Goal: Task Accomplishment & Management: Manage account settings

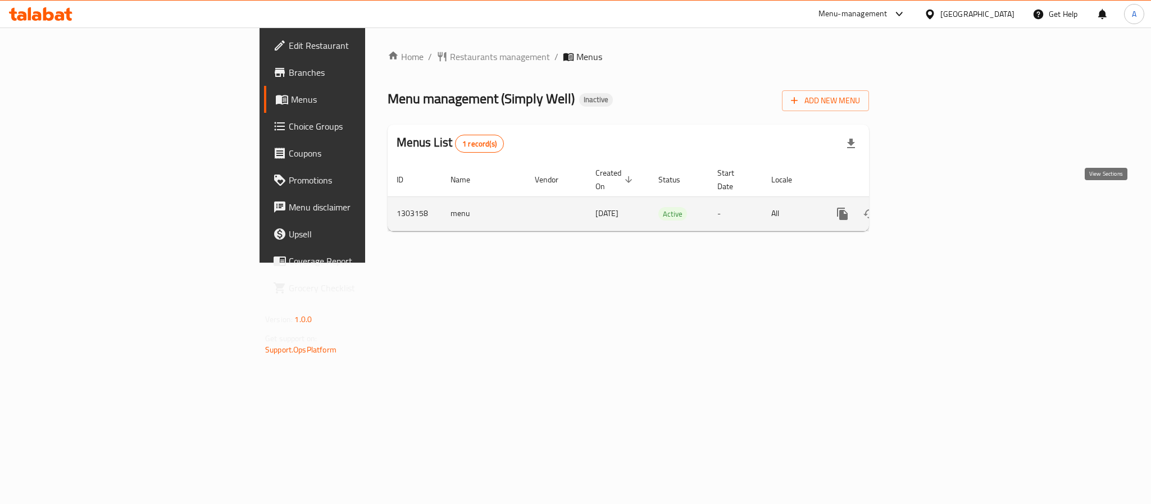
click at [930, 207] on icon "enhanced table" at bounding box center [923, 213] width 13 height 13
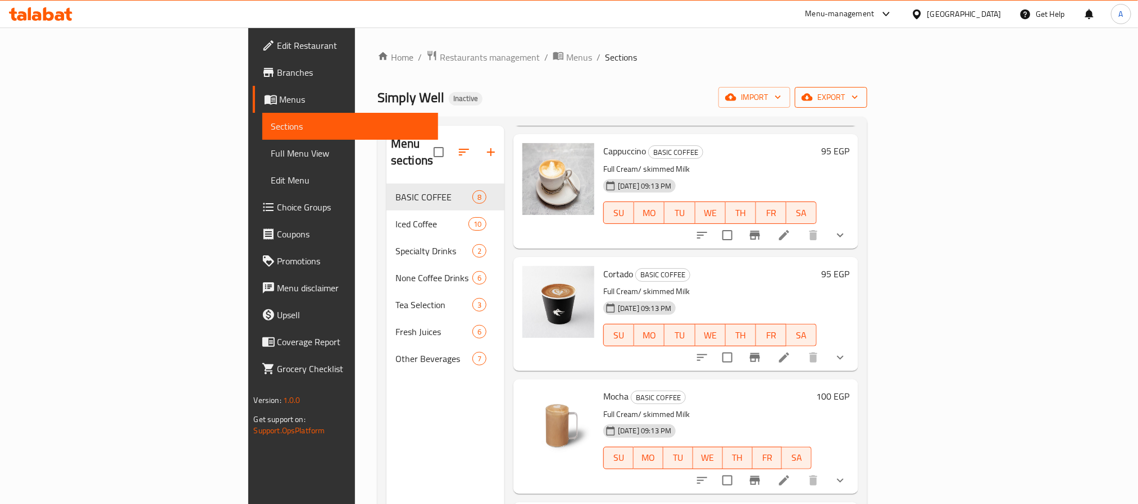
click at [858, 99] on span "export" at bounding box center [831, 97] width 54 height 14
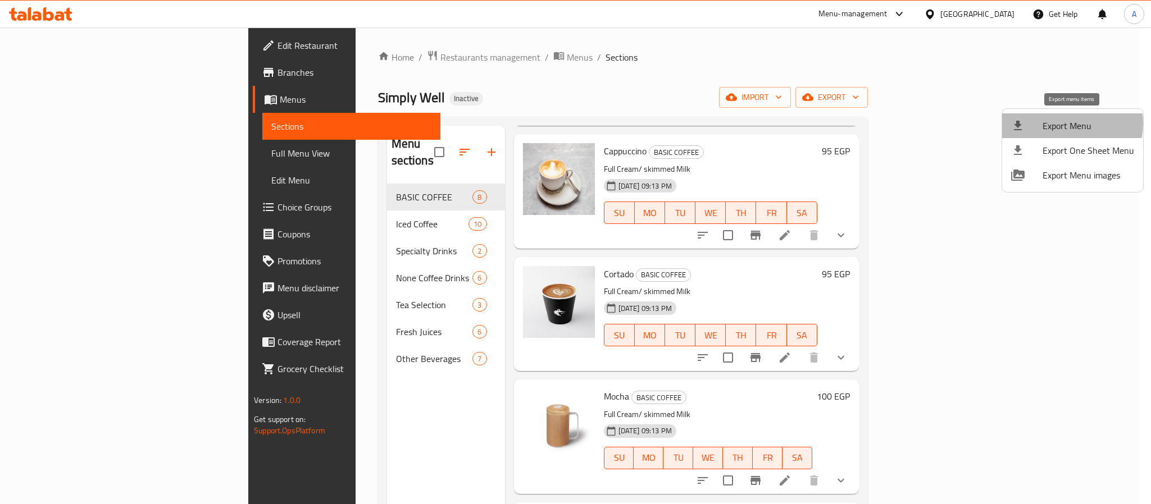
click at [1067, 124] on span "Export Menu" at bounding box center [1088, 125] width 92 height 13
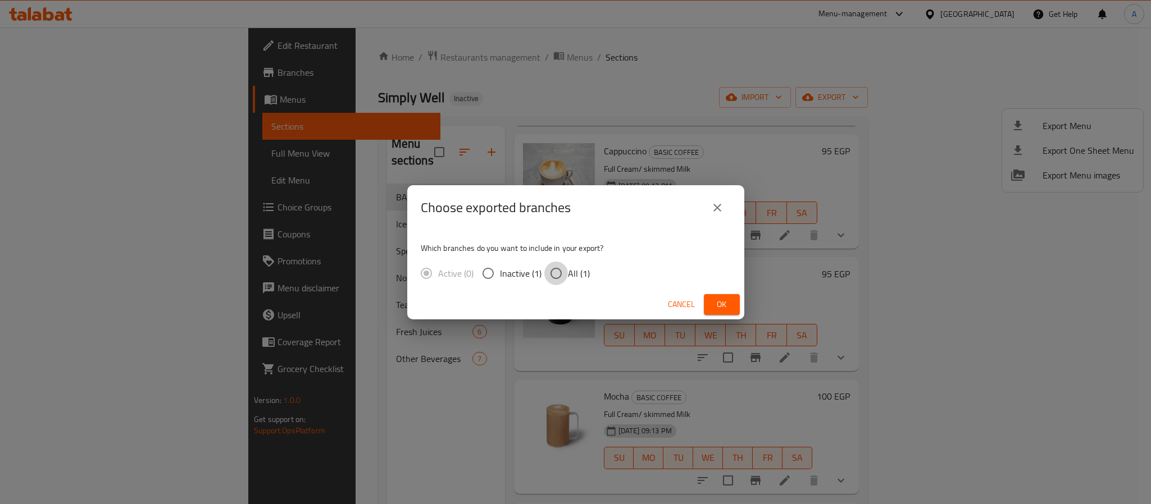
click at [553, 270] on input "All (1)" at bounding box center [556, 274] width 24 height 24
radio input "true"
click at [718, 303] on span "Ok" at bounding box center [722, 305] width 18 height 14
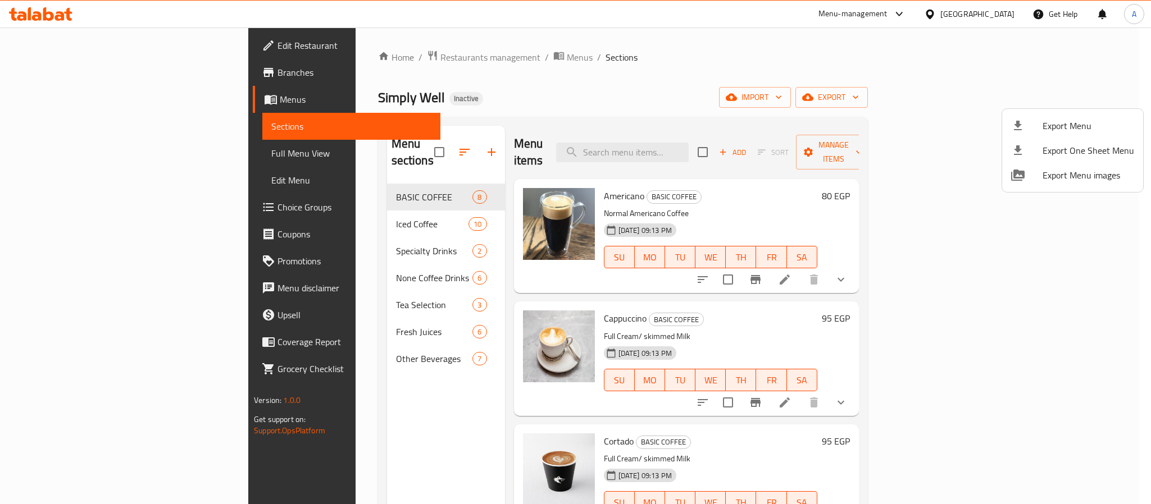
click at [428, 138] on div at bounding box center [575, 252] width 1151 height 504
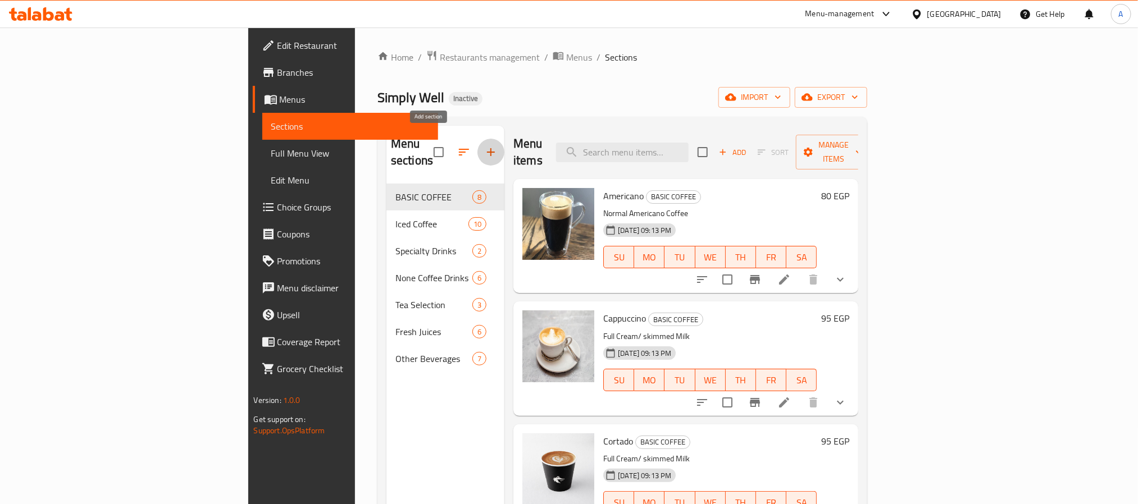
click at [484, 145] on icon "button" at bounding box center [490, 151] width 13 height 13
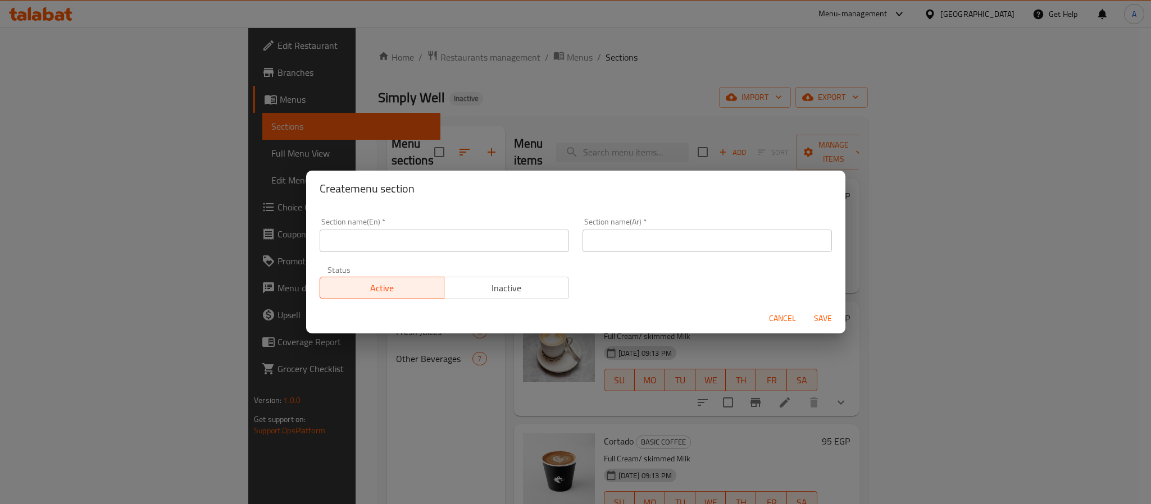
click at [477, 238] on input "text" at bounding box center [444, 241] width 249 height 22
paste input "Sandwiches"
type input "Sandwiches"
click at [347, 240] on input "Sandwiches" at bounding box center [444, 241] width 249 height 22
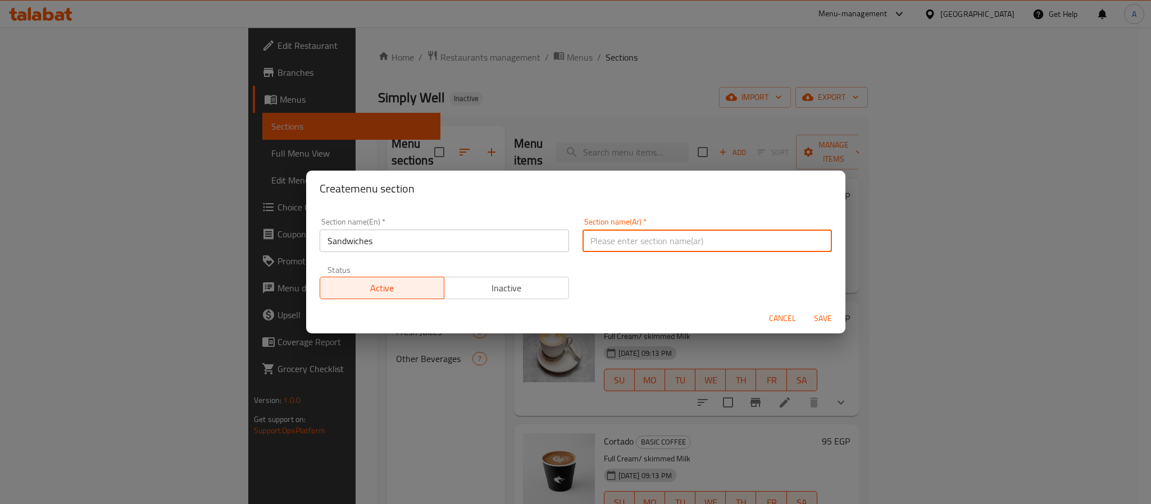
click at [650, 242] on input "text" at bounding box center [706, 241] width 249 height 22
paste input "الساندوتشات"
type input "الساندوتشات"
click at [814, 307] on div "Cancel Save" at bounding box center [575, 319] width 539 height 30
click at [816, 318] on span "Save" at bounding box center [822, 319] width 27 height 14
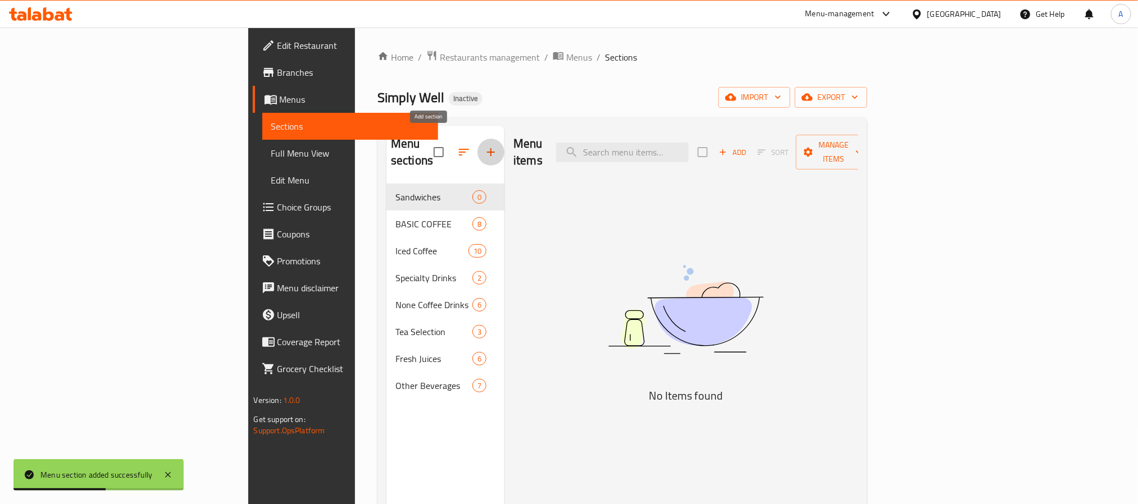
click at [487, 148] on icon "button" at bounding box center [491, 152] width 8 height 8
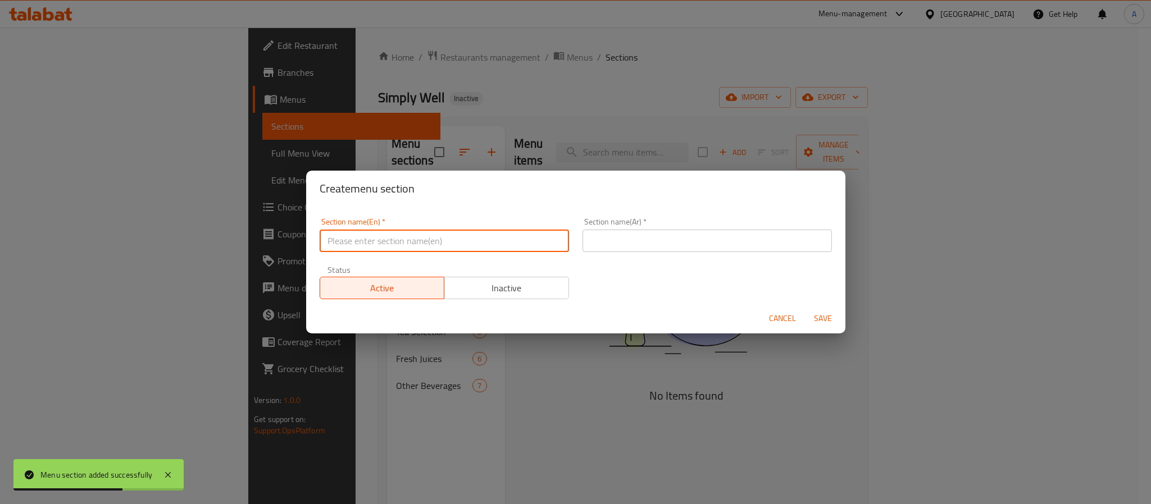
click at [437, 238] on input "text" at bounding box center [444, 241] width 249 height 22
paste input "Salads"
click at [437, 238] on input "Salads" at bounding box center [444, 241] width 249 height 22
type input "Salads"
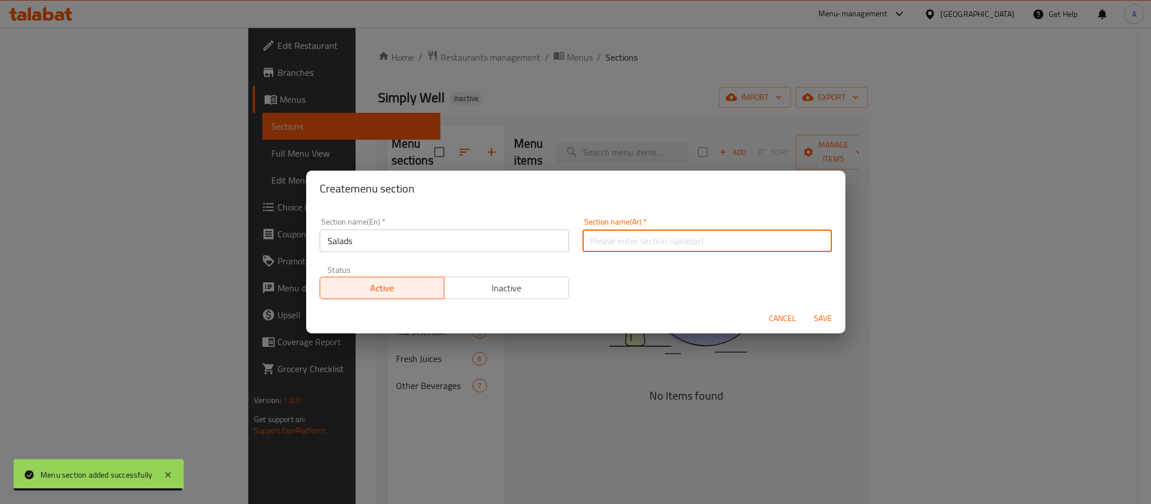
paste input "السلطات"
click at [647, 236] on input "text" at bounding box center [706, 241] width 249 height 22
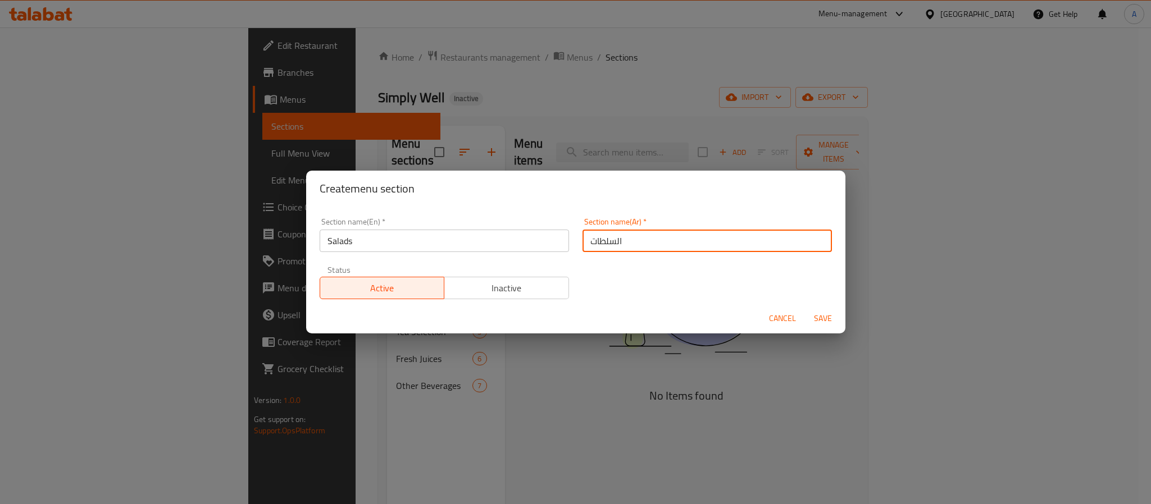
type input "السلطات"
click at [824, 318] on span "Save" at bounding box center [822, 319] width 27 height 14
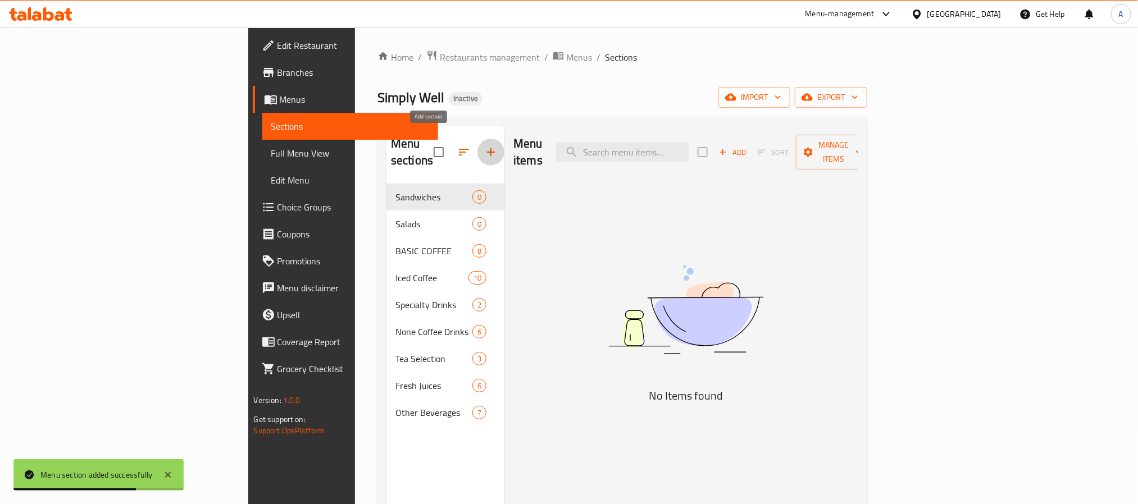
click at [484, 147] on icon "button" at bounding box center [490, 151] width 13 height 13
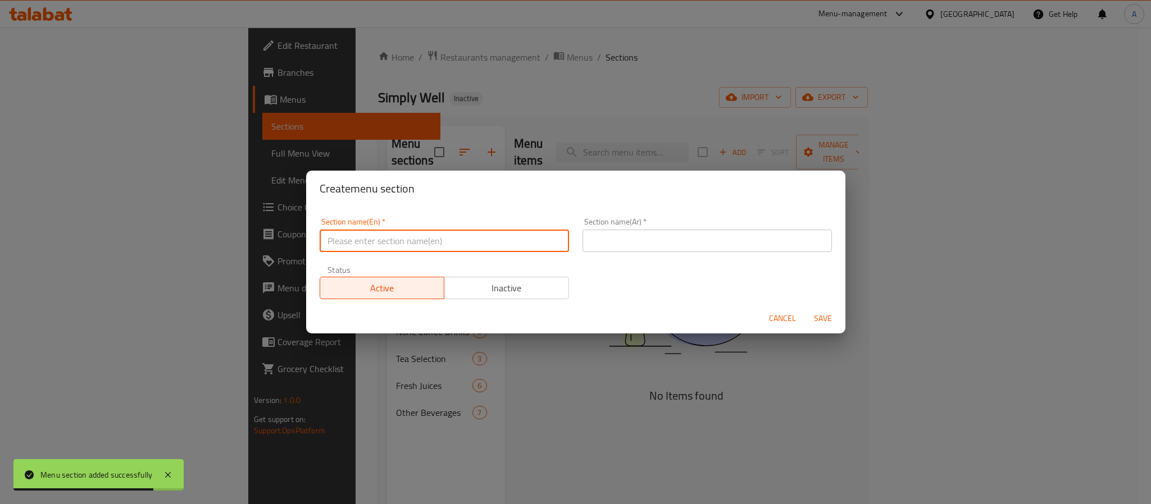
click at [361, 249] on input "text" at bounding box center [444, 241] width 249 height 22
paste input "Bakery"
click at [361, 249] on input "Bakery" at bounding box center [444, 241] width 249 height 22
type input "Bakery"
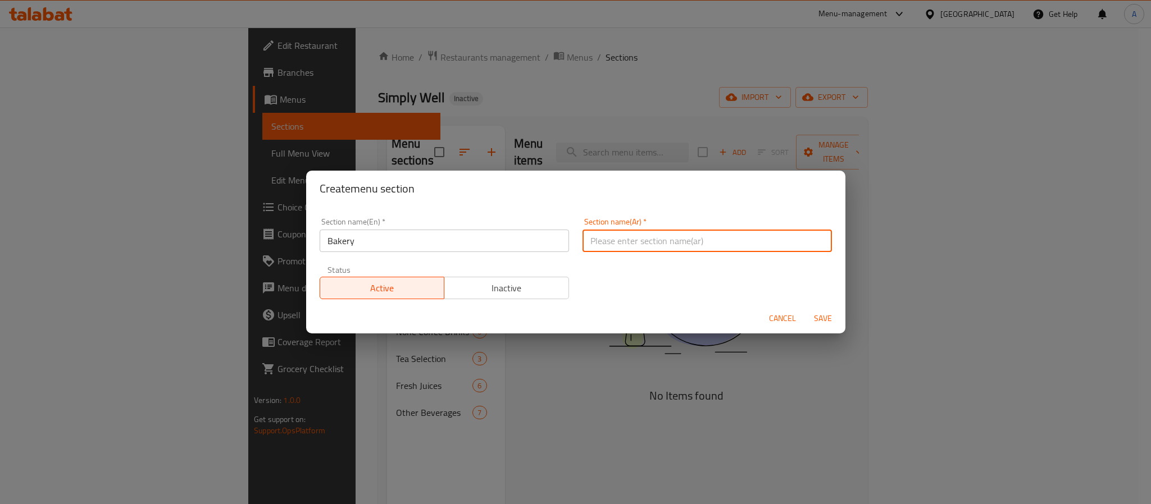
click at [667, 243] on input "text" at bounding box center [706, 241] width 249 height 22
paste input "مخبز"
type input "مخبوزات"
click at [816, 322] on span "Save" at bounding box center [822, 319] width 27 height 14
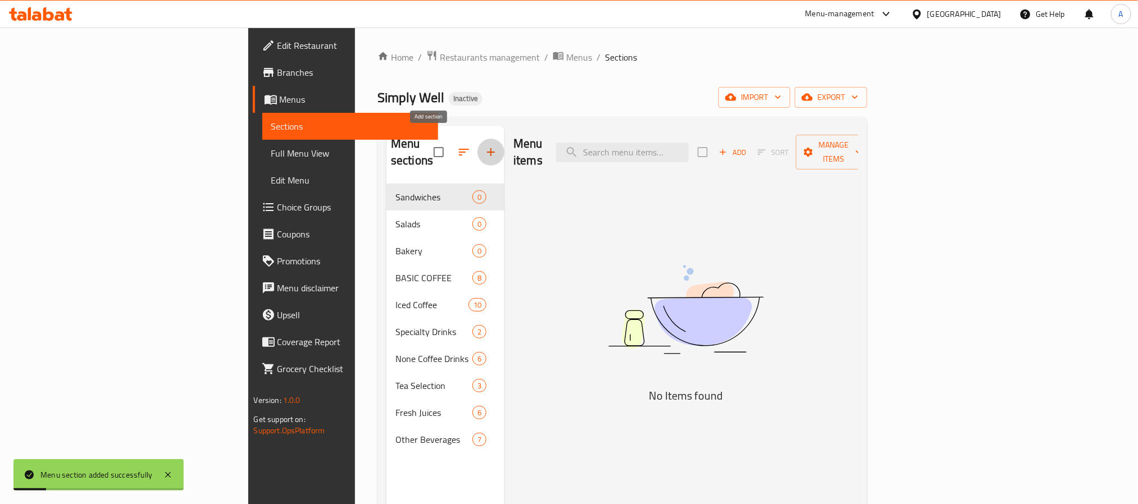
click at [484, 145] on icon "button" at bounding box center [490, 151] width 13 height 13
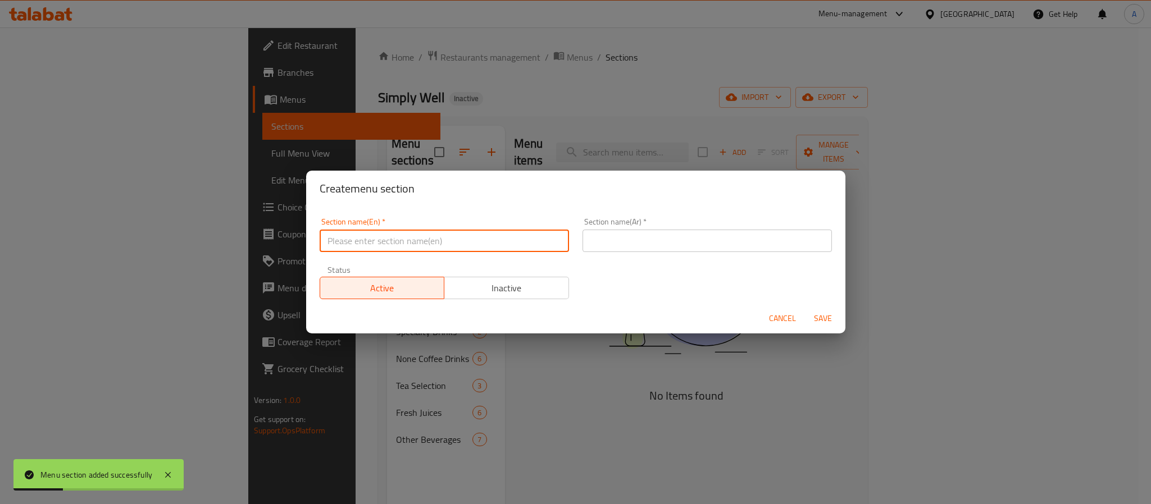
click at [399, 233] on input "text" at bounding box center [444, 241] width 249 height 22
paste input "Sweet Bakery"
click at [399, 233] on input "Sweet Bakery" at bounding box center [444, 241] width 249 height 22
type input "Sweet Bakery"
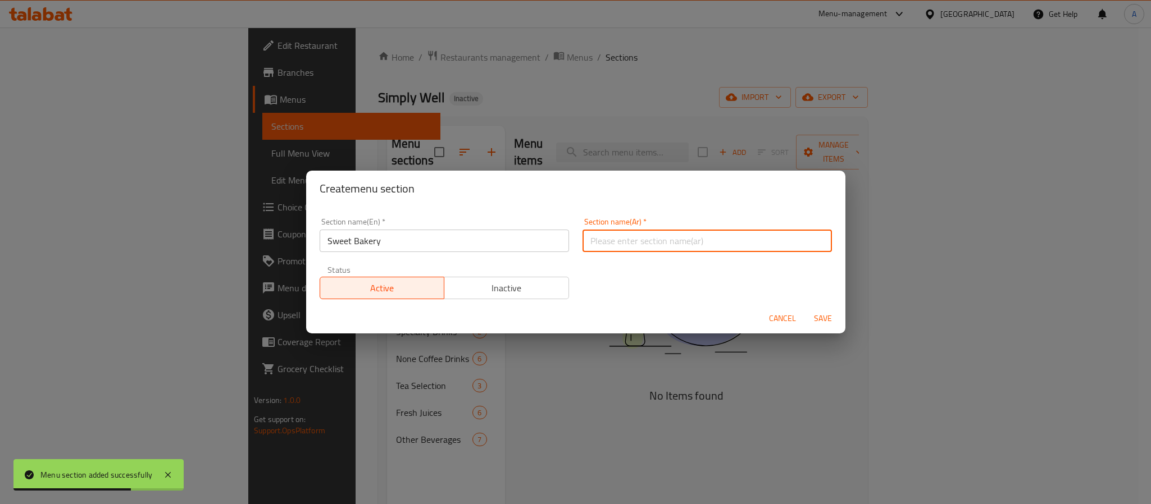
paste input "مخبز حلو"
click at [637, 246] on input "مخبز حلو" at bounding box center [706, 241] width 249 height 22
click at [602, 244] on input "مخبز حلو" at bounding box center [706, 241] width 249 height 22
click at [696, 233] on input "مخبوزات حلو" at bounding box center [706, 241] width 249 height 22
type input "مخبوزات حلوة"
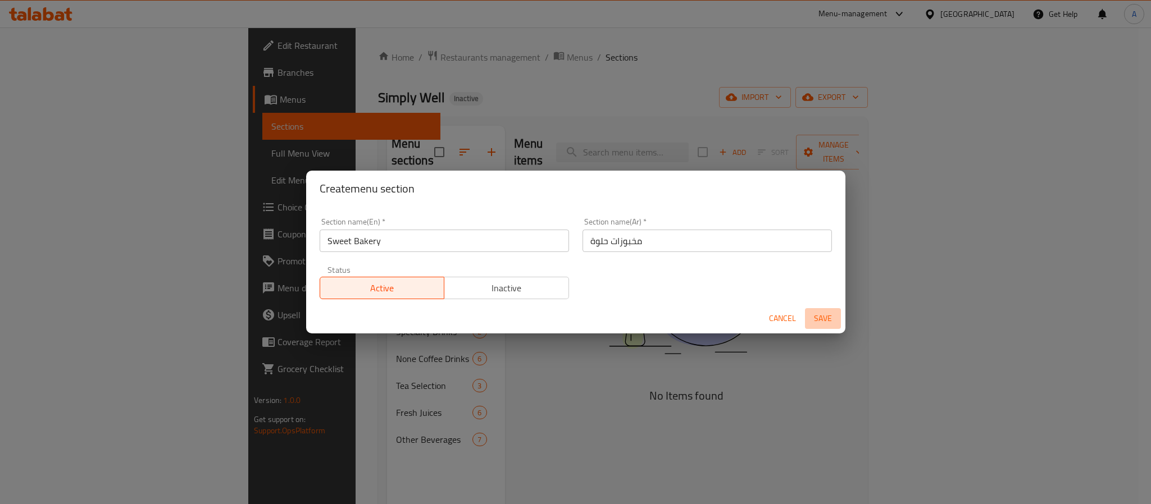
click at [823, 318] on span "Save" at bounding box center [822, 319] width 27 height 14
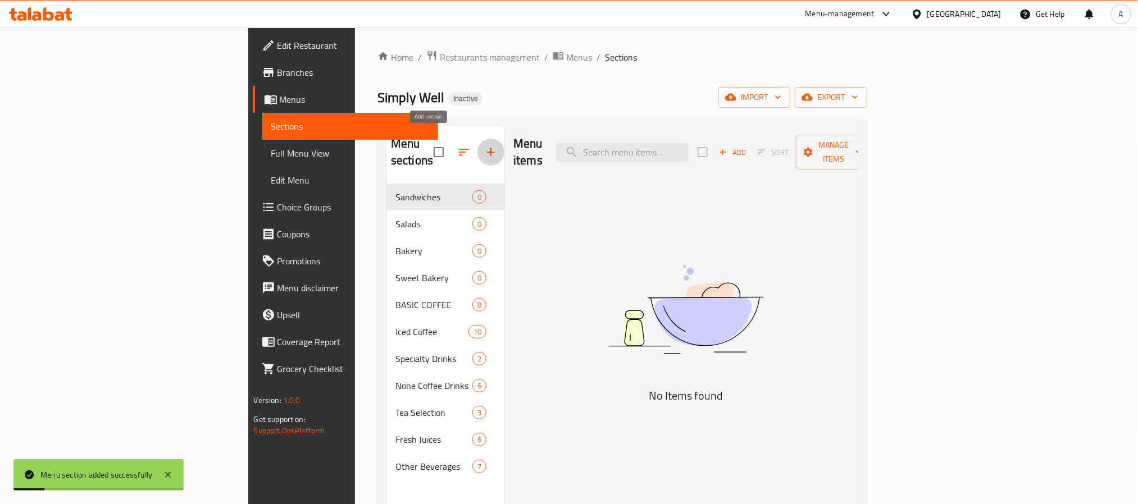
click at [484, 148] on icon "button" at bounding box center [490, 151] width 13 height 13
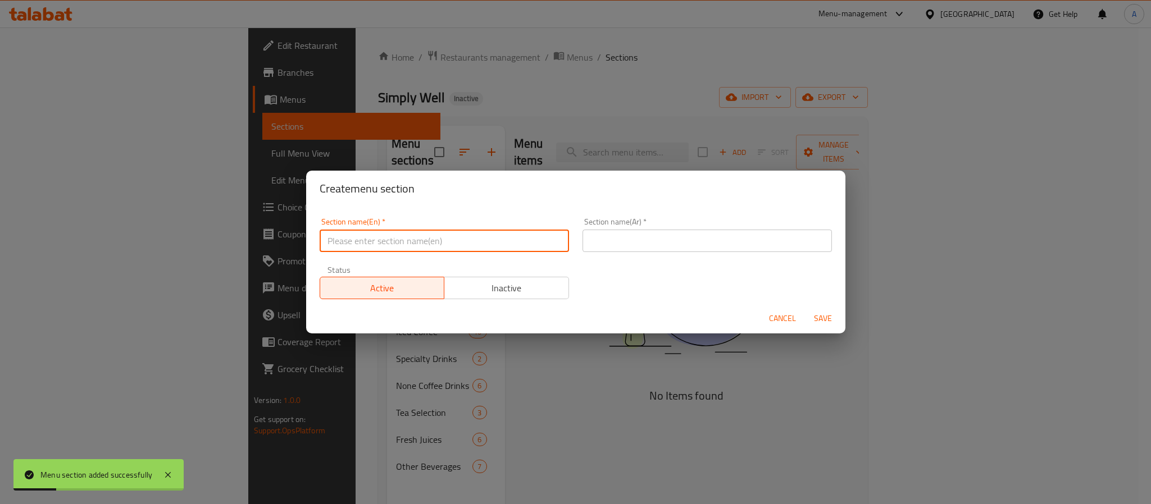
click at [429, 236] on input "text" at bounding box center [444, 241] width 249 height 22
paste input "To Share"
click at [429, 236] on input "To Share" at bounding box center [444, 241] width 249 height 22
type input "To Share"
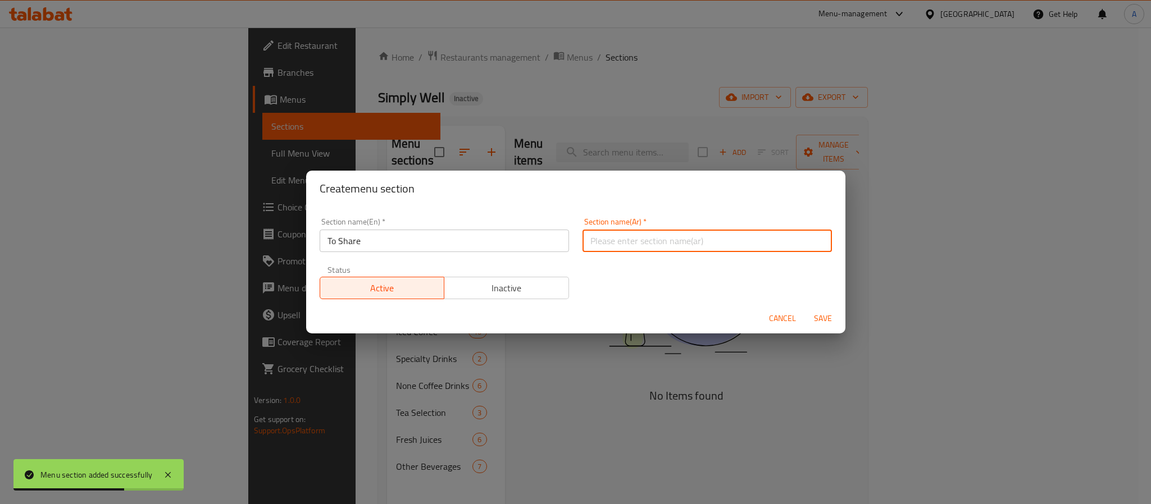
paste input "للمشاركة"
click at [640, 239] on input "للمشاركة" at bounding box center [706, 241] width 249 height 22
type input "للمشاركة"
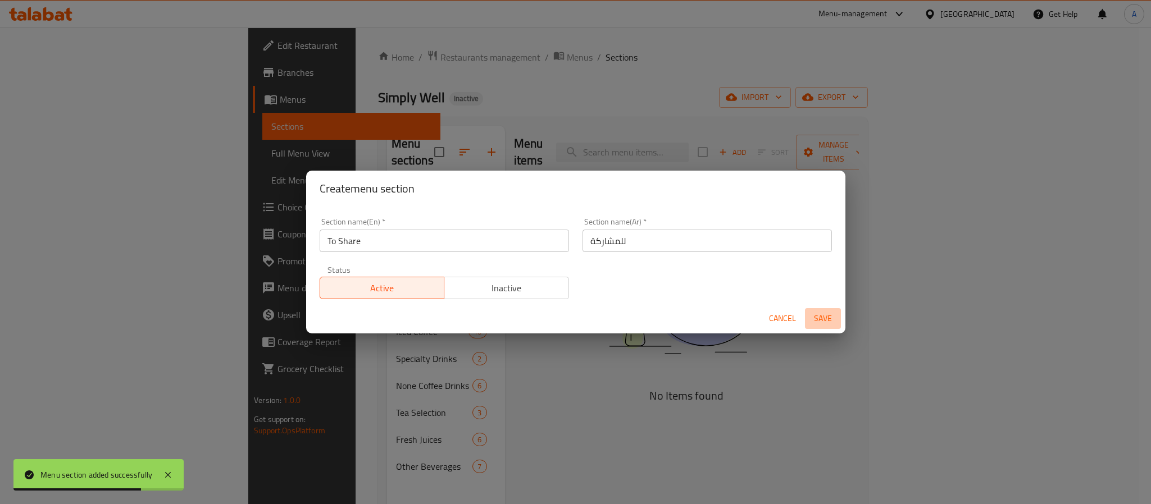
click at [818, 312] on span "Save" at bounding box center [822, 319] width 27 height 14
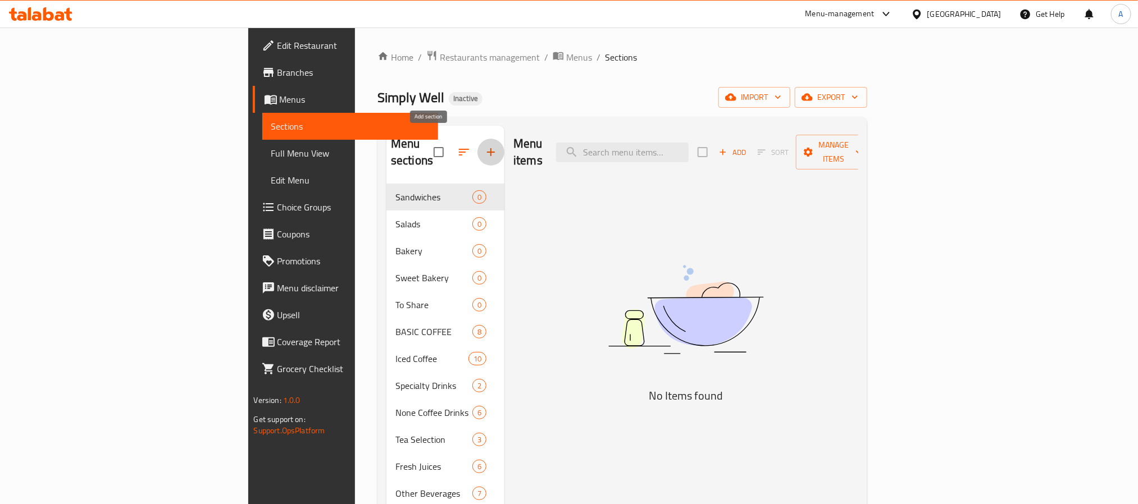
click at [484, 145] on icon "button" at bounding box center [490, 151] width 13 height 13
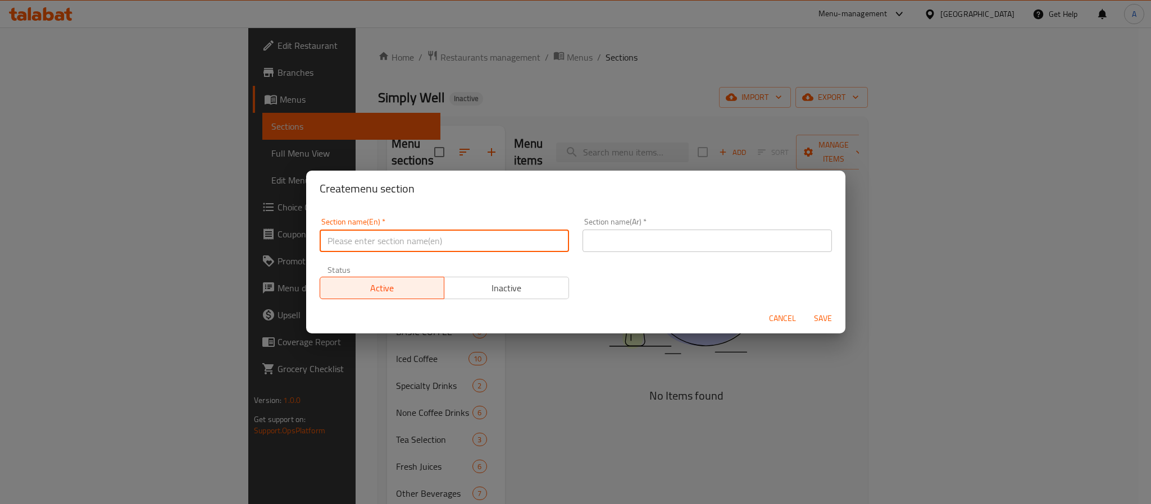
click at [397, 236] on input "text" at bounding box center [444, 241] width 249 height 22
paste input "On the Go Essentials"
click at [397, 236] on input "On the Go Essentials" at bounding box center [444, 241] width 249 height 22
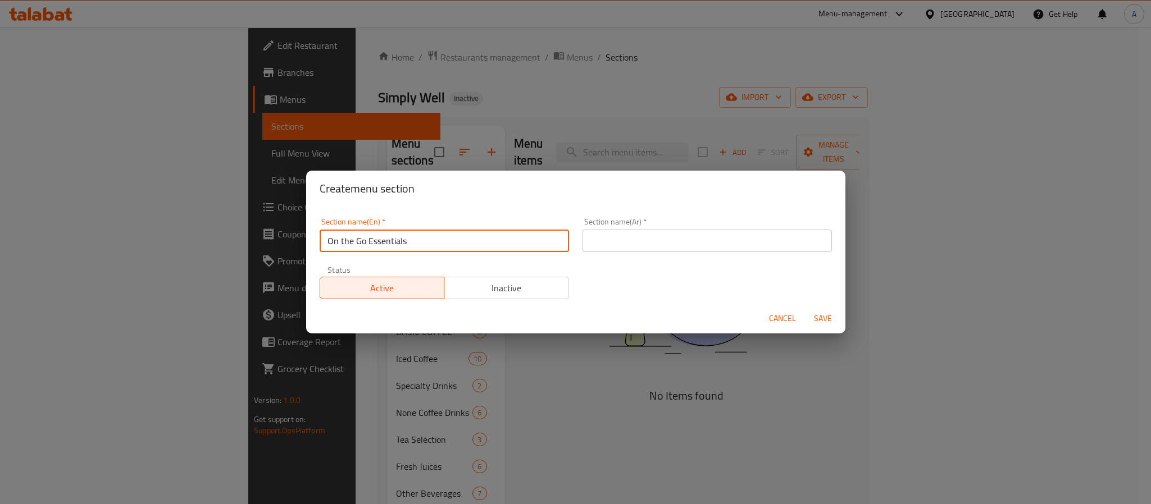
type input "On the Go Essentials"
click at [696, 254] on div "Section name(Ar)   * Section name(Ar) *" at bounding box center [707, 235] width 263 height 48
click at [687, 243] on input "text" at bounding box center [706, 241] width 249 height 22
type input "ي"
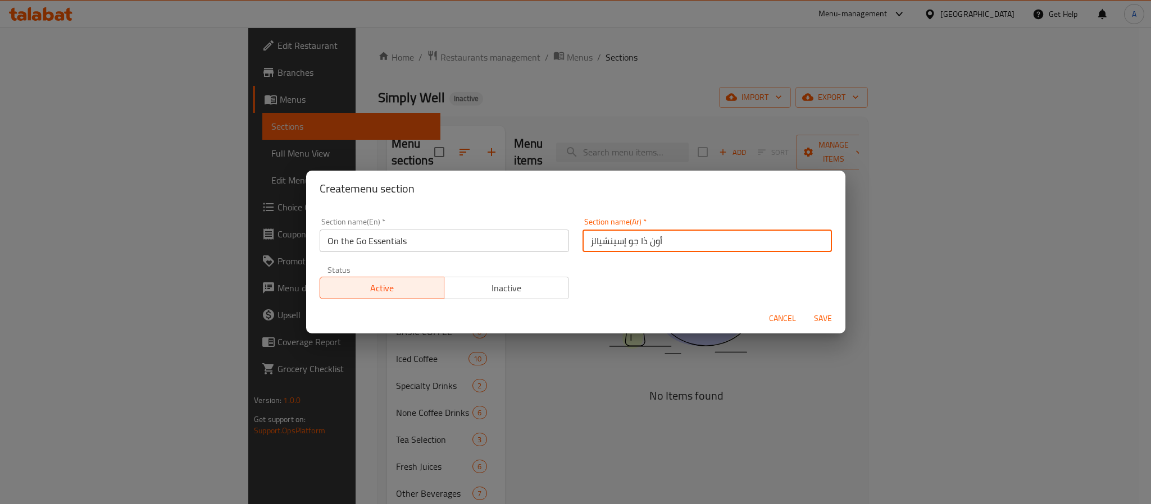
type input "أون ذا جو إسينشيالز"
click at [819, 320] on span "Save" at bounding box center [822, 319] width 27 height 14
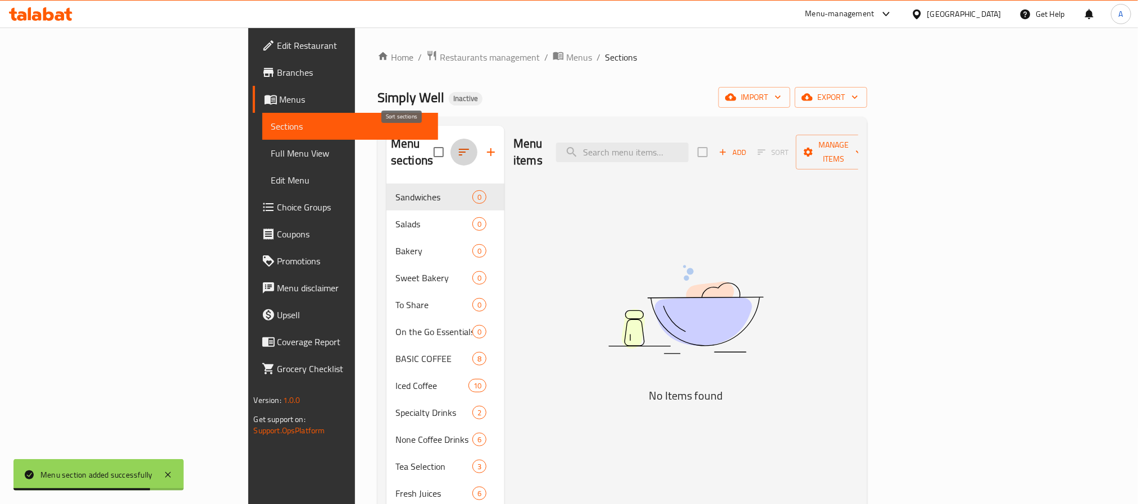
click at [457, 145] on icon "button" at bounding box center [463, 151] width 13 height 13
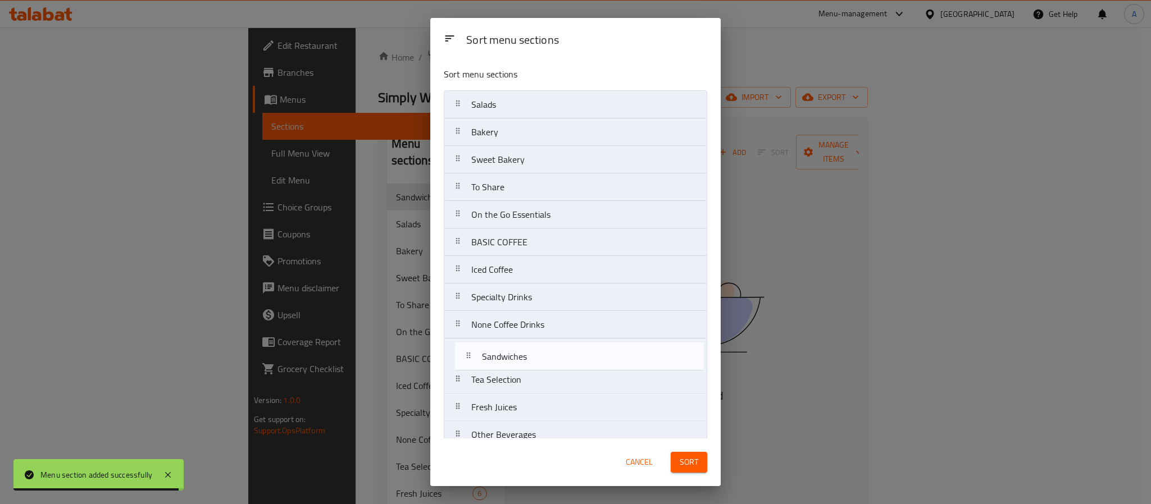
scroll to position [19, 0]
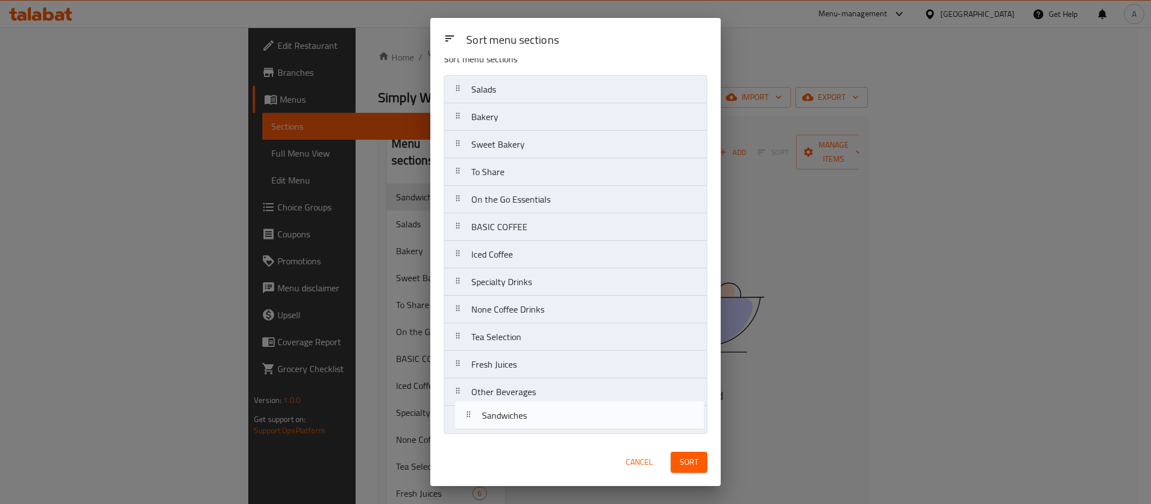
drag, startPoint x: 486, startPoint y: 104, endPoint x: 495, endPoint y: 427, distance: 322.5
click at [495, 427] on nav "Sandwiches Salads Bakery Sweet Bakery To Share On the Go Essentials BASIC COFFE…" at bounding box center [575, 254] width 263 height 359
drag, startPoint x: 507, startPoint y: 113, endPoint x: 495, endPoint y: 427, distance: 313.6
click at [495, 427] on nav "Salads Bakery Sweet Bakery To Share On the Go Essentials BASIC COFFEE Iced Coff…" at bounding box center [575, 254] width 263 height 359
drag, startPoint x: 499, startPoint y: 106, endPoint x: 501, endPoint y: 431, distance: 325.2
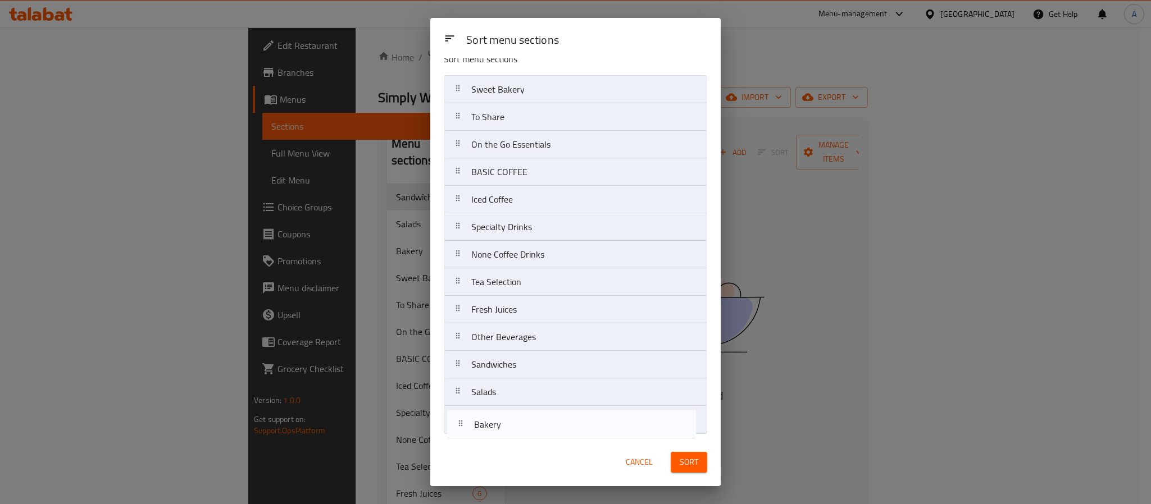
click at [501, 431] on nav "Bakery Sweet Bakery To Share On the Go Essentials BASIC COFFEE Iced Coffee Spec…" at bounding box center [575, 254] width 263 height 359
drag, startPoint x: 513, startPoint y: 113, endPoint x: 507, endPoint y: 442, distance: 328.6
click at [507, 442] on div "Sort menu sections Sort menu sections Sweet Bakery To Share On the Go Essential…" at bounding box center [575, 252] width 290 height 468
drag, startPoint x: 499, startPoint y: 104, endPoint x: 485, endPoint y: 433, distance: 328.9
click at [485, 433] on nav "To Share On the Go Essentials BASIC COFFEE Iced Coffee Specialty Drinks None Co…" at bounding box center [575, 254] width 263 height 359
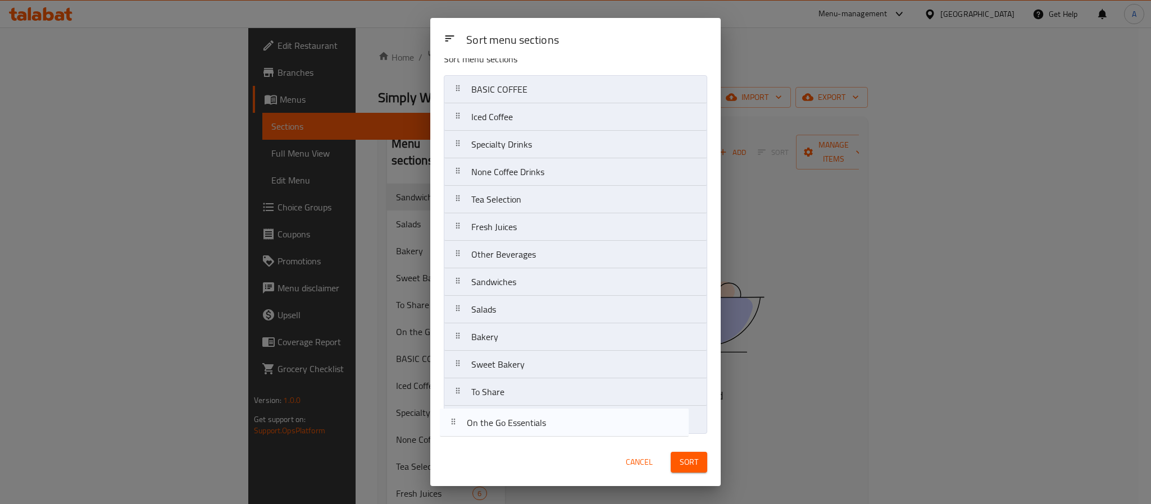
drag, startPoint x: 516, startPoint y: 113, endPoint x: 511, endPoint y: 458, distance: 344.9
click at [511, 458] on div "Sort menu sections Sort menu sections On the Go Essentials BASIC COFFEE Iced Co…" at bounding box center [575, 252] width 290 height 468
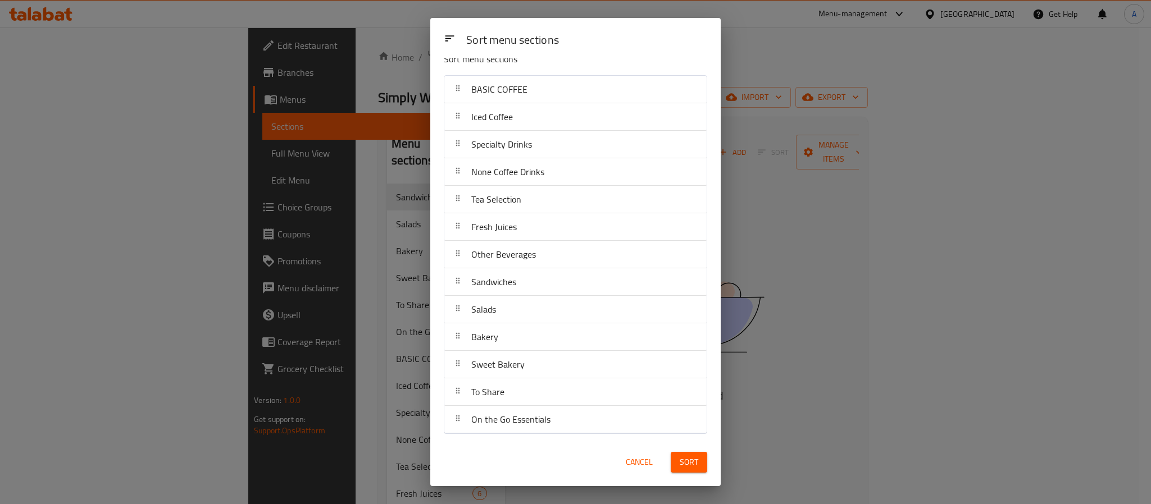
click at [682, 465] on span "Sort" at bounding box center [689, 463] width 19 height 14
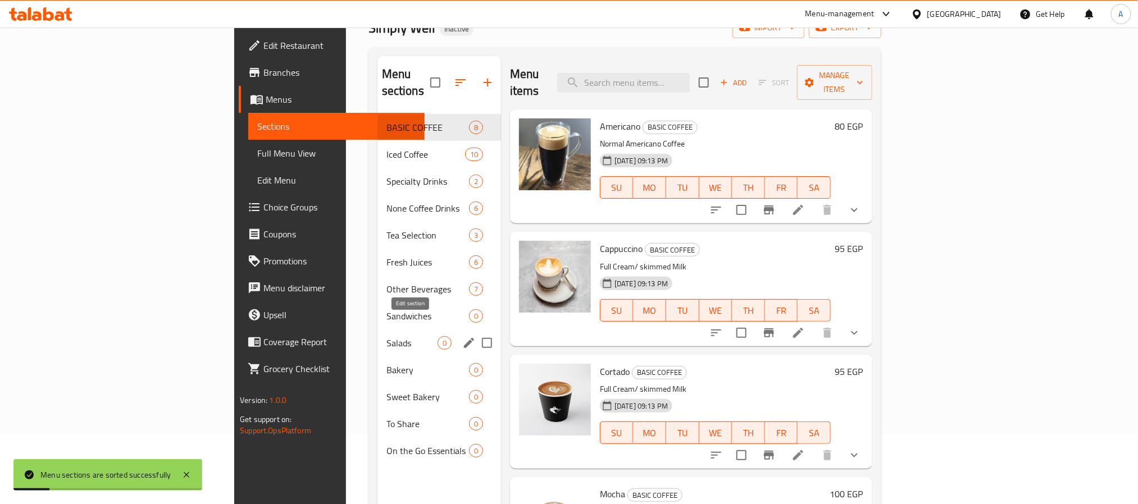
scroll to position [157, 0]
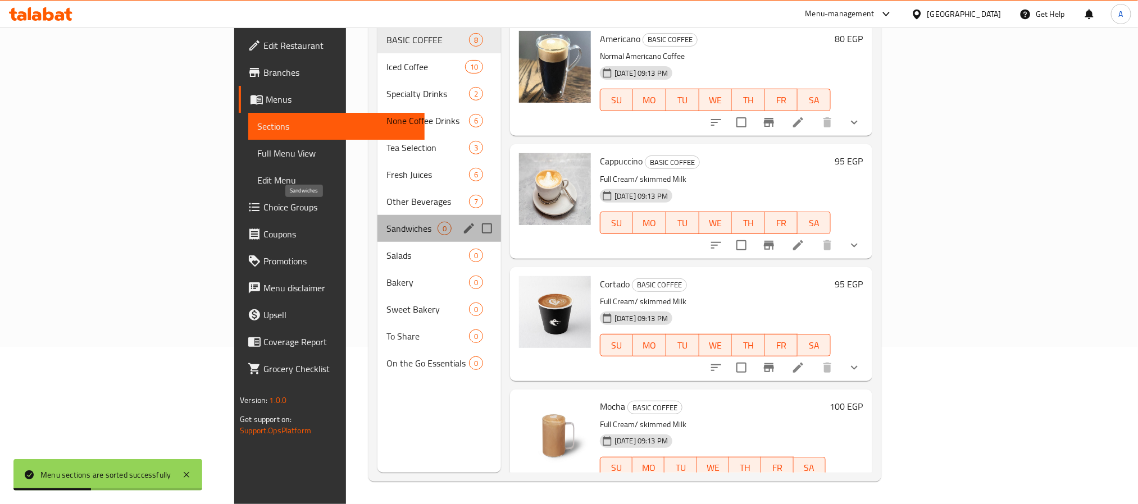
click at [386, 222] on span "Sandwiches" at bounding box center [411, 228] width 51 height 13
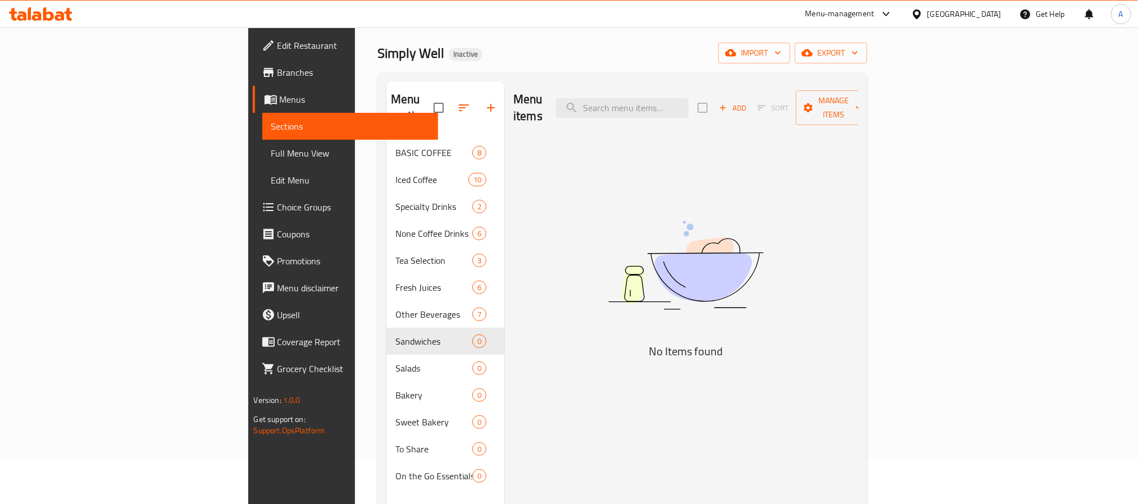
scroll to position [84, 0]
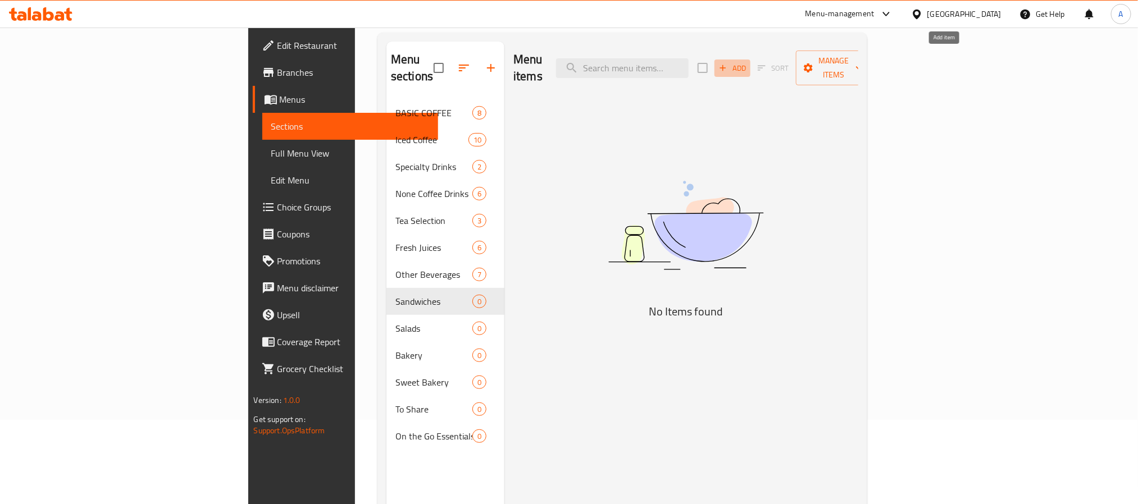
click at [748, 62] on span "Add" at bounding box center [732, 68] width 30 height 13
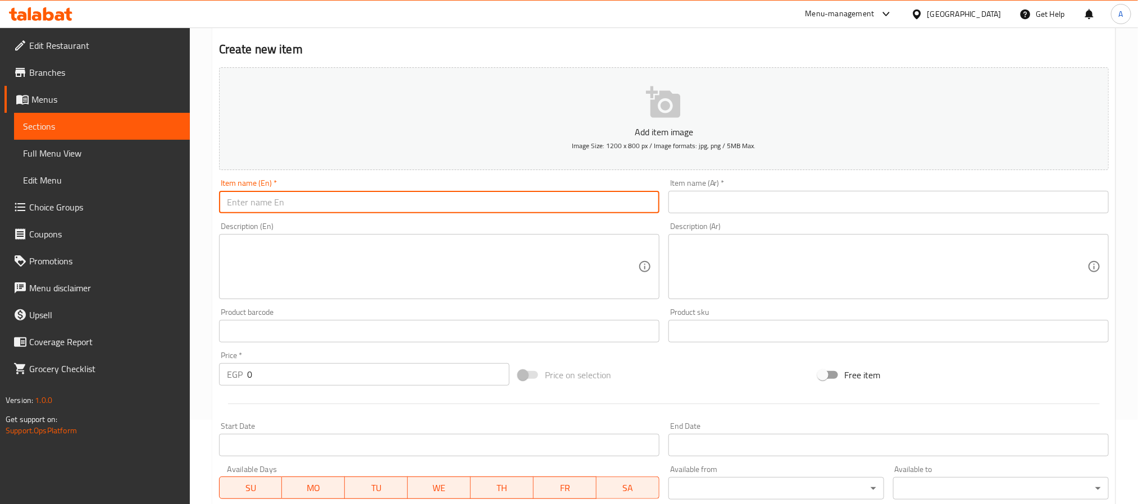
click at [397, 206] on input "text" at bounding box center [439, 202] width 440 height 22
paste input "Smoked beef"
click at [312, 194] on input "Smoked beef" at bounding box center [439, 202] width 440 height 22
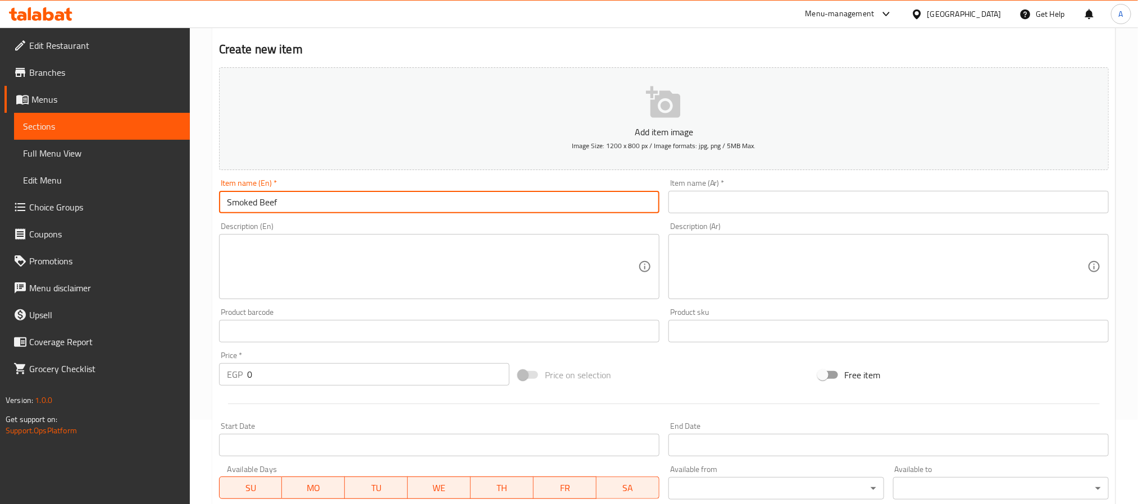
type input "Smoked Beef"
click at [334, 236] on div "Description (En)" at bounding box center [439, 266] width 440 height 65
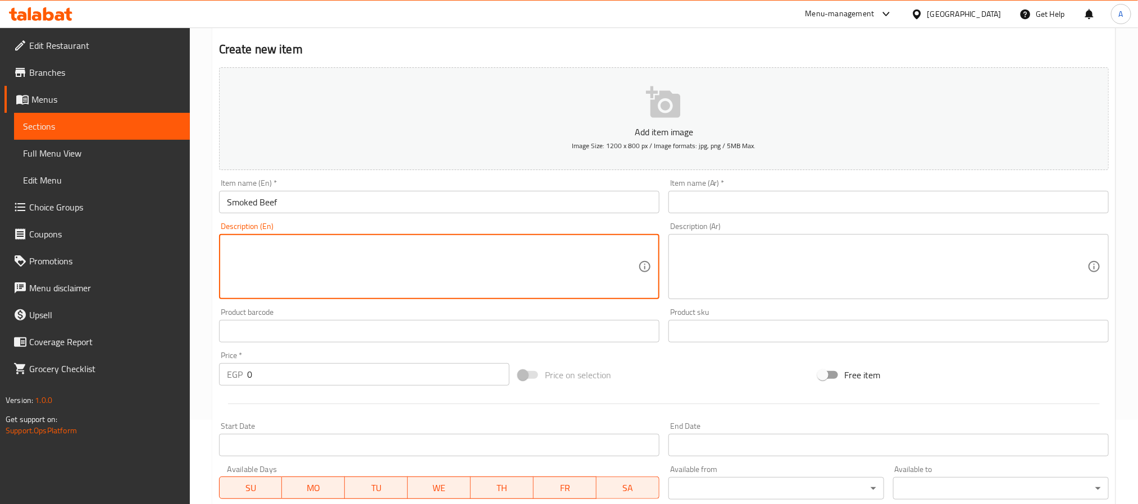
paste textarea ""Size Small 75EGP Size Large 140EGP""
click at [280, 242] on textarea ""Size Small 75EGP Size Large 140EGP"" at bounding box center [432, 266] width 411 height 53
paste textarea "bread, roast beef, cheddar cheese, lettuce, olives, peppers, mayonnaise, mustard"
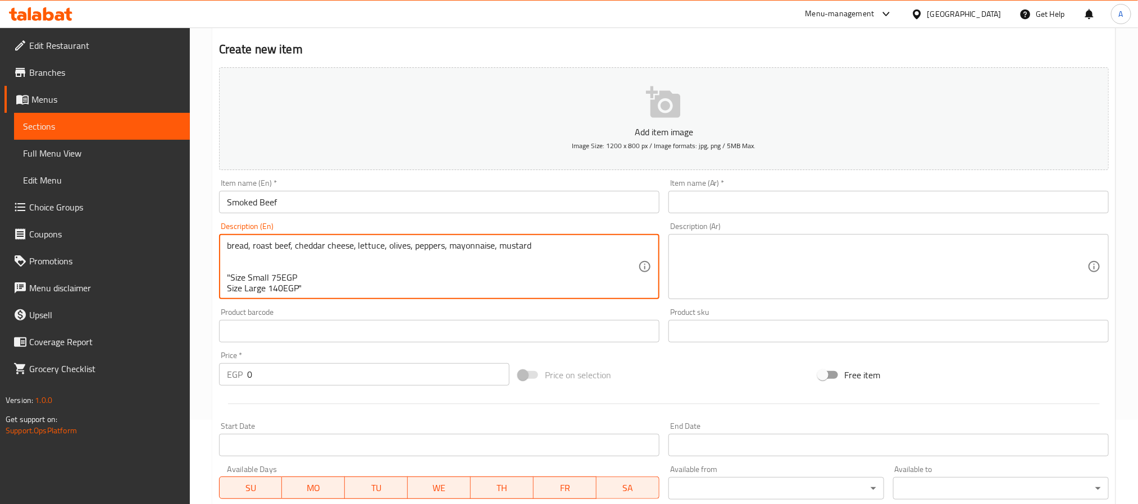
click at [494, 243] on textarea "bread, roast beef, cheddar cheese, lettuce, olives, peppers, mayonnaise, mustar…" at bounding box center [432, 266] width 411 height 53
click at [490, 246] on textarea "bread, roast beef, cheddar cheese, lettuce, olives, peppers, mayonnaise and mus…" at bounding box center [432, 266] width 411 height 53
type textarea "bread, roast beef, cheddar cheese, lettuce, olives, peppers, mayonnaise and mus…"
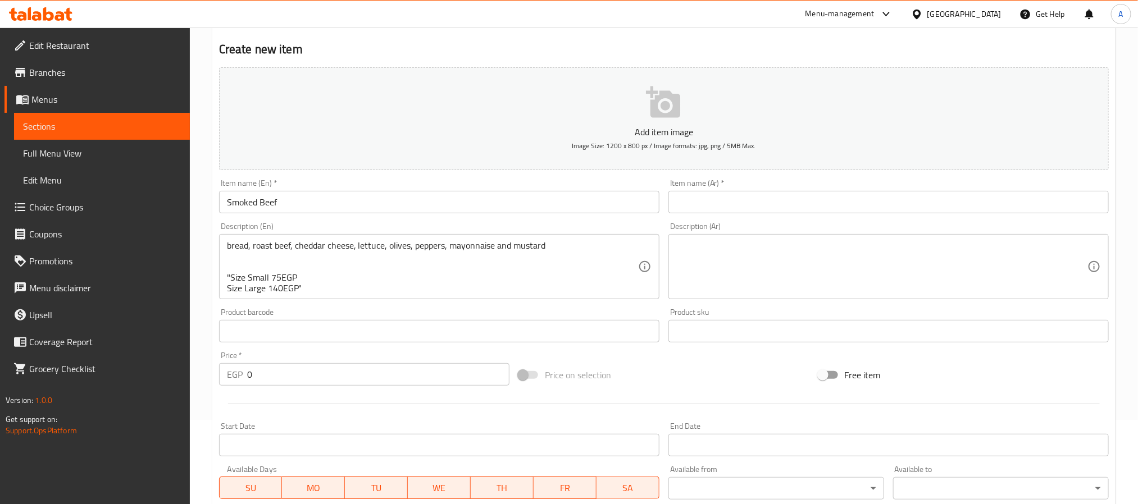
click at [981, 238] on div "Description (Ar)" at bounding box center [888, 266] width 440 height 65
paste textarea "خبز، لحم بقري مشوي، جبن شيدر، خس، زيتون، فلفل، مايونيز وخردل"
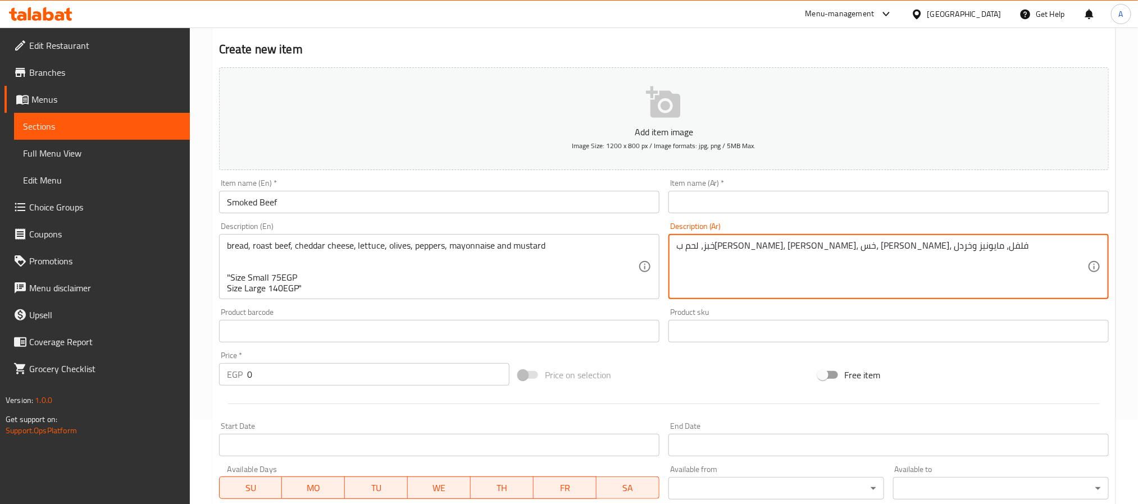
type textarea "خبز، لحم بقري مشوي، جبن شيدر، خس، زيتون، فلفل، مايونيز وخردل"
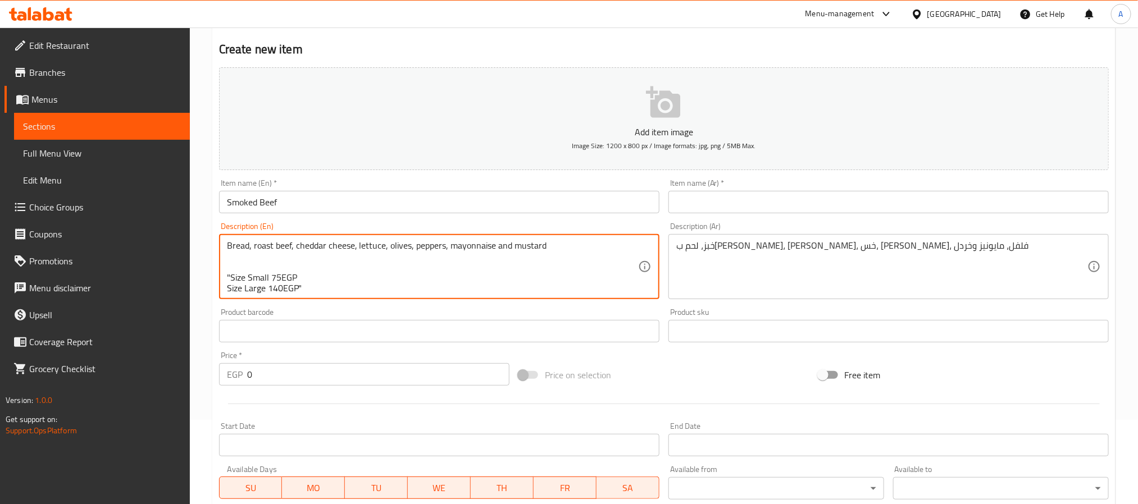
click at [265, 248] on textarea "Bread, roast beef, cheddar cheese, lettuce, olives, peppers, mayonnaise and mus…" at bounding box center [432, 266] width 411 height 53
type textarea "Bread, roast beef, cheddar cheese, lettuce, olives, peppers, mayonnaise and mus…"
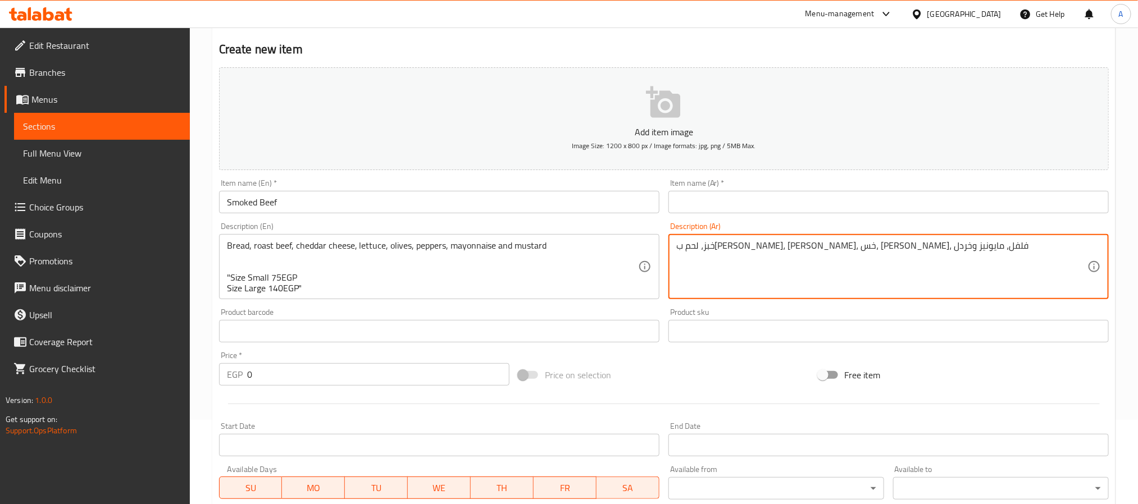
drag, startPoint x: 837, startPoint y: 248, endPoint x: 900, endPoint y: 250, distance: 62.4
click at [900, 250] on textarea "خبز، لحم بقري مشوي، جبن شيدر، خس، زيتون، فلفل، مايونيز وخردل" at bounding box center [881, 266] width 411 height 53
paste textarea "روست بيف"
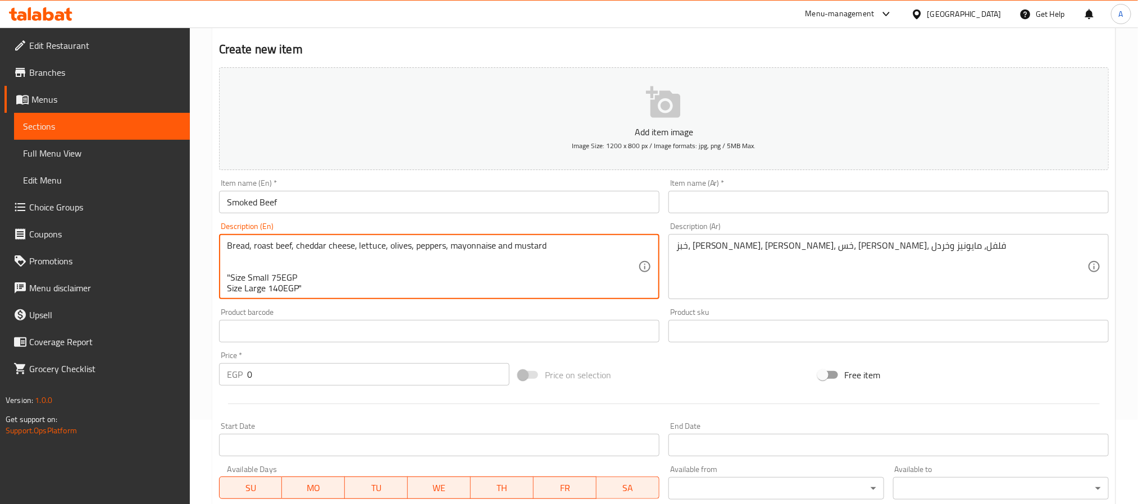
click at [535, 244] on textarea "Bread, roast beef, cheddar cheese, lettuce, olives, peppers, mayonnaise and mus…" at bounding box center [432, 266] width 411 height 53
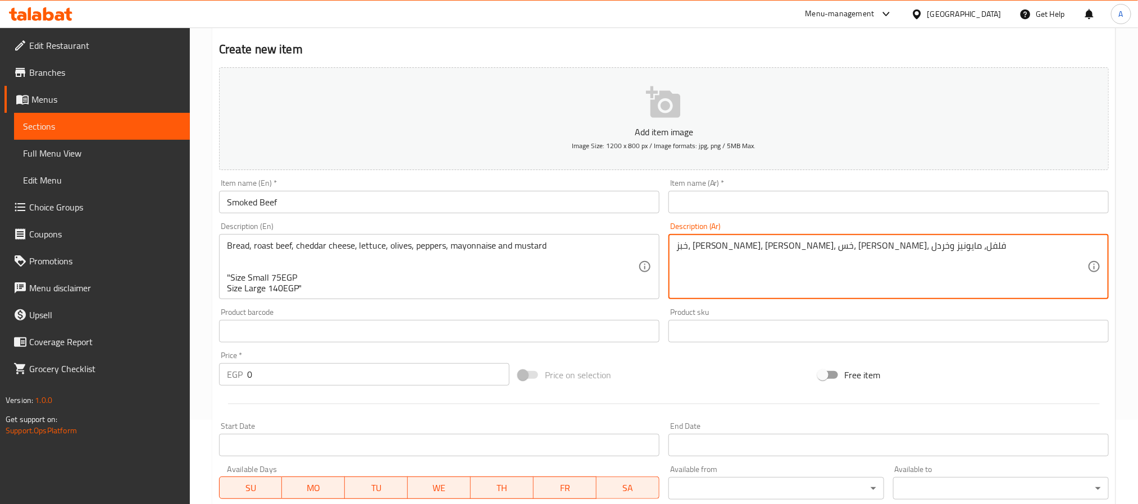
drag, startPoint x: 676, startPoint y: 248, endPoint x: 696, endPoint y: 248, distance: 19.7
paste textarea "مستردة"
type textarea "خبز، روست بيف، جبن شيدر، خس، زيتون، فلفل، مايونيز ومستردة"
click at [270, 201] on input "Smoked Beef" at bounding box center [439, 202] width 440 height 22
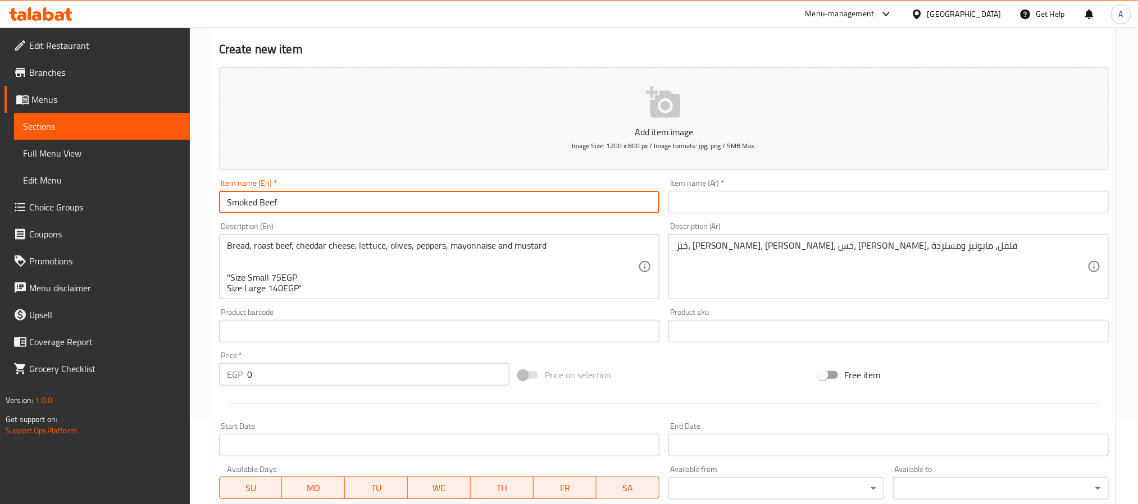
click at [270, 201] on input "Smoked Beef" at bounding box center [439, 202] width 440 height 22
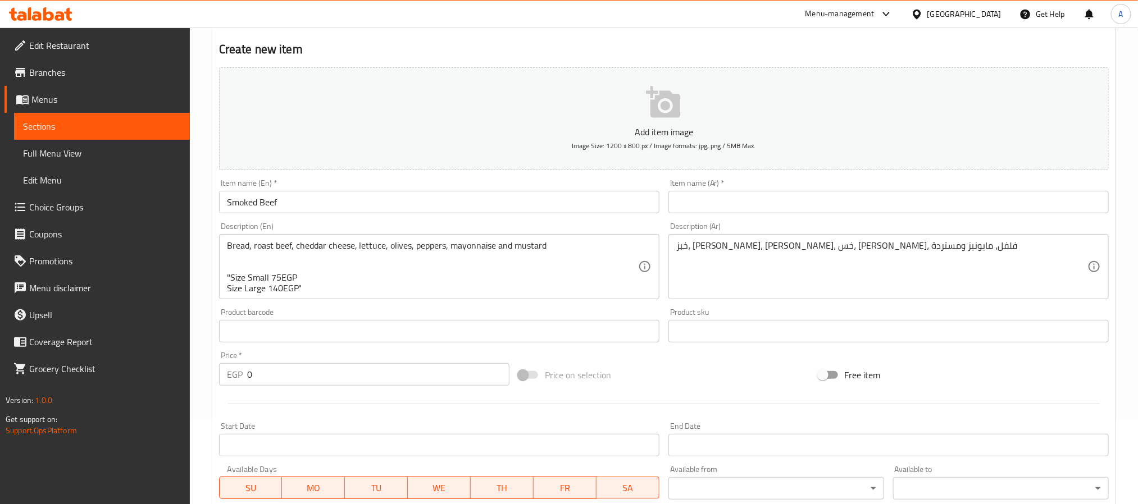
paste input "لحم بقري مدخن"
click at [773, 194] on input "text" at bounding box center [888, 202] width 440 height 22
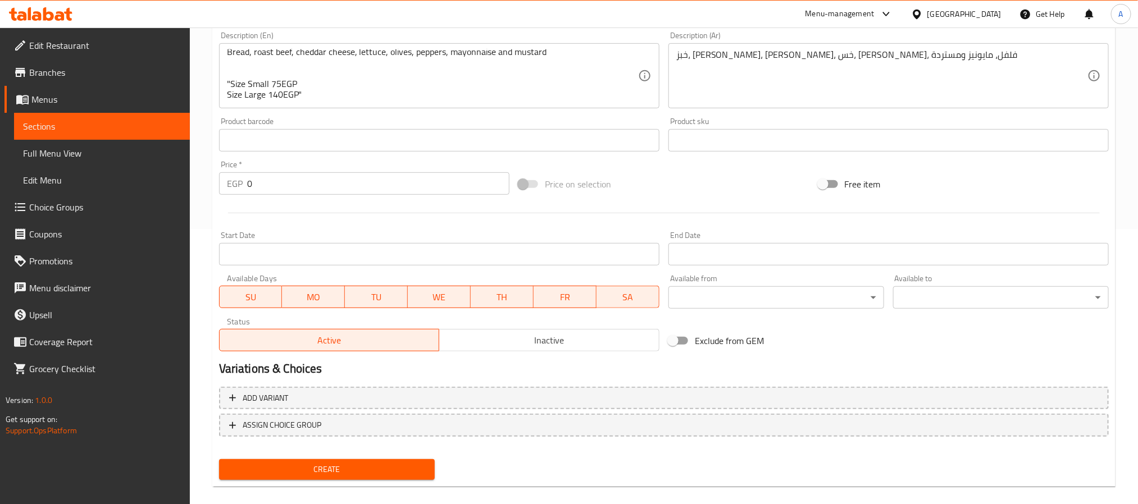
scroll to position [288, 0]
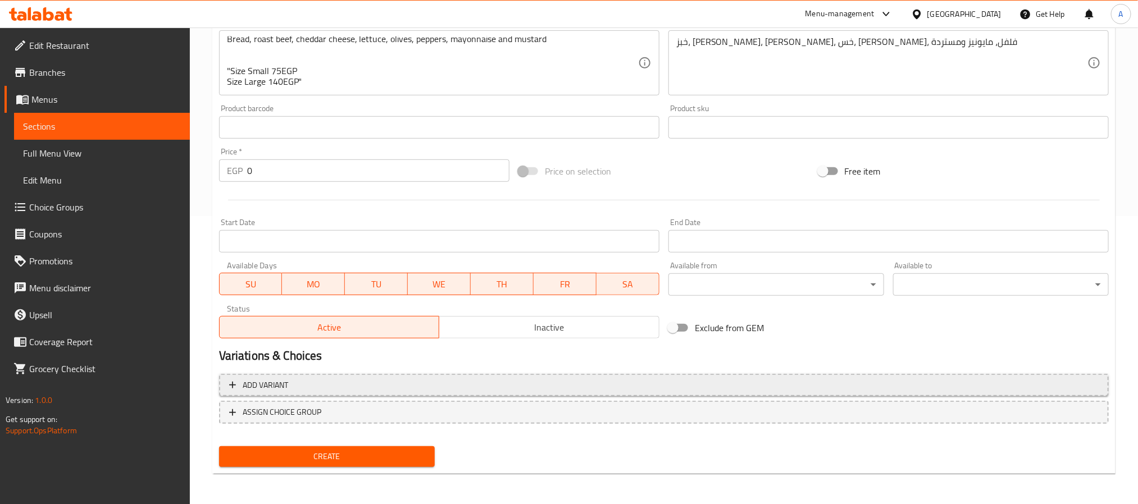
type input "لحم بقري مدخن"
click at [548, 384] on span "Add variant" at bounding box center [663, 386] width 869 height 14
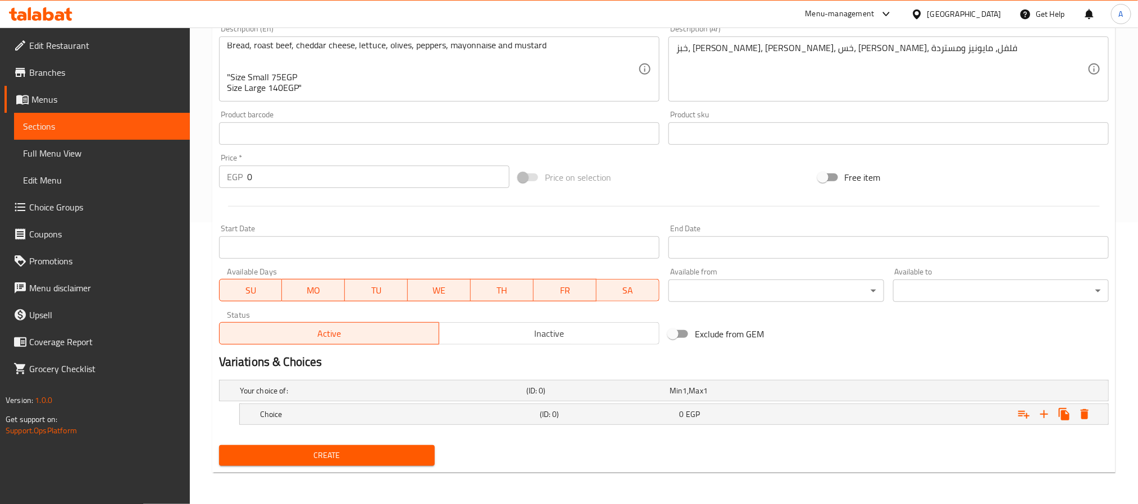
scroll to position [283, 0]
click at [1040, 416] on icon "Expand" at bounding box center [1043, 414] width 13 height 13
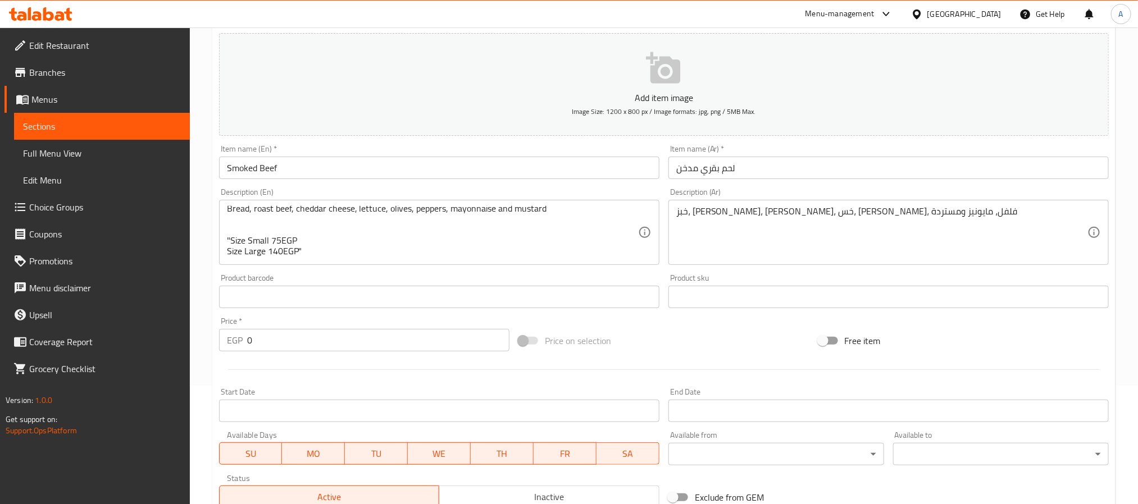
scroll to position [115, 0]
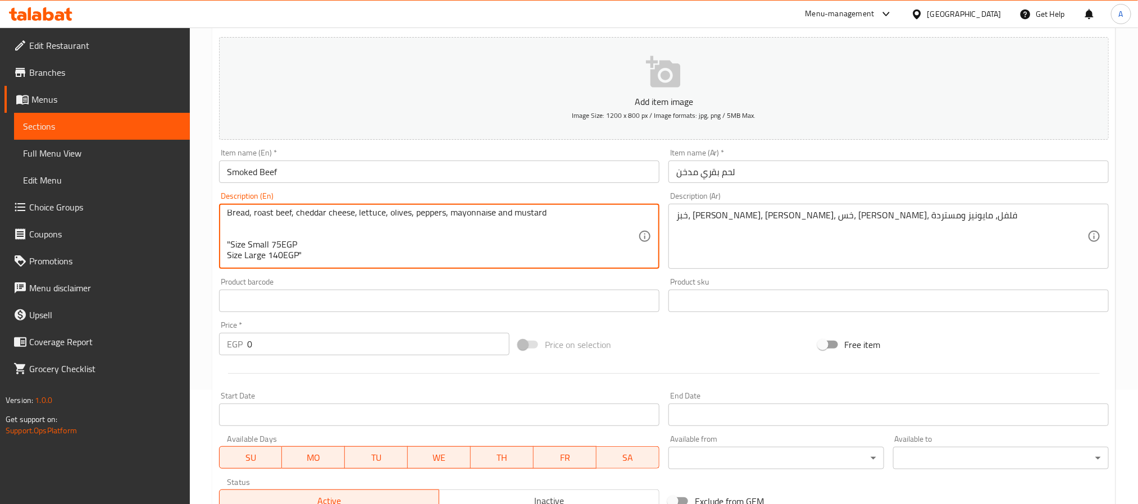
click at [261, 236] on textarea "Bread, roast beef, cheddar cheese, lettuce, olives, peppers, mayonnaise and mus…" at bounding box center [432, 236] width 411 height 53
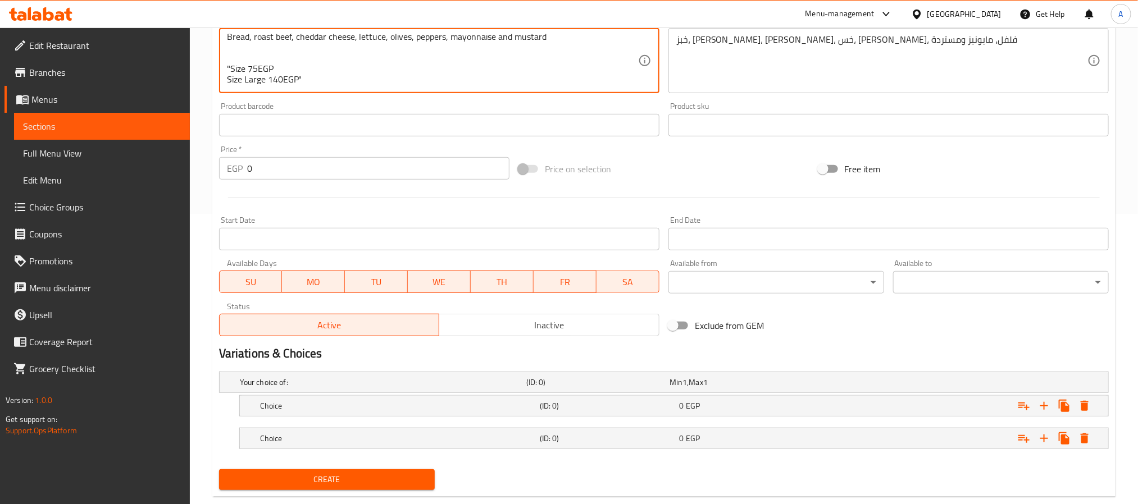
scroll to position [316, 0]
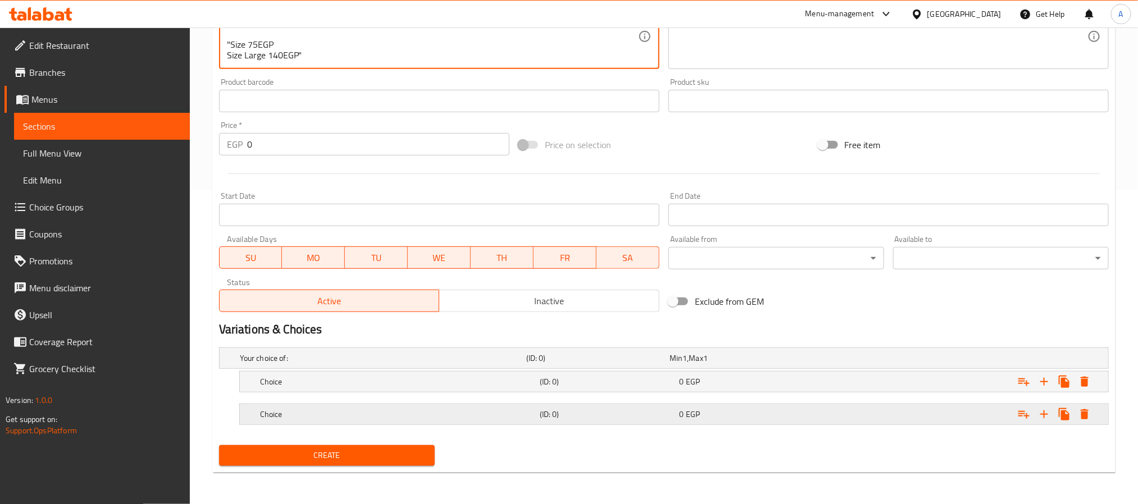
type textarea "Bread, roast beef, cheddar cheese, lettuce, olives, peppers, mayonnaise and mus…"
click at [342, 364] on h5 "Choice" at bounding box center [381, 358] width 282 height 11
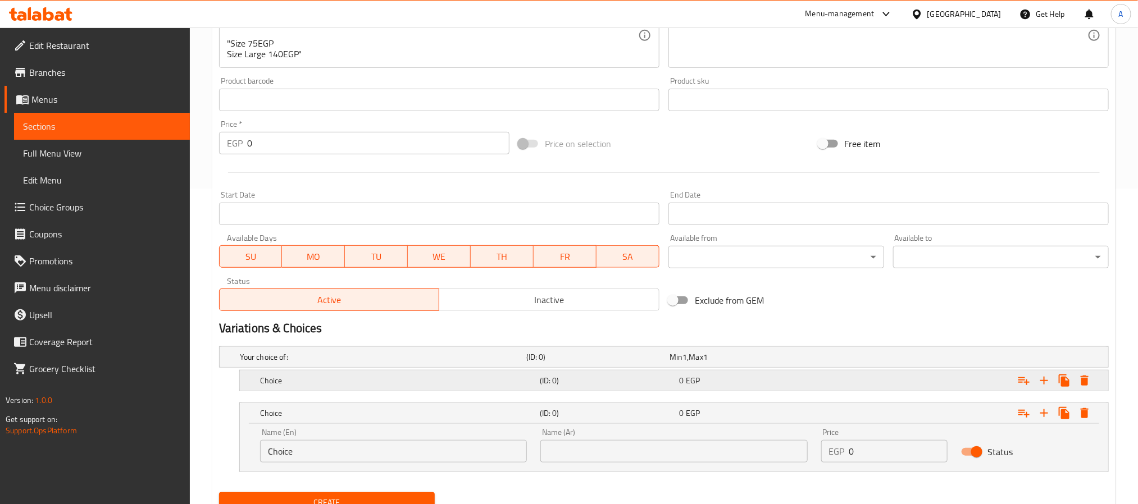
click at [345, 363] on h5 "Choice" at bounding box center [381, 357] width 282 height 11
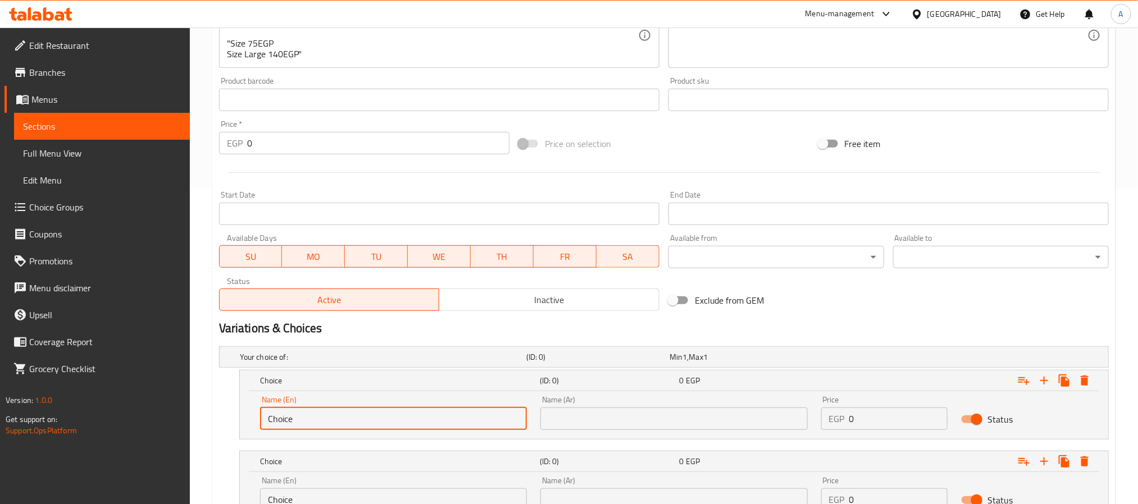
click at [302, 423] on input "Choice" at bounding box center [393, 419] width 267 height 22
paste input "Small"
type input "Small"
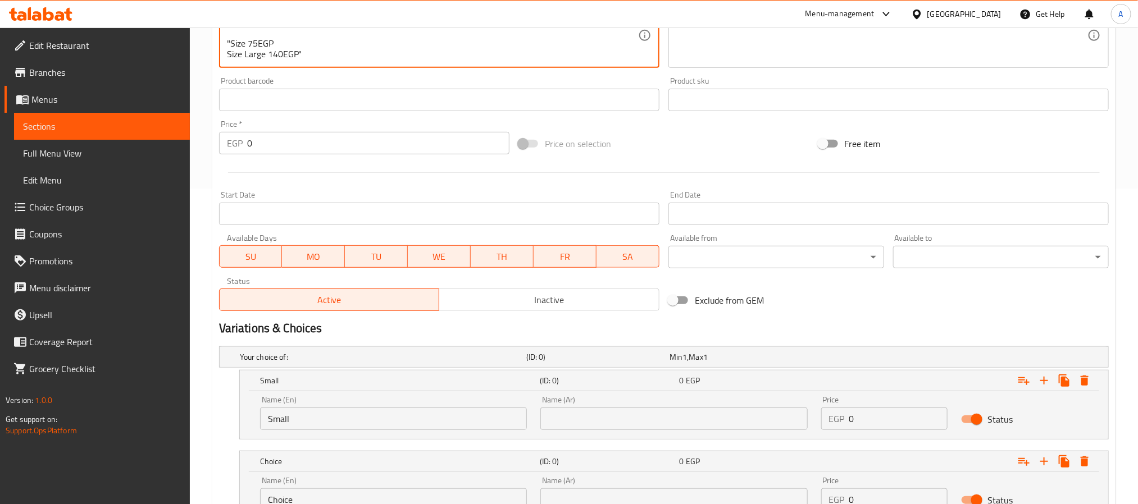
click at [258, 45] on textarea "Bread, roast beef, cheddar cheese, lettuce, olives, peppers, mayonnaise and mus…" at bounding box center [432, 35] width 411 height 53
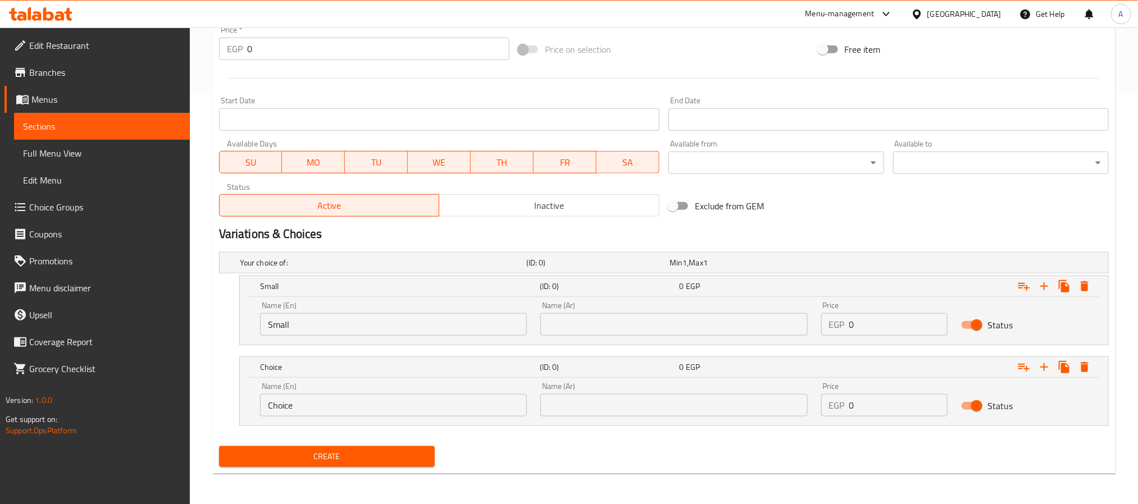
scroll to position [412, 0]
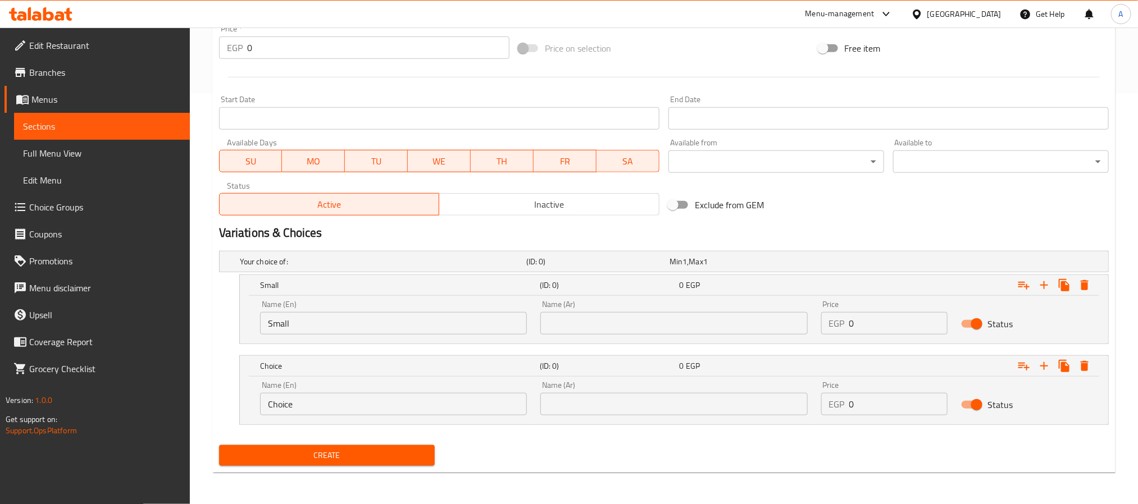
type textarea "Bread, roast beef, cheddar cheese, lettuce, olives, peppers, mayonnaise and mus…"
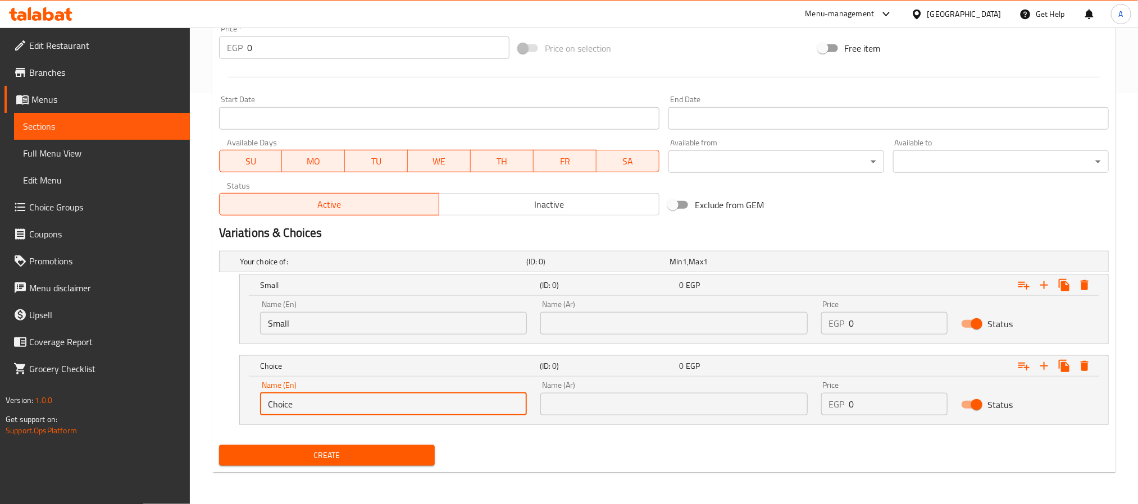
click at [385, 398] on input "Choice" at bounding box center [393, 404] width 267 height 22
paste input "Larg"
type input "Large"
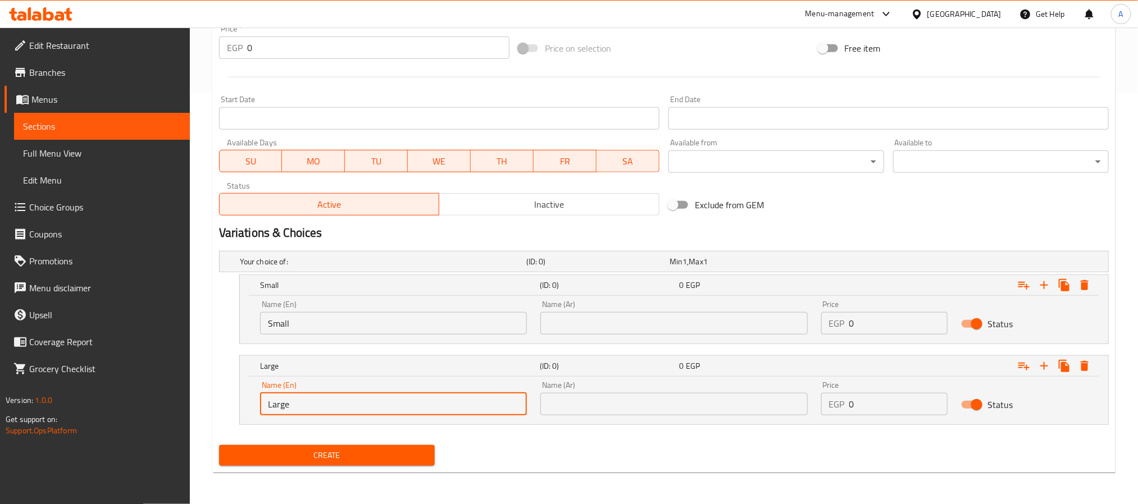
click at [565, 331] on input "text" at bounding box center [673, 323] width 267 height 22
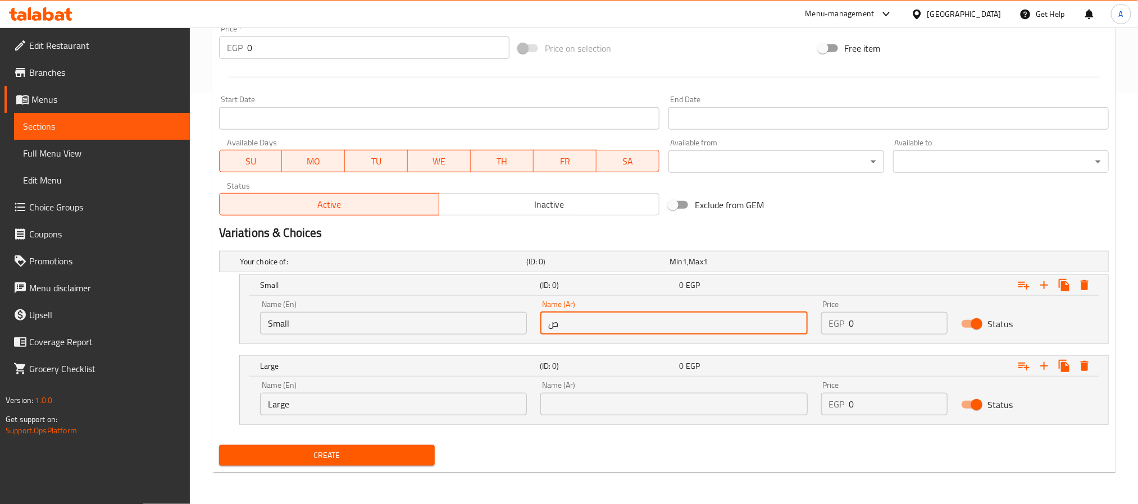
type input "صغير"
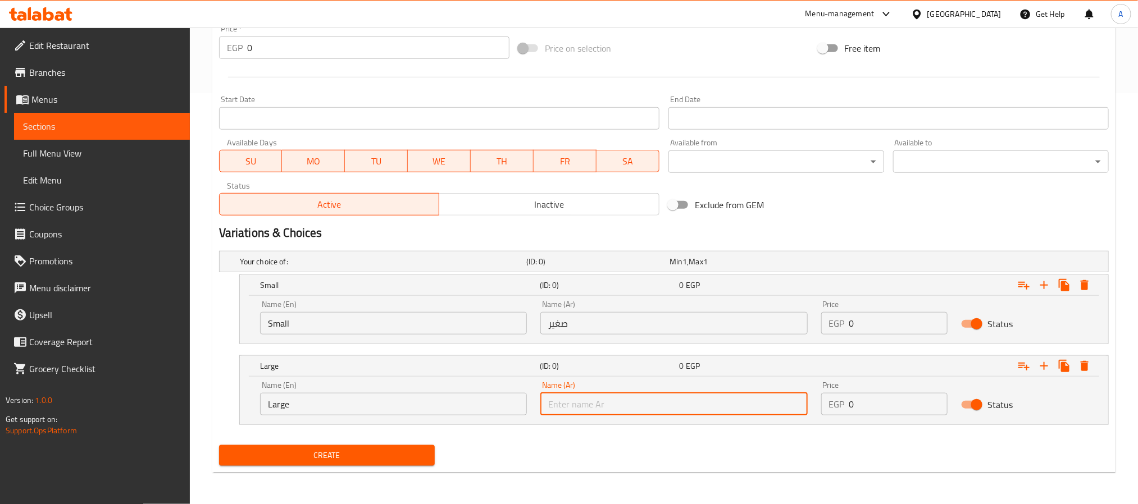
click at [647, 405] on input "text" at bounding box center [673, 404] width 267 height 22
type input "كبير"
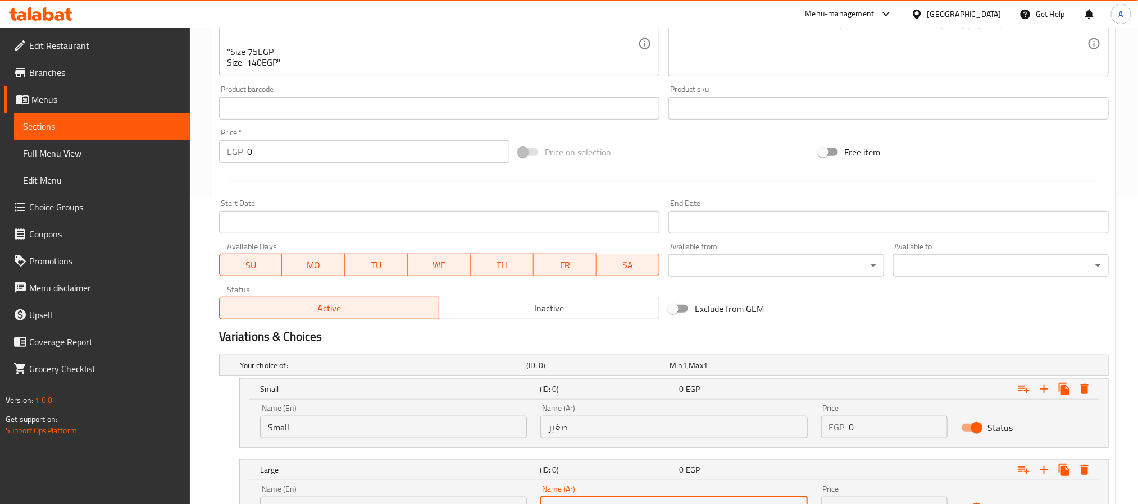
scroll to position [327, 0]
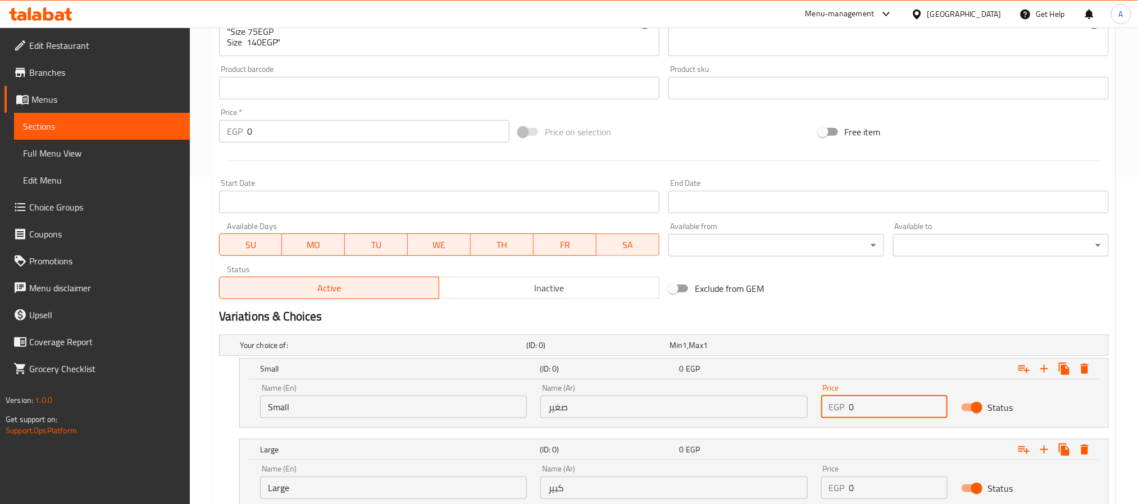
drag, startPoint x: 851, startPoint y: 408, endPoint x: 836, endPoint y: 406, distance: 14.8
click at [836, 406] on div "EGP 0 Price" at bounding box center [884, 407] width 127 height 22
type input "75"
click at [850, 488] on input "0" at bounding box center [898, 488] width 99 height 22
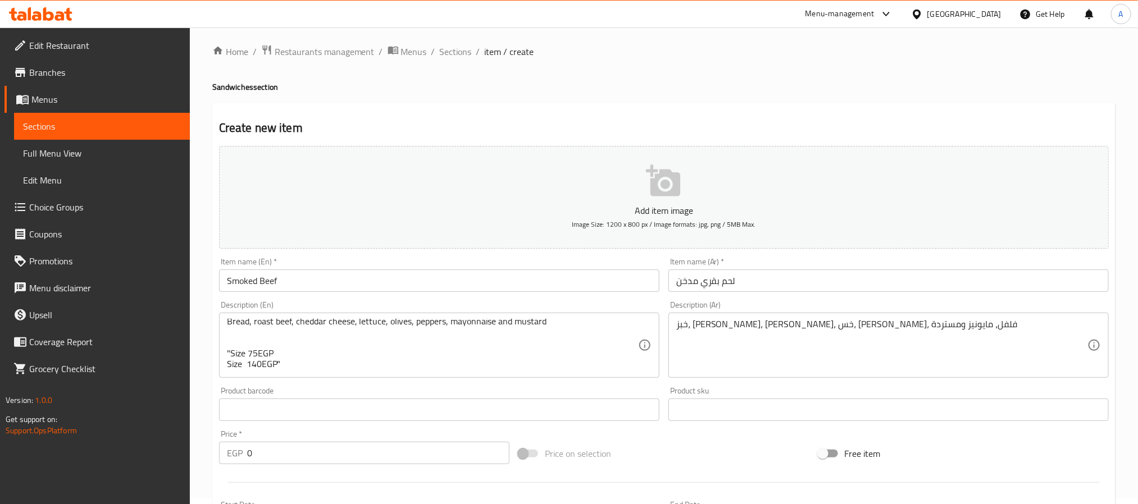
scroll to position [0, 0]
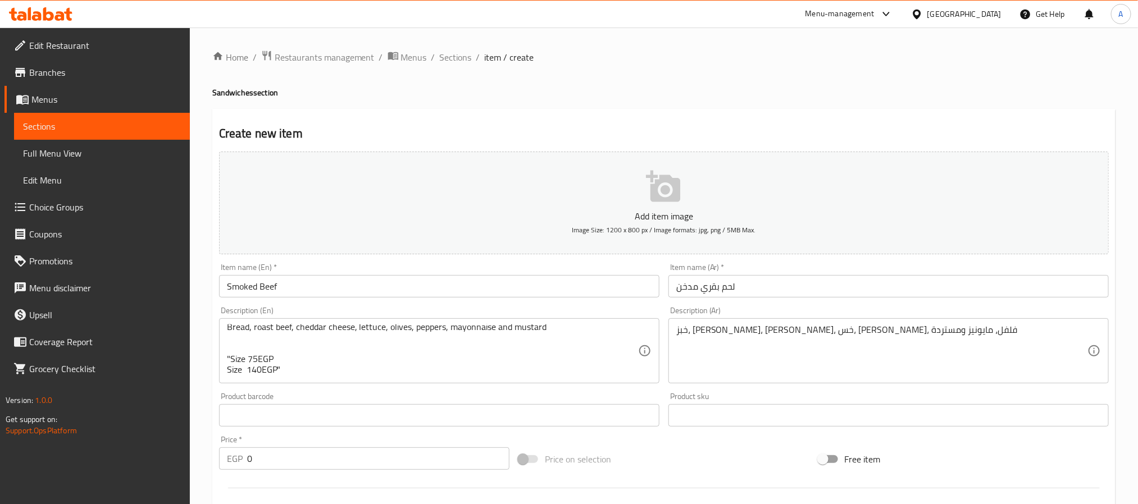
type input "140"
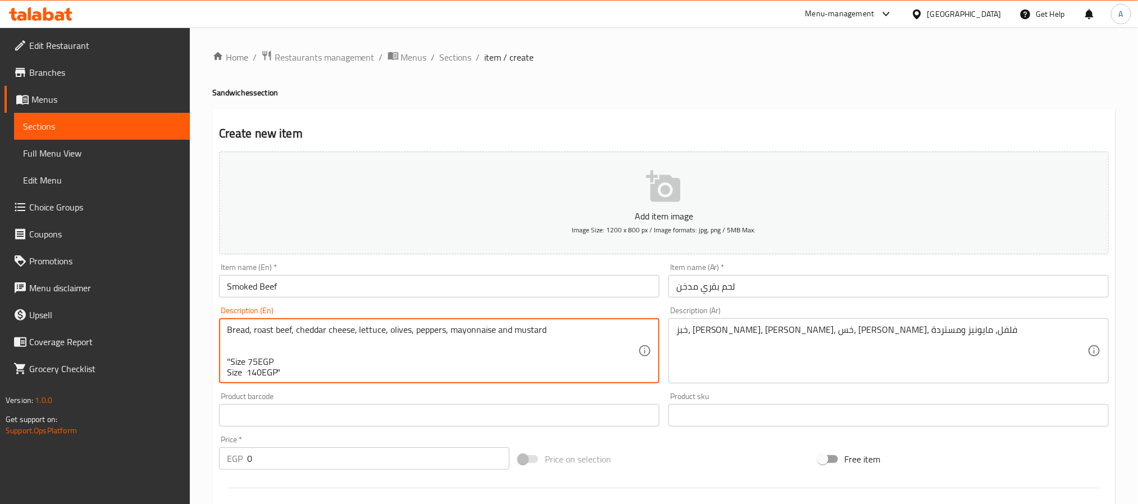
drag, startPoint x: 292, startPoint y: 364, endPoint x: 204, endPoint y: 354, distance: 88.8
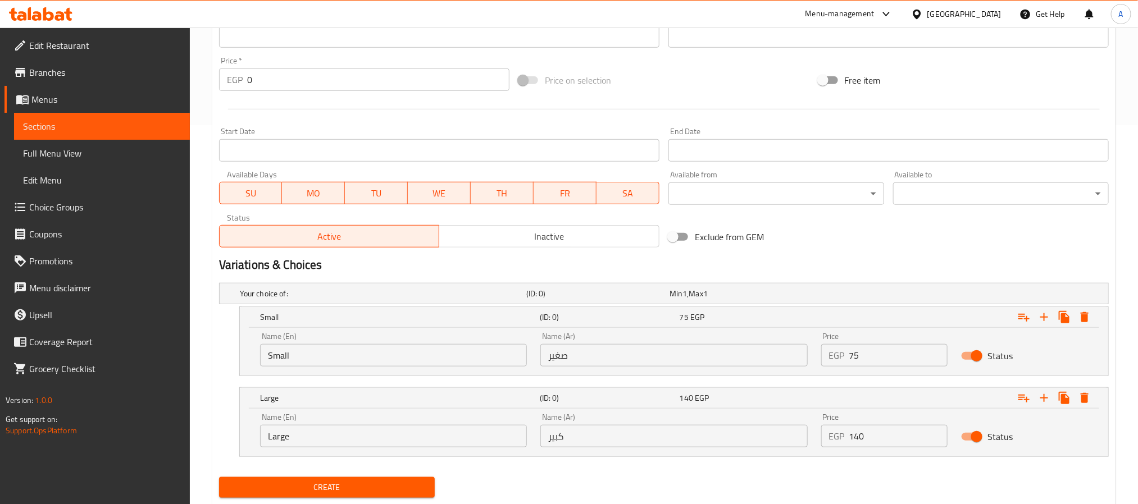
scroll to position [412, 0]
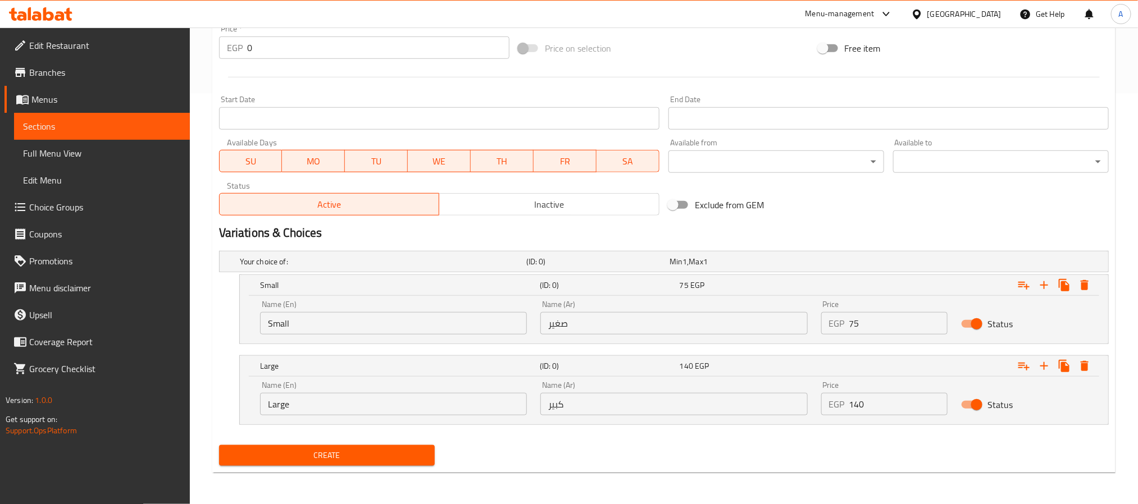
type textarea "Bread, roast beef, cheddar cheese, lettuce, olives, peppers, mayonnaise and mus…"
click at [341, 455] on span "Create" at bounding box center [327, 456] width 198 height 14
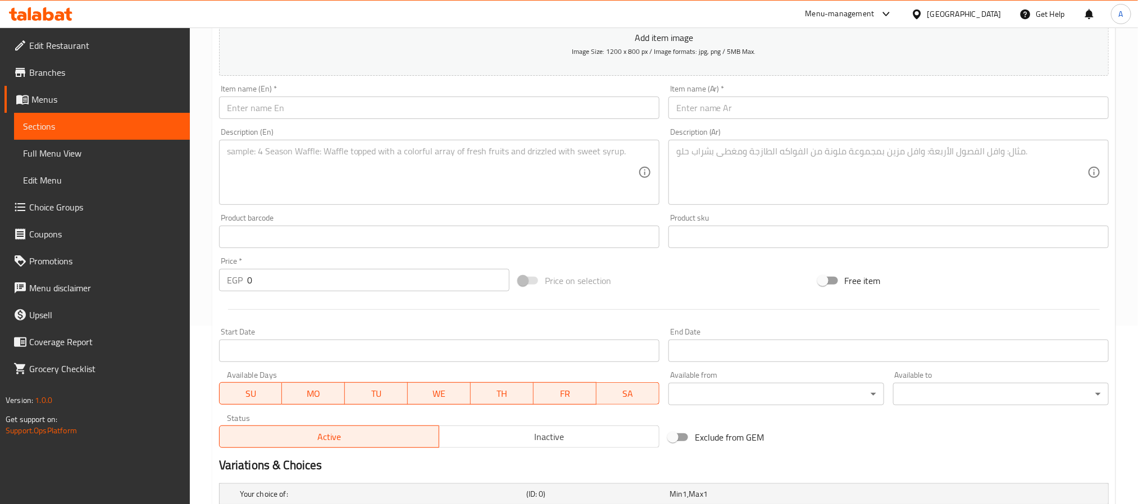
scroll to position [75, 0]
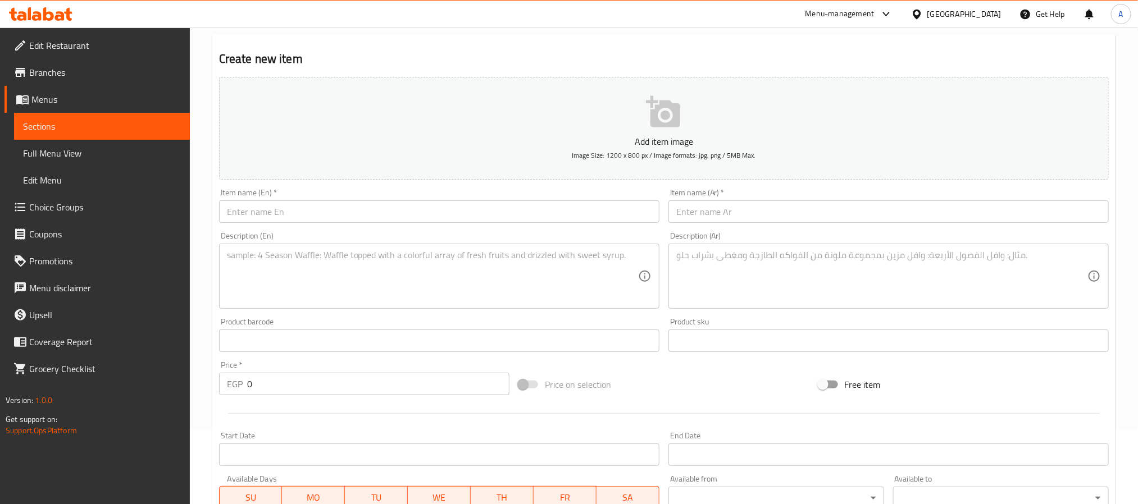
click at [270, 211] on input "text" at bounding box center [439, 212] width 440 height 22
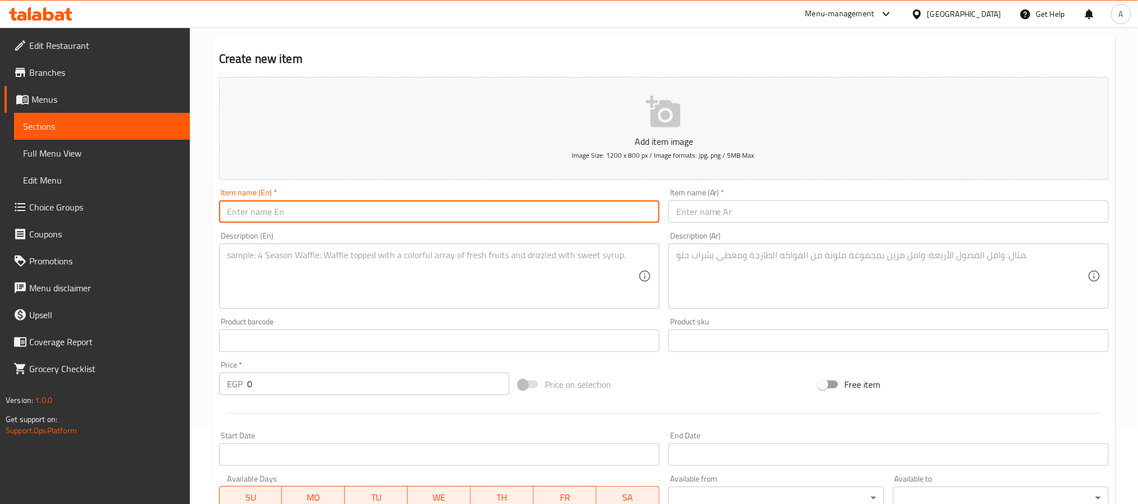
click at [270, 211] on input "text" at bounding box center [439, 212] width 440 height 22
paste input "Tuna salad"
click at [270, 211] on input "Tuna salad" at bounding box center [439, 212] width 440 height 22
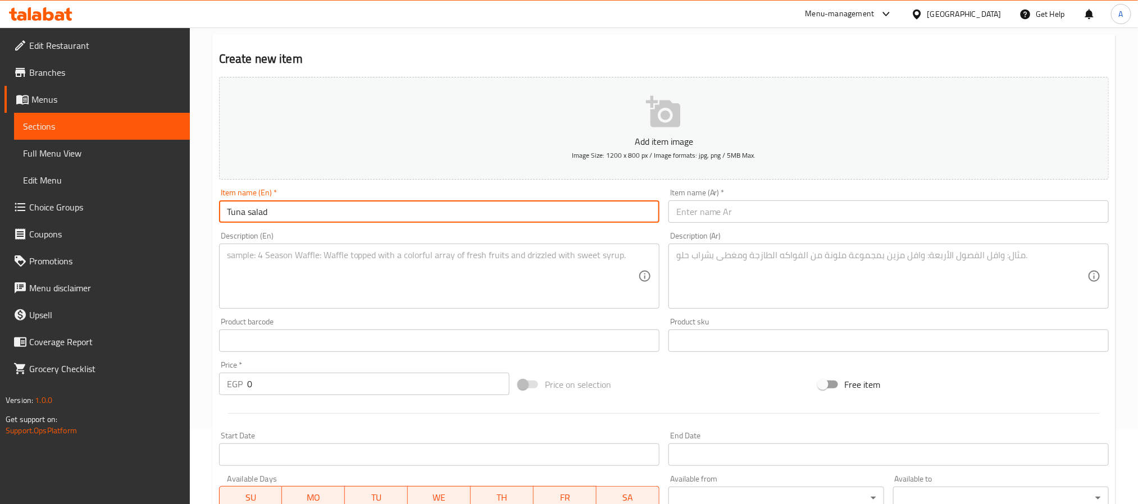
type input "Tuna Salad"
click at [276, 206] on input "Tuna Salad" at bounding box center [439, 212] width 440 height 22
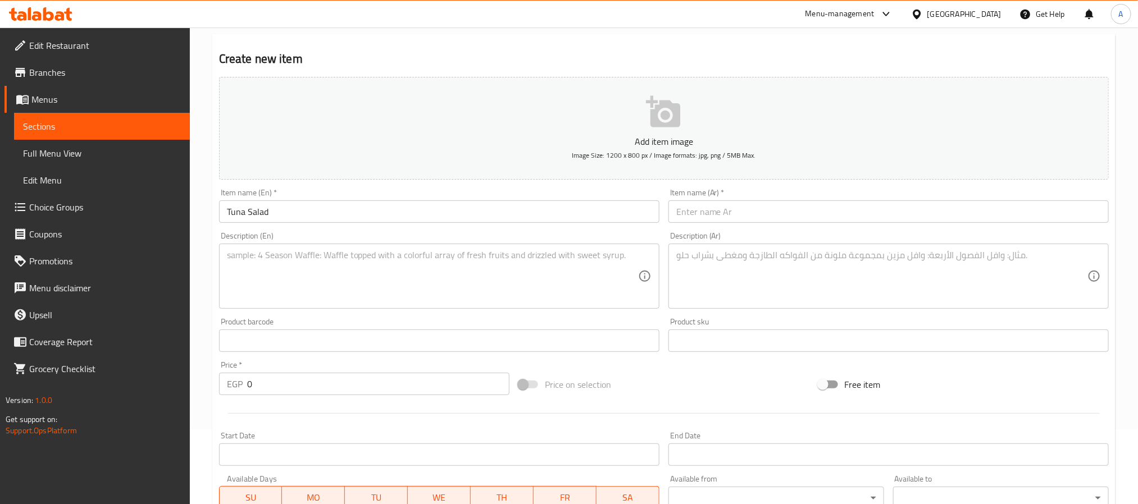
click at [719, 206] on input "text" at bounding box center [888, 212] width 440 height 22
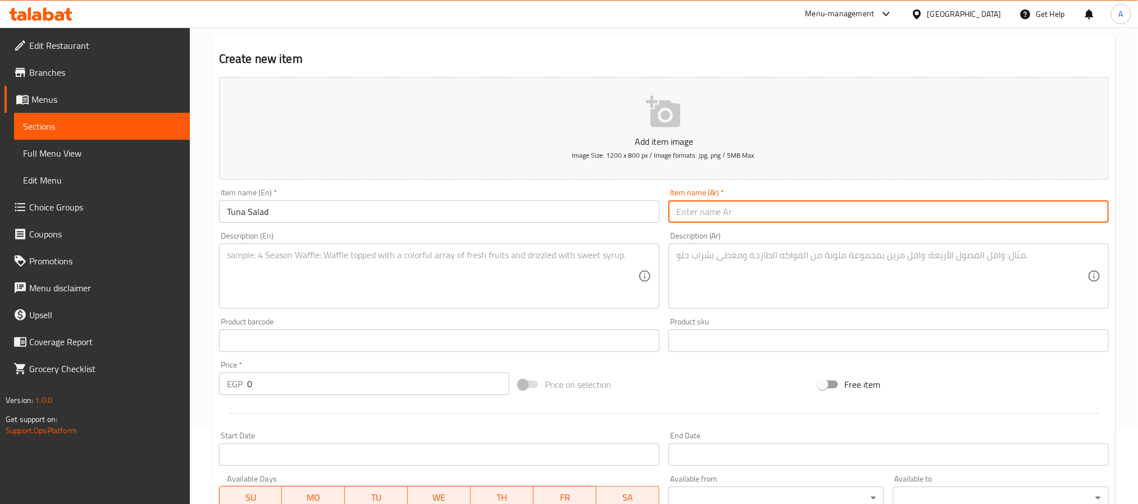
type input "ي"
type input "سلطة تونة"
click at [462, 262] on textarea at bounding box center [432, 276] width 411 height 53
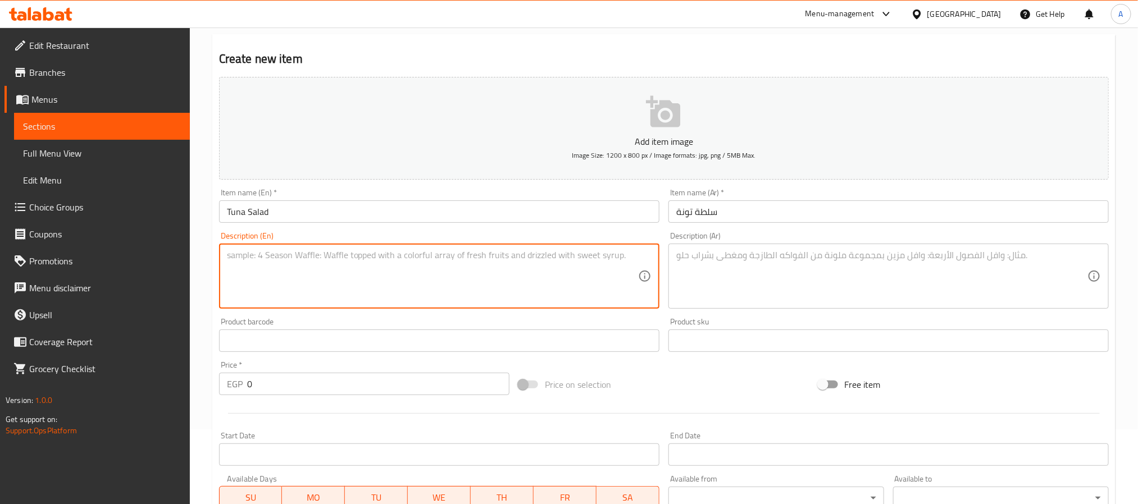
paste textarea "soft bread, tuna, olives, mayonnaise, colored pepers"
click at [455, 255] on textarea "soft bread, tuna, olives, mayonnaise, colored pepers" at bounding box center [432, 276] width 411 height 53
click at [365, 254] on textarea "soft bread, tuna, olives, mayonnaise, colored pepers" at bounding box center [432, 276] width 411 height 53
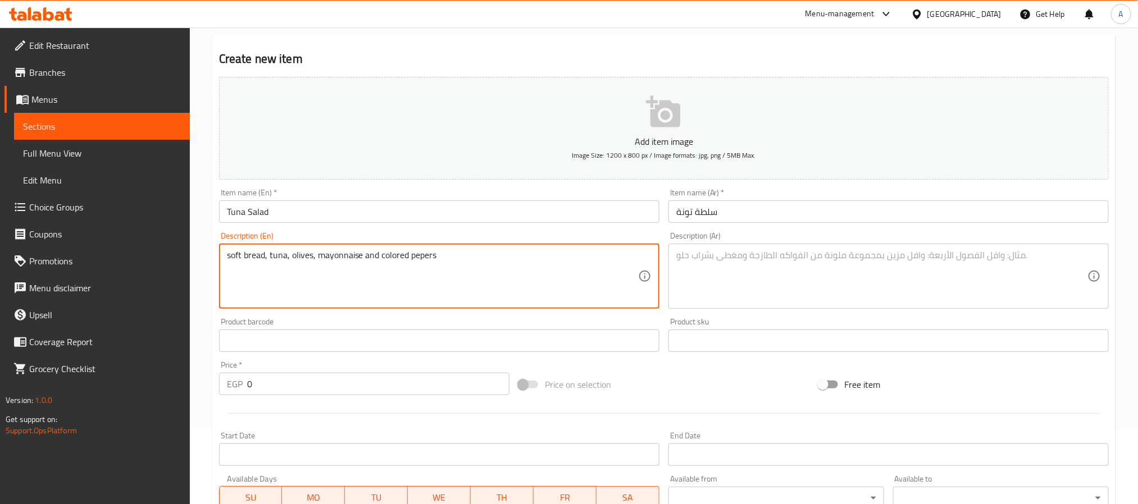
type textarea "soft bread, tuna, olives, mayonnaise and colored pepers"
click at [403, 248] on div "soft bread, tuna, olives, mayonnaise and colored pepers Description (En)" at bounding box center [439, 276] width 440 height 65
click at [401, 250] on textarea "soft bread, tuna, olives, mayonnaise and colored pepers" at bounding box center [432, 276] width 411 height 53
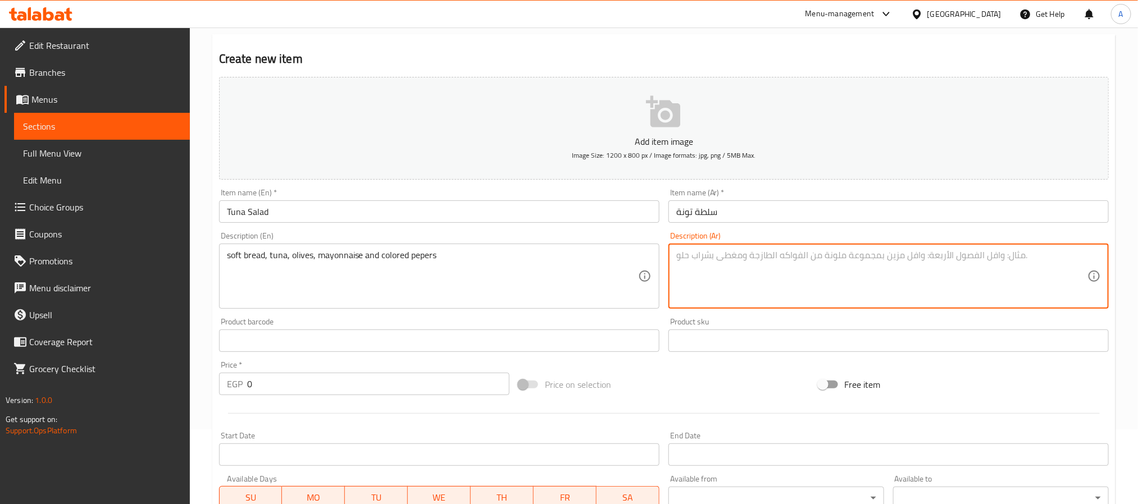
paste textarea "خبز طري، تونة، زيتون، مايونيز وفلفل ملون"
type textarea "خبز طري، تونة، زيتون، مايونيز وفلفل ملون"
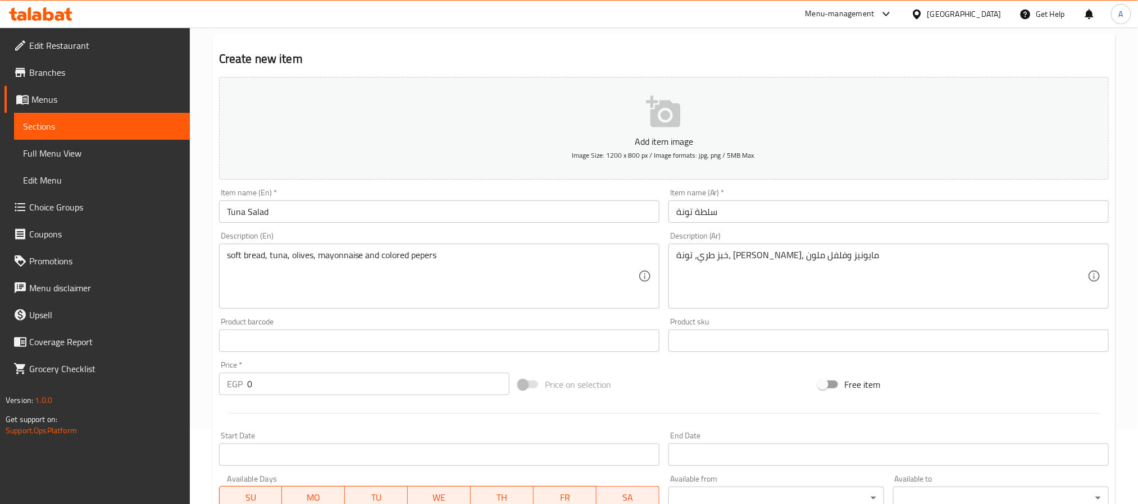
click at [231, 248] on div "soft bread, tuna, olives, mayonnaise and colored pepers Description (En)" at bounding box center [439, 276] width 440 height 65
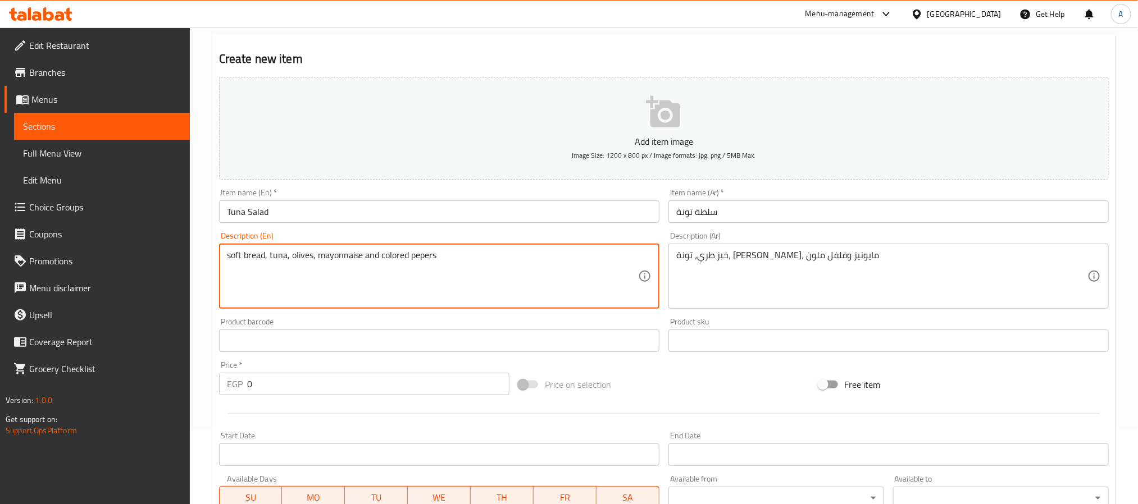
click at [230, 256] on textarea "soft bread, tuna, olives, mayonnaise and colored pepers" at bounding box center [432, 276] width 411 height 53
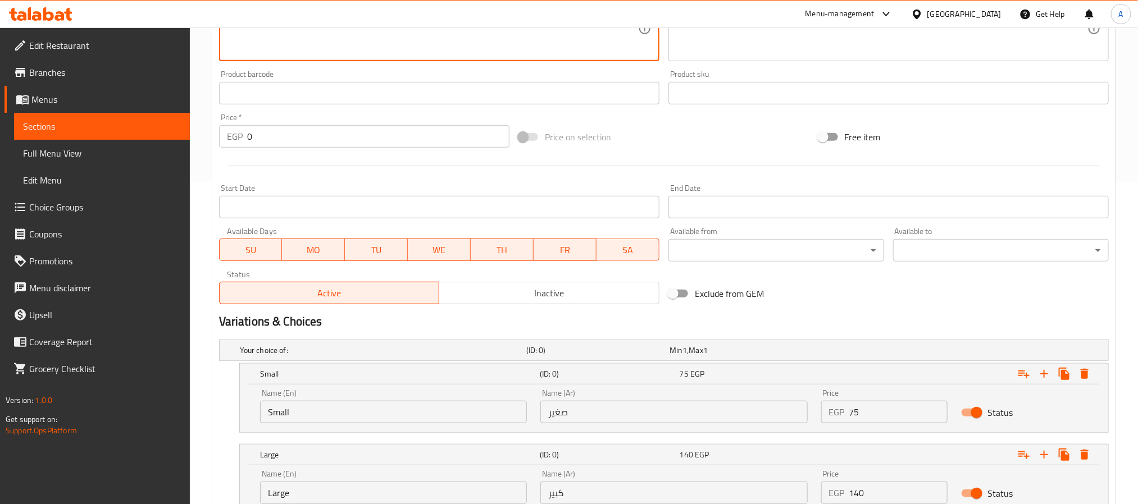
scroll to position [412, 0]
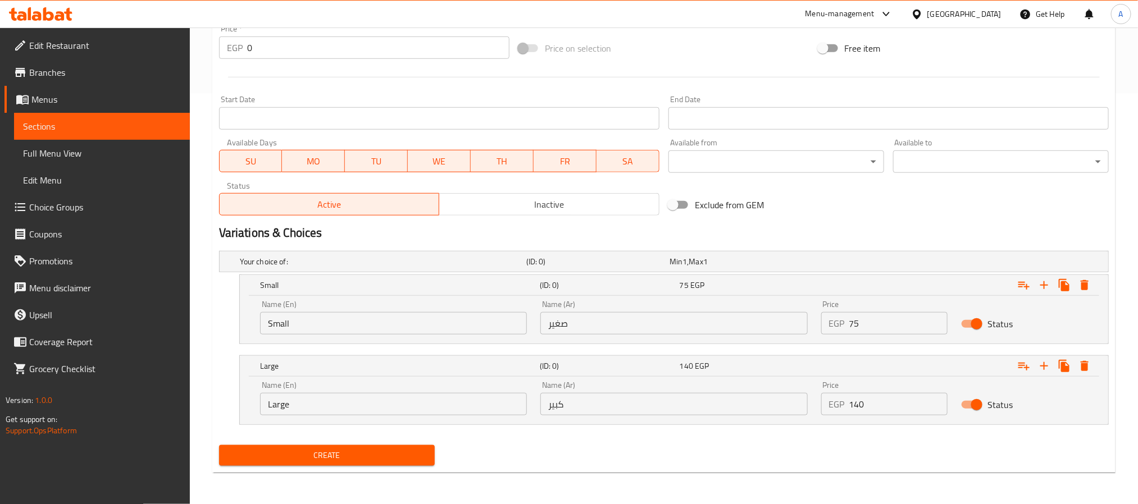
type textarea "Soft bread, tuna, olives, mayonnaise and colored pepers"
click at [353, 324] on input "Small" at bounding box center [393, 323] width 267 height 22
click at [650, 329] on input "صغير" at bounding box center [673, 323] width 267 height 22
type input "w"
click at [335, 322] on input "Small" at bounding box center [393, 323] width 267 height 22
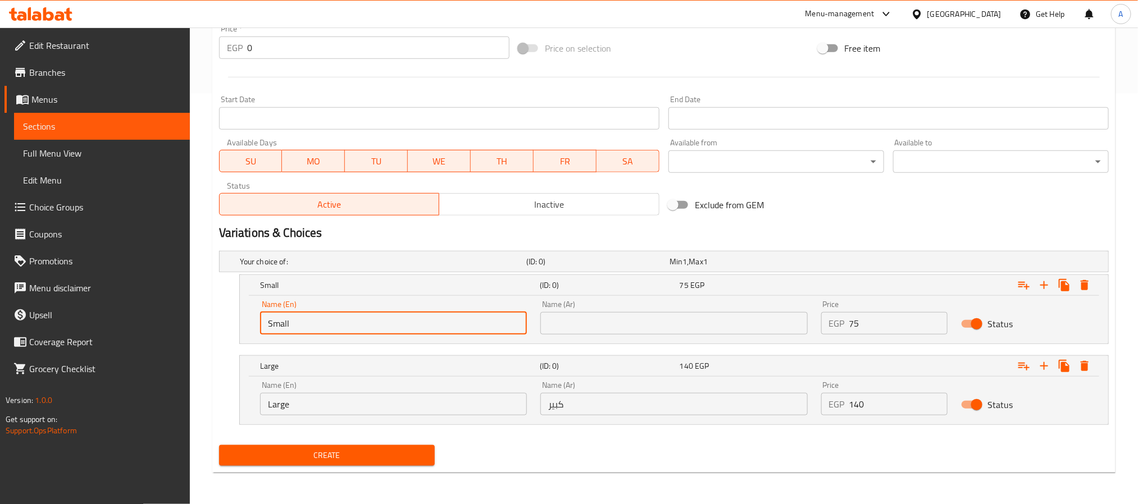
click at [335, 322] on input "Small" at bounding box center [393, 323] width 267 height 22
type input "Small"
click at [307, 395] on input "Large" at bounding box center [393, 404] width 267 height 22
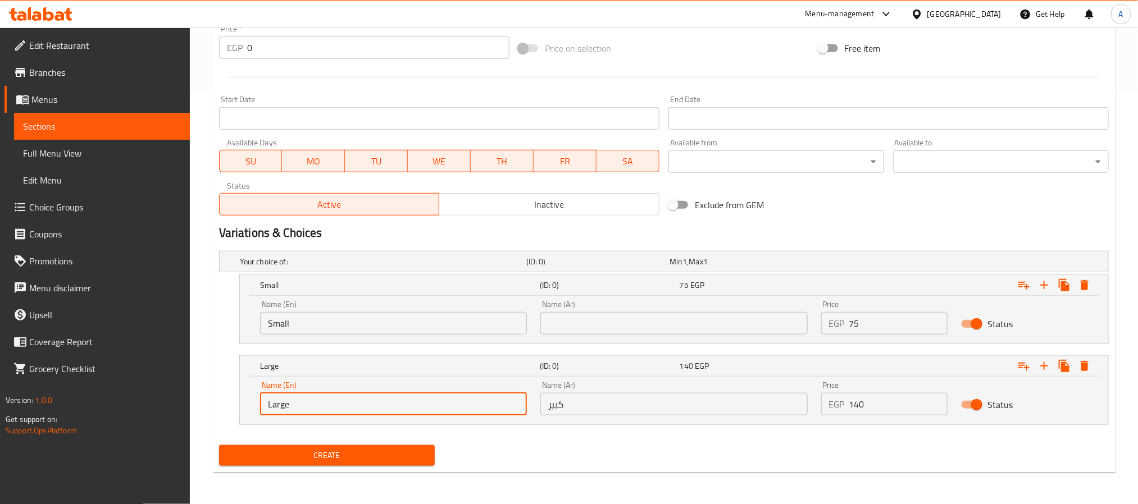
click at [307, 395] on input "Large" at bounding box center [393, 404] width 267 height 22
type input "Large"
click at [614, 322] on input "text" at bounding box center [673, 323] width 267 height 22
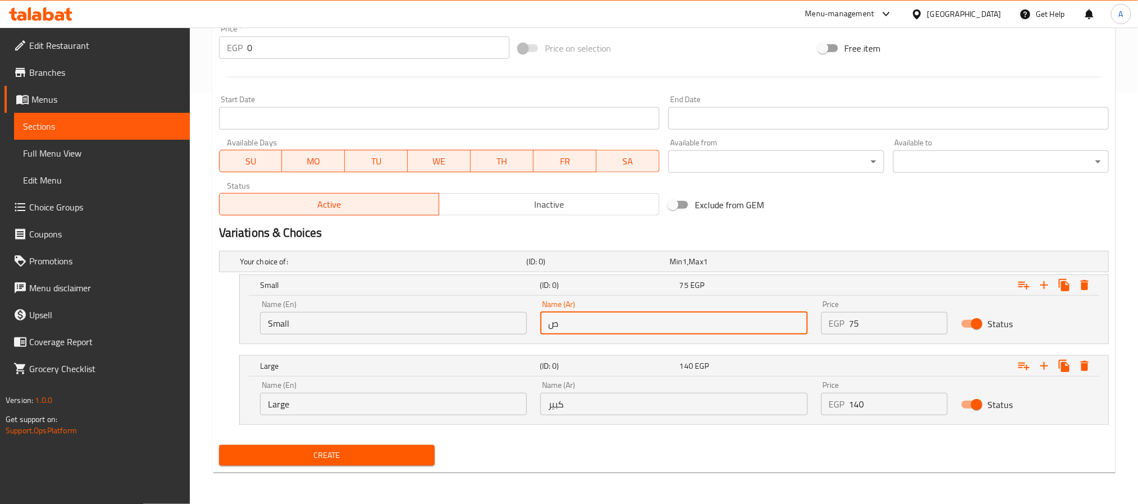
type input "صغير"
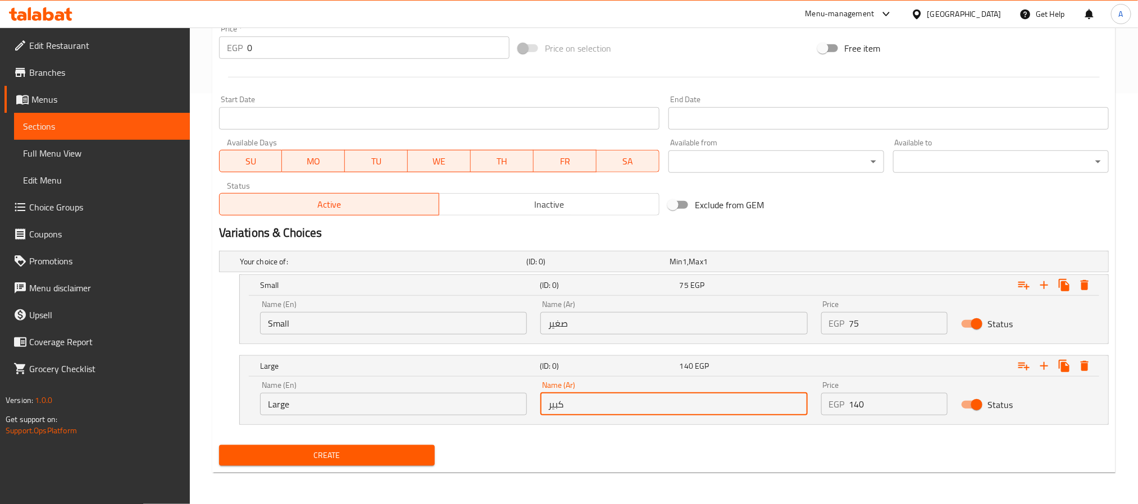
click at [635, 406] on input "كبير" at bounding box center [673, 404] width 267 height 22
type input "كبير"
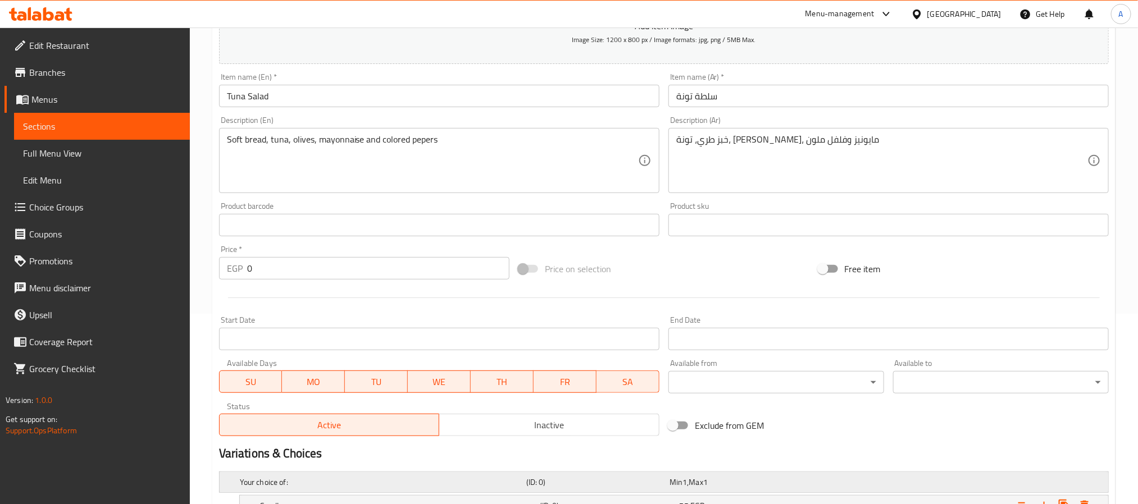
scroll to position [159, 0]
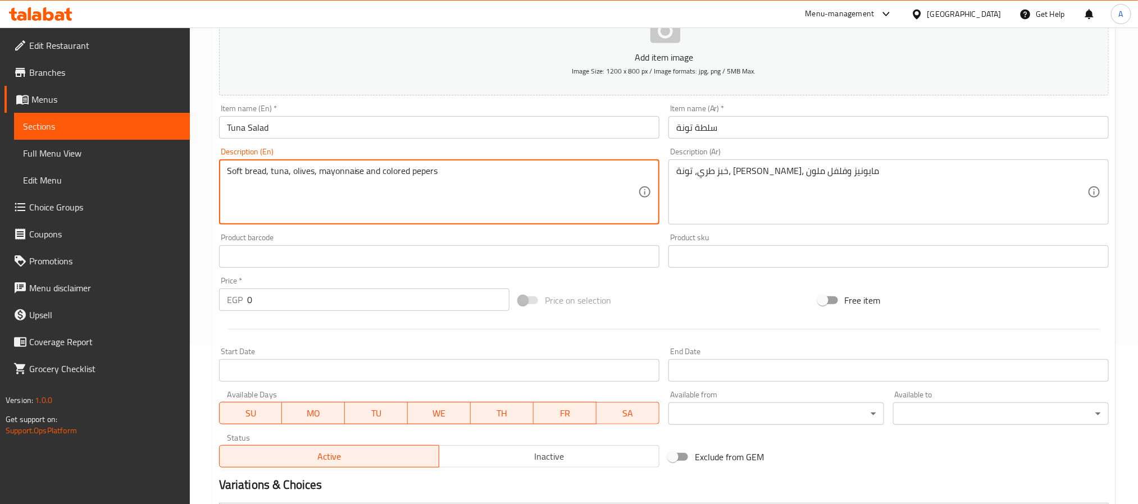
paste textarea ""Size Small 65EGP Size Large 130EGP""
drag, startPoint x: 280, startPoint y: 189, endPoint x: 268, endPoint y: 189, distance: 11.8
click at [268, 189] on textarea "Soft bread, tuna, olives, mayonnaise and colored pepers "Size Small 65EGP Size …" at bounding box center [432, 192] width 411 height 53
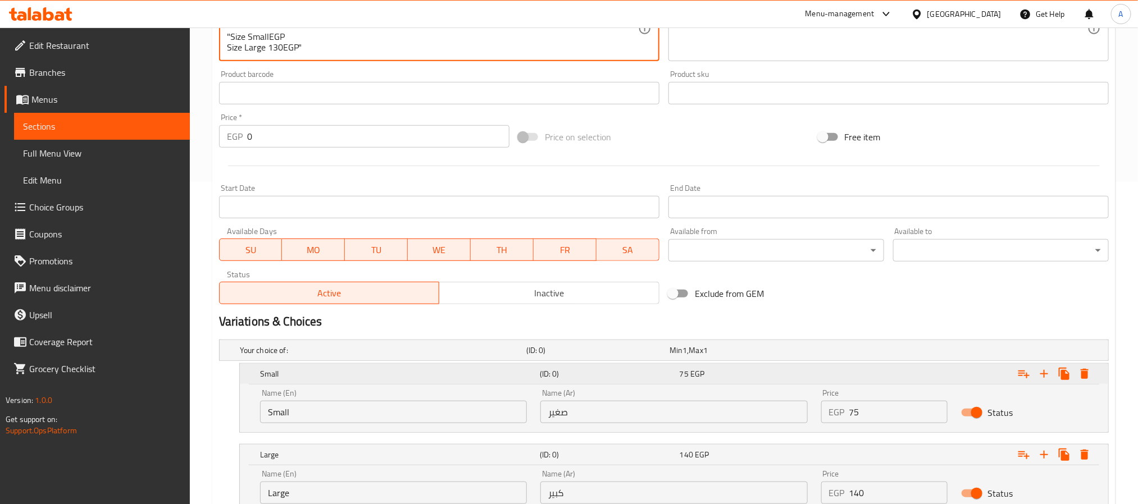
scroll to position [327, 0]
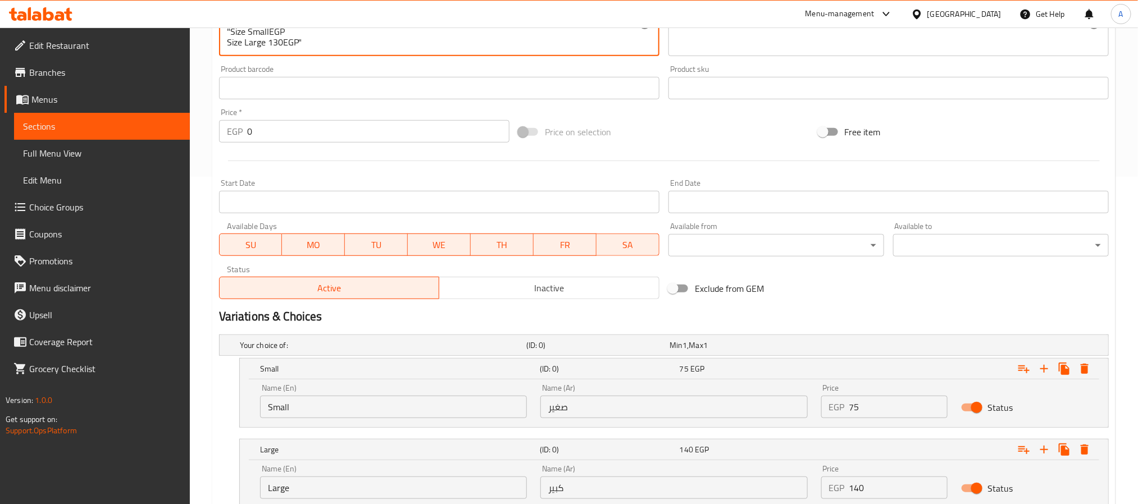
type textarea "Soft bread, tuna, olives, mayonnaise and colored pepers "Size SmallEGP Size Lar…"
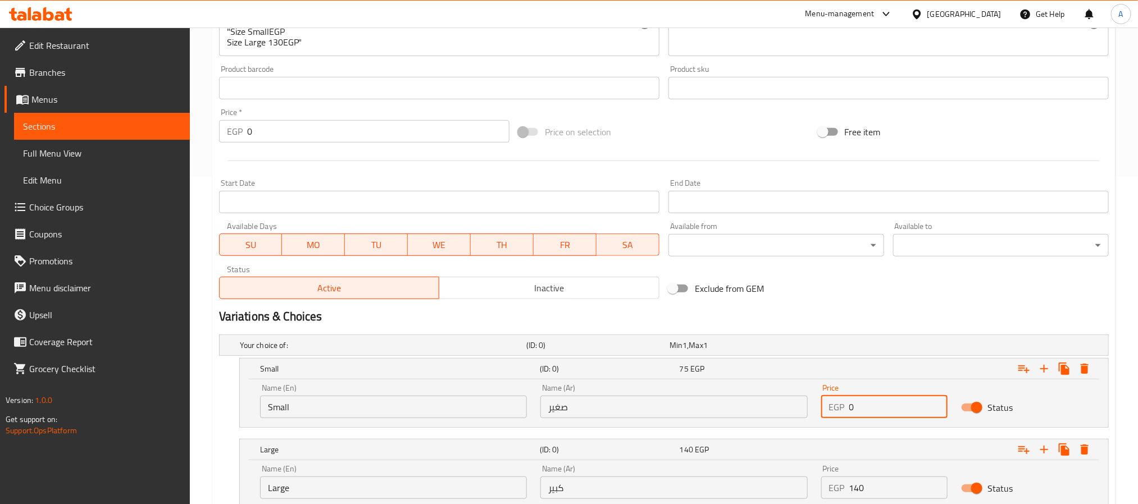
click at [817, 401] on div "Price EGP 0 Price" at bounding box center [884, 401] width 140 height 48
paste input "65"
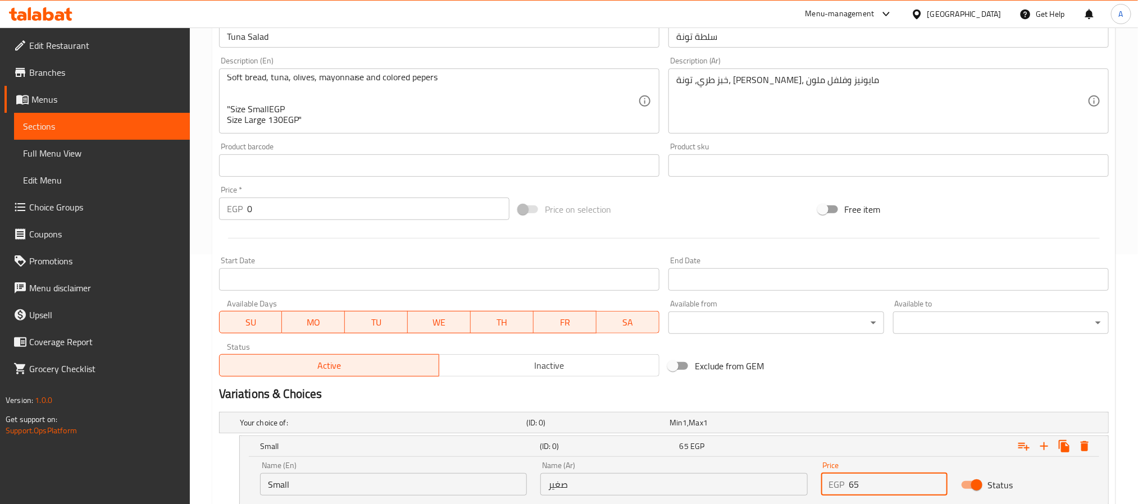
scroll to position [159, 0]
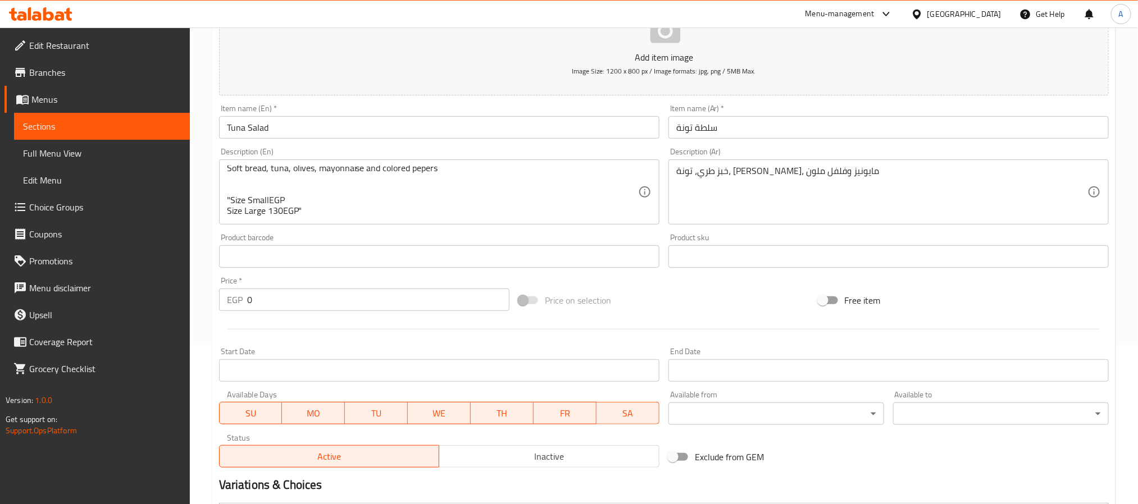
type input "65"
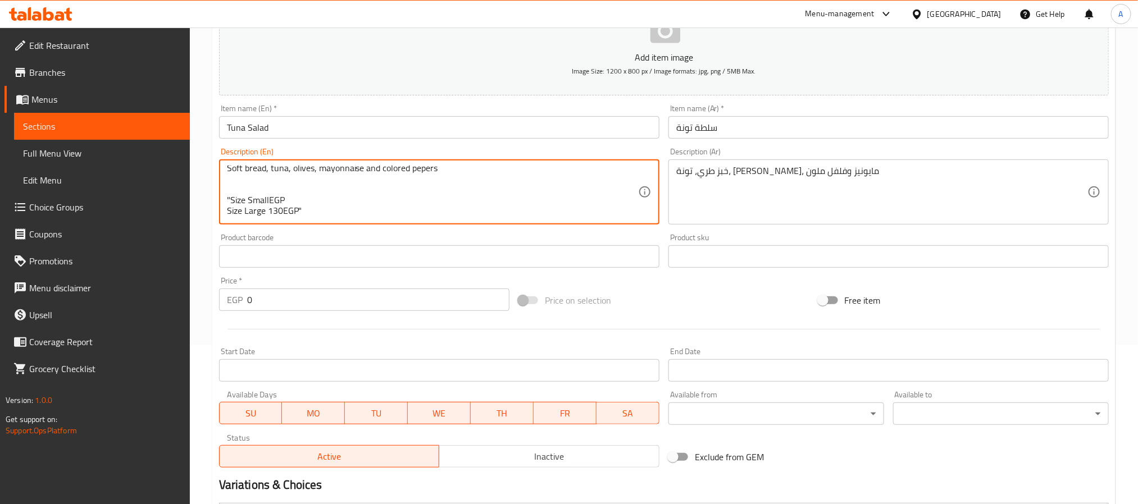
scroll to position [22, 0]
drag, startPoint x: 280, startPoint y: 204, endPoint x: 270, endPoint y: 195, distance: 14.0
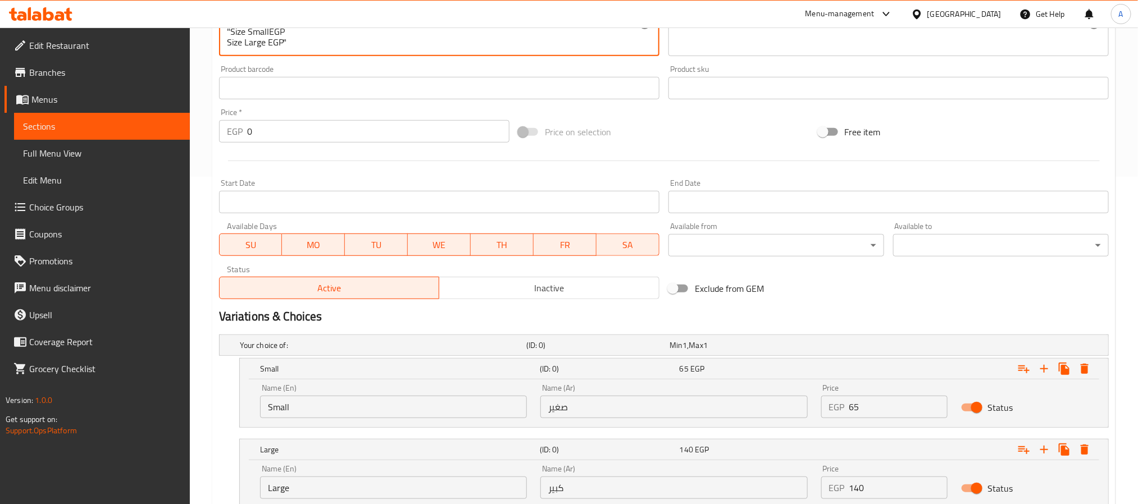
type textarea "Soft bread, tuna, olives, mayonnaise and colored pepers "Size SmallEGP Size Lar…"
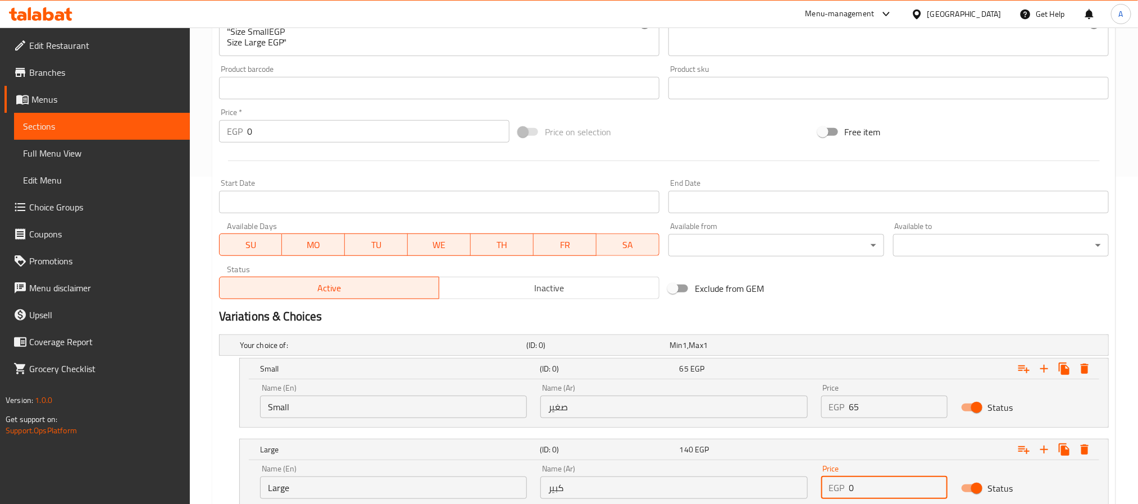
drag, startPoint x: 858, startPoint y: 482, endPoint x: 826, endPoint y: 484, distance: 31.5
click at [826, 484] on div "EGP 0 Price" at bounding box center [884, 488] width 127 height 22
paste input "13"
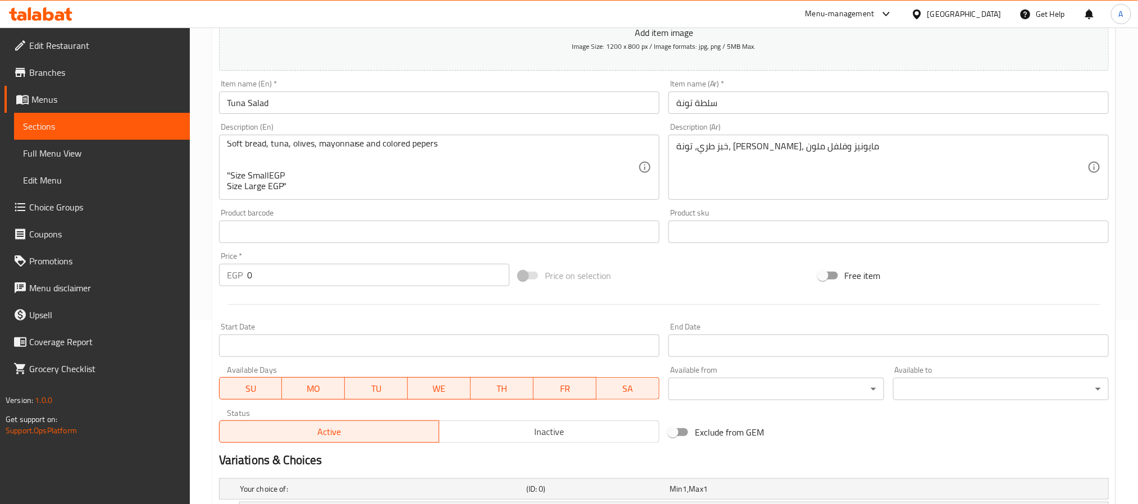
scroll to position [159, 0]
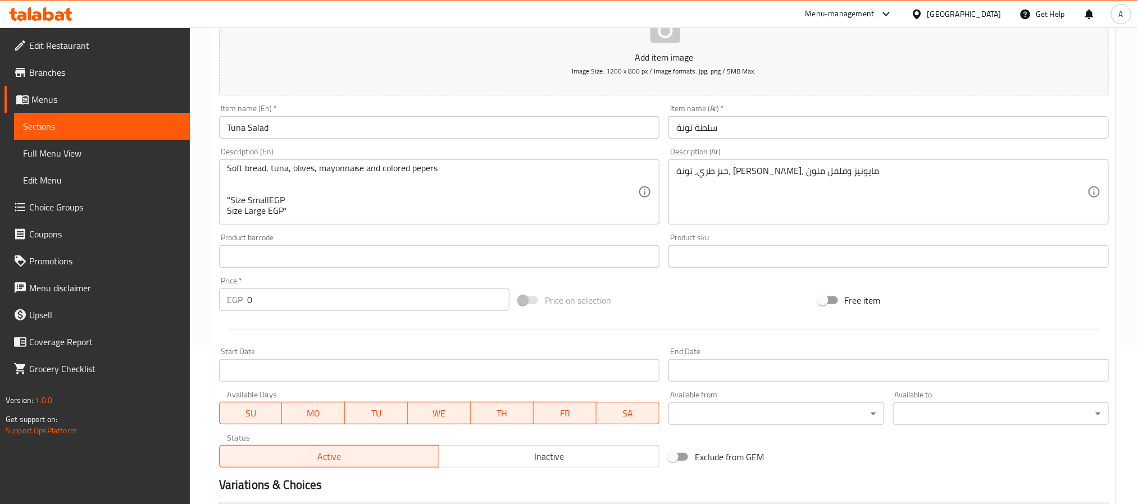
type input "130"
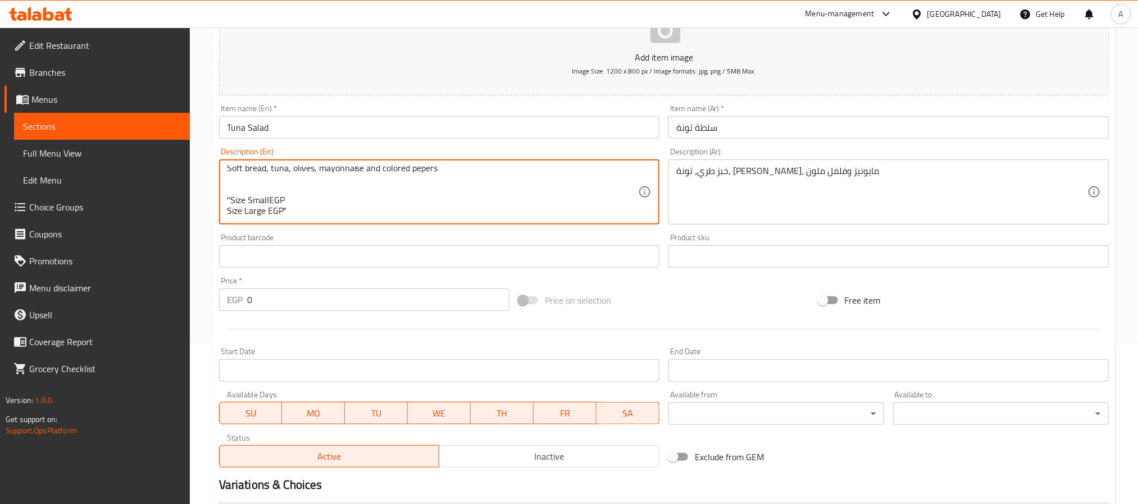
scroll to position [0, 0]
drag, startPoint x: 329, startPoint y: 194, endPoint x: 218, endPoint y: 189, distance: 110.7
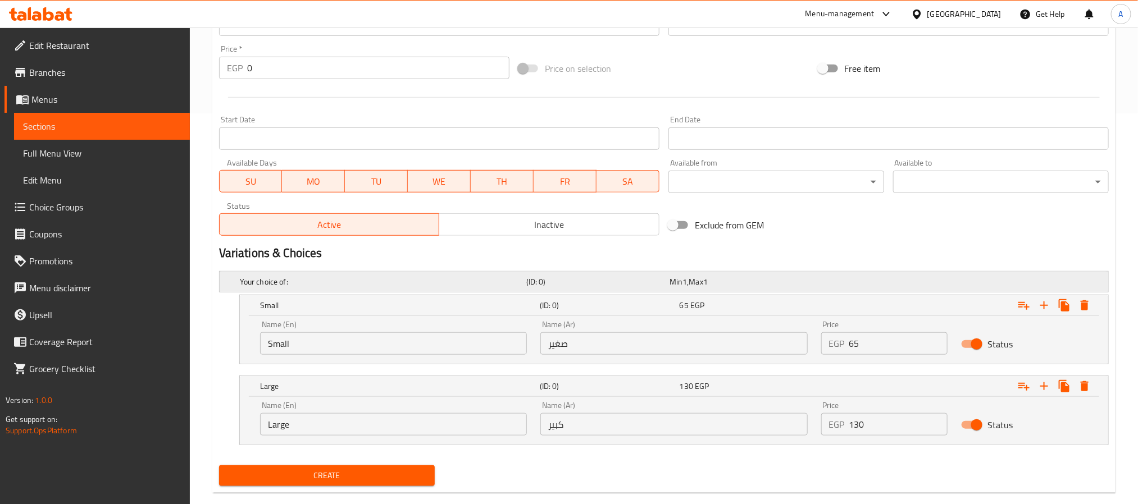
scroll to position [412, 0]
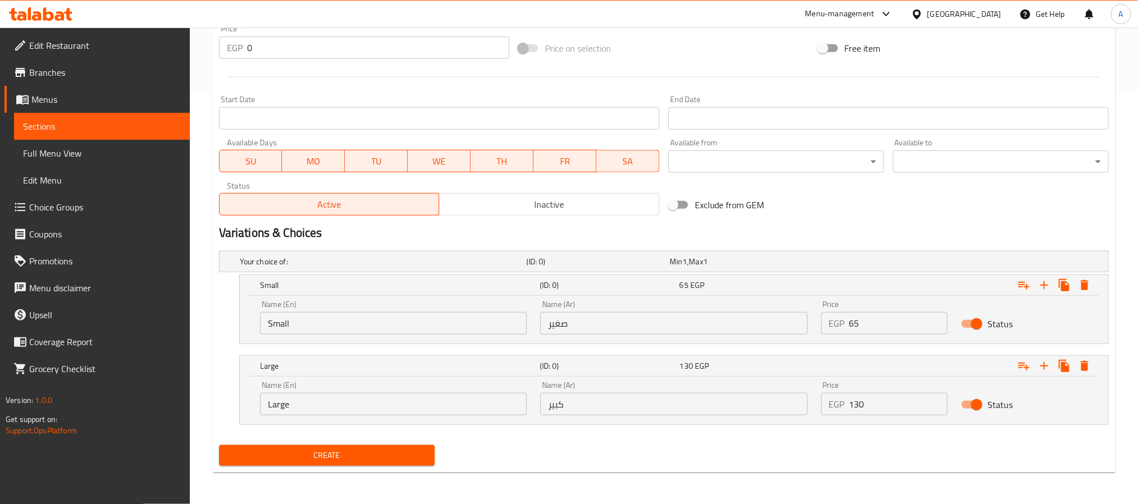
type textarea "Soft bread, tuna, olives, mayonnaise and colored pepers"
click at [405, 452] on span "Create" at bounding box center [327, 456] width 198 height 14
click at [342, 325] on input "Small" at bounding box center [393, 323] width 267 height 22
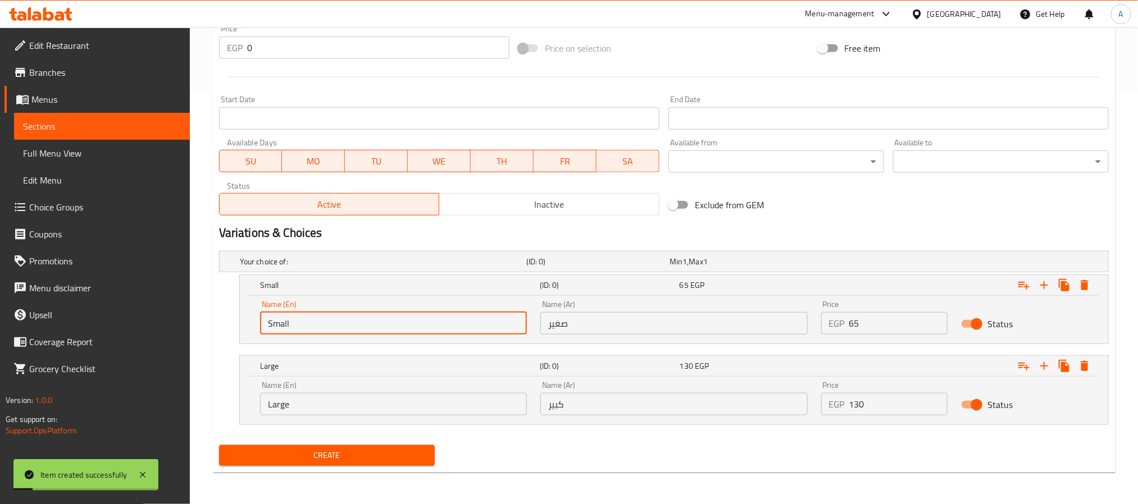
click at [342, 325] on input "Small" at bounding box center [393, 323] width 267 height 22
type input "Small"
click at [346, 400] on input "Large" at bounding box center [393, 404] width 267 height 22
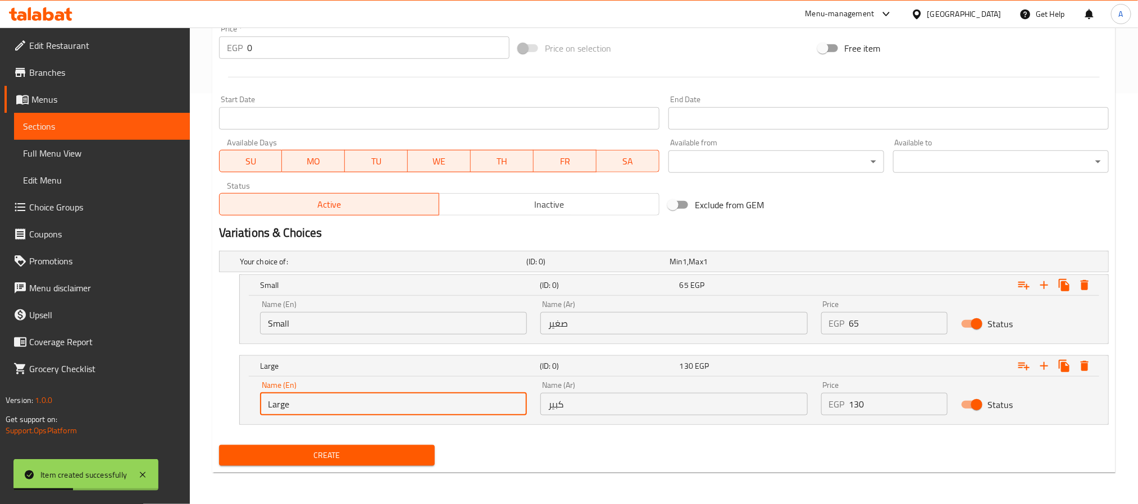
click at [346, 400] on input "Large" at bounding box center [393, 404] width 267 height 22
type input "Choice"
click at [346, 400] on input "text" at bounding box center [393, 404] width 267 height 22
type input "Large"
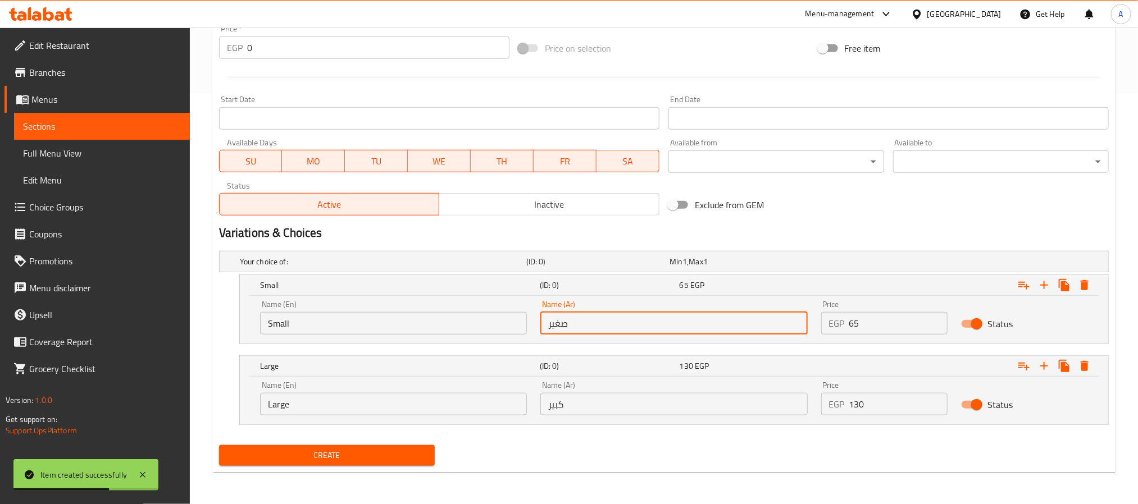
click at [634, 319] on input "صغير" at bounding box center [673, 323] width 267 height 22
type input "صغير"
click at [637, 394] on input "كبير" at bounding box center [673, 404] width 267 height 22
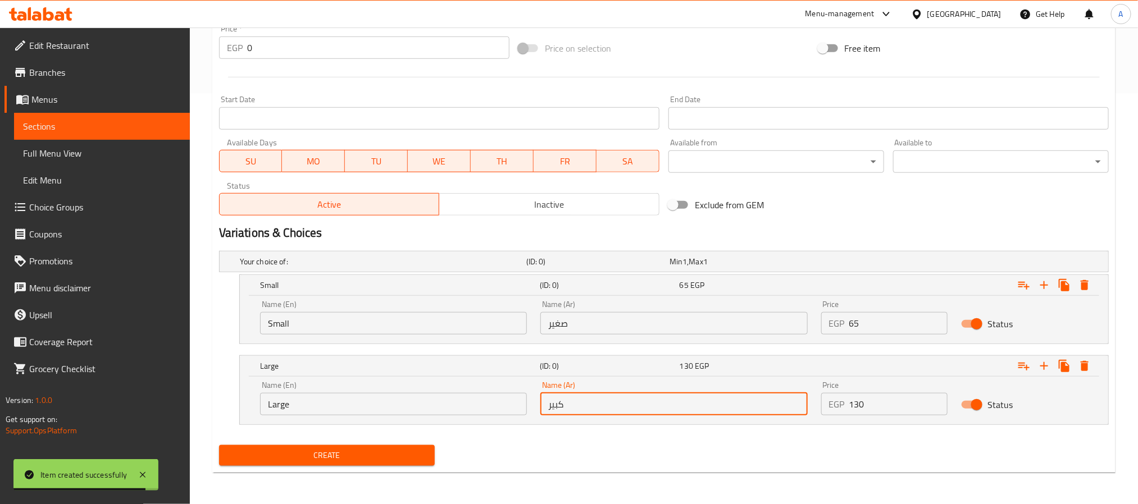
type input "كبير"
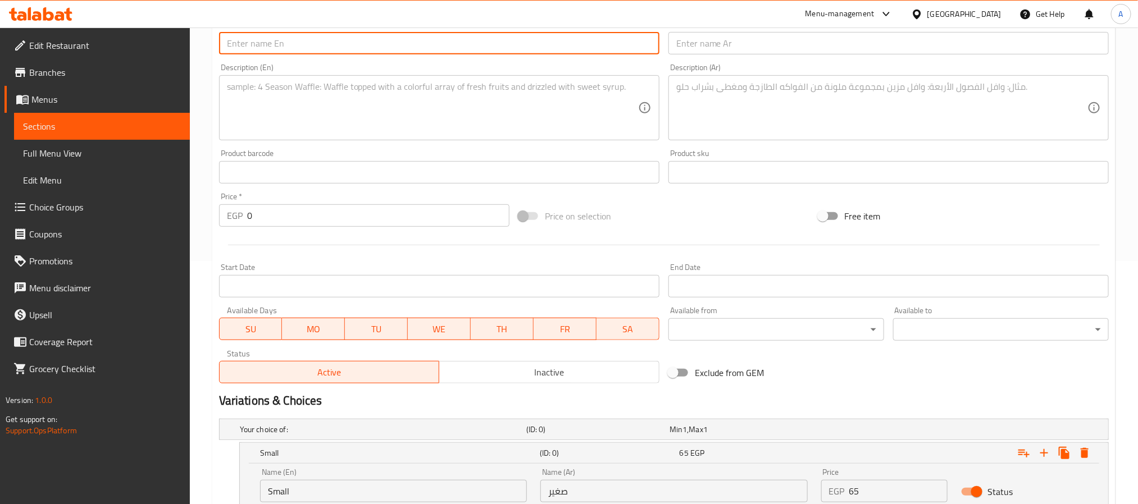
click at [374, 53] on input "text" at bounding box center [439, 43] width 440 height 22
paste input "Smoked Turkey"
type input "Smoked Turkey"
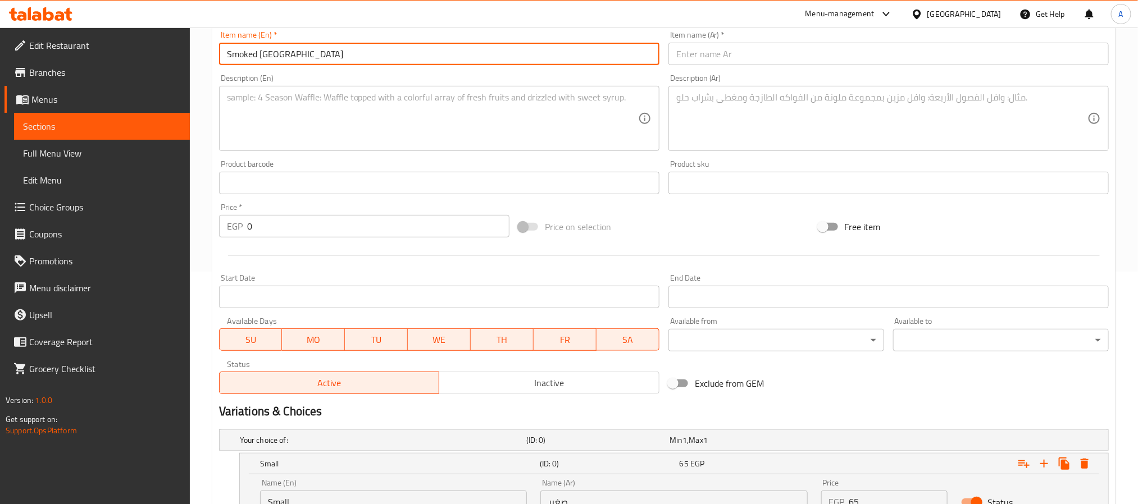
scroll to position [75, 0]
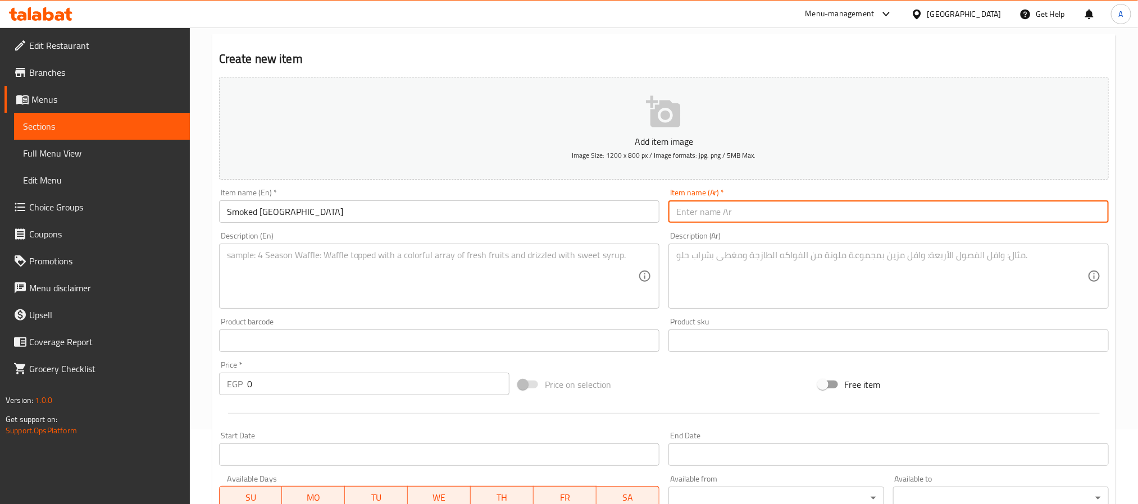
click at [742, 201] on input "text" at bounding box center [888, 212] width 440 height 22
paste input "لحم رومي مدخن"
type input "لحم رومي مدخن"
click at [393, 260] on textarea at bounding box center [432, 276] width 411 height 53
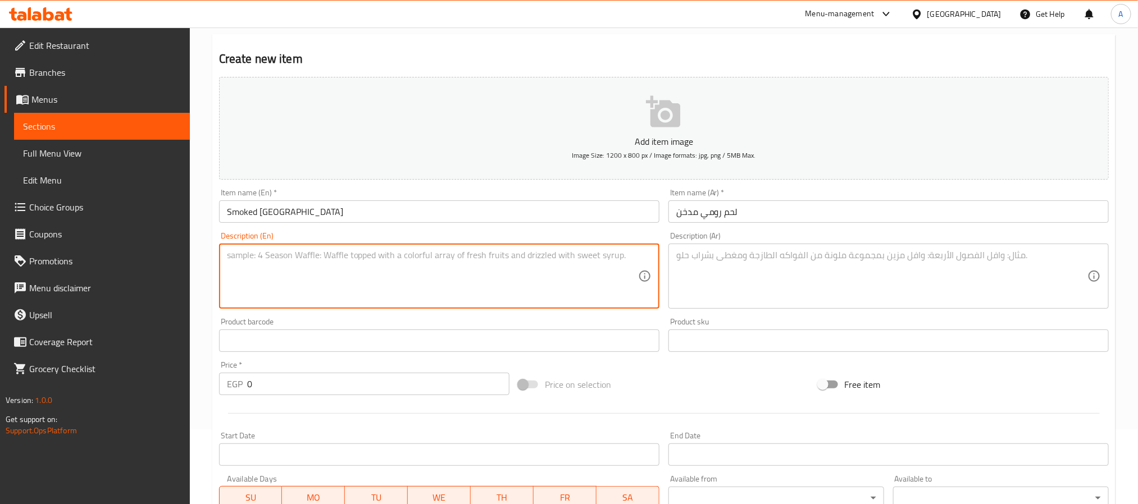
paste textarea "Bread, smoked Turkey, Cheddar cheese, olives, pepper, lettuce, mayo"
click at [409, 257] on textarea "Bread, smoked Turkey, Cheddar cheese, olives, pepper, lettuce, mayo" at bounding box center [432, 276] width 411 height 53
click at [461, 258] on textarea "Bread, smoked Turkey, Cheddar cheese, olives, pepper, lettuce, mayo" at bounding box center [432, 276] width 411 height 53
click at [413, 254] on textarea "Bread, smoked Turkey, Cheddar cheese, olives, pepper, lettuce and mayo" at bounding box center [432, 276] width 411 height 53
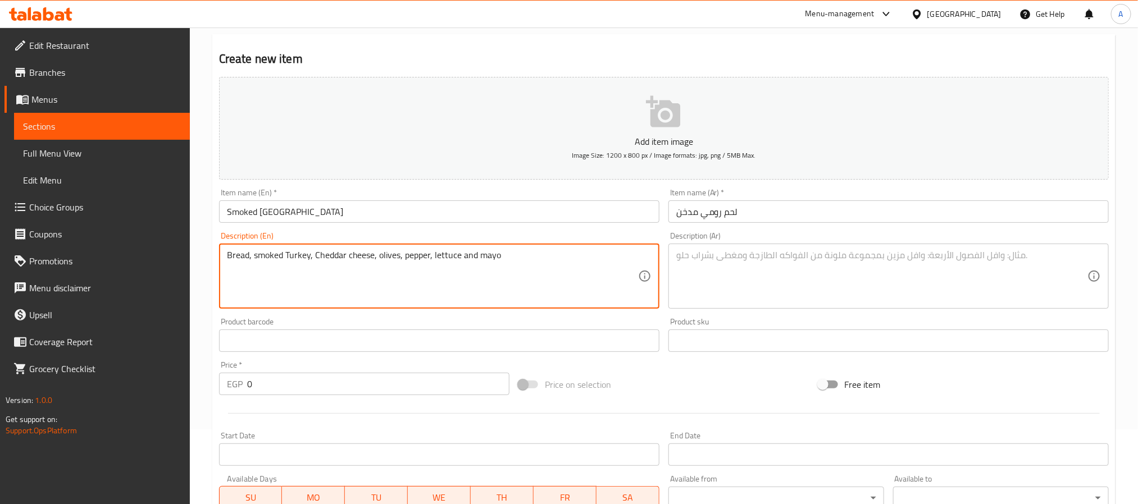
click at [413, 254] on textarea "Bread, smoked Turkey, Cheddar cheese, olives, pepper, lettuce and mayo" at bounding box center [432, 276] width 411 height 53
type textarea "Bread, smoked Turkey, Cheddar cheese, olives, pepper, lettuce and mayo"
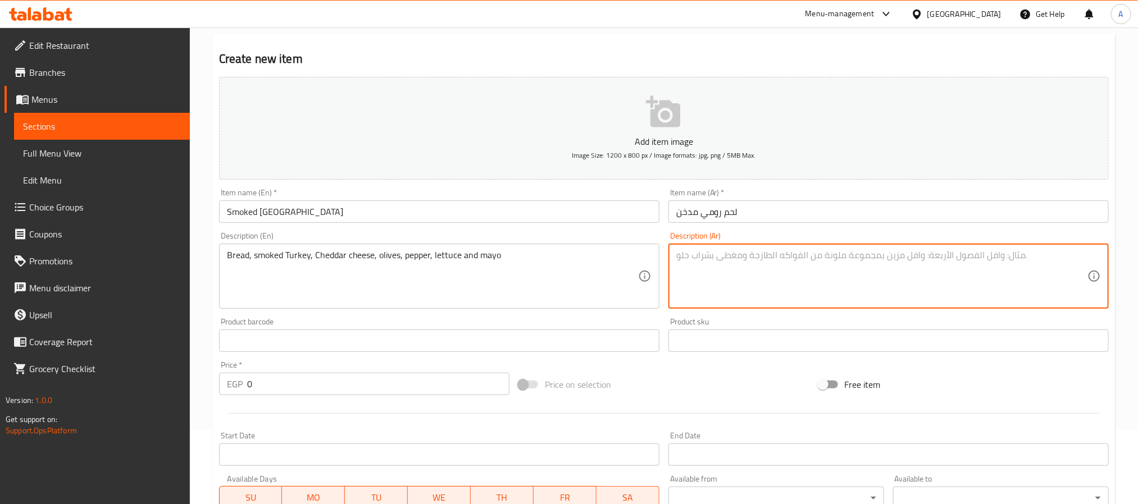
click at [819, 255] on textarea at bounding box center [881, 276] width 411 height 53
paste textarea "خبز، ديك رومي مدخن، جبن شيدر، زيتون، فلفل، خس ومايونيز"
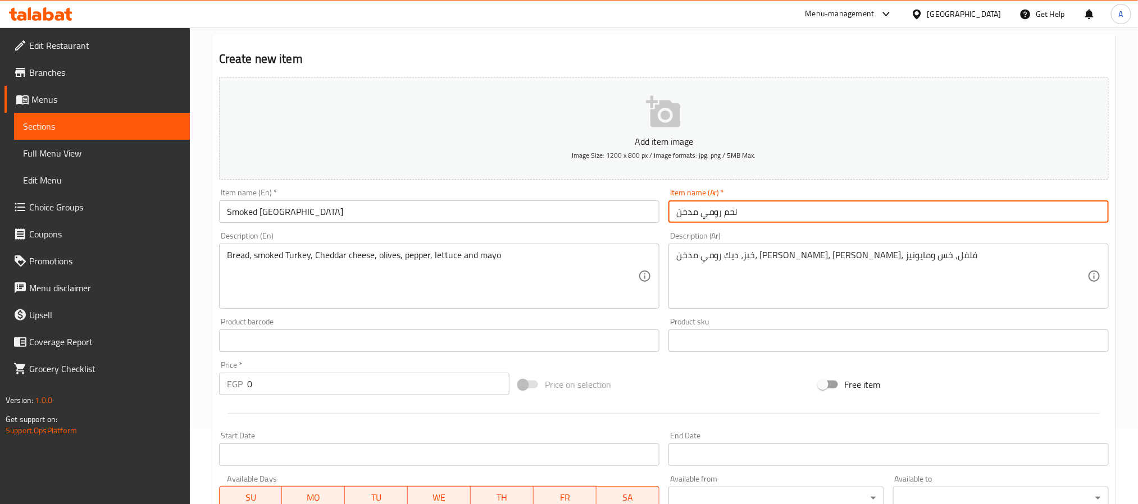
drag, startPoint x: 743, startPoint y: 211, endPoint x: 666, endPoint y: 203, distance: 78.0
click at [666, 203] on div "Item name (Ar)   * لحم رومي مدخن Item name (Ar) *" at bounding box center [888, 205] width 449 height 43
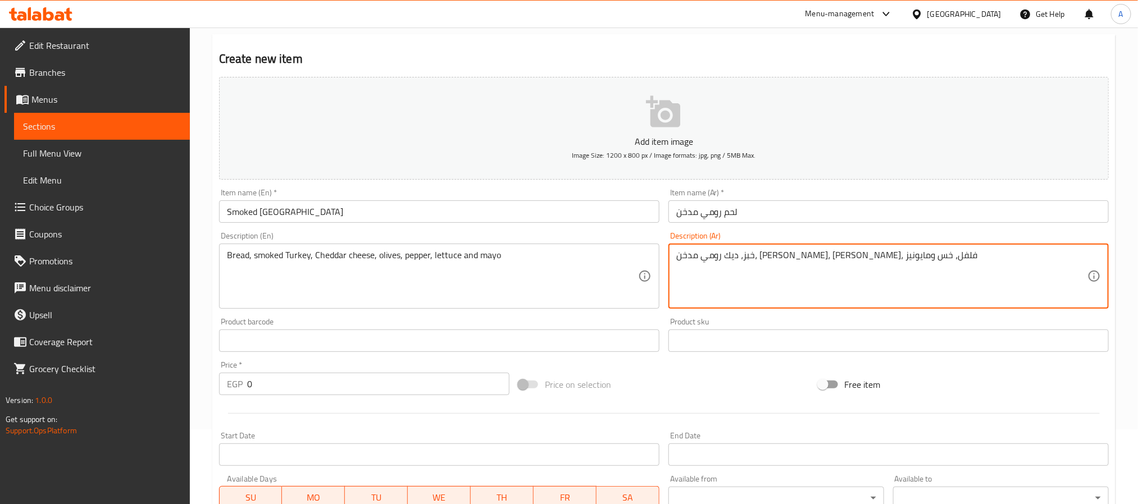
drag, startPoint x: 814, startPoint y: 256, endPoint x: 875, endPoint y: 257, distance: 60.7
click at [875, 257] on textarea "خبز، ديك رومي مدخن، جبن شيدر، زيتون، فلفل، خس ومايونيز" at bounding box center [881, 276] width 411 height 53
paste textarea "لحم"
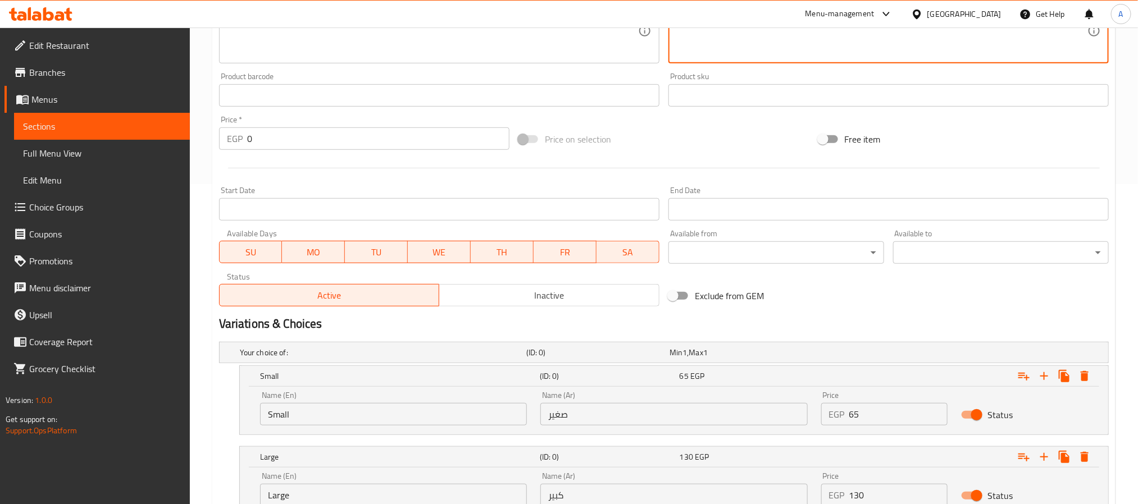
scroll to position [327, 0]
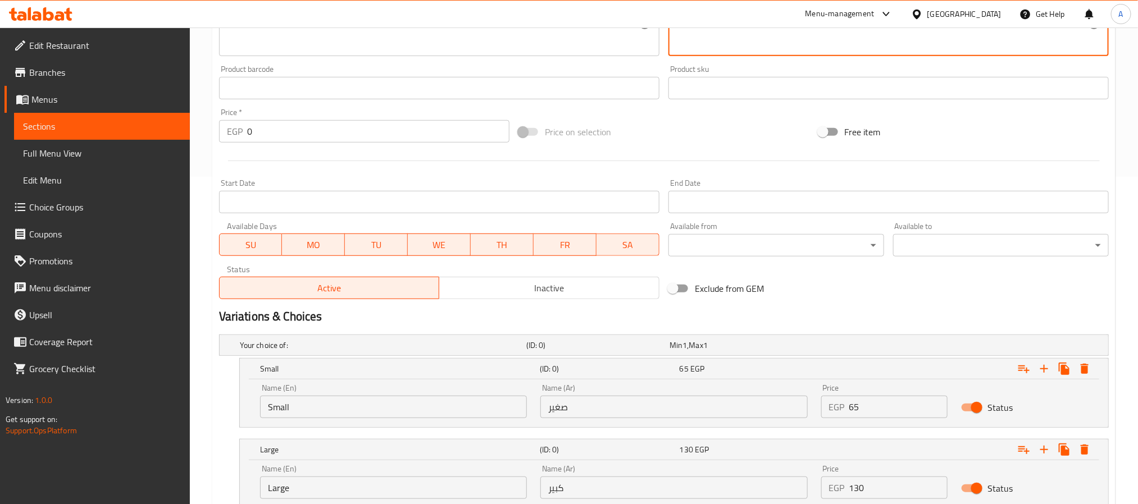
type textarea "خبز، لحم رومي مدخن، جبن شيدر، زيتون، فلفل، خس ومايونيز"
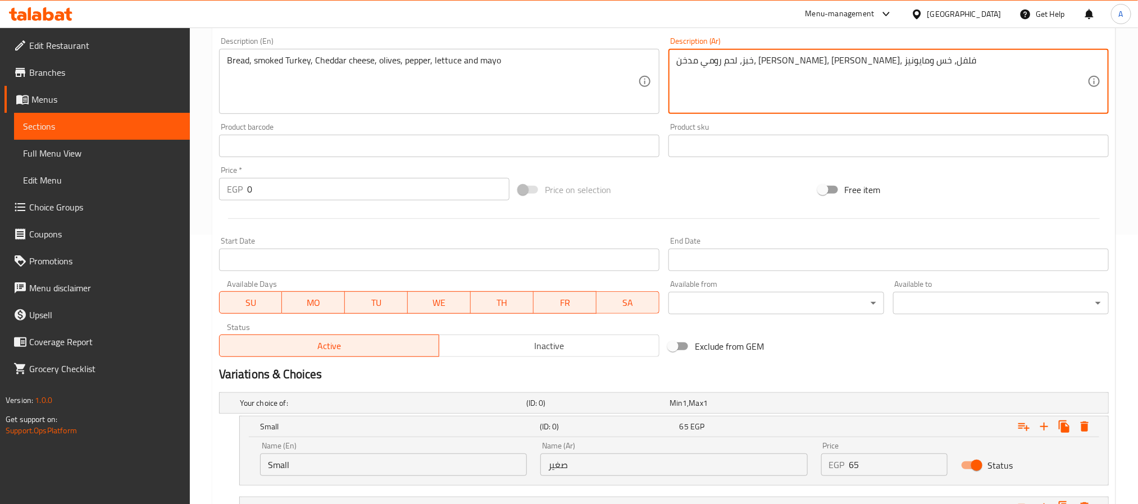
scroll to position [159, 0]
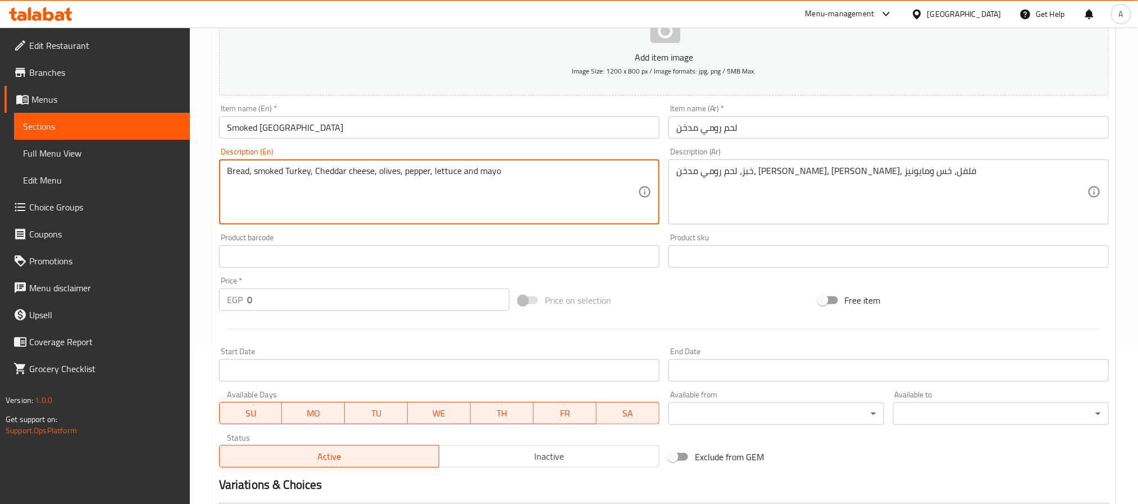
paste textarea ""Size Small 60EGP Size Large 120EGP""
drag, startPoint x: 281, startPoint y: 189, endPoint x: 271, endPoint y: 185, distance: 10.8
click at [271, 185] on textarea "Bread, smoked Turkey, Cheddar cheese, olives, pepper, lettuce and mayo "Size Sm…" at bounding box center [432, 192] width 411 height 53
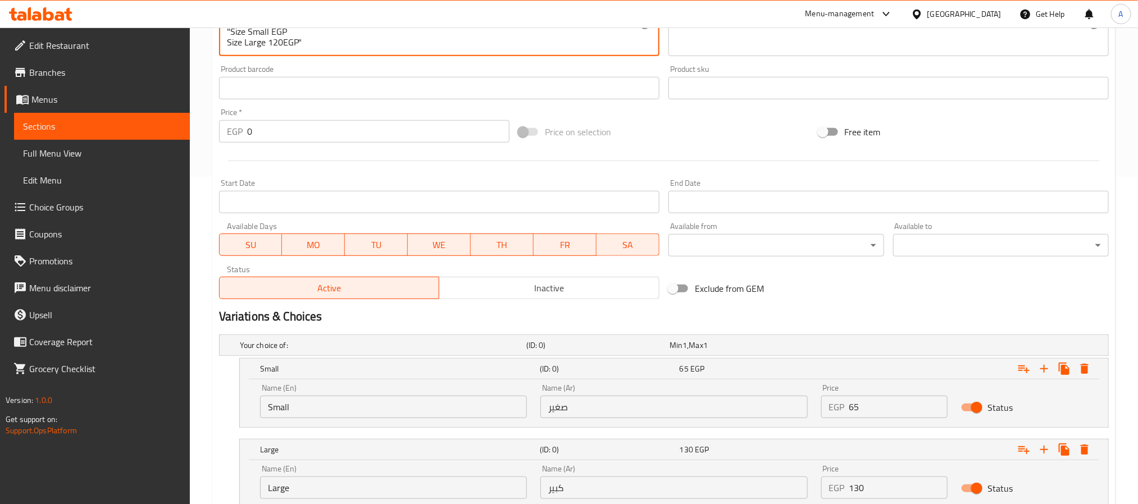
scroll to position [412, 0]
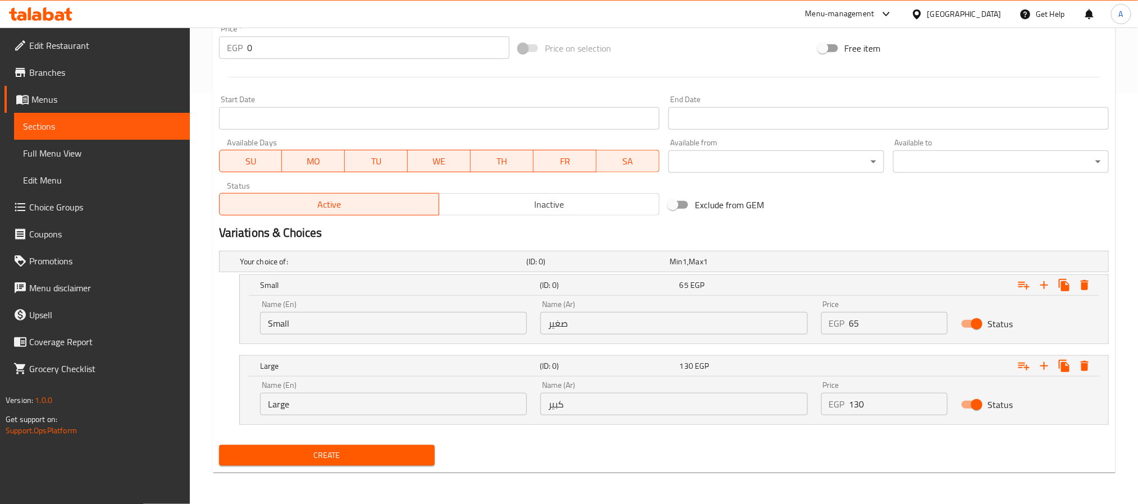
type textarea "Bread, smoked Turkey, Cheddar cheese, olives, pepper, lettuce and mayo "Size Sm…"
drag, startPoint x: 861, startPoint y: 320, endPoint x: 794, endPoint y: 312, distance: 67.4
click at [794, 312] on div "Name (En) Small Name (En) Name (Ar) صغير Name (Ar) Price EGP 0 Price Status" at bounding box center [673, 318] width 841 height 48
paste input "6"
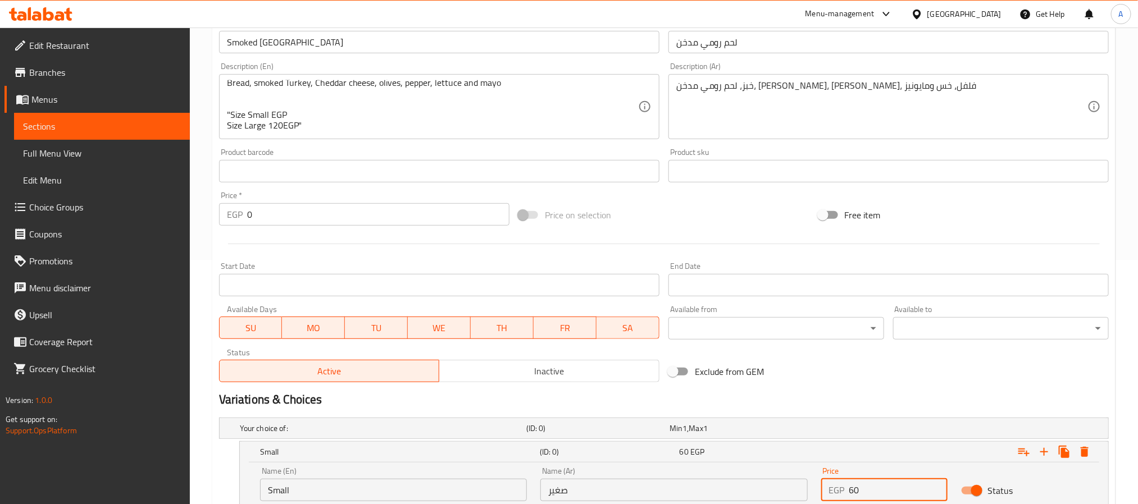
scroll to position [243, 0]
type input "60"
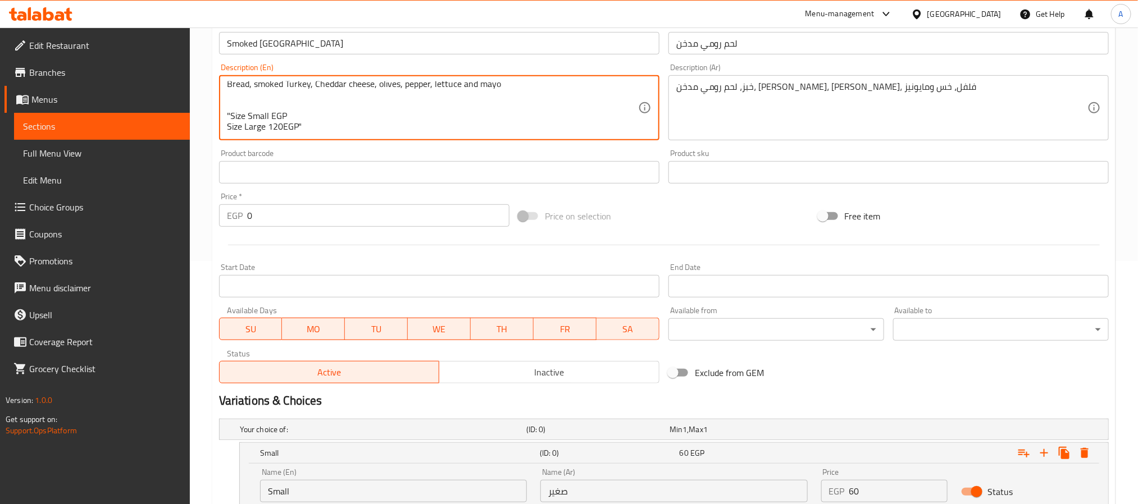
drag, startPoint x: 282, startPoint y: 115, endPoint x: 268, endPoint y: 113, distance: 14.1
drag, startPoint x: 295, startPoint y: 111, endPoint x: 214, endPoint y: 113, distance: 80.9
click at [215, 113] on div "Description (En) Bread, smoked Turkey, Cheddar cheese, olives, pepper, lettuce …" at bounding box center [439, 102] width 449 height 86
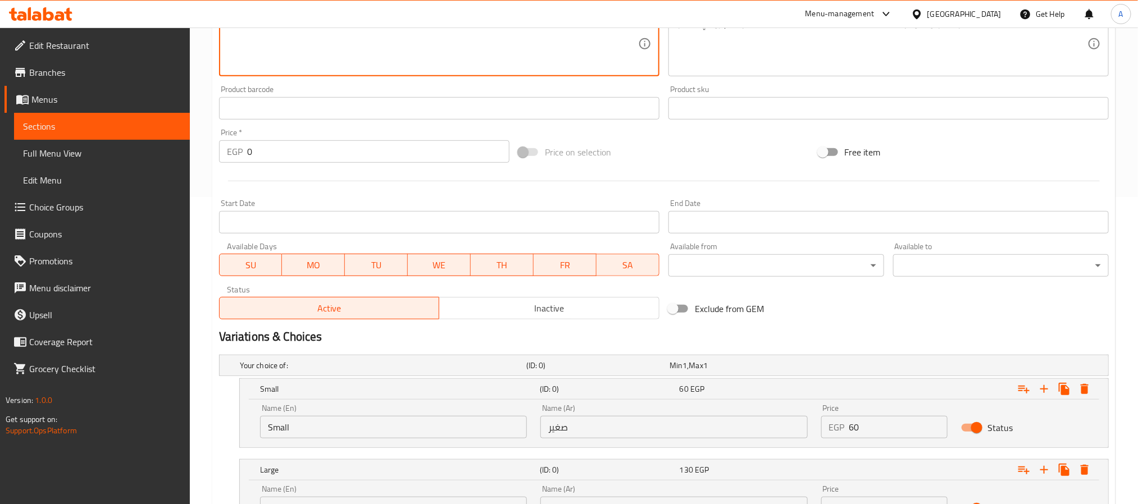
scroll to position [412, 0]
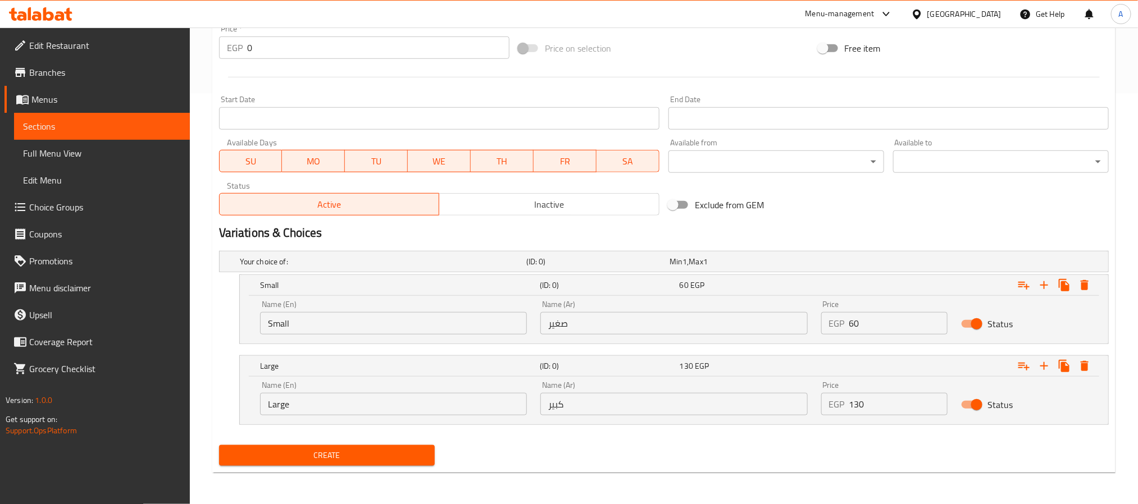
type textarea "Bread, smoked Turkey, Cheddar cheese, olives, pepper, lettuce and mayo"
drag, startPoint x: 865, startPoint y: 403, endPoint x: 774, endPoint y: 382, distance: 93.2
click at [774, 382] on div "Name (En) Large Name (En) Name (Ar) كبير Name (Ar) Price EGP 0 Price Status" at bounding box center [673, 399] width 841 height 48
paste input "12"
type input "120"
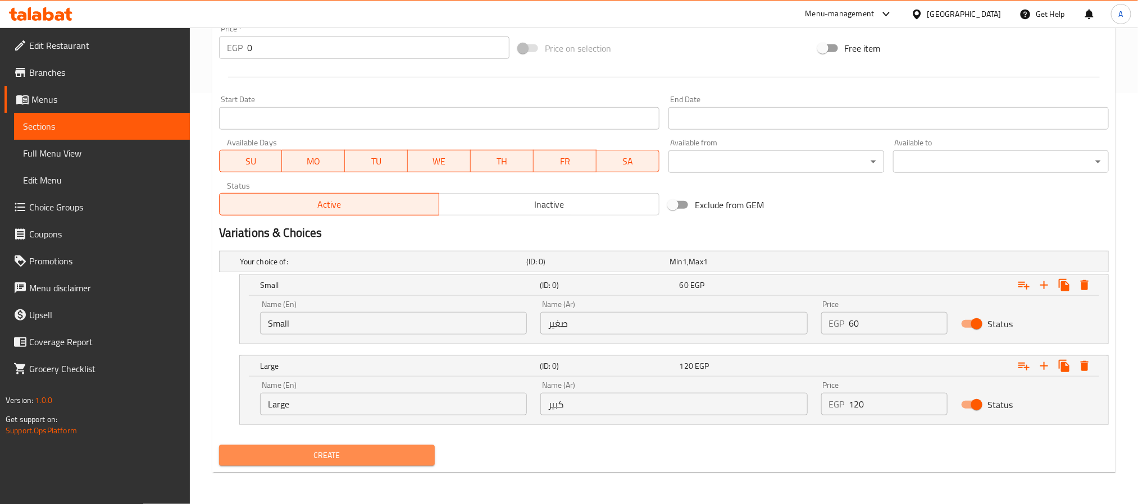
click at [364, 454] on span "Create" at bounding box center [327, 456] width 198 height 14
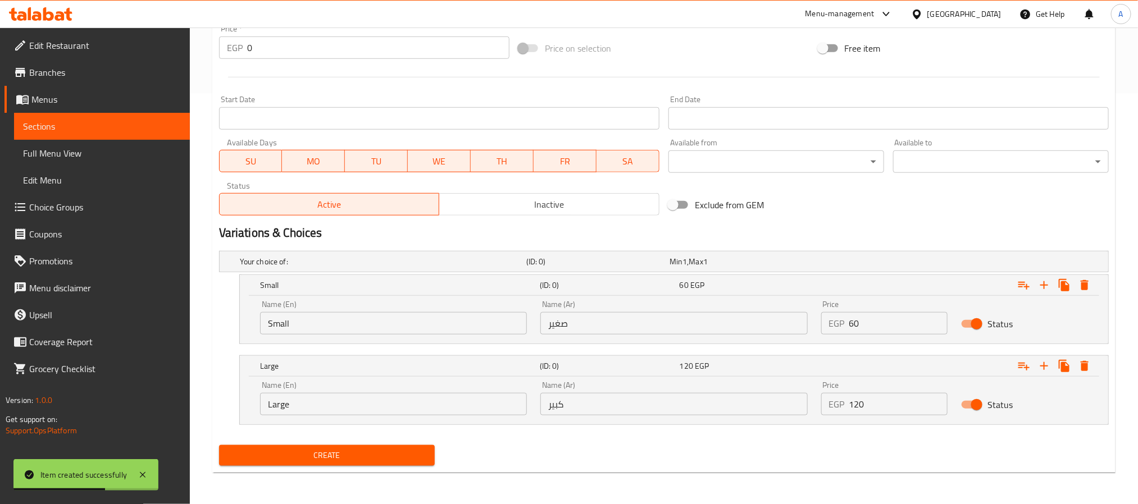
click at [436, 331] on input "Small" at bounding box center [393, 323] width 267 height 22
type input "Choice"
click at [436, 331] on input "text" at bounding box center [393, 323] width 267 height 22
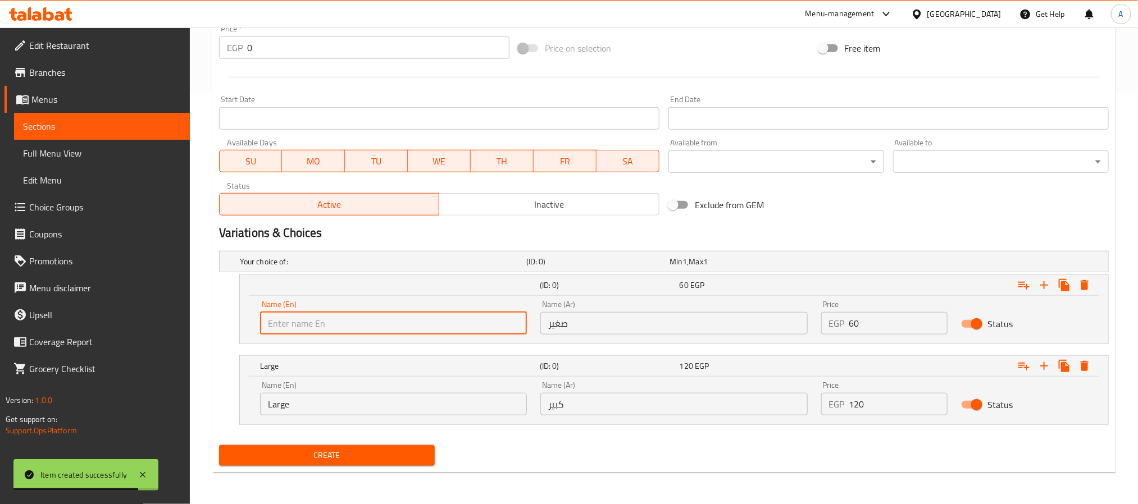
type input "Small"
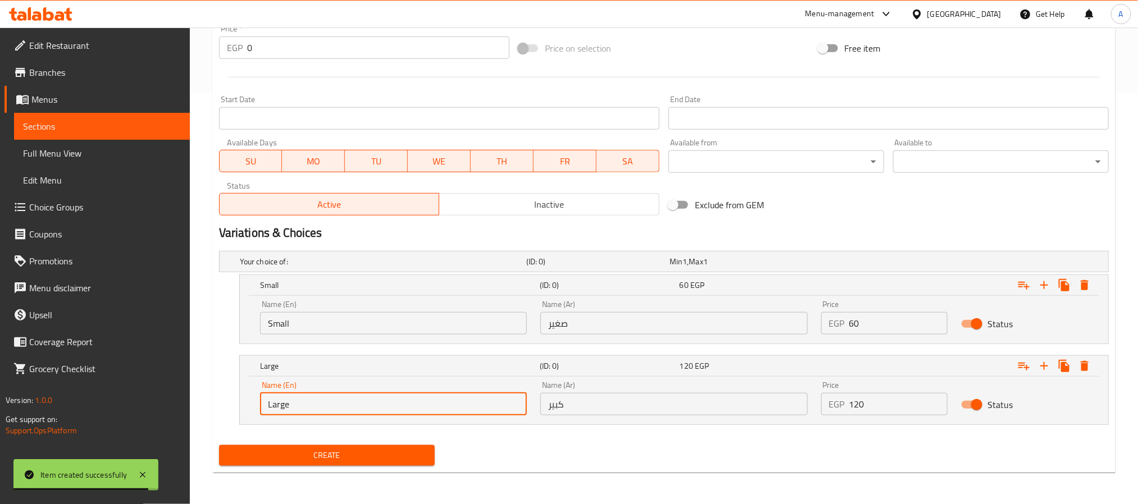
click at [343, 402] on input "Large" at bounding box center [393, 404] width 267 height 22
type input "Choice"
click at [343, 402] on input "text" at bounding box center [393, 404] width 267 height 22
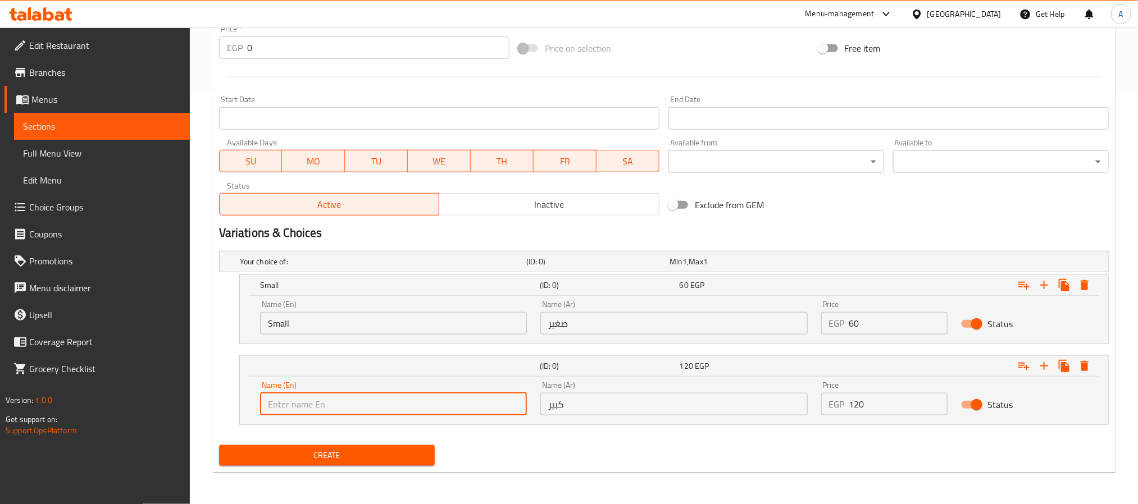
type input "Large"
click at [702, 321] on input "صغير" at bounding box center [673, 323] width 267 height 22
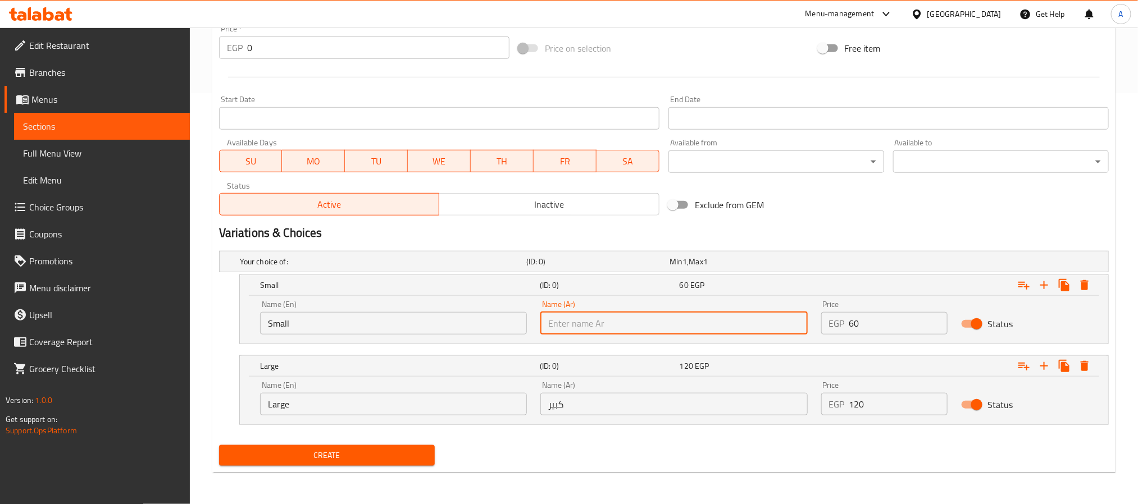
type input "صغير"
click at [632, 398] on input "كبير" at bounding box center [673, 404] width 267 height 22
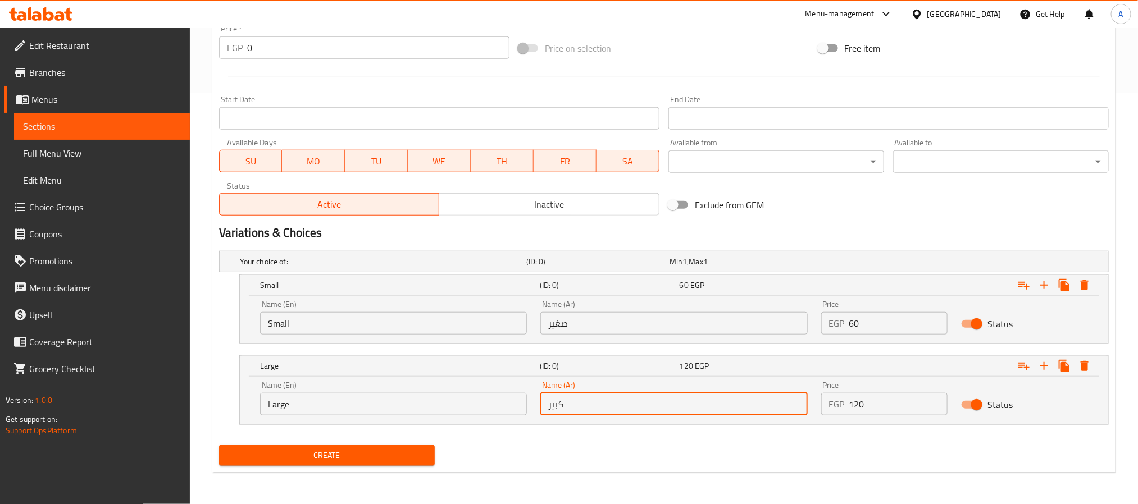
type input "كبير"
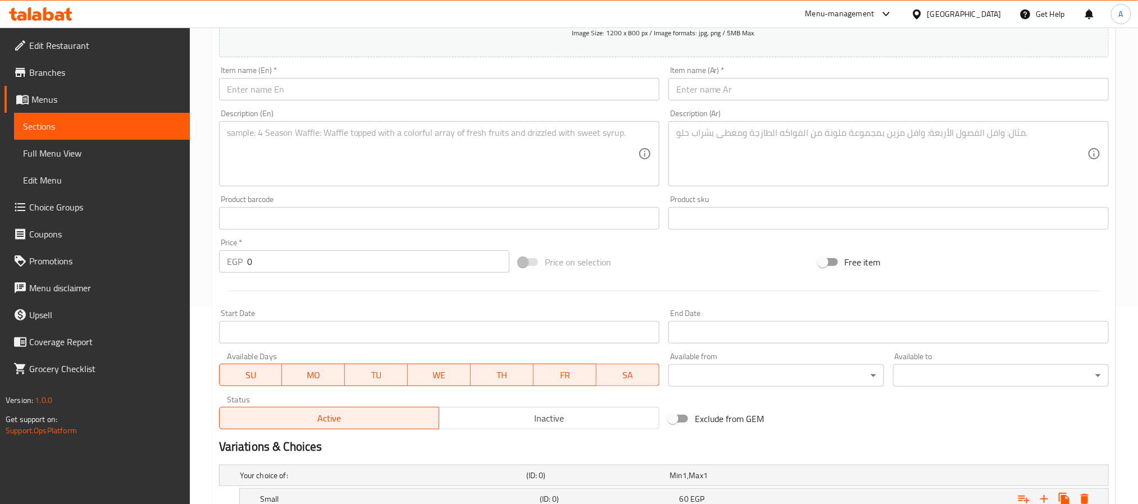
scroll to position [159, 0]
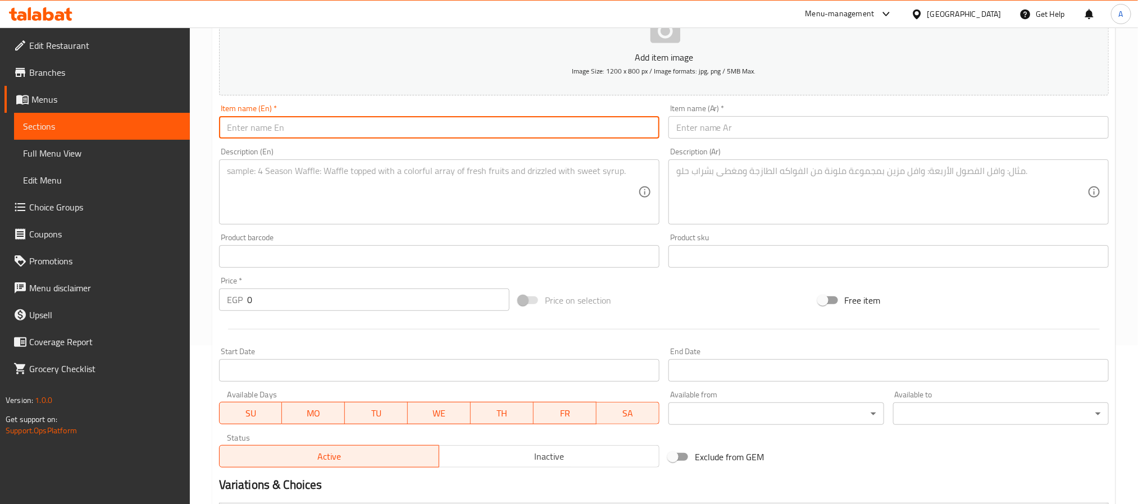
click at [344, 124] on input "text" at bounding box center [439, 127] width 440 height 22
paste input "Smoked Chicken"
click at [344, 124] on input "Smoked Chicken" at bounding box center [439, 127] width 440 height 22
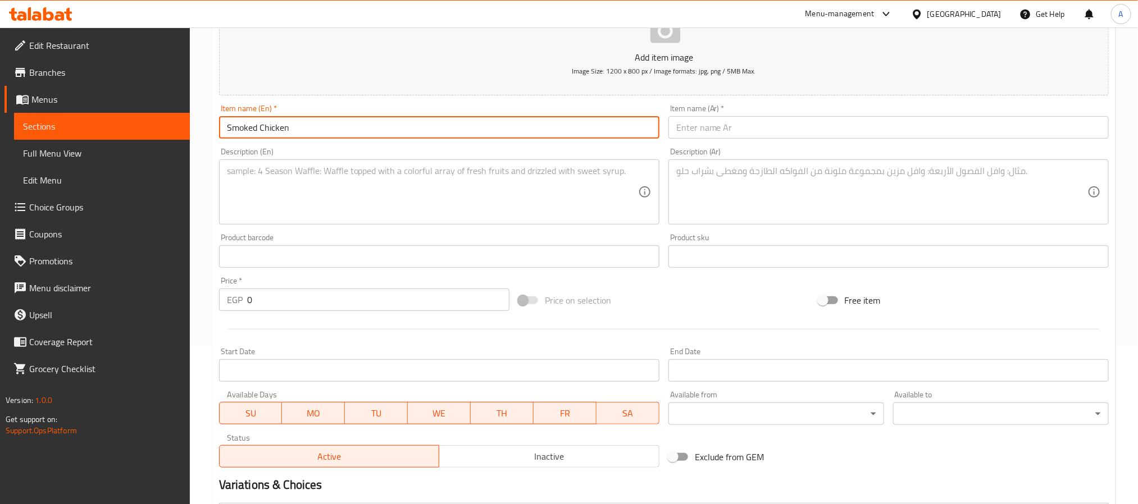
type input "Smoked Chicken"
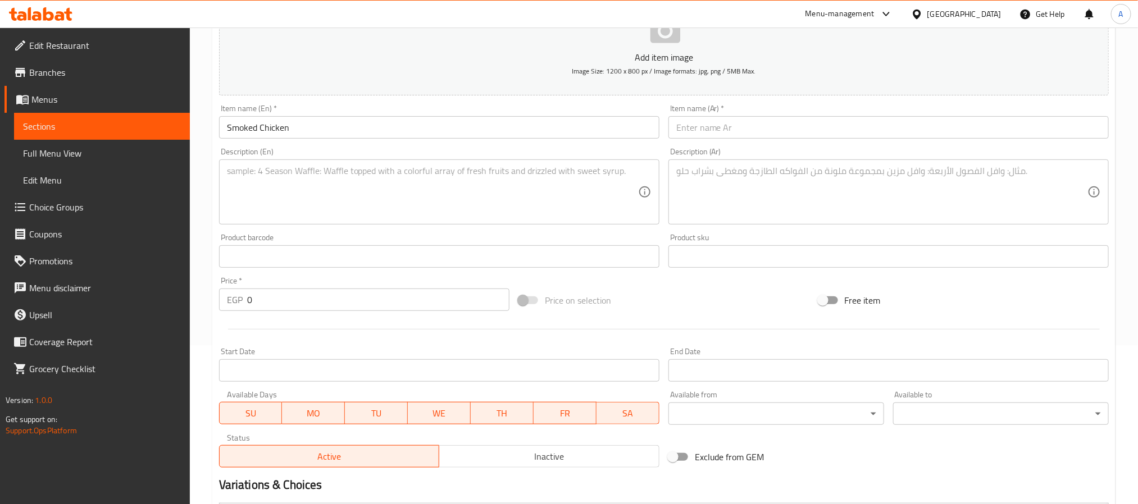
paste input "دجاج مدخن"
click at [1003, 131] on input "دجاج مدخن" at bounding box center [888, 127] width 440 height 22
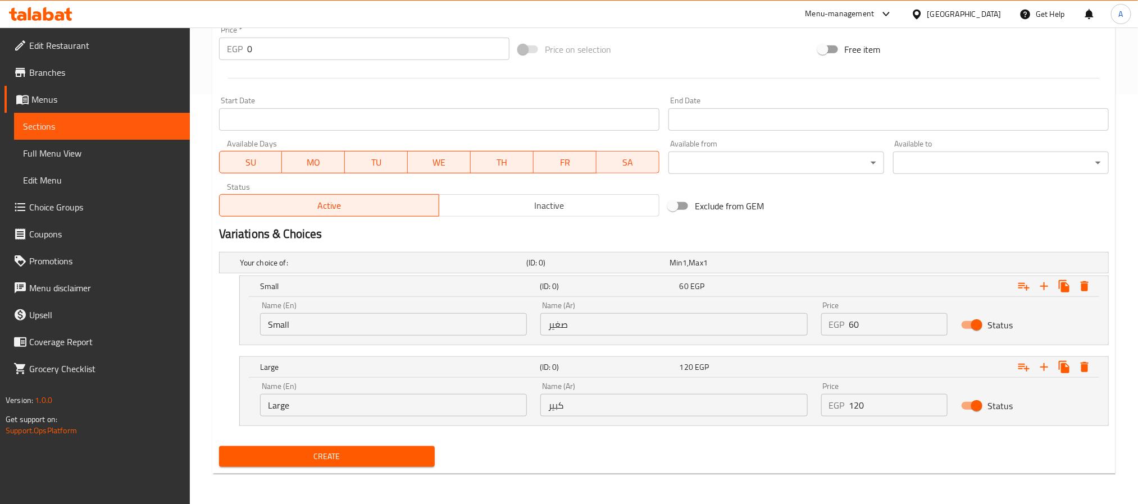
scroll to position [412, 0]
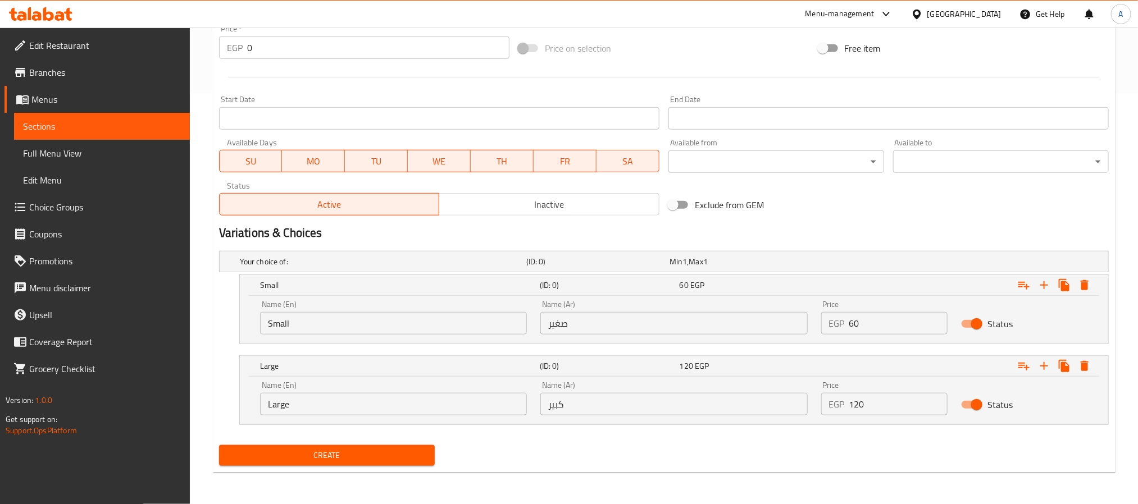
type input "دجاج مدخن"
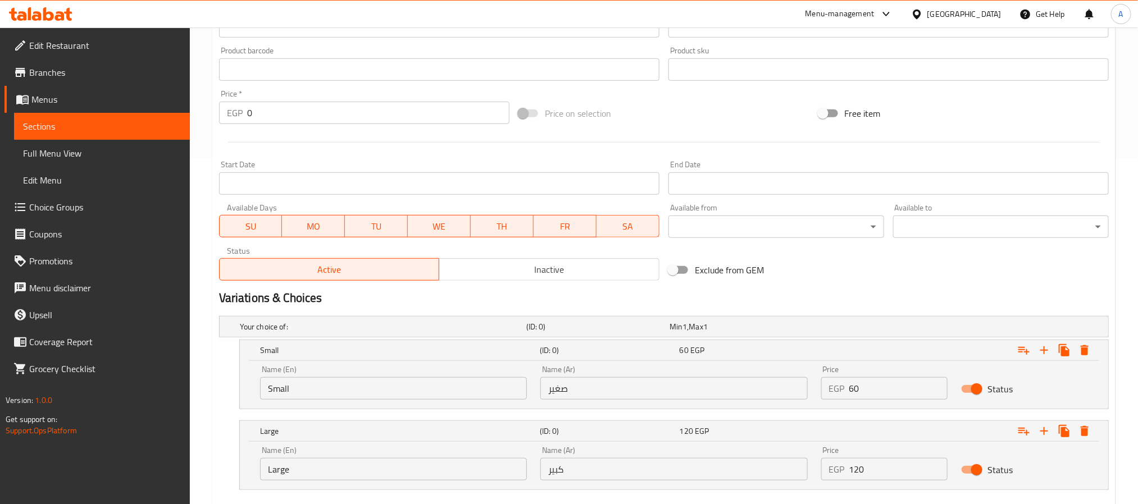
scroll to position [243, 0]
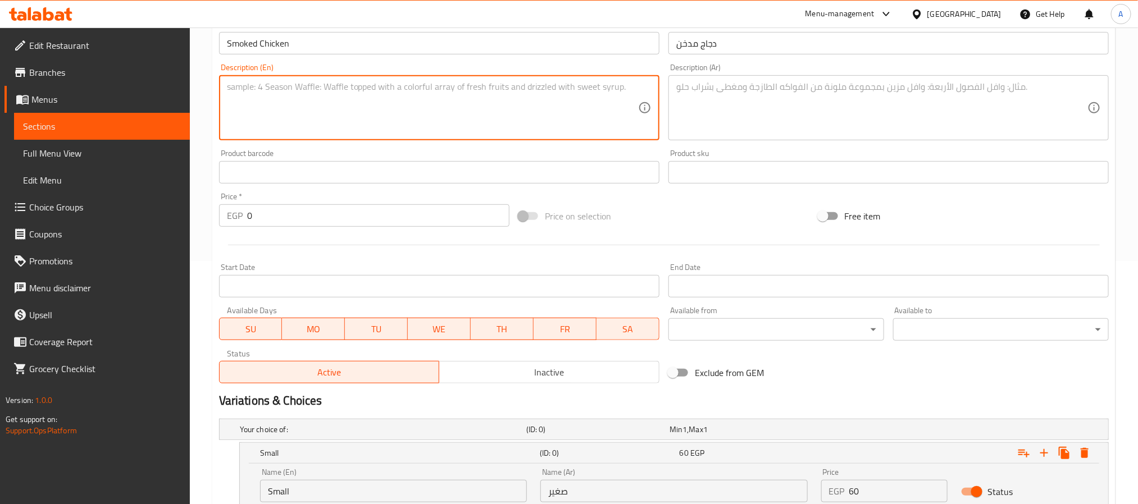
click at [511, 97] on textarea at bounding box center [432, 107] width 411 height 53
paste textarea "Bread, Chicken breast, cheddar cheese, pepper, olives, lettuce, mustard sauce"
click at [456, 84] on textarea "Bread, Chicken breast, cheddar cheese, pepper, olives, lettuce, mustard sauce" at bounding box center [432, 107] width 411 height 53
click at [473, 84] on textarea "Bread, Chicken breast, cheddar cheese, pepper, olives, lettuce and mustard sauce" at bounding box center [432, 107] width 411 height 53
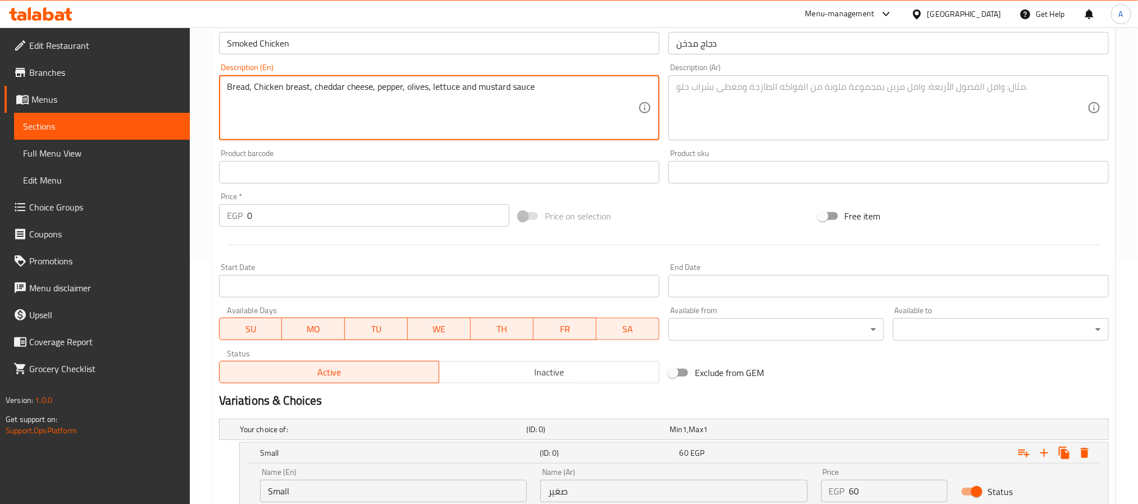
click at [473, 84] on textarea "Bread, Chicken breast, cheddar cheese, pepper, olives, lettuce and mustard sauce" at bounding box center [432, 107] width 411 height 53
type textarea "Bread, Chicken breast, cheddar cheese, pepper, olives, lettuce and mustard sauce"
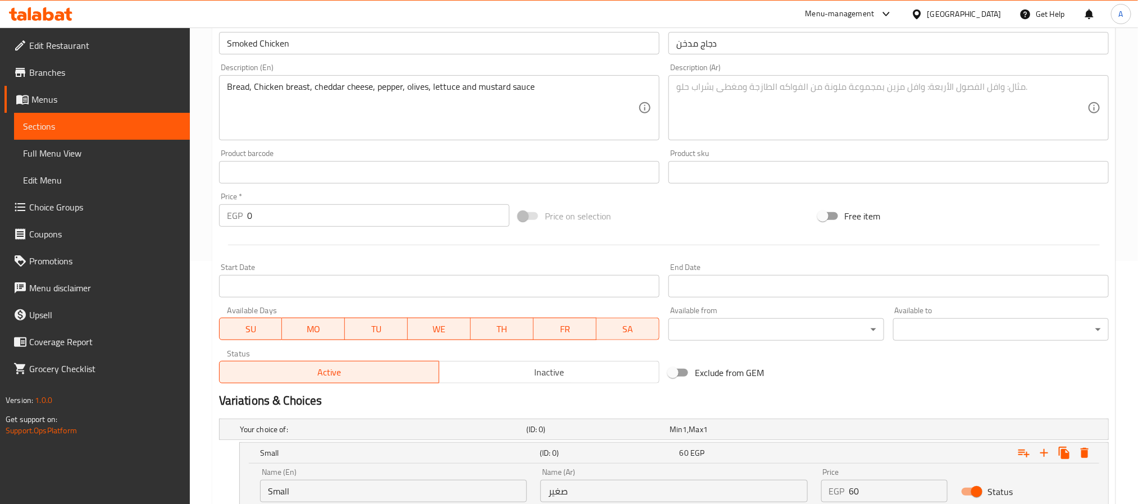
click at [1024, 85] on textarea at bounding box center [881, 107] width 411 height 53
paste textarea "خبز، صدر دجاج، جبنة شيدر، فلفل، زيتون، خس وصلصة الخردل"
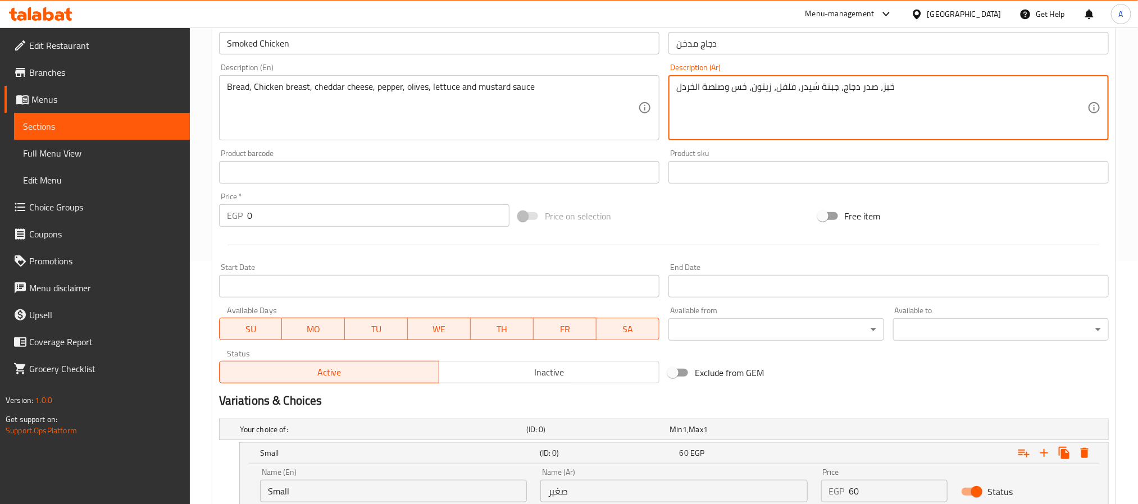
click at [713, 86] on textarea "خبز، صدر دجاج، جبنة شيدر، فلفل، زيتون، خس وصلصة الخردل" at bounding box center [881, 107] width 411 height 53
click at [688, 88] on textarea "خبز، صدر دجاج، جبنة شيدر، فلفل، زيتون، خس وصوص الخردل" at bounding box center [881, 107] width 411 height 53
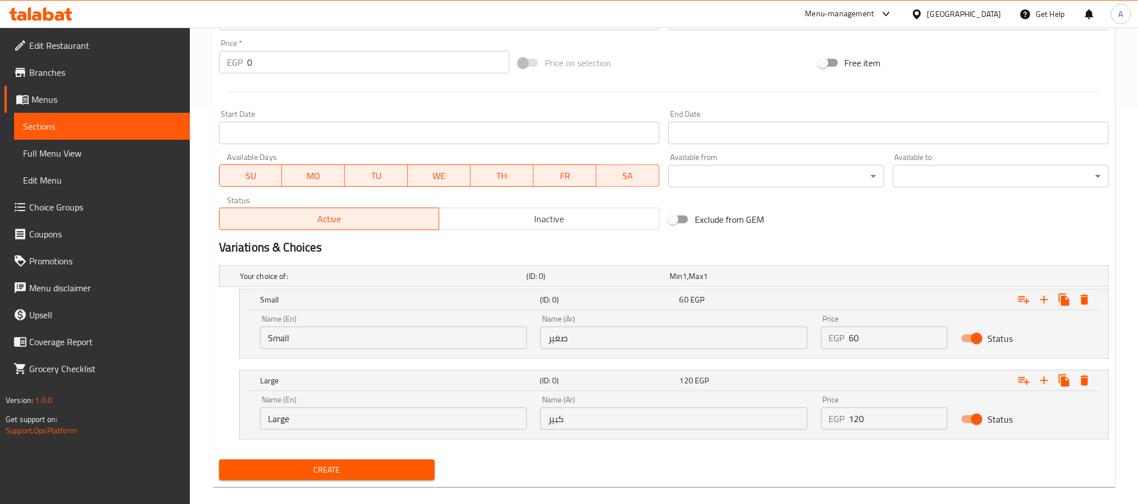
scroll to position [412, 0]
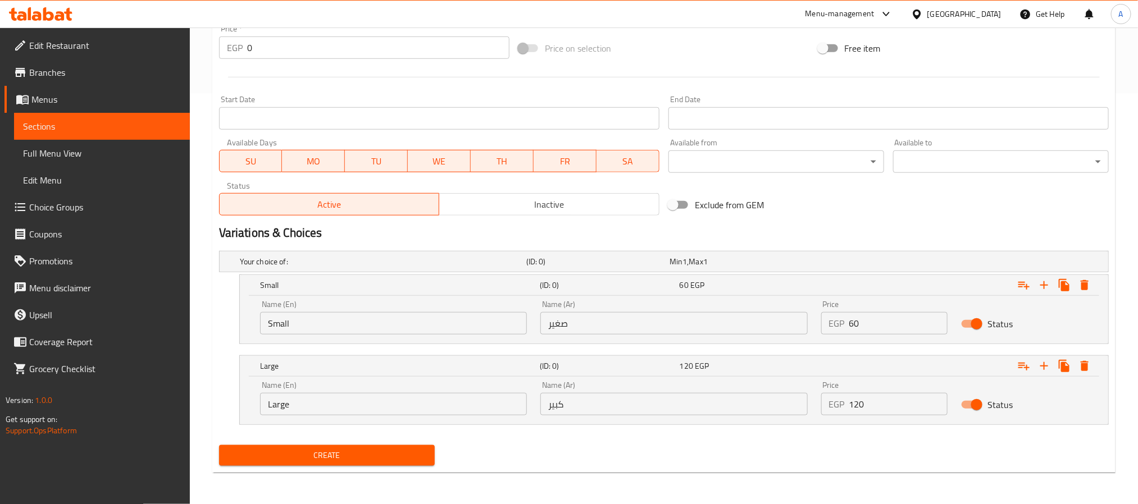
type textarea "خبز، صدر دجاج، جبنة شيدر، فلفل، زيتون، خس وصوص مستردة"
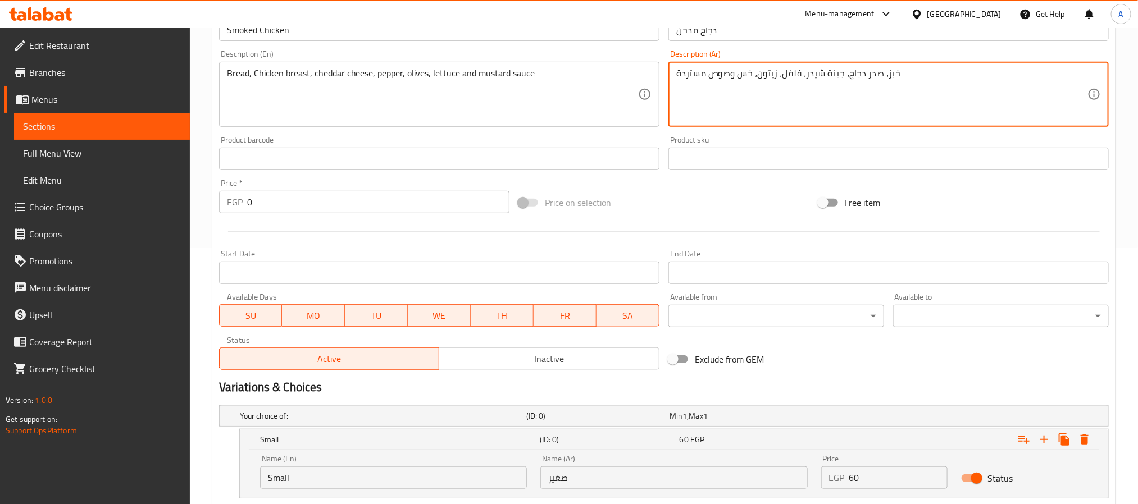
scroll to position [243, 0]
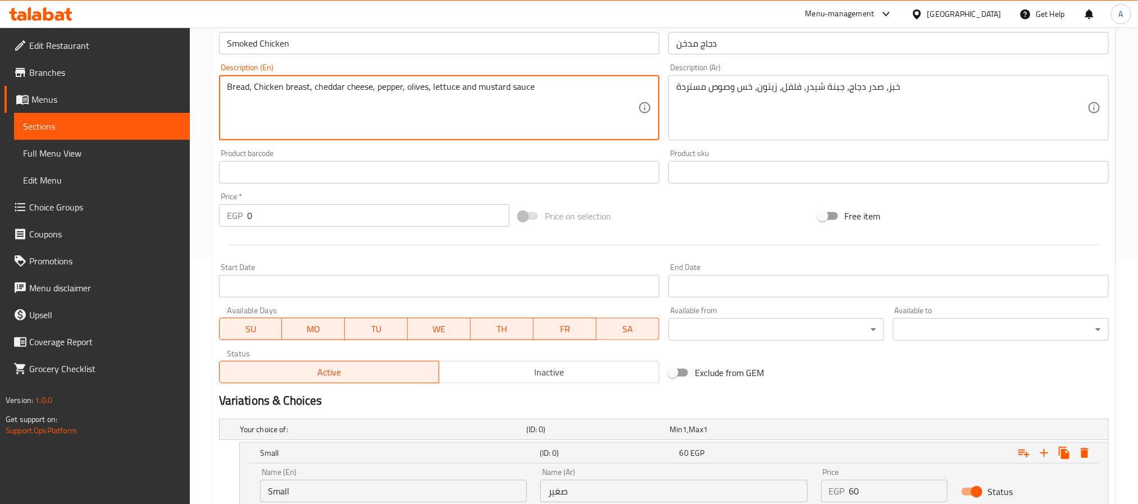
paste textarea ""Size Small 75EGP Size Large 145EGP""
drag, startPoint x: 280, startPoint y: 105, endPoint x: 272, endPoint y: 105, distance: 7.9
click at [272, 105] on textarea "Bread, Chicken breast, cheddar cheese, pepper, olives, lettuce and mustard sauc…" at bounding box center [432, 107] width 411 height 53
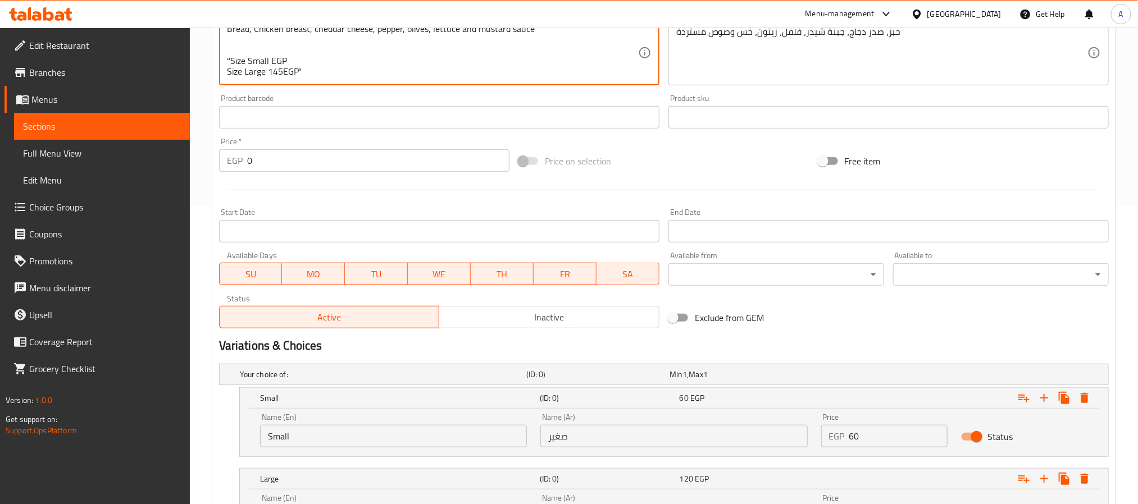
scroll to position [327, 0]
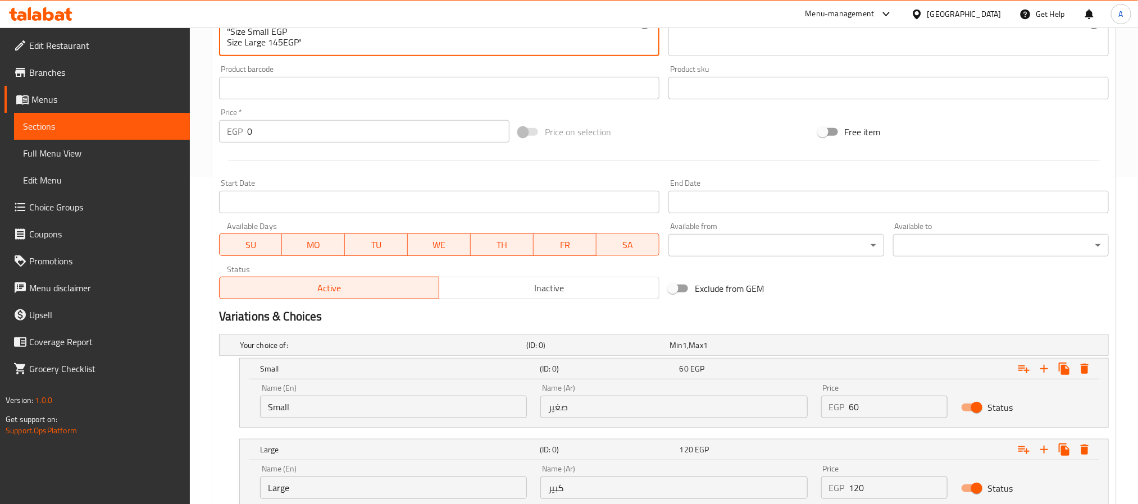
type textarea "Bread, Chicken breast, cheddar cheese, pepper, olives, lettuce and mustard sauc…"
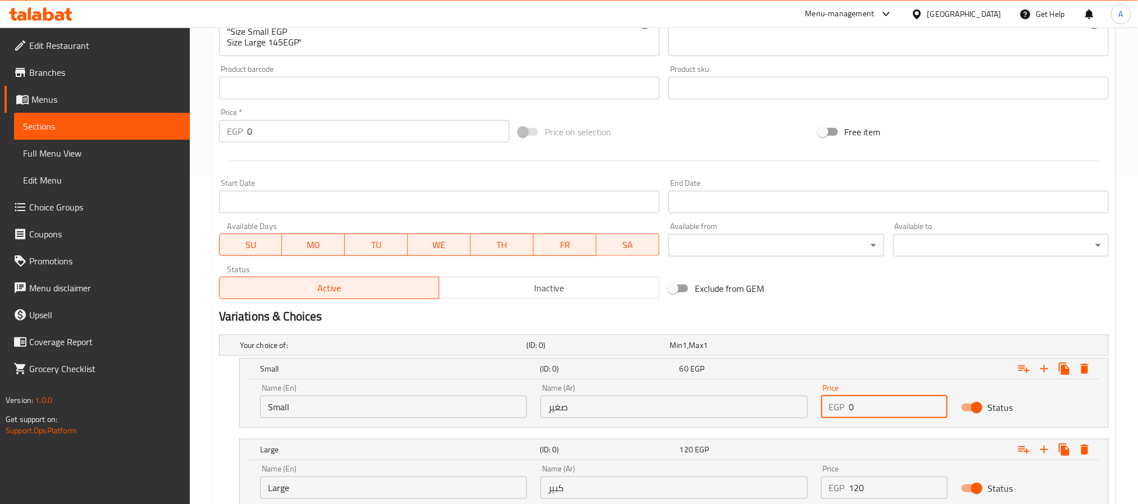
drag, startPoint x: 863, startPoint y: 403, endPoint x: 796, endPoint y: 391, distance: 68.3
click at [796, 391] on div "Name (En) Small Name (En) Name (Ar) صغير Name (Ar) Price EGP 0 Price Status" at bounding box center [673, 401] width 841 height 48
paste input "75"
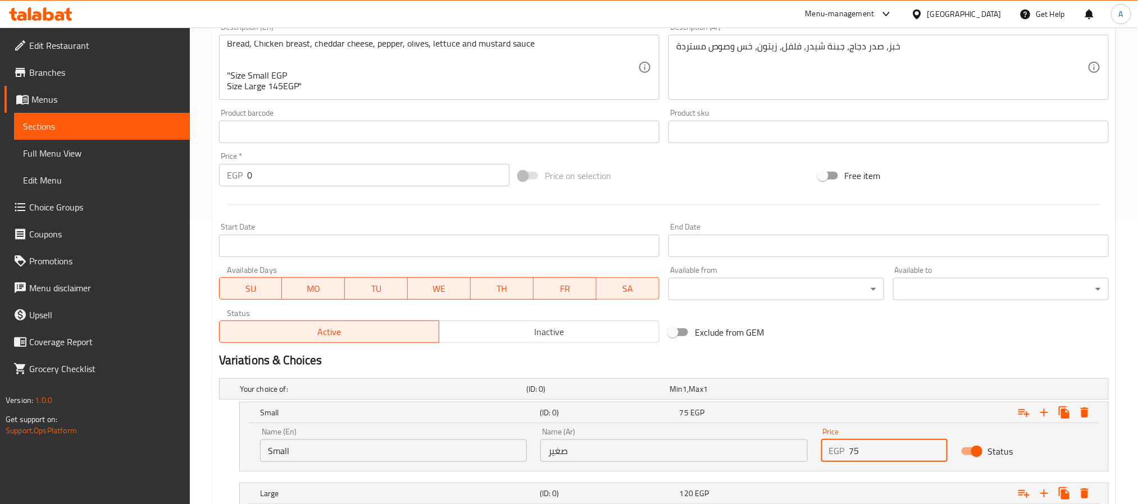
scroll to position [243, 0]
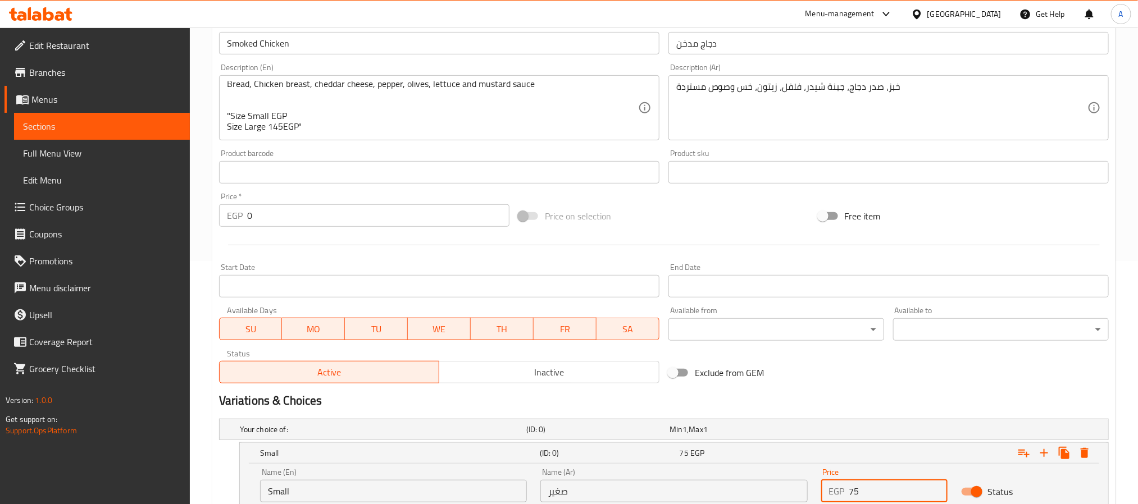
type input "75"
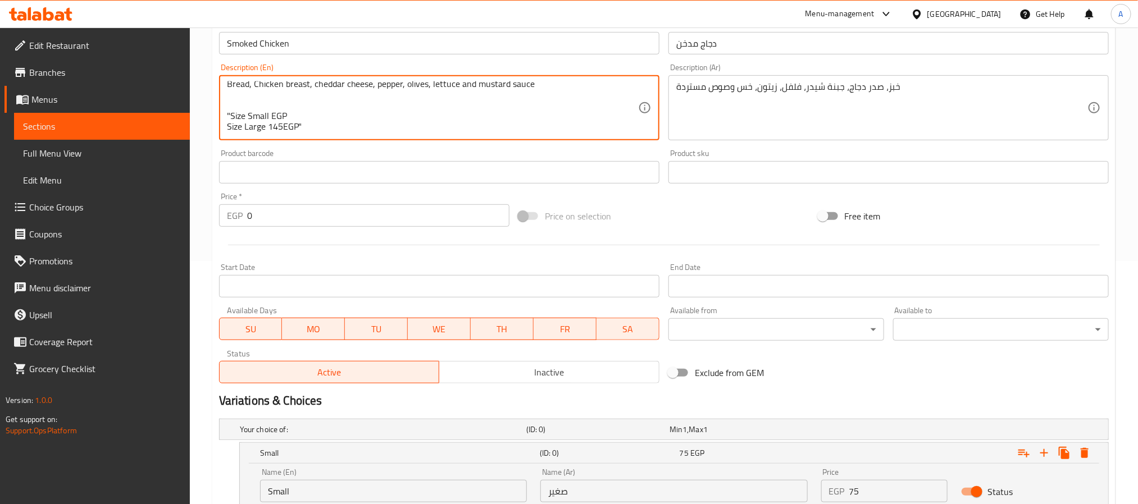
drag, startPoint x: 282, startPoint y: 112, endPoint x: 270, endPoint y: 108, distance: 12.8
drag, startPoint x: 305, startPoint y: 108, endPoint x: 227, endPoint y: 113, distance: 77.7
click at [227, 113] on textarea "Bread, Chicken breast, cheddar cheese, pepper, olives, lettuce and mustard sauc…" at bounding box center [432, 107] width 411 height 53
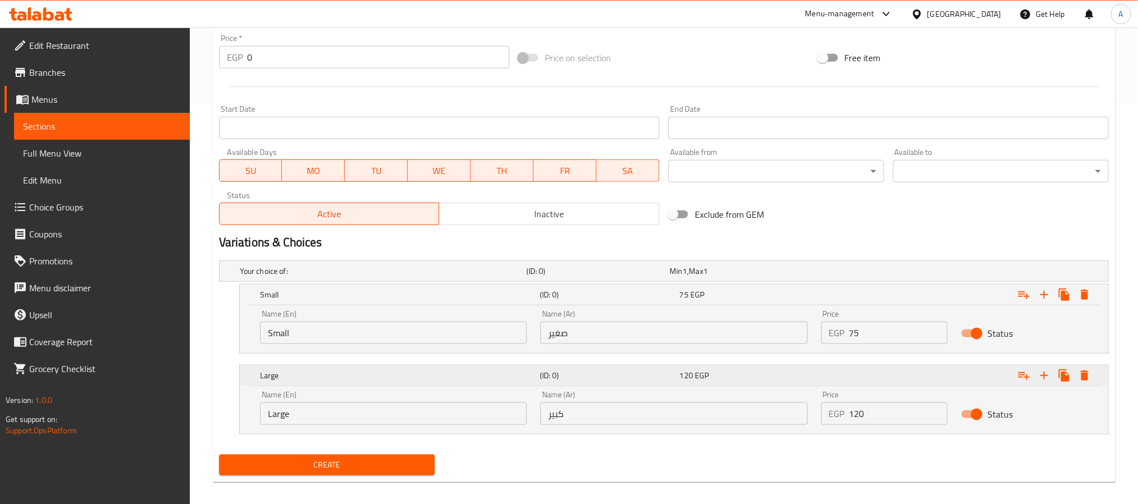
scroll to position [412, 0]
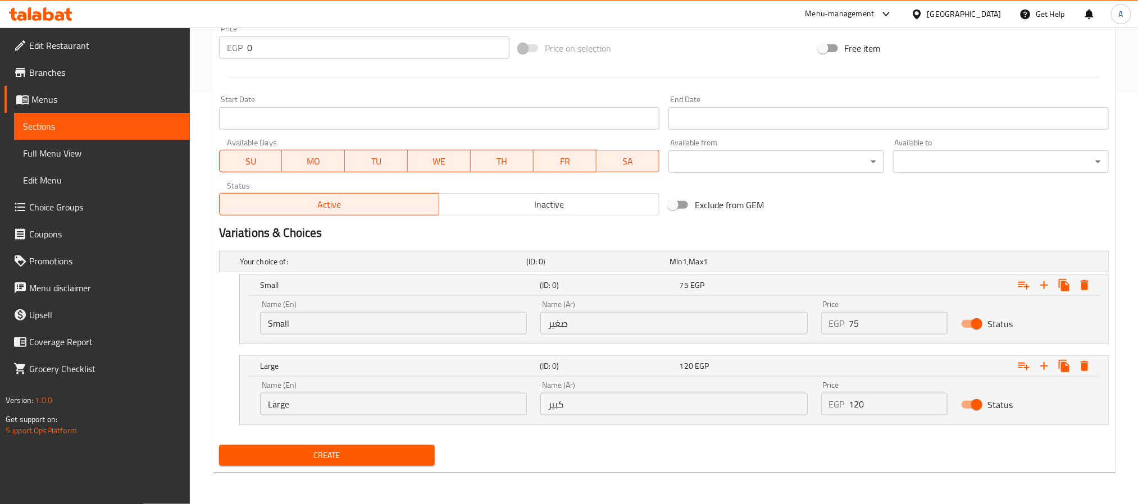
type textarea "Bread, Chicken breast, cheddar cheese, pepper, olives, lettuce and mustard sauce"
drag, startPoint x: 858, startPoint y: 398, endPoint x: 826, endPoint y: 401, distance: 31.6
click at [826, 401] on div "EGP 0 Price" at bounding box center [884, 404] width 127 height 22
paste input "145"
type input "145"
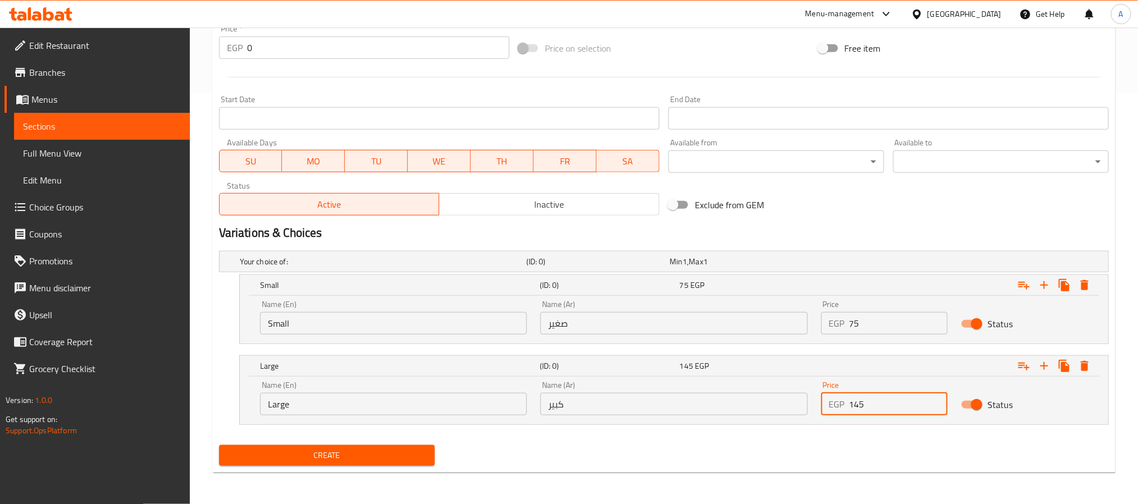
click at [386, 453] on span "Create" at bounding box center [327, 456] width 198 height 14
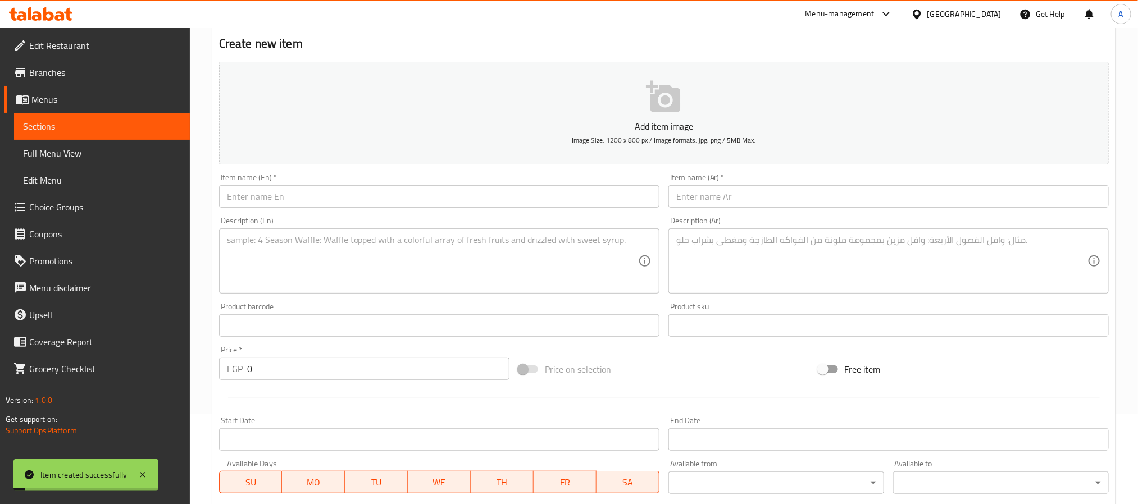
scroll to position [0, 0]
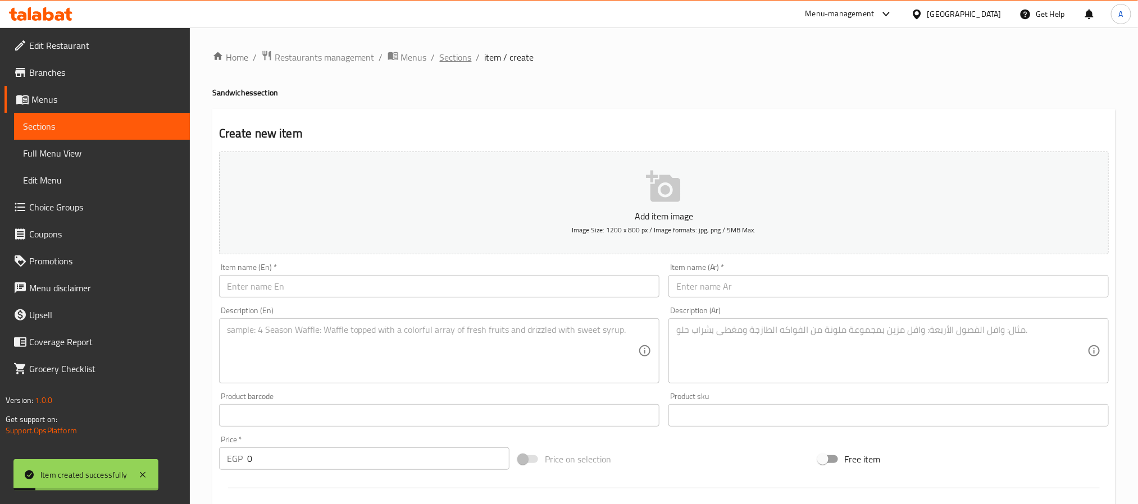
click at [463, 54] on span "Sections" at bounding box center [456, 57] width 32 height 13
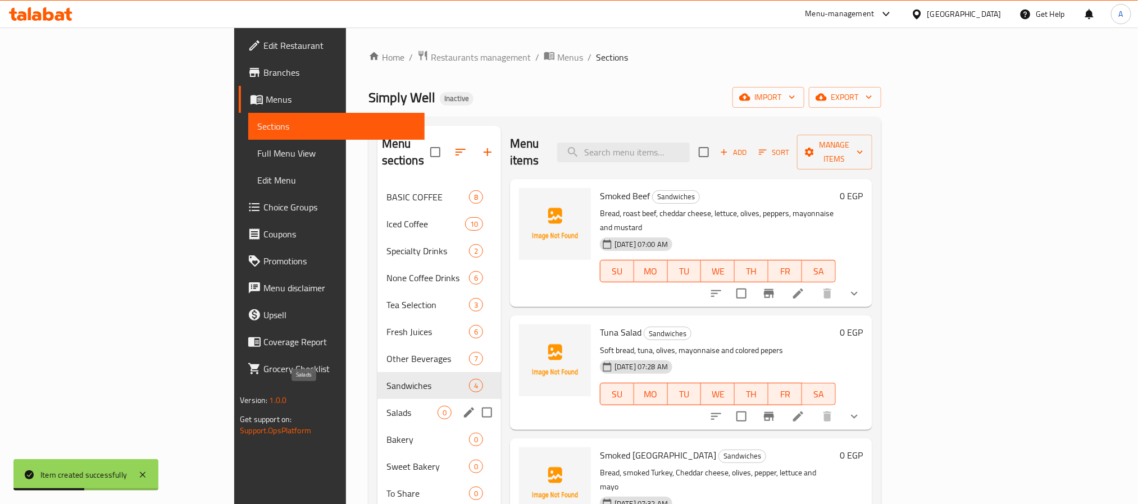
click at [386, 406] on span "Salads" at bounding box center [411, 412] width 51 height 13
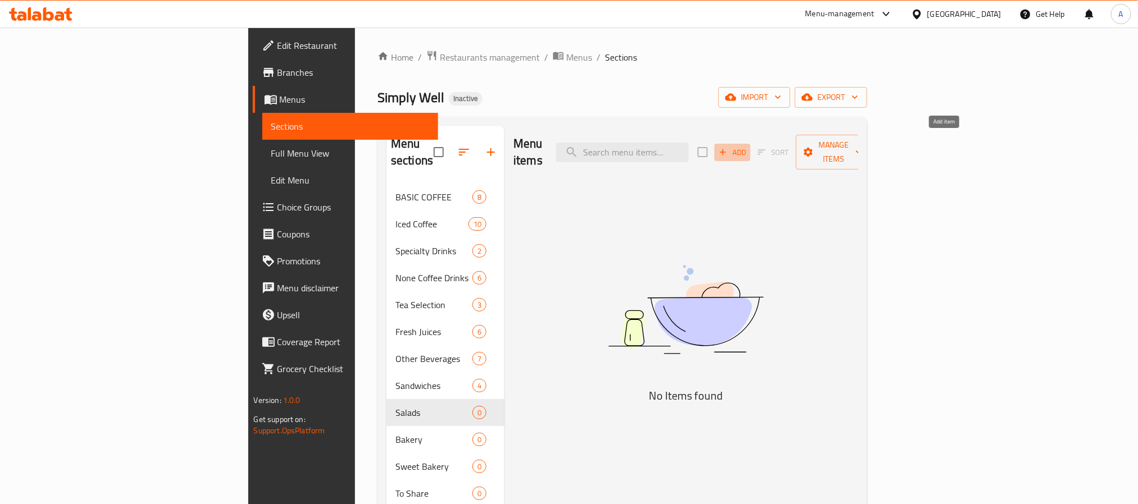
click at [748, 146] on span "Add" at bounding box center [732, 152] width 30 height 13
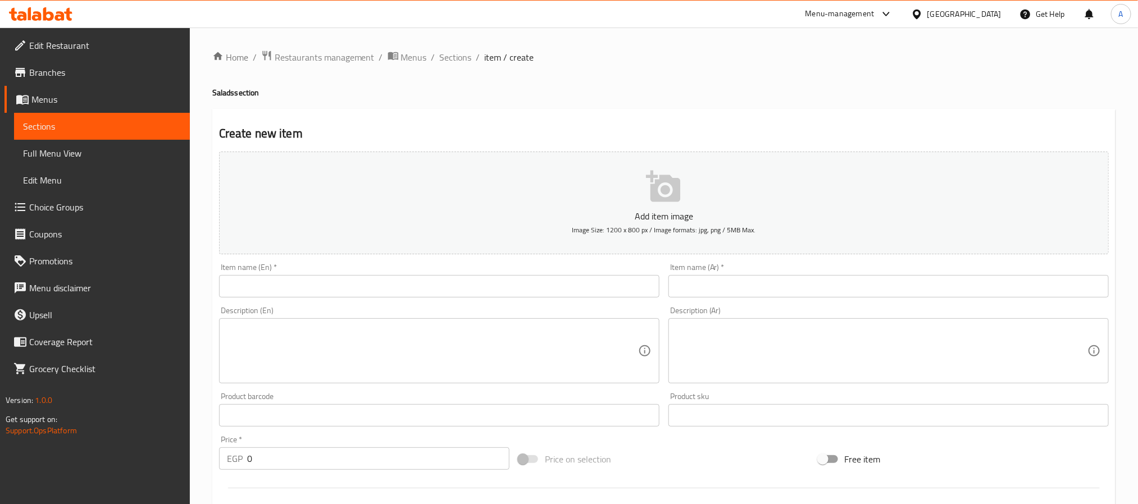
click at [341, 289] on input "text" at bounding box center [439, 286] width 440 height 22
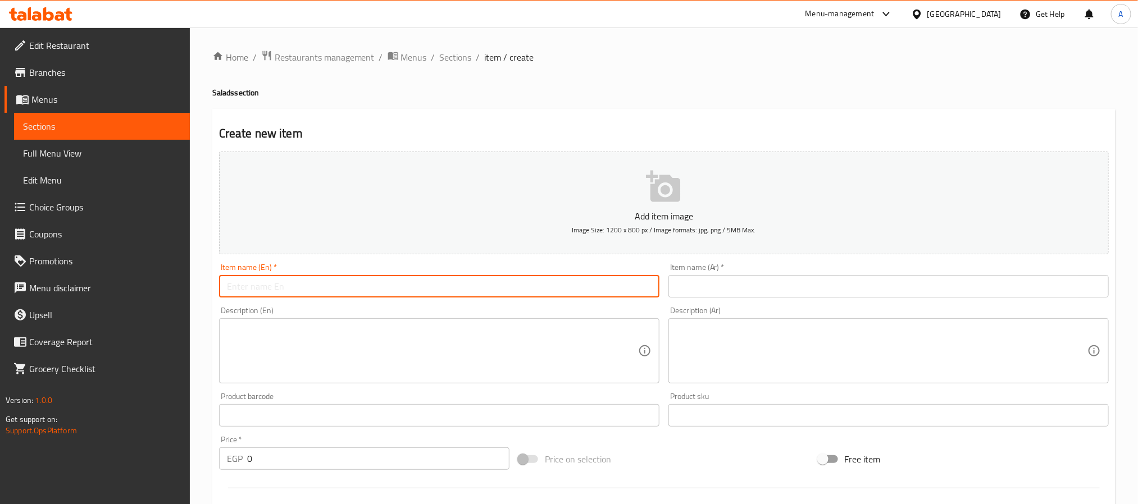
paste input "Greek salad"
click at [341, 289] on input "Greek salad" at bounding box center [439, 286] width 440 height 22
type input "Greek Salad"
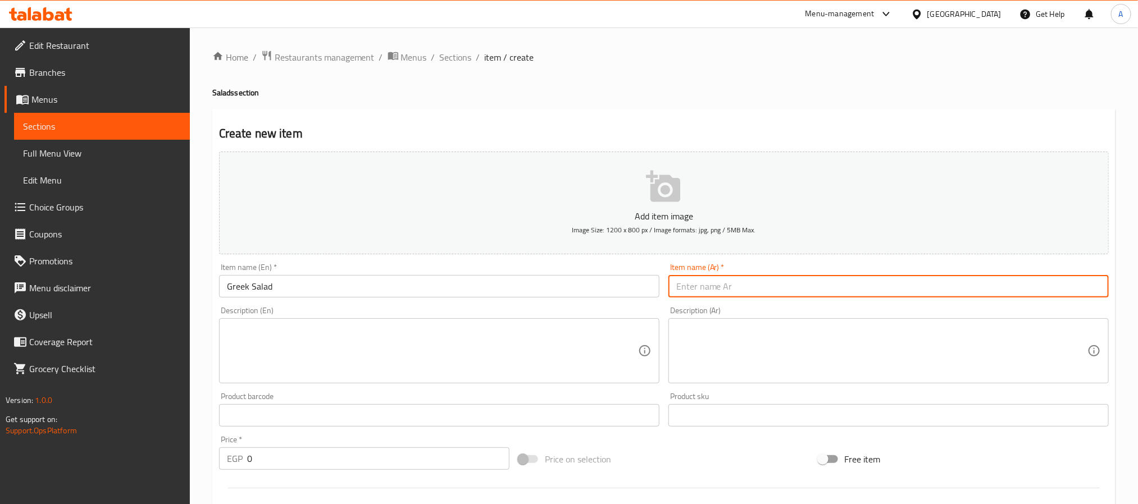
click at [719, 290] on input "text" at bounding box center [888, 286] width 440 height 22
paste input "سلطة يونانية"
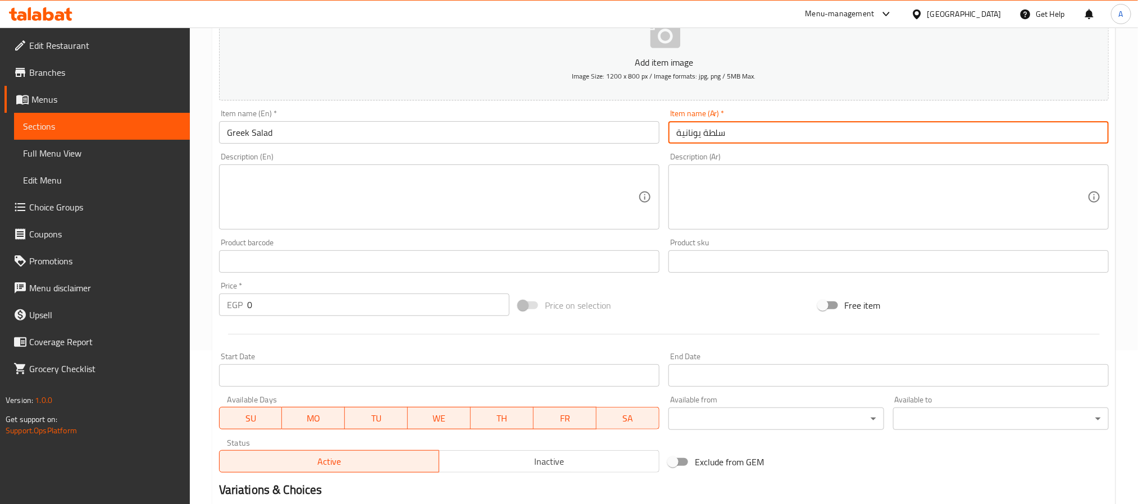
scroll to position [168, 0]
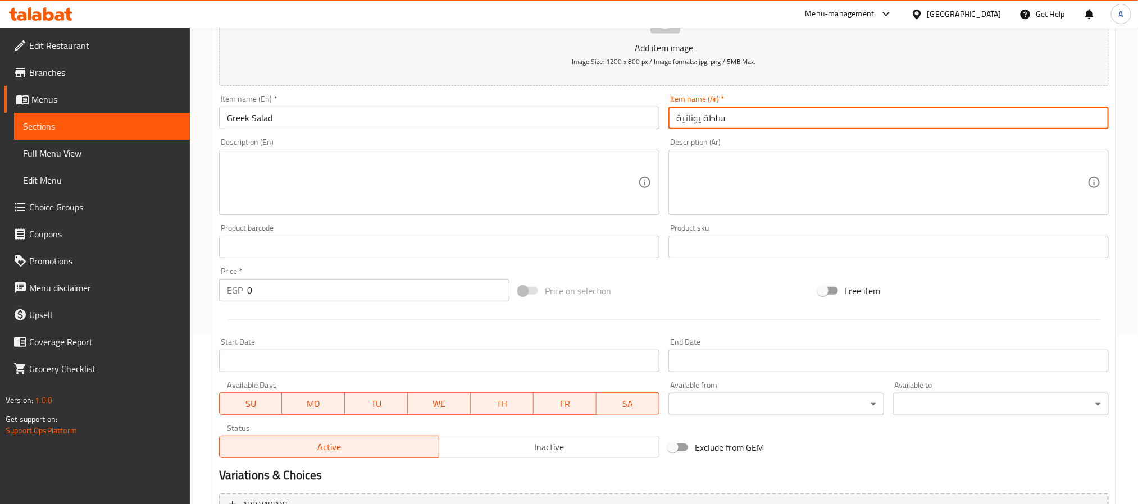
type input "سلطة يونانية"
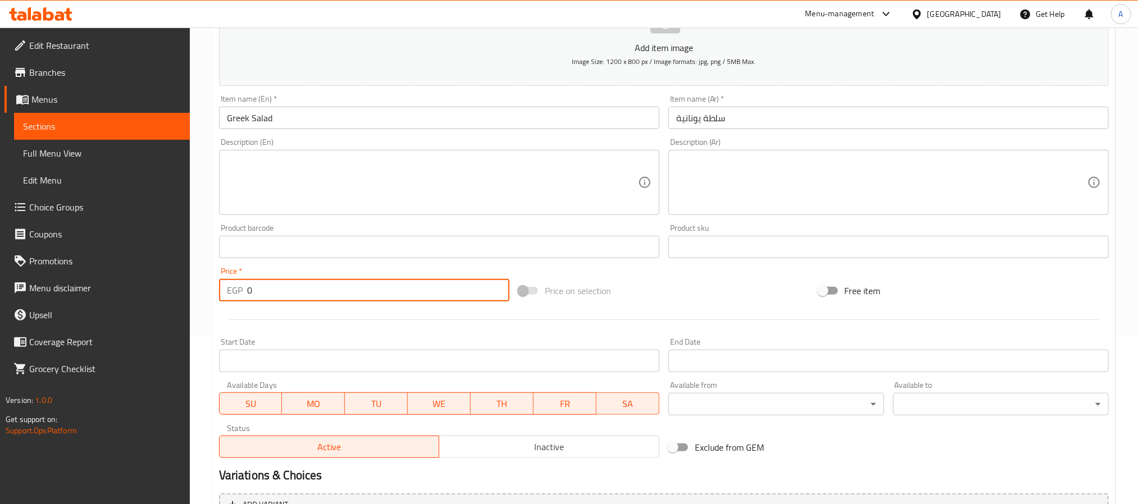
drag, startPoint x: 274, startPoint y: 292, endPoint x: 195, endPoint y: 280, distance: 78.9
click at [195, 280] on div "Home / Restaurants management / Menus / Sections / item / create Salads section…" at bounding box center [664, 242] width 948 height 766
paste input "199"
type input "199"
click at [358, 153] on div "Description (En)" at bounding box center [439, 182] width 440 height 65
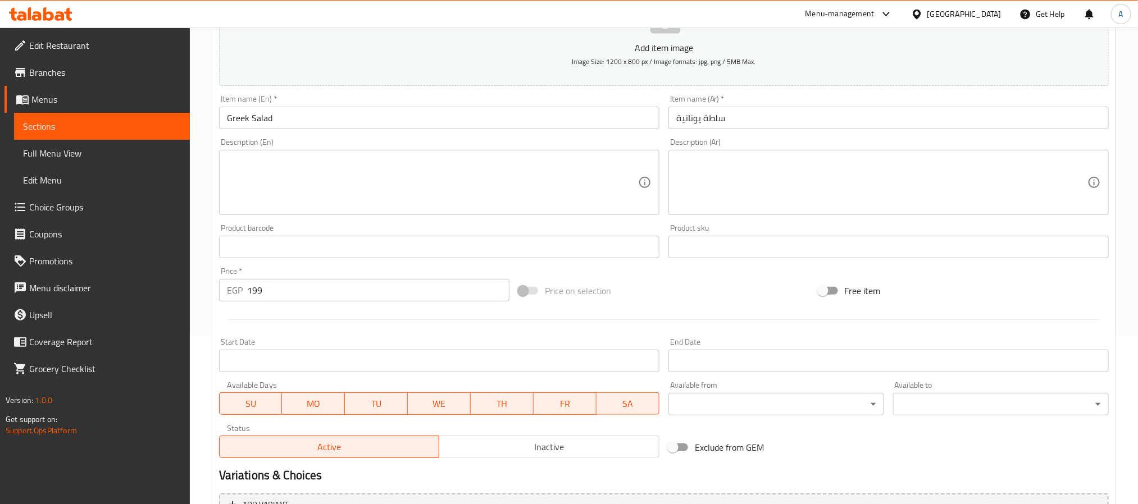
paste textarea "feta cheese, tomatoes, cucumber, colored peppers, lettuce, sliced olives, Vinai…"
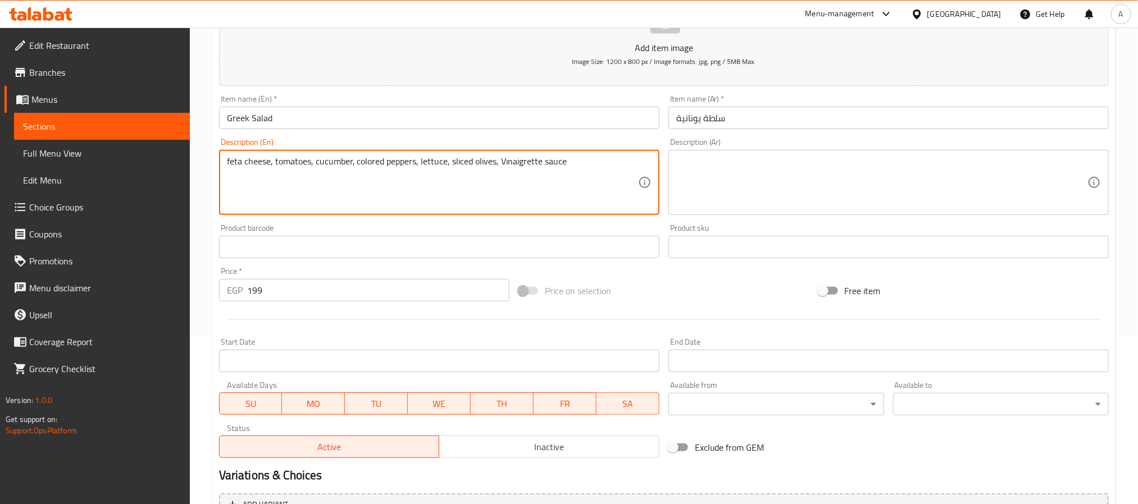
click at [497, 165] on textarea "feta cheese, tomatoes, cucumber, colored peppers, lettuce, sliced olives, Vinai…" at bounding box center [432, 182] width 411 height 53
type textarea "feta cheese, tomatoes, cucumber, colored peppers, lettuce, sliced olives and vi…"
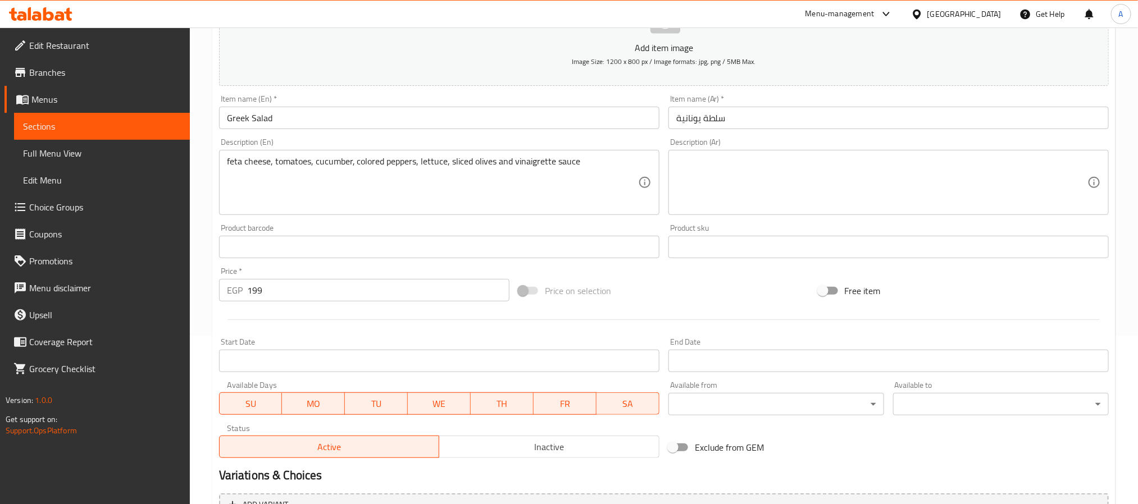
click at [511, 152] on div "feta cheese, tomatoes, cucumber, colored peppers, lettuce, sliced olives and vi…" at bounding box center [439, 182] width 440 height 65
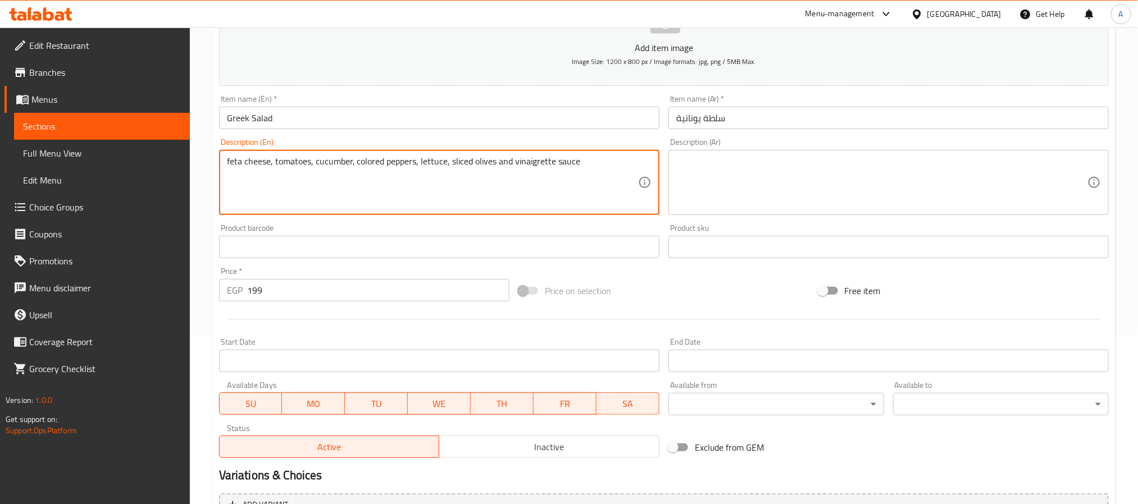
click at [501, 162] on textarea "feta cheese, tomatoes, cucumber, colored peppers, lettuce, sliced olives and vi…" at bounding box center [432, 182] width 411 height 53
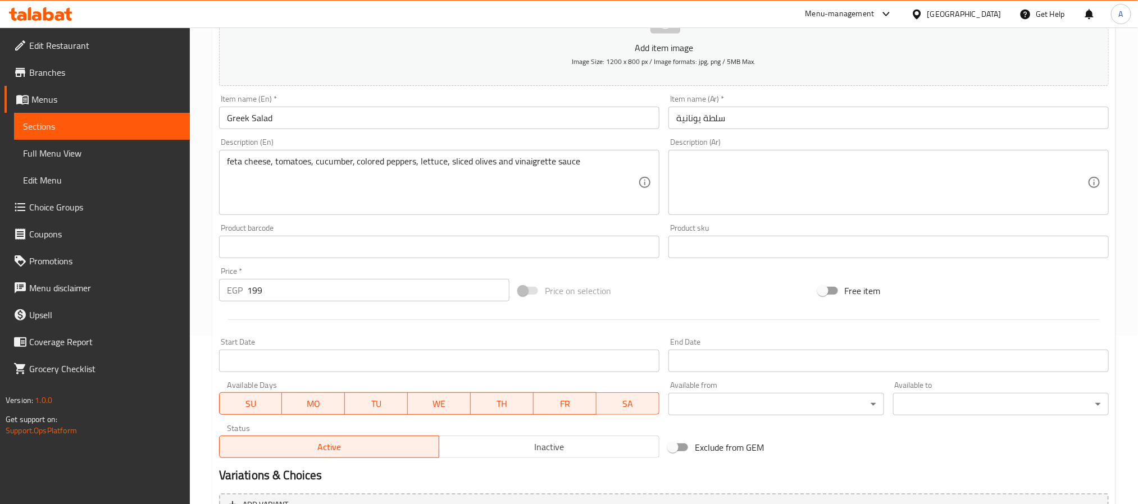
paste textarea "جبنة الفيتا، طماطم، خيار، فلفل ملون، خس، زيتون مقطع وصلصة الخل"
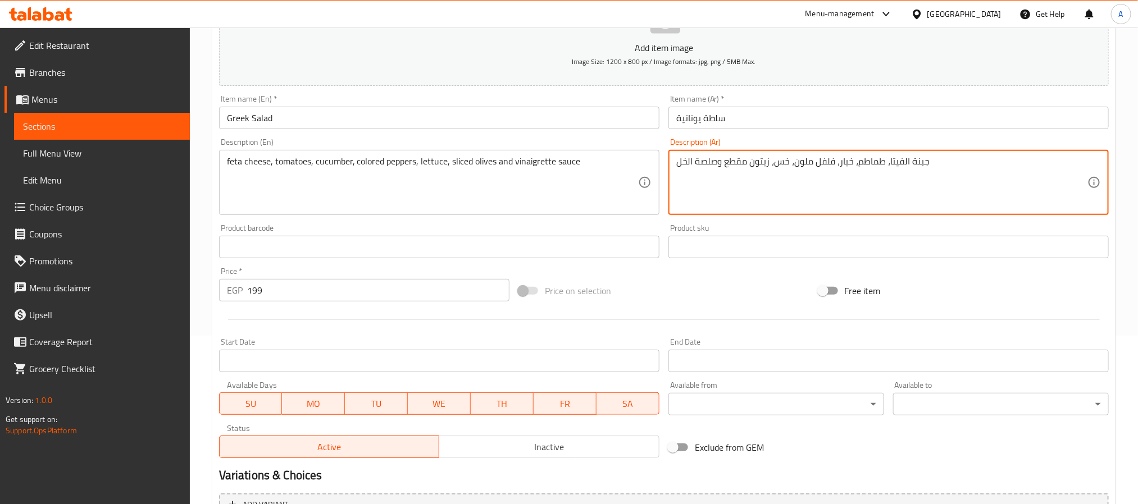
click at [900, 162] on textarea "جبنة الفيتا، طماطم، خيار، فلفل ملون، خس، زيتون مقطع وصلصة الخل" at bounding box center [881, 182] width 411 height 53
click at [702, 164] on textarea "جبنة فيتا، طماطم، خيار، فلفل ملون، خس، زيتون مقطع وصلصة الخل" at bounding box center [881, 182] width 411 height 53
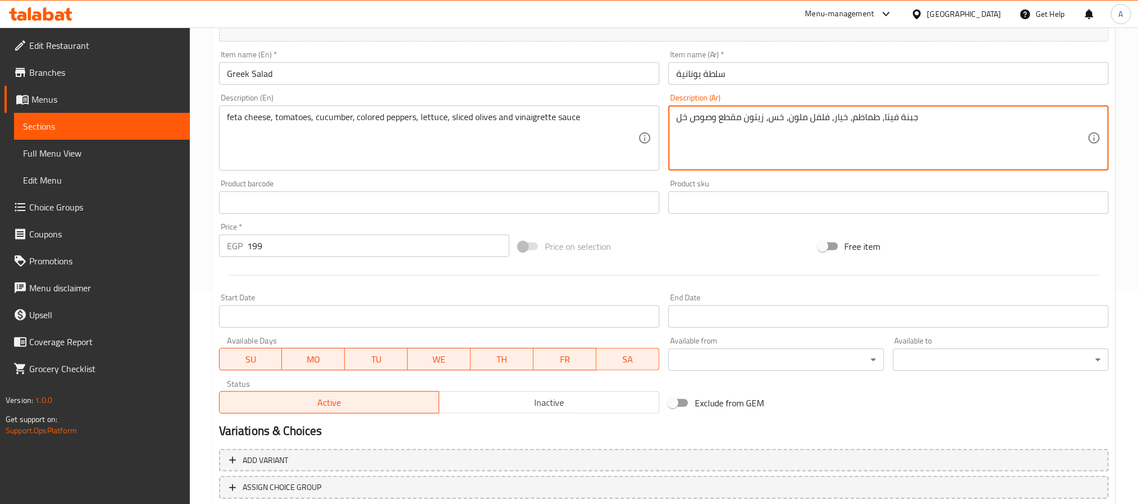
scroll to position [253, 0]
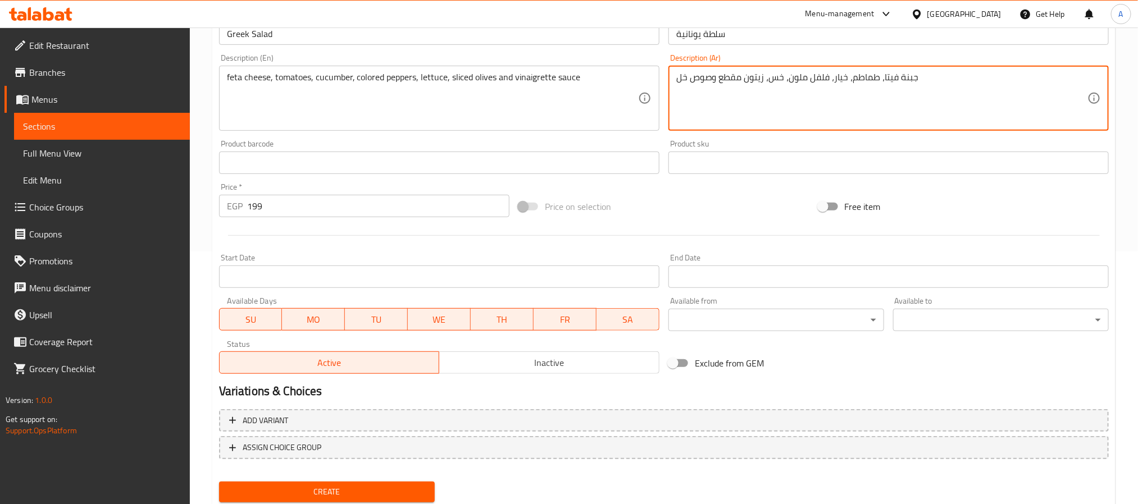
type textarea "جبنة فيتا، طماطم، خيار، فلفل ملون، خس، زيتون مقطع وصوص خل"
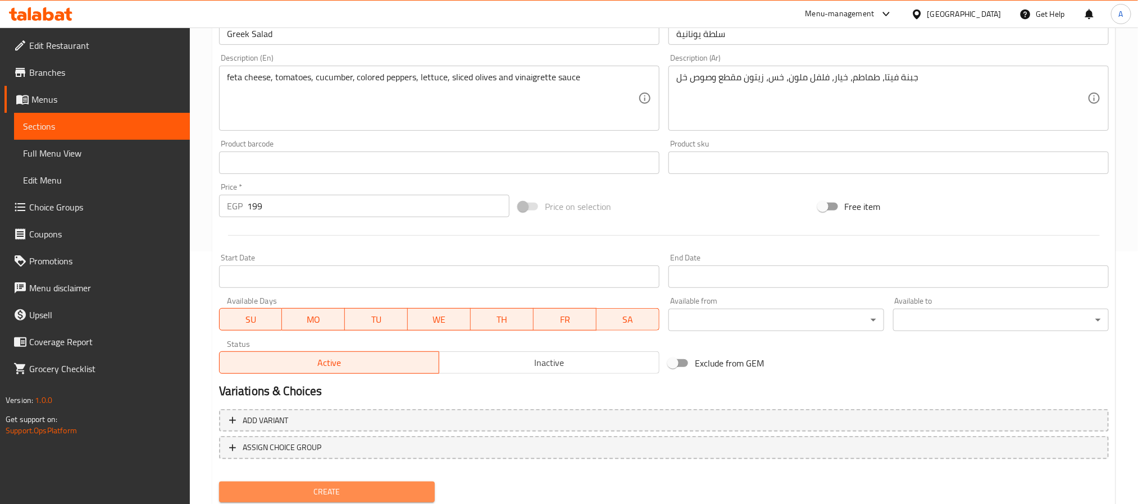
click at [384, 489] on span "Create" at bounding box center [327, 492] width 198 height 14
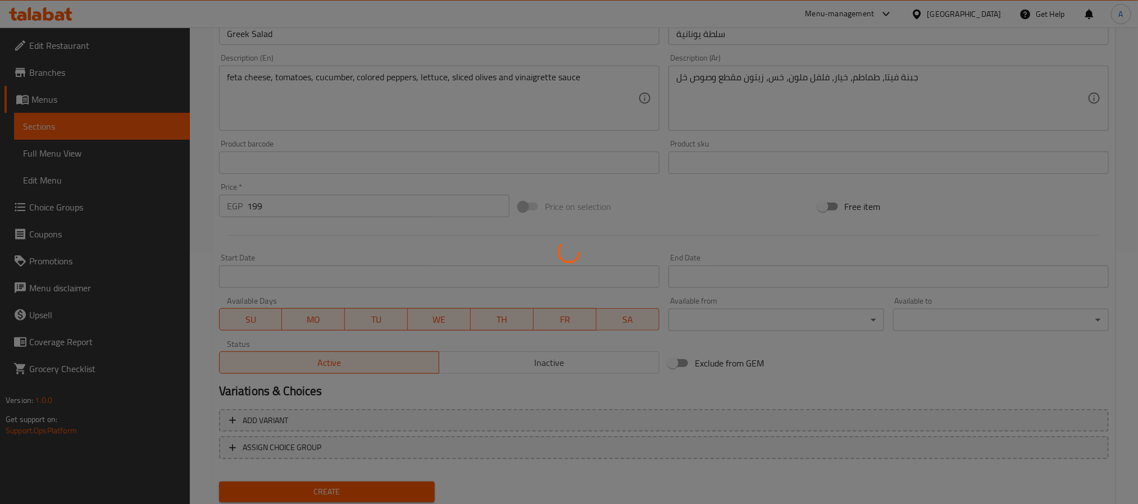
type input "0"
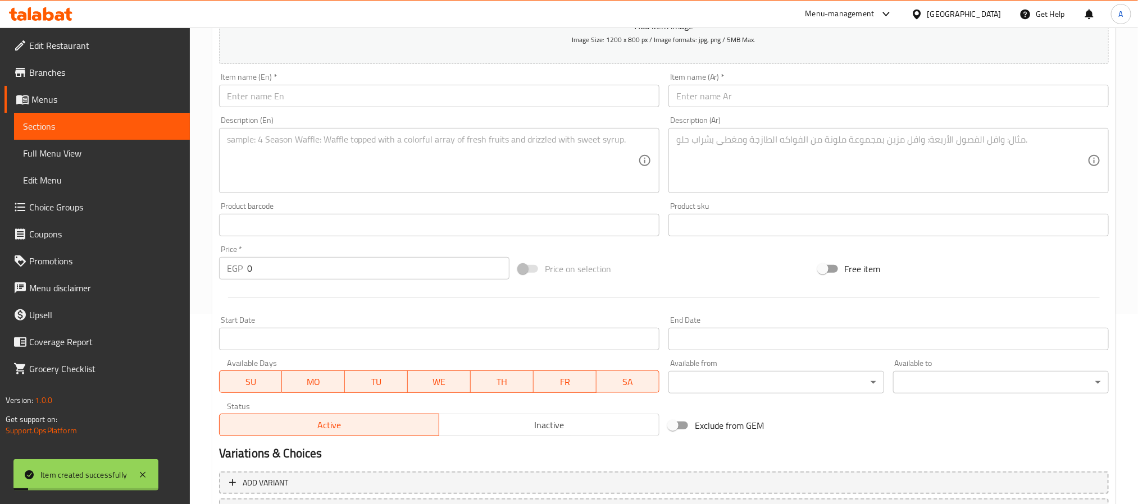
scroll to position [84, 0]
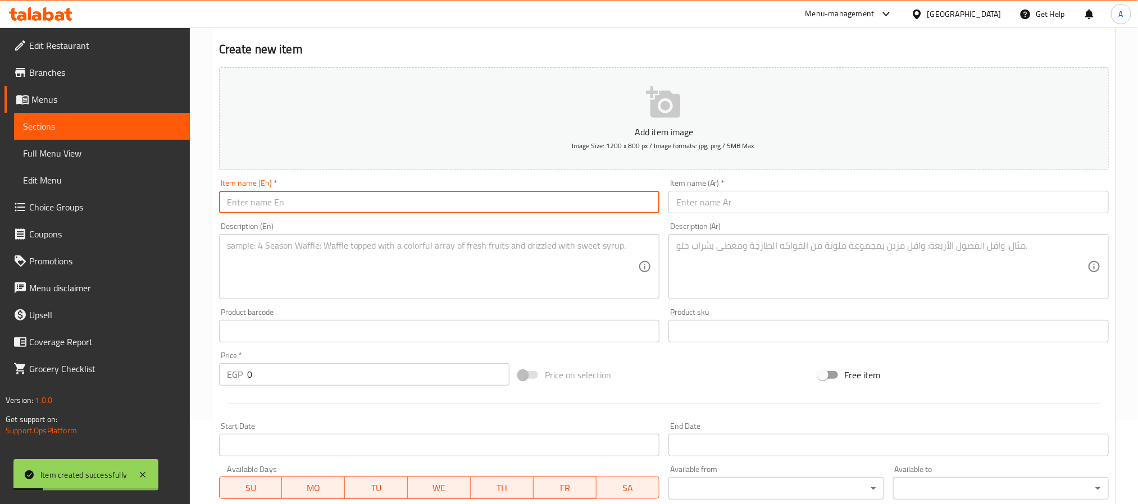
click at [312, 197] on input "text" at bounding box center [439, 202] width 440 height 22
paste input "Chicken caeser salad"
click at [312, 197] on input "Chicken caeser salad" at bounding box center [439, 202] width 440 height 22
type input "Chicken Caeser Salad"
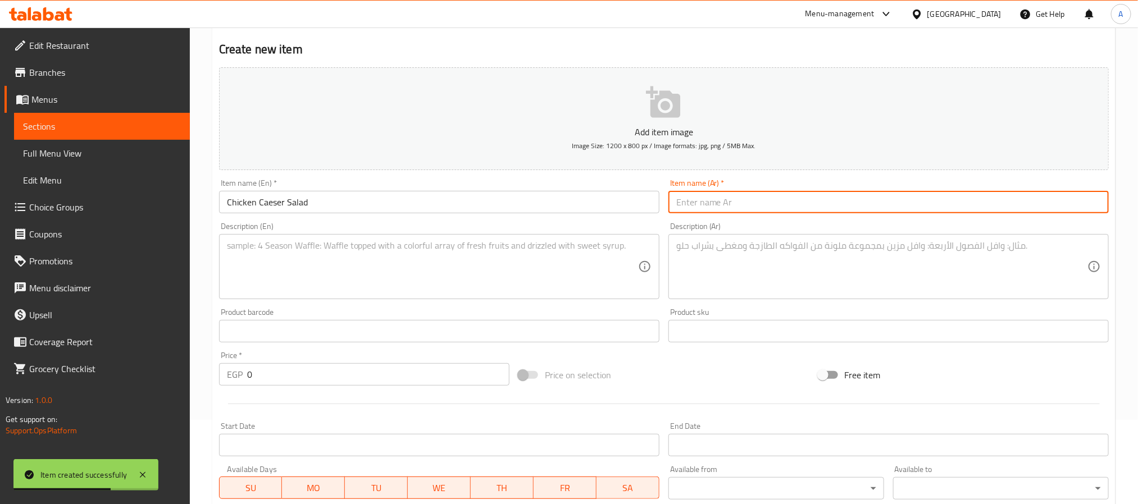
paste input "سلطة سيزر بالدجاج"
click at [808, 206] on input "text" at bounding box center [888, 202] width 440 height 22
type input "سلطة سيزر بالدجاج"
click at [462, 242] on textarea at bounding box center [432, 266] width 411 height 53
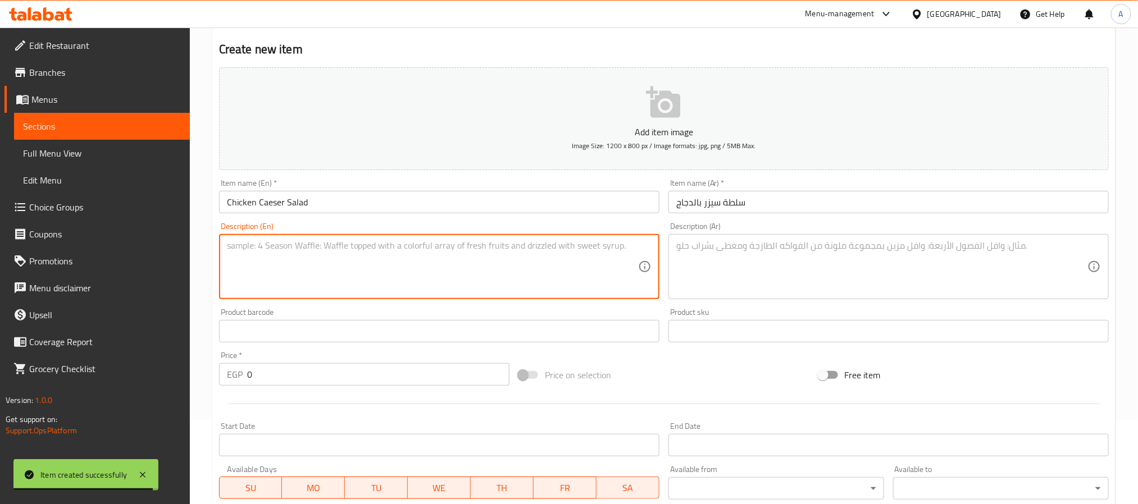
paste textarea "chicken breast, lettuce, parmesan cheese, caesar sauce, crouton bread"
click at [462, 242] on textarea "chicken breast, lettuce, parmesan cheese, caesar sauce, crouton bread" at bounding box center [432, 266] width 411 height 53
click at [436, 246] on textarea "chicken breast, lettuce, parmesan cheese, caesar sauce, crouton bread" at bounding box center [432, 266] width 411 height 53
click at [460, 247] on textarea "chicken breast, lettuce, parmesan cheese, caesar sauce and crouton bread" at bounding box center [432, 266] width 411 height 53
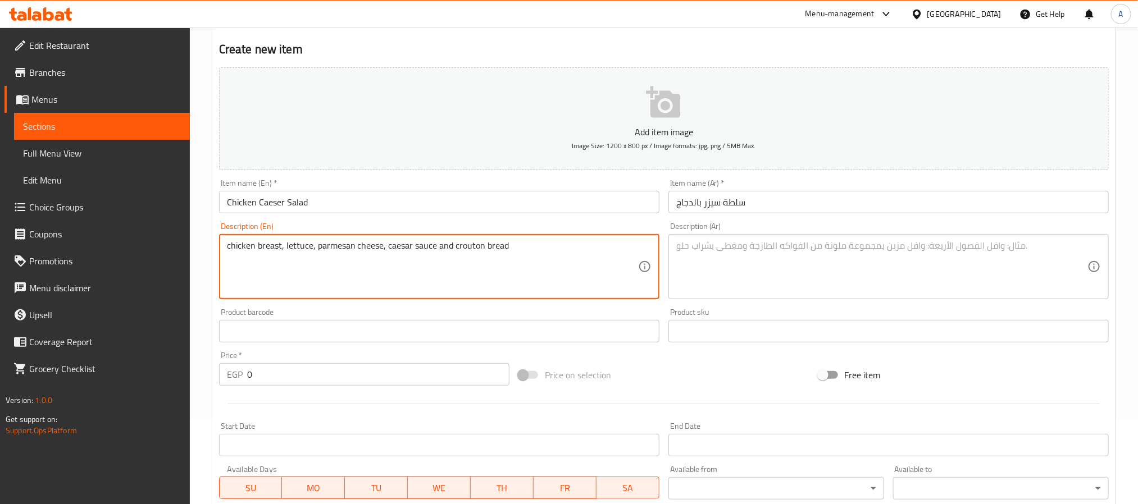
click at [460, 247] on textarea "chicken breast, lettuce, parmesan cheese, caesar sauce and crouton bread" at bounding box center [432, 266] width 411 height 53
type textarea "chicken breast, lettuce, parmesan cheese, caesar sauce and crouton bread"
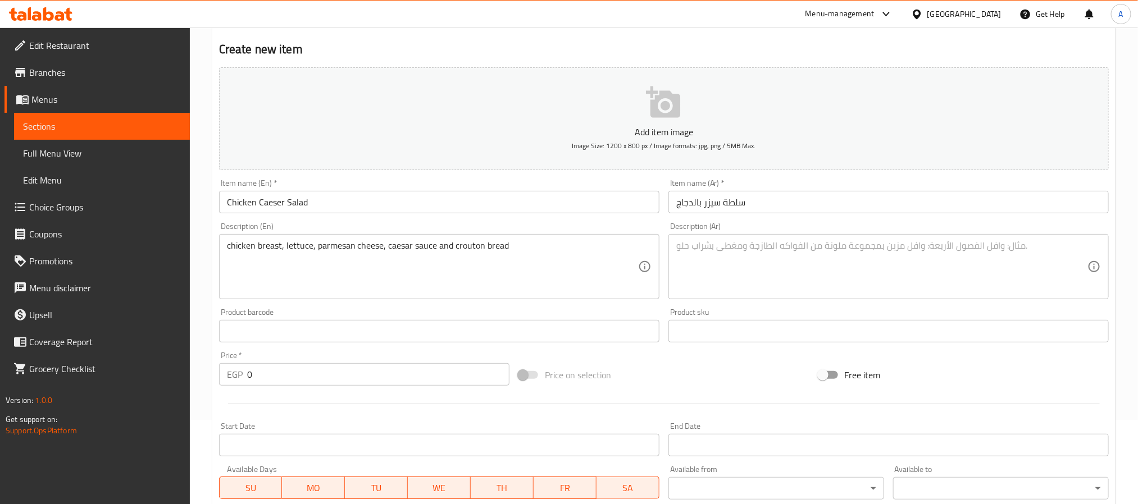
click at [841, 248] on textarea at bounding box center [881, 266] width 411 height 53
paste textarea "صدر دجاج، خس، جبن بارميزان، صلصة سيزر وخبز محمص"
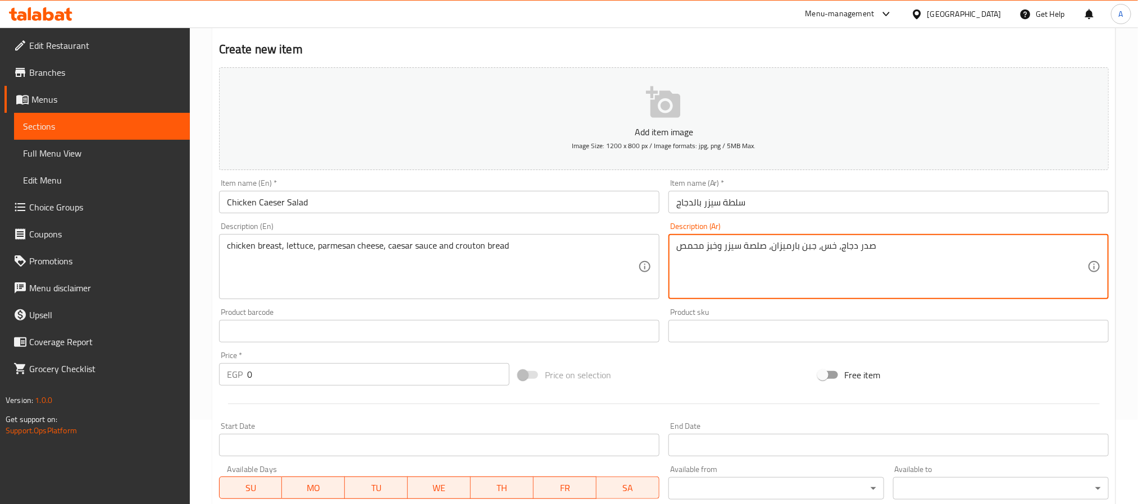
type textarea "صدر دجاج، خس، جبن بارميزان، صلصة سيزر وخبز محمص"
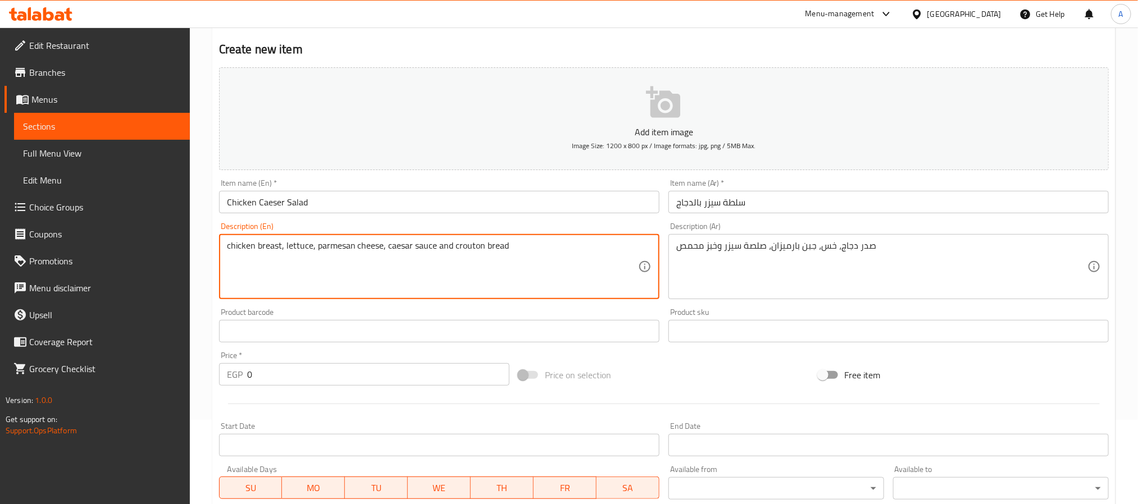
click at [474, 245] on textarea "chicken breast, lettuce, parmesan cheese, caesar sauce and crouton bread" at bounding box center [432, 266] width 411 height 53
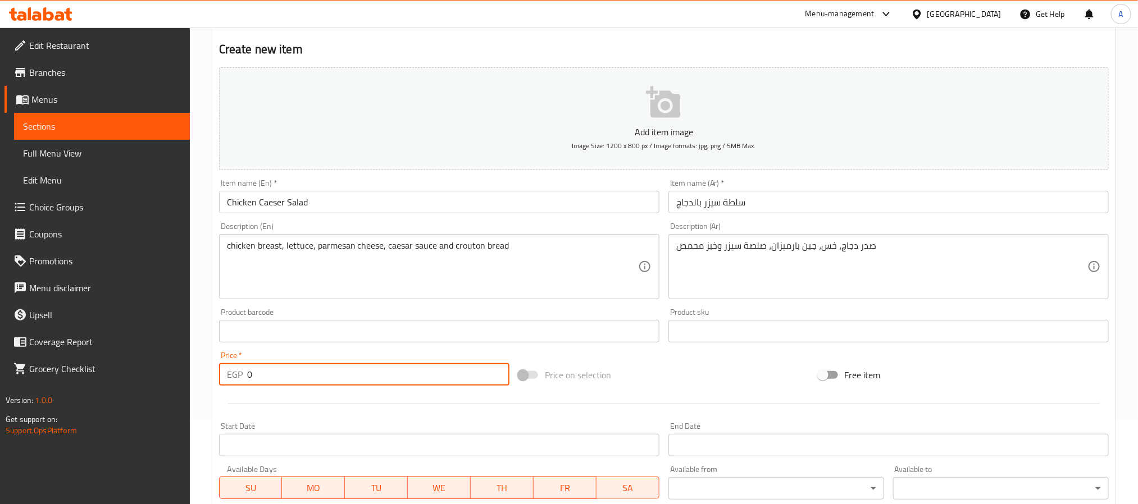
drag, startPoint x: 243, startPoint y: 375, endPoint x: 225, endPoint y: 371, distance: 18.3
click at [225, 371] on div "EGP 0 Price *" at bounding box center [364, 374] width 290 height 22
paste input "20"
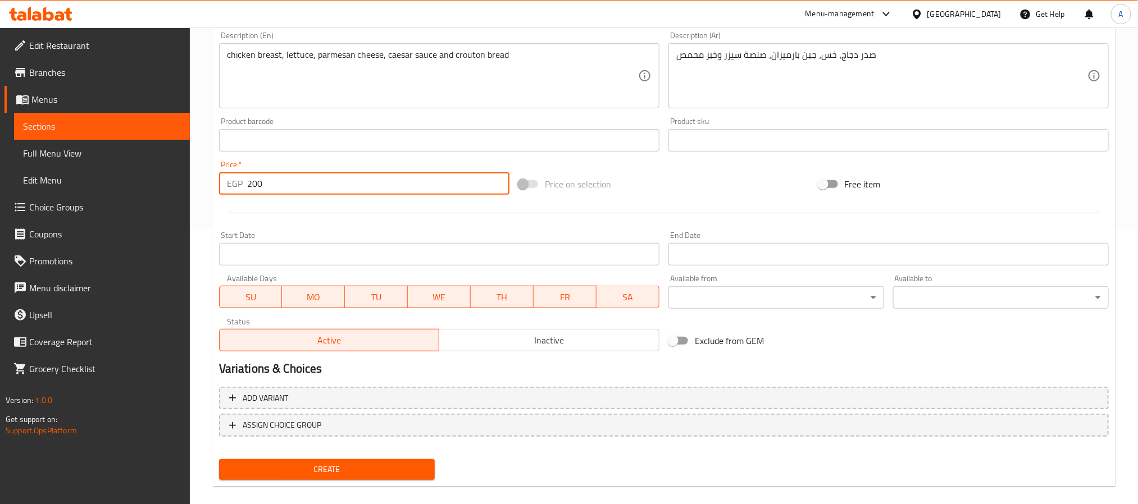
scroll to position [288, 0]
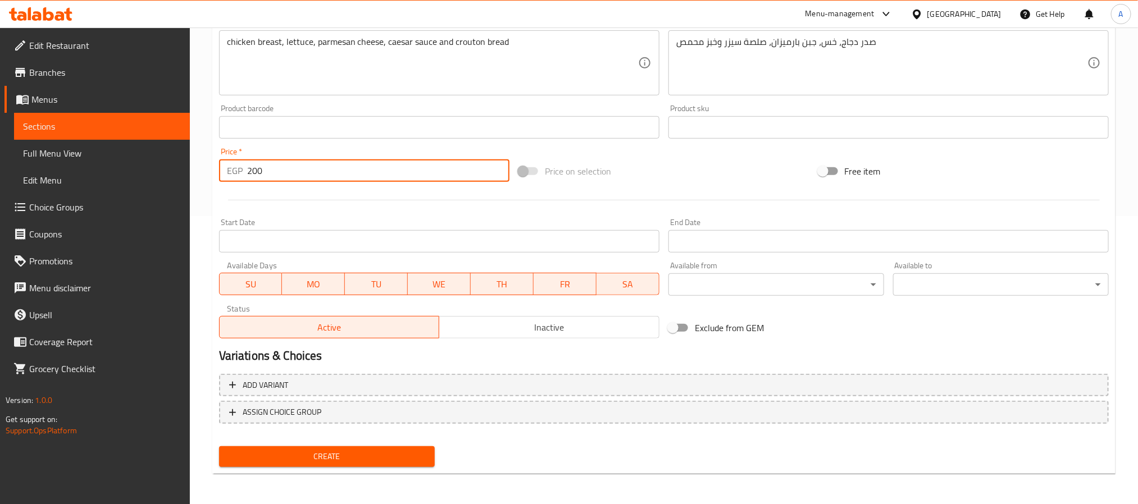
type input "200"
click at [365, 450] on span "Create" at bounding box center [327, 457] width 198 height 14
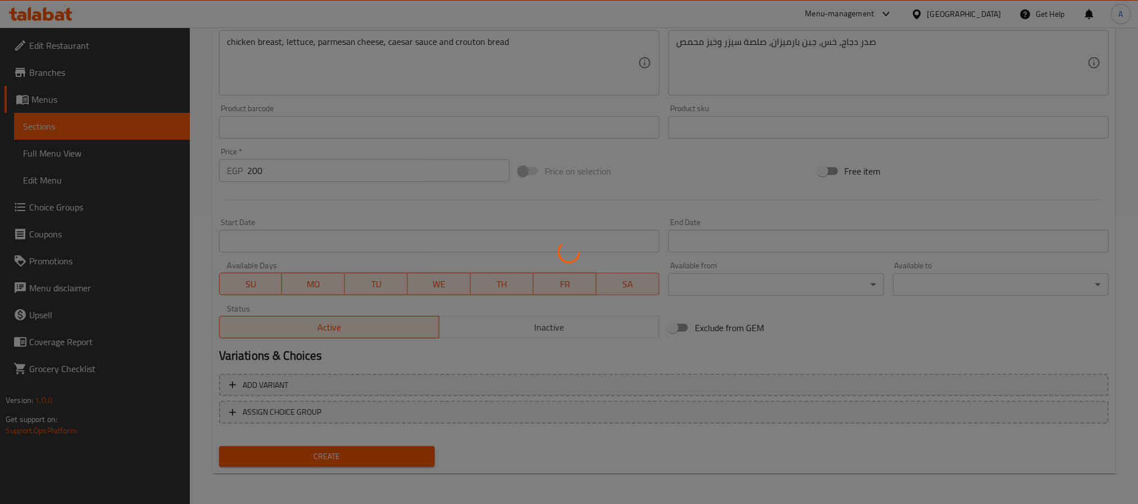
type input "0"
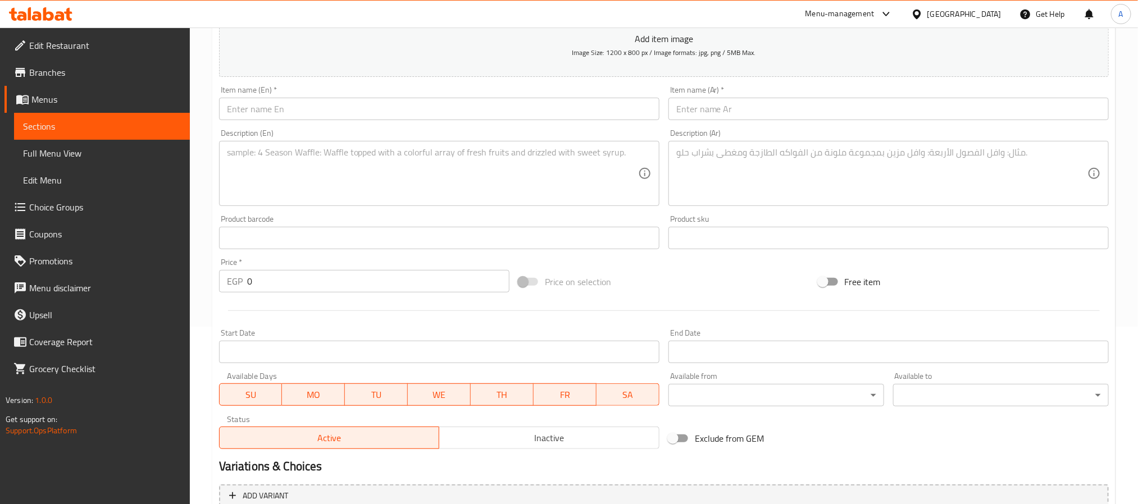
scroll to position [120, 0]
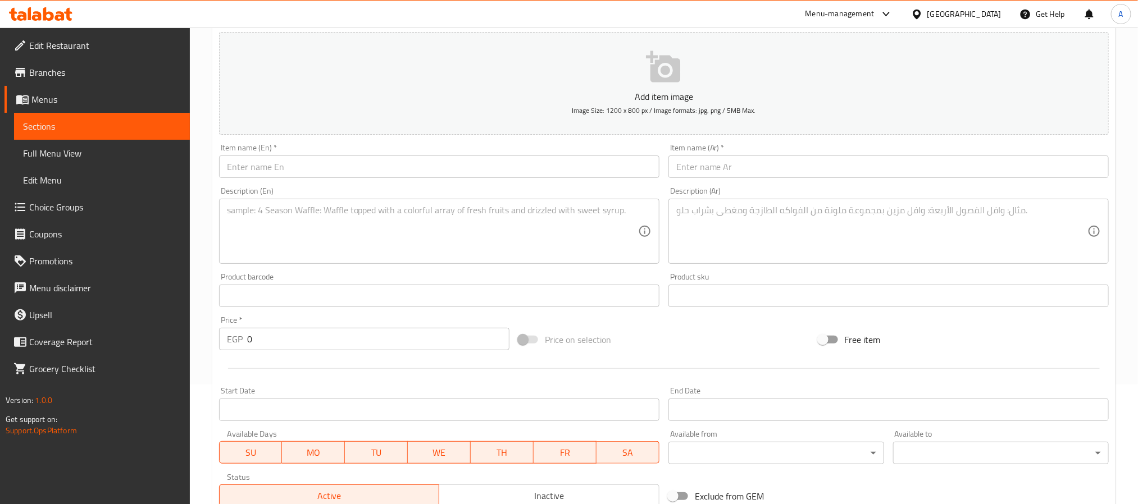
click at [376, 161] on input "text" at bounding box center [439, 167] width 440 height 22
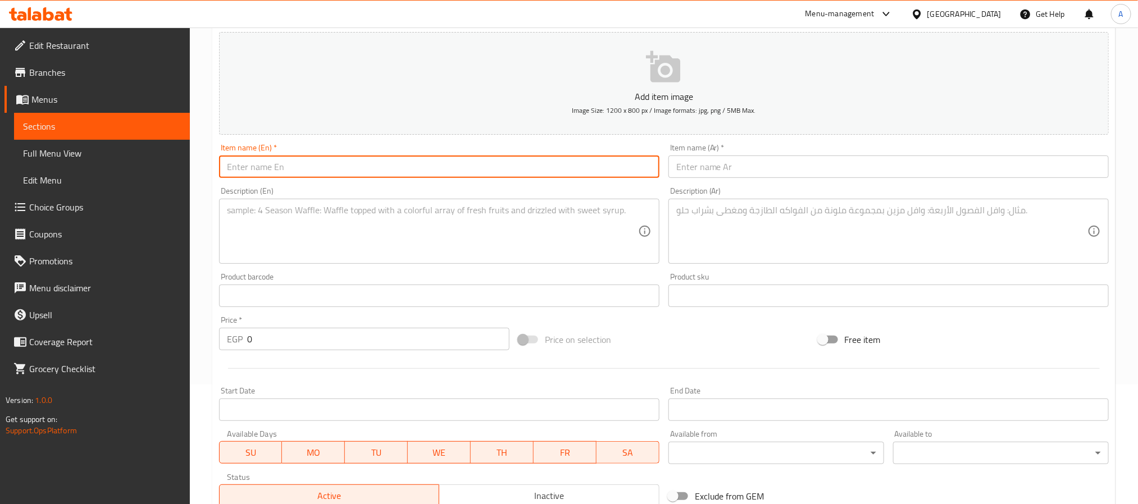
paste input "Taco salad"
click at [376, 161] on input "Taco salad" at bounding box center [439, 167] width 440 height 22
click at [376, 161] on input "Taco Salad" at bounding box center [439, 167] width 440 height 22
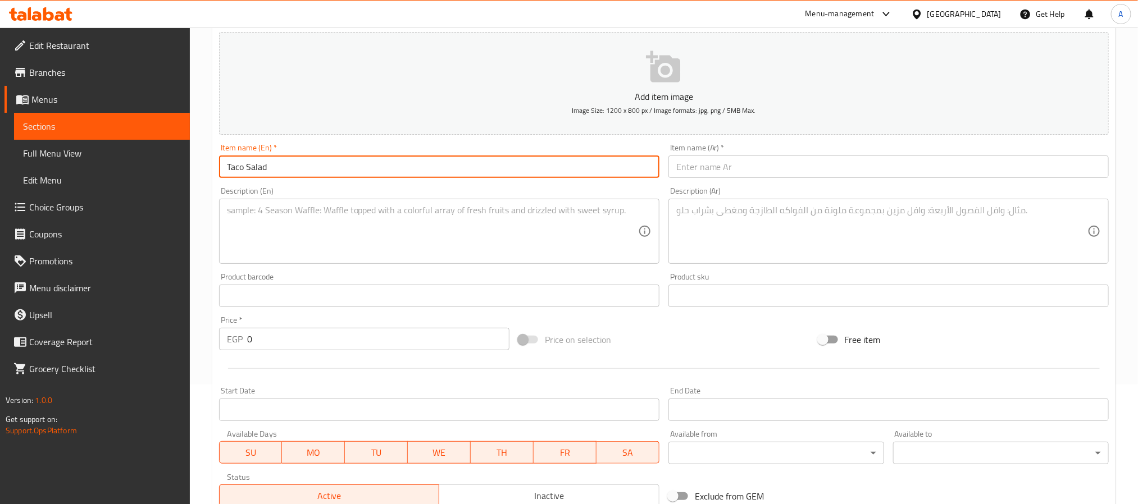
click at [376, 161] on input "Taco Salad" at bounding box center [439, 167] width 440 height 22
type input "Taco Salad"
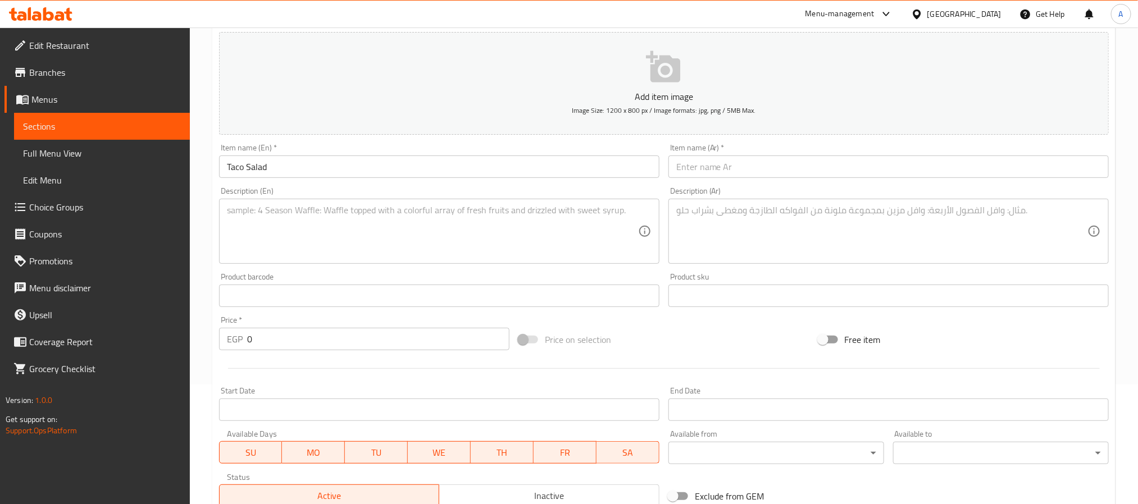
paste input "سلطة تاكو"
click at [1084, 169] on input "سلطة تاكو" at bounding box center [888, 167] width 440 height 22
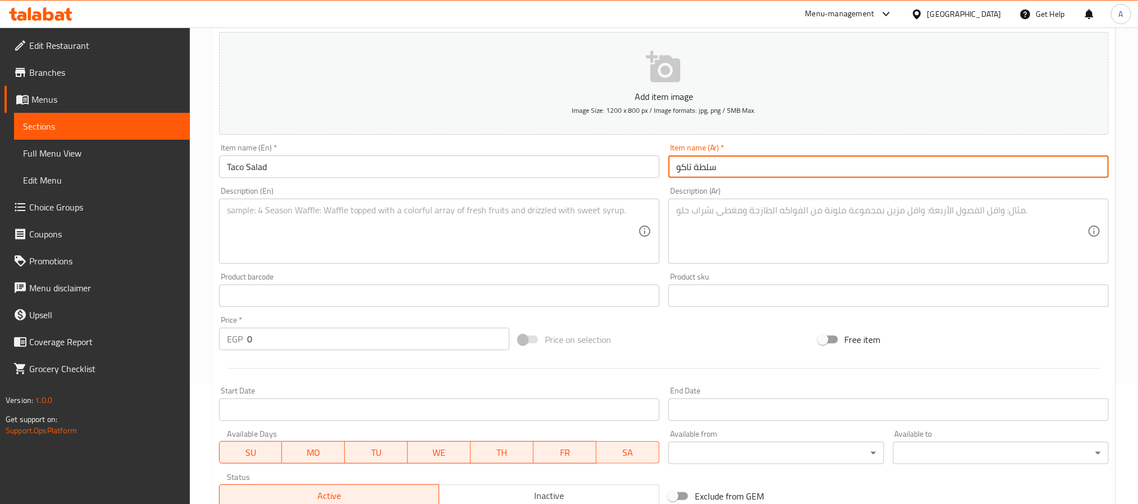
type input "سلطة تاكو"
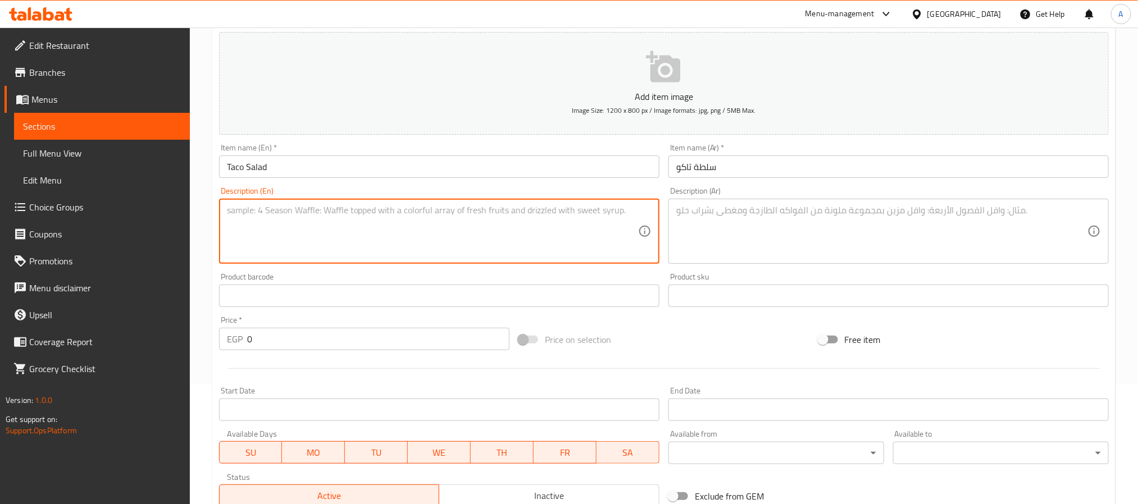
click at [307, 209] on textarea at bounding box center [432, 231] width 411 height 53
paste textarea "chicken breast, lettuce, tomatoes, sweet corn, red beans, carrots, onions, ched…"
click at [297, 212] on textarea "chicken breast, lettuce, tomatoes, sweet corn, red beans, carrots, onions, ched…" at bounding box center [432, 231] width 411 height 53
click at [252, 219] on textarea "chicken breast, lettuce, tomatoes, sweet corn, red beans, carrots, onions, ched…" at bounding box center [432, 231] width 411 height 53
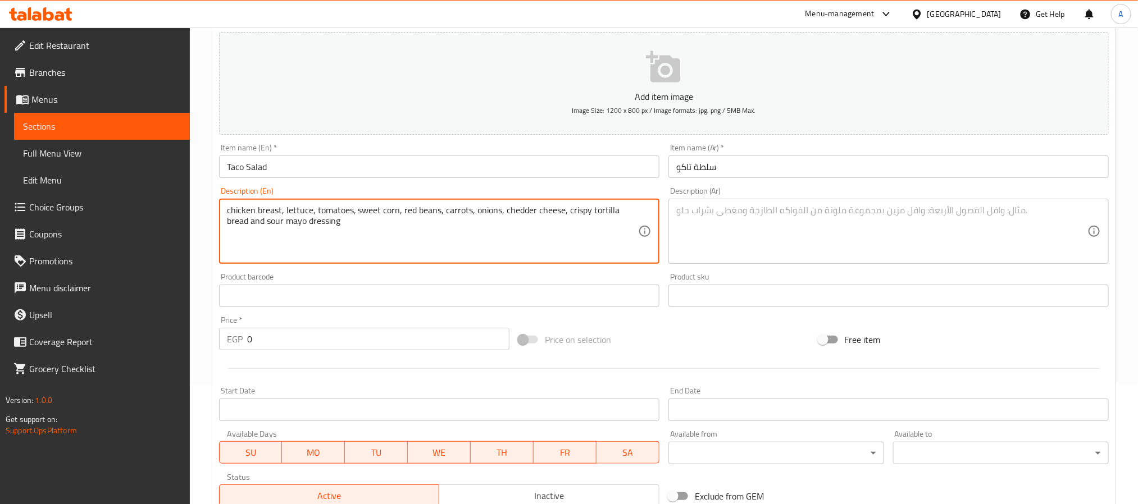
click at [302, 216] on textarea "chicken breast, lettuce, tomatoes, sweet corn, red beans, carrots, onions, ched…" at bounding box center [432, 231] width 411 height 53
type textarea "chicken breast, lettuce, tomatoes, sweet corn, red beans, carrots, onions, ched…"
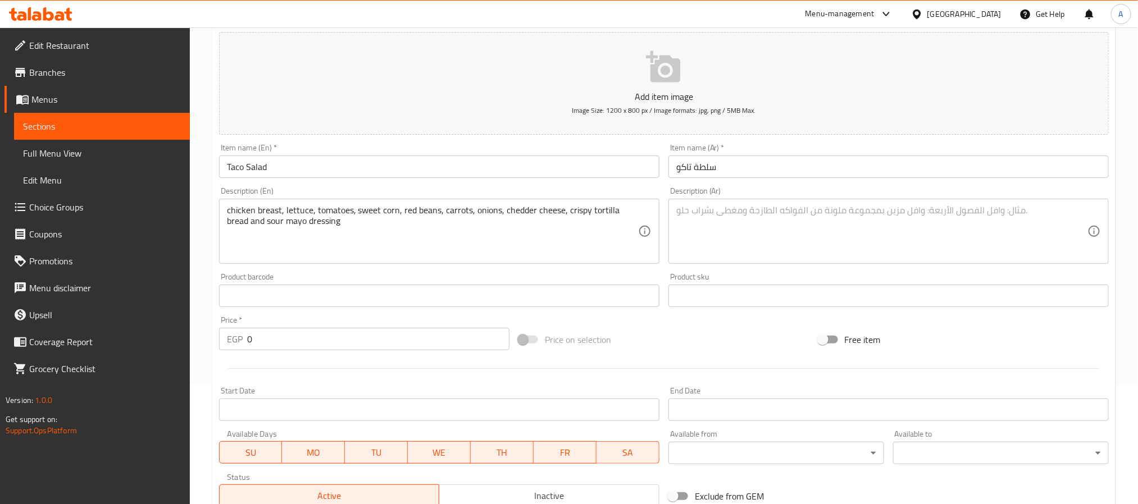
paste textarea "صدر دجاج، خس، طماطم، ذرة حلوة، فاصوليا حمراء، جزر، بصل، جبن شيدر، خبز تورتيلا م…"
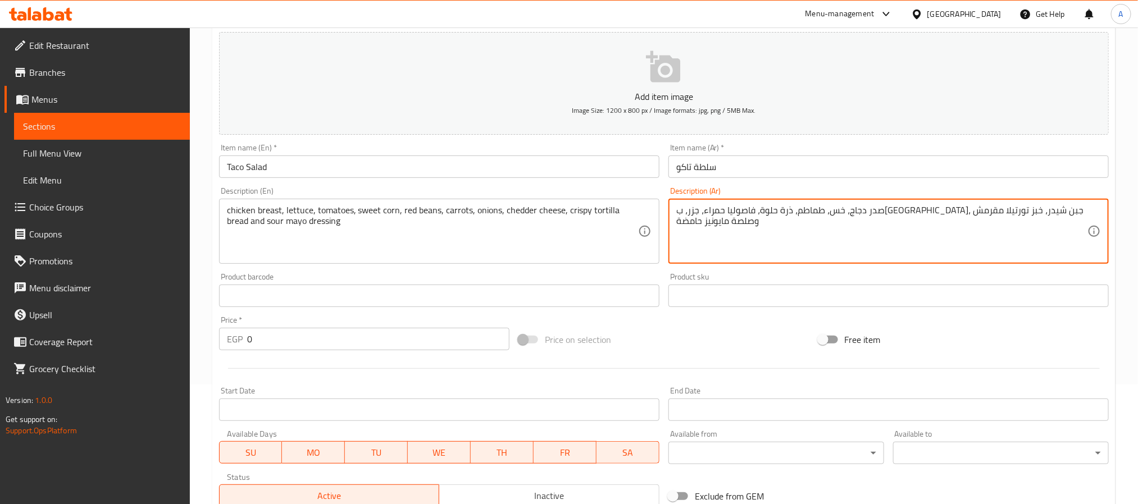
click at [741, 213] on textarea "صدر دجاج، خس، طماطم، ذرة حلوة، فاصوليا حمراء، جزر، بصل، جبن شيدر، خبز تورتيلا م…" at bounding box center [881, 231] width 411 height 53
drag, startPoint x: 683, startPoint y: 206, endPoint x: 673, endPoint y: 209, distance: 10.5
click at [673, 209] on div "صدر دجاج، خس، طماطم، ذرة حلوة، فاصوليا حمراء، جزر، بصل، جبن شيدر، خبز تورتيلا م…" at bounding box center [888, 231] width 440 height 65
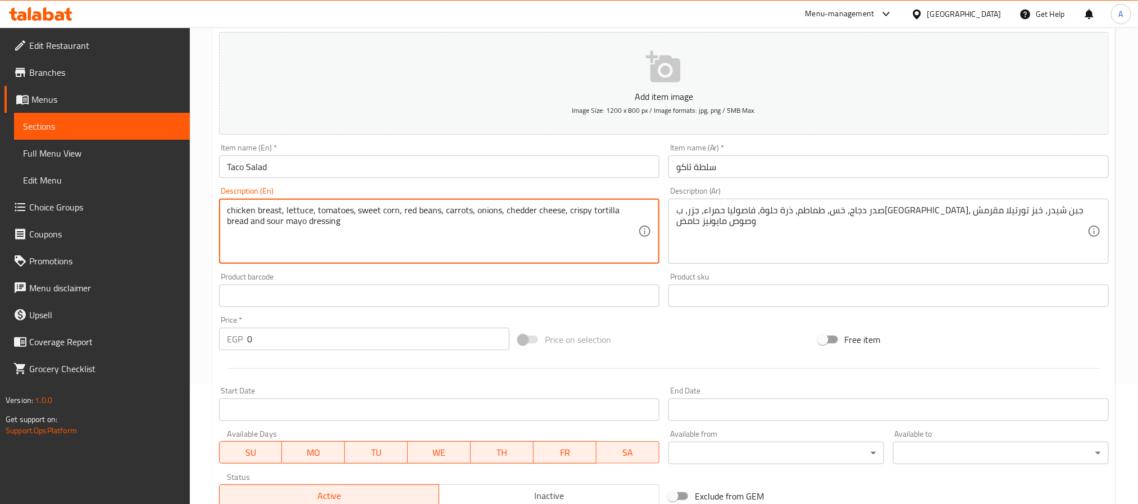
click at [255, 221] on textarea "chicken breast, lettuce, tomatoes, sweet corn, red beans, carrots, onions, ched…" at bounding box center [432, 231] width 411 height 53
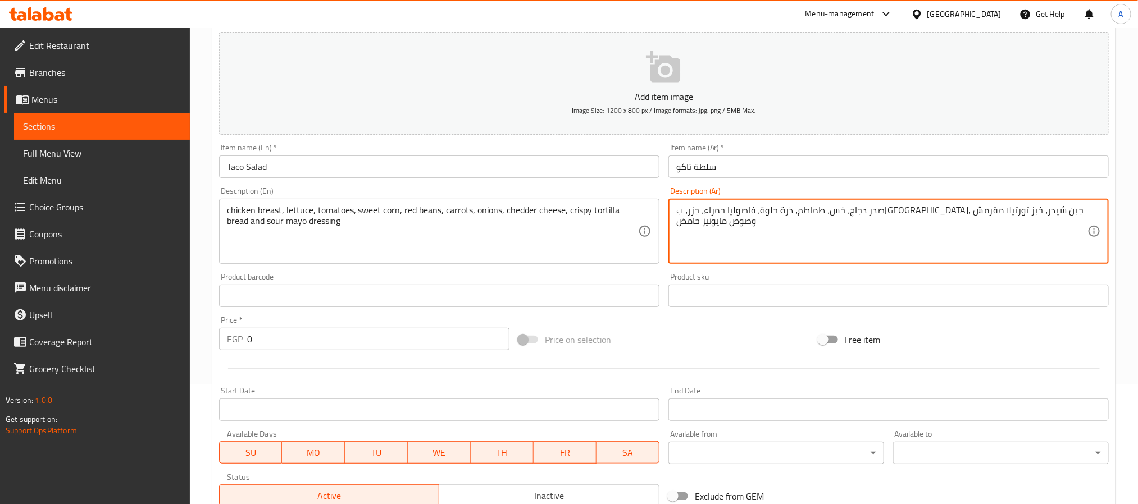
click at [694, 212] on textarea "صدر دجاج، خس، طماطم، ذرة حلوة، فاصوليا حمراء، جزر، بصل، جبن شيدر، خبز تورتيلا م…" at bounding box center [881, 231] width 411 height 53
type textarea "صدر دجاج، خس، طماطم، ذرة حلوة، فاصوليا حمراء، جزر، بصل، جبن شيدر، خبز تورتيلا م…"
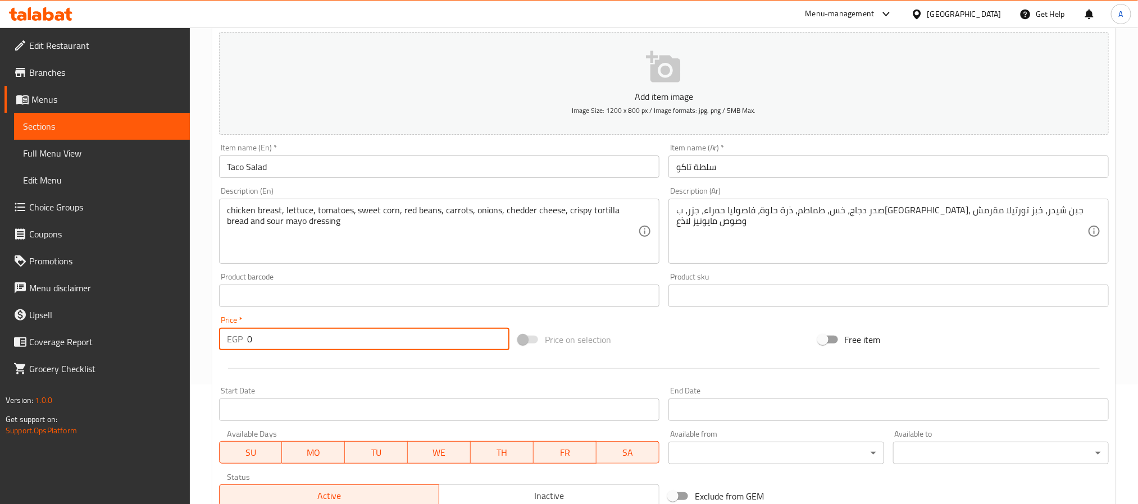
drag, startPoint x: 251, startPoint y: 340, endPoint x: 213, endPoint y: 330, distance: 39.5
click at [213, 330] on div "Create new item Add item image Image Size: 1200 x 800 px / Image formats: jpg, …" at bounding box center [663, 316] width 903 height 654
paste input "21"
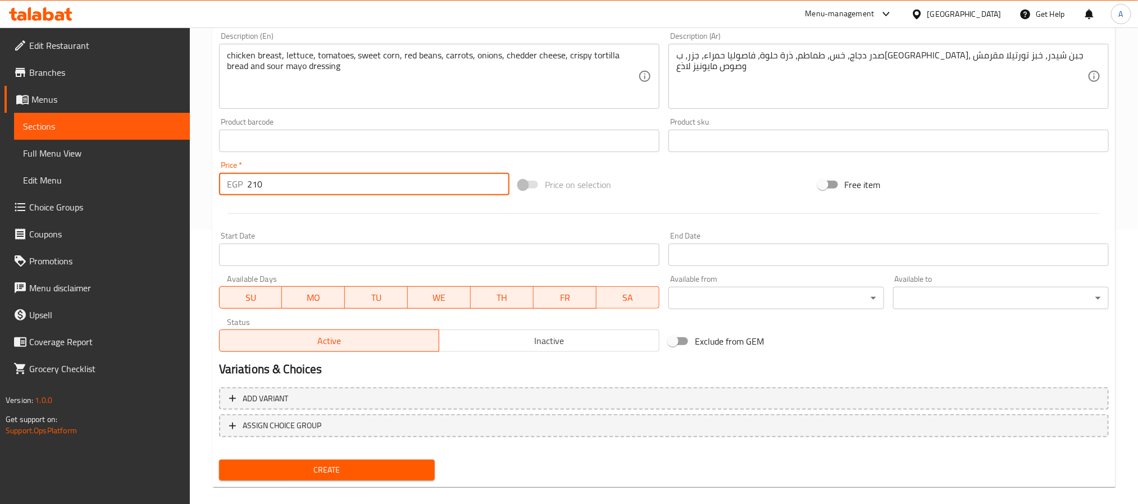
scroll to position [288, 0]
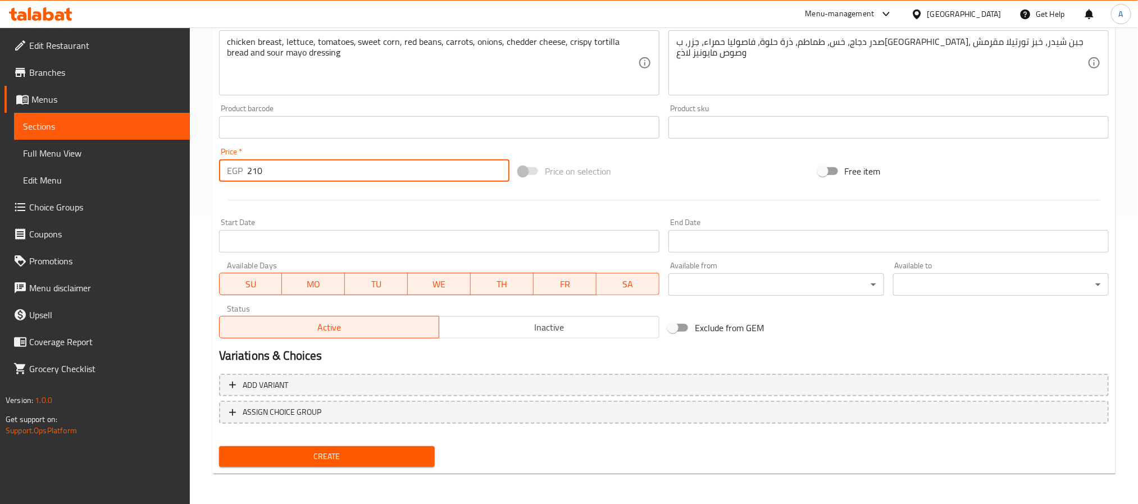
type input "210"
click at [405, 452] on span "Create" at bounding box center [327, 457] width 198 height 14
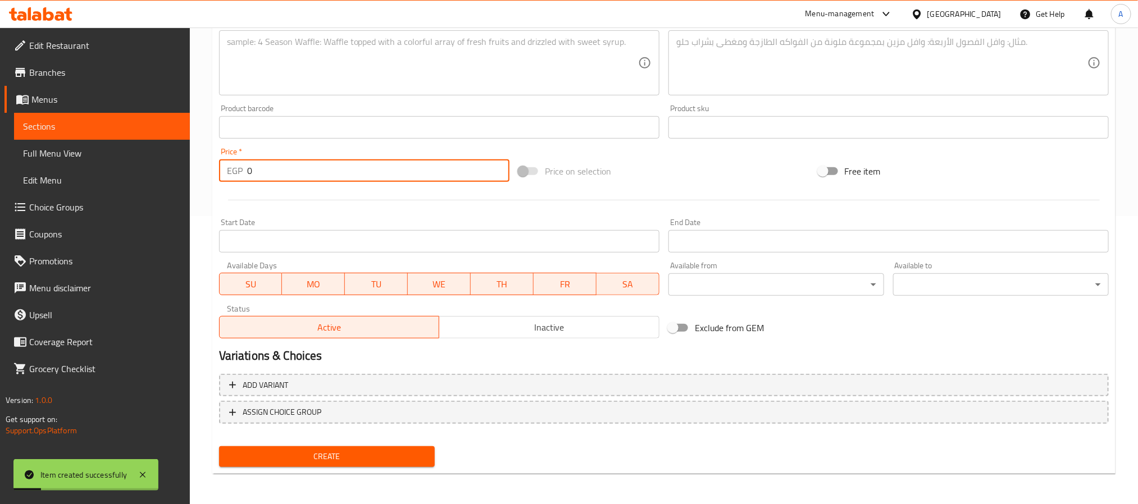
drag, startPoint x: 258, startPoint y: 171, endPoint x: 224, endPoint y: 167, distance: 34.4
click at [224, 167] on div "EGP 0 Price *" at bounding box center [364, 171] width 290 height 22
paste input "189"
type input "189"
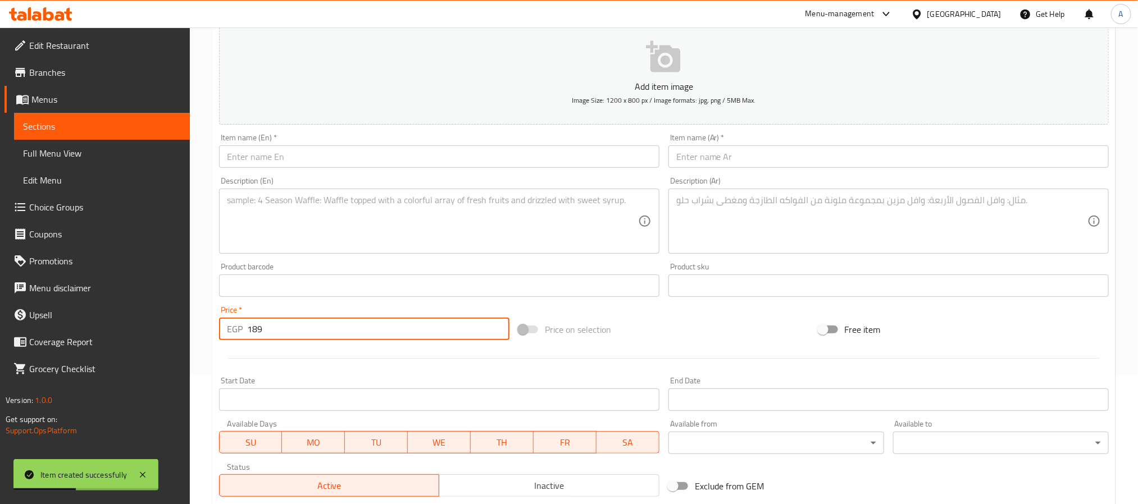
scroll to position [120, 0]
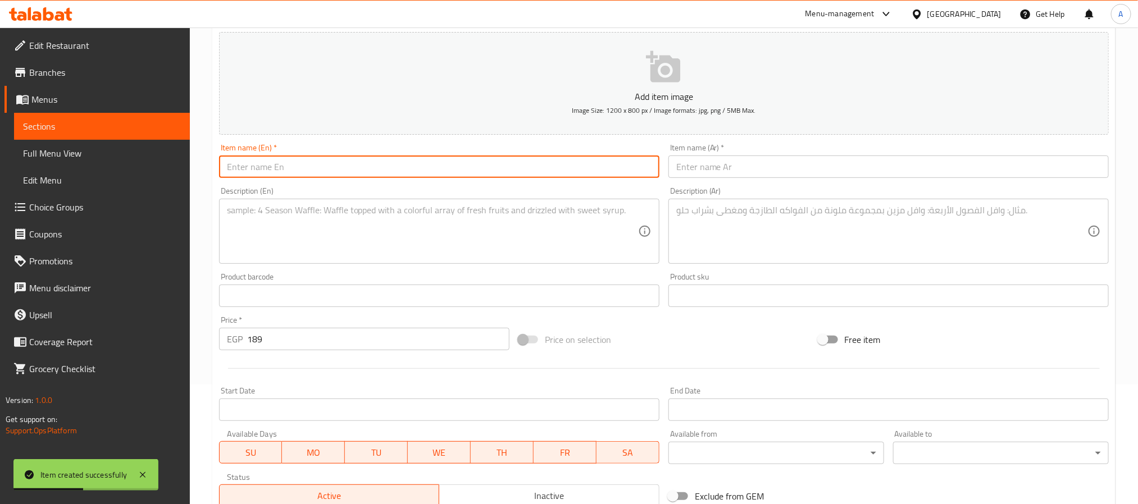
click at [321, 172] on input "text" at bounding box center [439, 167] width 440 height 22
paste input "Tuna pasta salad"
click at [321, 172] on input "Tuna pasta salad" at bounding box center [439, 167] width 440 height 22
type input "Tuna Pasta Salad"
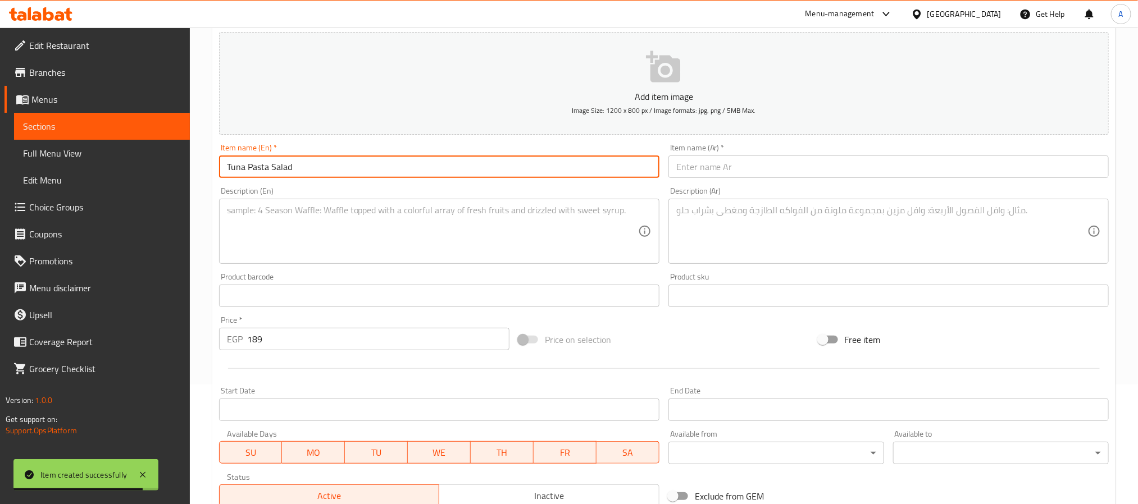
click at [312, 222] on textarea at bounding box center [432, 231] width 411 height 53
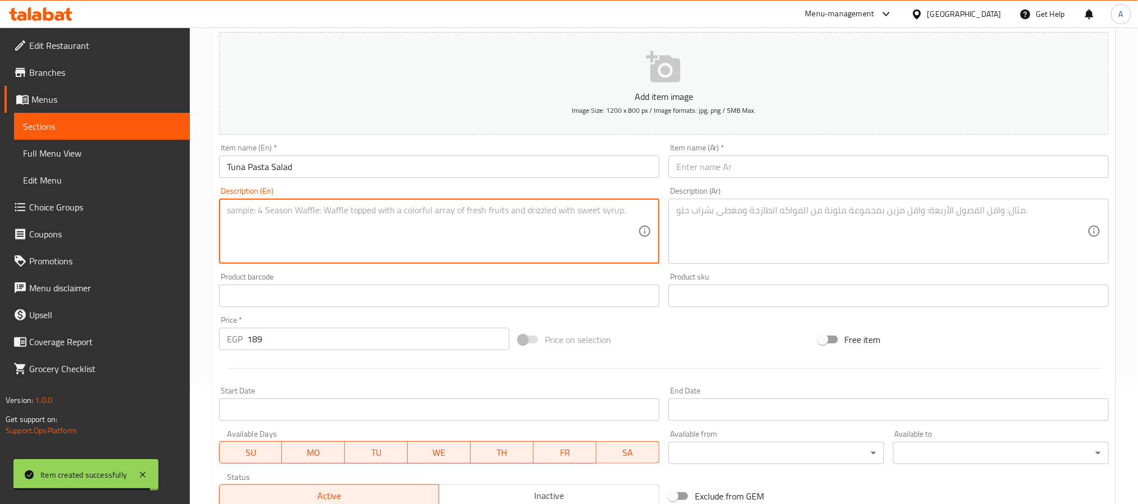
paste textarea "Fusili pasta, Tuna, mix bell peppers, corn, and italian dressing"
click at [308, 206] on textarea "Fusili pasta, Tuna, mix bell peppers, corn, and italian dressing" at bounding box center [432, 231] width 411 height 53
click at [380, 214] on textarea "Fusili pasta, Tuna, mix bell peppers, corn, and italian dressing" at bounding box center [432, 231] width 411 height 53
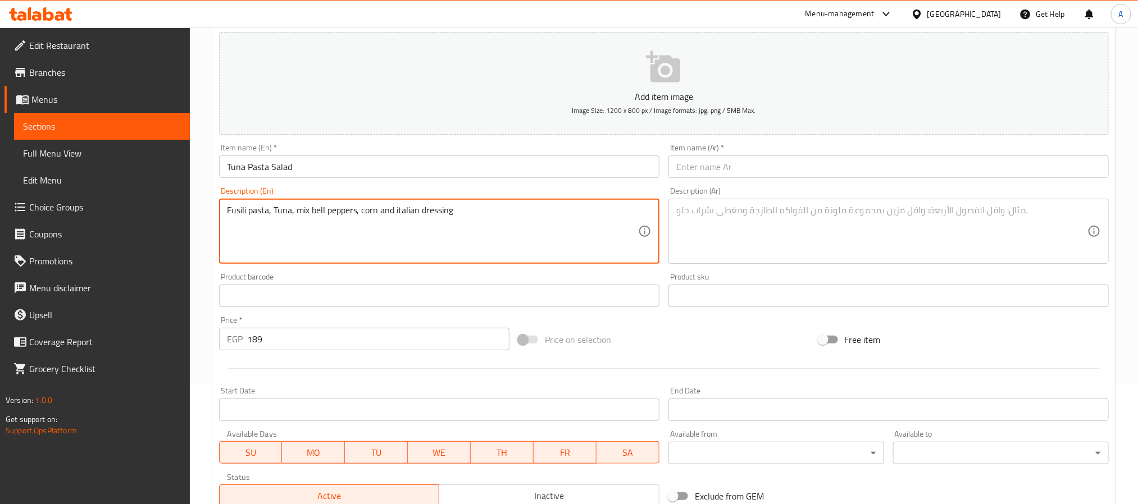
click at [370, 211] on textarea "Fusili pasta, Tuna, mix bell peppers, corn and italian dressing" at bounding box center [432, 231] width 411 height 53
type textarea "Fusili pasta, Tuna, mix bell peppers, corn and italian dressing"
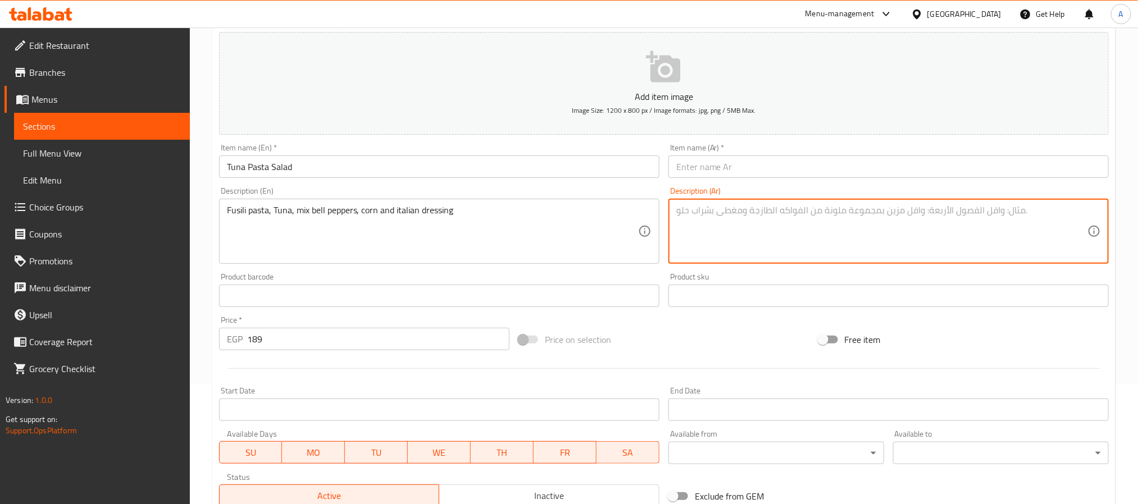
paste textarea "معكرونة فوسيلي، تونة، فلفل رومي مشكل، ذرة وصلصة إيطالية"
click at [901, 213] on textarea "معكرونة فوسيلي، تونة، فلفل رومي مشكل، ذرة وصلصة إيطالية" at bounding box center [881, 231] width 411 height 53
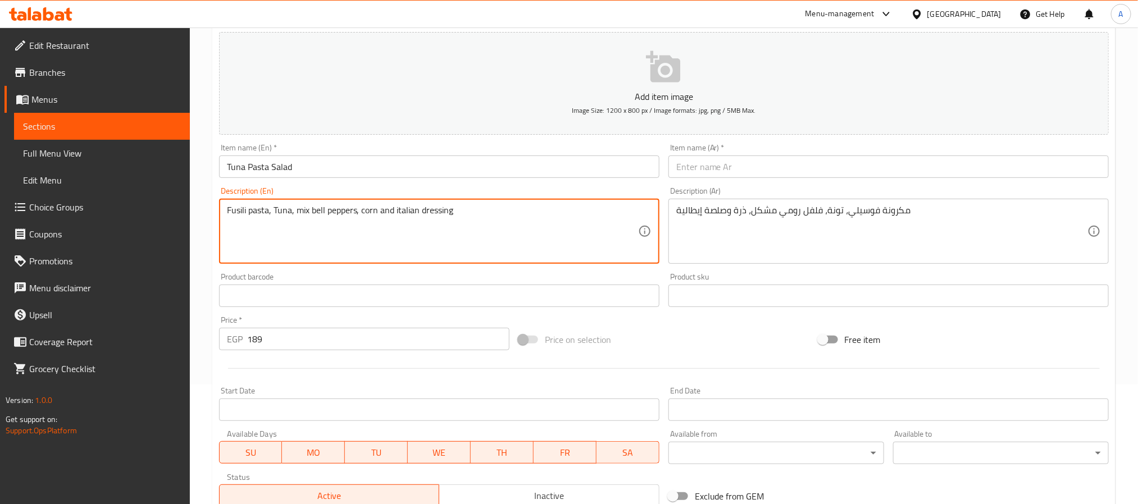
click at [250, 212] on textarea "Fusili pasta, Tuna, mix bell peppers, corn and italian dressing" at bounding box center [432, 231] width 411 height 53
click at [445, 213] on textarea "Fusili pasta, Tuna, mix bell peppers, corn and italian dressing" at bounding box center [432, 231] width 411 height 53
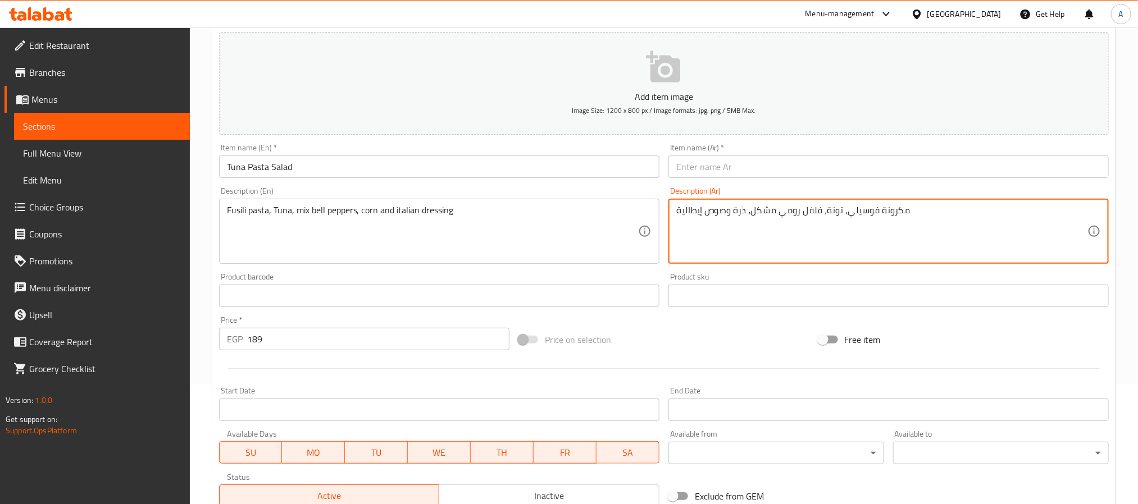
click at [937, 212] on textarea "مكرونة فوسيلي، تونة، فلفل رومي مشكل، ذرة وصوص إيطالية" at bounding box center [881, 231] width 411 height 53
type textarea "مكرونة فوسيلي، تونة، فلفل رومي مشكل، ذرة وصوص إيطالي"
click at [314, 165] on input "Tuna Pasta Salad" at bounding box center [439, 167] width 440 height 22
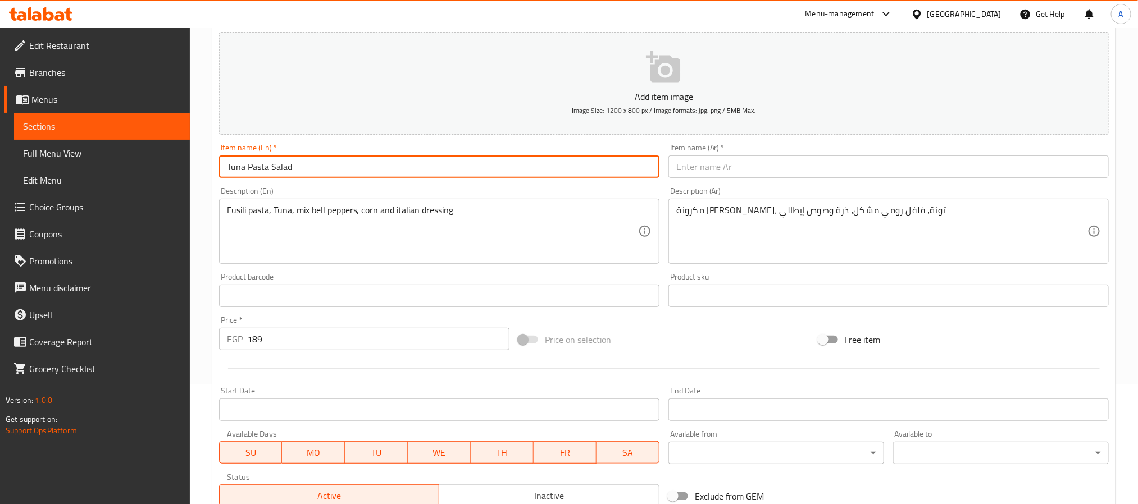
click at [314, 165] on input "Tuna Pasta Salad" at bounding box center [439, 167] width 440 height 22
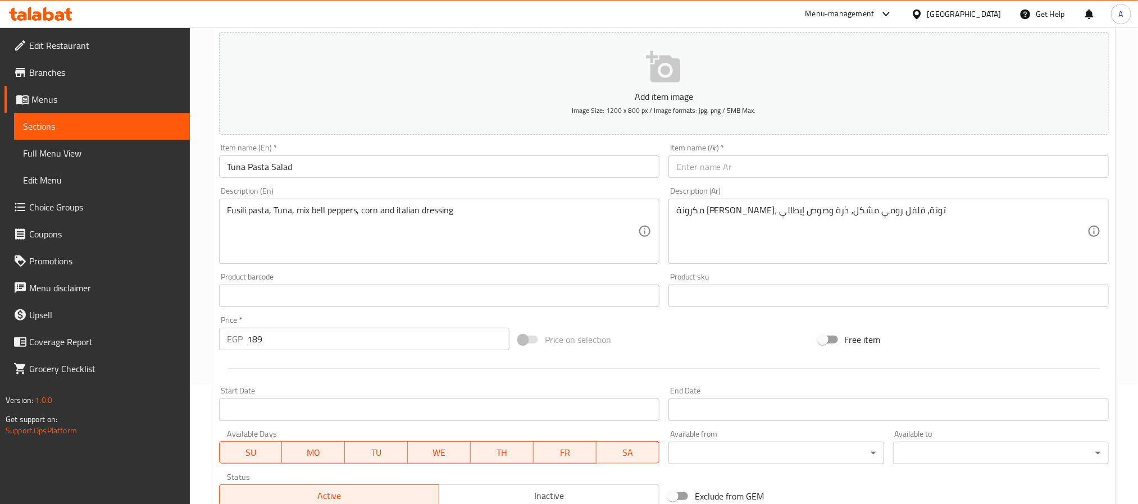
click at [996, 159] on input "text" at bounding box center [888, 167] width 440 height 22
paste input "سلطة المعكرونة بالتونة"
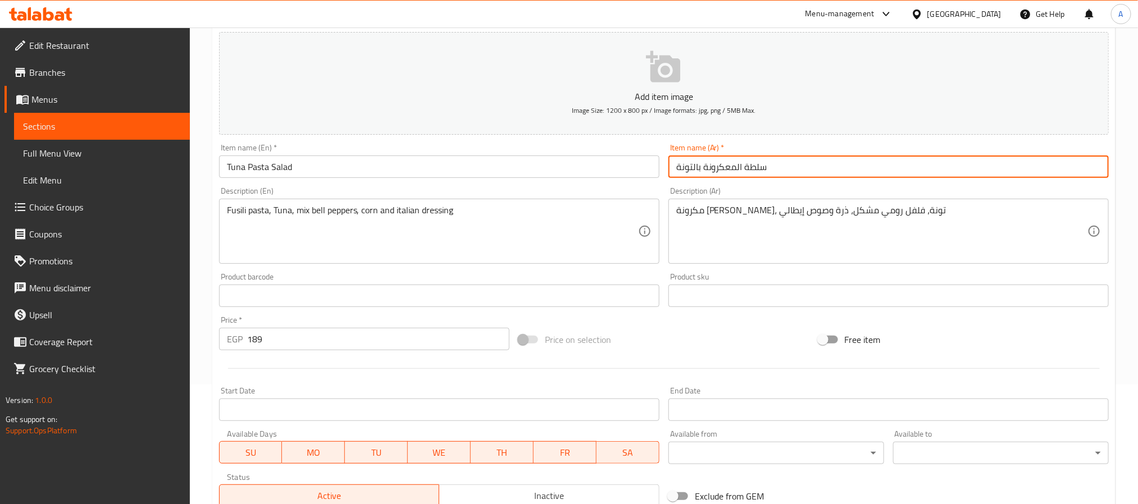
click at [726, 169] on input "سلطة المعكرونة بالتونة" at bounding box center [888, 167] width 440 height 22
click at [728, 167] on input "سلطة المكرونة بالتونة" at bounding box center [888, 167] width 440 height 22
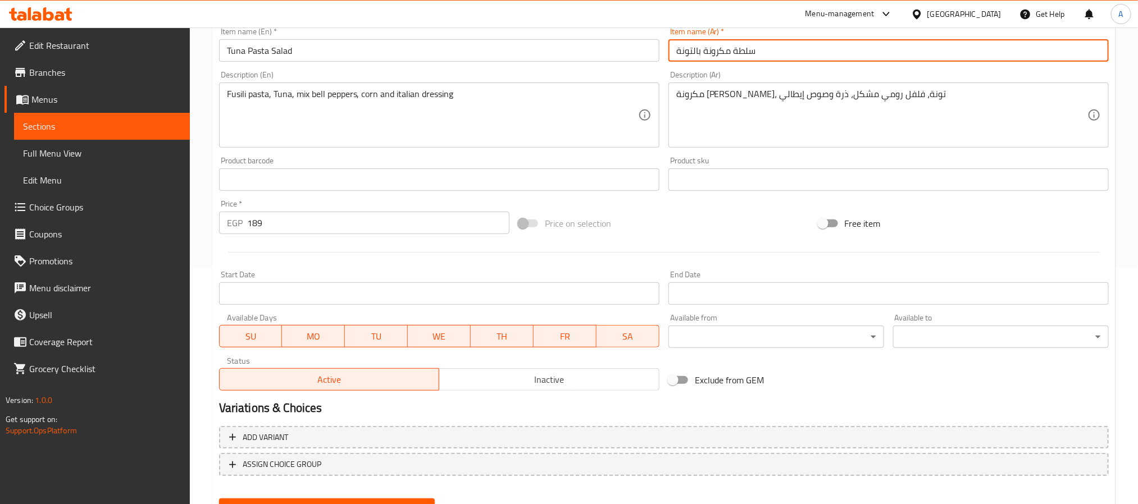
scroll to position [288, 0]
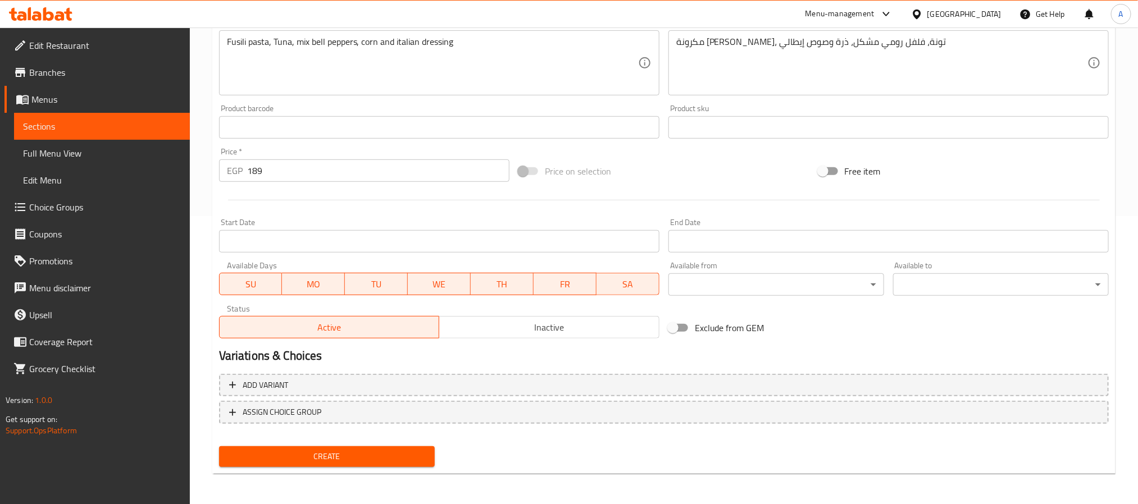
type input "سلطة مكرونة بالتونة"
click at [404, 453] on span "Create" at bounding box center [327, 457] width 198 height 14
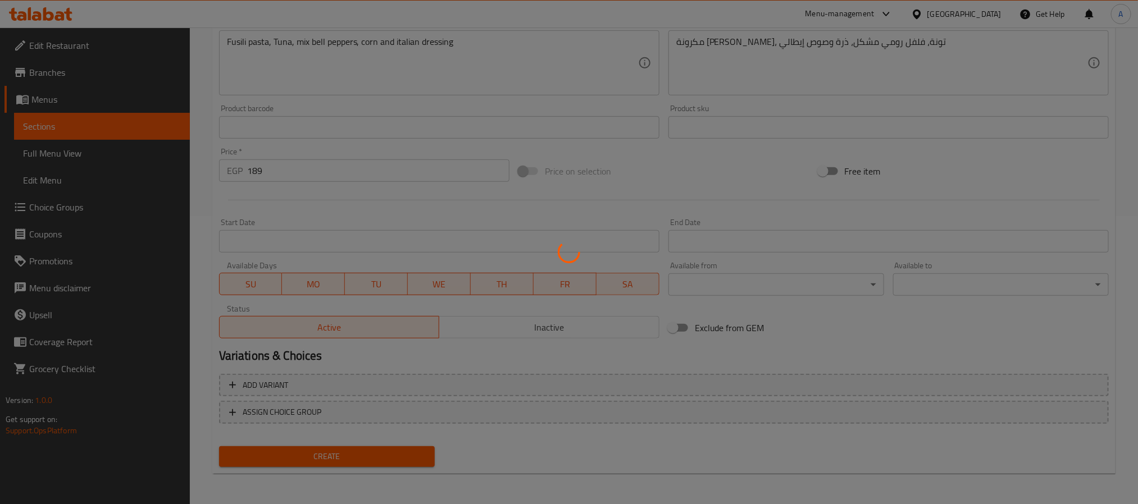
type input "0"
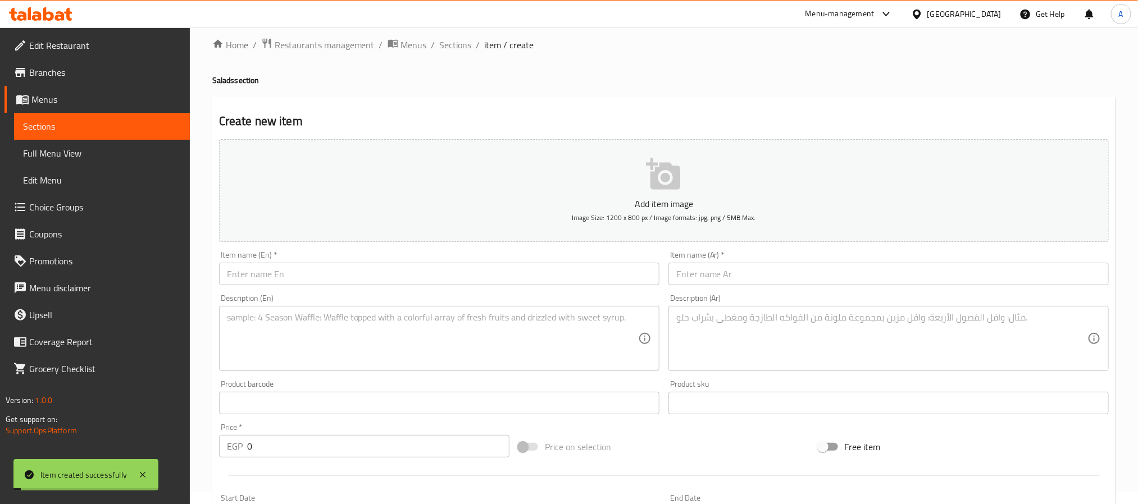
scroll to position [0, 0]
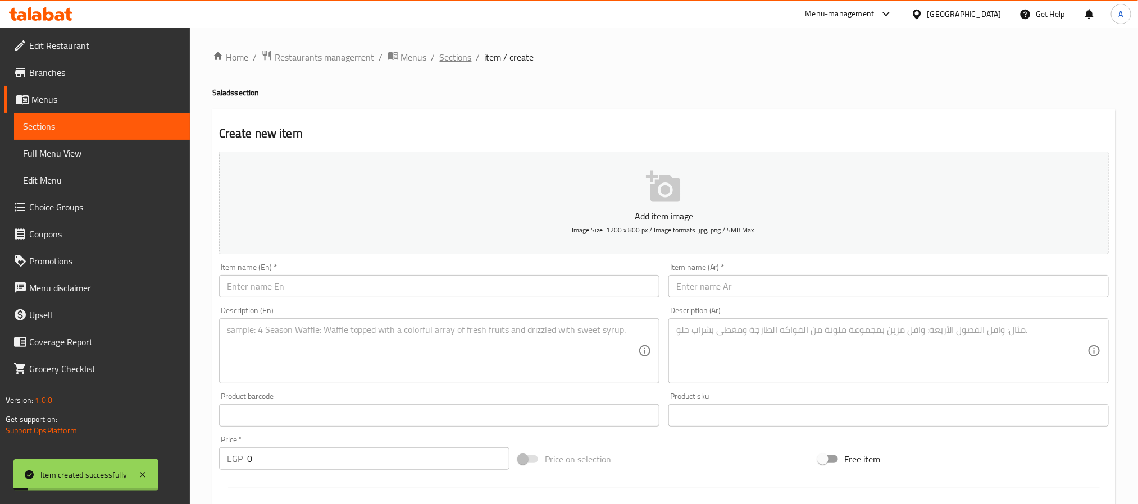
click at [450, 60] on span "Sections" at bounding box center [456, 57] width 32 height 13
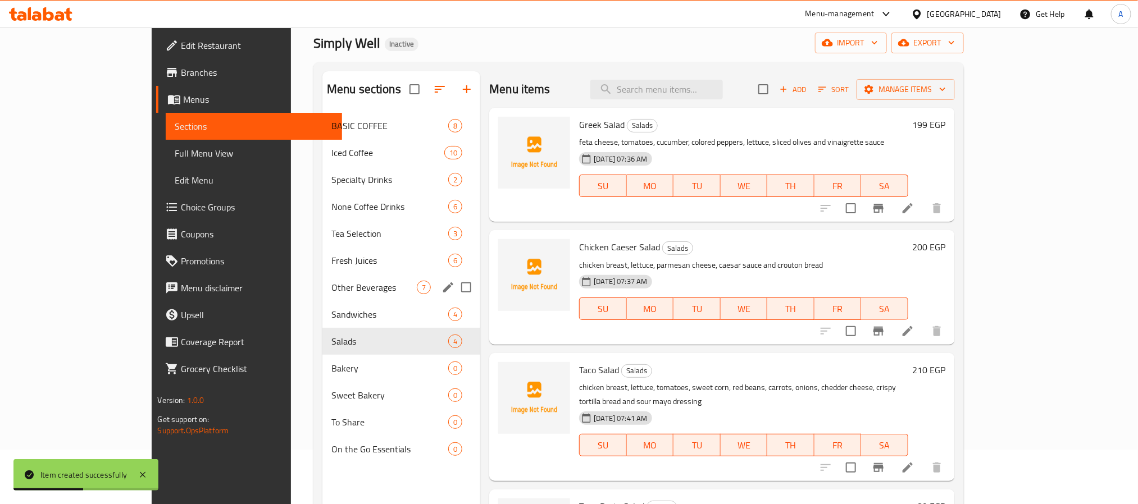
scroll to position [84, 0]
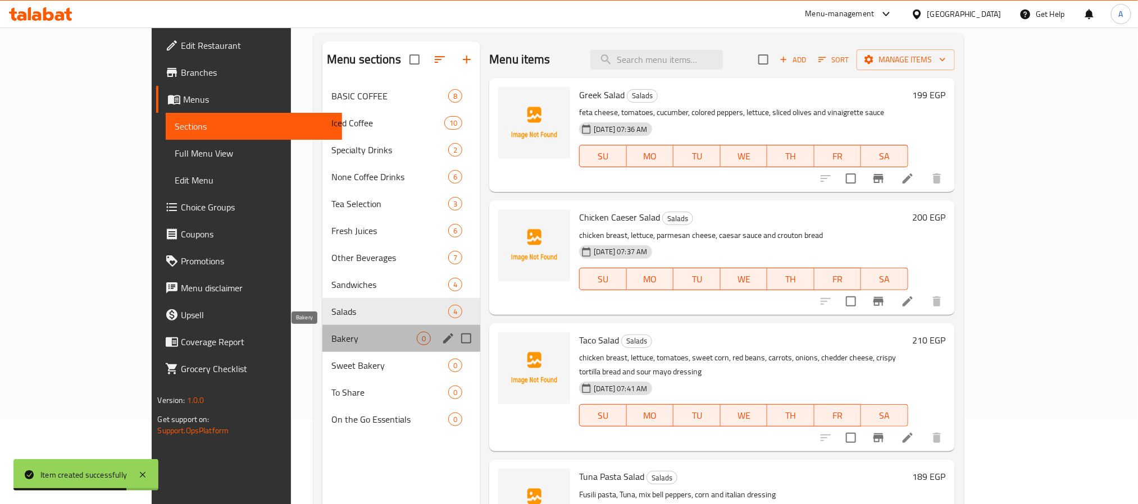
click at [331, 336] on span "Bakery" at bounding box center [373, 338] width 85 height 13
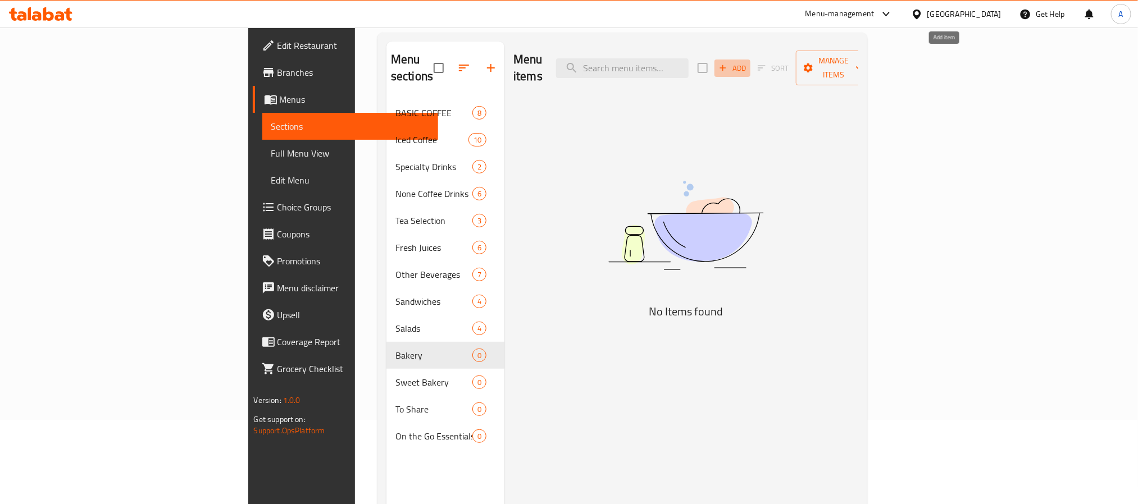
click at [748, 63] on span "Add" at bounding box center [732, 68] width 30 height 13
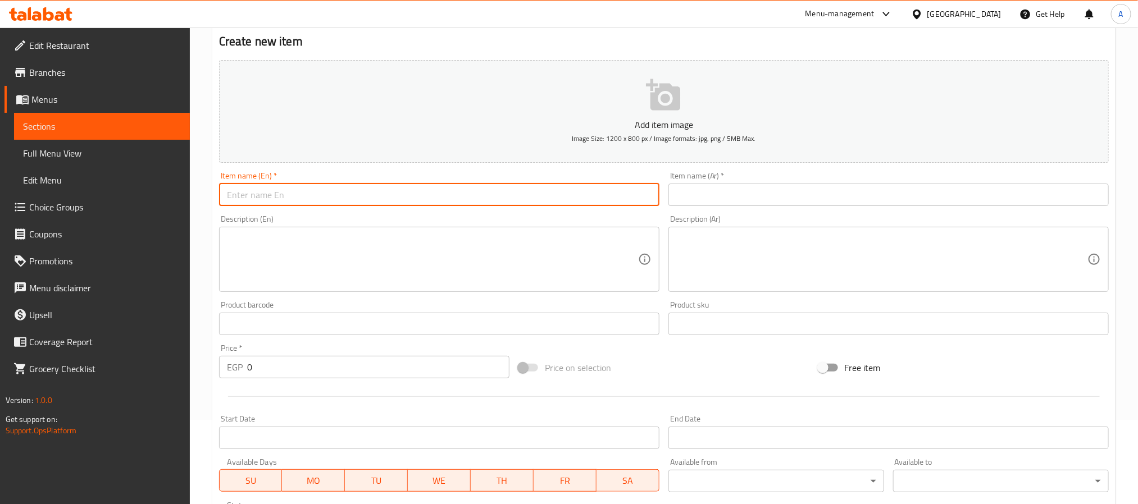
click at [317, 202] on input "text" at bounding box center [439, 195] width 440 height 22
paste input "plain croissant"
click at [317, 202] on input "plain croissant" at bounding box center [439, 195] width 440 height 22
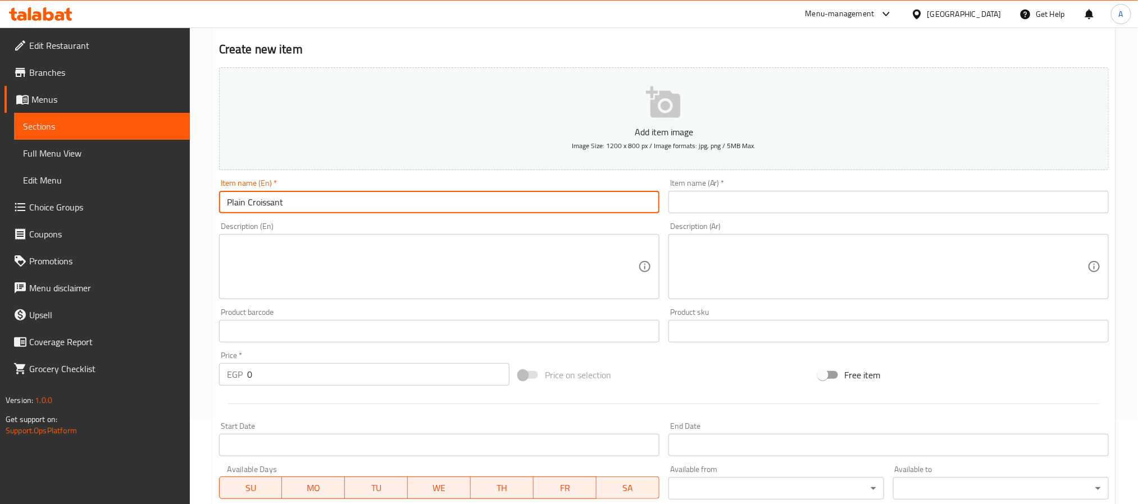
type input "Plain Croissant"
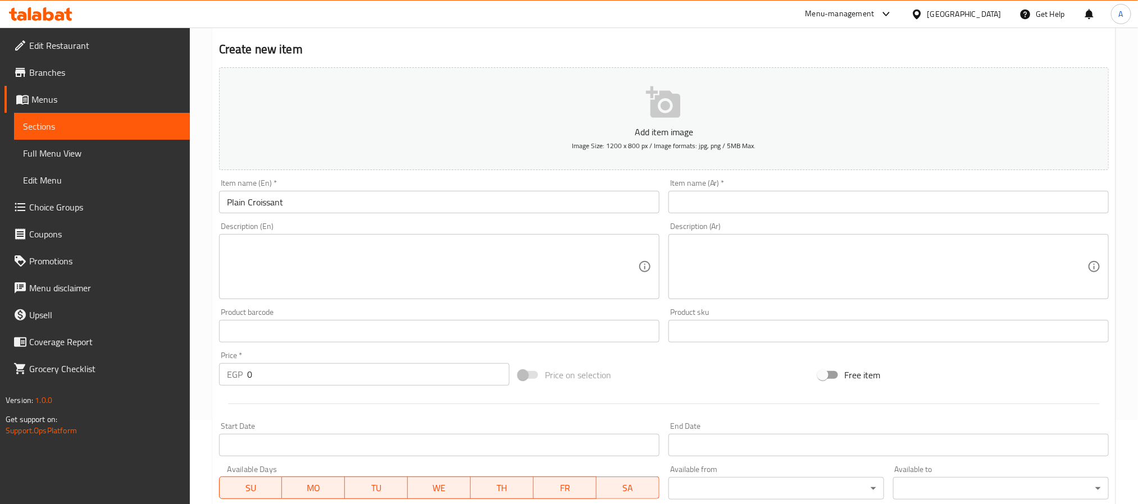
click at [279, 198] on input "Plain Croissant" at bounding box center [439, 202] width 440 height 22
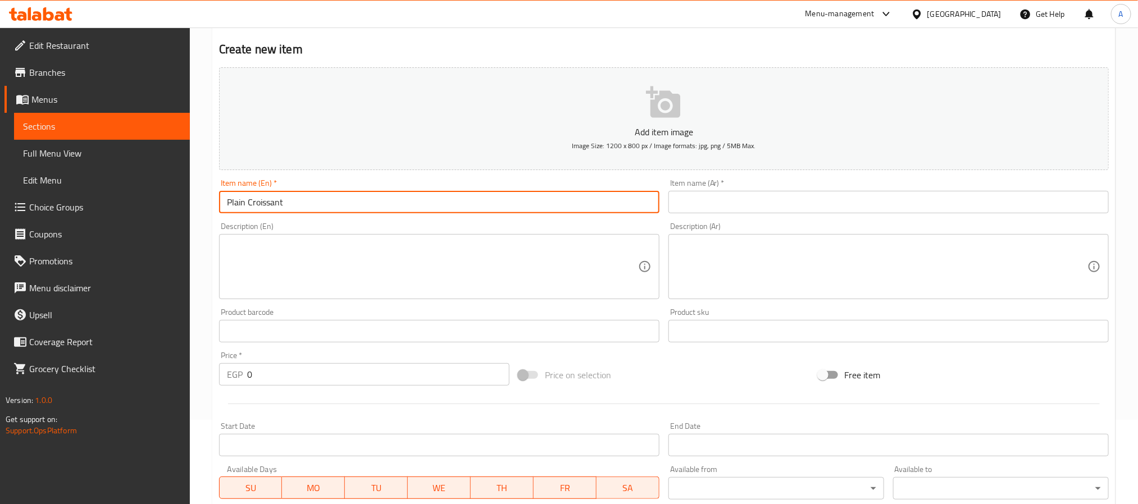
click at [279, 198] on input "Plain Croissant" at bounding box center [439, 202] width 440 height 22
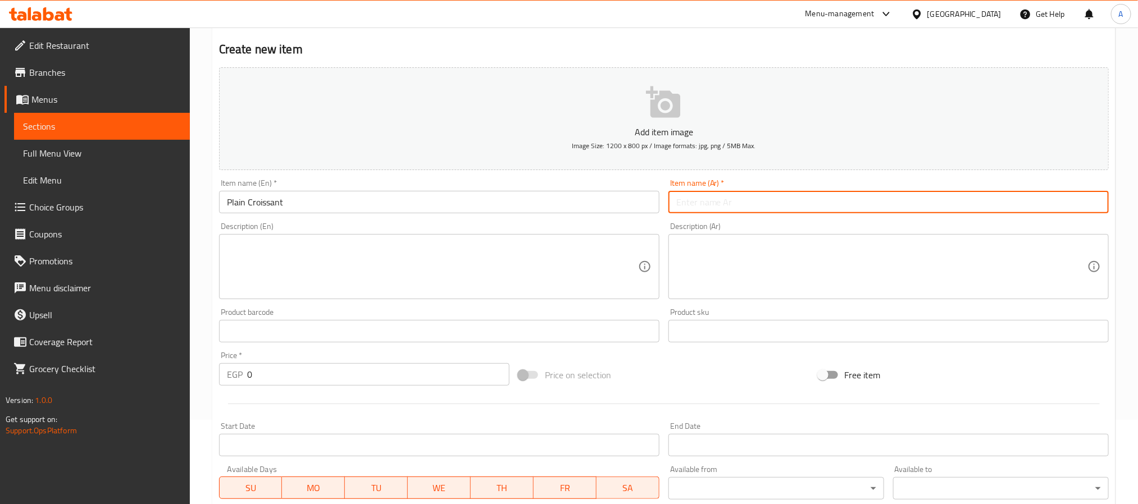
click at [741, 193] on input "text" at bounding box center [888, 202] width 440 height 22
paste input "كرواسون"
type input "كرواسون سادة"
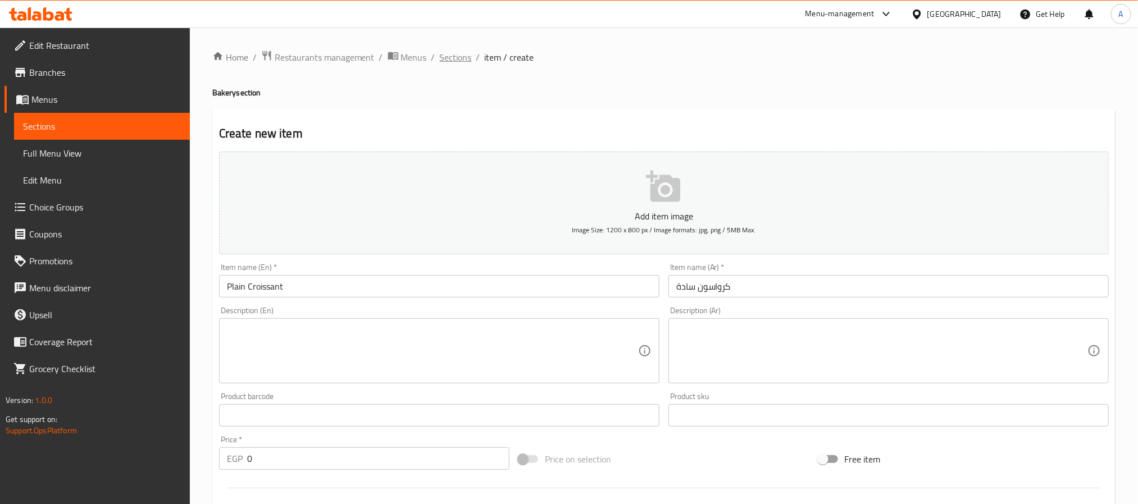
click at [450, 58] on span "Sections" at bounding box center [456, 57] width 32 height 13
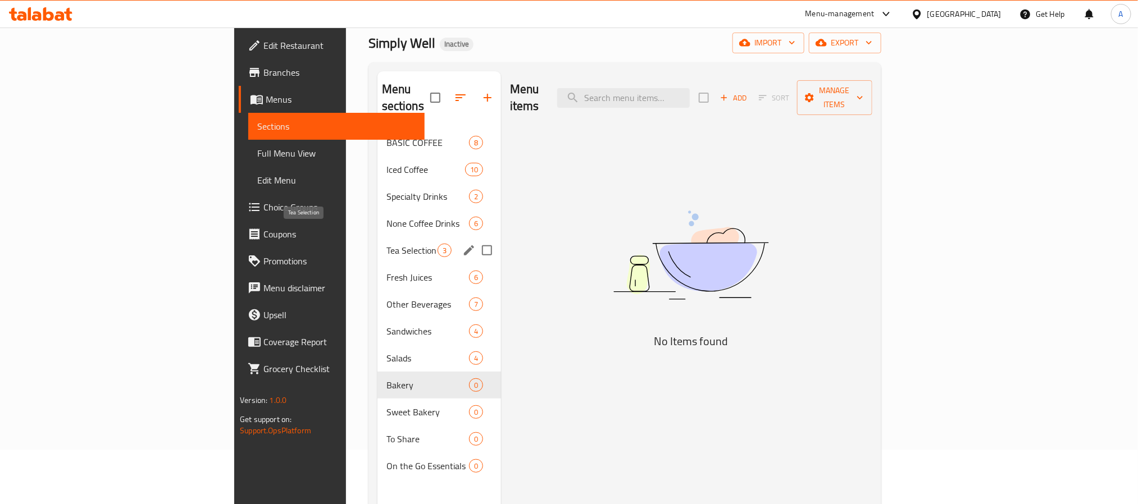
scroll to position [84, 0]
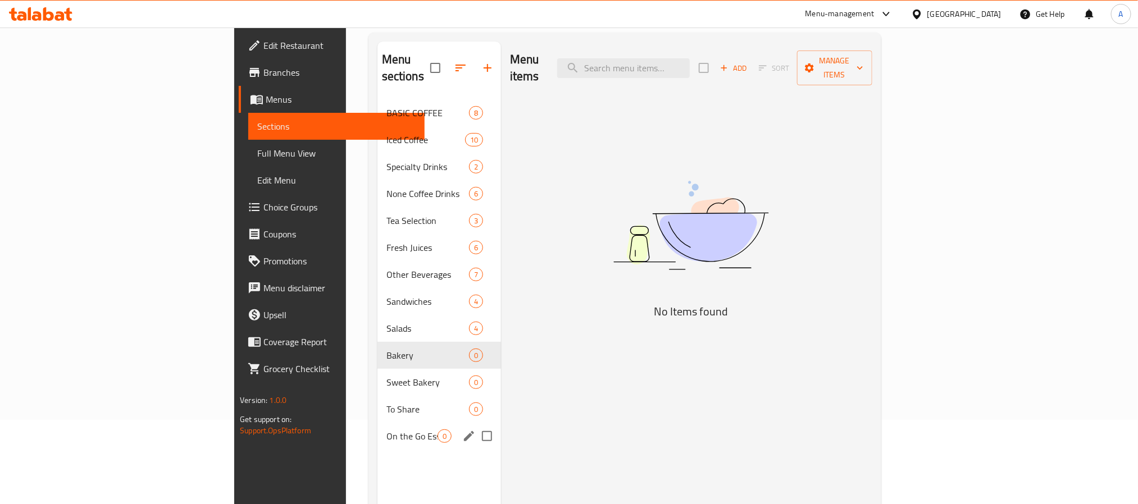
click at [475, 425] on input "Menu sections" at bounding box center [487, 437] width 24 height 24
checkbox input "true"
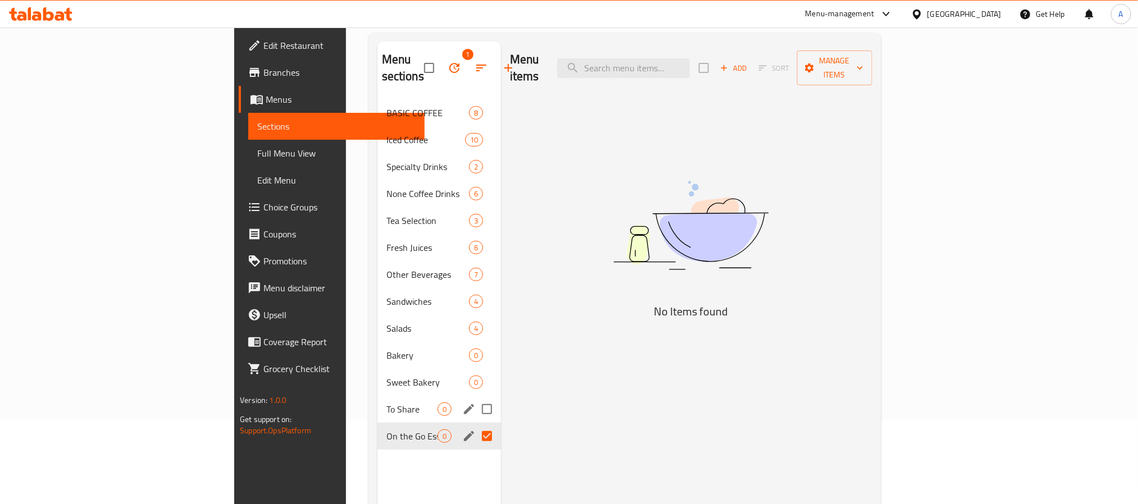
click at [475, 398] on input "Menu sections" at bounding box center [487, 410] width 24 height 24
checkbox input "true"
click at [475, 371] on input "Menu sections" at bounding box center [487, 383] width 24 height 24
checkbox input "true"
click at [475, 344] on input "Menu sections" at bounding box center [487, 356] width 24 height 24
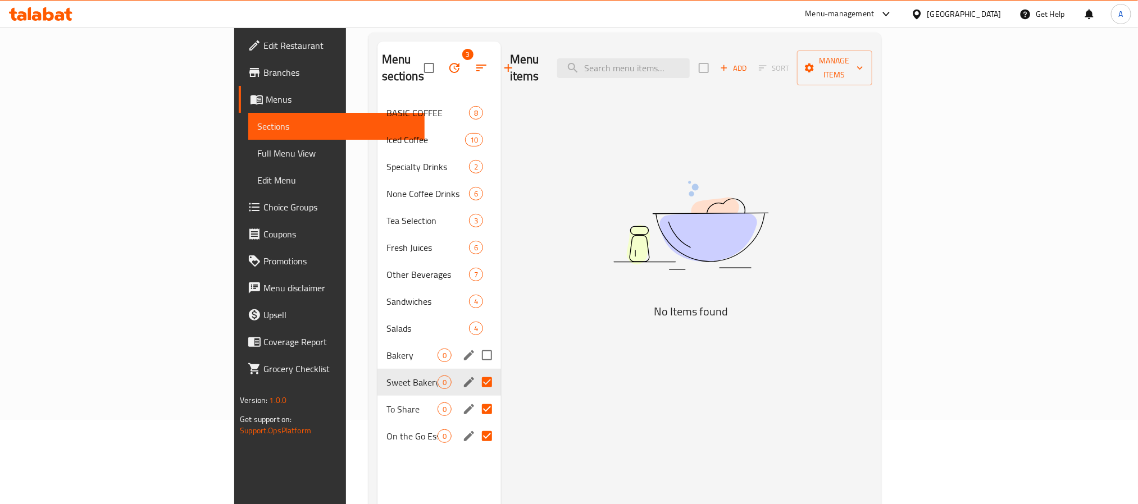
checkbox input "true"
click at [475, 317] on input "Menu sections" at bounding box center [487, 329] width 24 height 24
checkbox input "true"
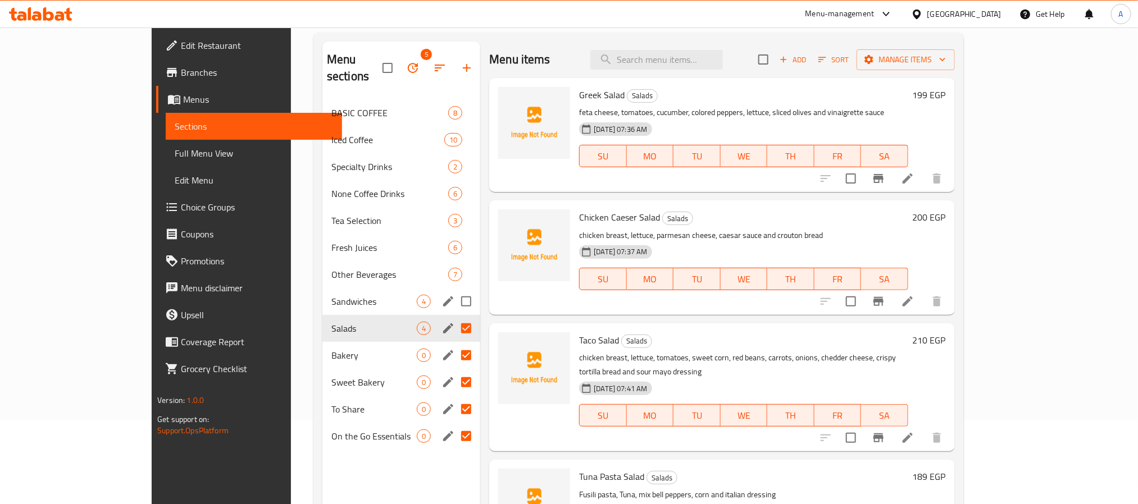
click at [454, 290] on input "Menu sections" at bounding box center [466, 302] width 24 height 24
checkbox input "true"
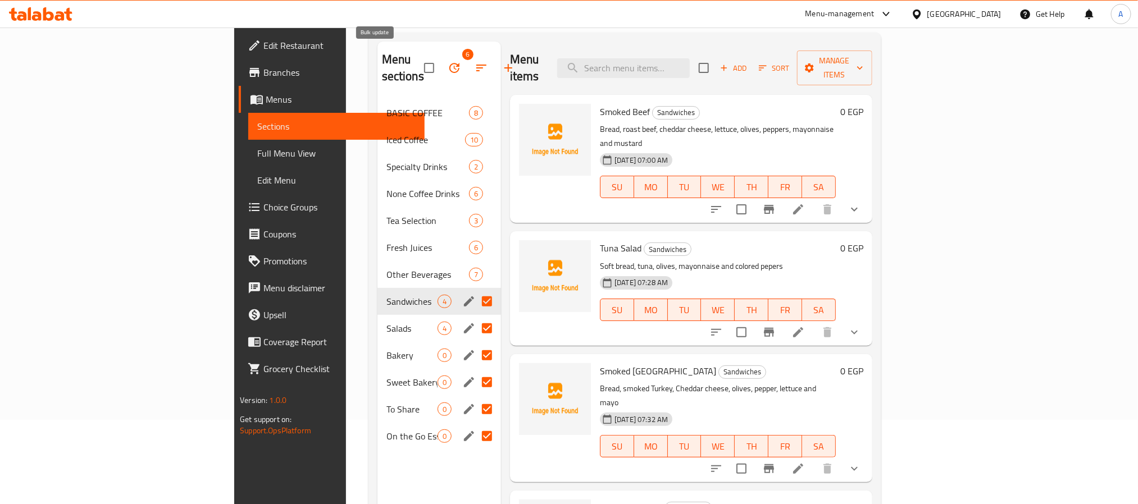
click at [448, 61] on icon "button" at bounding box center [454, 67] width 13 height 13
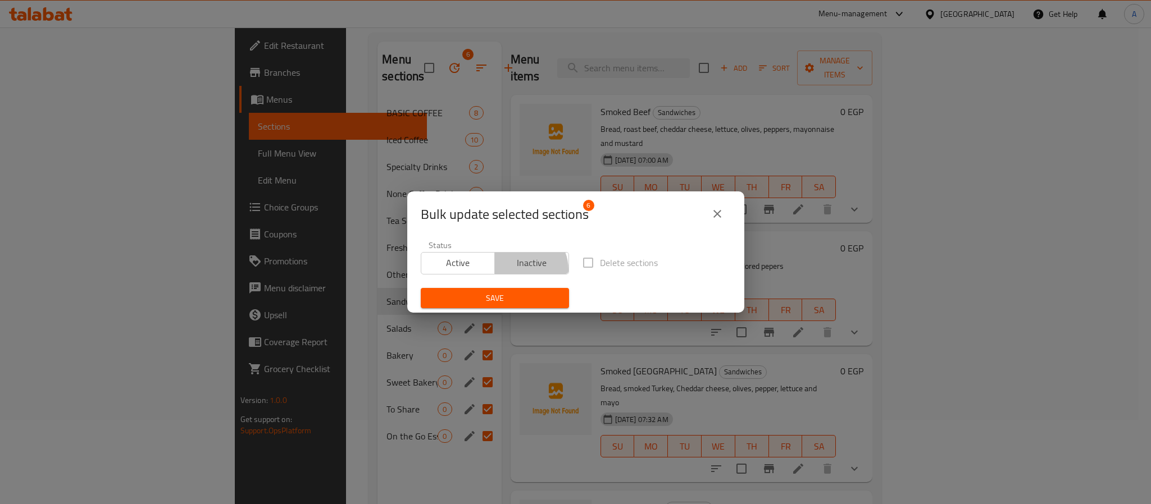
click at [518, 270] on span "Inactive" at bounding box center [531, 263] width 65 height 16
click at [514, 300] on span "Save" at bounding box center [495, 299] width 130 height 14
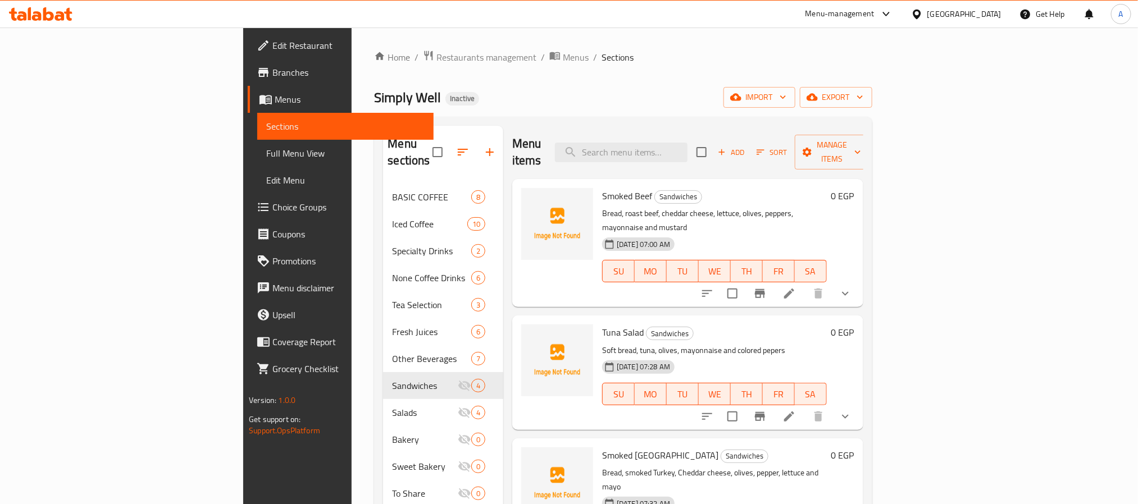
click at [927, 8] on div at bounding box center [919, 14] width 16 height 12
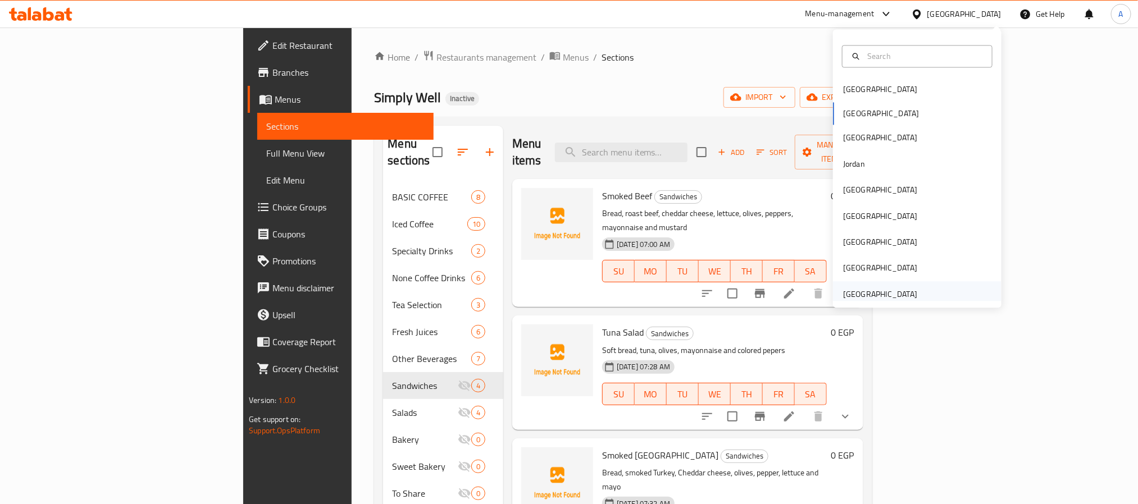
click at [858, 288] on div "[GEOGRAPHIC_DATA]" at bounding box center [880, 294] width 74 height 12
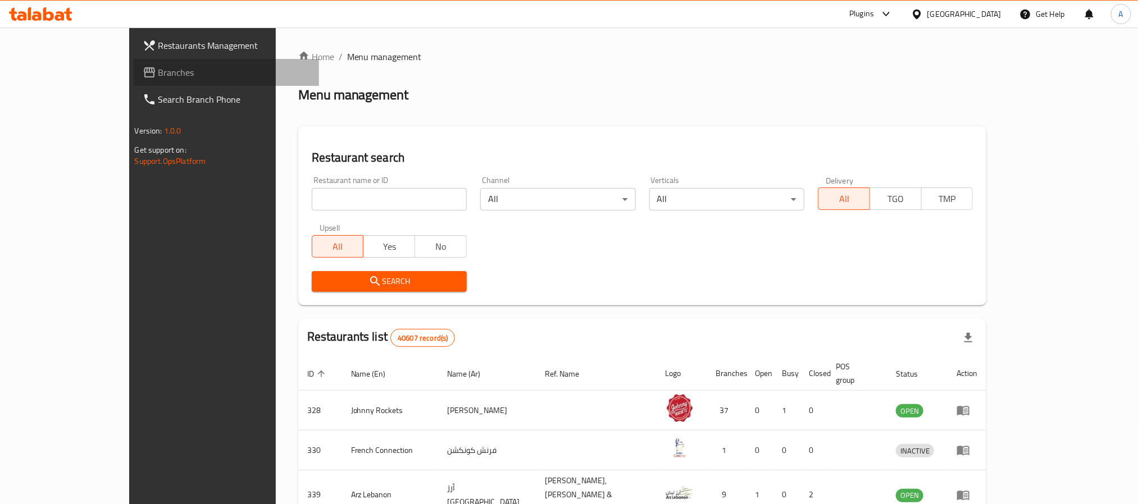
click at [158, 70] on span "Branches" at bounding box center [234, 72] width 152 height 13
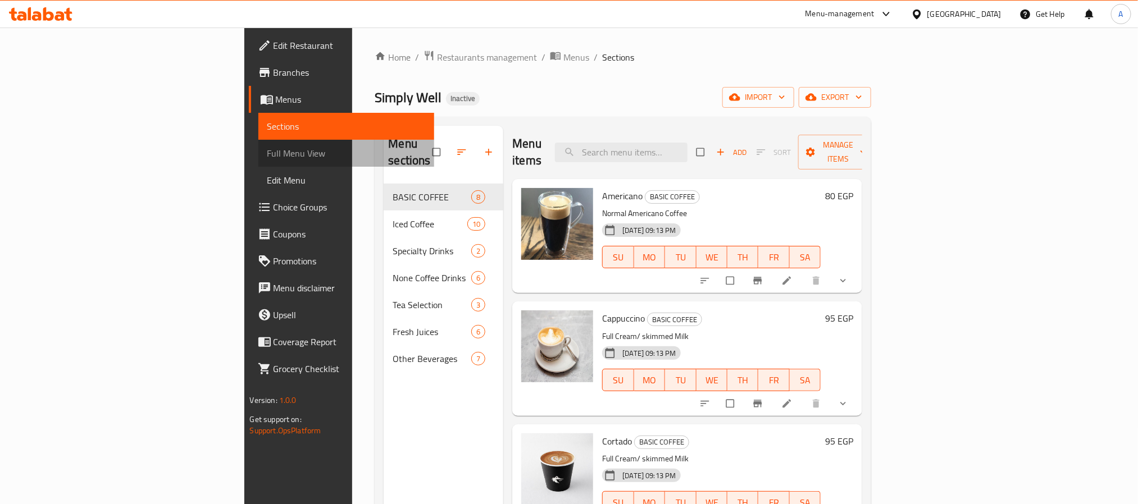
click at [267, 150] on span "Full Menu View" at bounding box center [346, 153] width 158 height 13
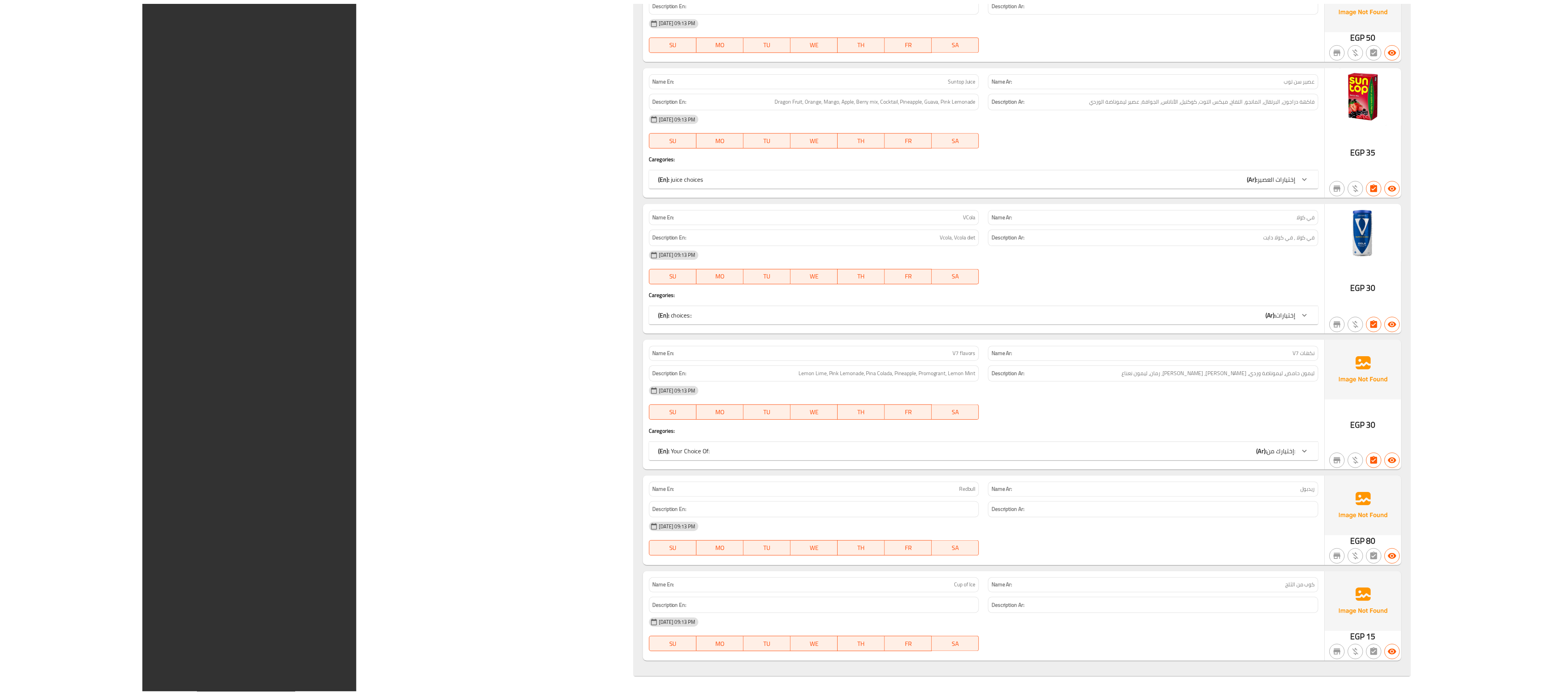
scroll to position [5552, 0]
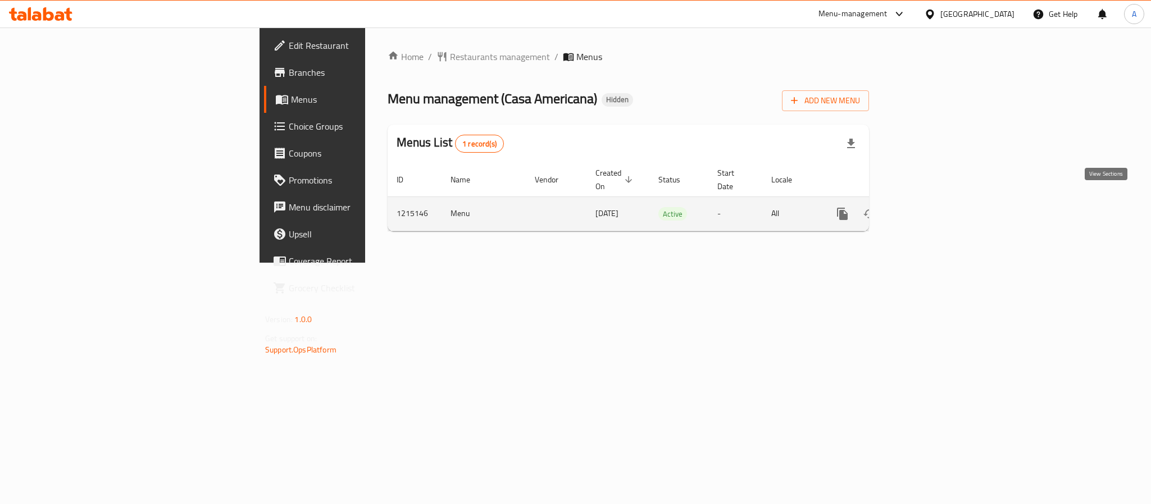
click at [930, 207] on icon "enhanced table" at bounding box center [923, 213] width 13 height 13
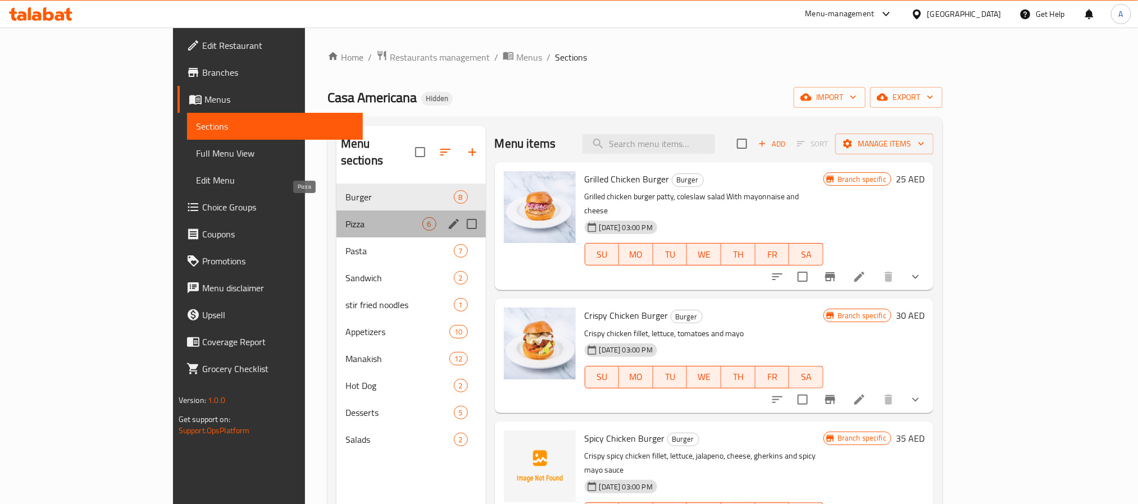
click at [345, 217] on span "Pizza" at bounding box center [383, 223] width 77 height 13
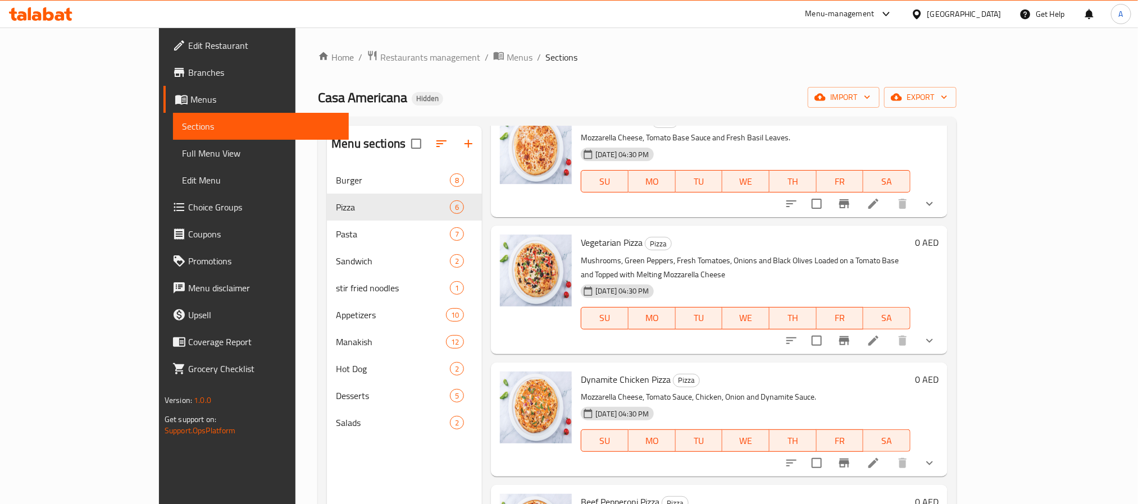
scroll to position [84, 0]
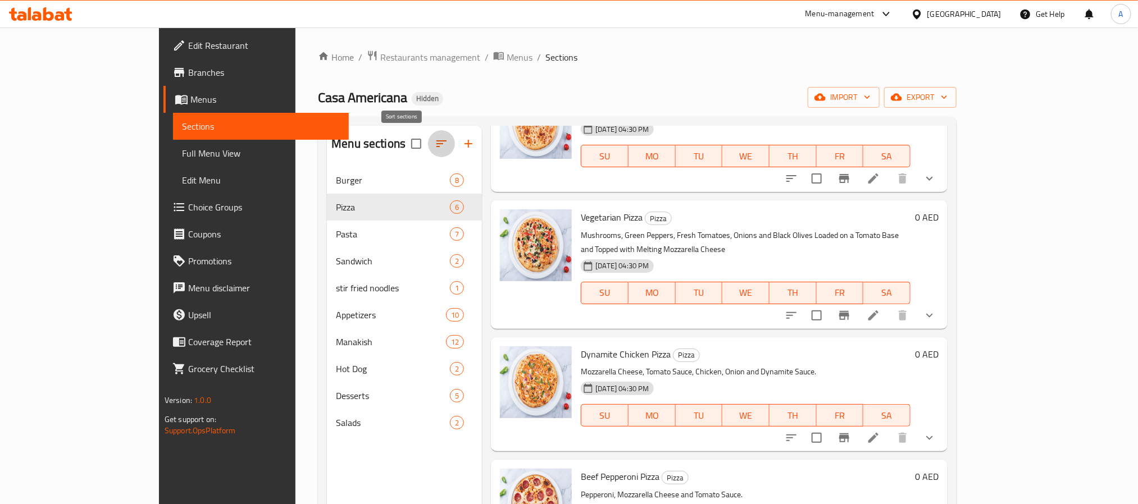
click at [435, 140] on icon "button" at bounding box center [441, 143] width 13 height 13
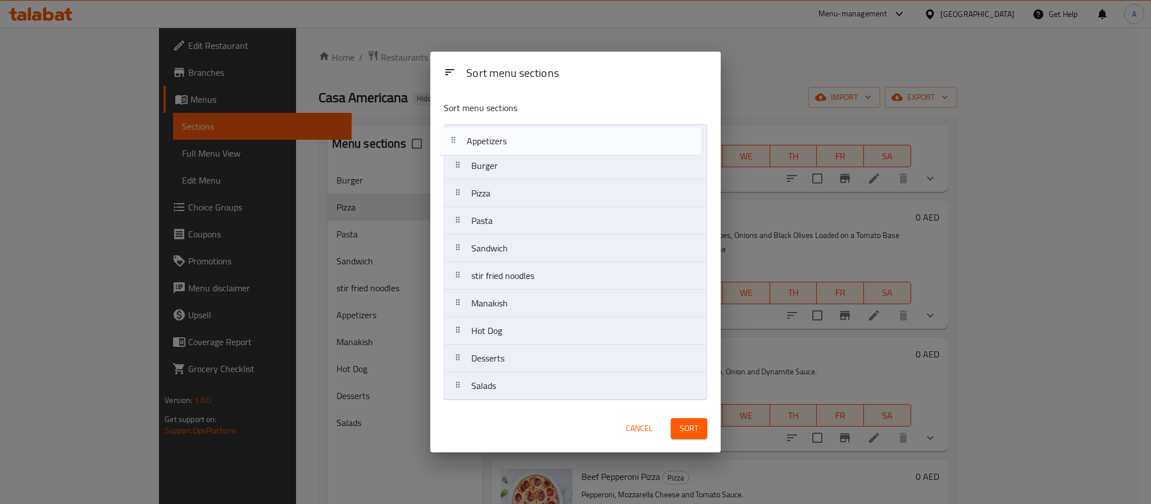
drag, startPoint x: 538, startPoint y: 275, endPoint x: 531, endPoint y: 126, distance: 149.0
click at [531, 126] on nav "Burger Pizza Pasta Sandwich stir fried noodles Appetizers Manakish Hot Dog Dess…" at bounding box center [575, 262] width 263 height 276
drag, startPoint x: 543, startPoint y: 254, endPoint x: 539, endPoint y: 163, distance: 91.1
click at [539, 163] on nav "Appetizers Burger Pizza Pasta Sandwich stir fried noodles Manakish Hot Dog Dess…" at bounding box center [575, 262] width 263 height 276
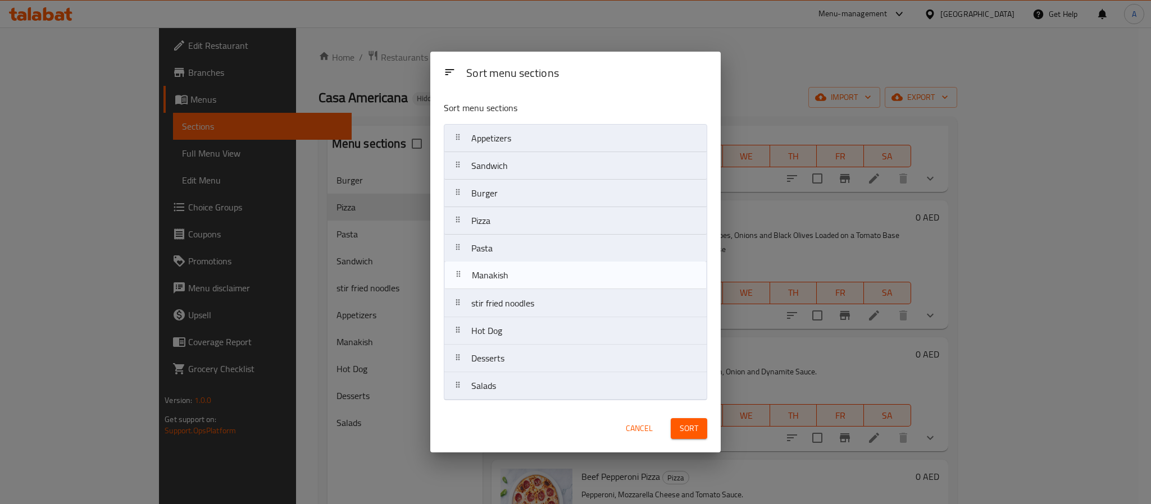
drag, startPoint x: 509, startPoint y: 315, endPoint x: 509, endPoint y: 276, distance: 38.8
click at [509, 276] on nav "Appetizers Sandwich Burger Pizza Pasta stir fried noodles Manakish Hot Dog Dess…" at bounding box center [575, 262] width 263 height 276
drag, startPoint x: 531, startPoint y: 277, endPoint x: 528, endPoint y: 246, distance: 31.0
click at [528, 246] on nav "Appetizers Sandwich Burger Pizza Pasta Manakish stir fried noodles Hot Dog Dess…" at bounding box center [575, 262] width 263 height 276
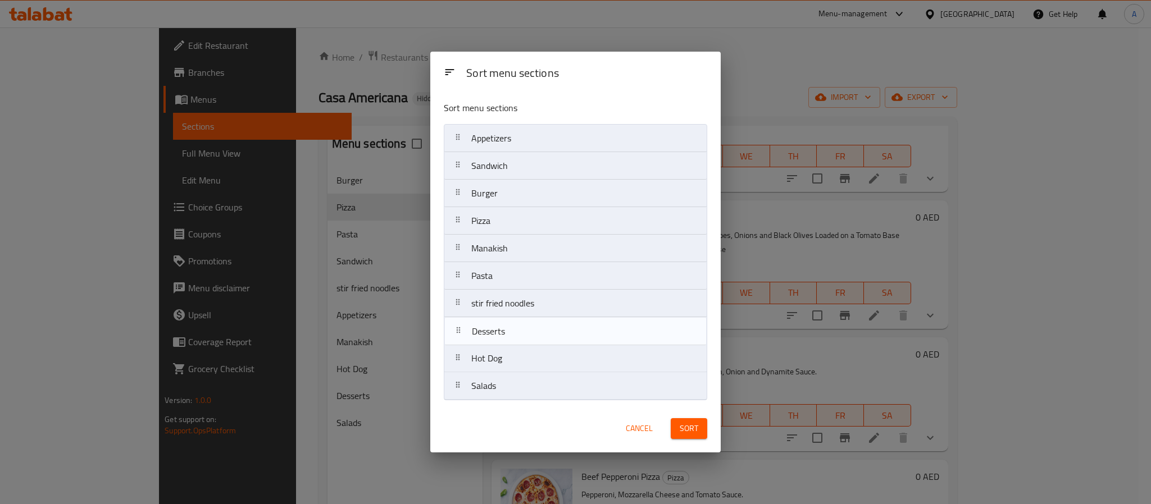
drag, startPoint x: 525, startPoint y: 359, endPoint x: 523, endPoint y: 327, distance: 32.1
click at [523, 327] on nav "Appetizers Sandwich Burger Pizza Manakish Pasta stir fried noodles Hot Dog Dess…" at bounding box center [575, 262] width 263 height 276
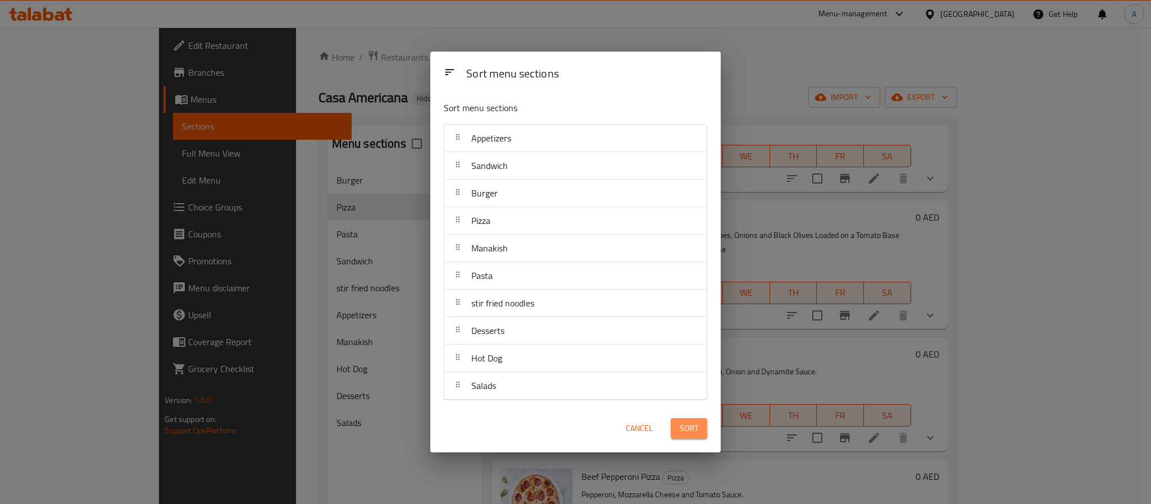
click at [691, 430] on span "Sort" at bounding box center [689, 429] width 19 height 14
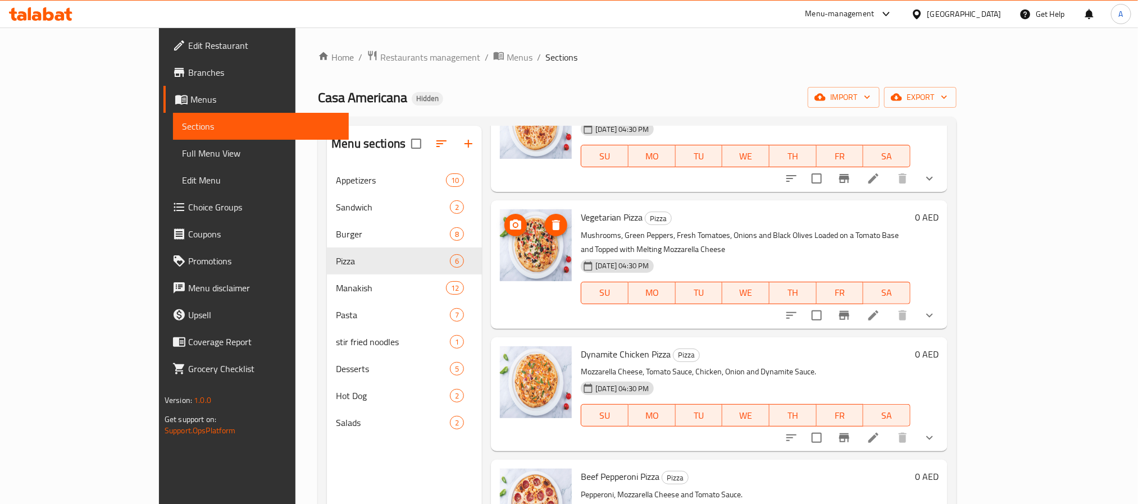
scroll to position [0, 0]
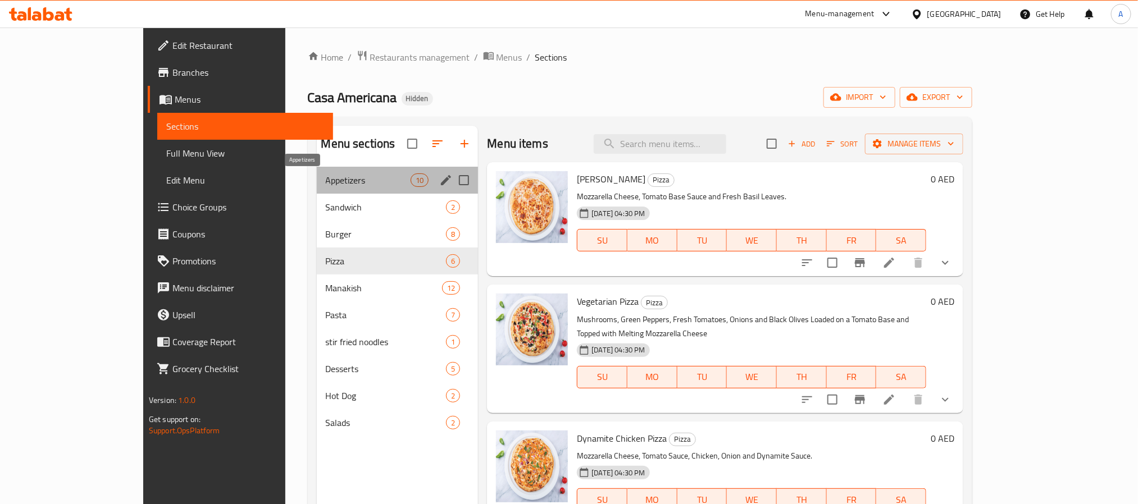
click at [326, 176] on span "Appetizers" at bounding box center [368, 180] width 85 height 13
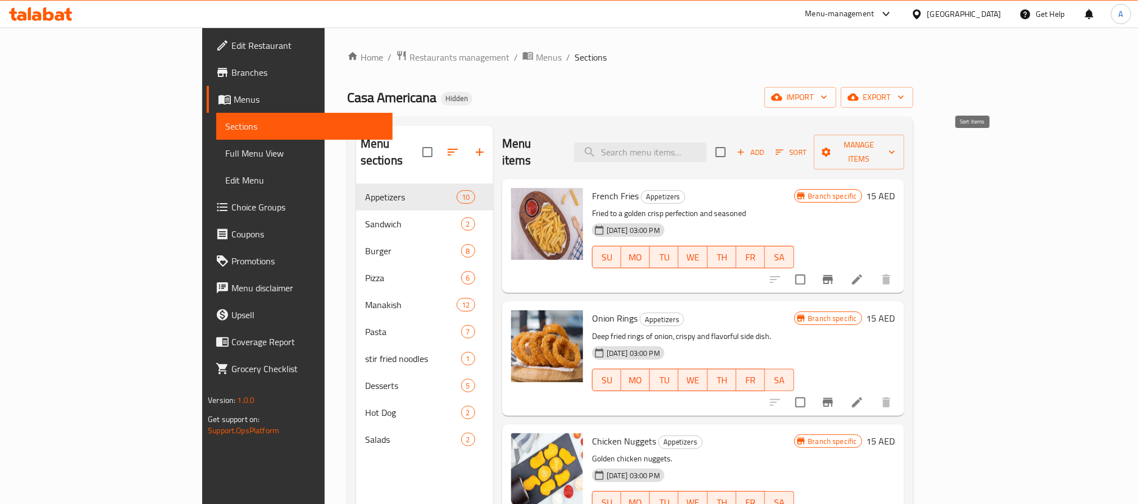
click at [809, 144] on button "Sort" at bounding box center [791, 152] width 37 height 17
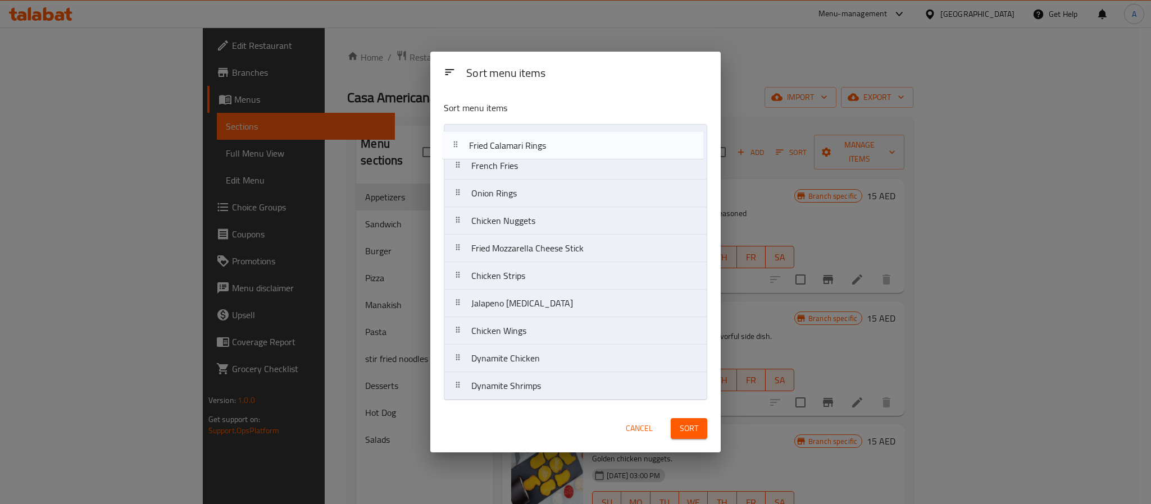
drag, startPoint x: 544, startPoint y: 248, endPoint x: 541, endPoint y: 140, distance: 107.9
click at [541, 140] on nav "French Fries Onion Rings Chicken Nuggets Fried Mozzarella Cheese Stick Fried Ca…" at bounding box center [575, 262] width 263 height 276
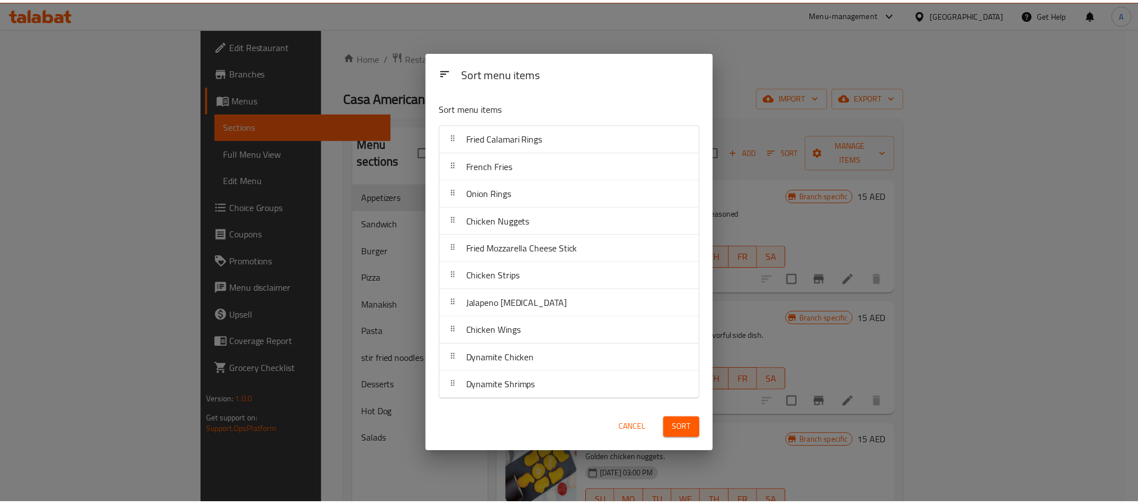
scroll to position [275, 0]
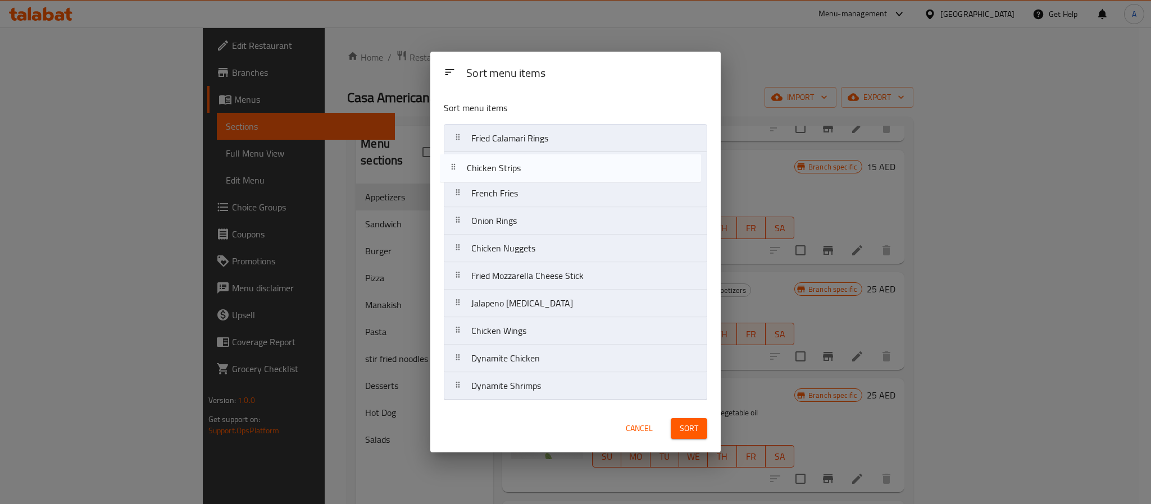
drag, startPoint x: 536, startPoint y: 275, endPoint x: 532, endPoint y: 162, distance: 113.5
click at [532, 162] on nav "Fried Calamari Rings French Fries Onion Rings Chicken Nuggets Fried Mozzarella …" at bounding box center [575, 262] width 263 height 276
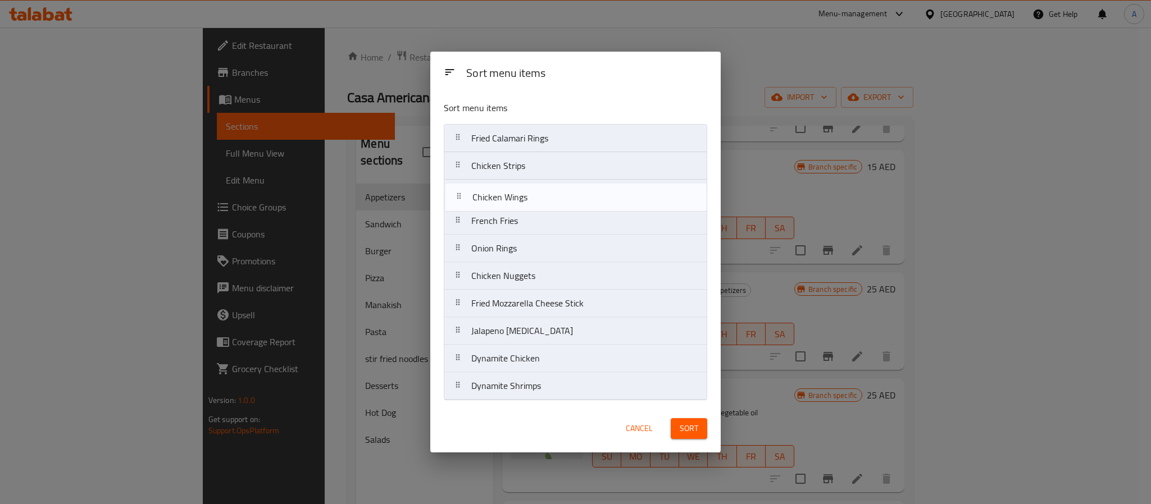
drag, startPoint x: 538, startPoint y: 332, endPoint x: 536, endPoint y: 194, distance: 137.6
click at [536, 194] on nav "Fried Calamari Rings Chicken Strips French Fries Onion Rings Chicken Nuggets Fr…" at bounding box center [575, 262] width 263 height 276
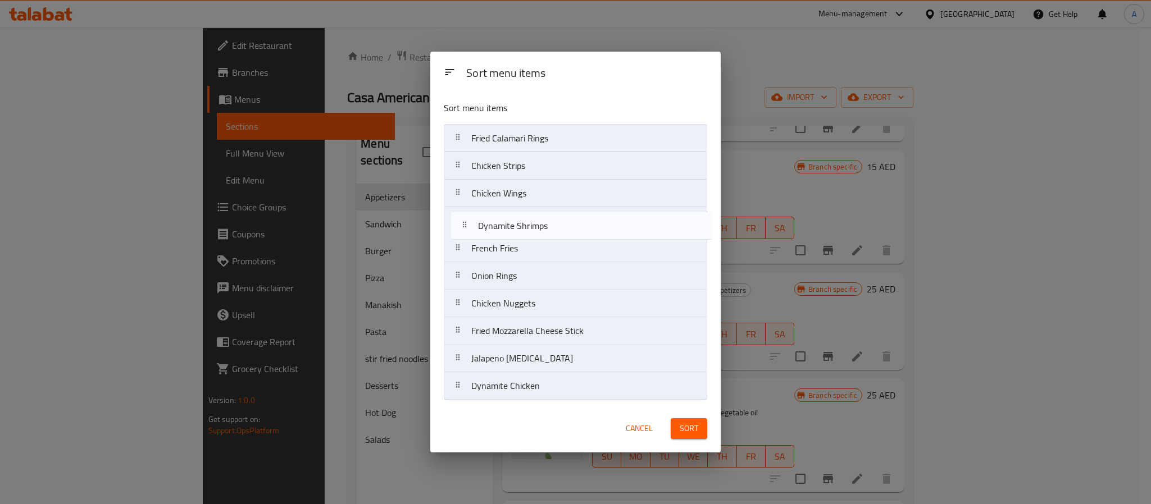
drag, startPoint x: 527, startPoint y: 385, endPoint x: 532, endPoint y: 220, distance: 165.2
click at [532, 220] on nav "Fried Calamari Rings Chicken Strips Chicken Wings French Fries Onion Rings Chic…" at bounding box center [575, 262] width 263 height 276
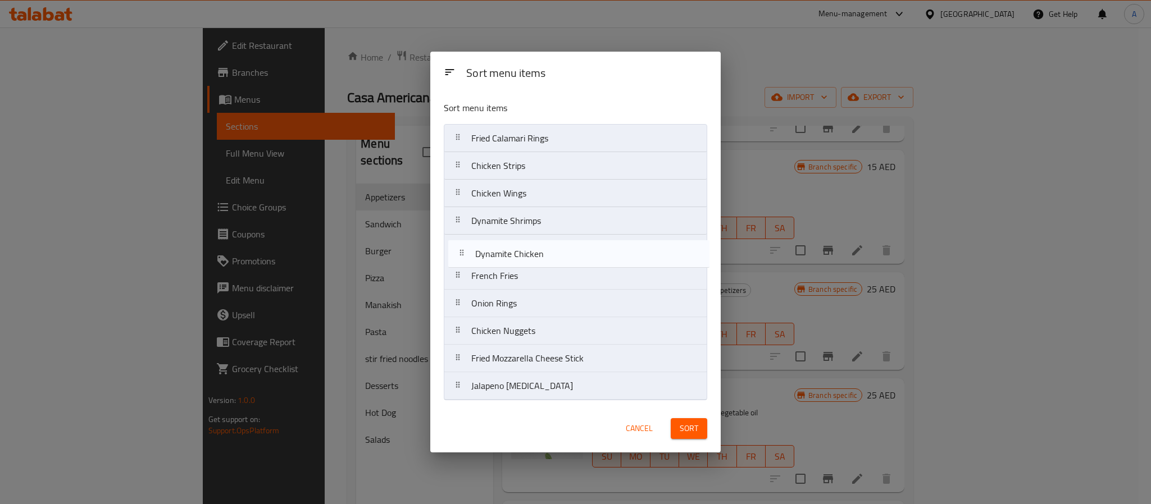
drag, startPoint x: 526, startPoint y: 391, endPoint x: 530, endPoint y: 250, distance: 141.6
click at [530, 250] on nav "Fried Calamari Rings Chicken Strips Chicken Wings Dynamite Shrimps French Fries…" at bounding box center [575, 262] width 263 height 276
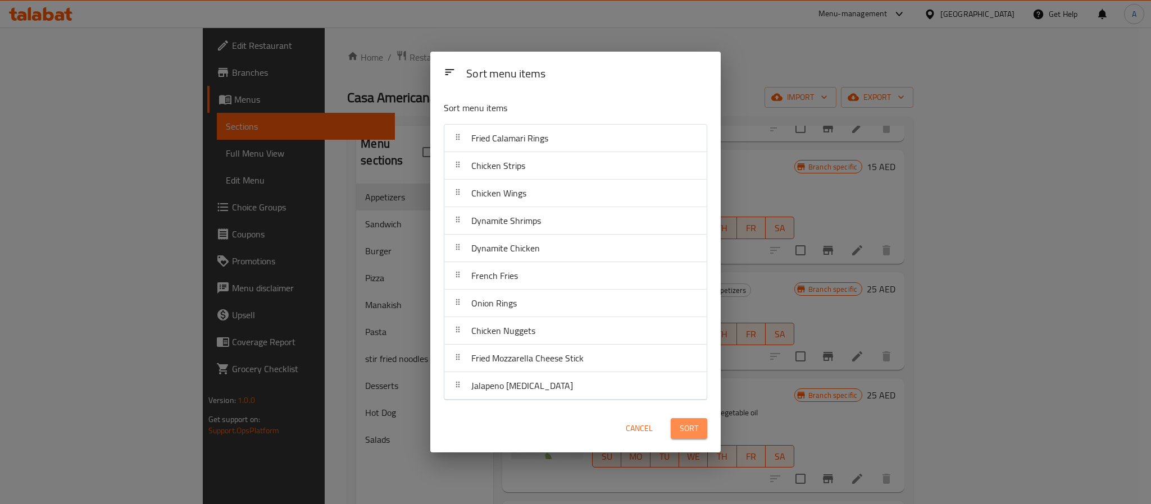
click at [694, 430] on span "Sort" at bounding box center [689, 429] width 19 height 14
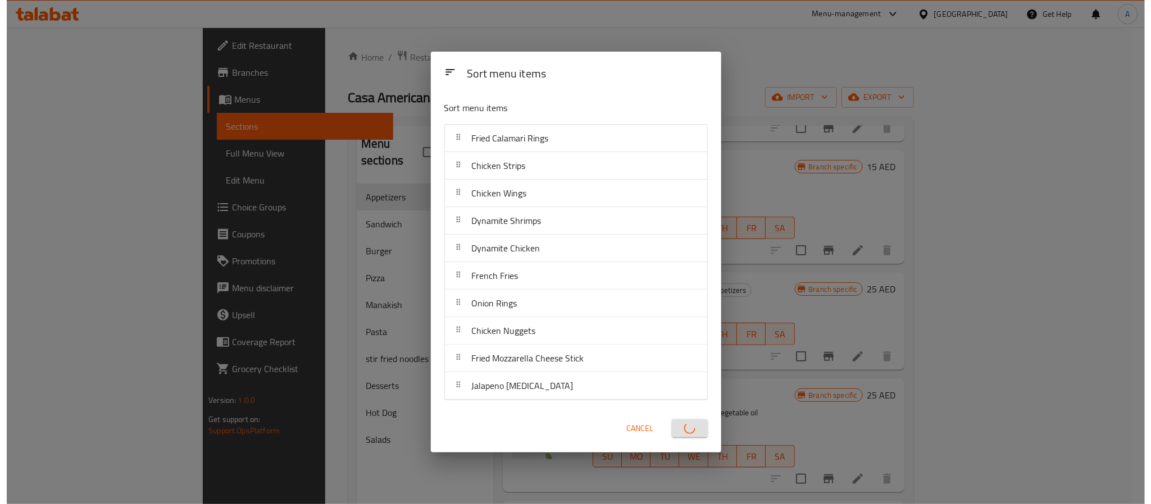
scroll to position [0, 0]
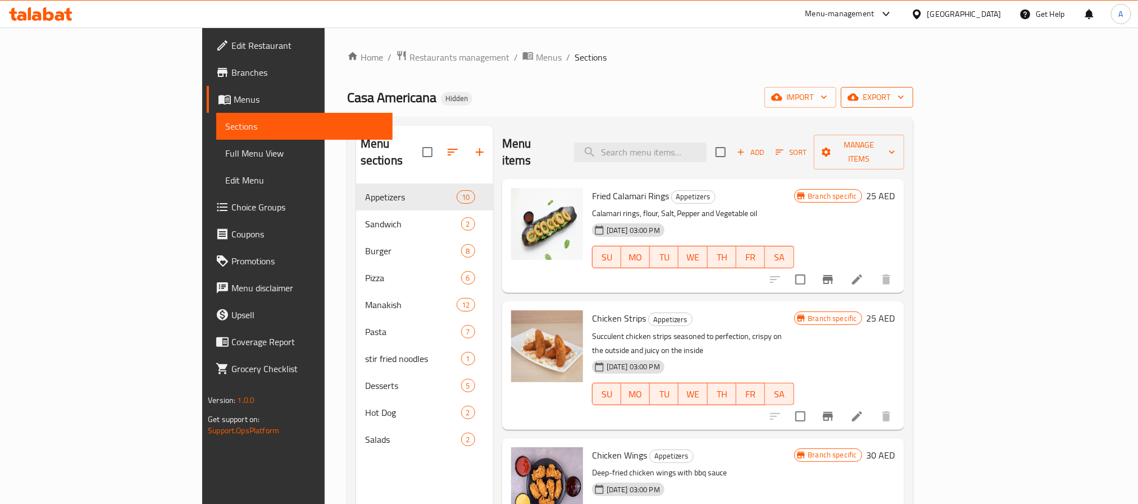
click at [904, 99] on span "export" at bounding box center [877, 97] width 54 height 14
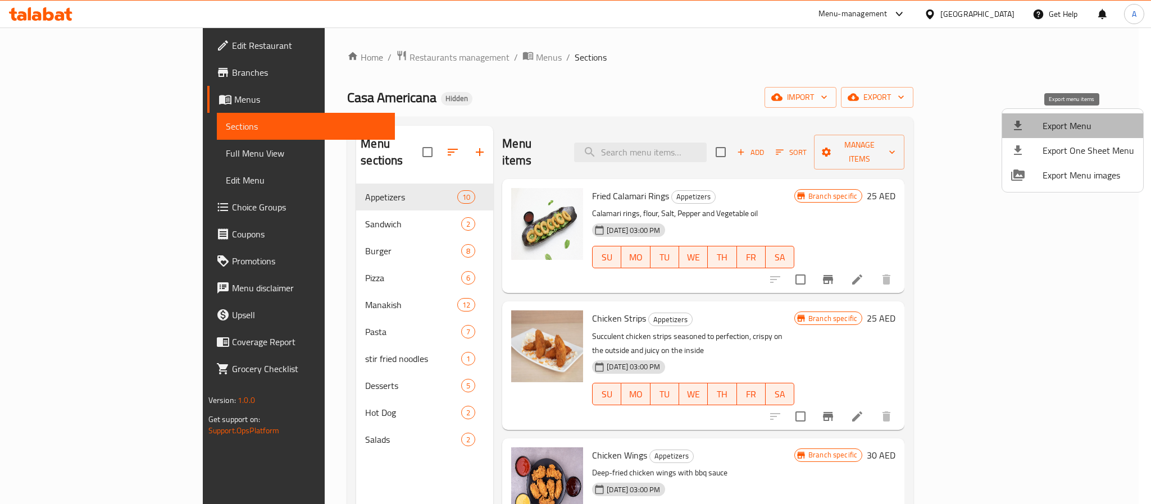
click at [1077, 125] on span "Export Menu" at bounding box center [1088, 125] width 92 height 13
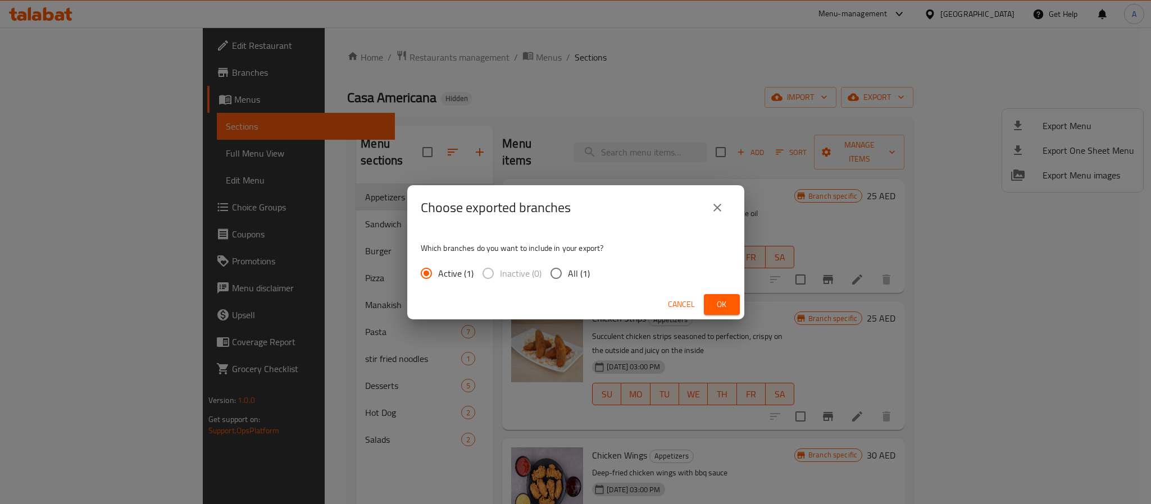
click at [556, 273] on input "All (1)" at bounding box center [556, 274] width 24 height 24
radio input "true"
click at [708, 300] on button "Ok" at bounding box center [722, 304] width 36 height 21
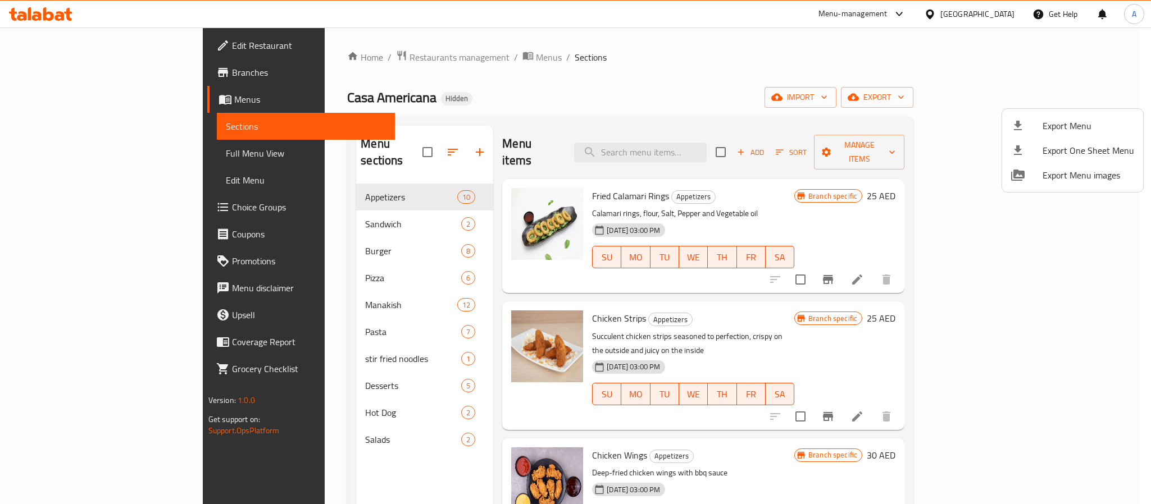
click at [329, 195] on div at bounding box center [575, 252] width 1151 height 504
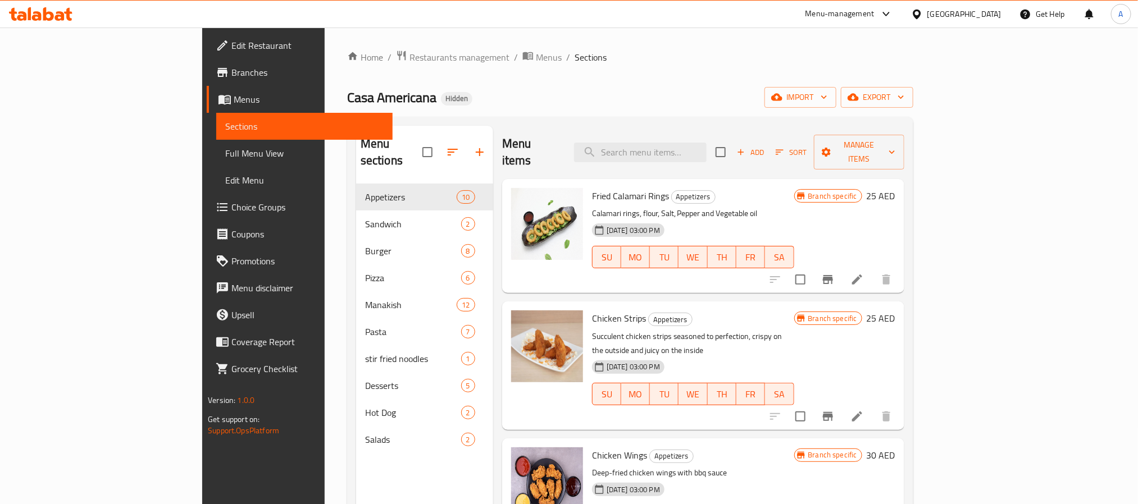
click at [356, 211] on div "Sandwich 2" at bounding box center [424, 224] width 137 height 27
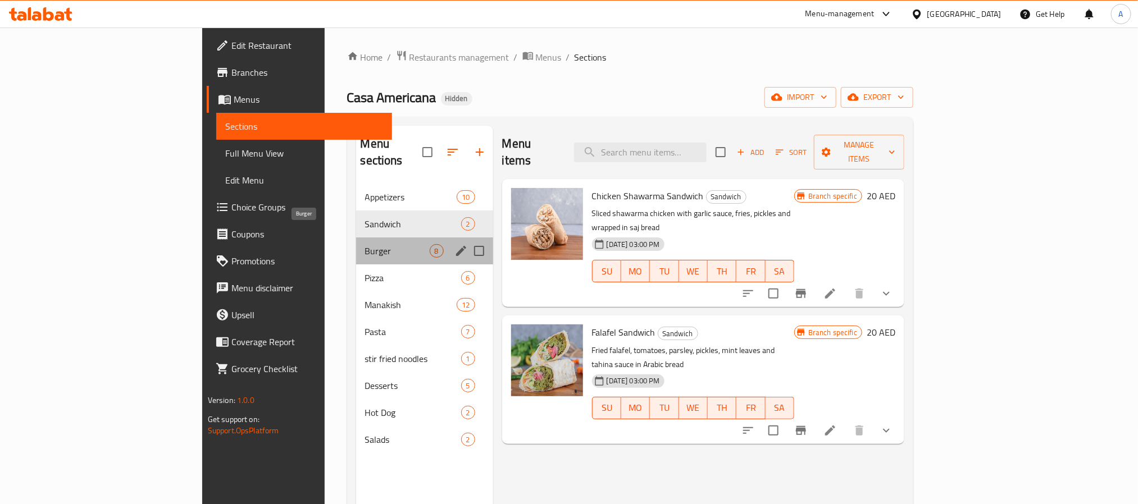
click at [365, 244] on span "Burger" at bounding box center [397, 250] width 65 height 13
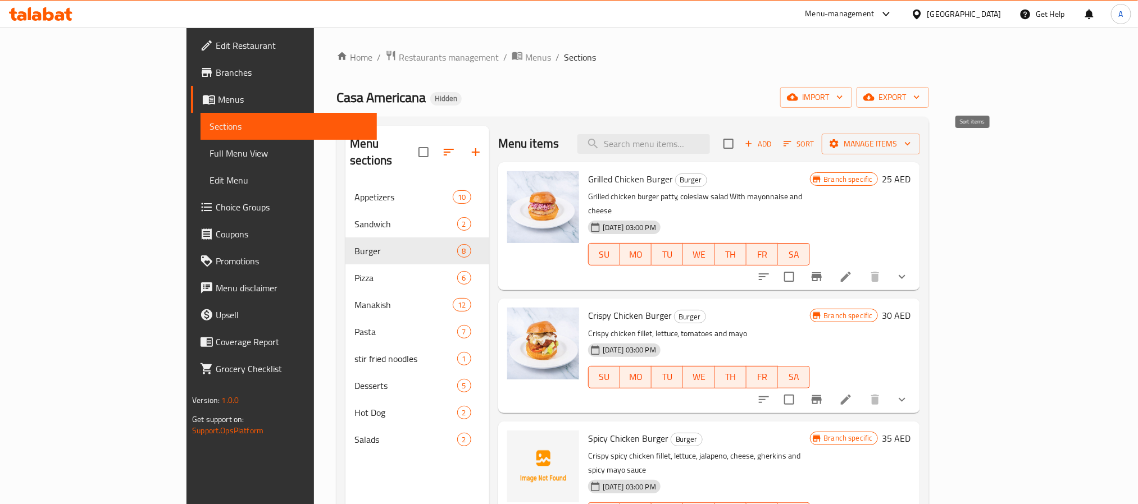
click at [814, 143] on span "Sort" at bounding box center [799, 144] width 31 height 13
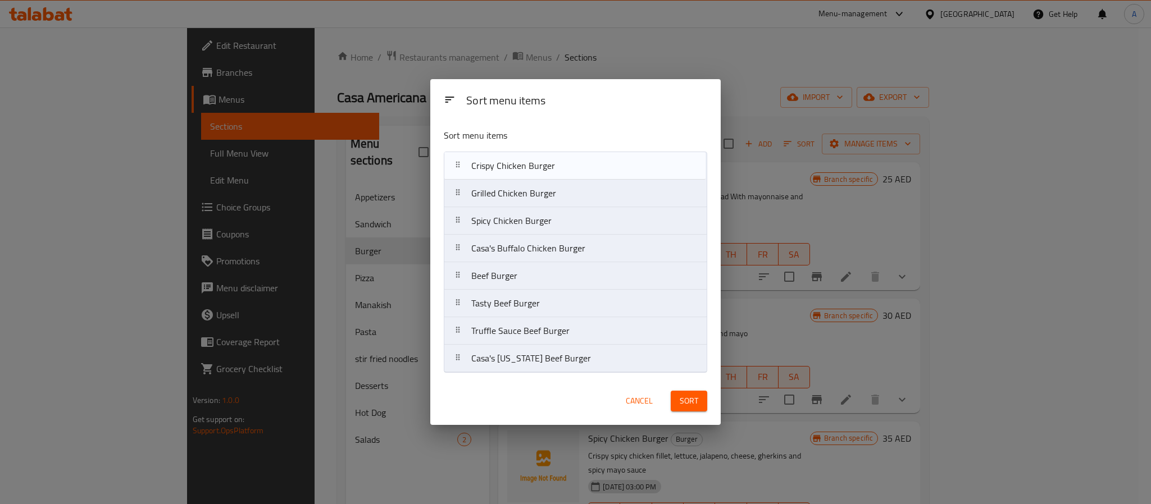
drag, startPoint x: 553, startPoint y: 188, endPoint x: 548, endPoint y: 158, distance: 29.7
click at [548, 158] on nav "Grilled Chicken Burger Crispy Chicken Burger Spicy Chicken Burger Casa's Buffal…" at bounding box center [575, 262] width 263 height 221
drag, startPoint x: 522, startPoint y: 278, endPoint x: 526, endPoint y: 165, distance: 113.0
click at [526, 165] on nav "Crispy Chicken Burger Grilled Chicken Burger Spicy Chicken Burger Casa's Buffal…" at bounding box center [575, 262] width 263 height 221
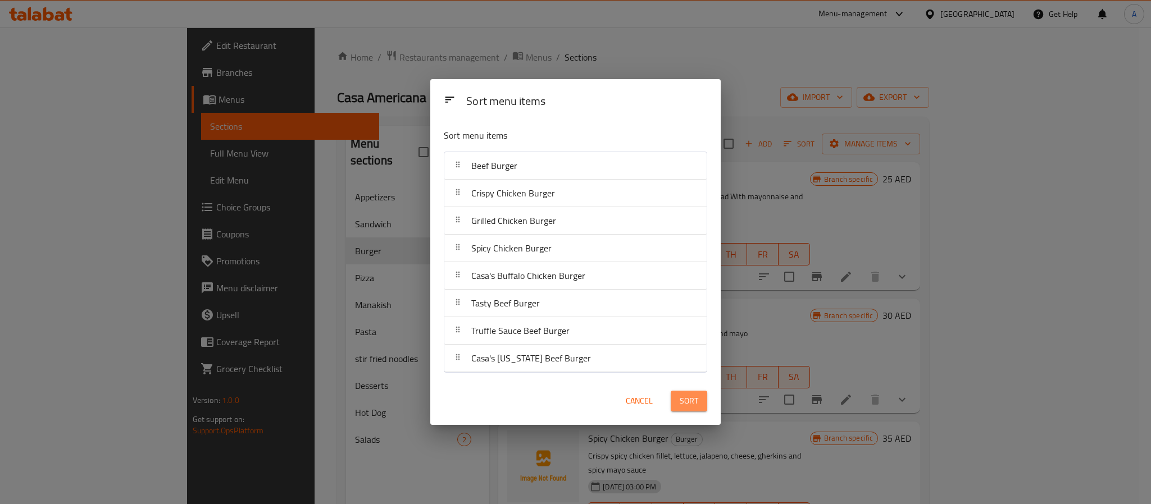
click at [685, 398] on span "Sort" at bounding box center [689, 401] width 19 height 14
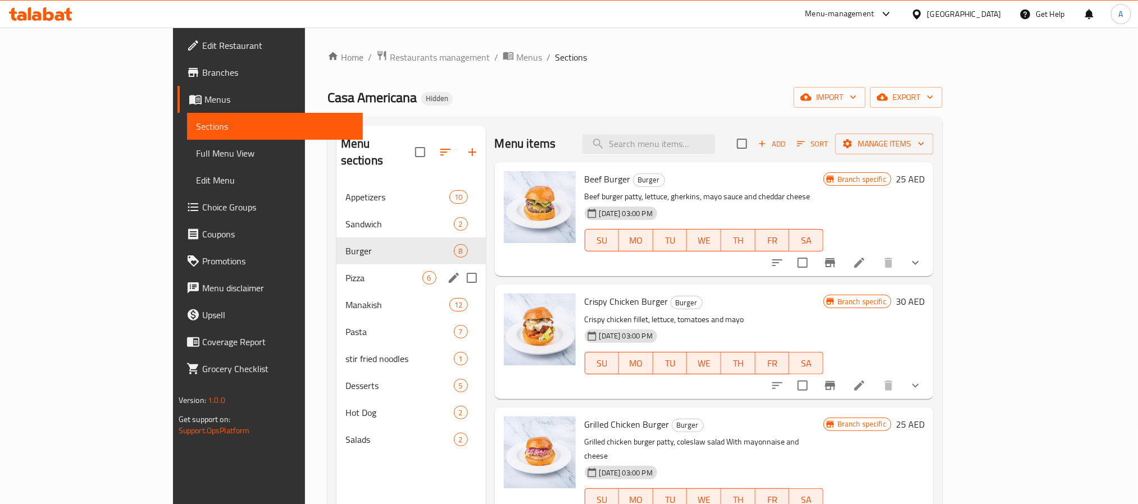
click at [345, 271] on span "Pizza" at bounding box center [383, 277] width 77 height 13
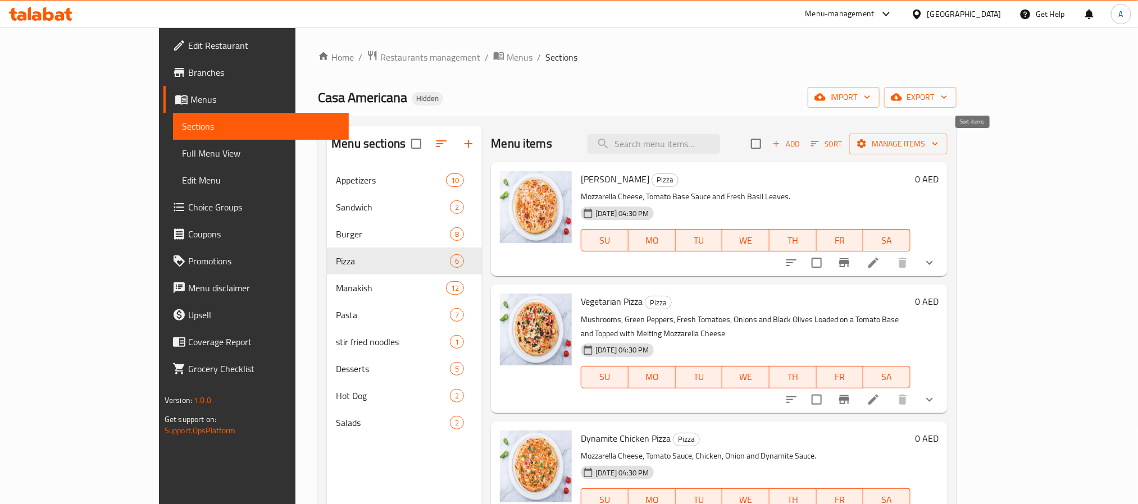
click at [845, 136] on button "Sort" at bounding box center [826, 143] width 37 height 17
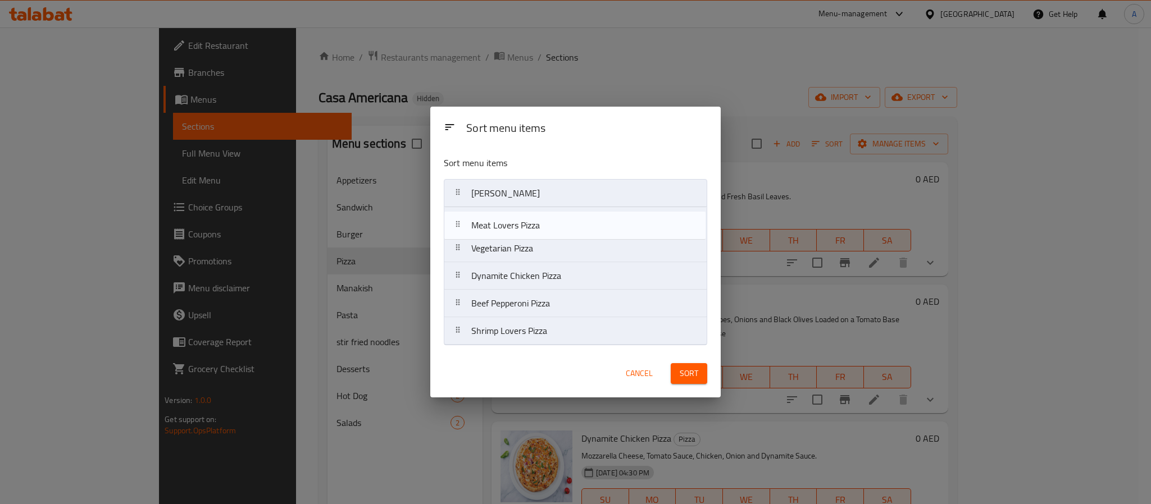
drag, startPoint x: 531, startPoint y: 336, endPoint x: 529, endPoint y: 225, distance: 111.2
click at [529, 225] on nav "Margherita Pizza Vegetarian Pizza Dynamite Chicken Pizza Beef Pepperoni Pizza S…" at bounding box center [575, 262] width 263 height 166
drag, startPoint x: 532, startPoint y: 333, endPoint x: 526, endPoint y: 243, distance: 89.5
click at [526, 243] on nav "Margherita Pizza Meat Lovers Pizza Vegetarian Pizza Dynamite Chicken Pizza Beef…" at bounding box center [575, 262] width 263 height 166
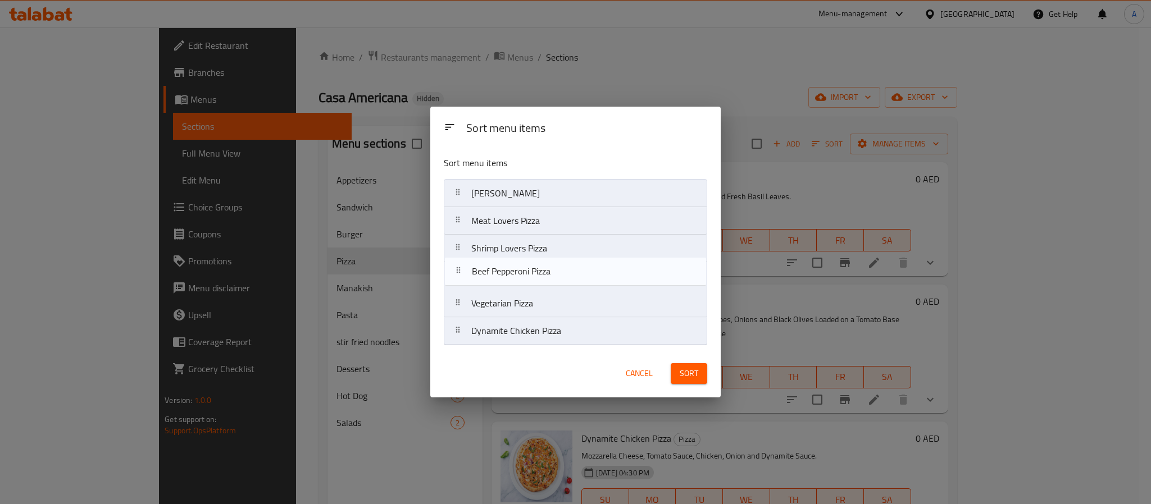
drag, startPoint x: 526, startPoint y: 331, endPoint x: 523, endPoint y: 270, distance: 60.7
click at [523, 270] on nav "Margherita Pizza Meat Lovers Pizza Shrimp Lovers Pizza Vegetarian Pizza Dynamit…" at bounding box center [575, 262] width 263 height 166
drag, startPoint x: 524, startPoint y: 344, endPoint x: 525, endPoint y: 312, distance: 31.5
click at [525, 312] on nav "Margherita Pizza Meat Lovers Pizza Shrimp Lovers Pizza Beef Pepperoni Pizza Veg…" at bounding box center [575, 262] width 263 height 166
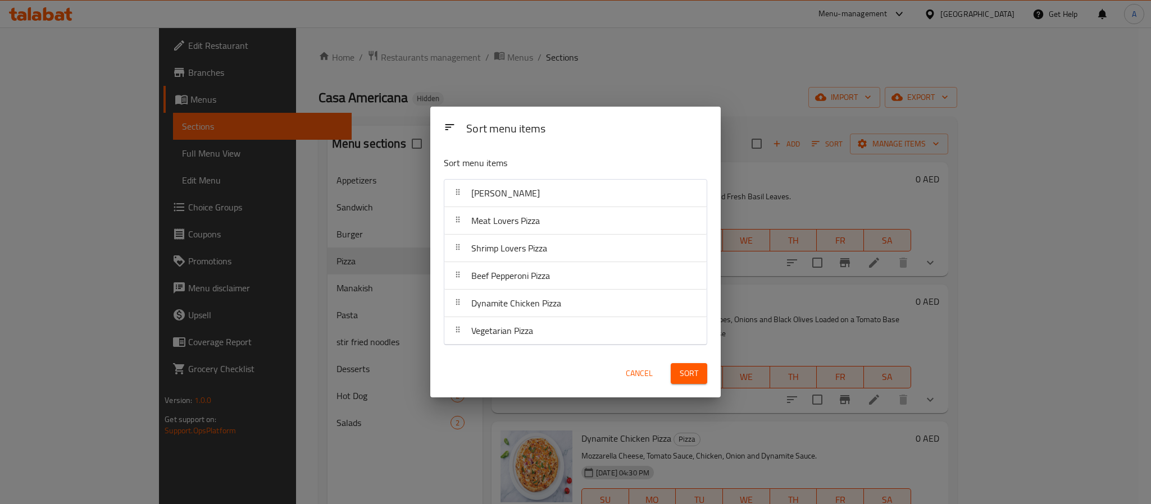
click at [688, 379] on span "Sort" at bounding box center [689, 374] width 19 height 14
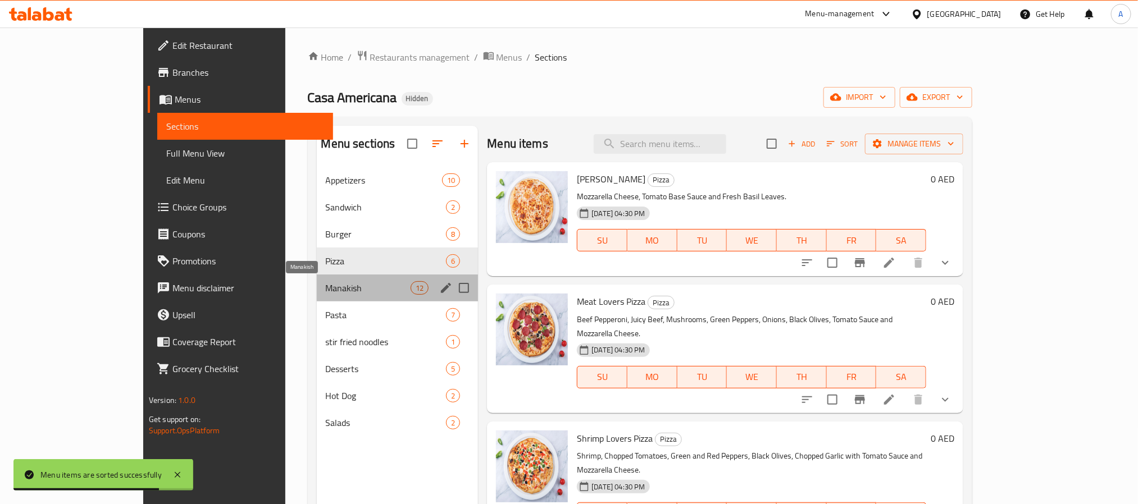
click at [326, 285] on span "Manakish" at bounding box center [368, 287] width 85 height 13
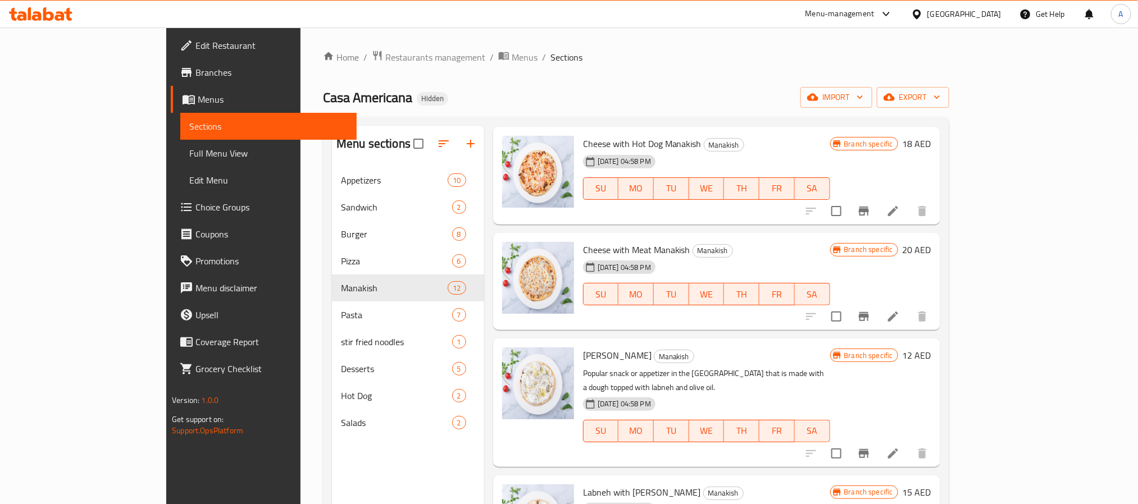
scroll to position [505, 0]
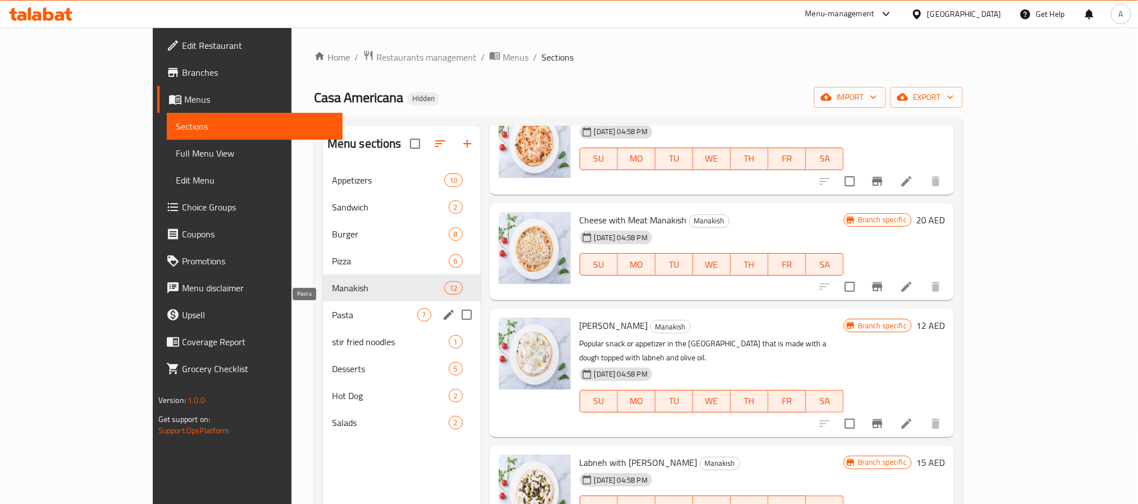
click at [332, 314] on span "Pasta" at bounding box center [374, 314] width 85 height 13
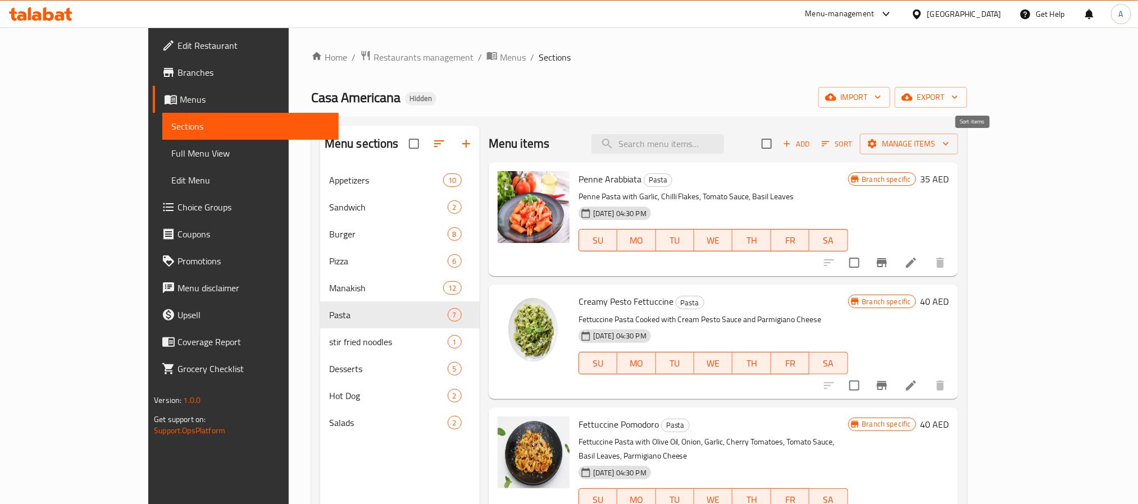
click at [853, 140] on span "Sort" at bounding box center [837, 144] width 31 height 13
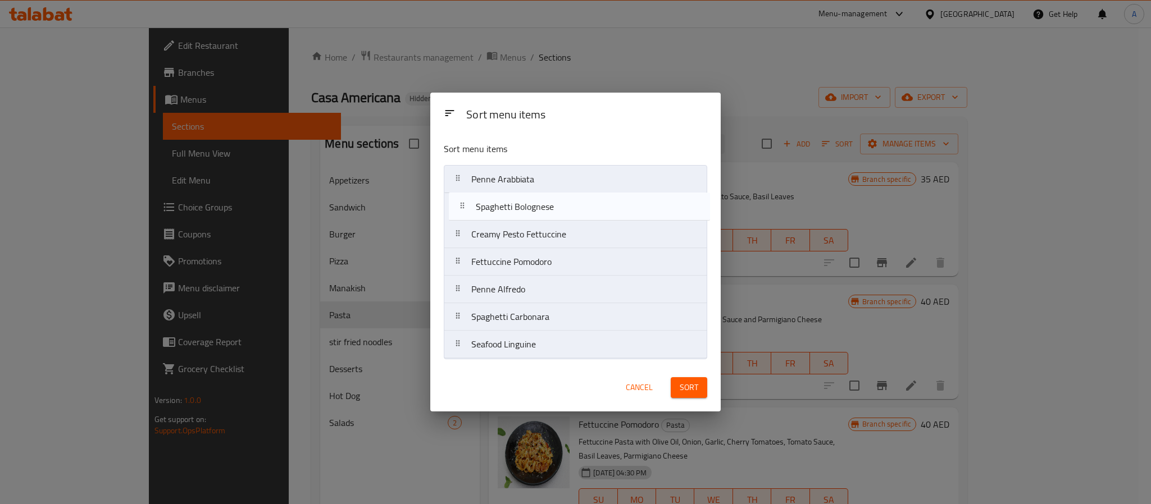
drag, startPoint x: 546, startPoint y: 274, endPoint x: 550, endPoint y: 215, distance: 59.1
click at [550, 215] on nav "Penne Arabbiata Creamy Pesto Fettuccine Fettuccine Pomodoro Spaghetti Bolognese…" at bounding box center [575, 262] width 263 height 194
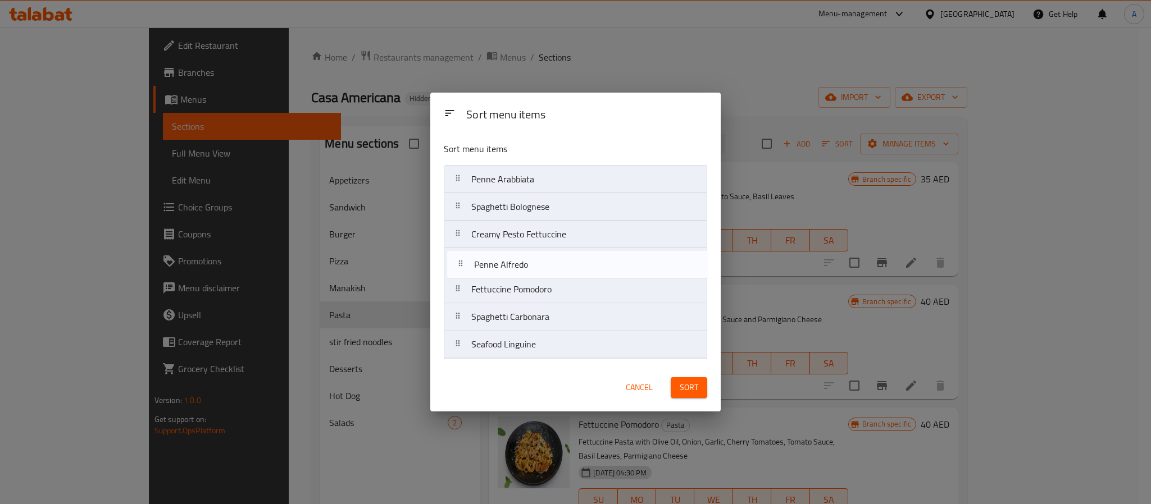
drag, startPoint x: 536, startPoint y: 287, endPoint x: 536, endPoint y: 257, distance: 30.3
click at [536, 257] on nav "Penne Arabbiata Spaghetti Bolognese Creamy Pesto Fettuccine Fettuccine Pomodoro…" at bounding box center [575, 262] width 263 height 194
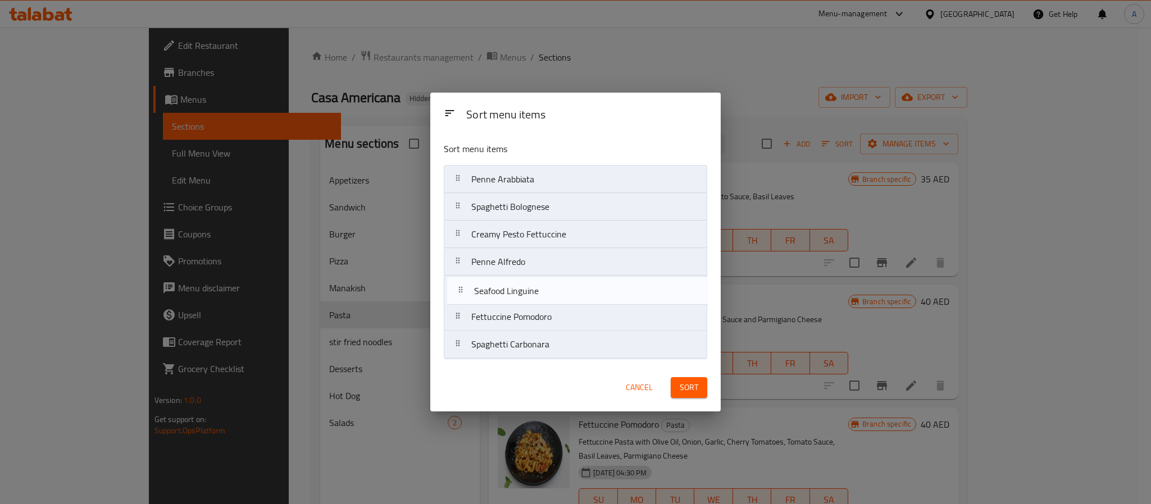
drag, startPoint x: 531, startPoint y: 341, endPoint x: 531, endPoint y: 283, distance: 57.9
click at [531, 283] on nav "Penne Arabbiata Spaghetti Bolognese Creamy Pesto Fettuccine Penne Alfredo Fettu…" at bounding box center [575, 262] width 263 height 194
drag, startPoint x: 546, startPoint y: 351, endPoint x: 543, endPoint y: 315, distance: 36.1
click at [543, 315] on nav "Penne Arabbiata Spaghetti Bolognese Creamy Pesto Fettuccine Penne Alfredo Seafo…" at bounding box center [575, 262] width 263 height 194
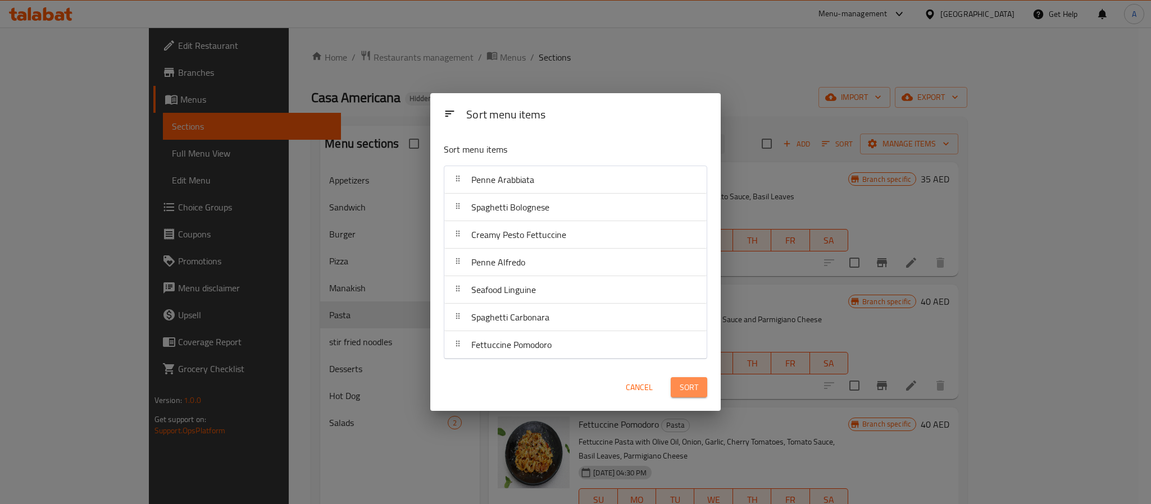
click at [690, 388] on span "Sort" at bounding box center [689, 388] width 19 height 14
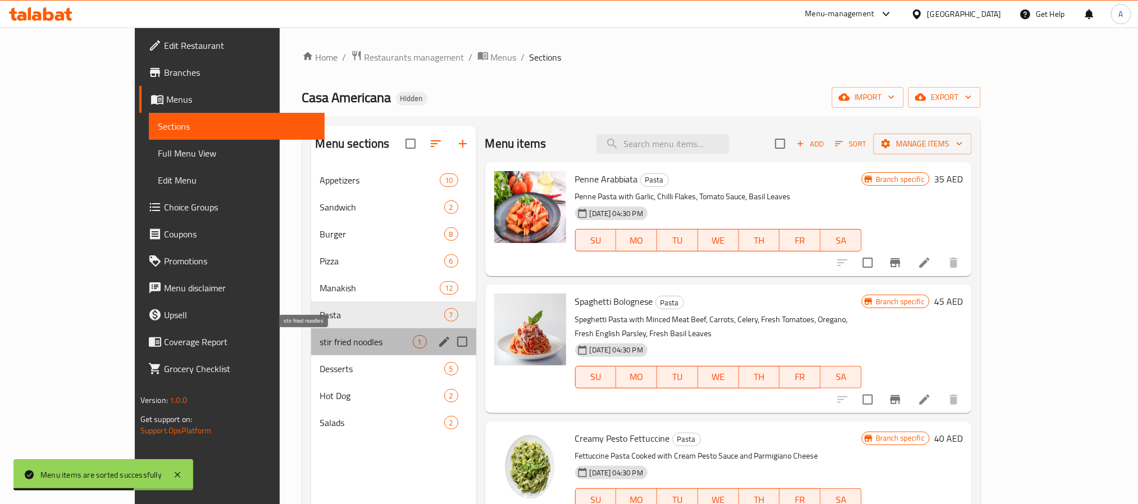
click at [359, 343] on span "stir fried noodles" at bounding box center [366, 341] width 93 height 13
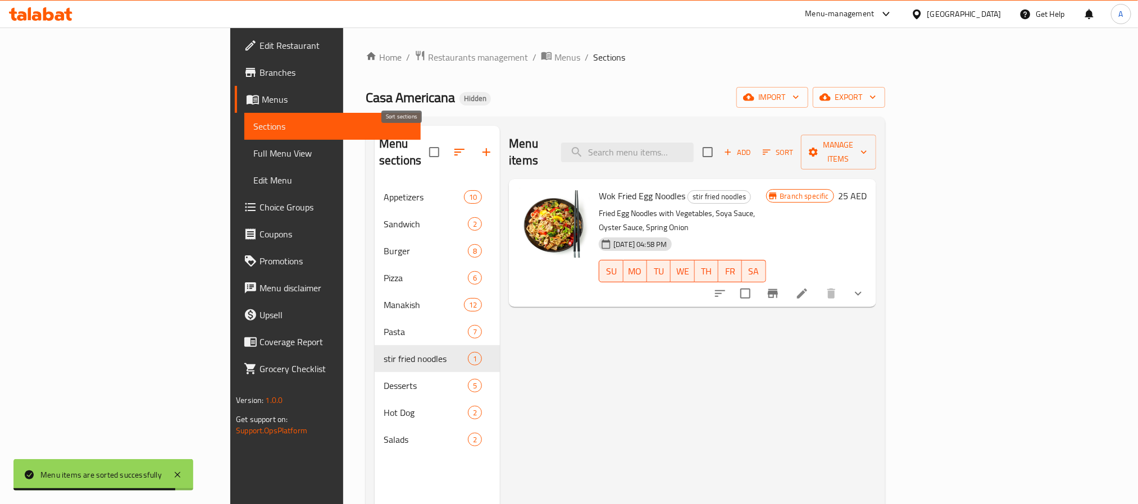
click at [446, 152] on button "button" at bounding box center [459, 152] width 27 height 27
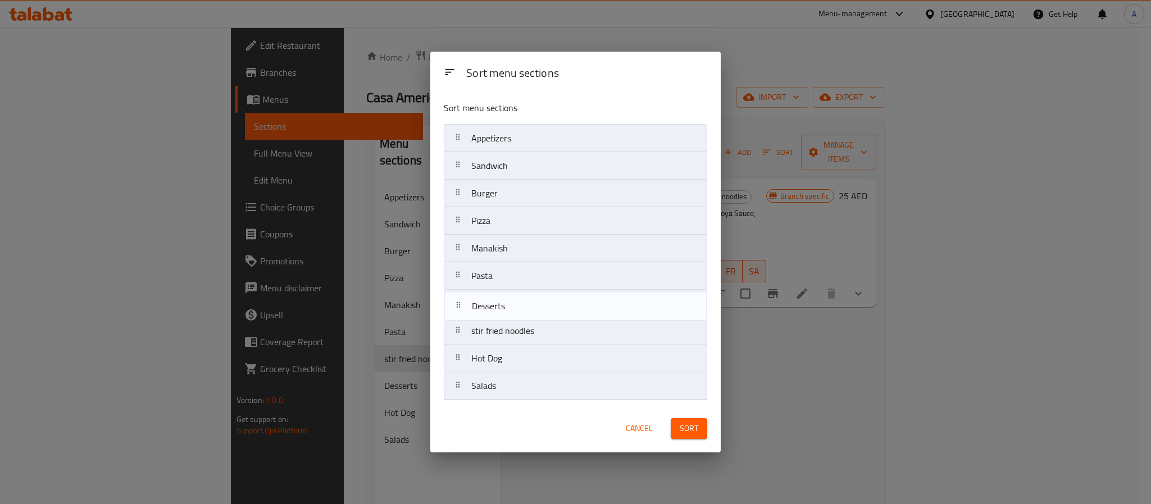
drag, startPoint x: 526, startPoint y: 329, endPoint x: 526, endPoint y: 299, distance: 29.8
click at [526, 299] on nav "Appetizers Sandwich Burger Pizza Manakish Pasta stir fried noodles Desserts Hot…" at bounding box center [575, 262] width 263 height 276
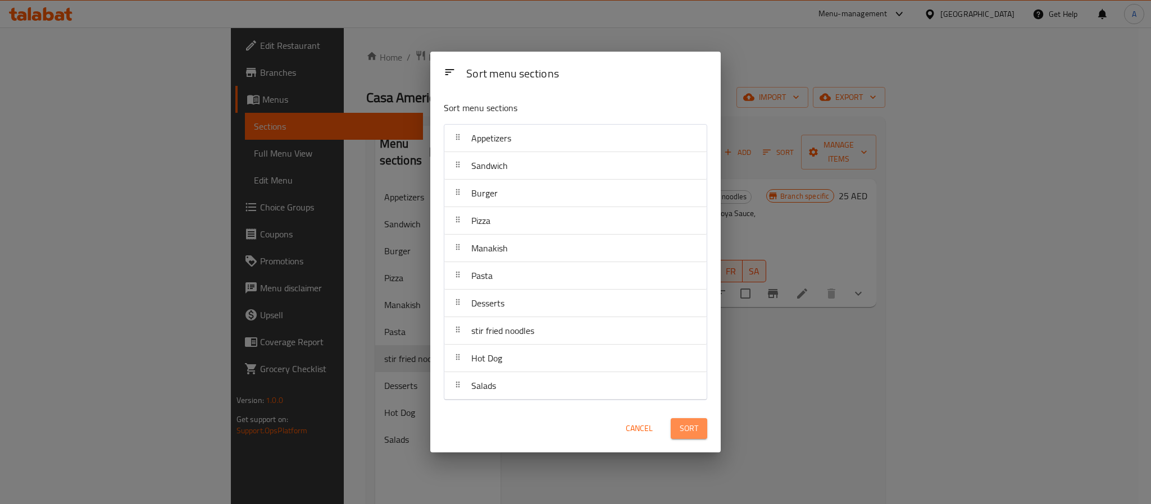
click at [686, 423] on span "Sort" at bounding box center [689, 429] width 19 height 14
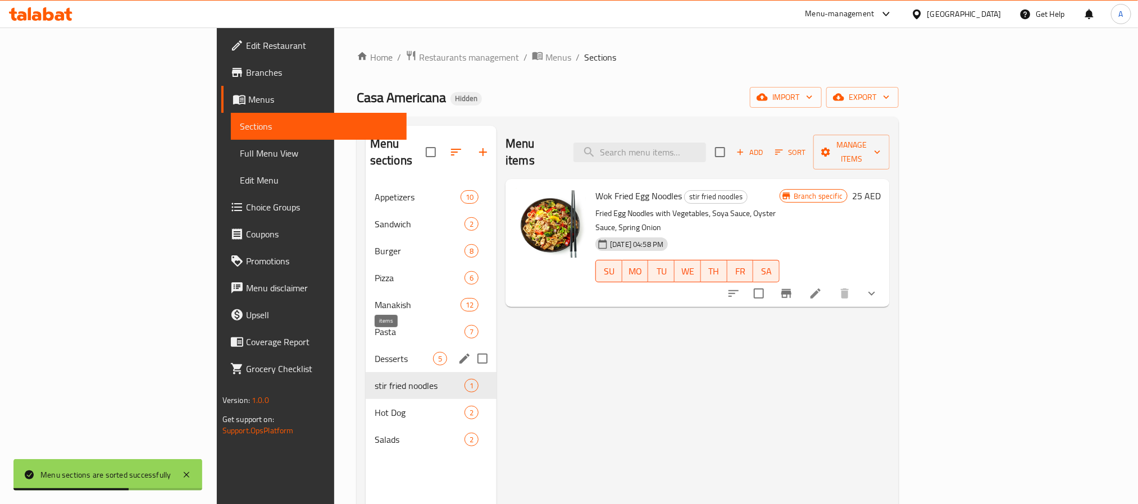
click at [381, 348] on div "Desserts 5" at bounding box center [431, 358] width 131 height 27
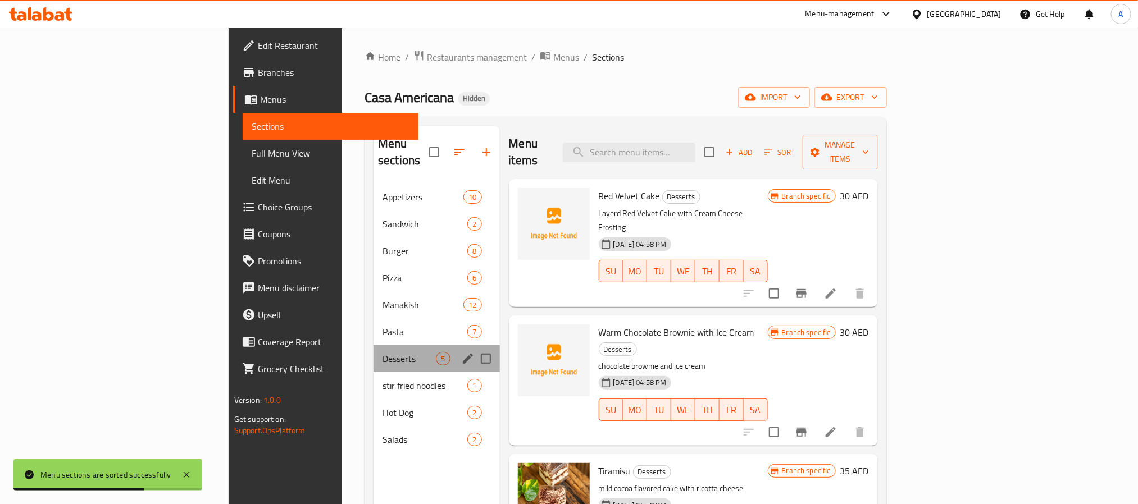
click at [374, 345] on div "Desserts 5" at bounding box center [437, 358] width 126 height 27
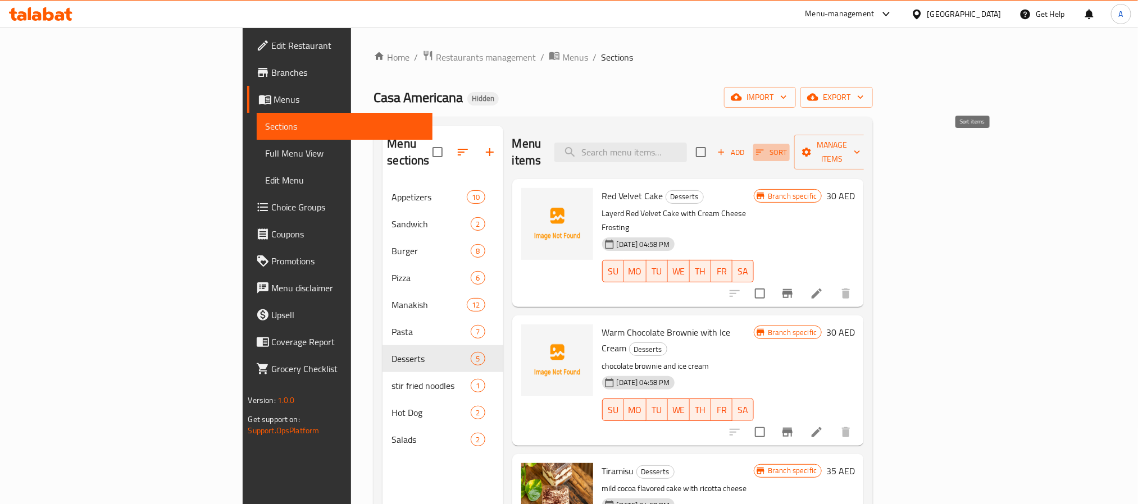
click at [790, 144] on button "Sort" at bounding box center [771, 152] width 37 height 17
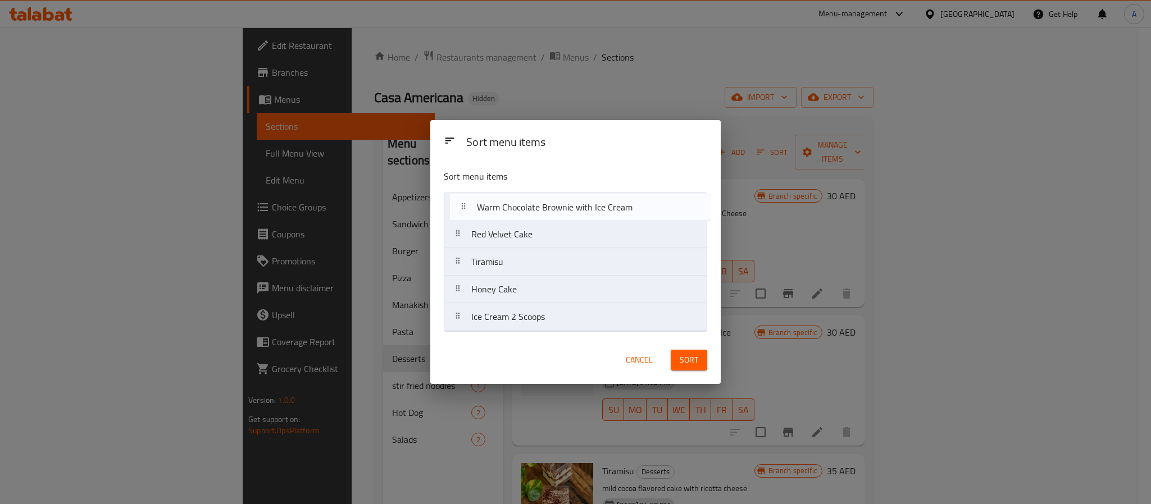
drag, startPoint x: 566, startPoint y: 243, endPoint x: 571, endPoint y: 212, distance: 30.7
click at [571, 212] on nav "Red Velvet Cake Warm Chocolate Brownie with Ice Cream Tiramisu Honey Cake Ice C…" at bounding box center [575, 262] width 263 height 139
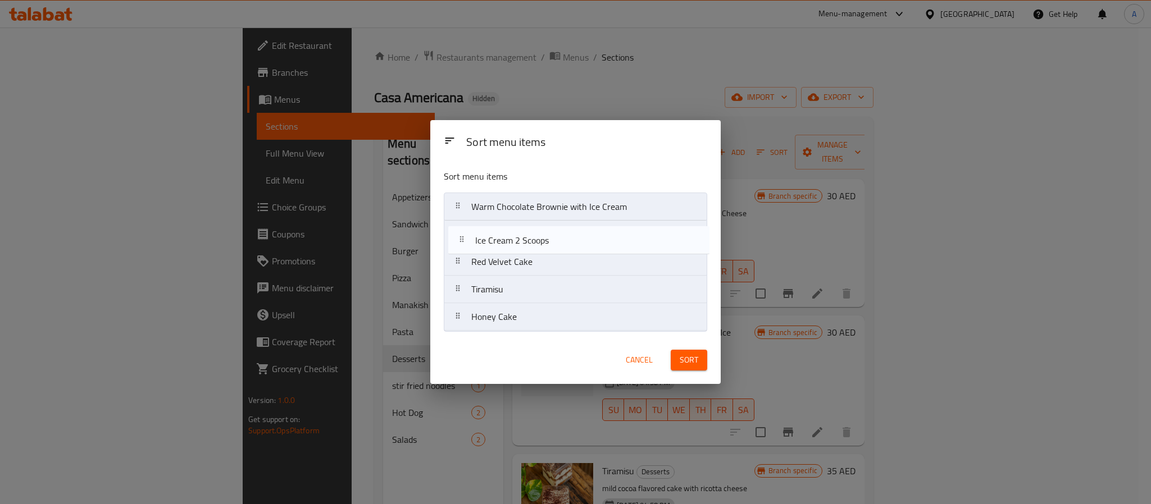
drag, startPoint x: 552, startPoint y: 317, endPoint x: 553, endPoint y: 231, distance: 85.9
click at [553, 231] on nav "Warm Chocolate Brownie with Ice Cream Red Velvet Cake Tiramisu Honey Cake Ice C…" at bounding box center [575, 262] width 263 height 139
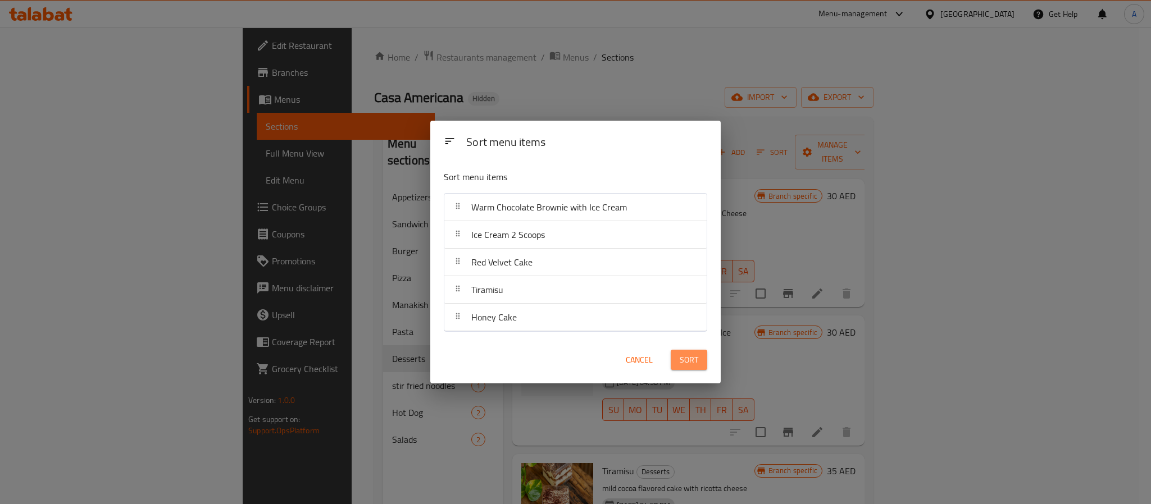
click at [683, 361] on span "Sort" at bounding box center [689, 360] width 19 height 14
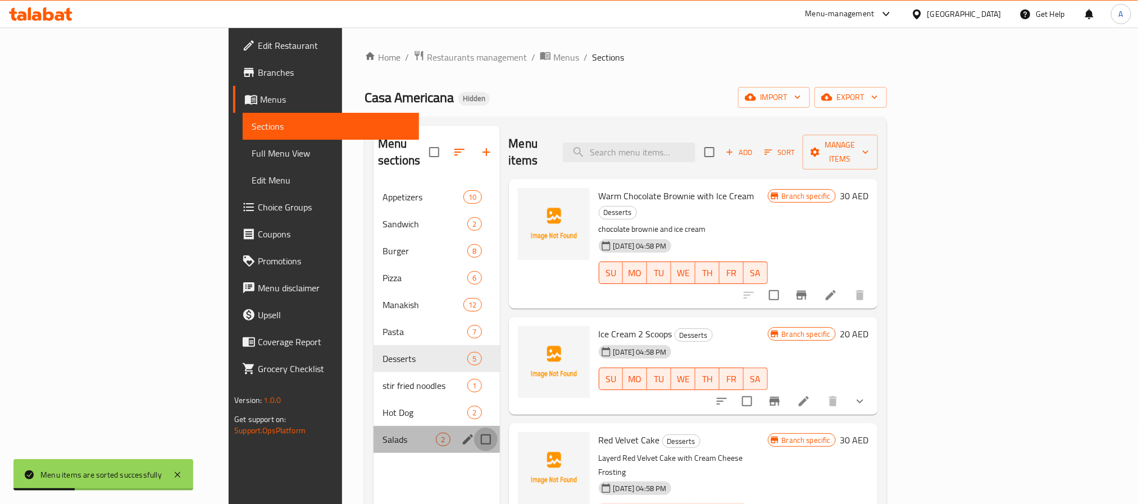
click at [474, 428] on input "Menu sections" at bounding box center [486, 440] width 24 height 24
checkbox input "true"
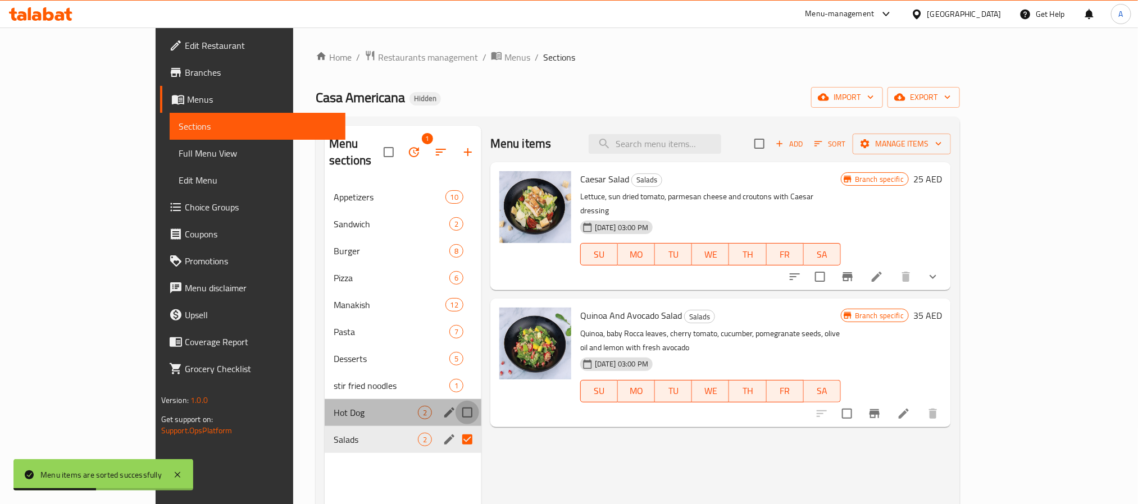
click at [456, 401] on input "Menu sections" at bounding box center [468, 413] width 24 height 24
checkbox input "true"
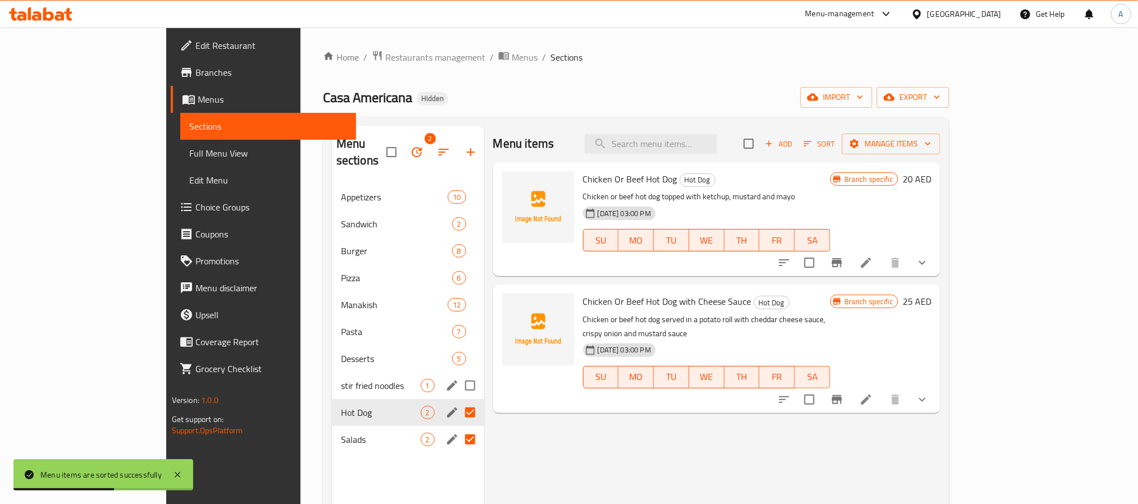
click at [458, 374] on input "Menu sections" at bounding box center [470, 386] width 24 height 24
checkbox input "true"
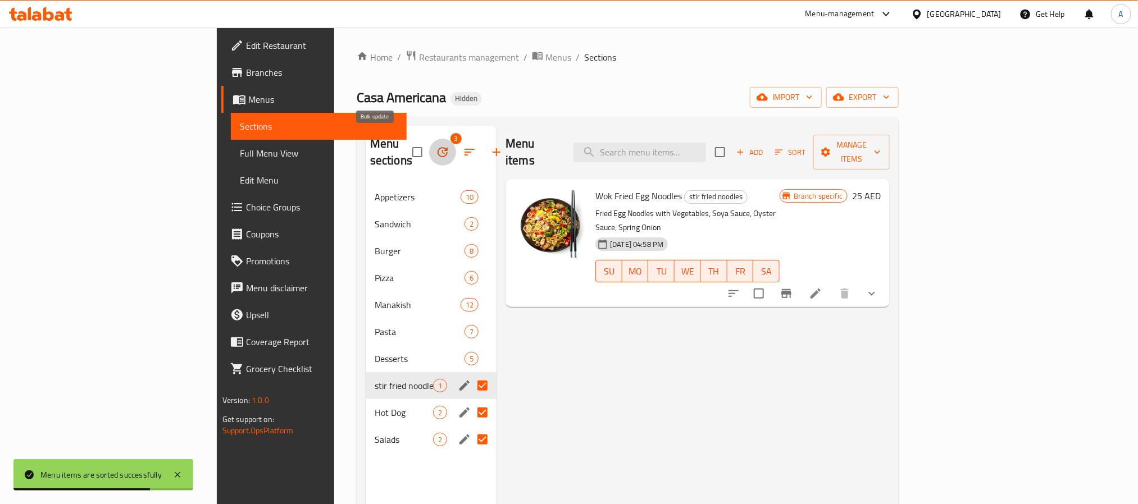
click at [436, 147] on icon "button" at bounding box center [442, 151] width 13 height 13
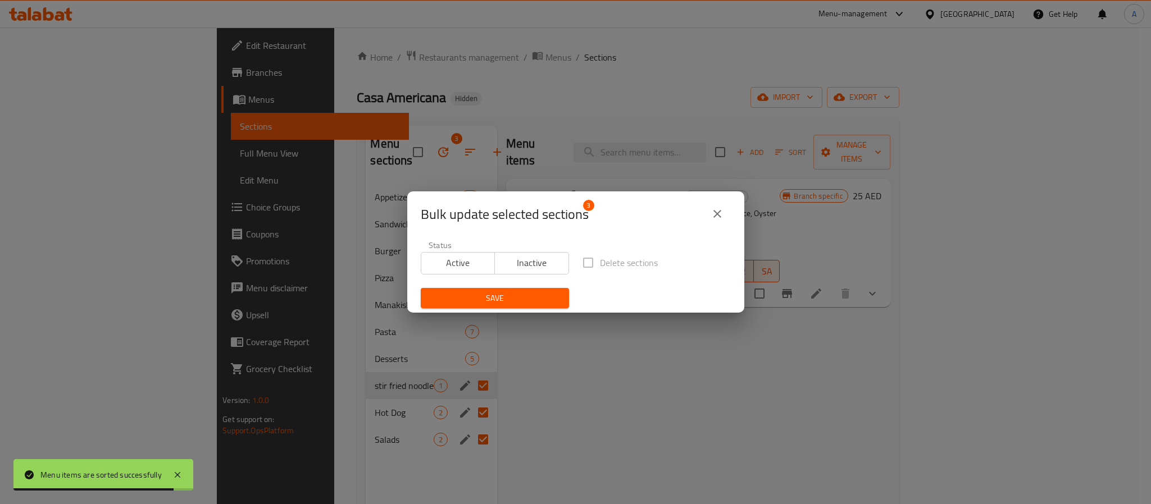
click at [525, 258] on span "Inactive" at bounding box center [531, 263] width 65 height 16
click at [517, 298] on span "Save" at bounding box center [495, 299] width 130 height 14
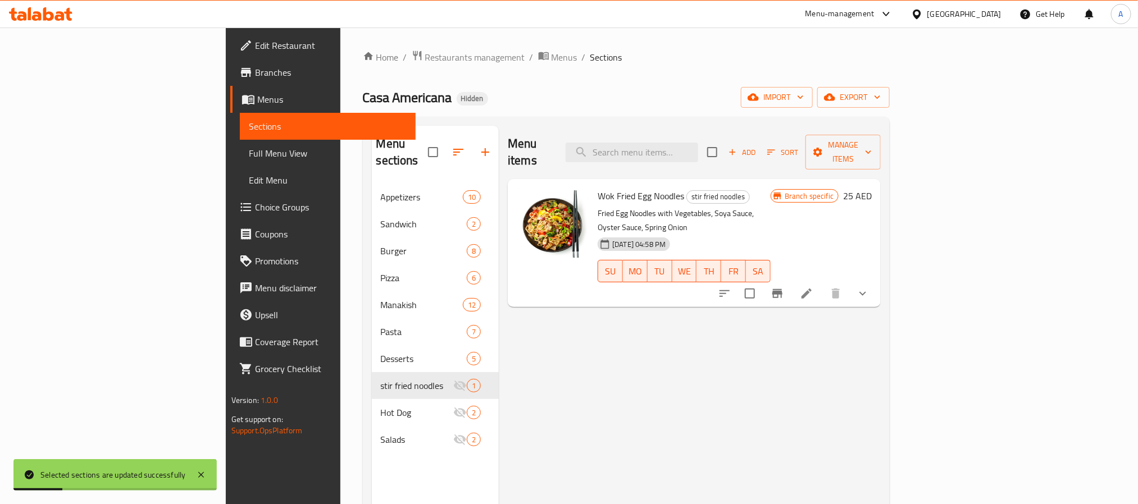
click at [517, 298] on div "Menu items Add Sort Manage items Wok Fried Egg Noodles stir fried noodles Fried…" at bounding box center [690, 378] width 382 height 504
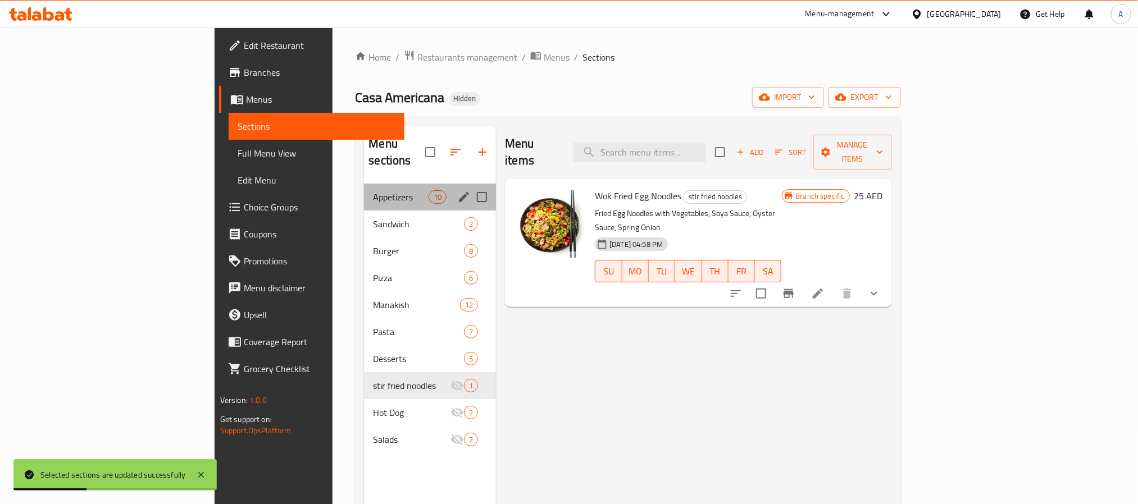
click at [374, 184] on div "Appetizers 10" at bounding box center [430, 197] width 132 height 27
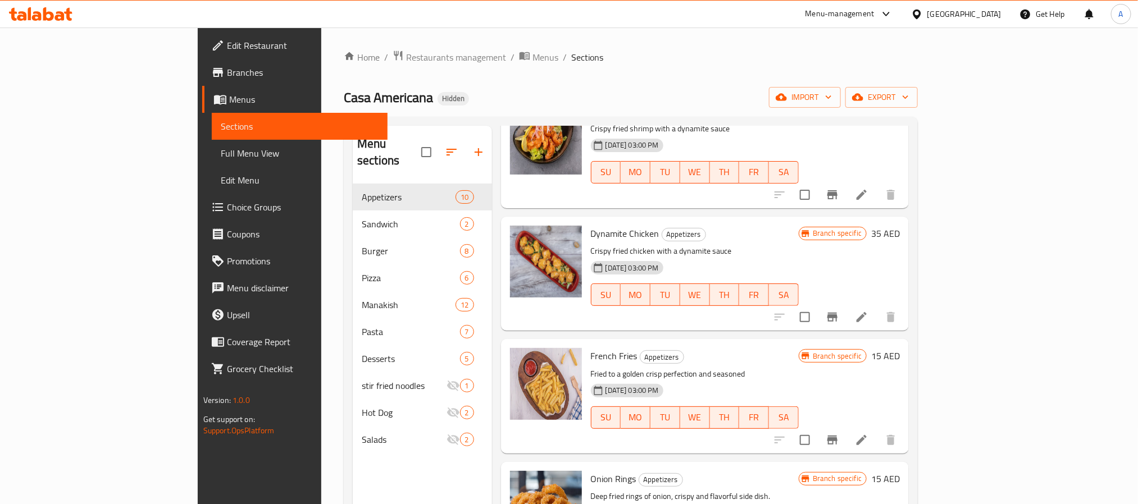
scroll to position [505, 0]
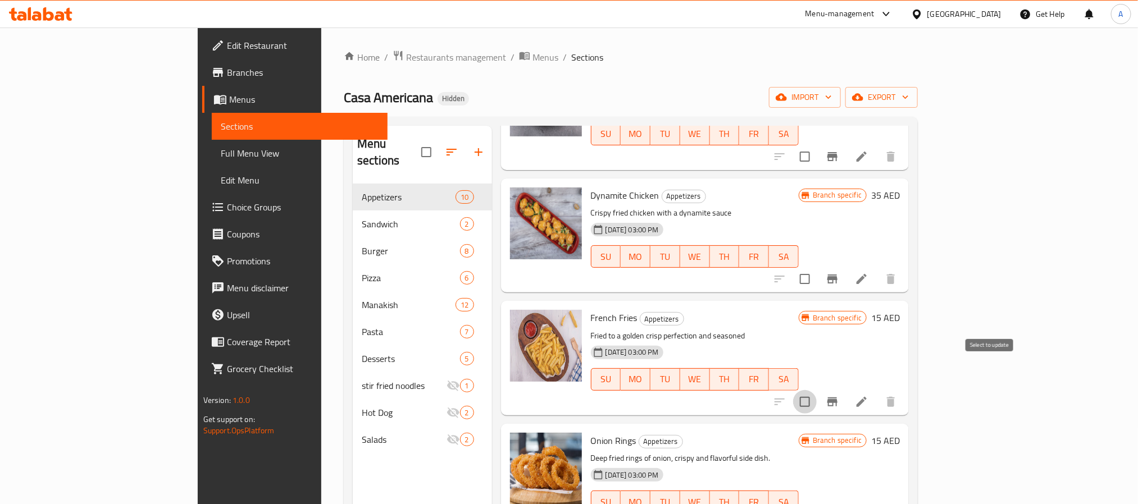
click at [817, 390] on input "checkbox" at bounding box center [805, 402] width 24 height 24
checkbox input "true"
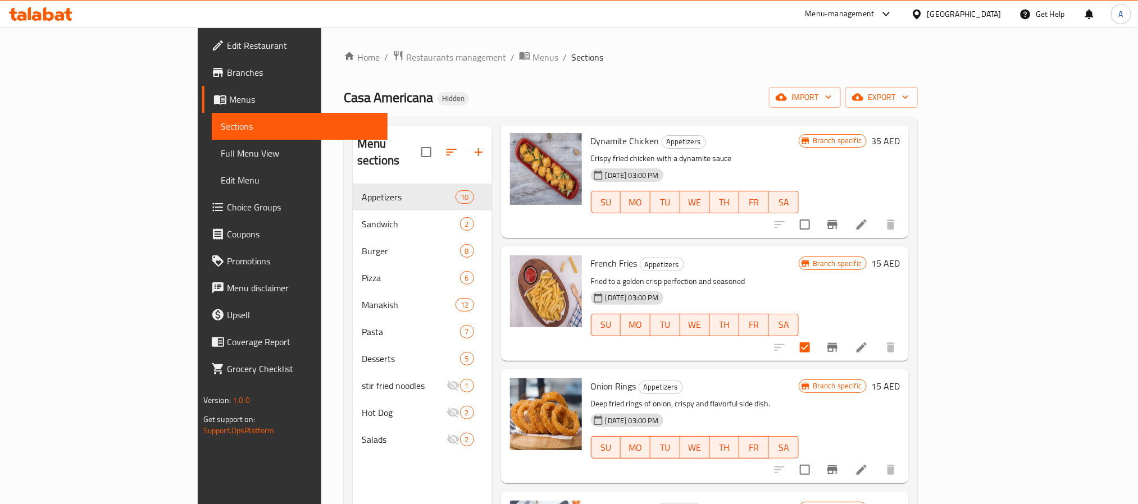
scroll to position [590, 0]
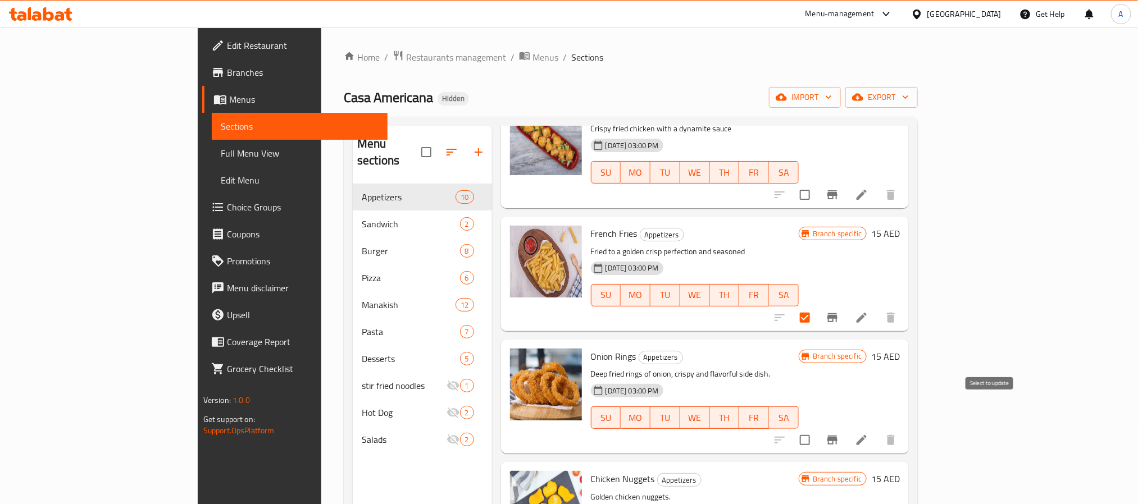
click at [817, 429] on input "checkbox" at bounding box center [805, 441] width 24 height 24
checkbox input "true"
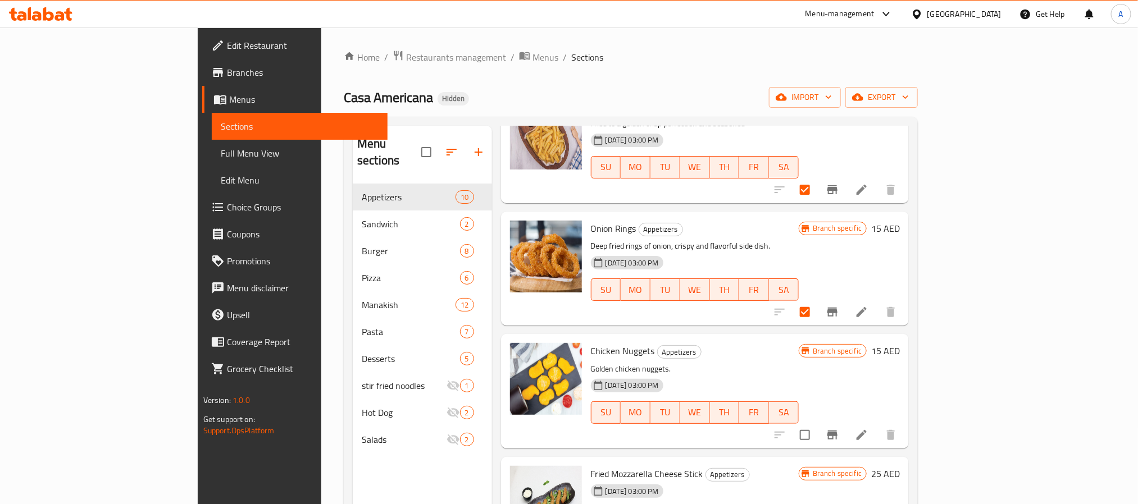
scroll to position [733, 0]
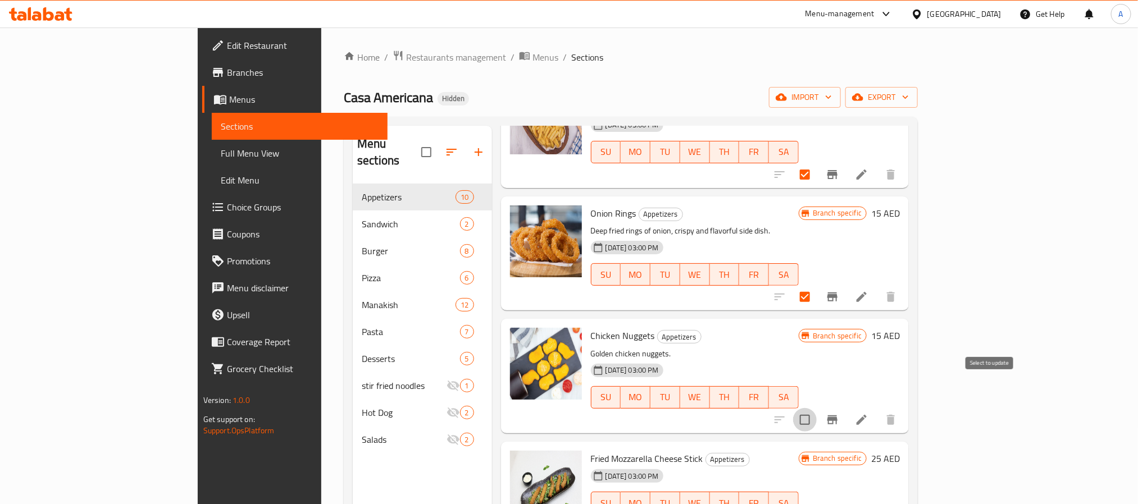
click at [817, 408] on input "checkbox" at bounding box center [805, 420] width 24 height 24
checkbox input "true"
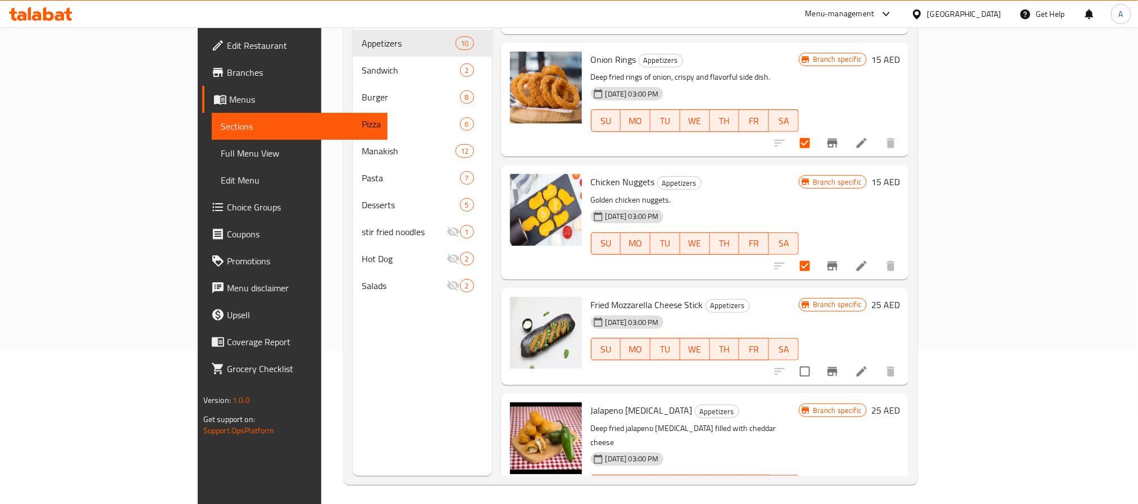
scroll to position [157, 0]
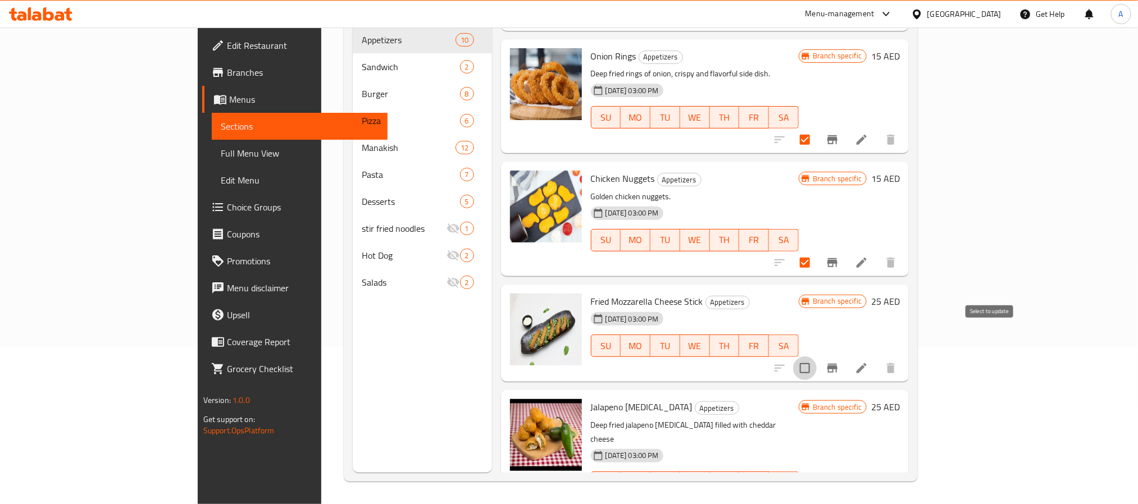
click at [817, 357] on input "checkbox" at bounding box center [805, 369] width 24 height 24
checkbox input "true"
click at [817, 494] on input "checkbox" at bounding box center [805, 506] width 24 height 24
checkbox input "true"
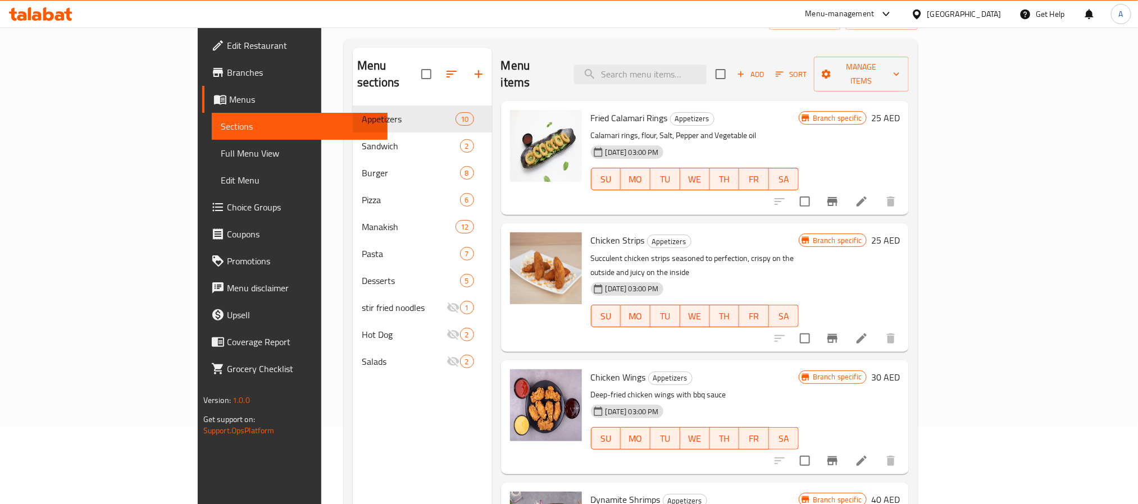
scroll to position [0, 0]
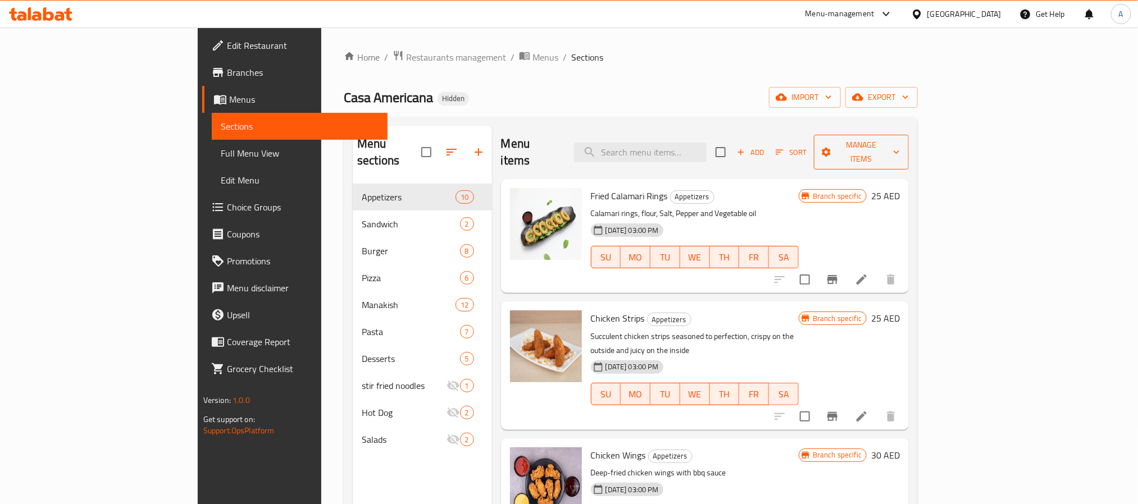
click at [900, 142] on span "Manage items" at bounding box center [861, 152] width 77 height 28
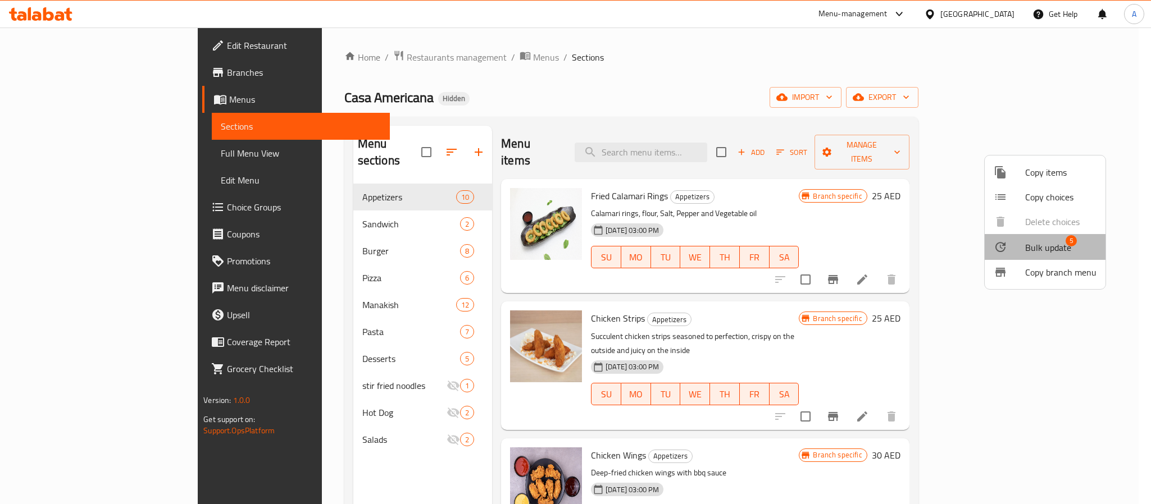
click at [1049, 241] on span "Bulk update" at bounding box center [1048, 247] width 46 height 13
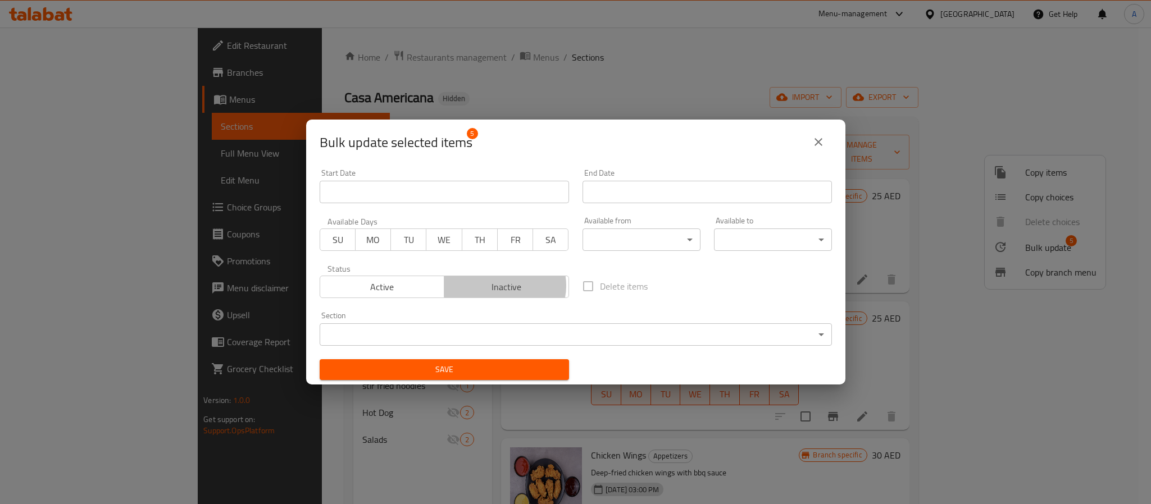
click at [501, 286] on span "Inactive" at bounding box center [507, 287] width 116 height 16
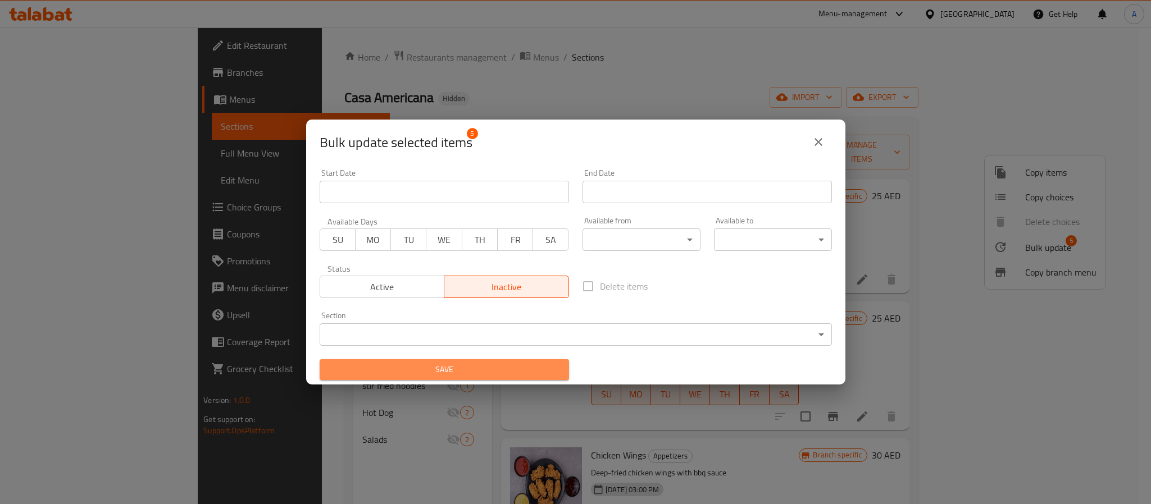
click at [506, 366] on span "Save" at bounding box center [444, 370] width 231 height 14
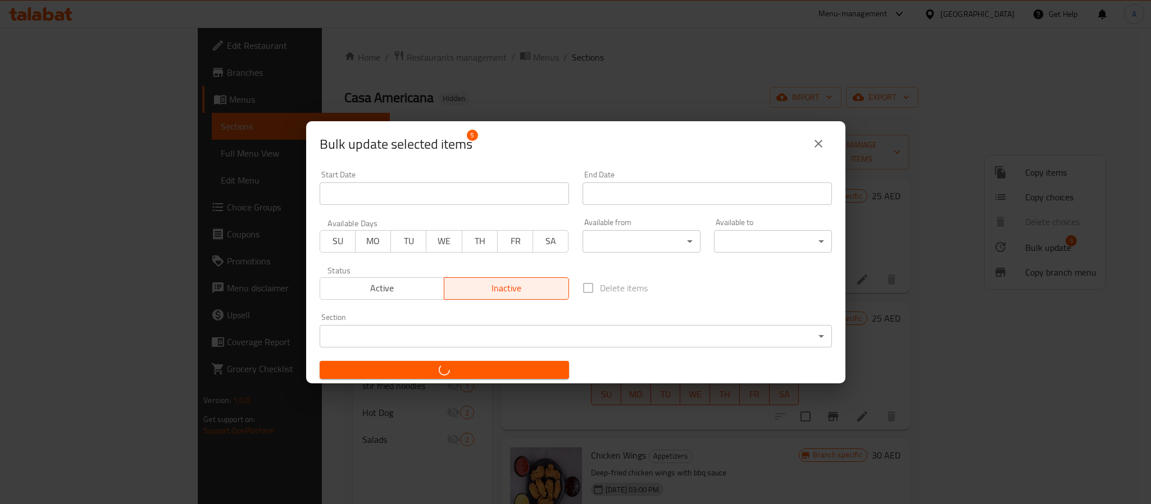
checkbox input "false"
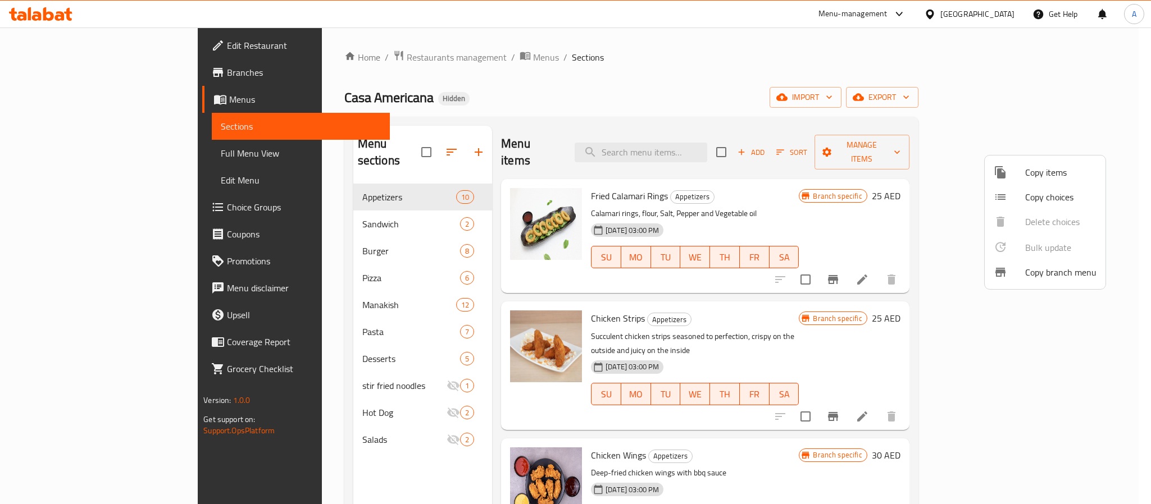
click at [380, 209] on div at bounding box center [575, 252] width 1151 height 504
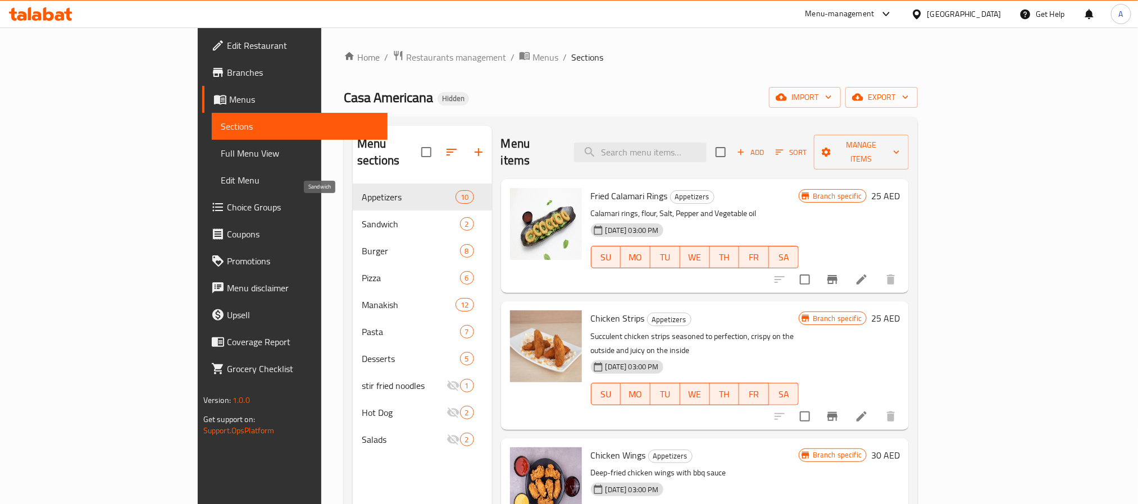
click at [380, 217] on span "Sandwich" at bounding box center [411, 223] width 98 height 13
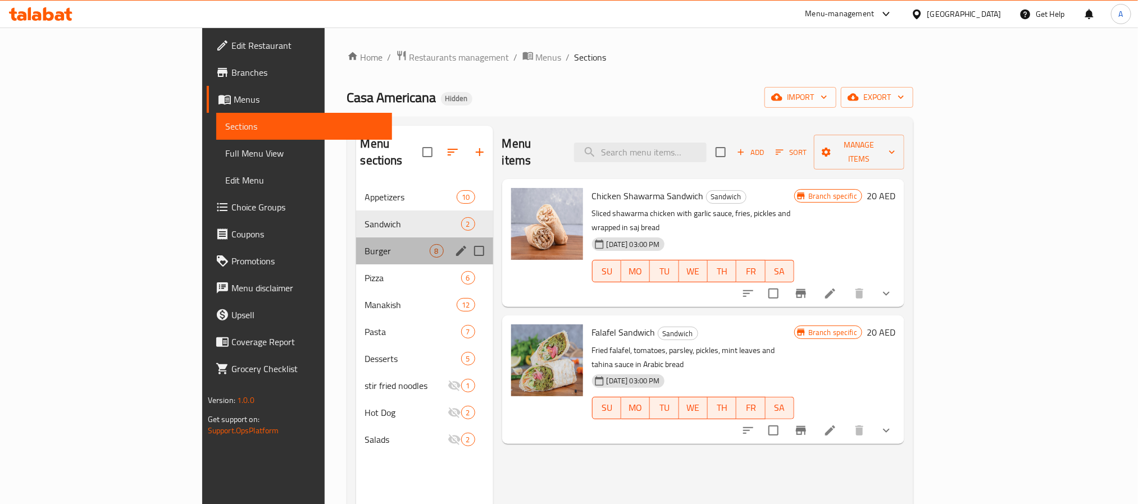
click at [356, 238] on div "Burger 8" at bounding box center [424, 251] width 137 height 27
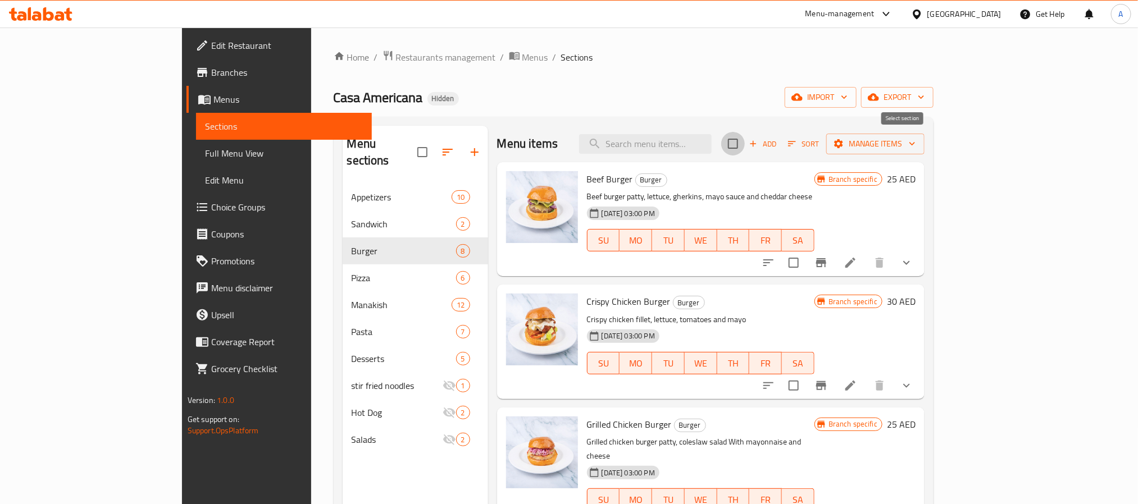
click at [745, 145] on input "checkbox" at bounding box center [733, 144] width 24 height 24
checkbox input "true"
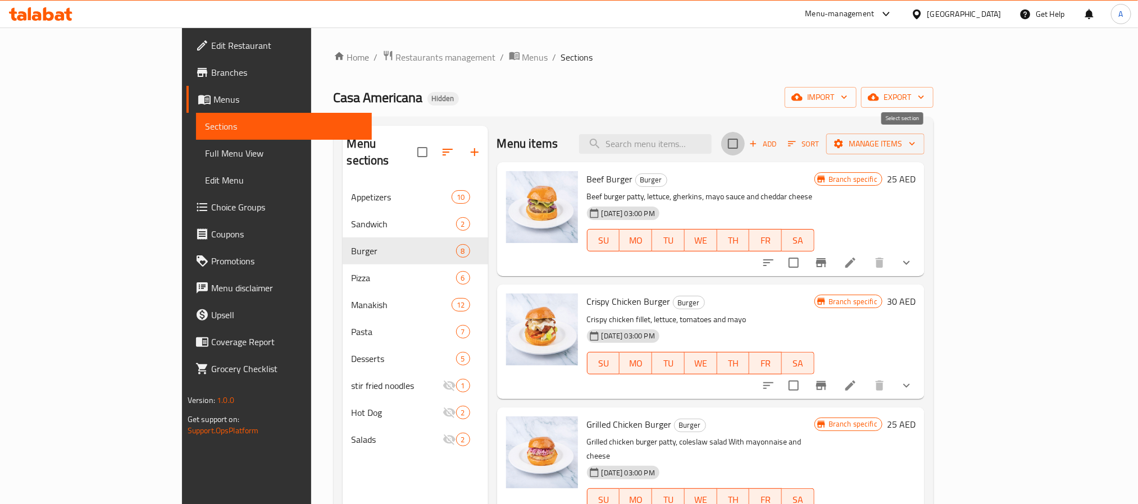
checkbox input "true"
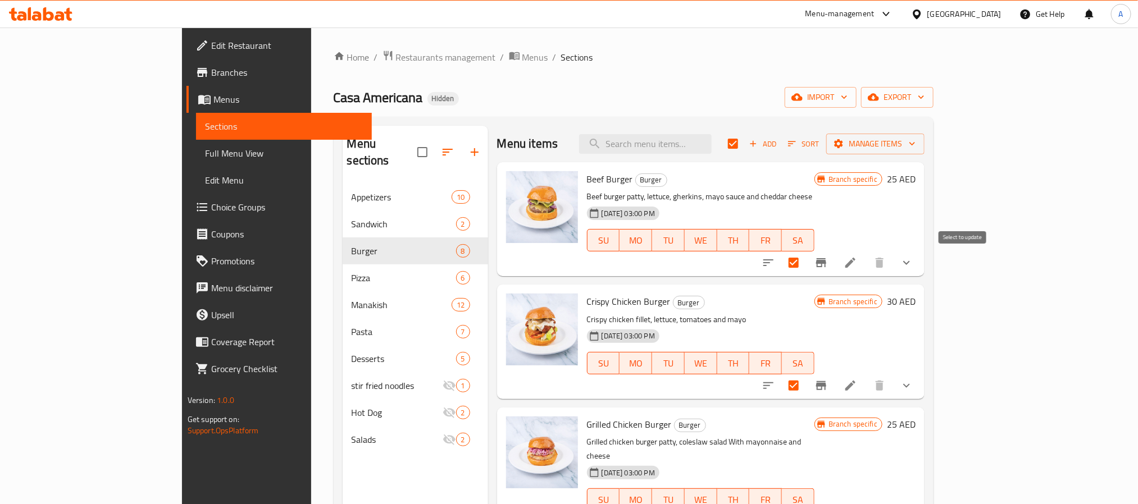
click at [805, 261] on input "checkbox" at bounding box center [794, 263] width 24 height 24
checkbox input "false"
click at [805, 381] on input "checkbox" at bounding box center [794, 386] width 24 height 24
checkbox input "false"
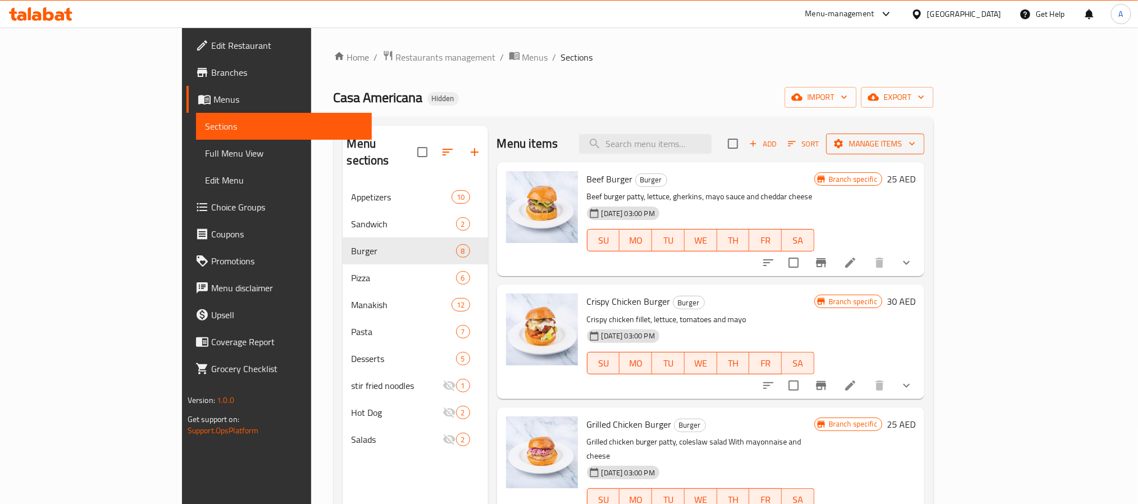
click at [916, 138] on span "Manage items" at bounding box center [875, 144] width 80 height 14
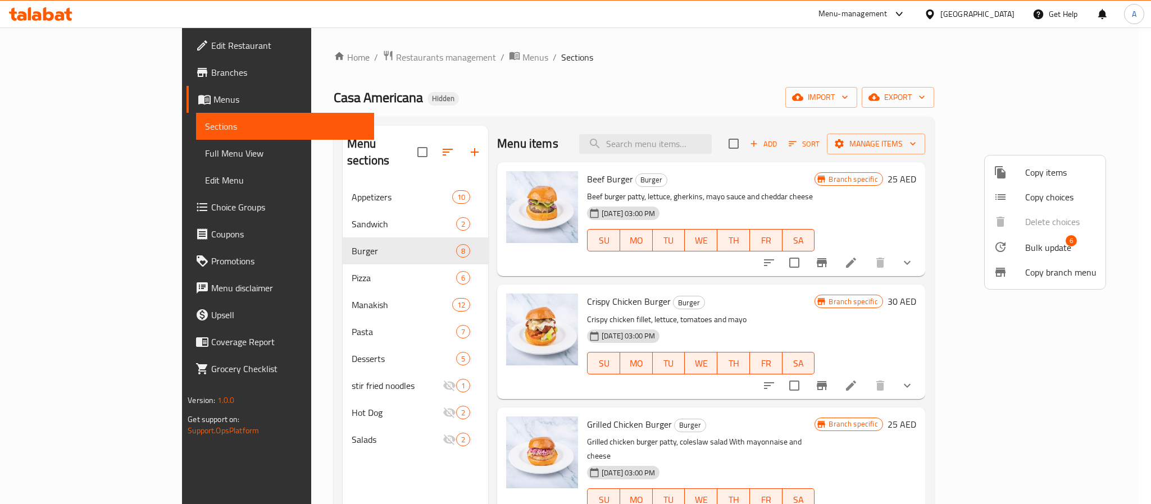
click at [927, 186] on div at bounding box center [575, 252] width 1151 height 504
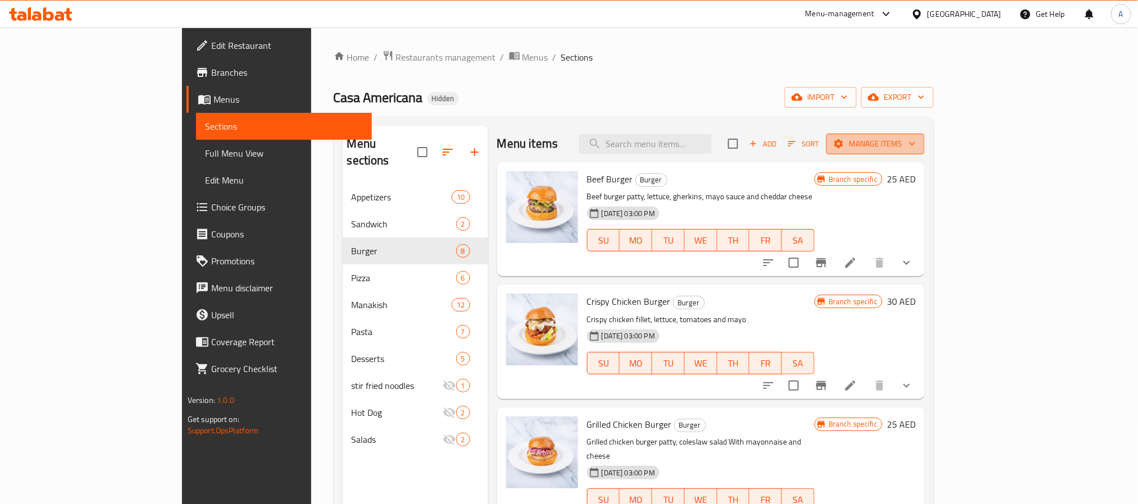
click at [916, 151] on span "Manage items" at bounding box center [875, 144] width 80 height 14
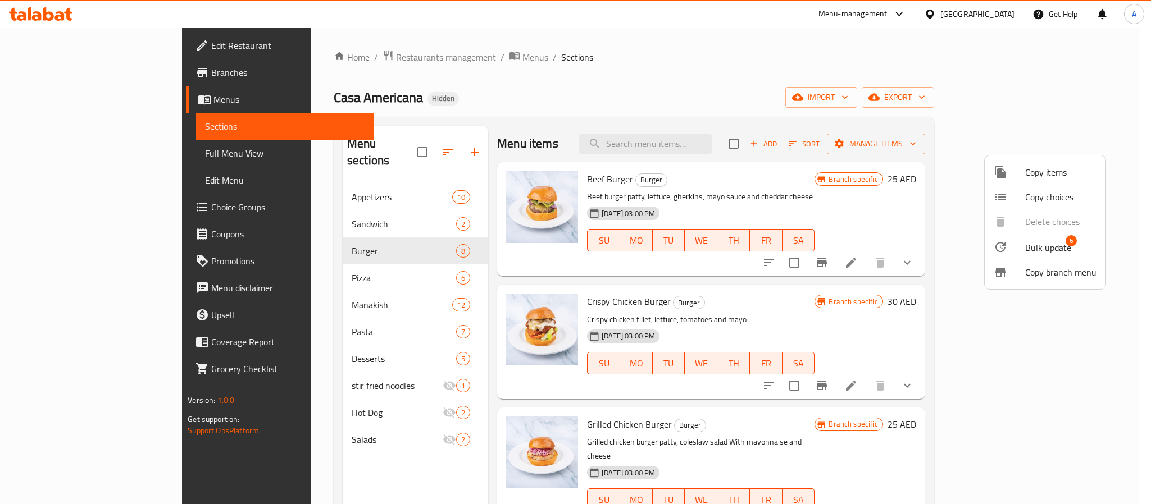
click at [1045, 234] on li "Bulk update 6" at bounding box center [1045, 247] width 121 height 26
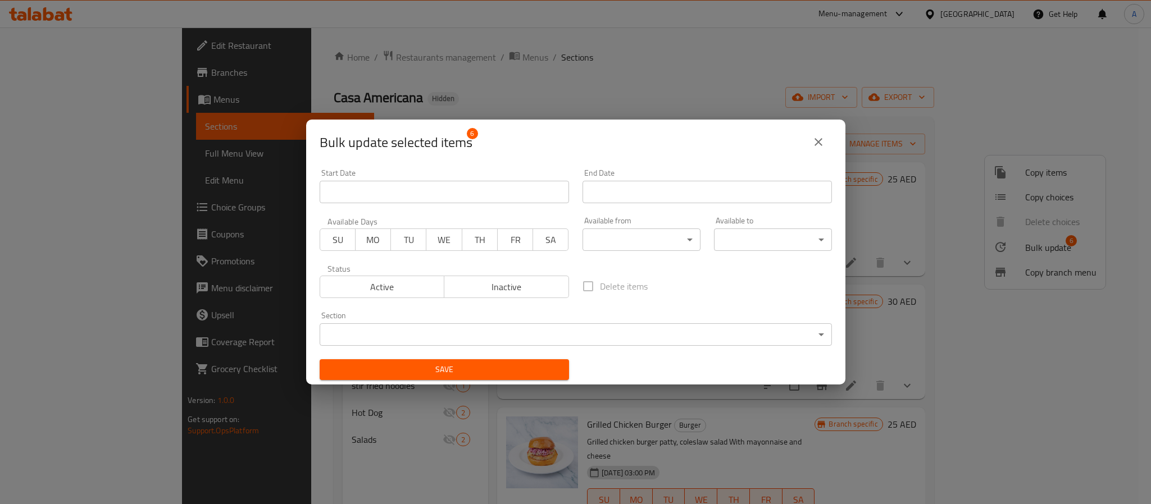
click at [512, 288] on span "Inactive" at bounding box center [507, 287] width 116 height 16
click at [500, 370] on span "Save" at bounding box center [444, 370] width 231 height 14
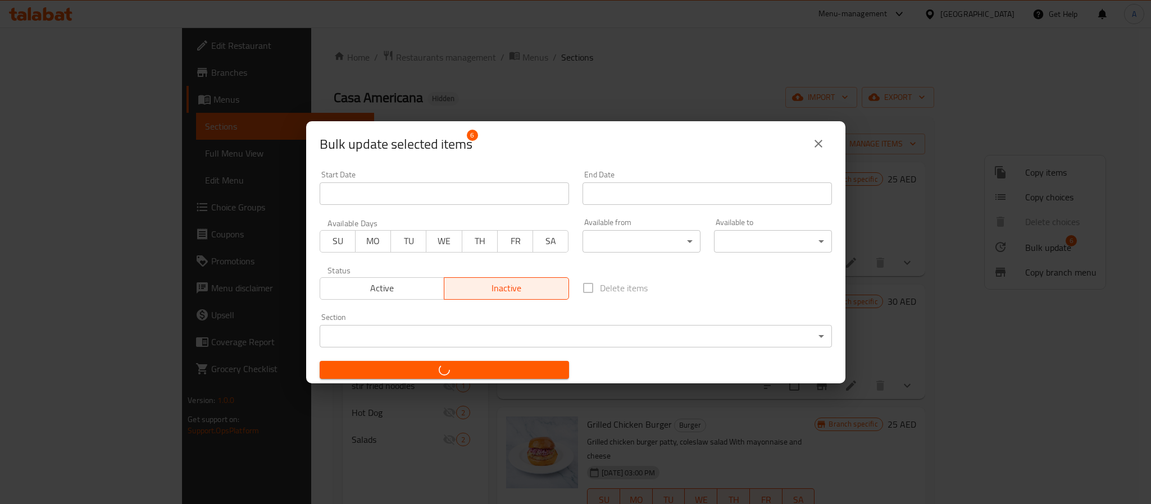
checkbox input "false"
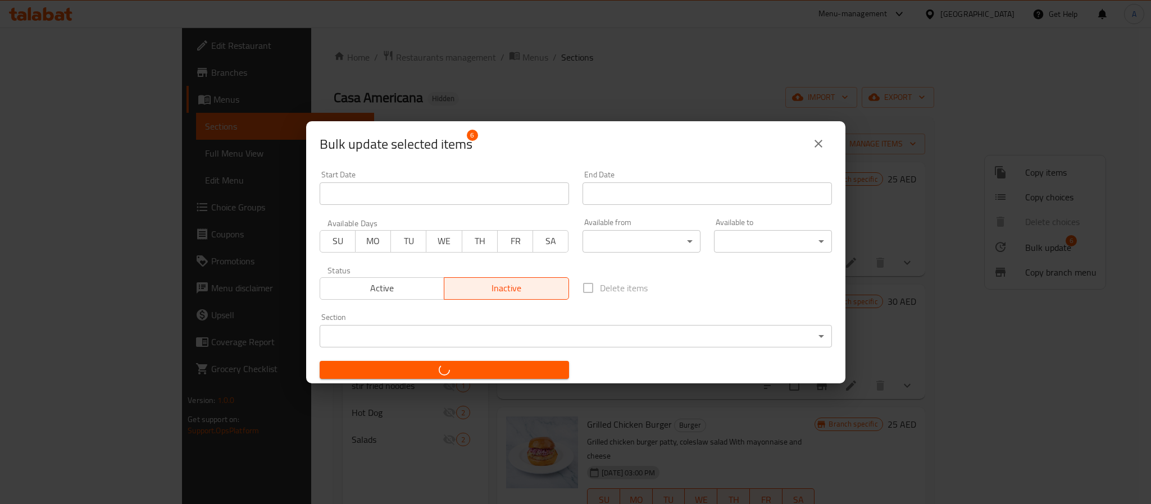
checkbox input "false"
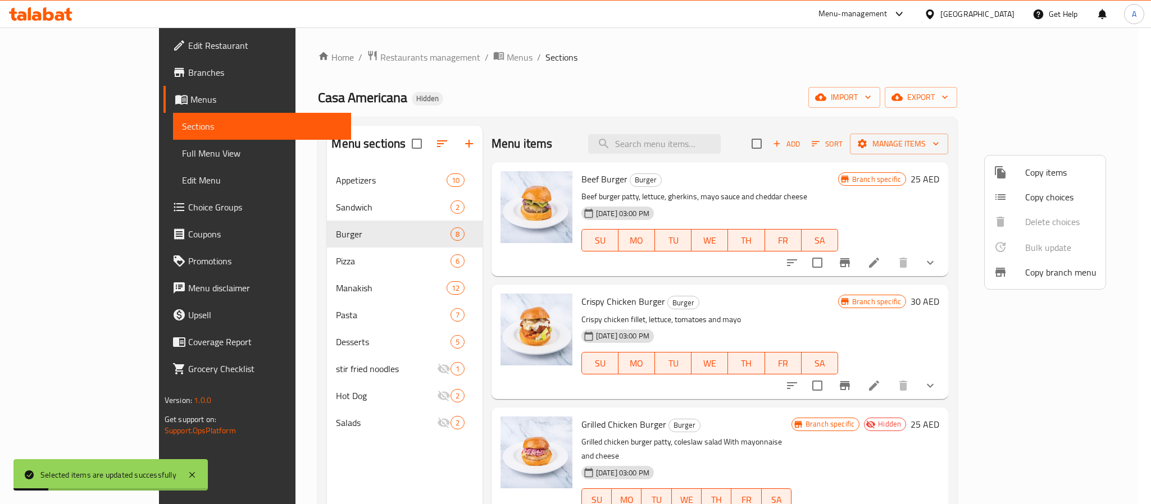
click at [908, 279] on div at bounding box center [575, 252] width 1151 height 504
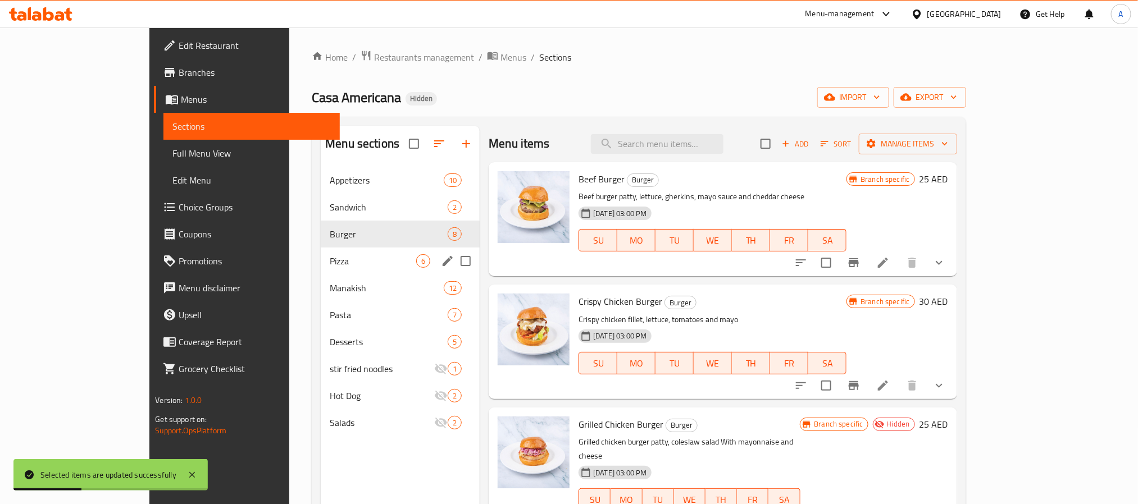
click at [330, 261] on span "Pizza" at bounding box center [373, 260] width 86 height 13
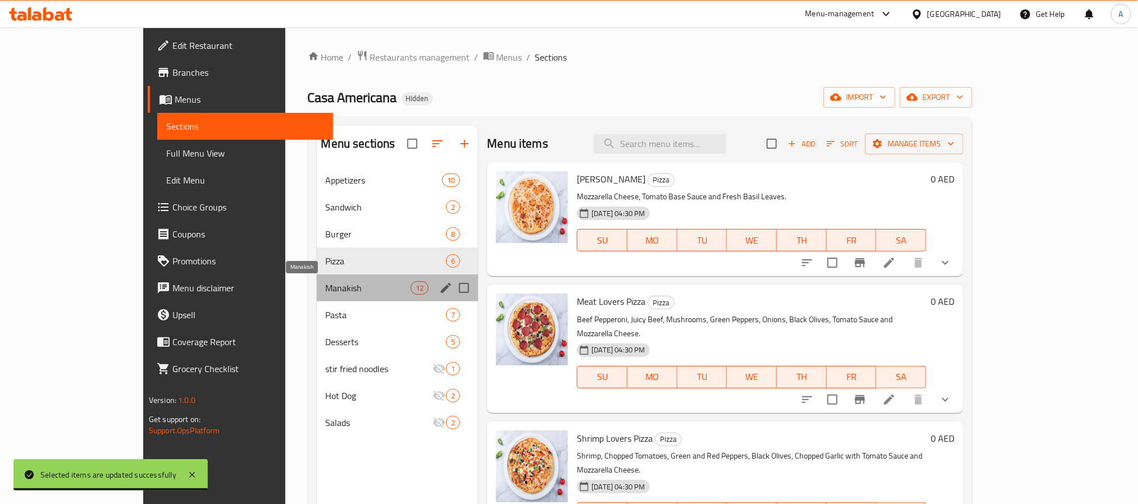
click at [326, 285] on span "Manakish" at bounding box center [368, 287] width 85 height 13
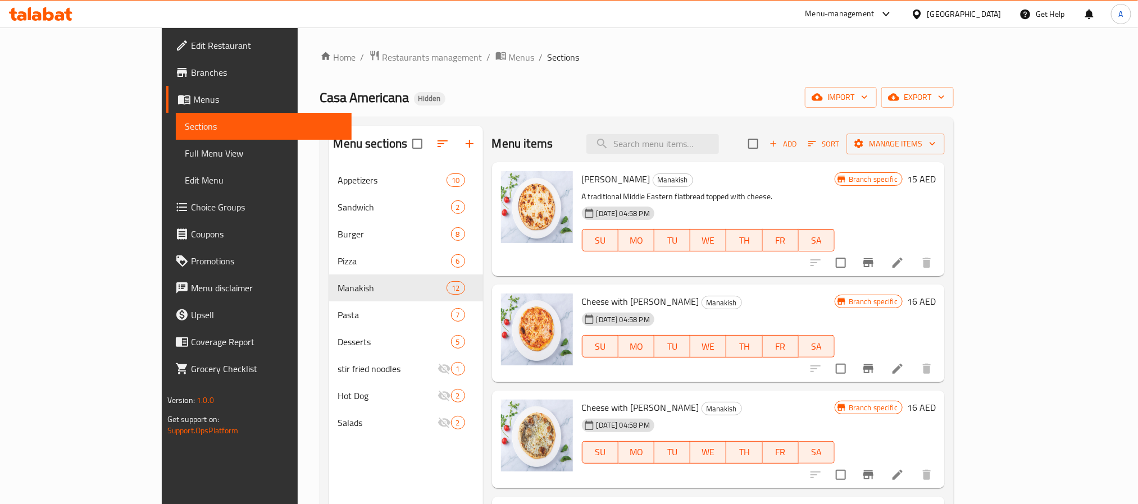
click at [839, 145] on span "Sort" at bounding box center [823, 144] width 31 height 13
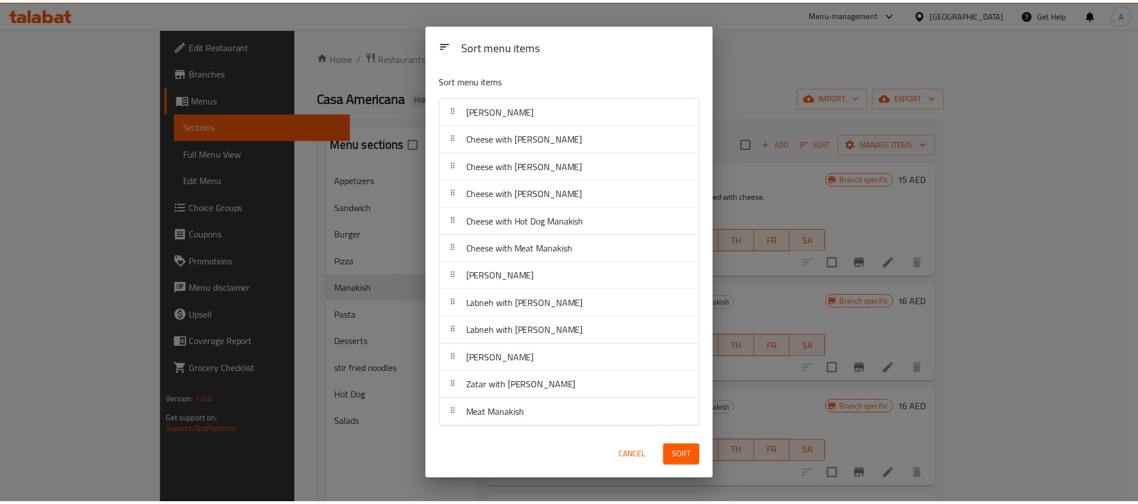
scroll to position [347, 0]
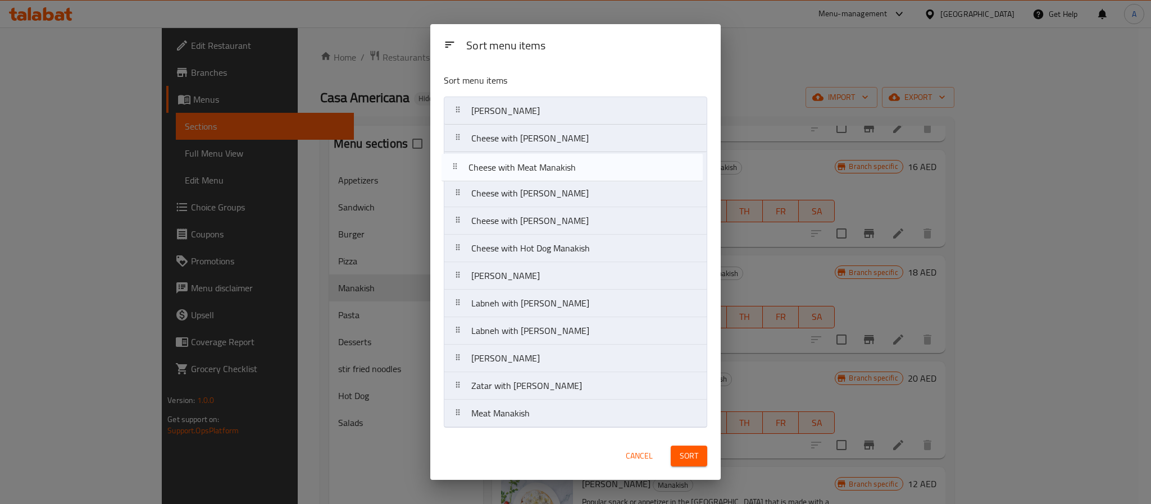
drag, startPoint x: 583, startPoint y: 247, endPoint x: 579, endPoint y: 160, distance: 86.6
click at [579, 160] on nav "Cheese Manakish Cheese with Muhamara Manakish Cheese with Zatar Manakish Cheese…" at bounding box center [575, 262] width 263 height 331
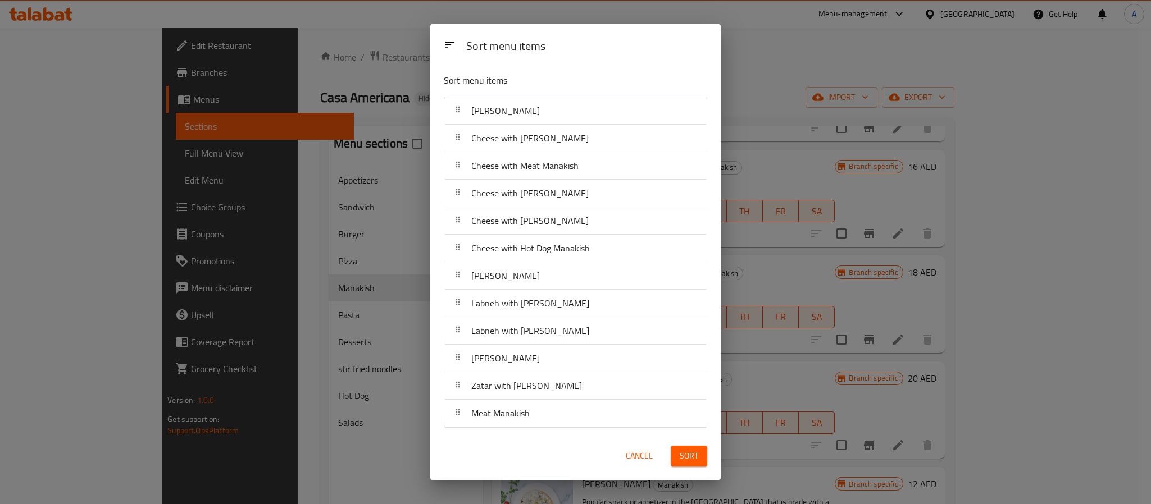
click at [680, 450] on span "Sort" at bounding box center [689, 456] width 19 height 14
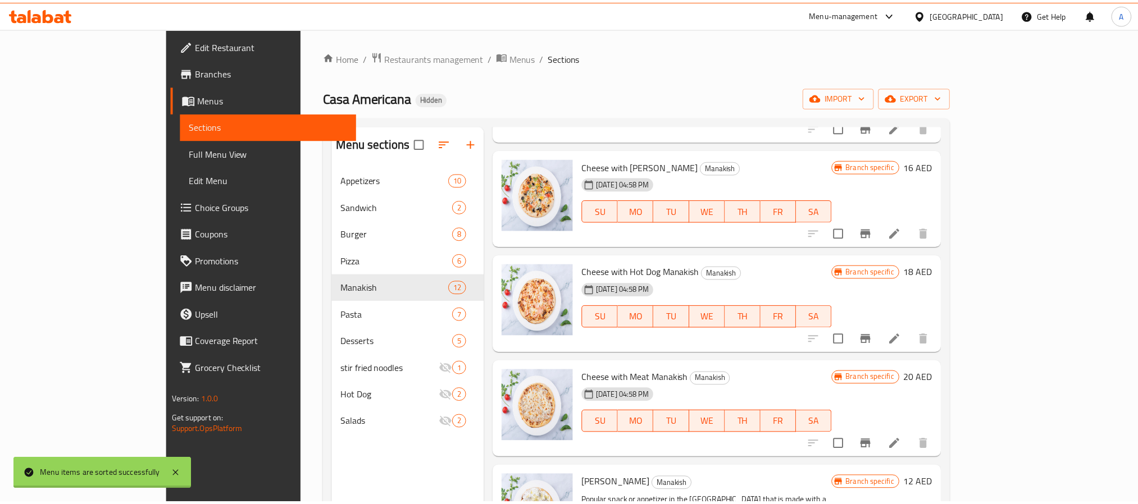
scroll to position [0, 0]
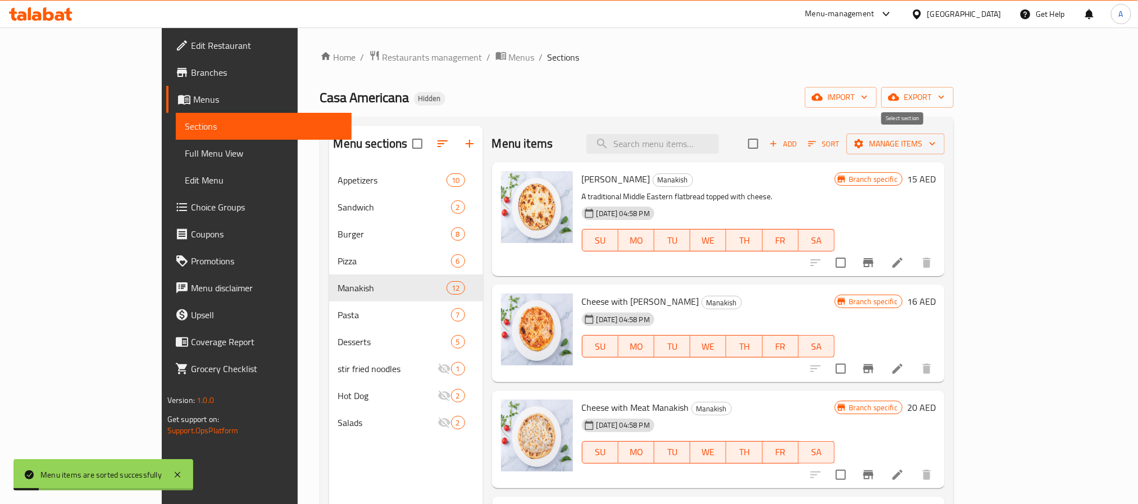
click at [765, 144] on input "checkbox" at bounding box center [753, 144] width 24 height 24
checkbox input "true"
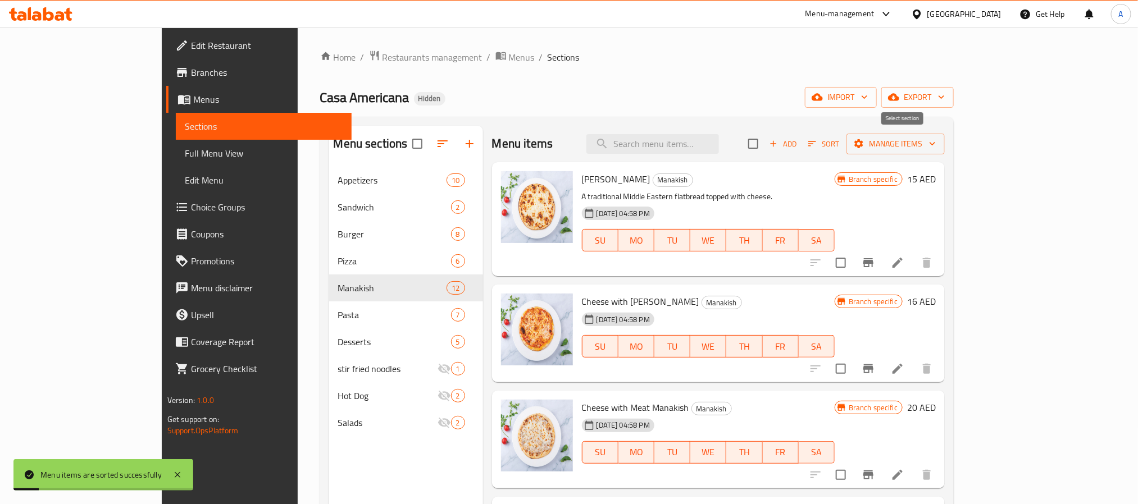
checkbox input "true"
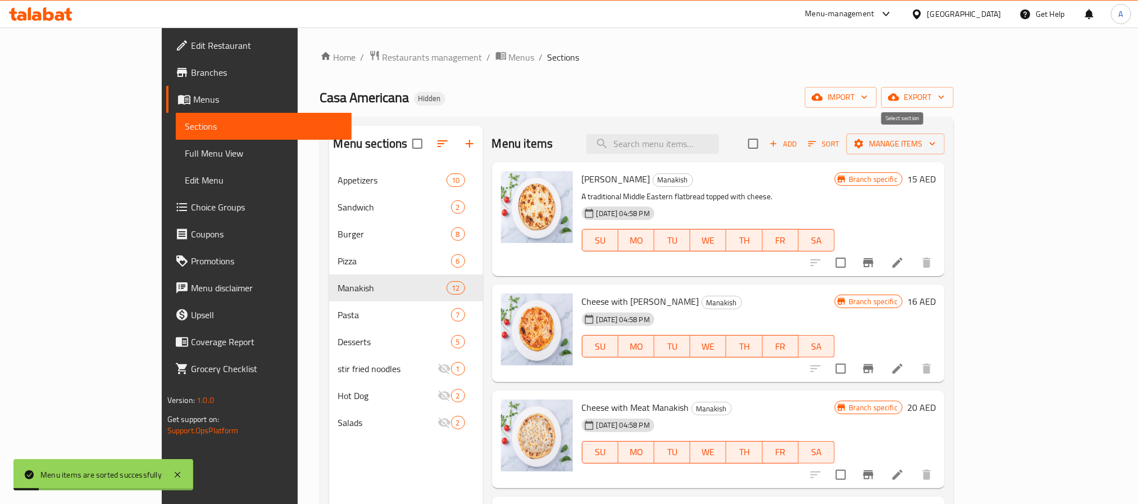
checkbox input "true"
click at [945, 135] on button "Manage items" at bounding box center [895, 144] width 98 height 21
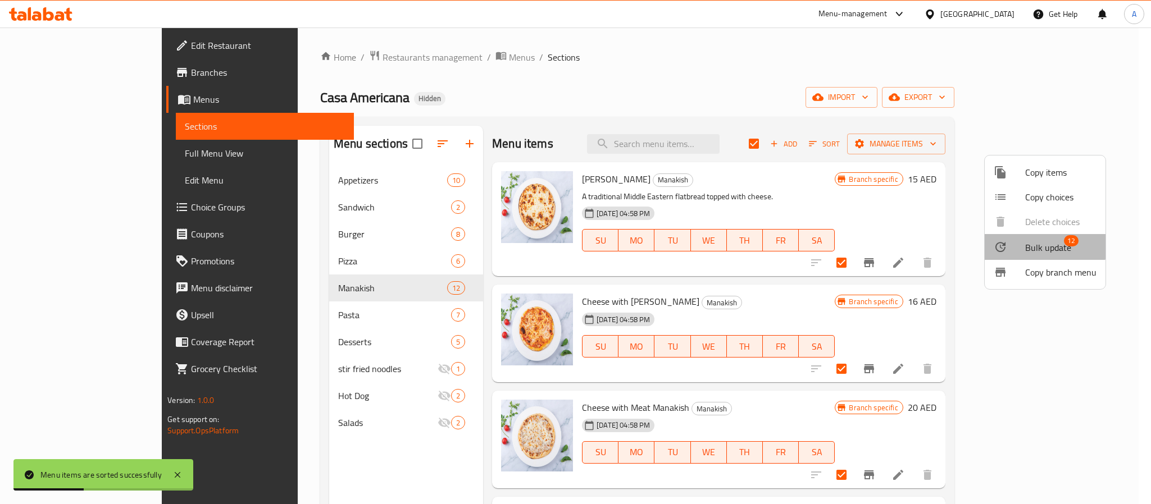
click at [1025, 238] on li "Bulk update 12" at bounding box center [1045, 247] width 121 height 26
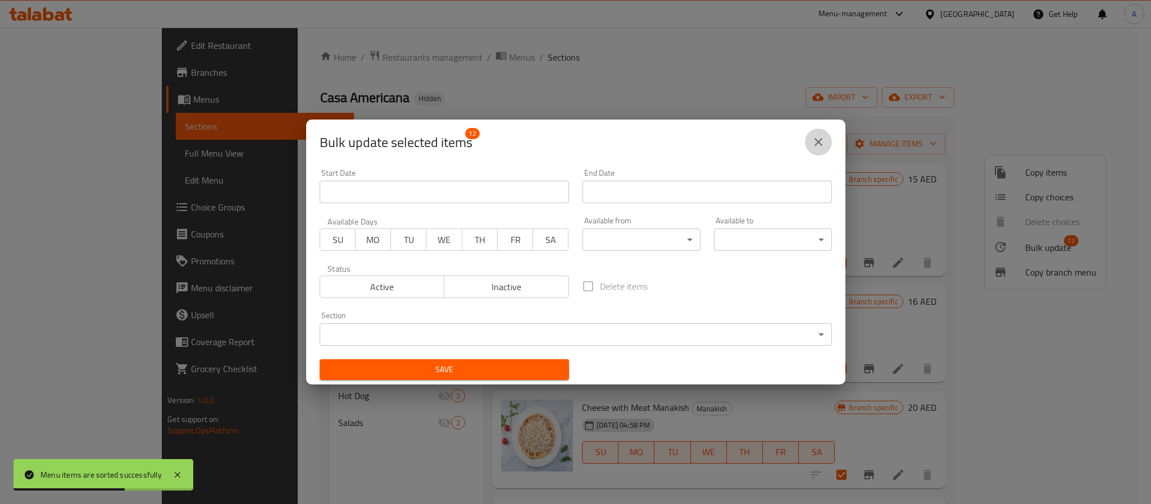
click at [810, 145] on button "close" at bounding box center [818, 142] width 27 height 27
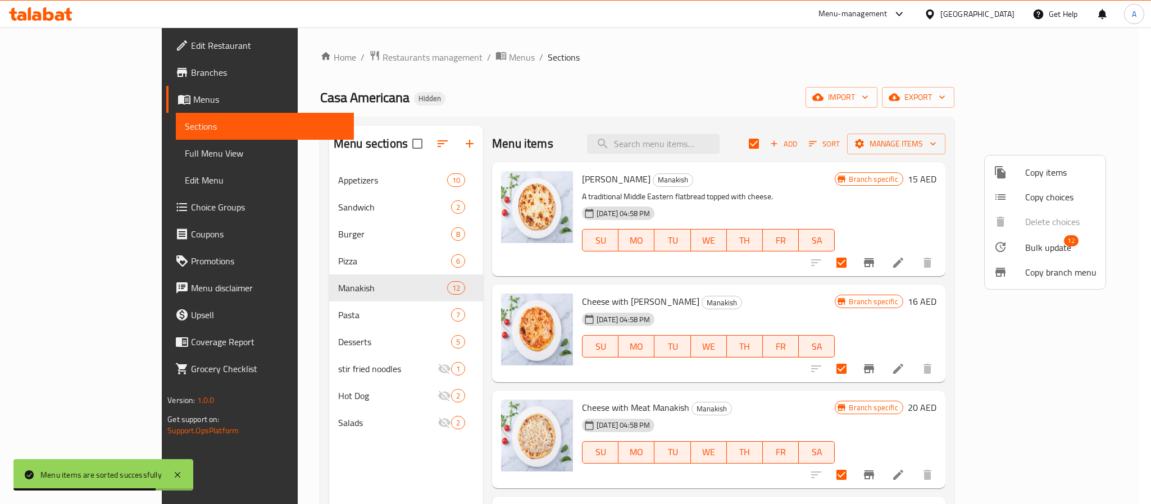
click at [853, 167] on div at bounding box center [575, 252] width 1151 height 504
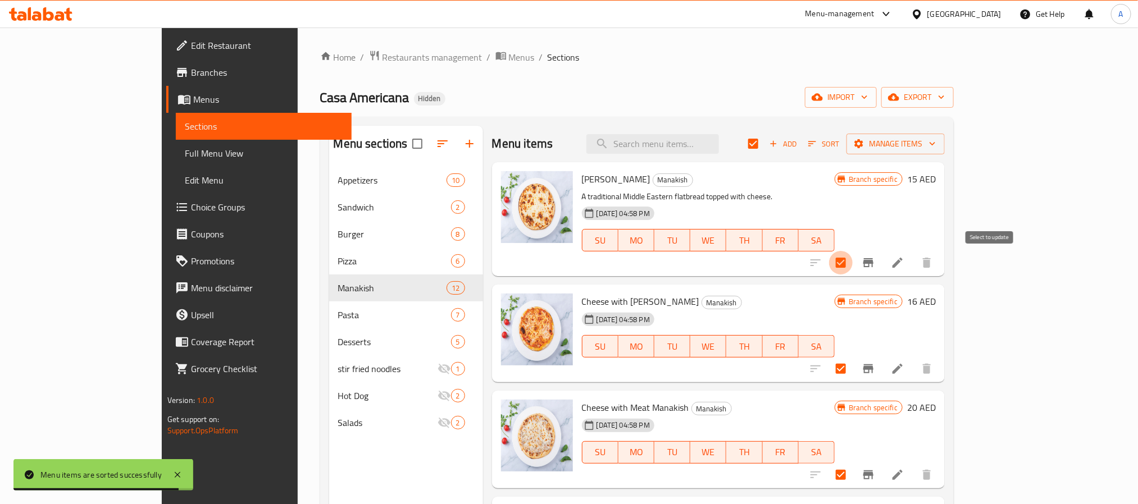
click at [853, 259] on input "checkbox" at bounding box center [841, 263] width 24 height 24
checkbox input "false"
drag, startPoint x: 991, startPoint y: 367, endPoint x: 989, endPoint y: 373, distance: 6.0
click at [853, 368] on input "checkbox" at bounding box center [841, 369] width 24 height 24
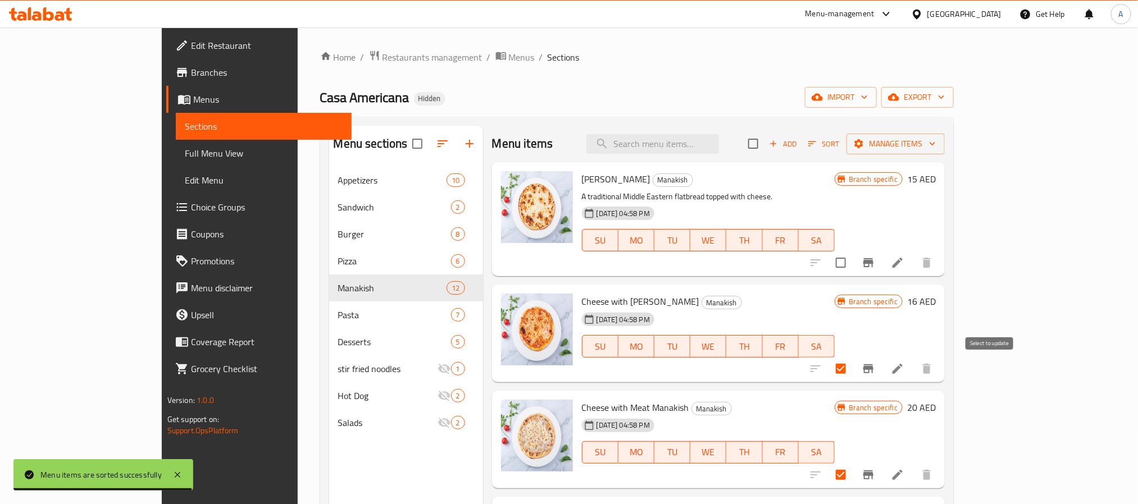
checkbox input "false"
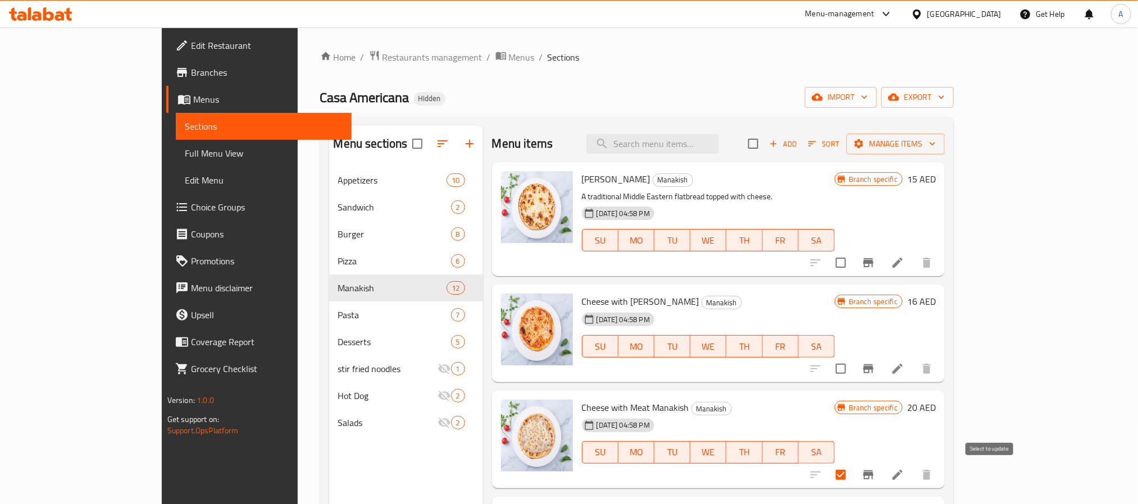
click at [853, 474] on input "checkbox" at bounding box center [841, 475] width 24 height 24
checkbox input "false"
click at [945, 135] on button "Manage items" at bounding box center [895, 144] width 98 height 21
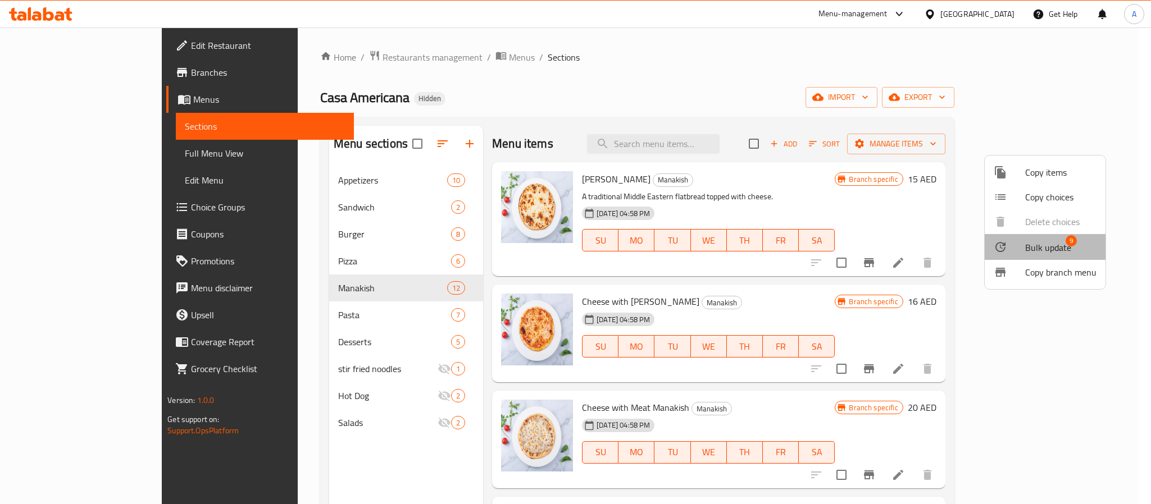
click at [1043, 243] on span "Bulk update" at bounding box center [1048, 247] width 46 height 13
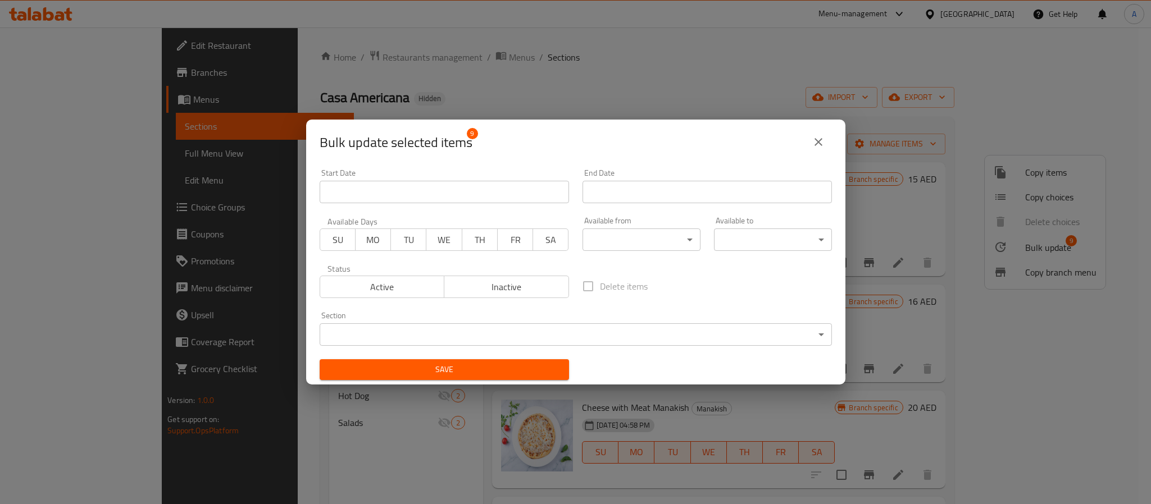
click at [489, 279] on span "Inactive" at bounding box center [507, 287] width 116 height 16
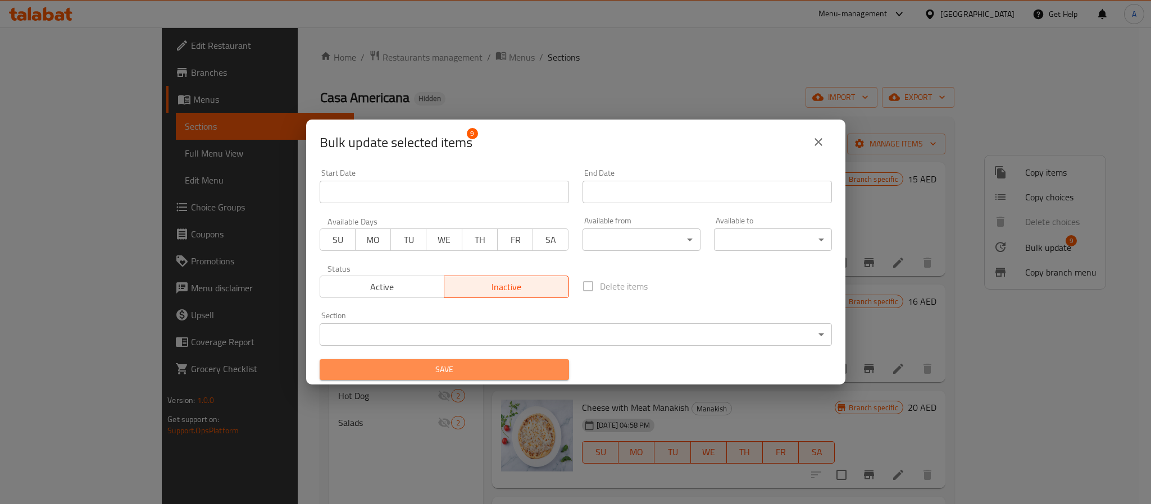
click at [492, 376] on span "Save" at bounding box center [444, 370] width 231 height 14
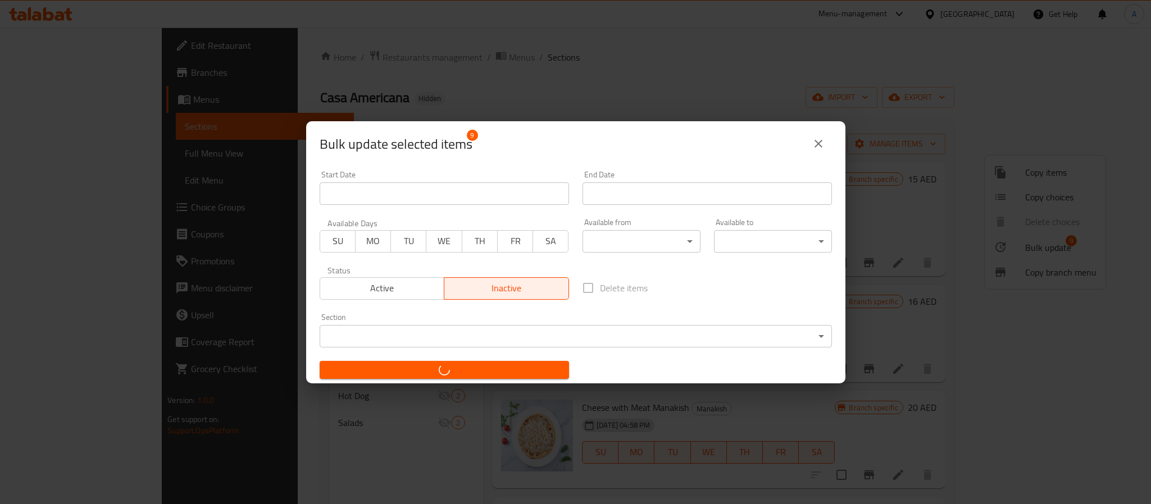
checkbox input "false"
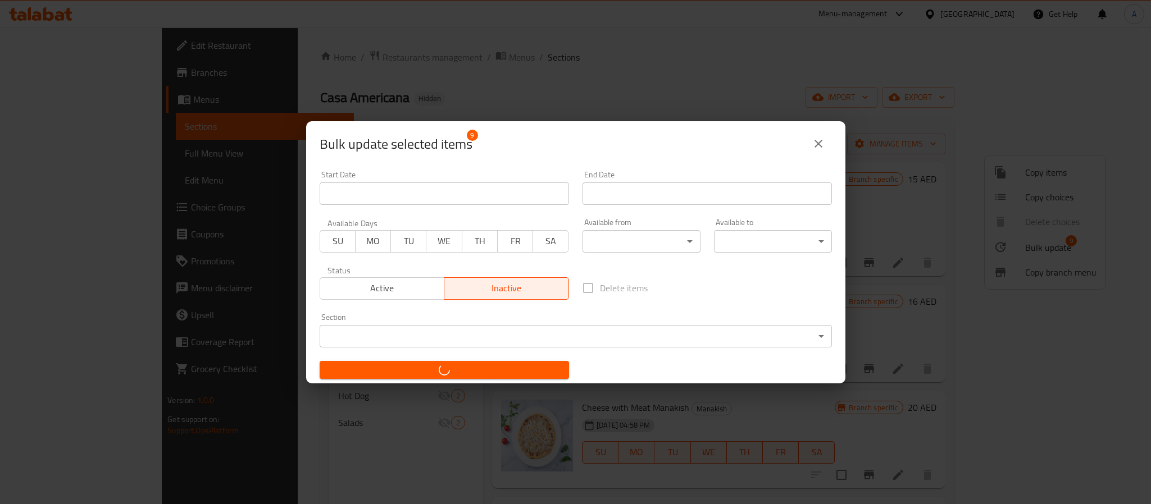
checkbox input "false"
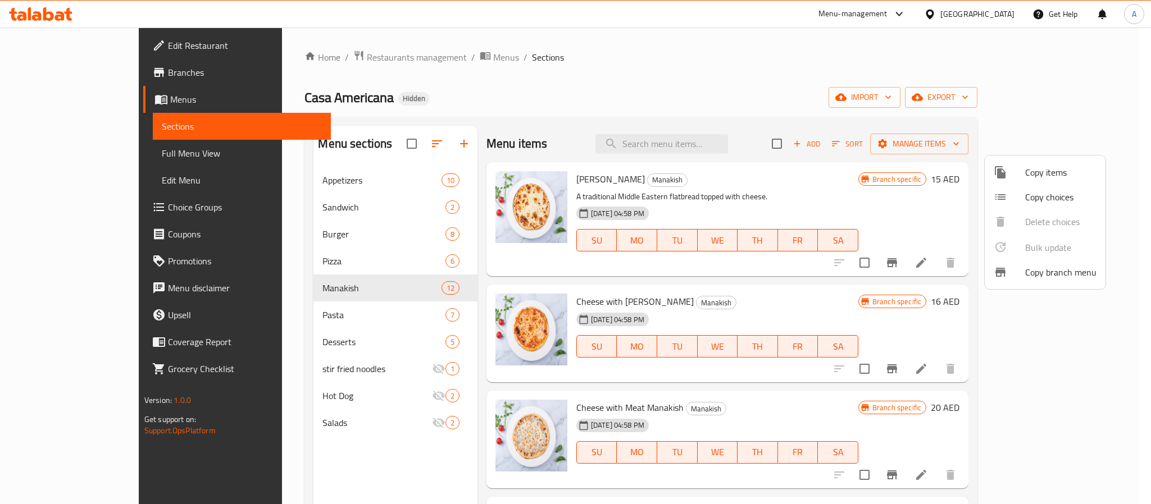
click at [327, 310] on div at bounding box center [575, 252] width 1151 height 504
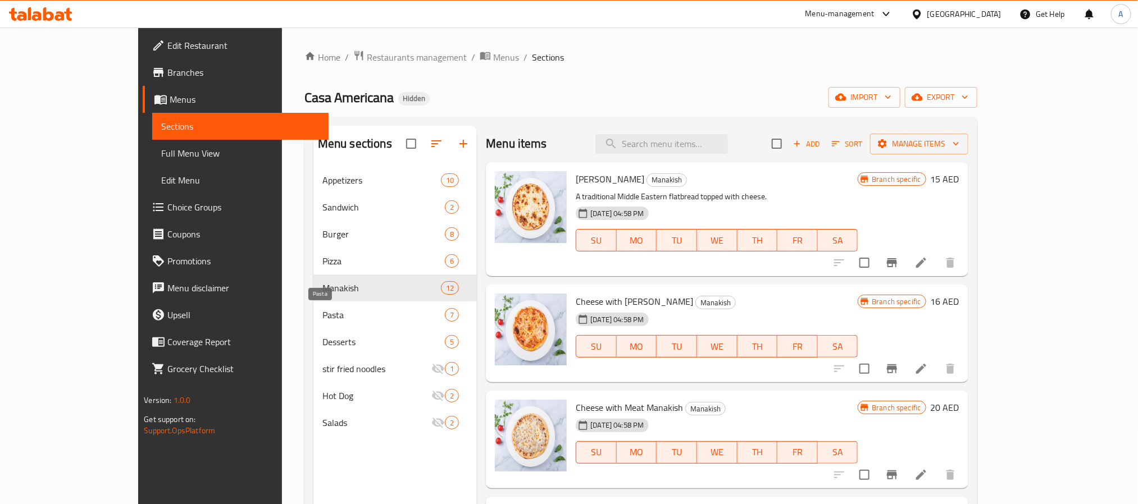
click at [327, 310] on span "Pasta" at bounding box center [383, 314] width 122 height 13
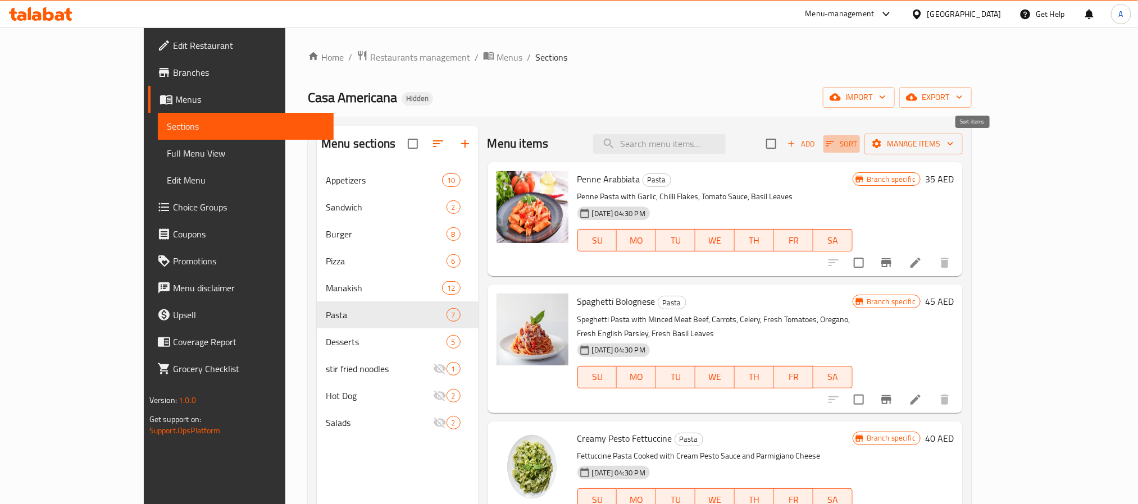
click at [857, 142] on span "Sort" at bounding box center [841, 144] width 31 height 13
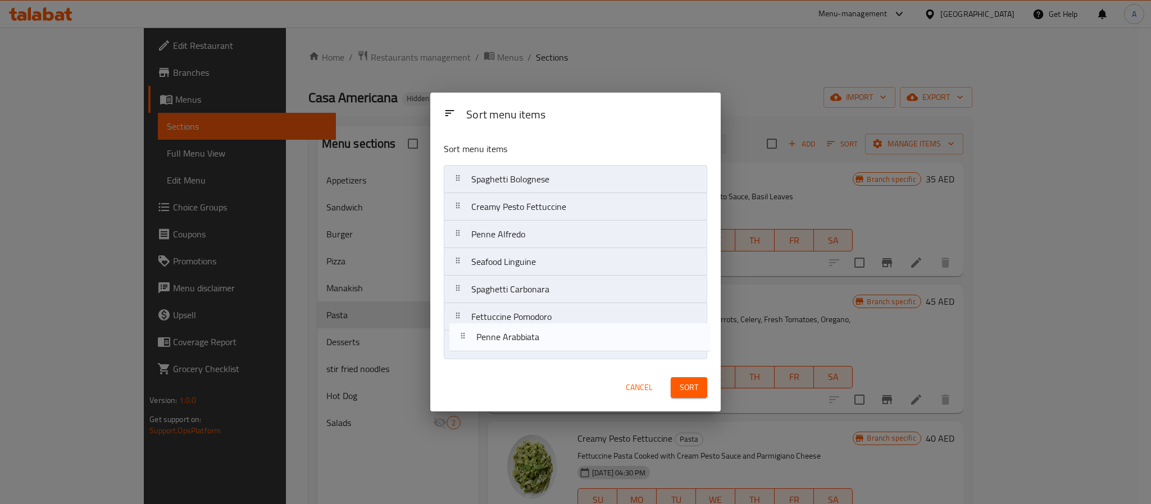
drag, startPoint x: 531, startPoint y: 185, endPoint x: 538, endPoint y: 356, distance: 170.3
click at [538, 356] on nav "Penne Arabbiata Spaghetti Bolognese Creamy Pesto Fettuccine Penne Alfredo Seafo…" at bounding box center [575, 262] width 263 height 194
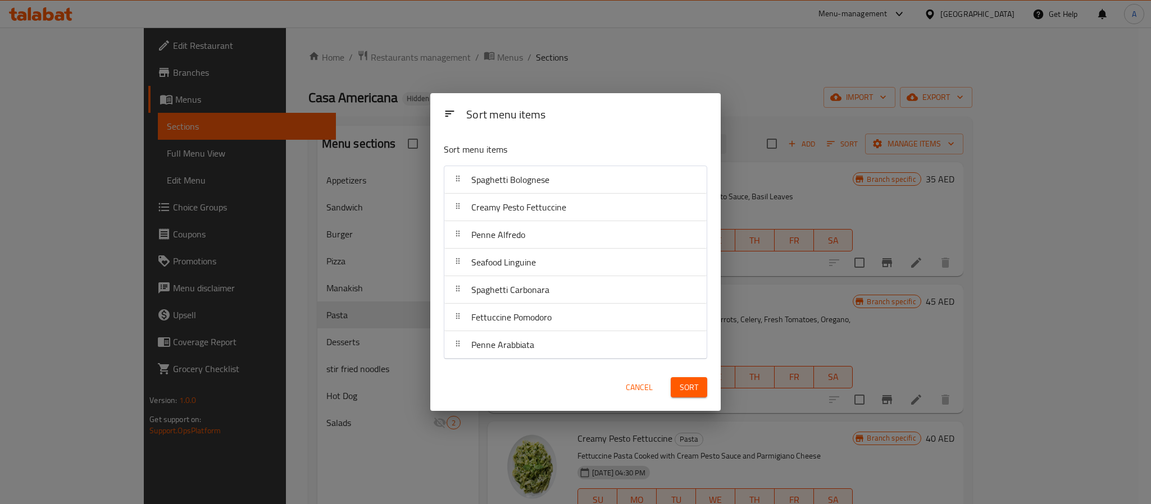
click at [677, 383] on button "Sort" at bounding box center [689, 387] width 37 height 21
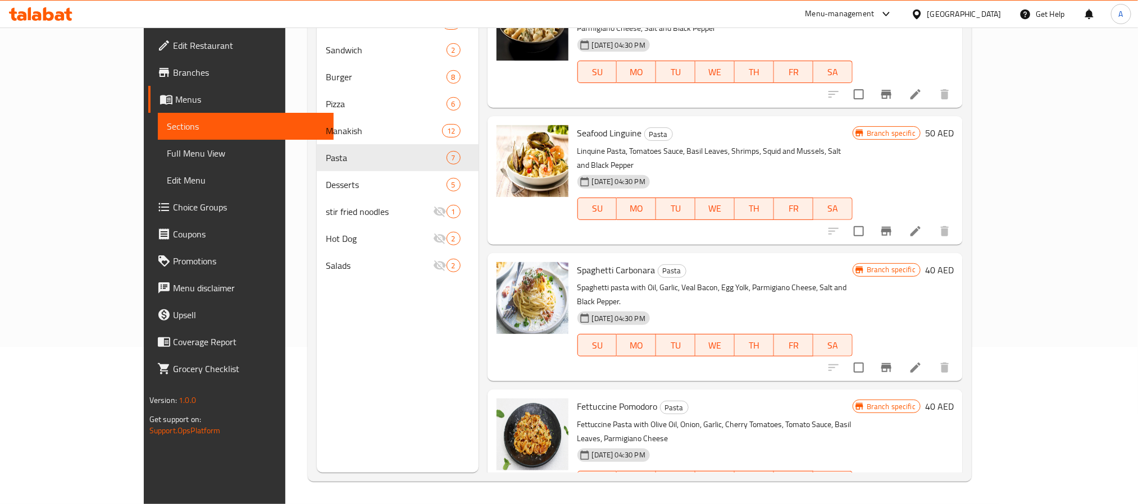
scroll to position [381, 0]
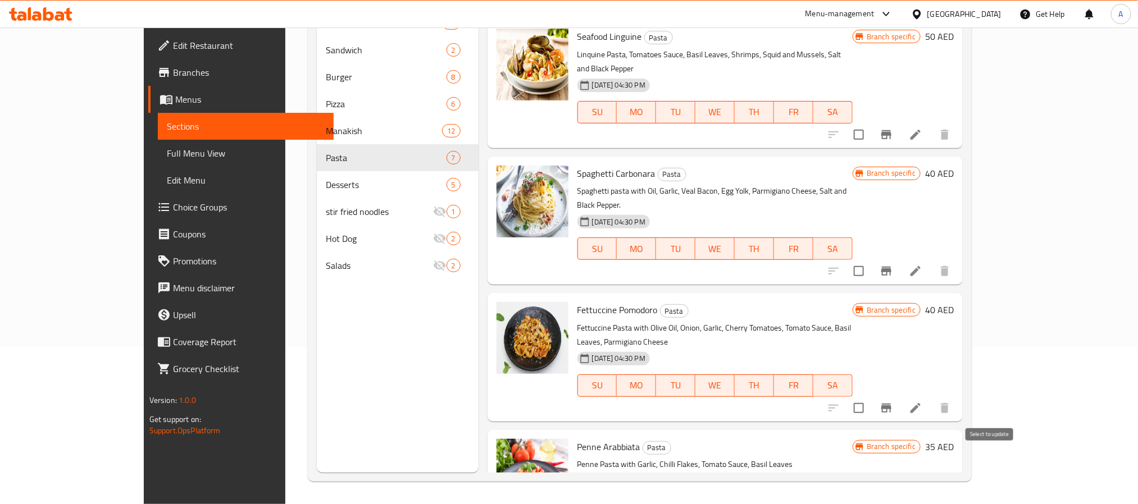
checkbox input "true"
click at [871, 397] on input "checkbox" at bounding box center [859, 409] width 24 height 24
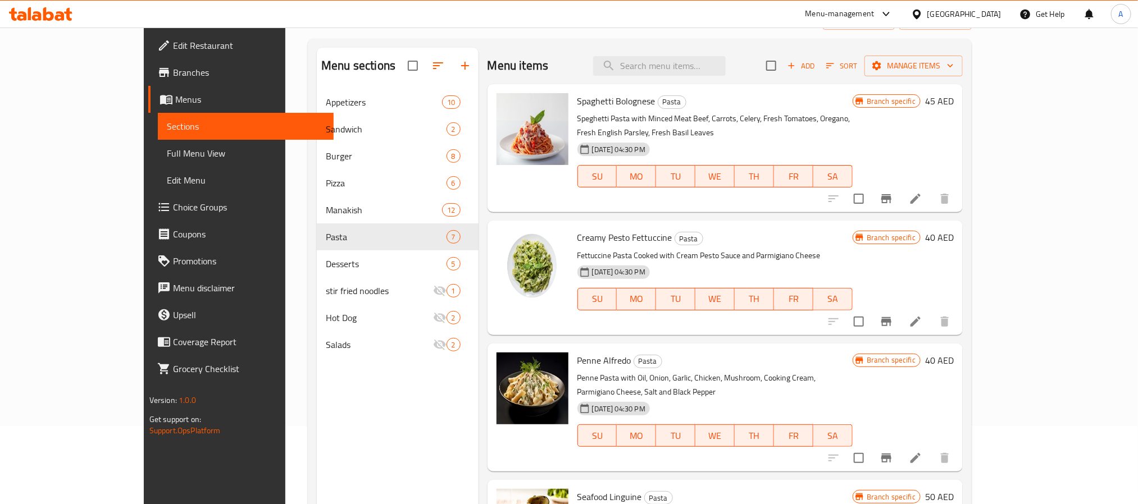
scroll to position [0, 0]
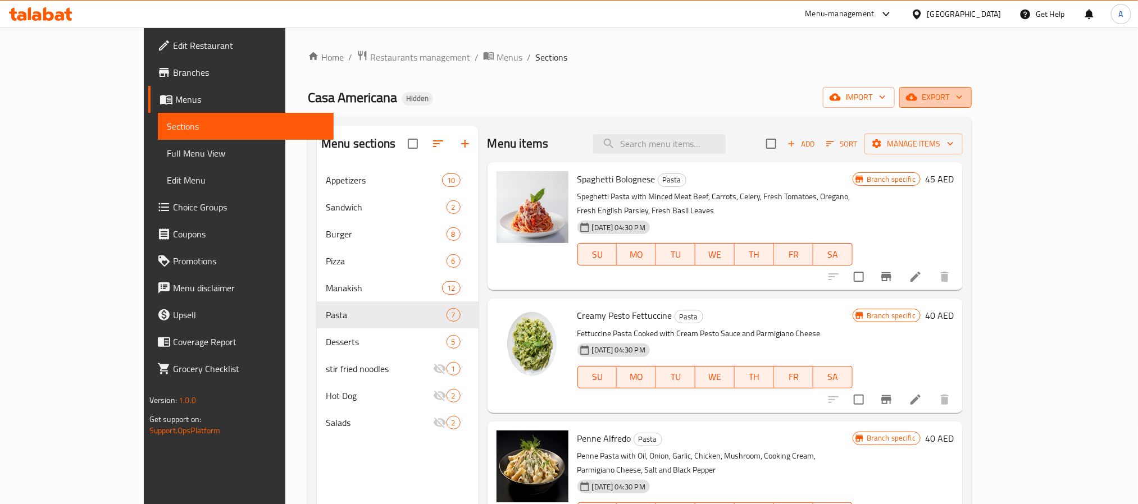
click at [963, 96] on span "export" at bounding box center [935, 97] width 54 height 14
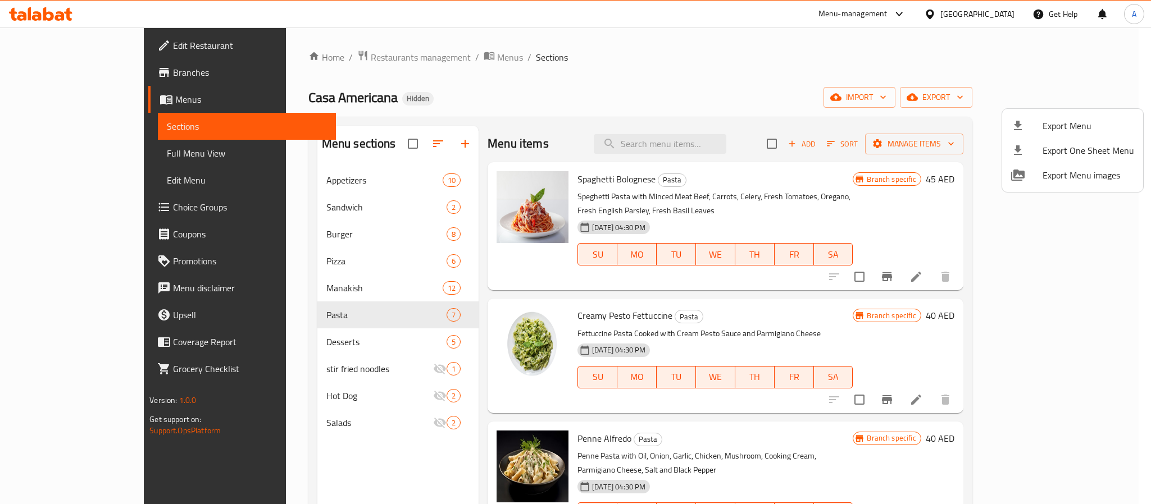
click at [880, 108] on div at bounding box center [575, 252] width 1151 height 504
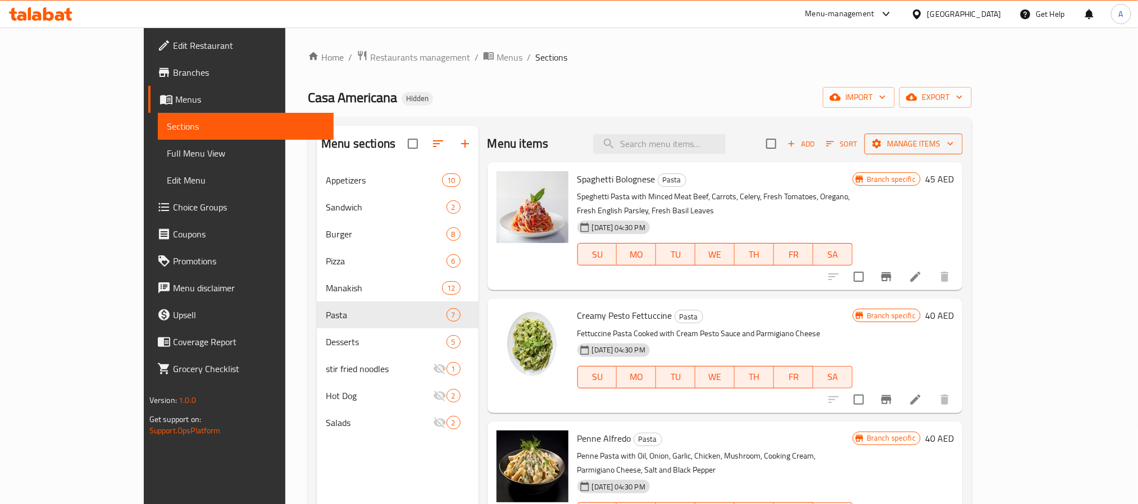
click at [954, 140] on span "Manage items" at bounding box center [913, 144] width 80 height 14
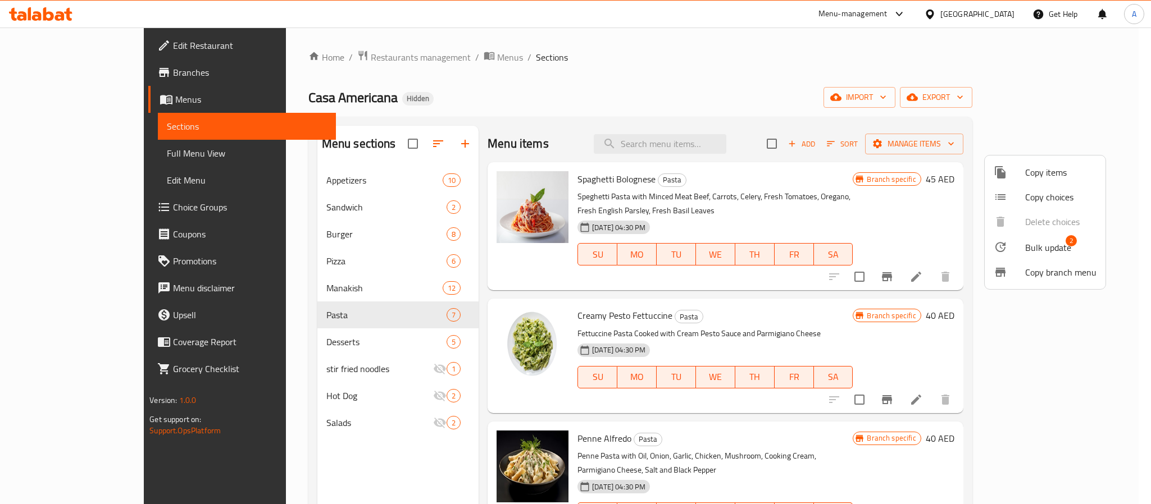
click at [1035, 236] on li "Bulk update 2" at bounding box center [1045, 247] width 121 height 26
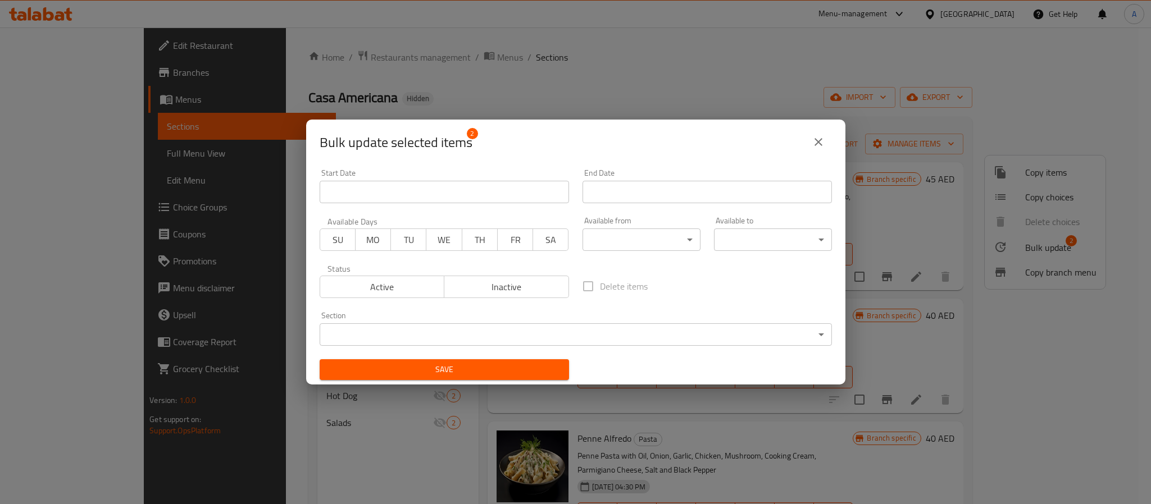
click at [526, 286] on span "Inactive" at bounding box center [507, 287] width 116 height 16
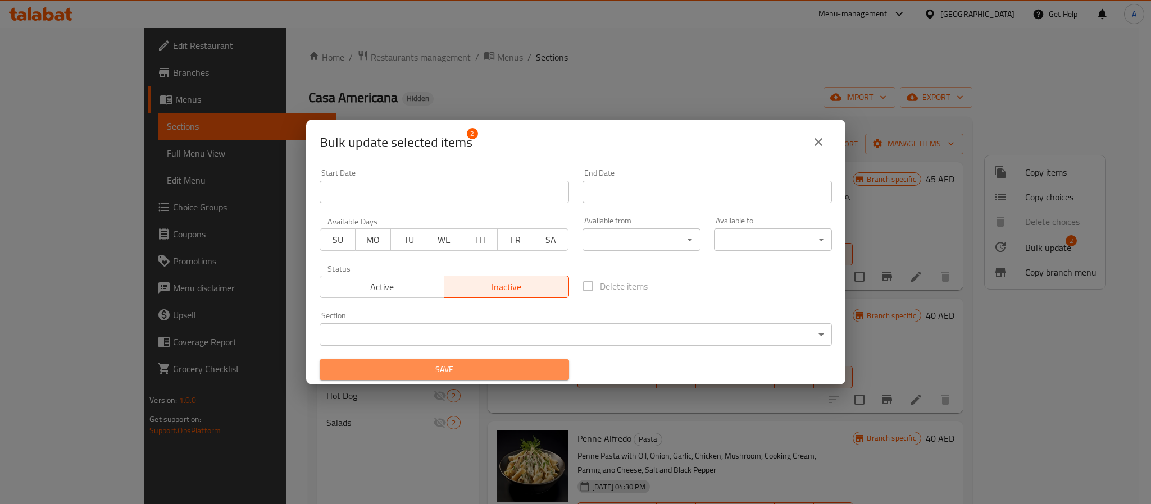
click at [507, 365] on span "Save" at bounding box center [444, 370] width 231 height 14
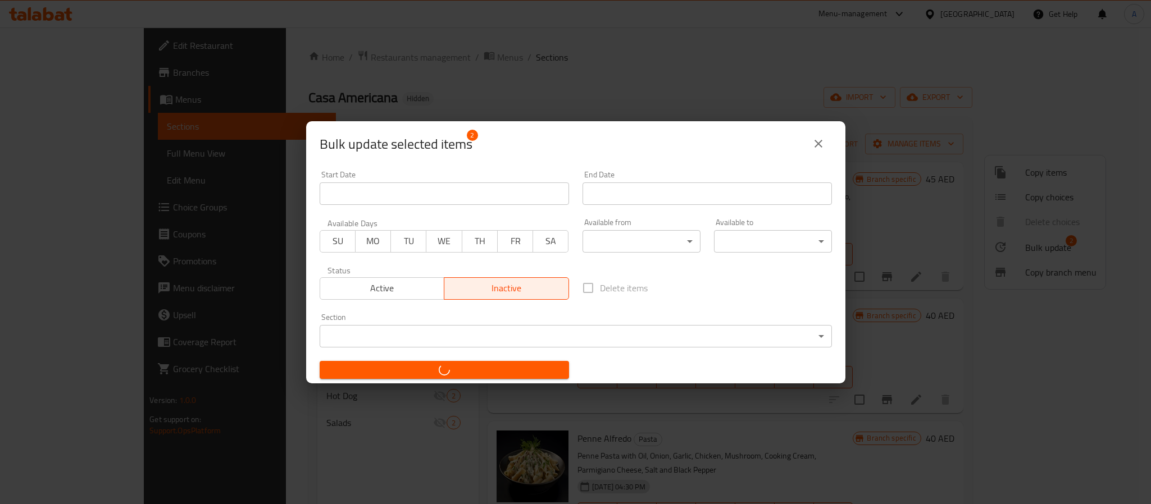
checkbox input "false"
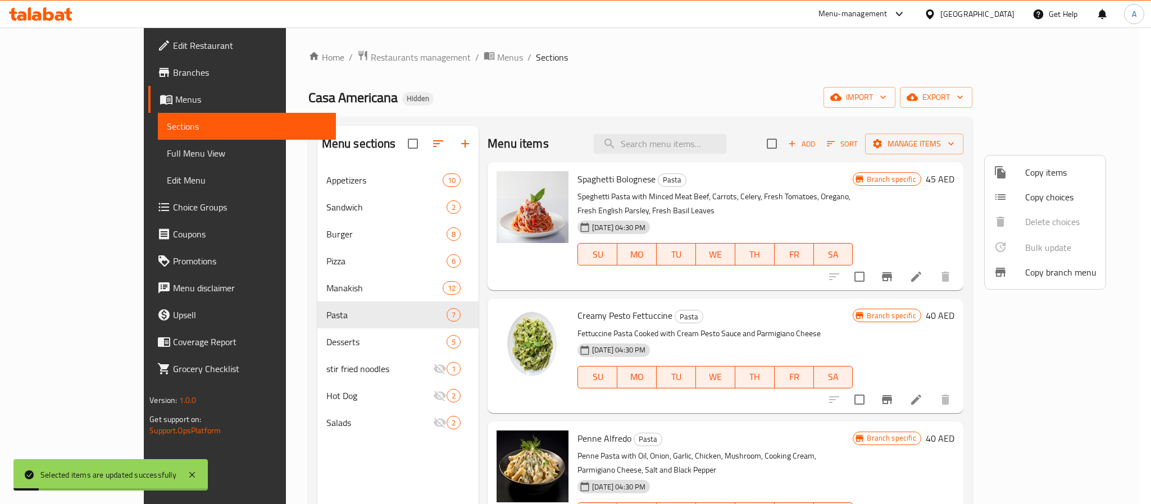
click at [319, 336] on div at bounding box center [575, 252] width 1151 height 504
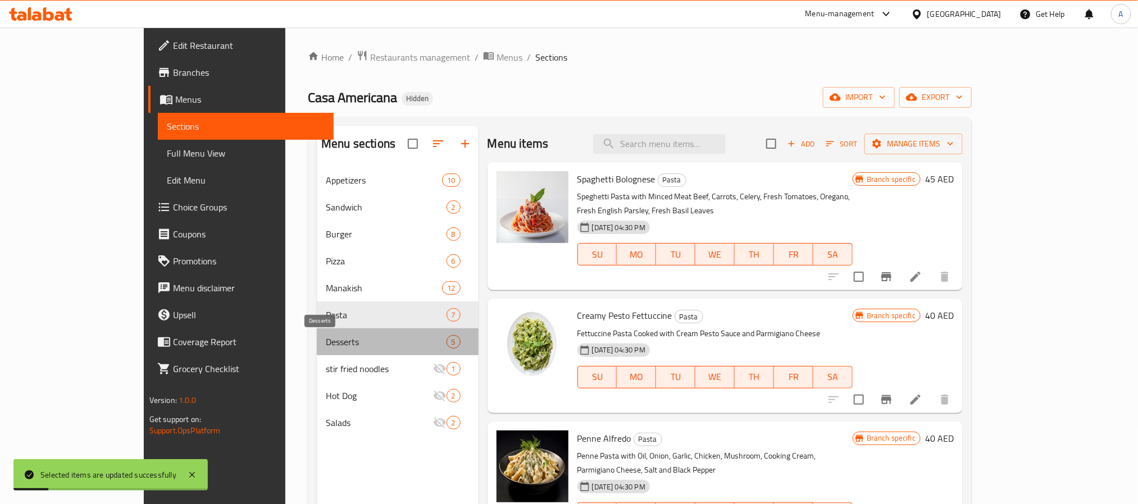
click at [326, 336] on span "Desserts" at bounding box center [386, 341] width 120 height 13
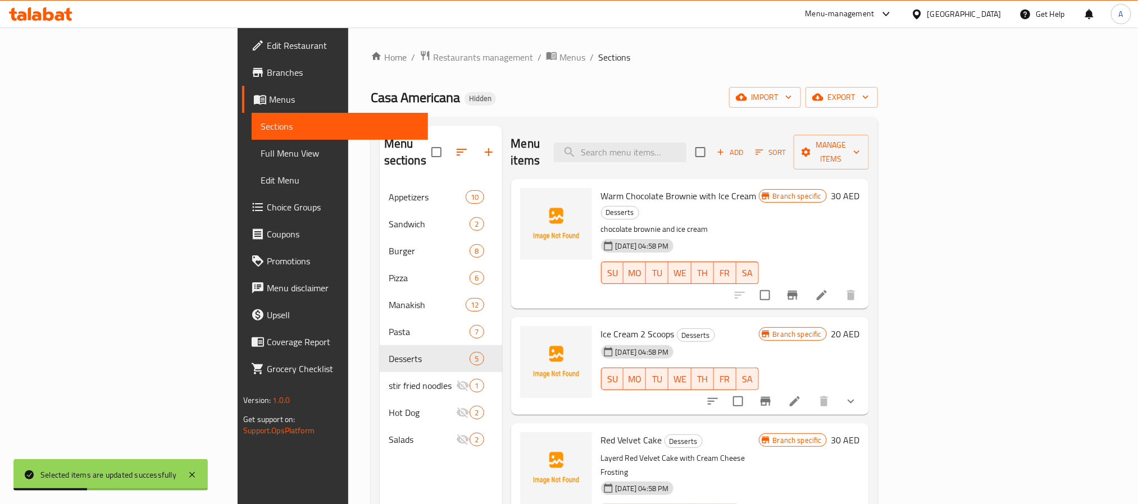
scroll to position [84, 0]
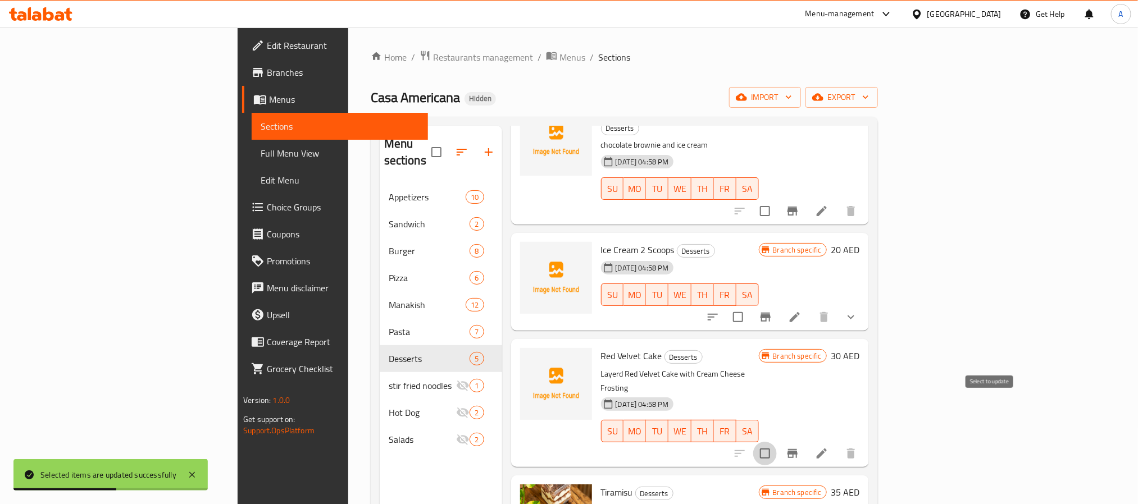
click at [777, 442] on input "checkbox" at bounding box center [765, 454] width 24 height 24
checkbox input "true"
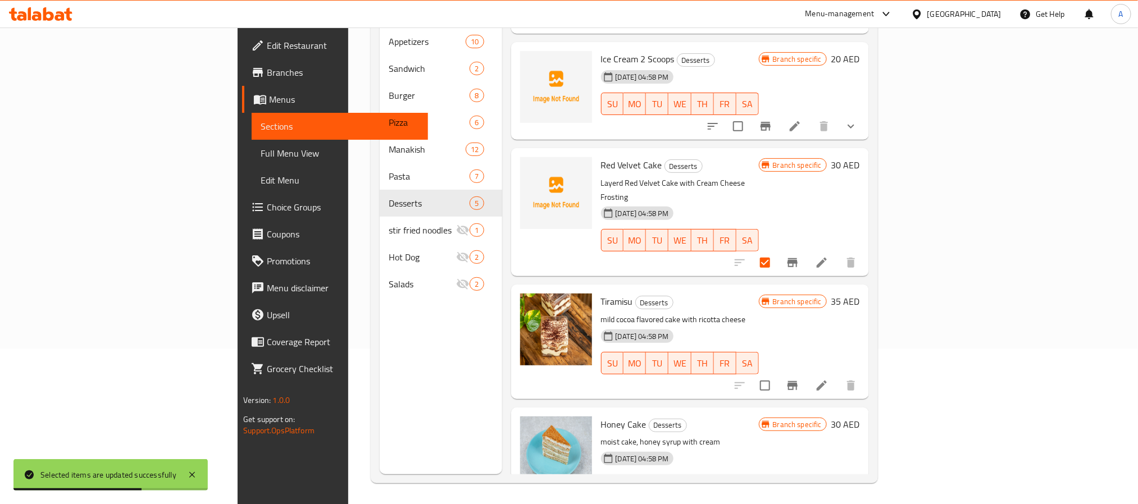
scroll to position [157, 0]
click at [777, 372] on input "checkbox" at bounding box center [765, 384] width 24 height 24
checkbox input "true"
click at [777, 495] on input "checkbox" at bounding box center [765, 507] width 24 height 24
checkbox input "true"
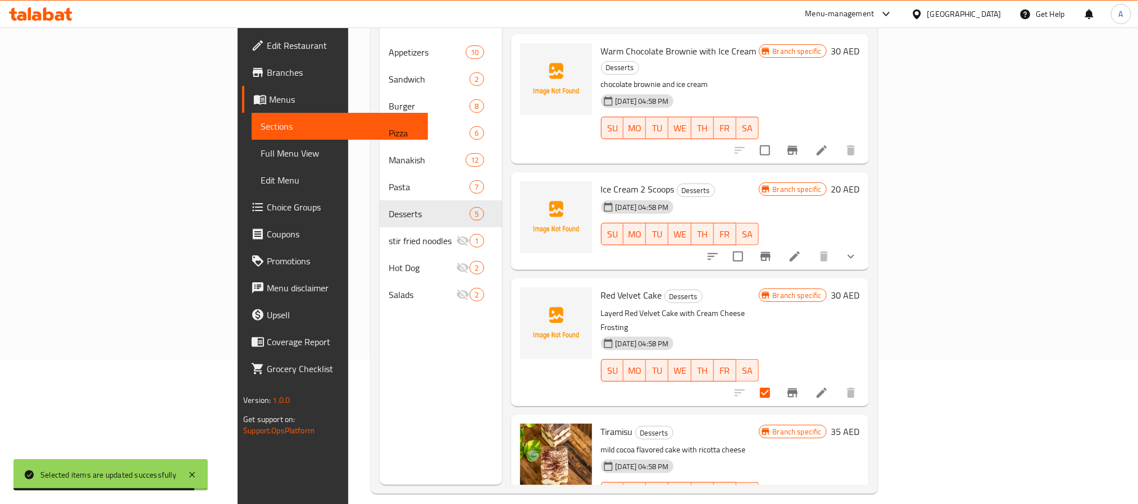
scroll to position [0, 0]
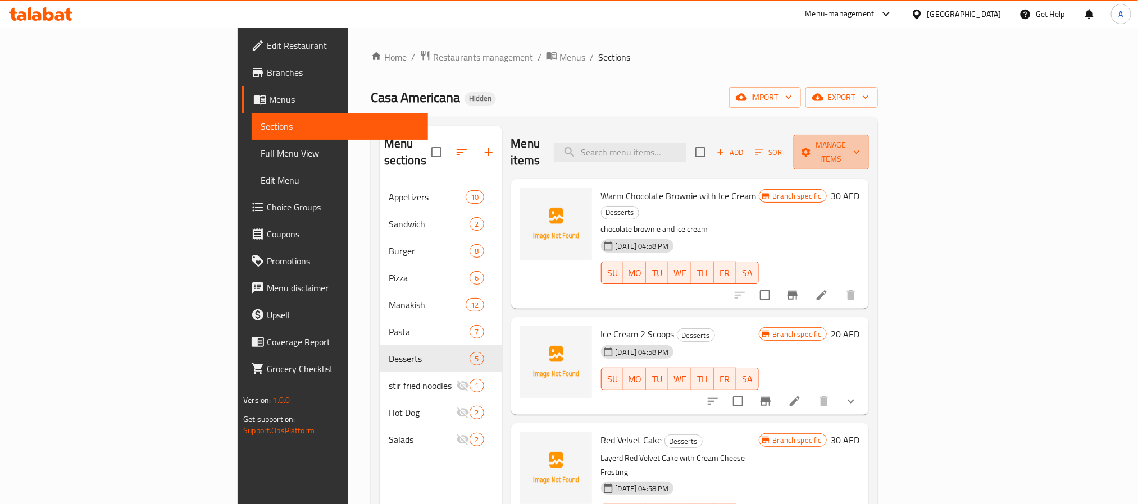
click at [860, 144] on span "Manage items" at bounding box center [831, 152] width 57 height 28
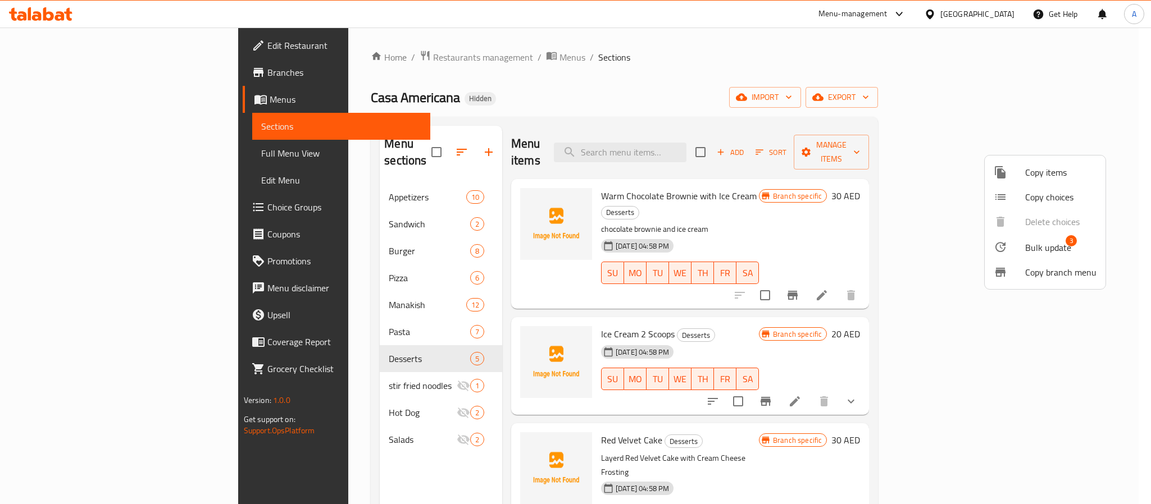
click at [1039, 243] on span "Bulk update" at bounding box center [1048, 247] width 46 height 13
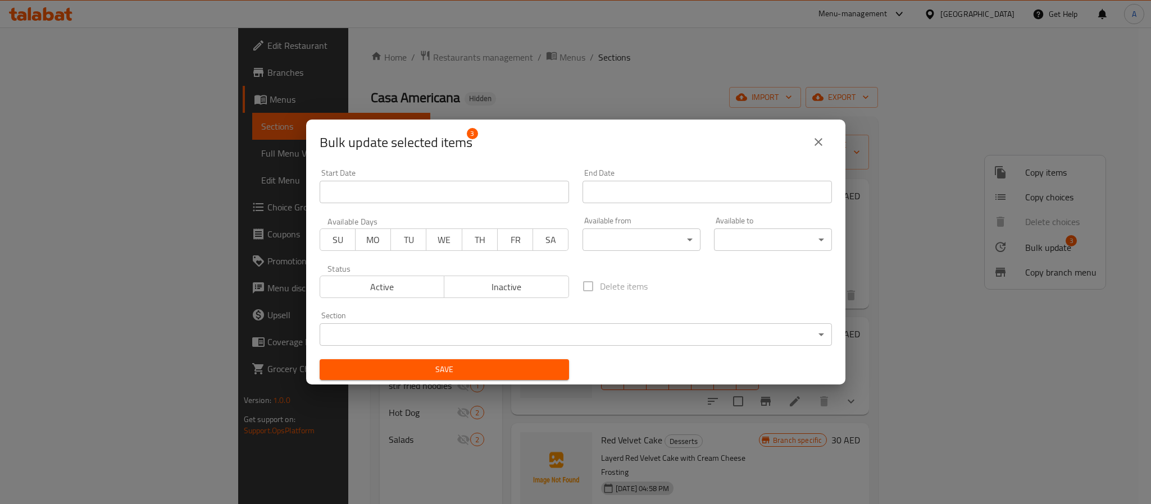
click at [467, 280] on span "Inactive" at bounding box center [507, 287] width 116 height 16
click at [472, 363] on span "Save" at bounding box center [444, 370] width 231 height 14
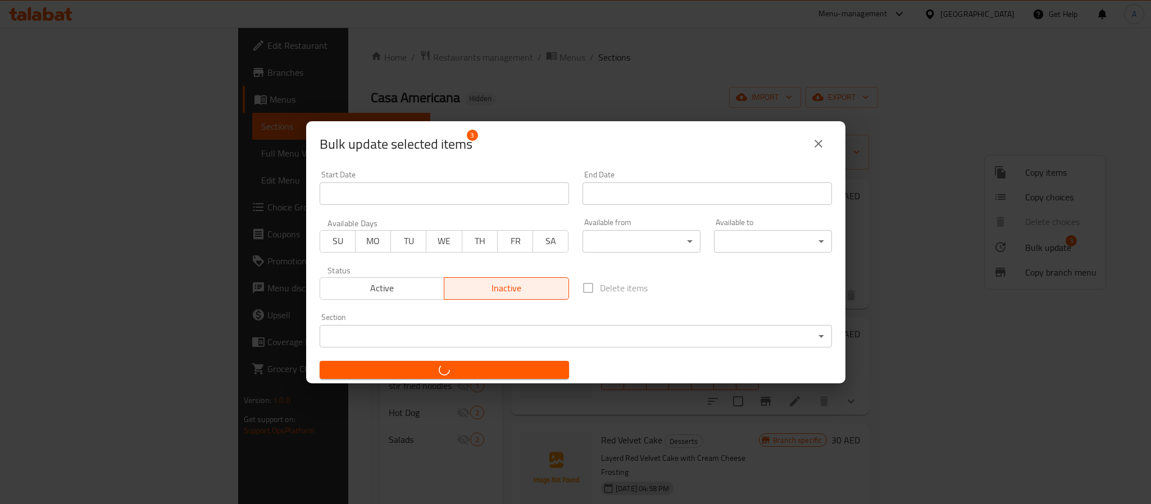
checkbox input "false"
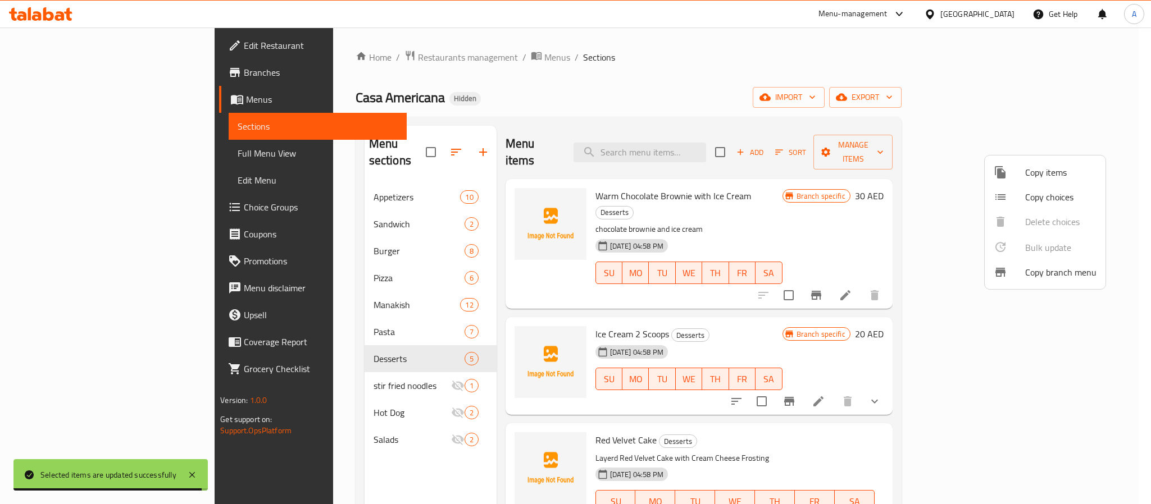
click at [836, 174] on div at bounding box center [575, 252] width 1151 height 504
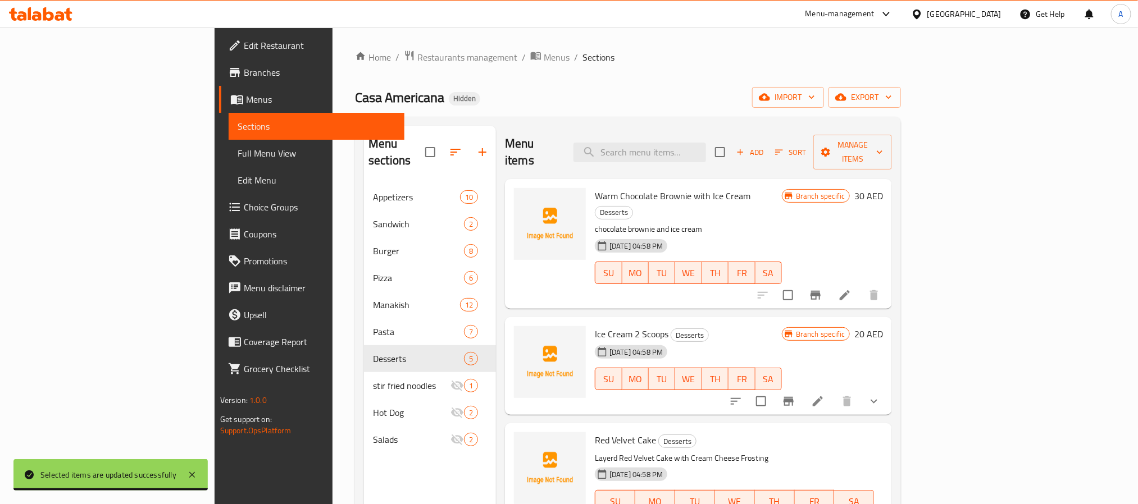
click at [782, 188] on h6 "Warm Chocolate Brownie with Ice Cream Desserts" at bounding box center [688, 203] width 187 height 31
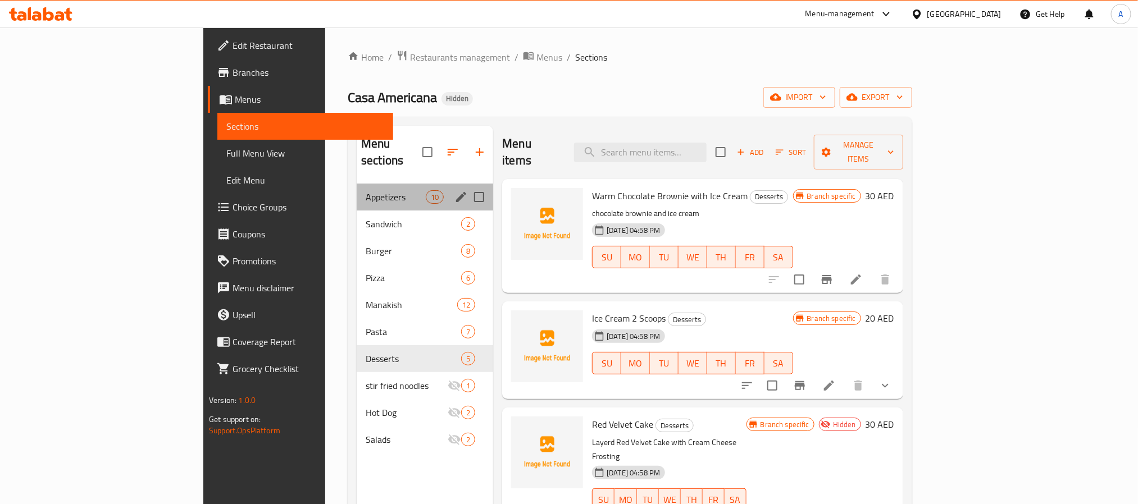
click at [357, 184] on div "Appetizers 10" at bounding box center [425, 197] width 136 height 27
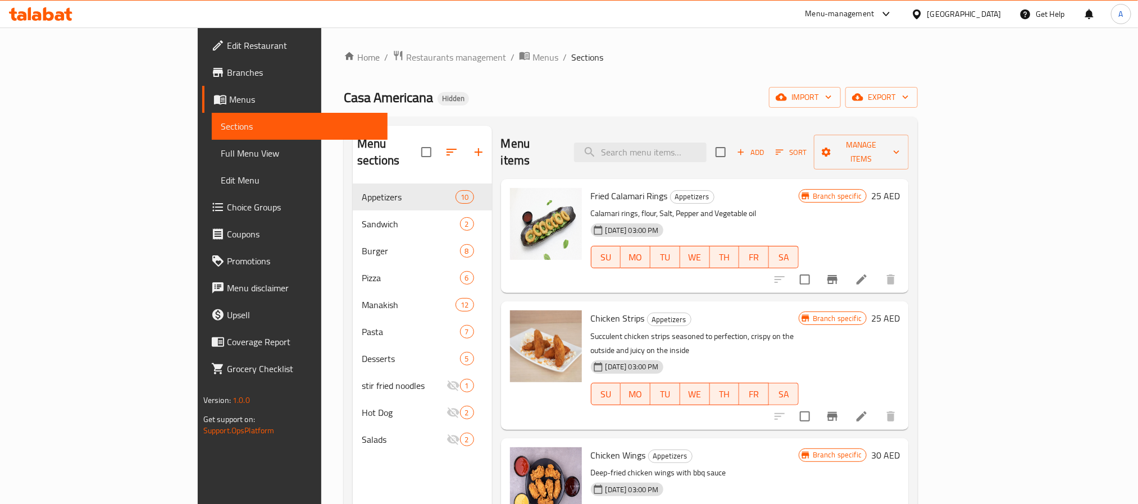
click at [767, 188] on h6 "Fried Calamari Rings Appetizers" at bounding box center [695, 196] width 208 height 16
click at [767, 179] on div "Fried Calamari Rings Appetizers Calamari rings, flour, Salt, Pepper and Vegetab…" at bounding box center [705, 236] width 408 height 114
click at [839, 273] on icon "Branch-specific-item" at bounding box center [832, 279] width 13 height 13
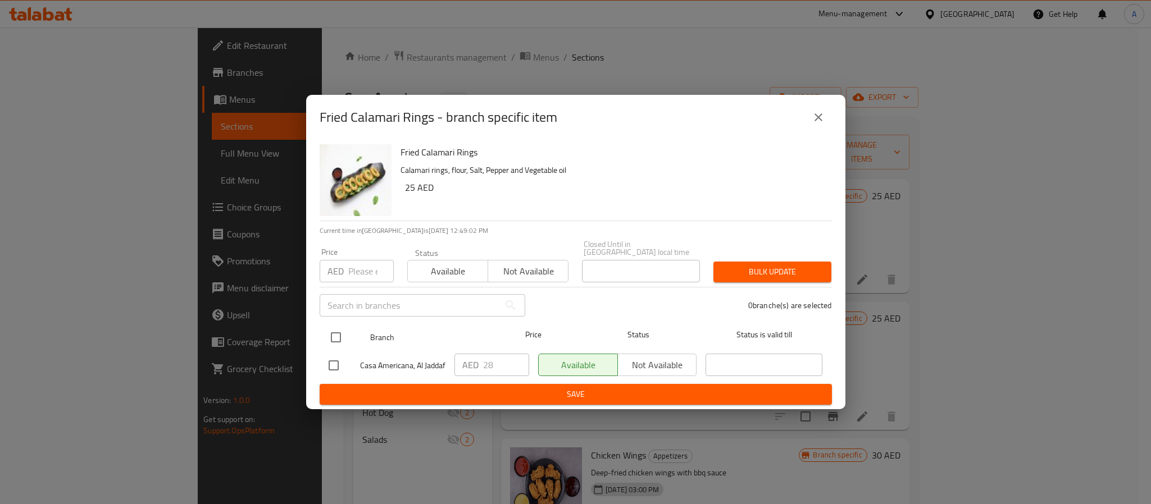
click at [338, 338] on input "checkbox" at bounding box center [336, 338] width 24 height 24
checkbox input "true"
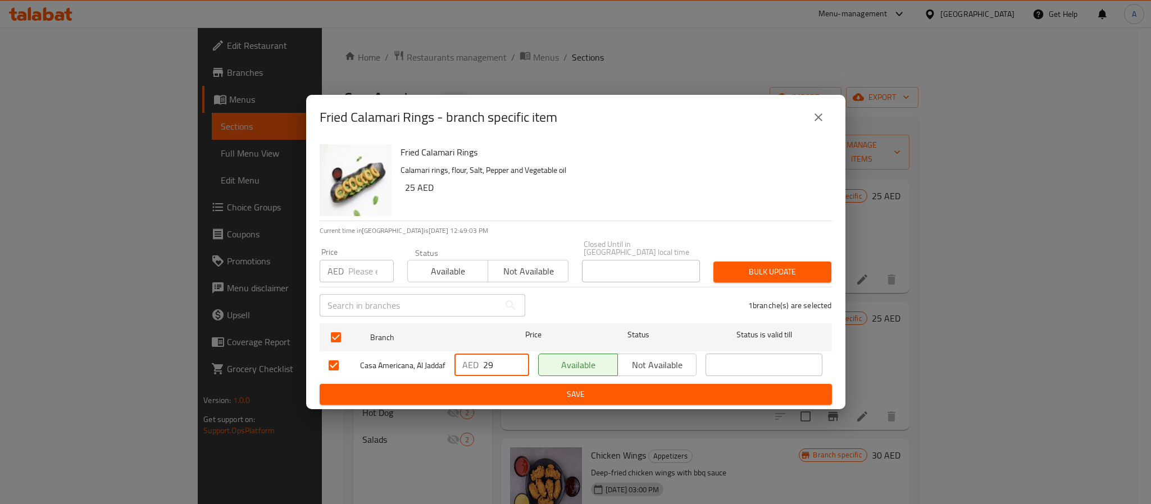
click at [517, 357] on input "29" at bounding box center [506, 365] width 46 height 22
click at [517, 357] on input "30" at bounding box center [506, 365] width 46 height 22
click at [517, 357] on input "31" at bounding box center [506, 365] width 46 height 22
type input "32"
click at [517, 357] on input "32" at bounding box center [506, 365] width 46 height 22
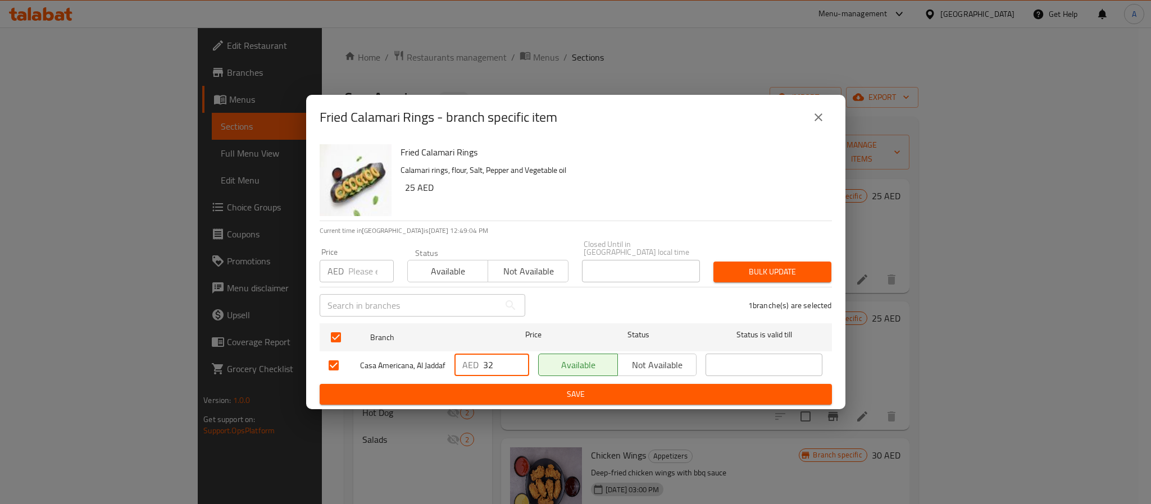
click at [514, 393] on span "Save" at bounding box center [576, 395] width 494 height 14
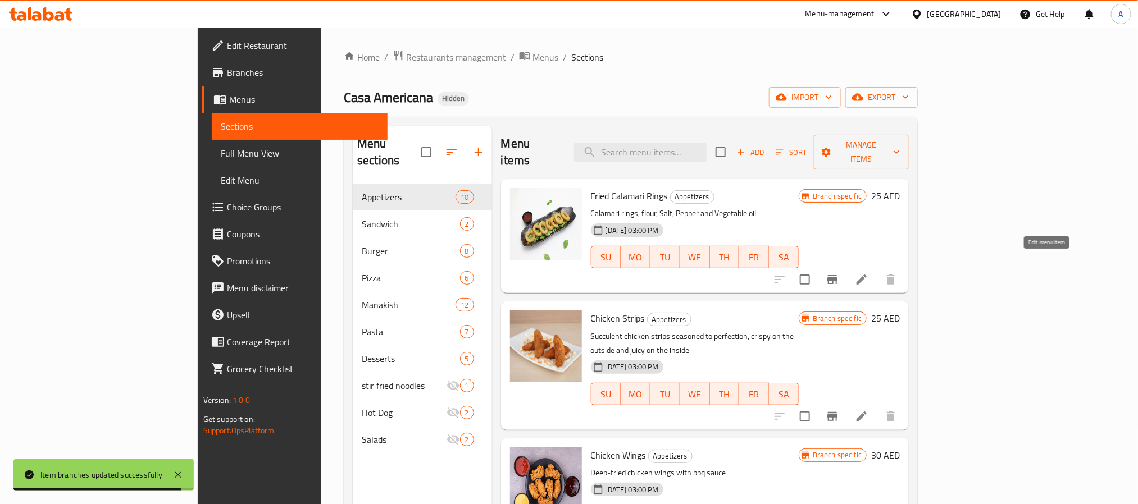
click at [868, 273] on icon at bounding box center [861, 279] width 13 height 13
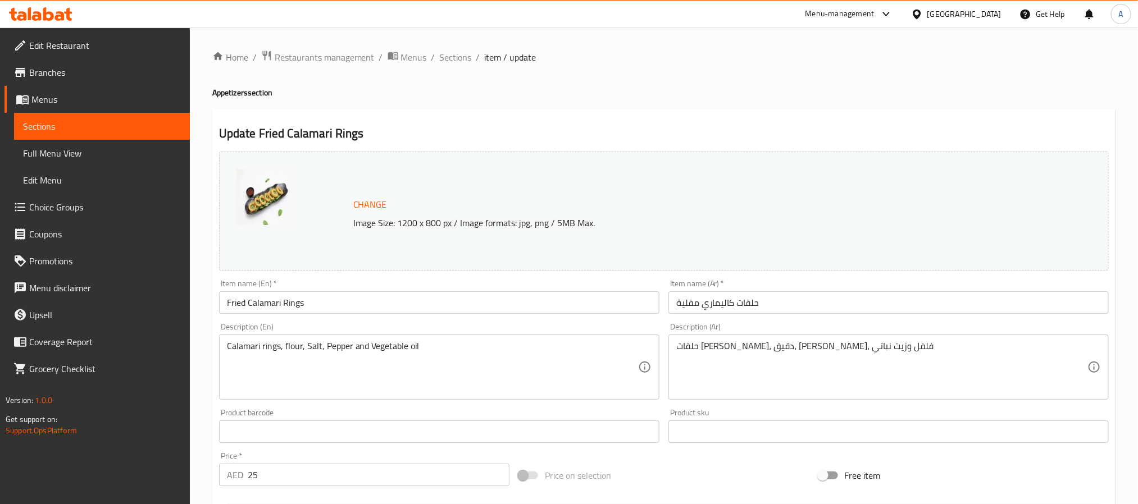
click at [330, 306] on input "Fried Calamari Rings" at bounding box center [439, 303] width 440 height 22
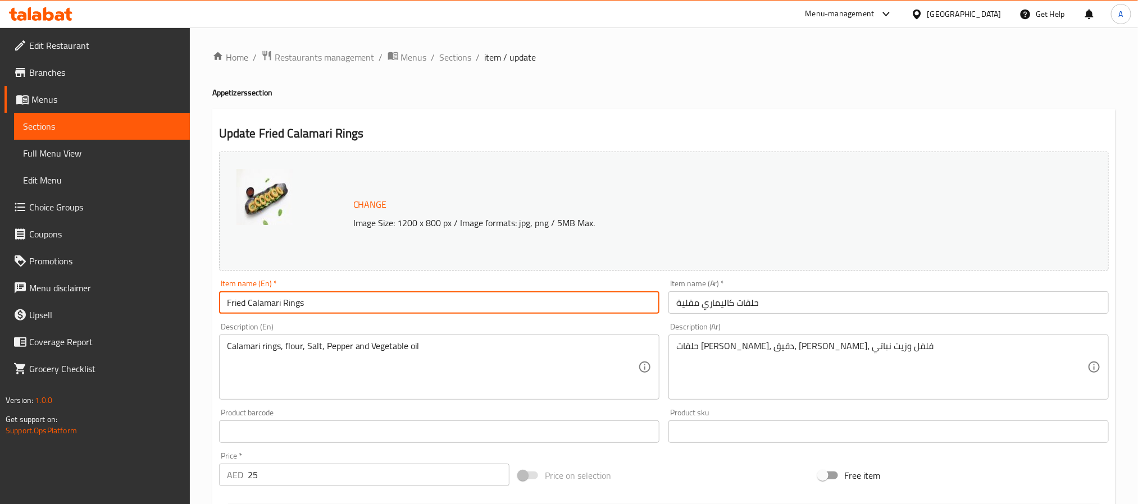
click at [330, 306] on input "Fried Calamari Rings" at bounding box center [439, 303] width 440 height 22
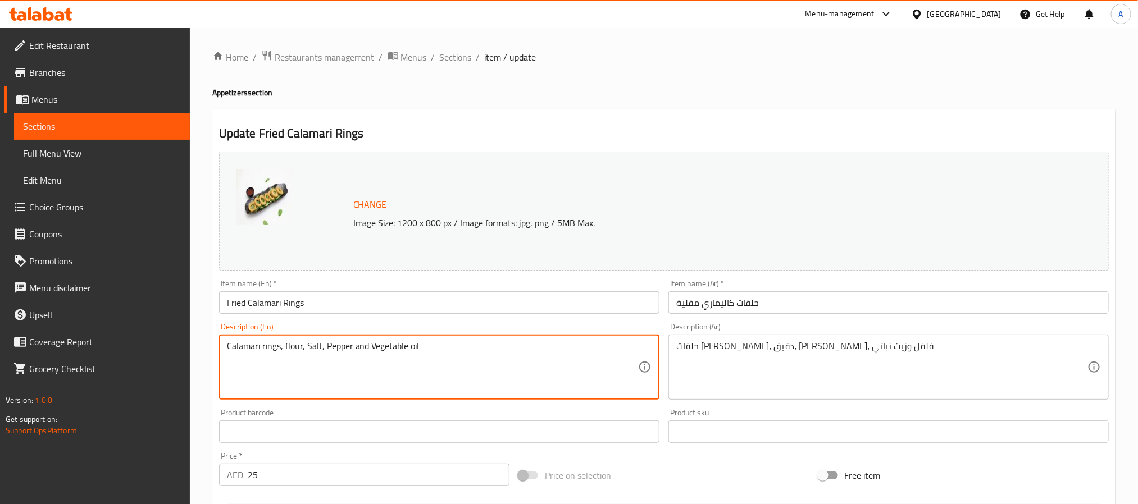
click at [333, 341] on textarea "Calamari rings, flour, Salt, Pepper and Vegetable oil" at bounding box center [432, 367] width 411 height 53
click at [334, 341] on textarea "Calamari rings, flour, Salt, Pepper and Vegetable oil" at bounding box center [432, 367] width 411 height 53
paste textarea "rispy fried calamari rings served with a tangy aioli dipping sauce"
click at [385, 349] on textarea "Crispy fried calamari rings served with a tangy aioli dipping sauce" at bounding box center [432, 367] width 411 height 53
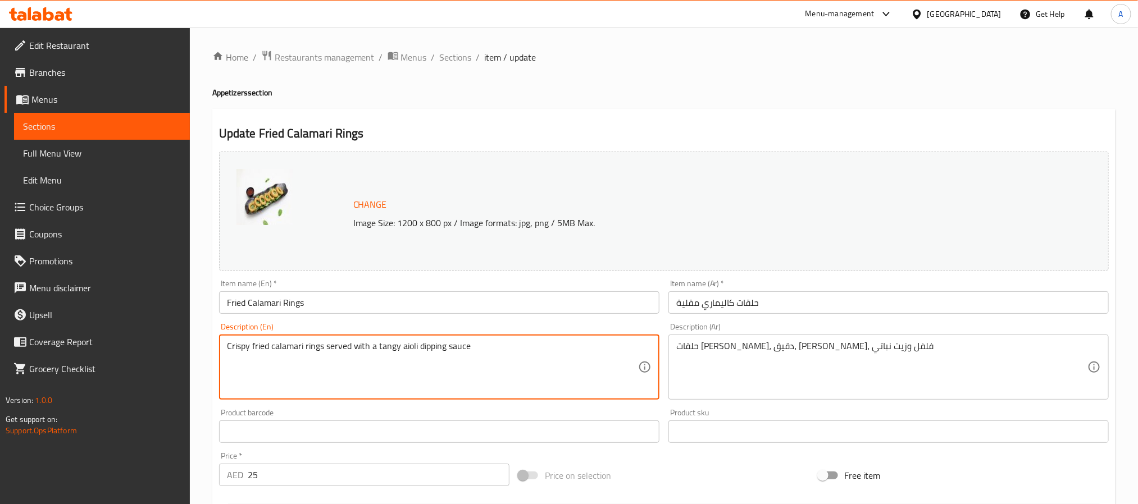
click at [385, 349] on textarea "Crispy fried calamari rings served with a tangy aioli dipping sauce" at bounding box center [432, 367] width 411 height 53
type textarea "Crispy fried calamari rings served with a tangy aioli dipping sauce"
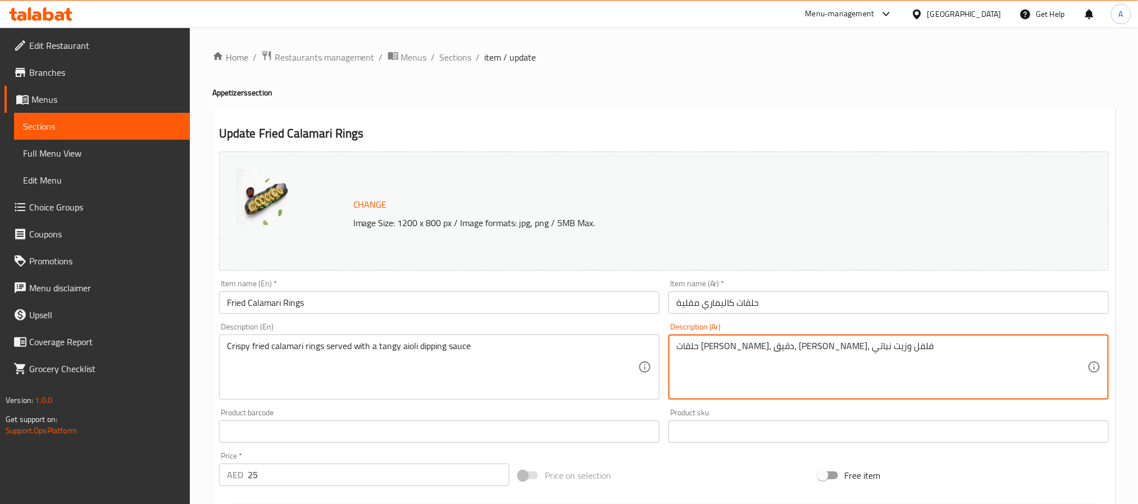
click at [766, 346] on textarea "حلقات [PERSON_NAME]، [PERSON_NAME]، [PERSON_NAME]، فلفل وزيت نباتي" at bounding box center [881, 367] width 411 height 53
paste textarea "مقلية مقرمشة تقدم مع صلصة أيولي لاذعة"
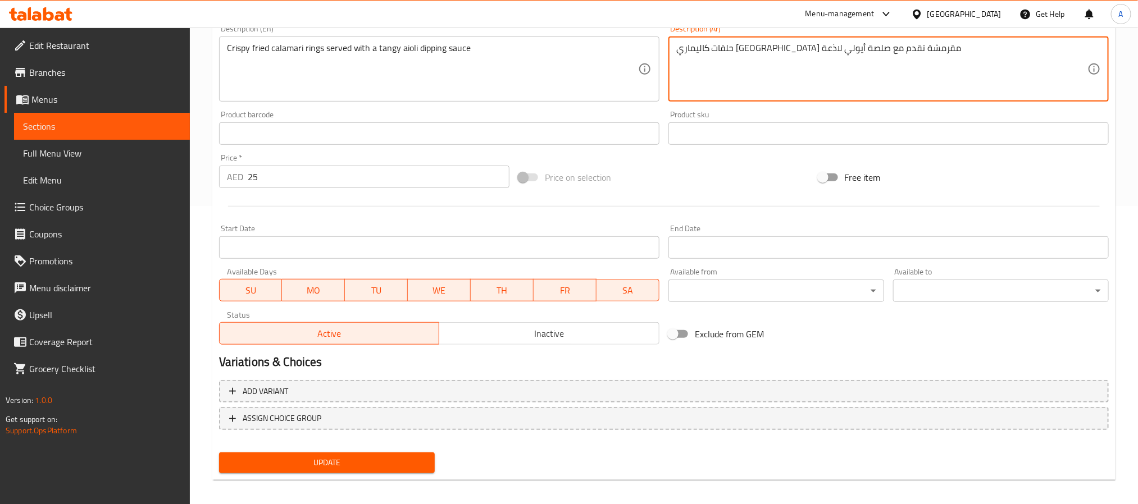
scroll to position [304, 0]
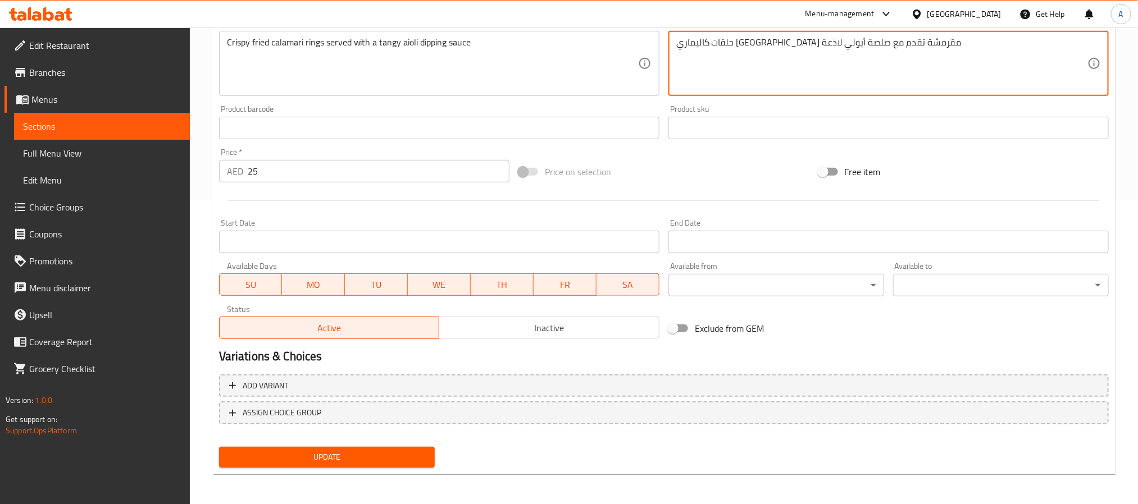
type textarea "حلقات كاليماري [GEOGRAPHIC_DATA] مقرمشة تقدم مع صلصة أيولي لاذعة"
click at [386, 457] on span "Update" at bounding box center [327, 457] width 198 height 14
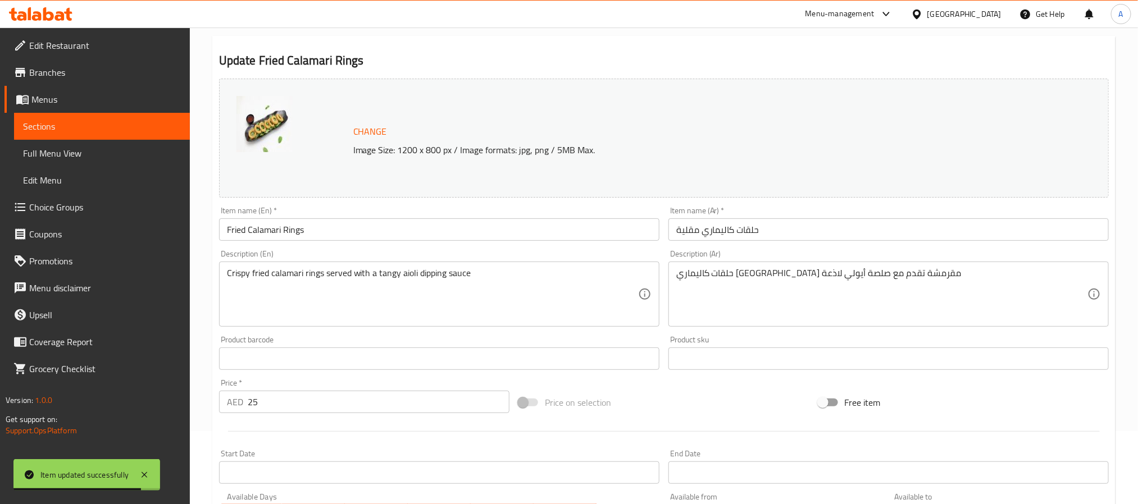
scroll to position [0, 0]
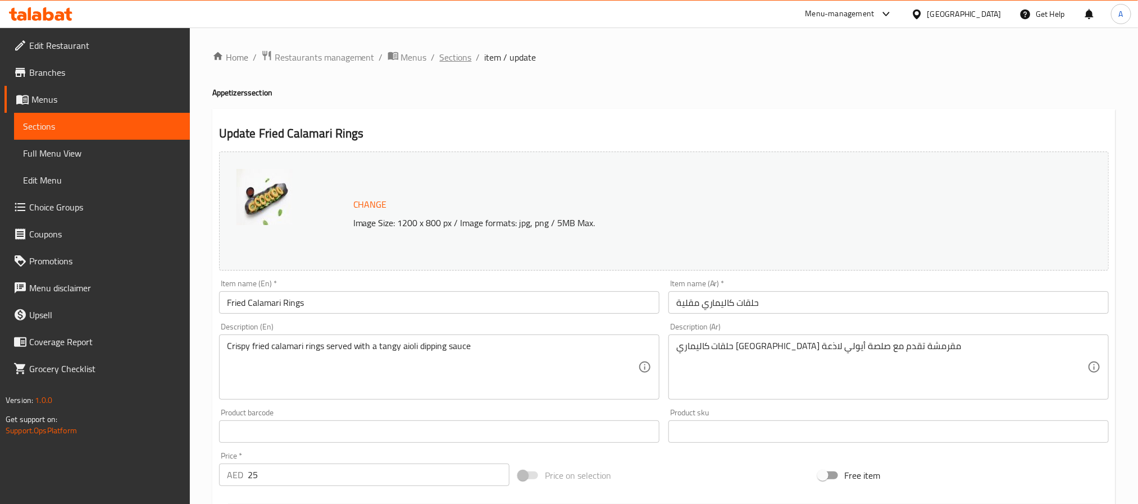
click at [453, 61] on span "Sections" at bounding box center [456, 57] width 32 height 13
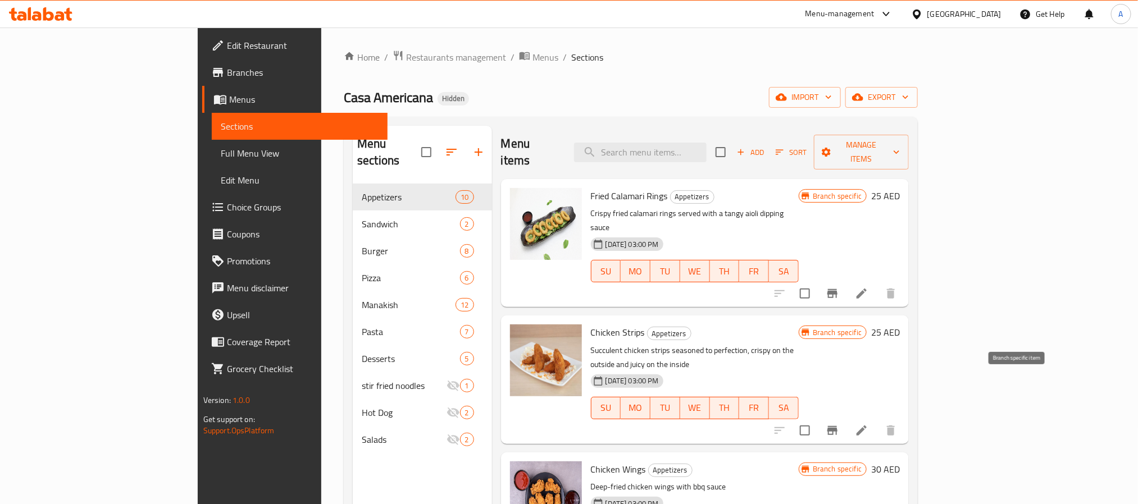
click at [846, 417] on button "Branch-specific-item" at bounding box center [832, 430] width 27 height 27
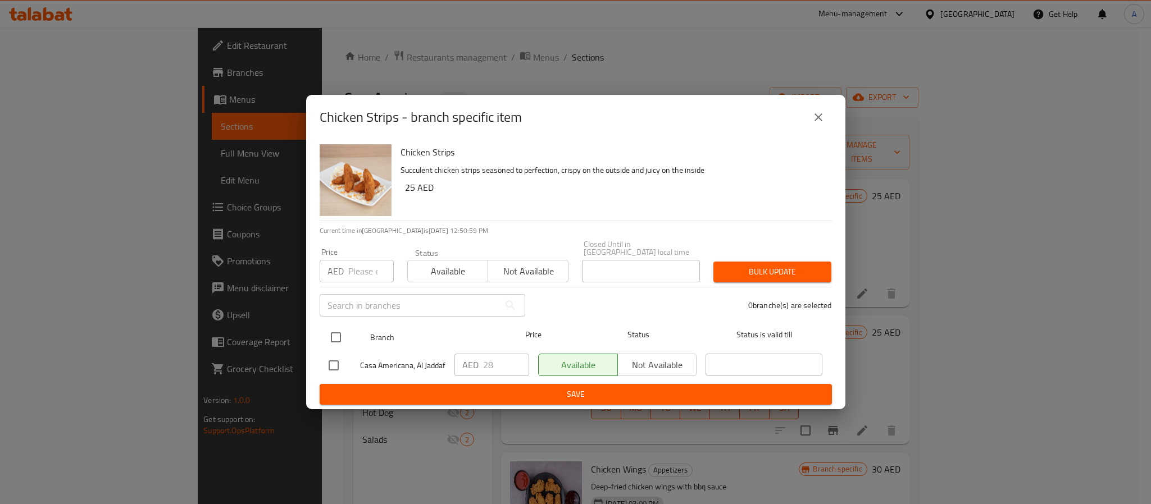
click at [334, 331] on input "checkbox" at bounding box center [336, 338] width 24 height 24
checkbox input "true"
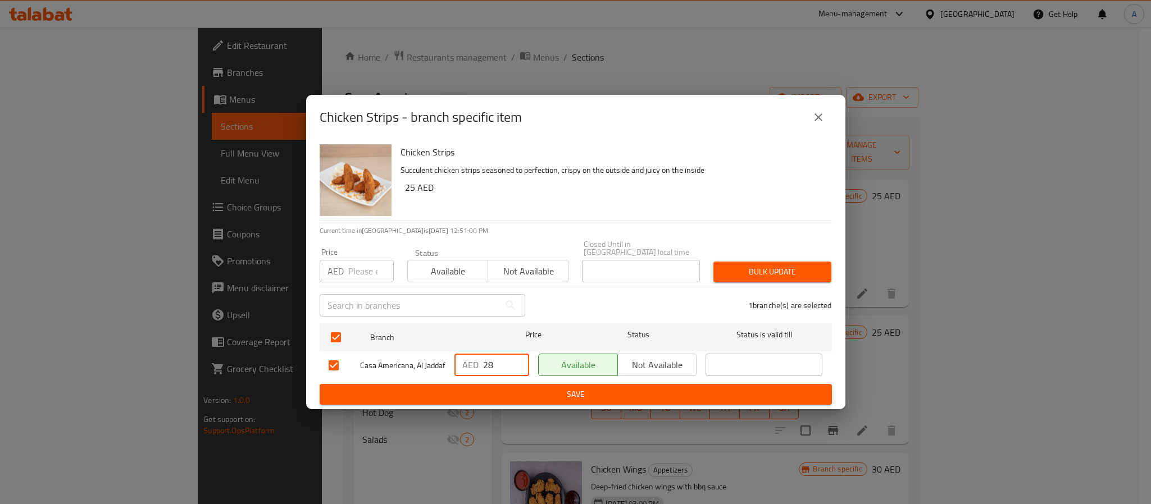
drag, startPoint x: 494, startPoint y: 361, endPoint x: 467, endPoint y: 361, distance: 27.0
click at [467, 361] on div "AED 28 ​" at bounding box center [491, 365] width 75 height 22
type input "32"
click at [523, 393] on span "Save" at bounding box center [576, 395] width 494 height 14
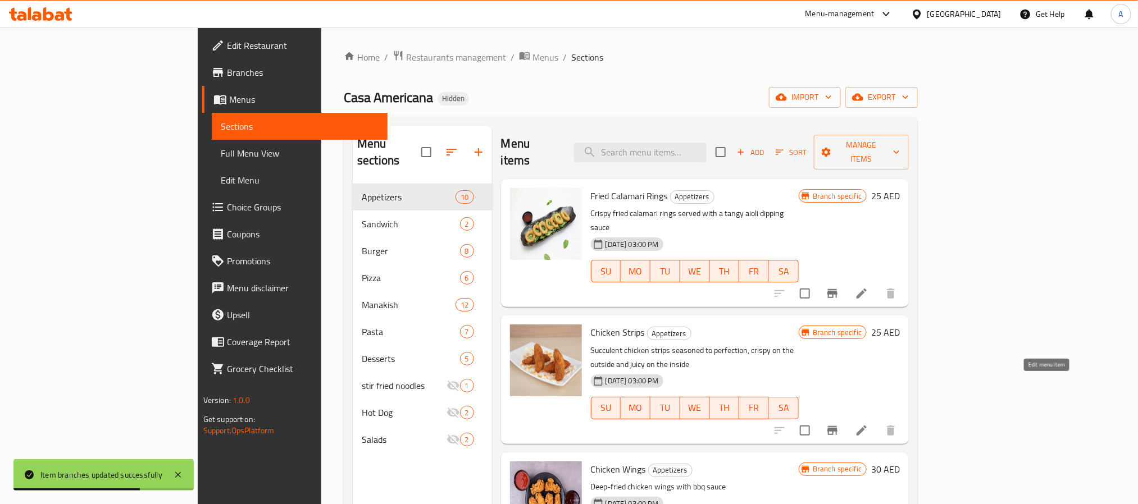
click at [868, 424] on icon at bounding box center [861, 430] width 13 height 13
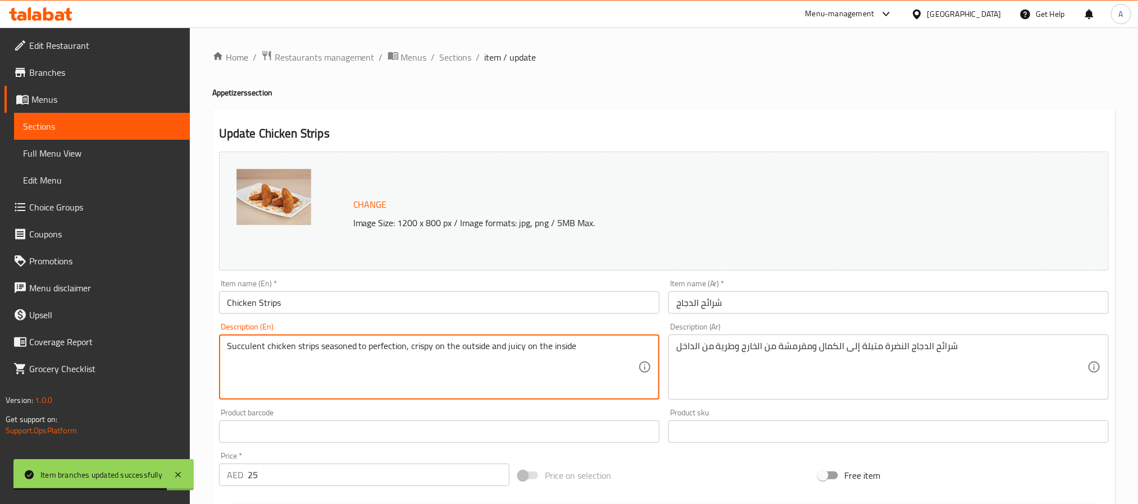
click at [473, 345] on textarea "Succulent chicken strips seasoned to perfection, crispy on the outside and juic…" at bounding box center [432, 367] width 411 height 53
paste textarea "Tender and juicy chicken strips, lightly breaded and fried to perfection, serve…"
click at [463, 346] on textarea "Tender and juicy chicken strips, lightly breaded and fried to perfection, serve…" at bounding box center [432, 367] width 411 height 53
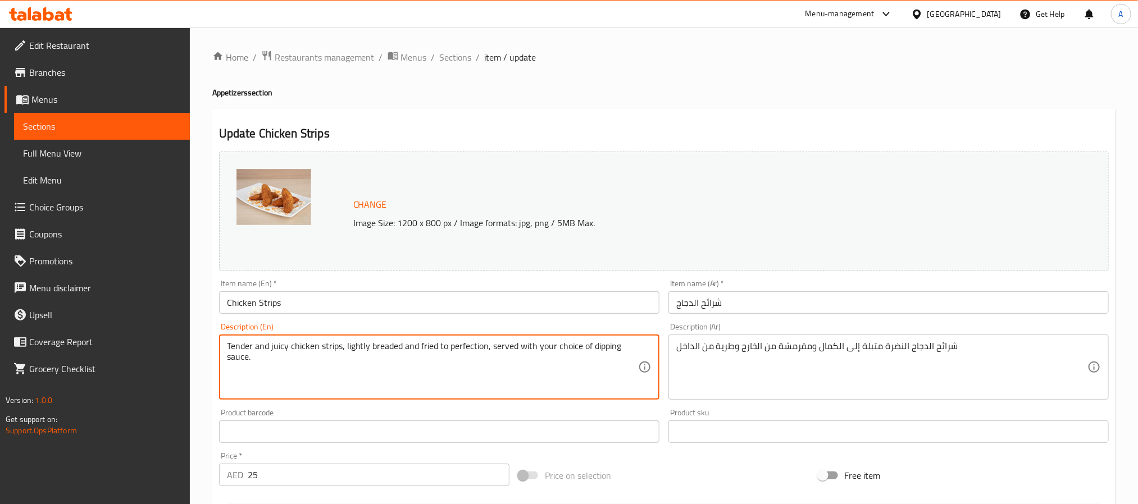
click at [463, 346] on textarea "Tender and juicy chicken strips, lightly breaded and fried to perfection, serve…" at bounding box center [432, 367] width 411 height 53
type textarea "Tender and juicy chicken strips, lightly breaded and fried to perfection, serve…"
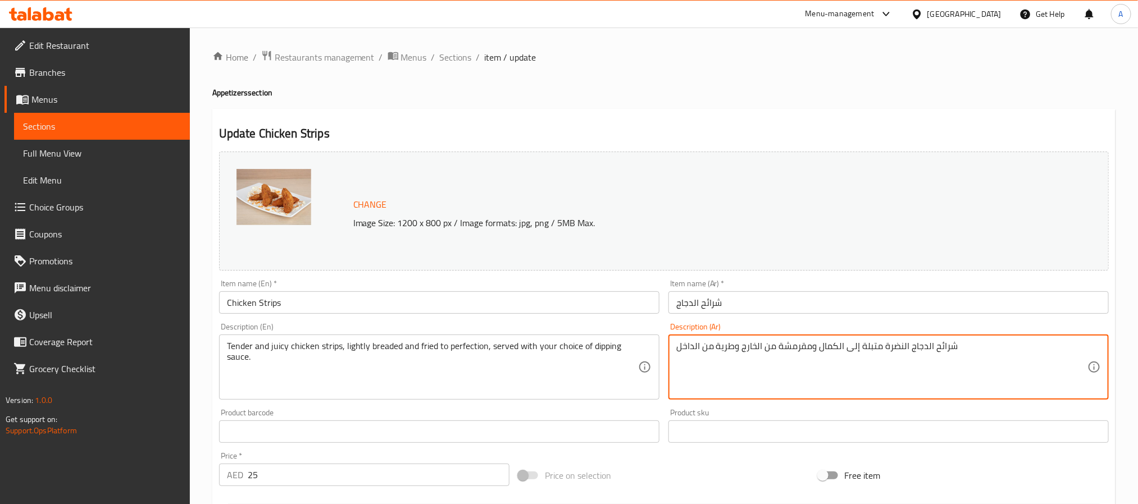
click at [796, 342] on textarea "شرائح الدجاج النضرة متبلة إلى الكمال ومقرمشة من الخارج وطرية من الداخل" at bounding box center [881, 367] width 411 height 53
paste textarea "جاج طرية وعصيرية، مغطاة بطبقة خفيفة من الخبز ومقلية إلى حد الكمال، تقدم مع صلصة…"
click at [716, 344] on textarea "شرائح دجاج طرية وعصيرية، مغطاة بطبقة خفيفة من الخبز ومقلية إلى حد الكمال، تقدم …" at bounding box center [881, 367] width 411 height 53
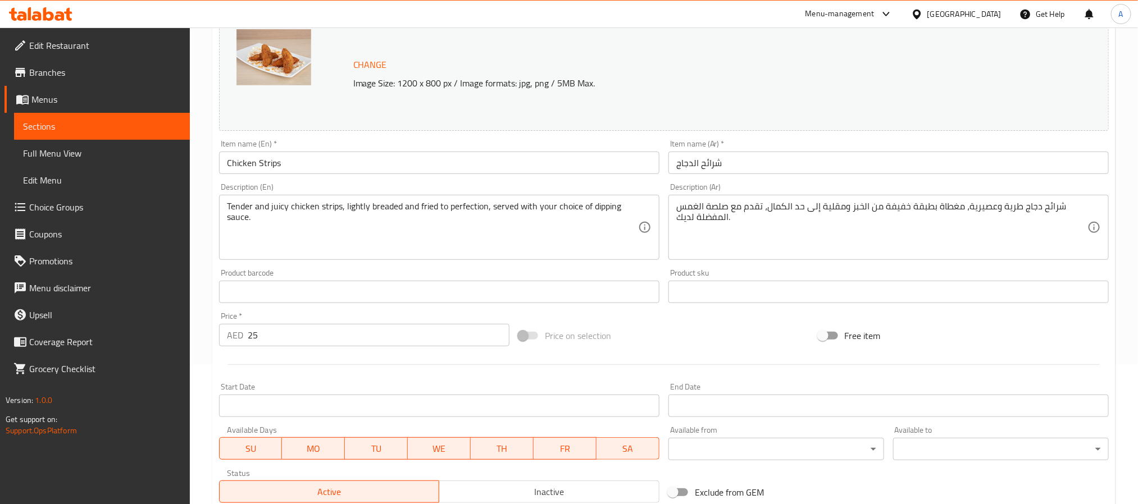
scroll to position [135, 0]
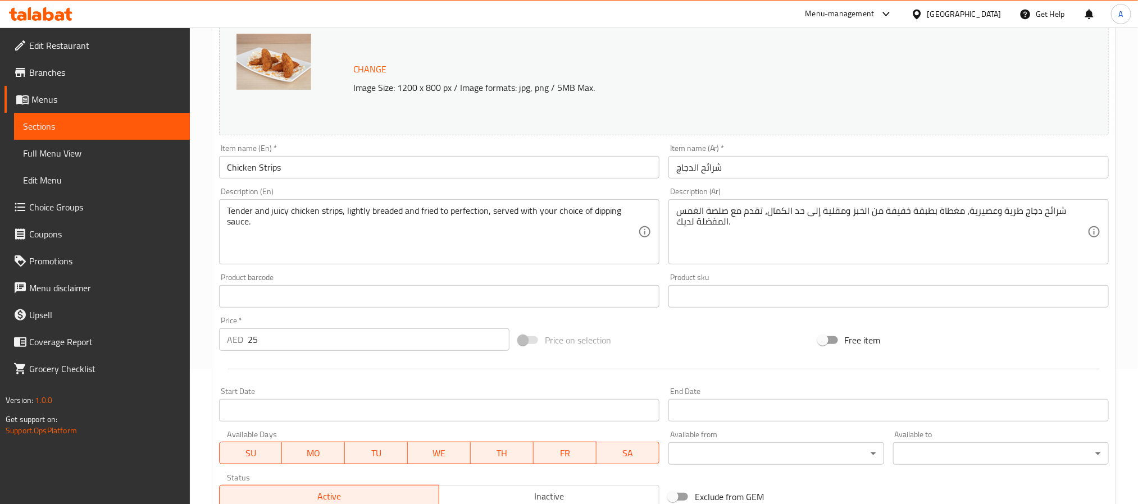
click at [714, 212] on textarea "شرائح دجاج طرية وعصيرية، مغطاة بطبقة خفيفة من الخبز ومقلية إلى حد الكمال، تقدم …" at bounding box center [881, 232] width 411 height 53
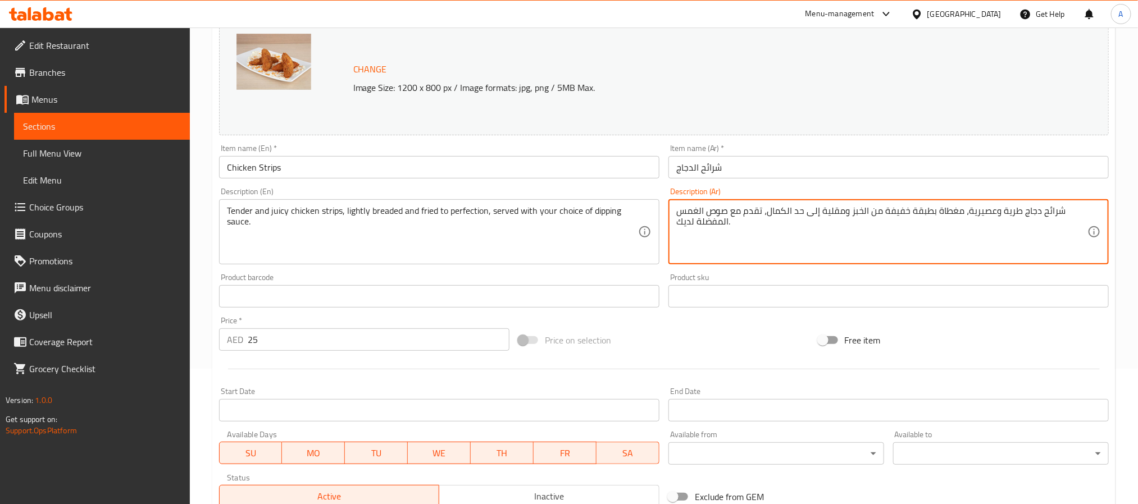
drag, startPoint x: 701, startPoint y: 223, endPoint x: 693, endPoint y: 223, distance: 7.9
click at [693, 223] on textarea "شرائح دجاج طرية وعصيرية، مغطاة بطبقة خفيفة من الخبز ومقلية إلى حد الكمال، تقدم …" at bounding box center [881, 232] width 411 height 53
type textarea "شرائح دجاج طرية وعصيرية، مغطاة بطبقة خفيفة من الخبز ومقلية إلى حد الكمال، تقدم …"
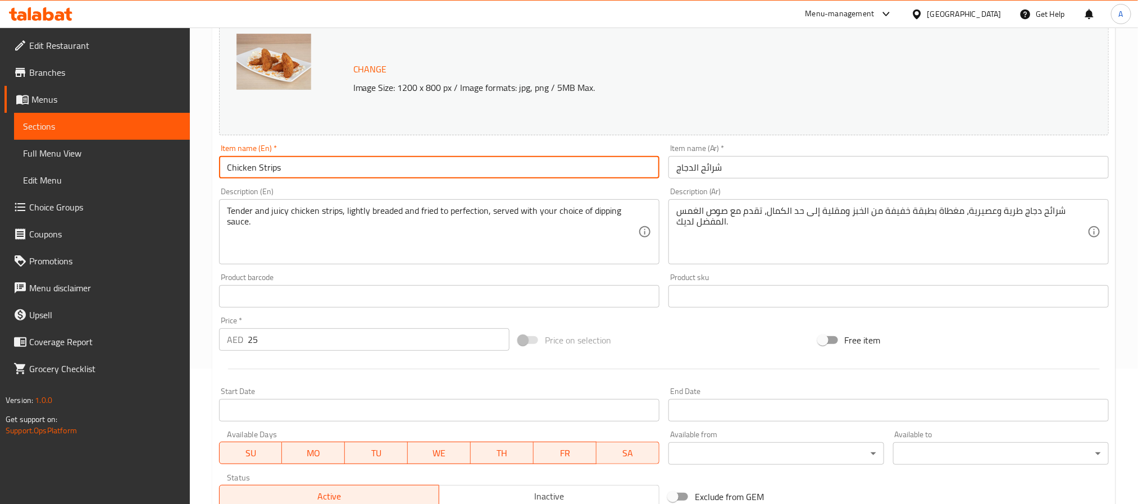
click at [272, 164] on input "Chicken Strips" at bounding box center [439, 167] width 440 height 22
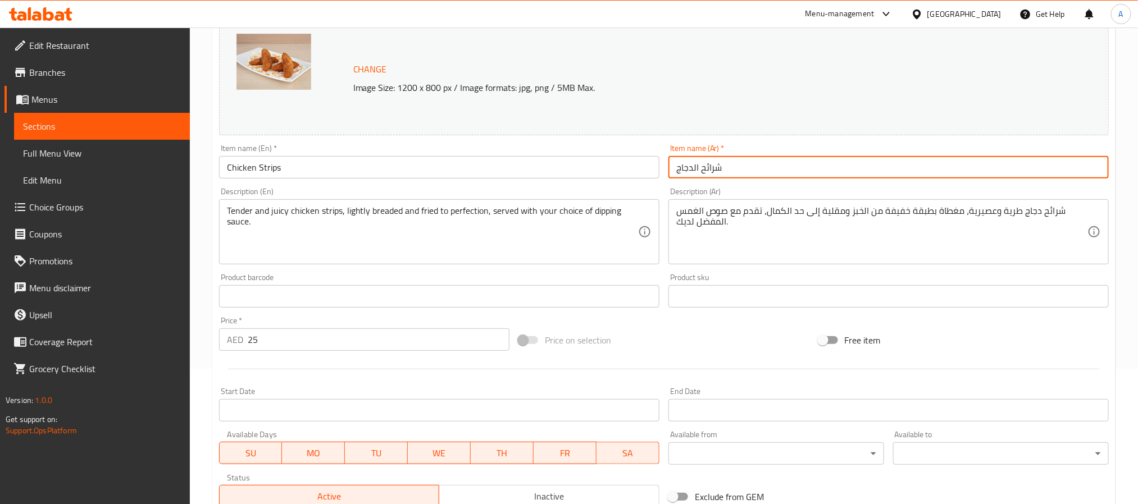
click at [708, 166] on input "شرائح الدجاج" at bounding box center [888, 167] width 440 height 22
click at [694, 164] on input "الدجاج" at bounding box center [888, 167] width 440 height 22
click at [721, 174] on input "دجاج" at bounding box center [888, 167] width 440 height 22
click at [711, 176] on input "دجاج ستربس" at bounding box center [888, 167] width 440 height 22
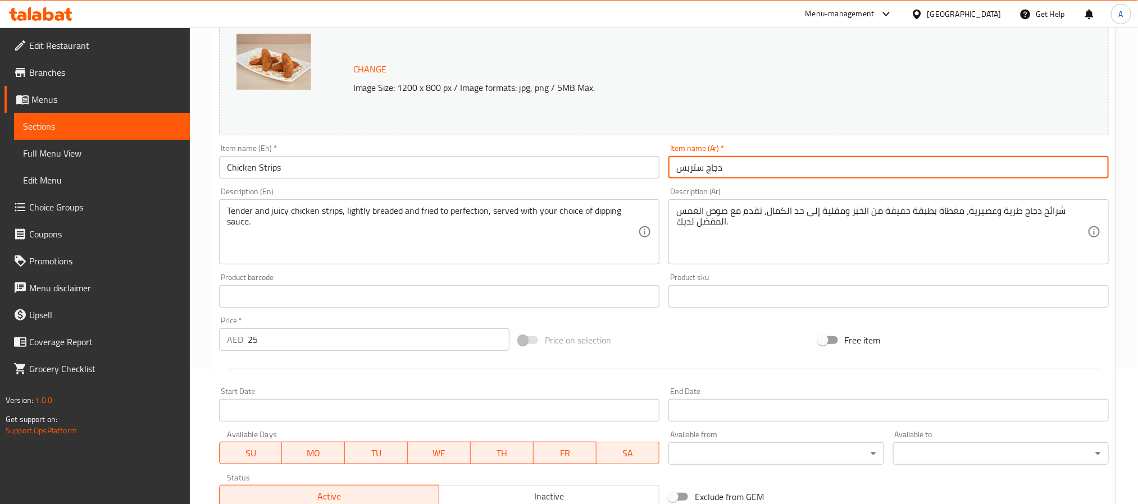
click at [711, 176] on input "دجاج ستربس" at bounding box center [888, 167] width 440 height 22
paste input "text"
type input "دجاج إستربس"
click at [681, 325] on div "Price on selection" at bounding box center [663, 340] width 299 height 30
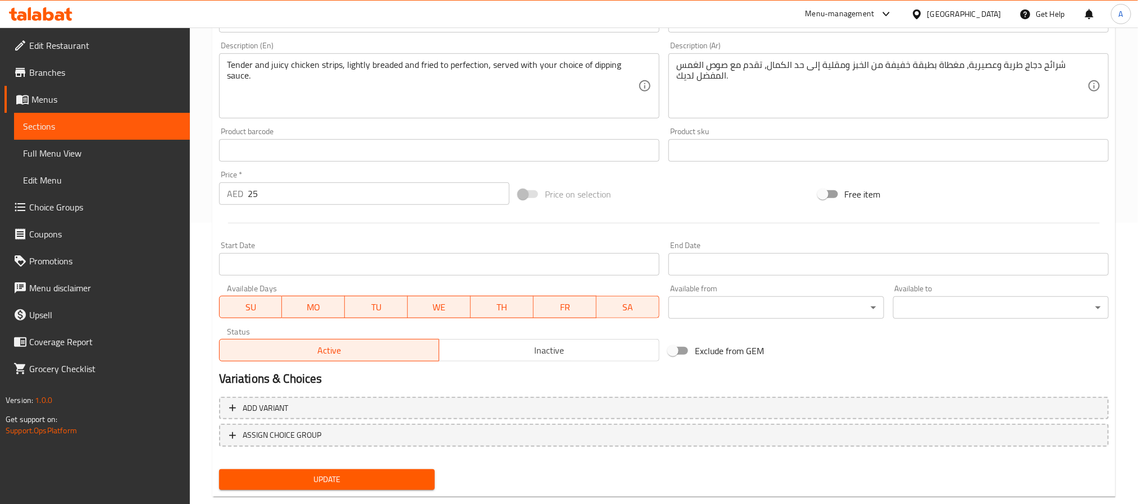
scroll to position [304, 0]
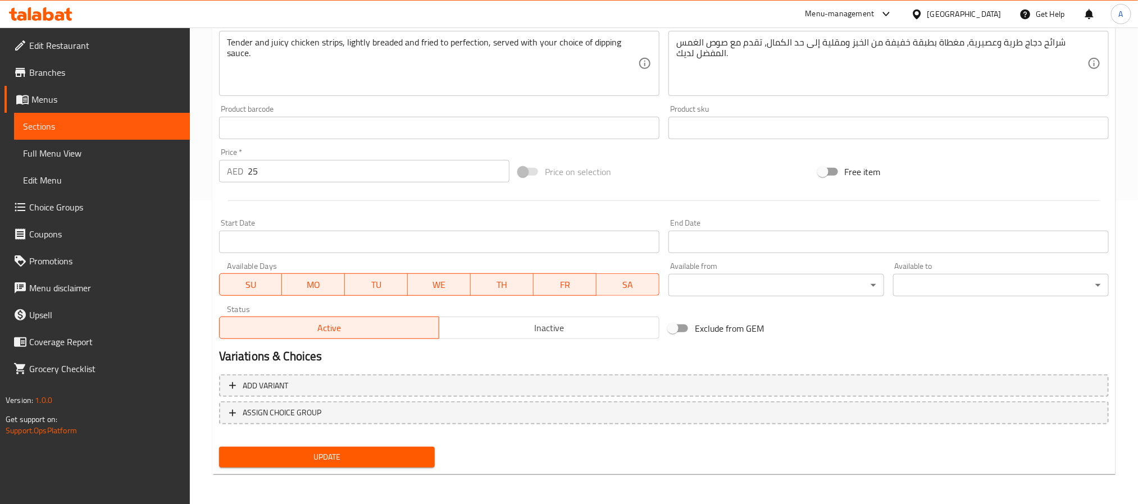
click at [412, 455] on span "Update" at bounding box center [327, 457] width 198 height 14
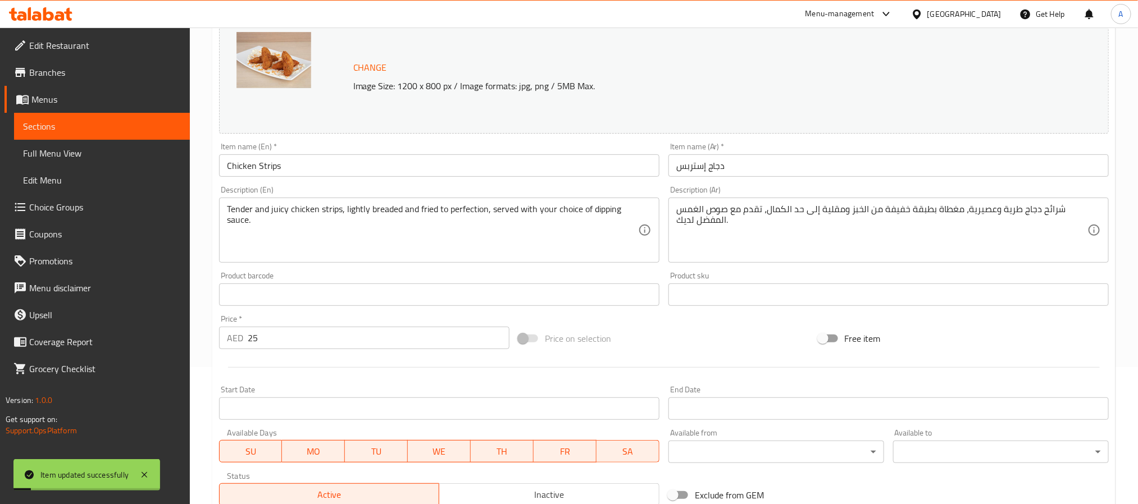
scroll to position [135, 0]
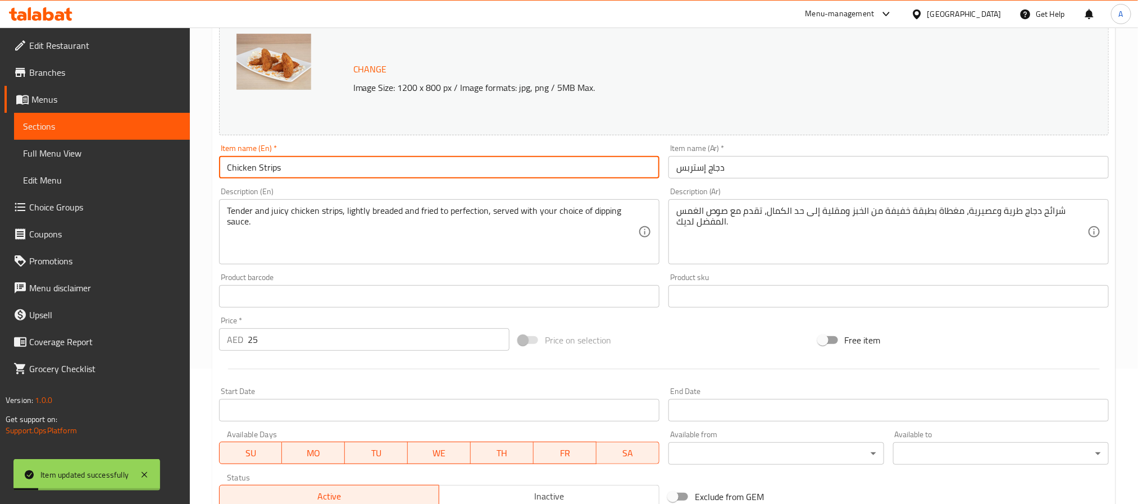
click at [279, 171] on input "Chicken Strips" at bounding box center [439, 167] width 440 height 22
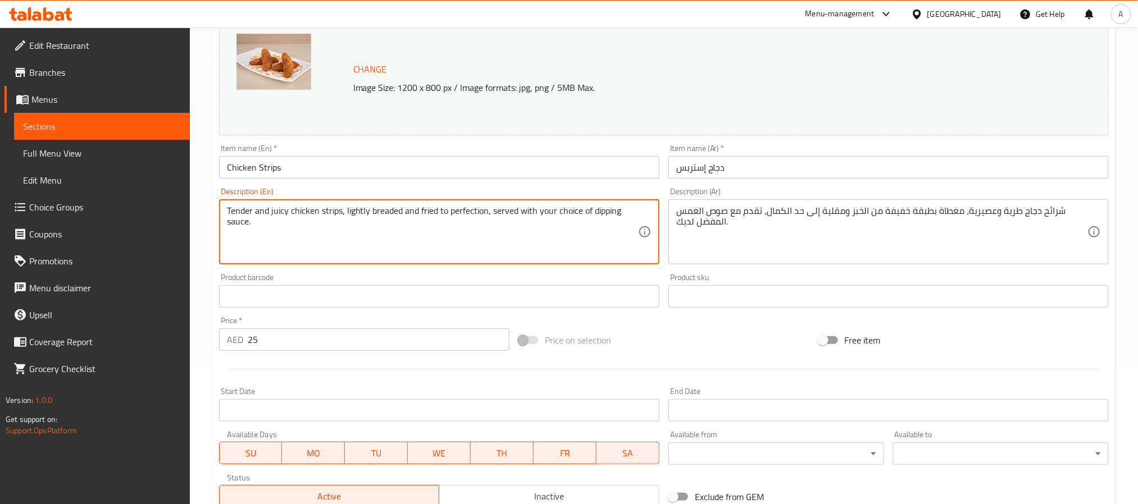
drag, startPoint x: 590, startPoint y: 209, endPoint x: 605, endPoint y: 219, distance: 18.4
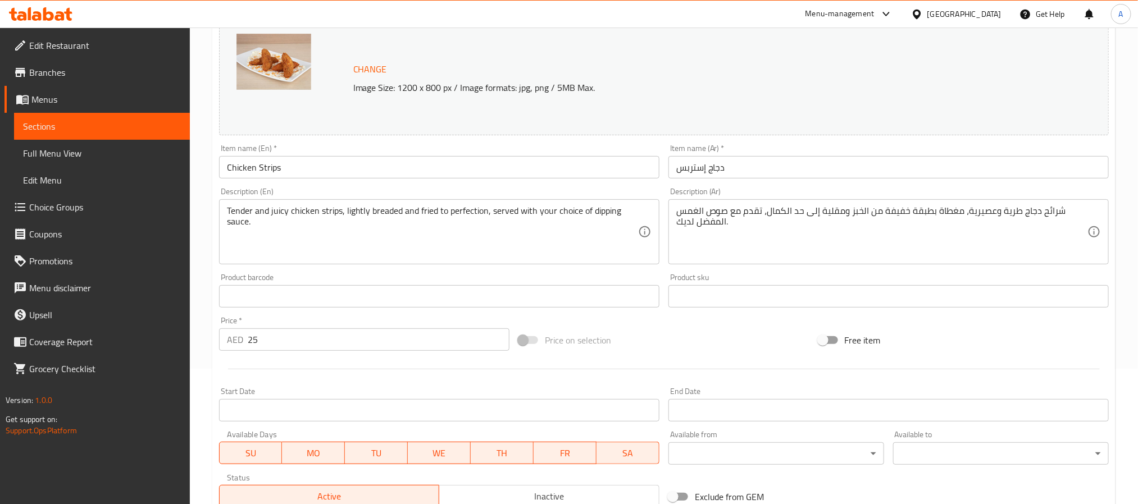
click at [265, 162] on input "Chicken Strips" at bounding box center [439, 167] width 440 height 22
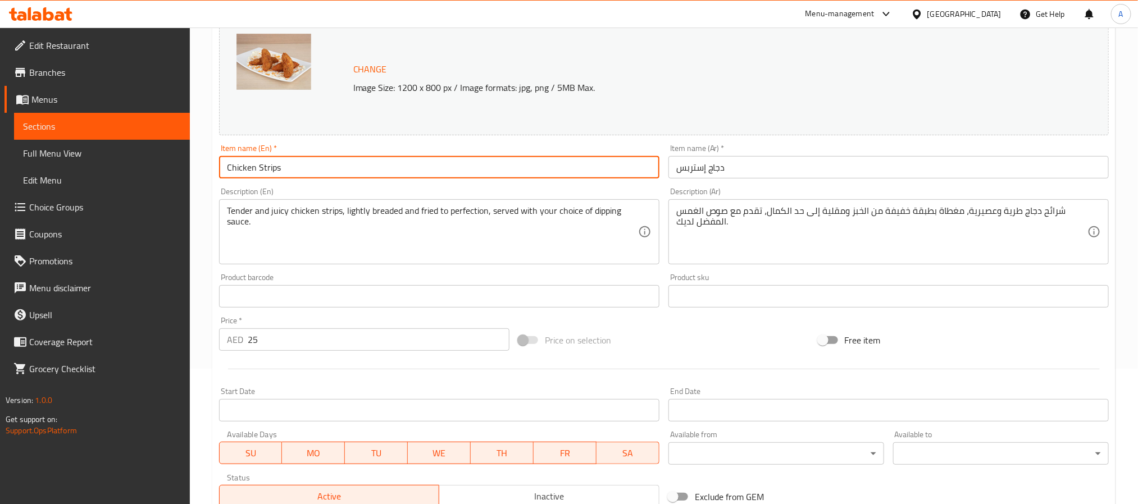
click at [265, 162] on input "Chicken Strips" at bounding box center [439, 167] width 440 height 22
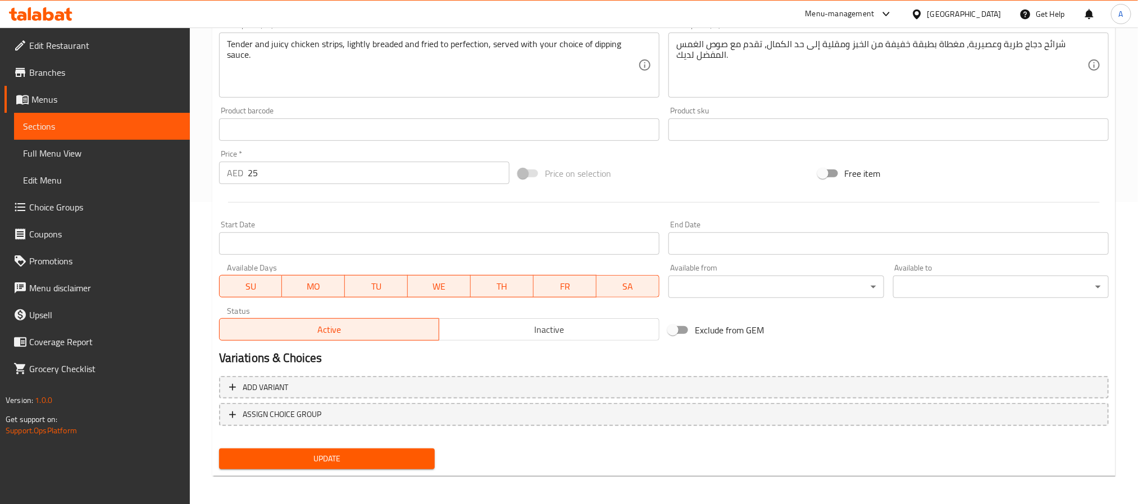
scroll to position [304, 0]
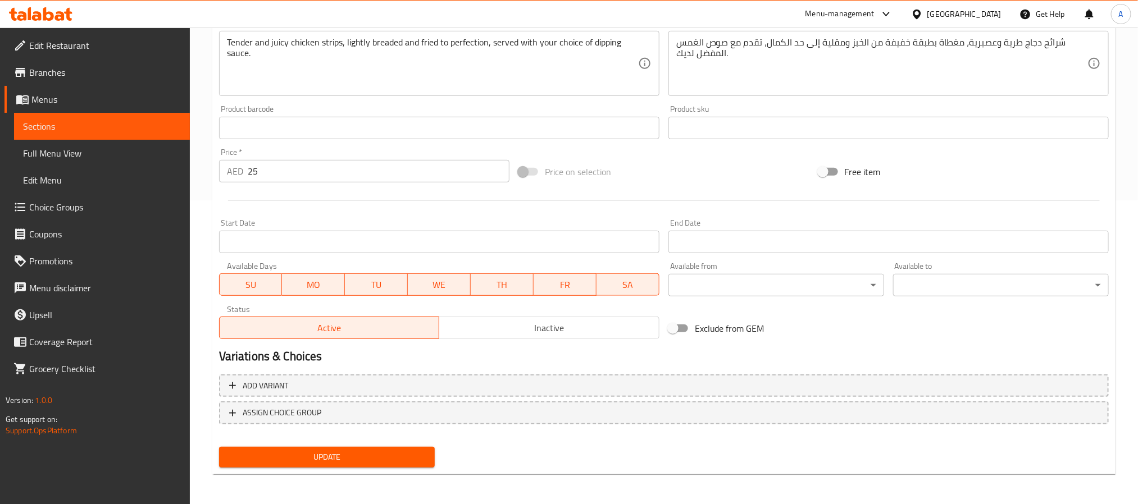
click at [351, 450] on span "Update" at bounding box center [327, 457] width 198 height 14
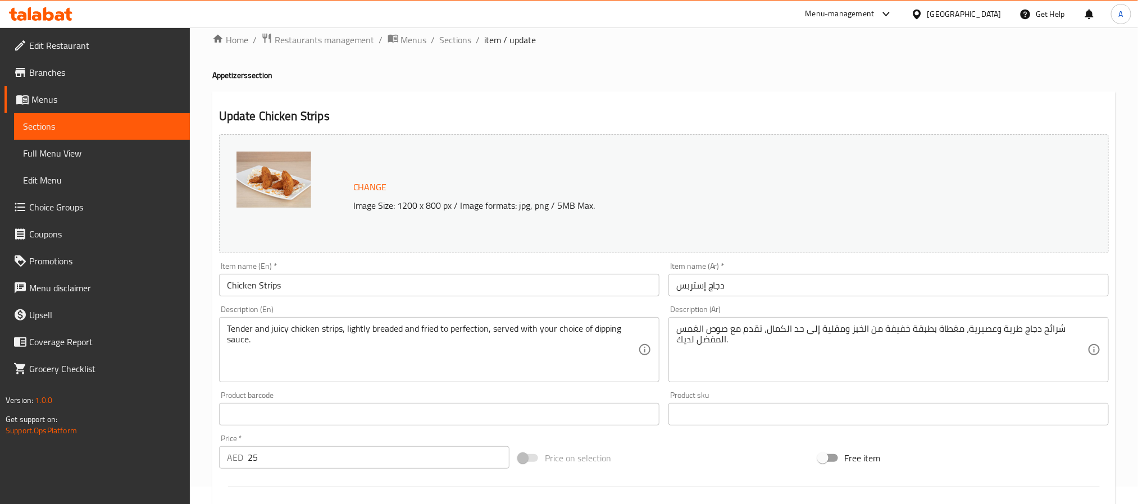
scroll to position [0, 0]
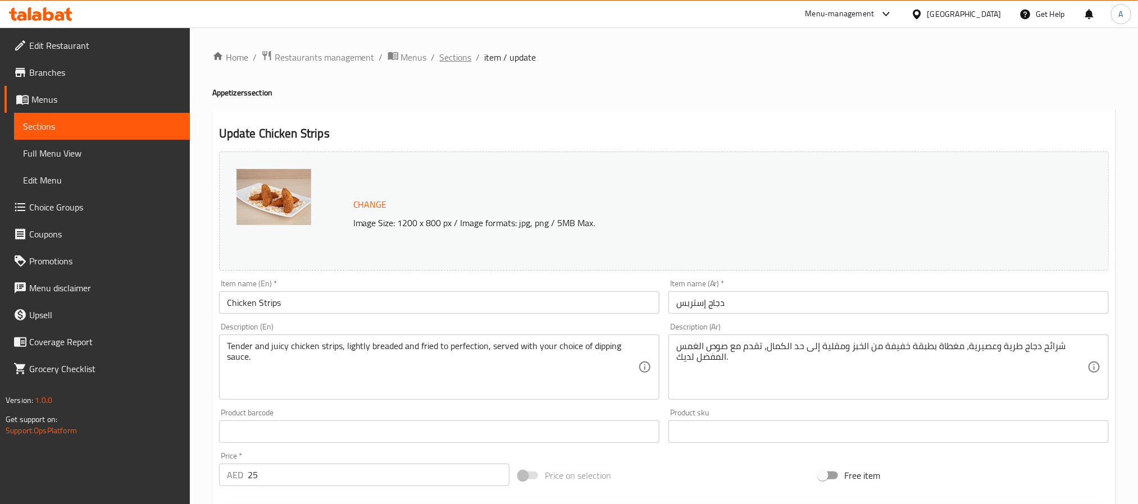
click at [445, 53] on span "Sections" at bounding box center [456, 57] width 32 height 13
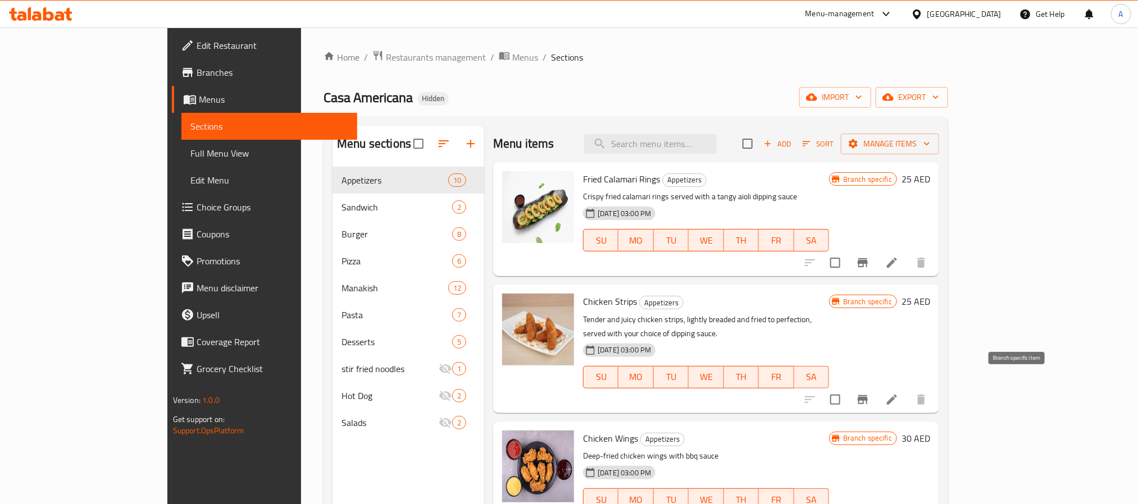
click at [868, 395] on icon "Branch-specific-item" at bounding box center [863, 399] width 10 height 9
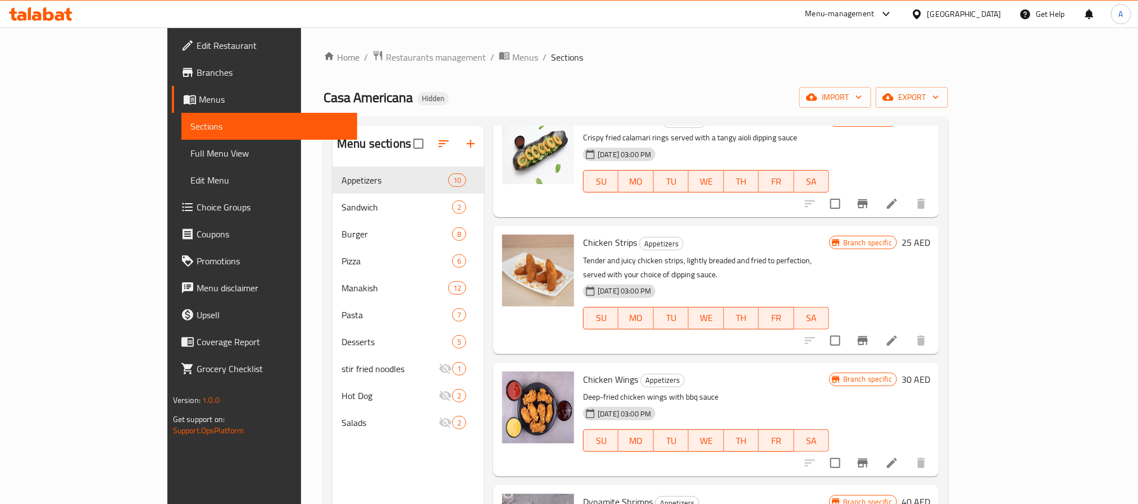
scroll to position [84, 0]
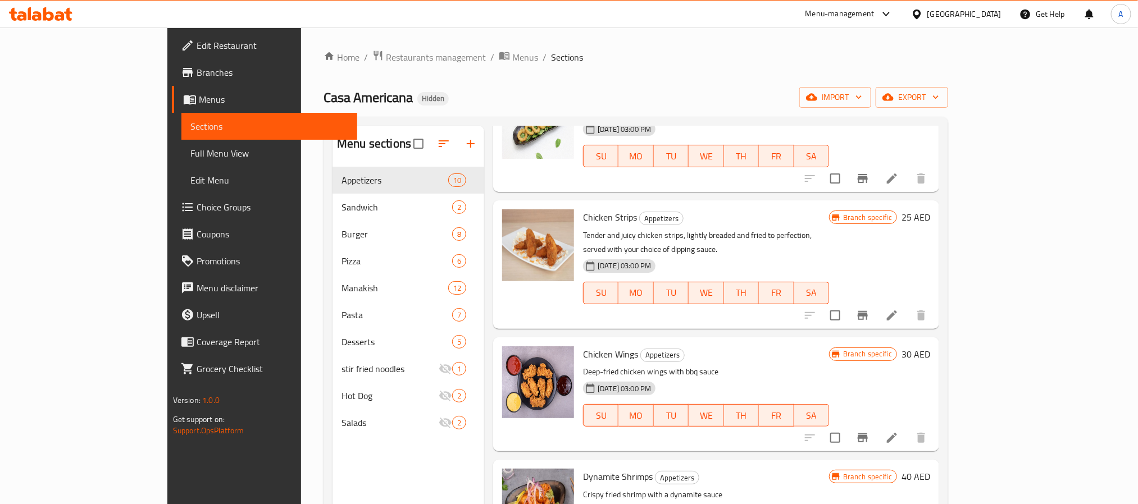
click at [899, 431] on icon at bounding box center [891, 437] width 13 height 13
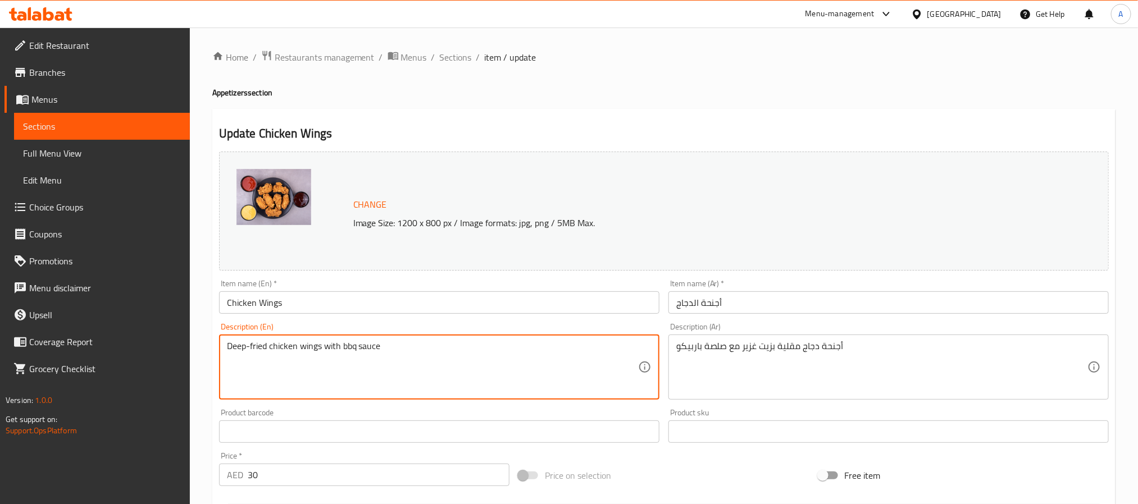
click at [437, 344] on textarea "Deep-fried chicken wings with bbq sauce" at bounding box center [432, 367] width 411 height 53
paste textarea "Spicy or BBQ, our succulent chicken wings are tossed to perfection, served with…"
click at [434, 347] on textarea "Spicy or BBQ, our succulent chicken wings are tossed to perfection, served with…" at bounding box center [432, 367] width 411 height 53
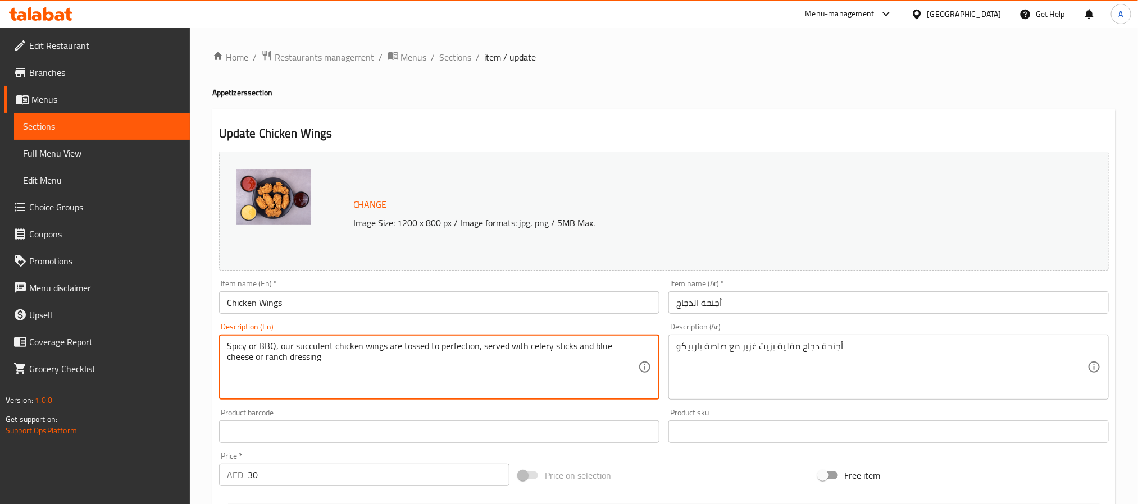
click at [434, 347] on textarea "Spicy or BBQ, our succulent chicken wings are tossed to perfection, served with…" at bounding box center [432, 367] width 411 height 53
click at [423, 386] on textarea "Spicy or BBQ, our succulent chicken wings are tossed to perfection, served with…" at bounding box center [432, 367] width 411 height 53
click at [334, 345] on textarea "Spicy or BBQ, our succulent chicken wings are tossed to perfection, served with…" at bounding box center [432, 367] width 411 height 53
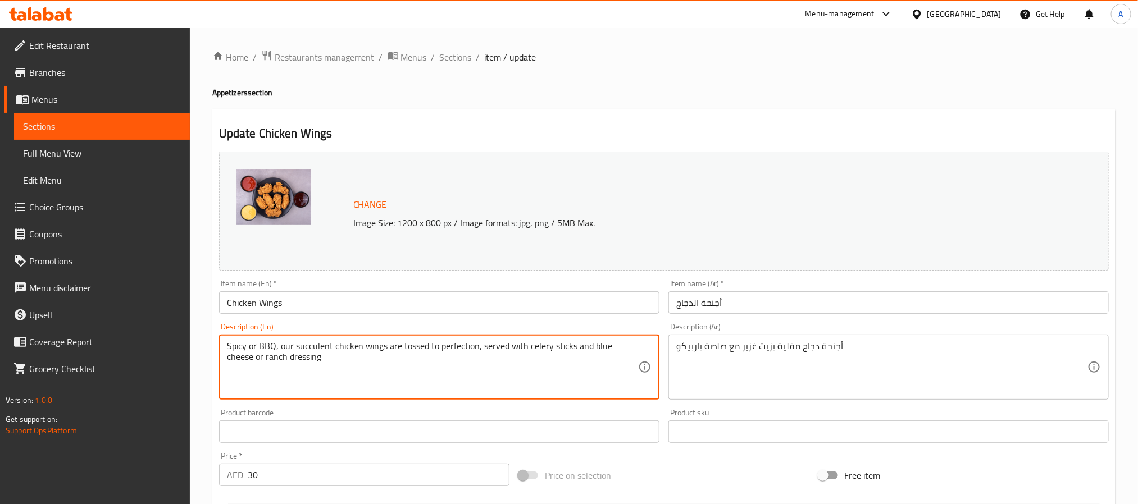
type textarea "Spicy or BBQ, our succulent chicken wings are tossed to perfection, served with…"
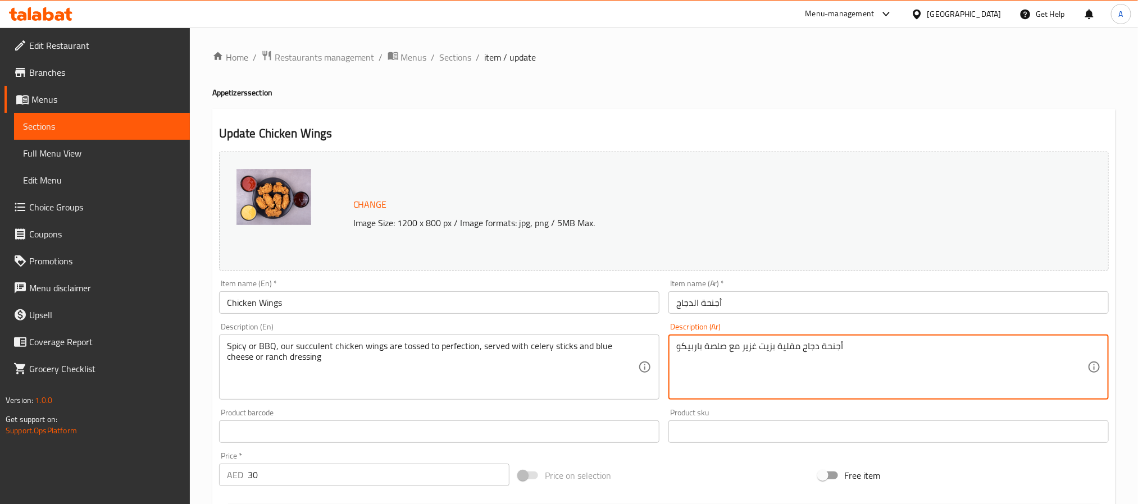
click at [773, 344] on textarea "أجنحة دجاج مقلية بزيت غزير مع صلصة باربيكو" at bounding box center [881, 367] width 411 height 53
paste textarea "ارة أو مشوية، أجنحة الدجاج اللذيذة لدينا يتم إعدادها بإتقان، وتقدم مع أعواد الك…"
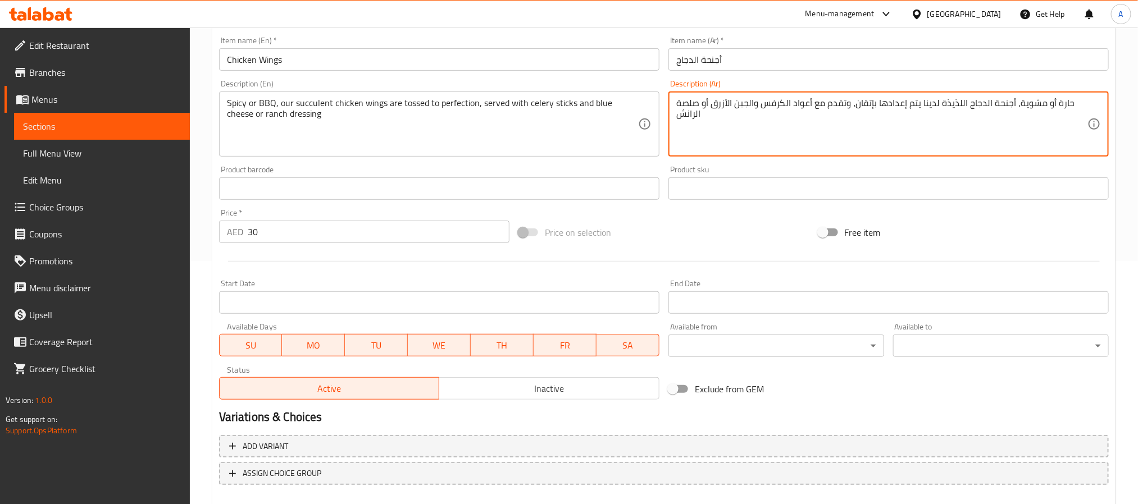
scroll to position [253, 0]
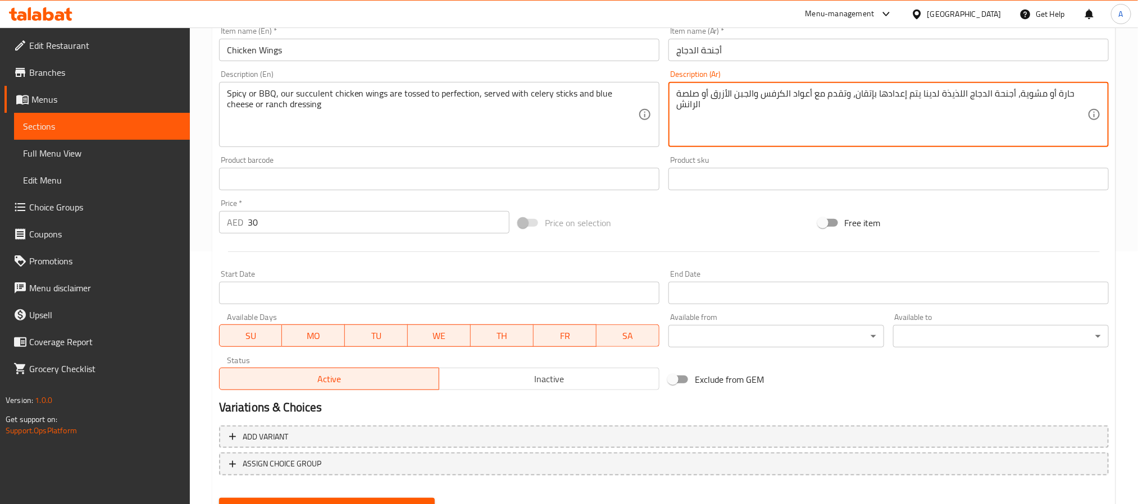
type textarea "حارة أو مشوية، أجنحة الدجاج اللذيذة لدينا يتم إعدادها بإتقان، وتقدم مع أعواد ال…"
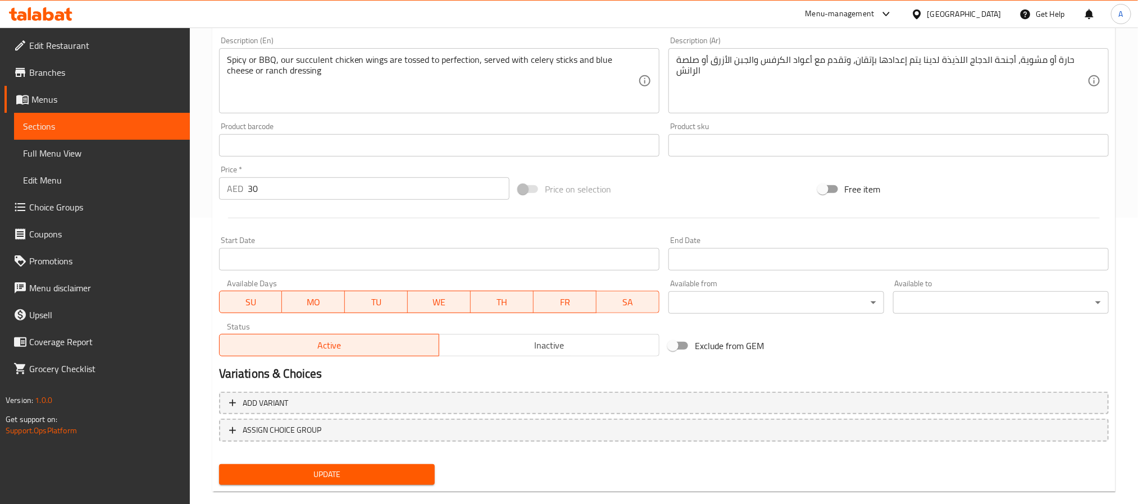
scroll to position [304, 0]
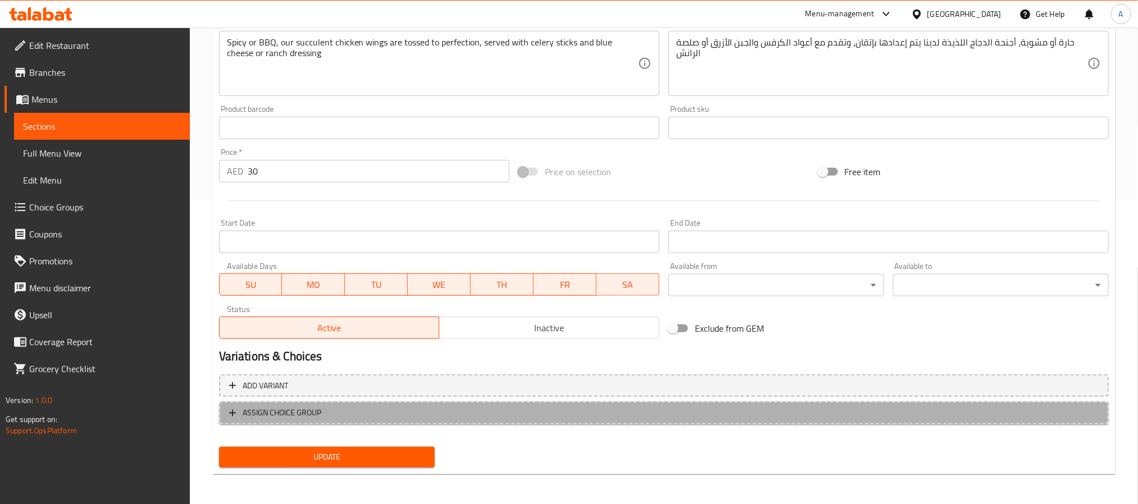
click at [333, 407] on span "ASSIGN CHOICE GROUP" at bounding box center [663, 413] width 869 height 14
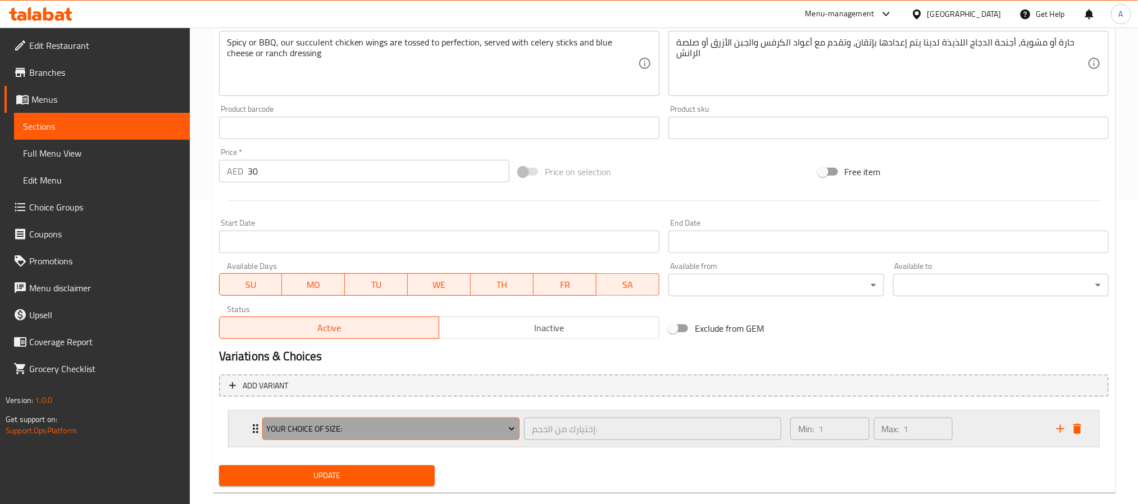
click at [503, 430] on span "Your Choice Of Size:" at bounding box center [390, 429] width 249 height 14
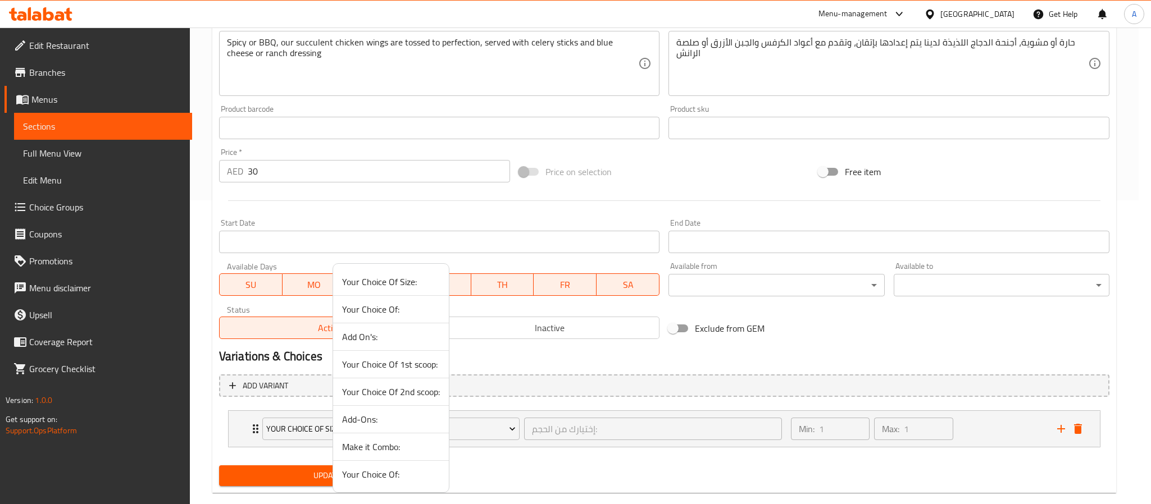
click at [366, 306] on span "Your Choice Of:" at bounding box center [391, 309] width 98 height 13
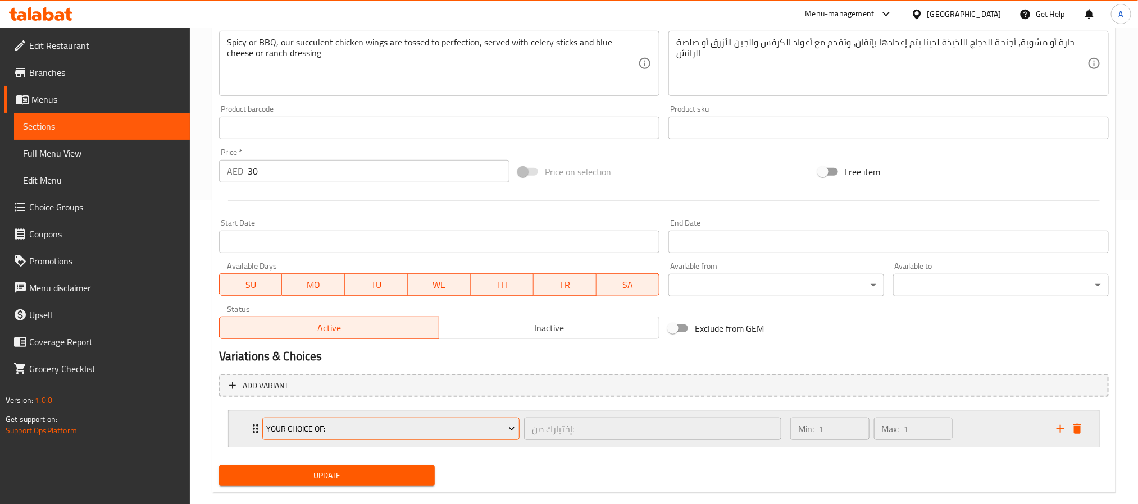
click at [514, 428] on icon "Expand" at bounding box center [511, 428] width 11 height 11
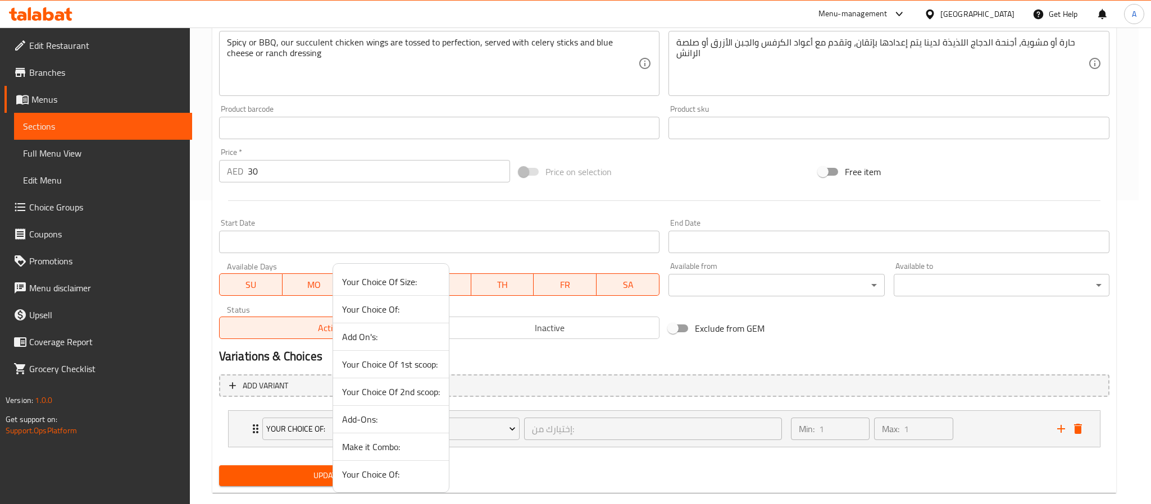
click at [253, 425] on div at bounding box center [575, 252] width 1151 height 504
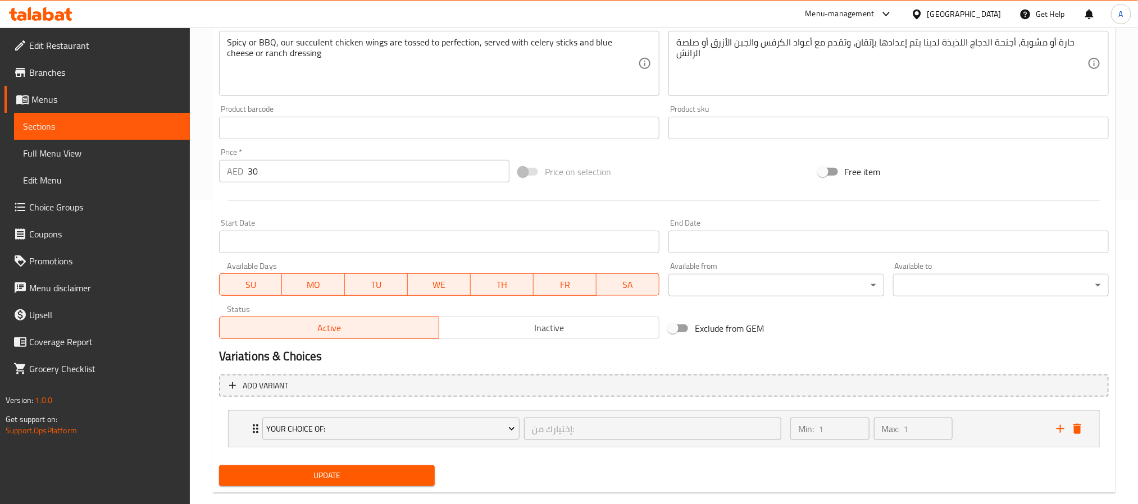
click at [253, 425] on icon "Expand" at bounding box center [255, 428] width 13 height 13
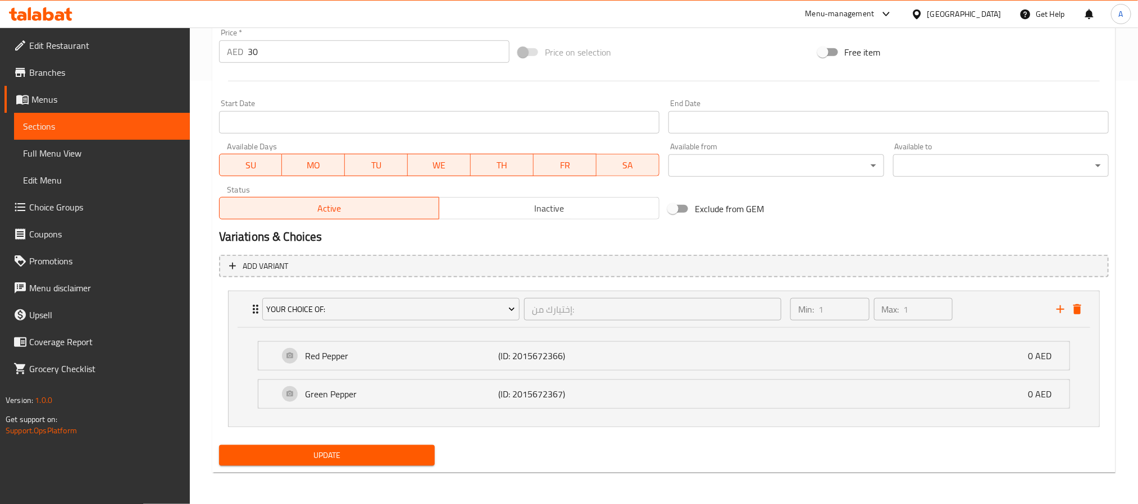
scroll to position [425, 0]
click at [256, 302] on div "Your Choice Of: إختيارك من: ​" at bounding box center [522, 310] width 532 height 36
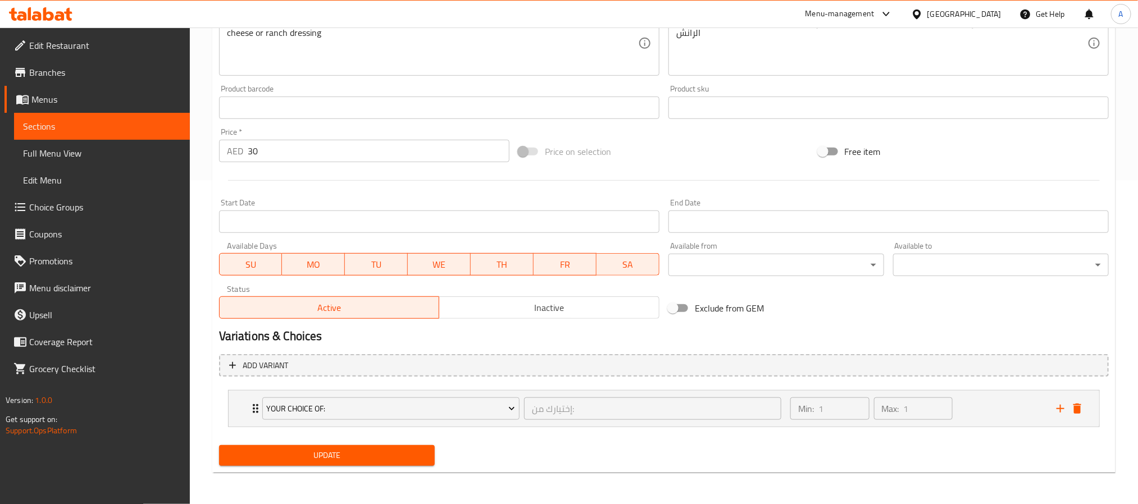
scroll to position [324, 0]
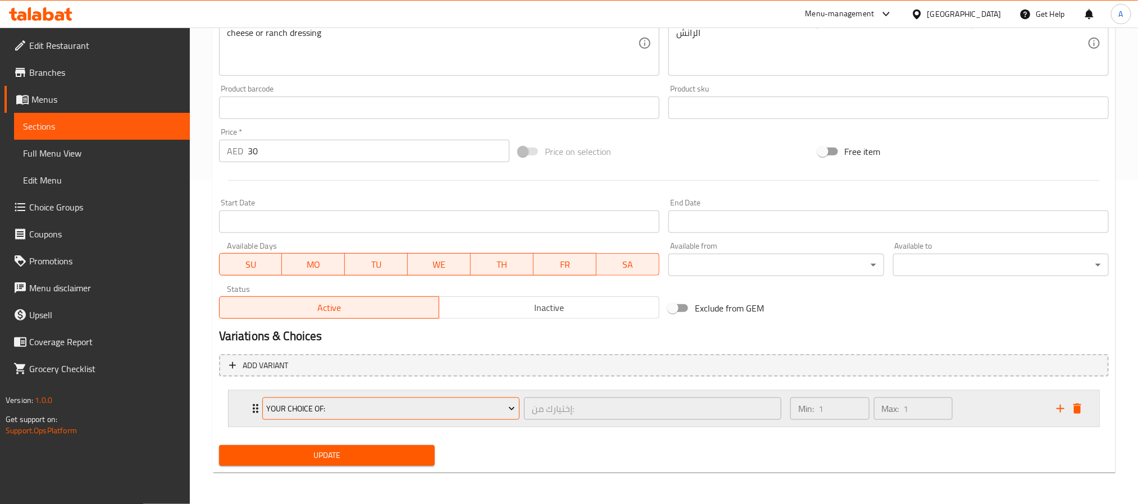
click at [509, 415] on span "Your Choice Of:" at bounding box center [390, 409] width 249 height 14
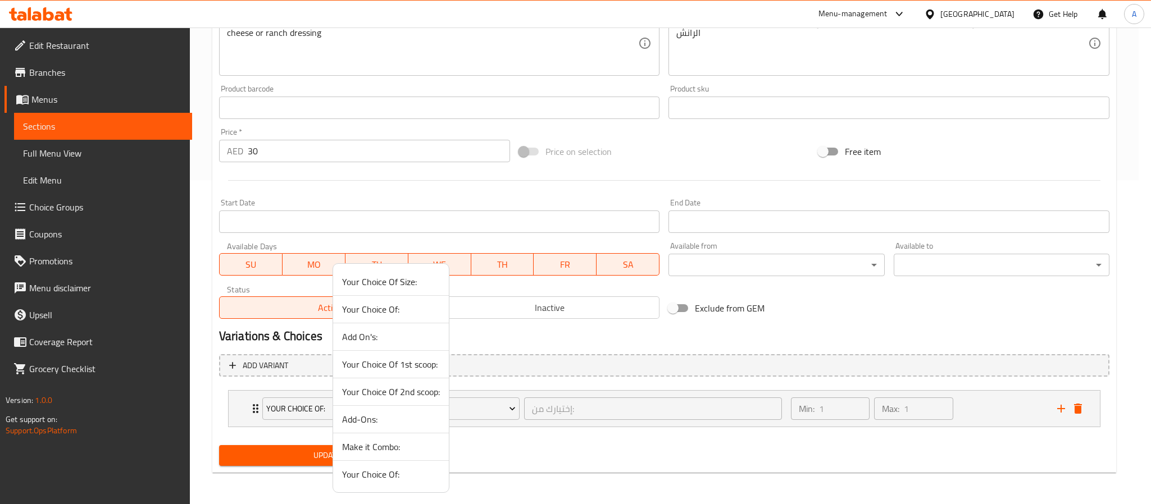
click at [386, 476] on span "Your Choice Of:" at bounding box center [391, 474] width 98 height 13
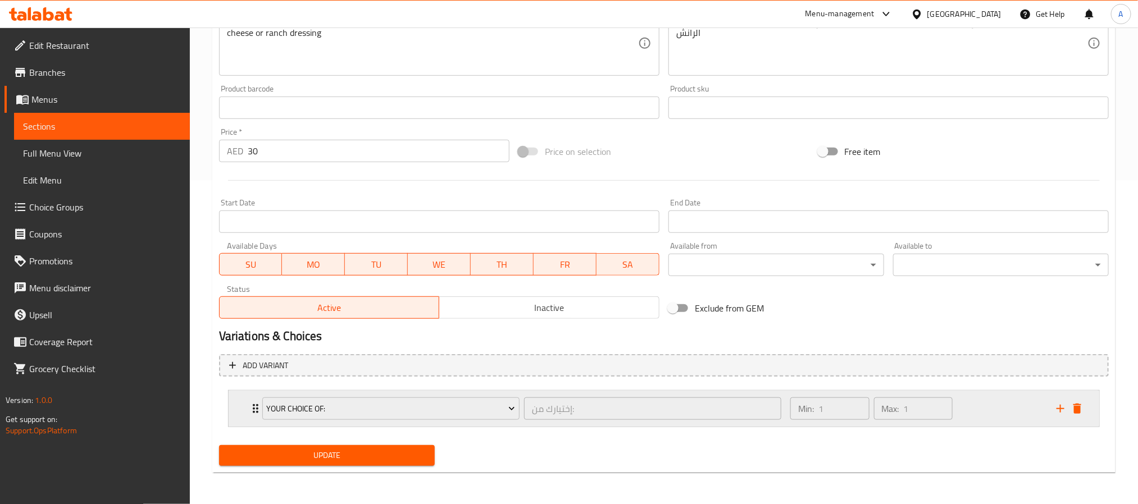
click at [245, 410] on div "Your Choice Of: إختيارك من: ​ Min: 1 ​ Max: 1 ​" at bounding box center [664, 409] width 871 height 36
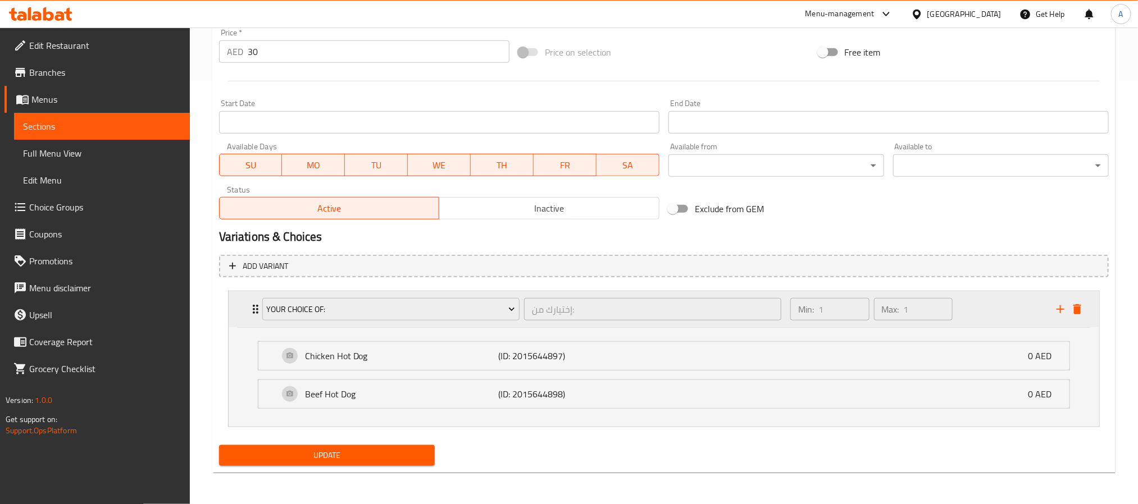
click at [256, 304] on div "Your Choice Of: إختيارك من: ​" at bounding box center [522, 310] width 532 height 36
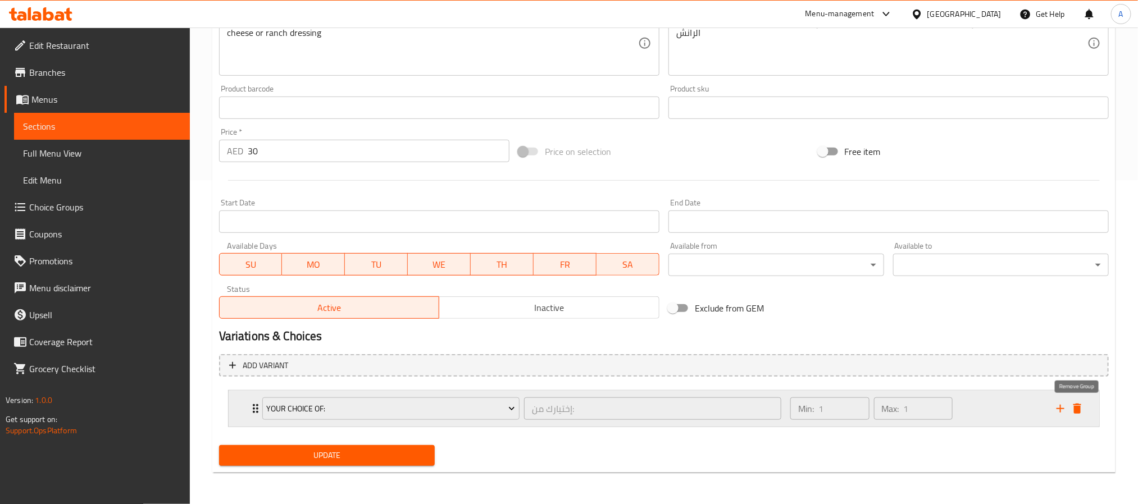
click at [1077, 413] on icon "delete" at bounding box center [1077, 409] width 8 height 10
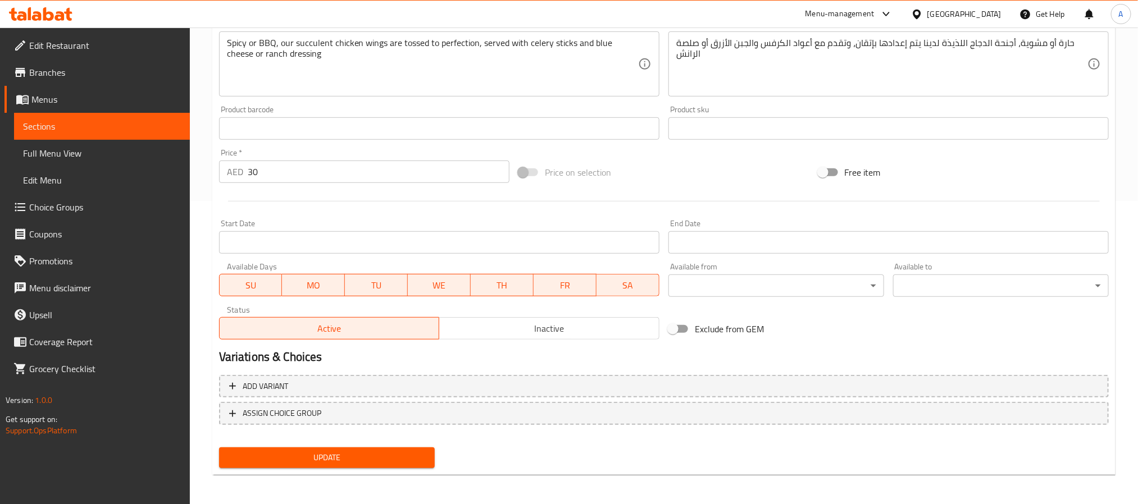
scroll to position [304, 0]
click at [405, 445] on div "Update" at bounding box center [327, 458] width 225 height 30
click at [406, 450] on span "Update" at bounding box center [327, 457] width 198 height 14
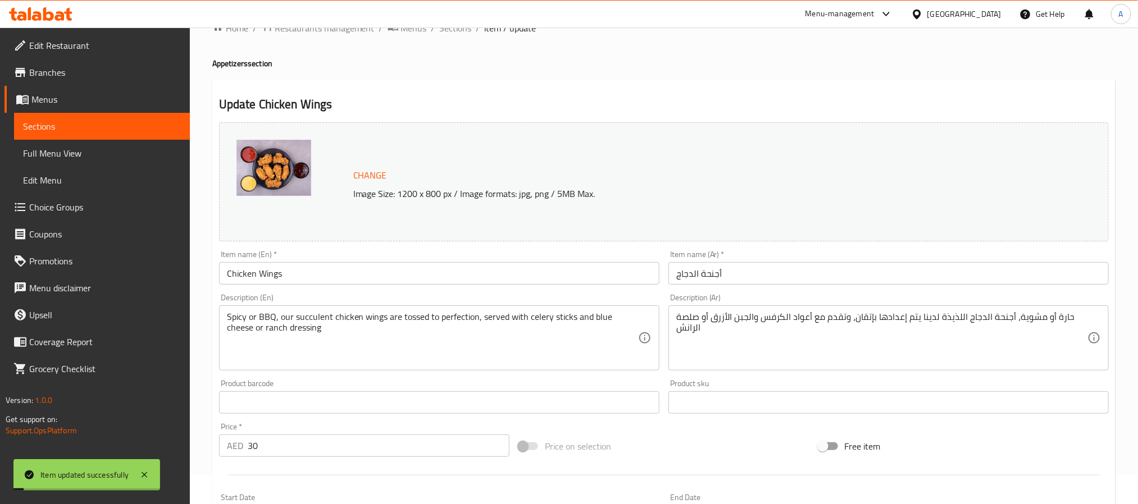
scroll to position [0, 0]
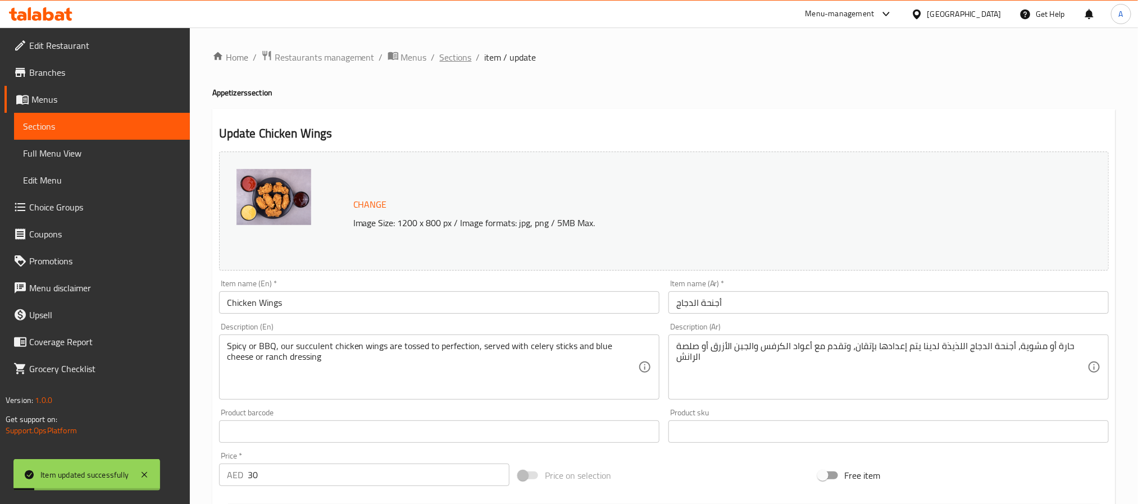
click at [452, 54] on span "Sections" at bounding box center [456, 57] width 32 height 13
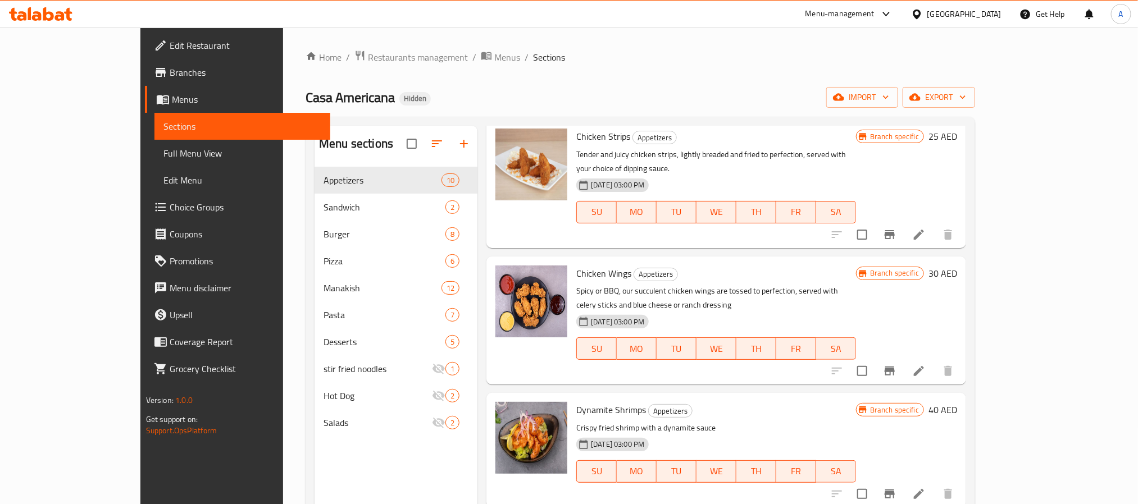
scroll to position [168, 0]
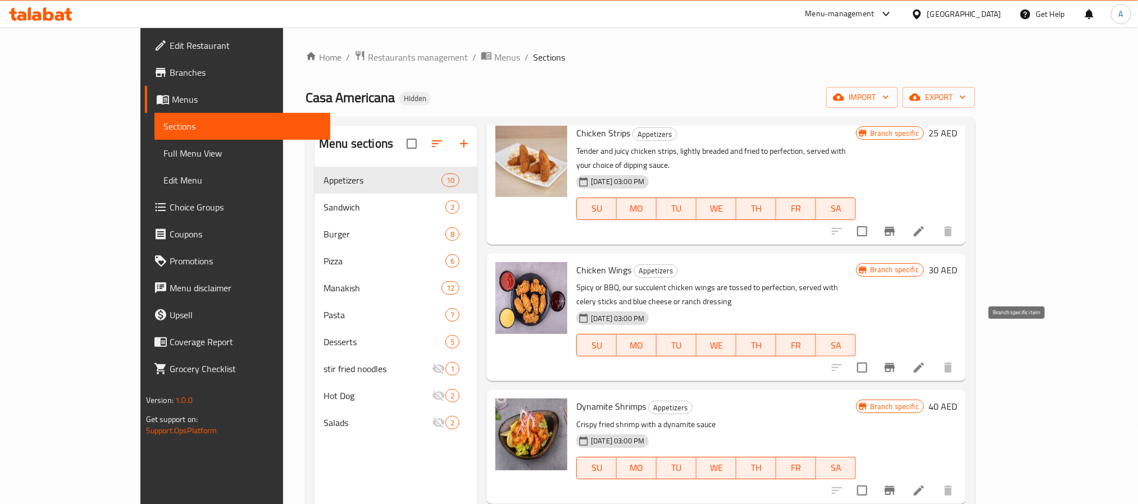
click at [896, 361] on icon "Branch-specific-item" at bounding box center [889, 367] width 13 height 13
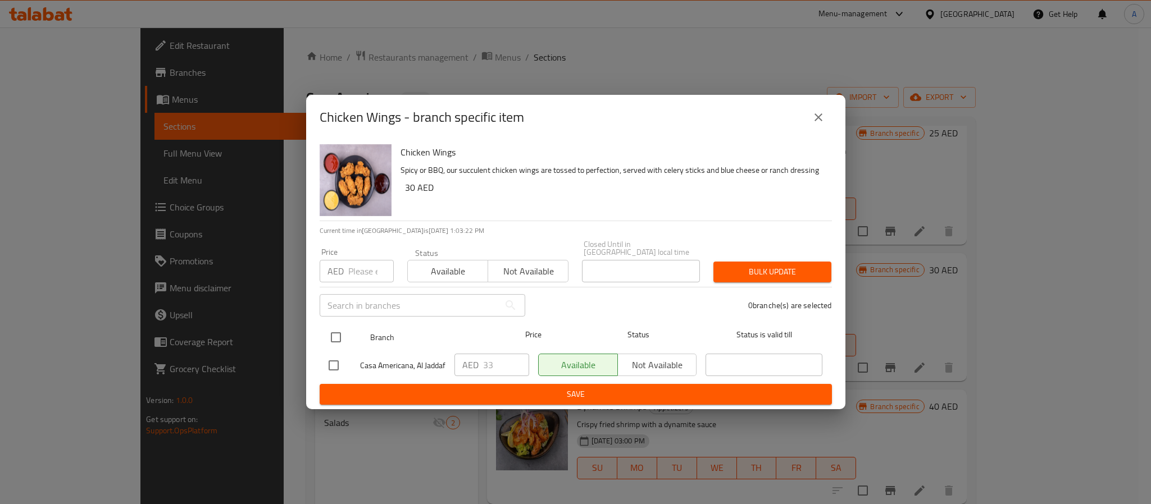
click at [338, 336] on input "checkbox" at bounding box center [336, 338] width 24 height 24
checkbox input "true"
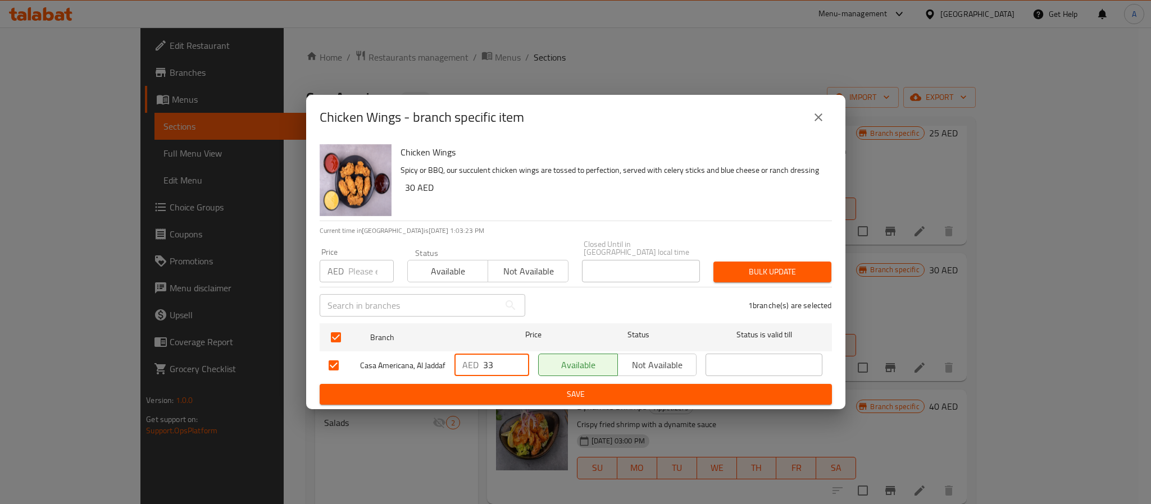
click at [490, 361] on input "33" at bounding box center [506, 365] width 46 height 22
paste input "8.4"
type input "38.4"
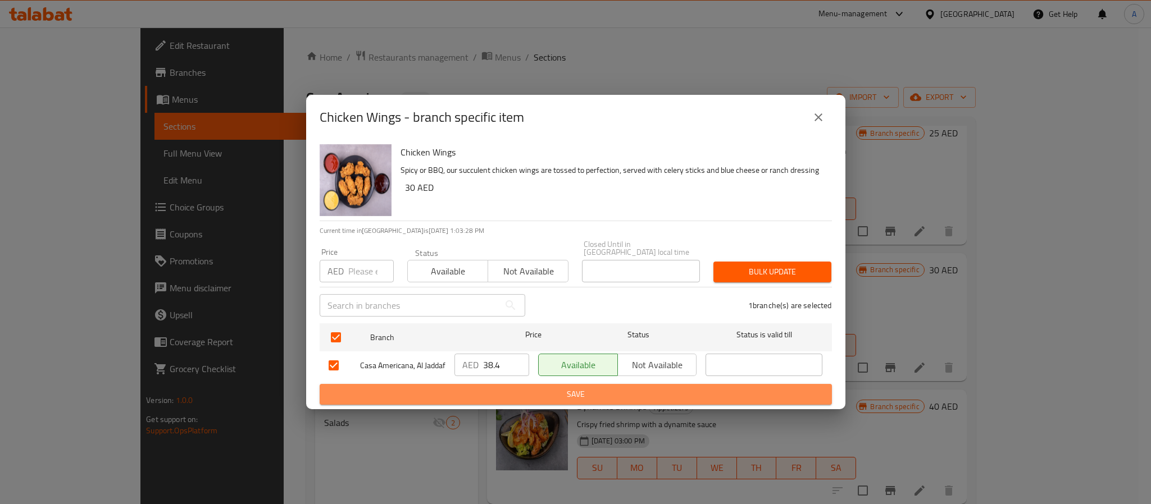
click at [493, 402] on span "Save" at bounding box center [576, 395] width 494 height 14
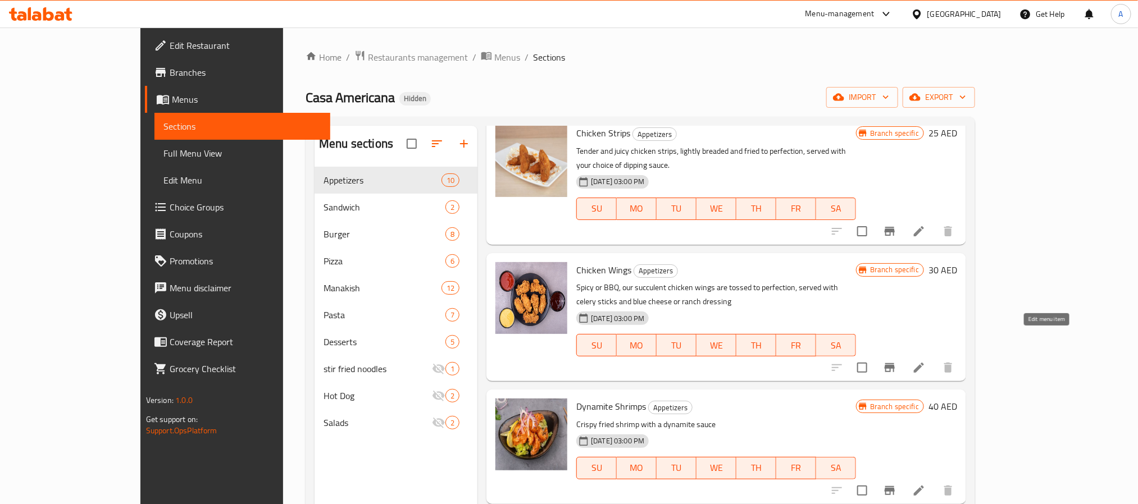
click at [926, 361] on icon at bounding box center [918, 367] width 13 height 13
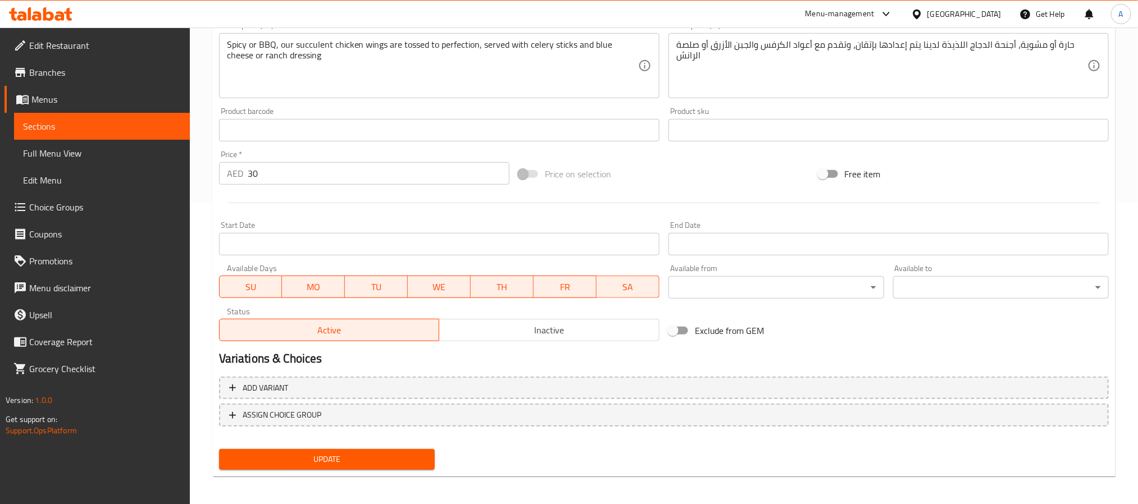
scroll to position [304, 0]
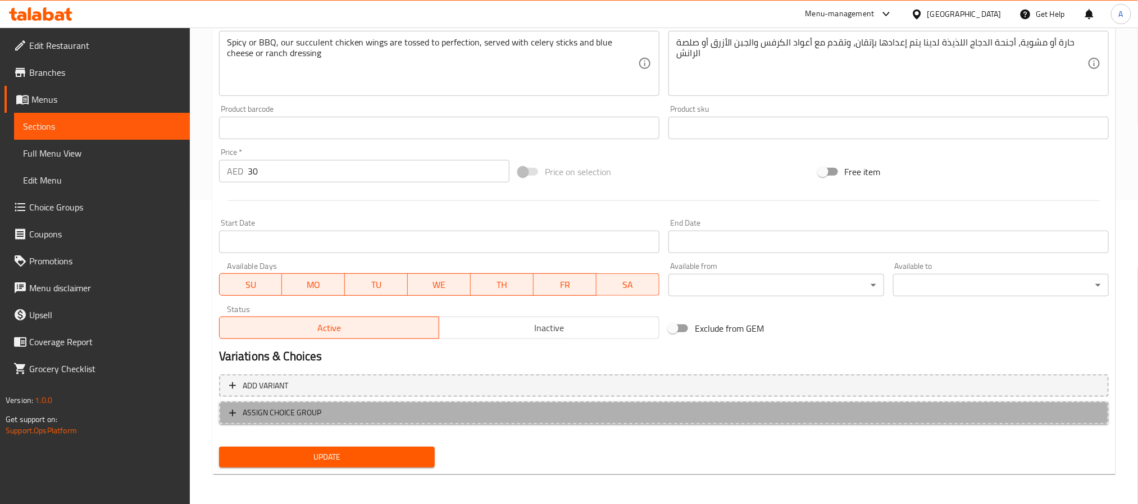
click at [349, 406] on span "ASSIGN CHOICE GROUP" at bounding box center [663, 413] width 869 height 14
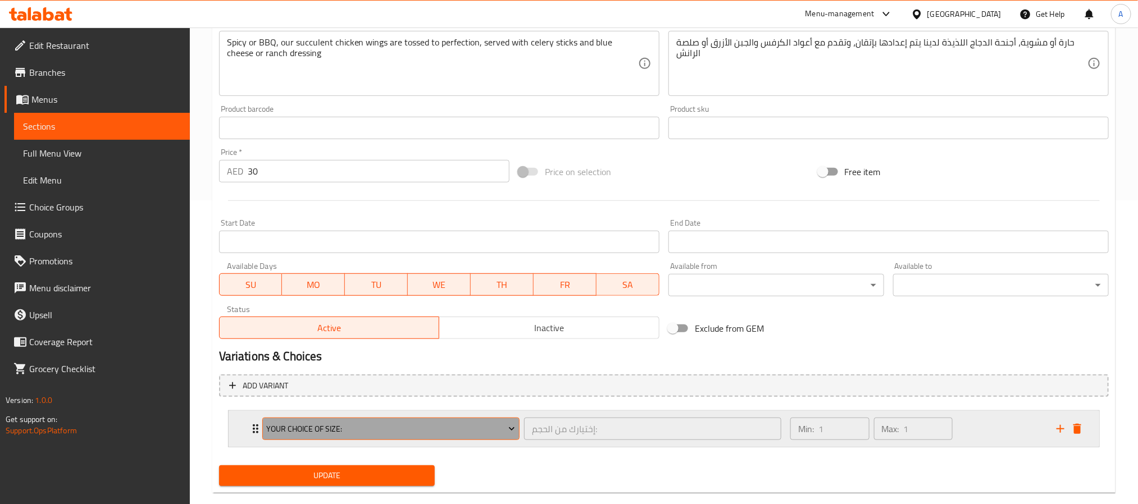
click at [487, 421] on button "Your Choice Of Size:" at bounding box center [390, 429] width 257 height 22
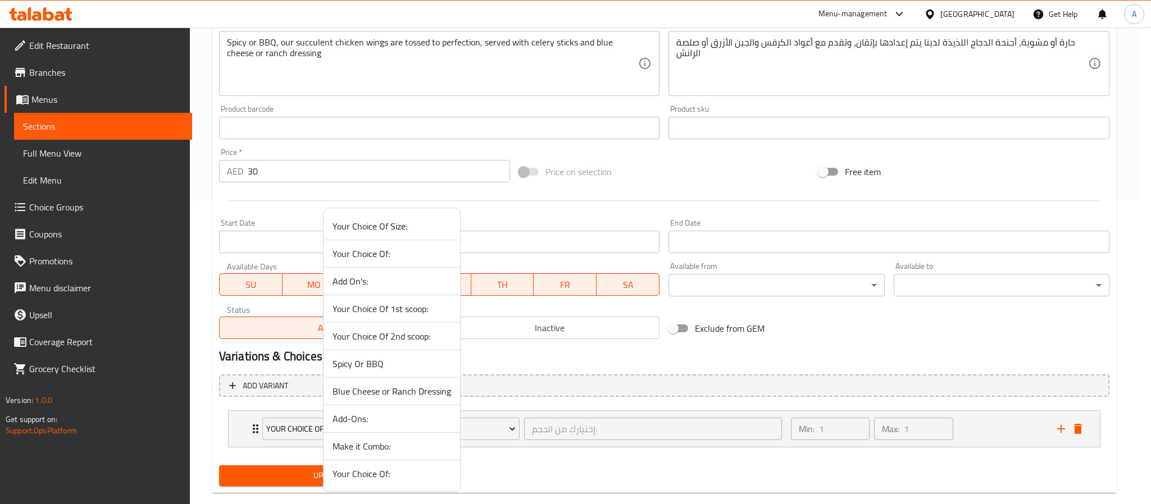
click at [383, 365] on span "Spicy Or BBQ" at bounding box center [392, 363] width 119 height 13
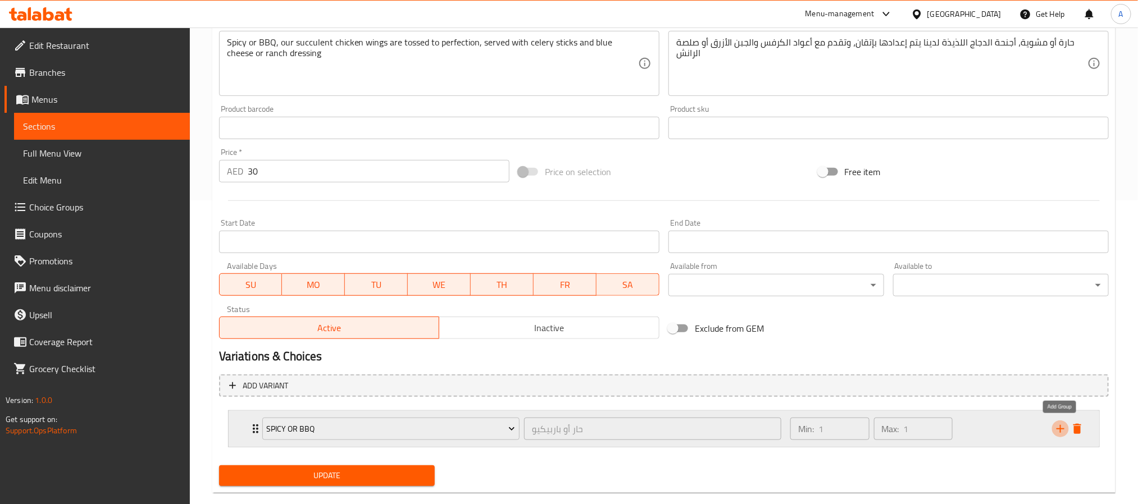
click at [1060, 425] on icon "add" at bounding box center [1060, 428] width 13 height 13
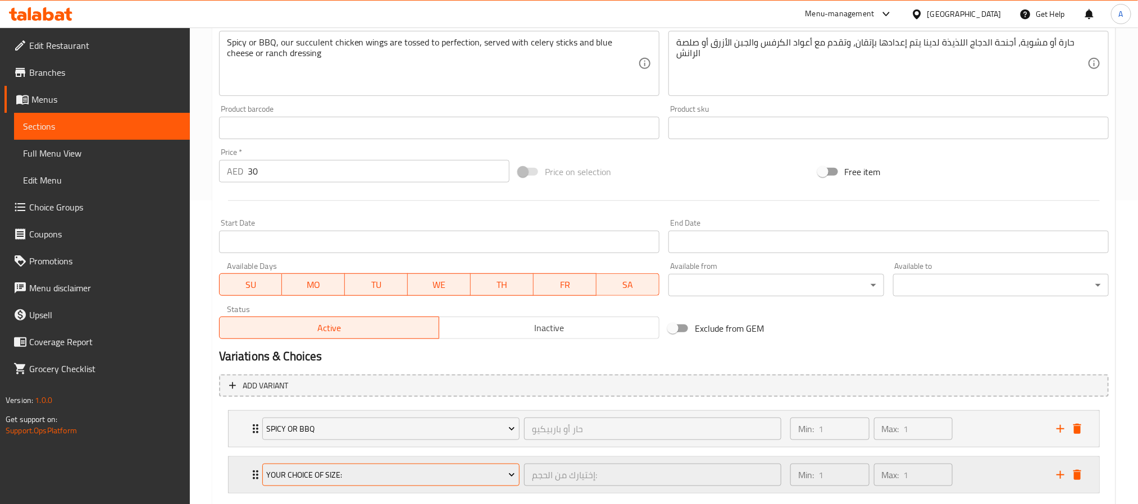
click at [453, 479] on span "Your Choice Of Size:" at bounding box center [390, 475] width 249 height 14
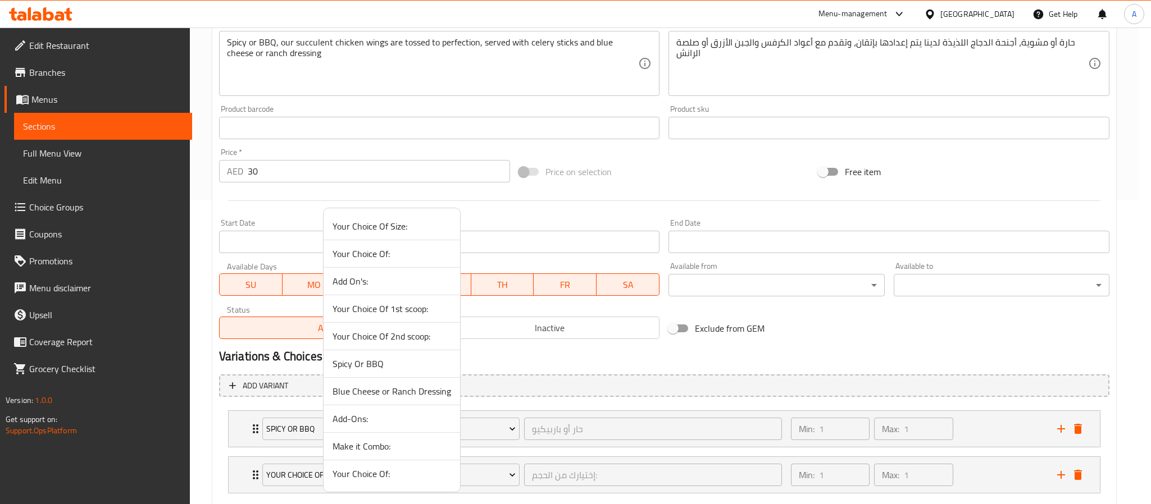
click at [398, 391] on span "Blue Cheese or Ranch Dressing" at bounding box center [392, 391] width 119 height 13
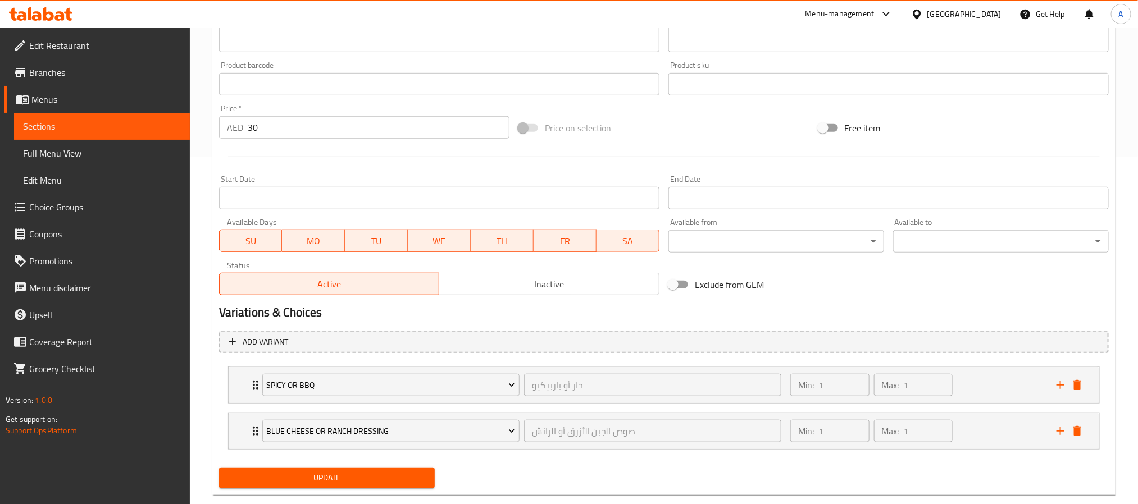
scroll to position [371, 0]
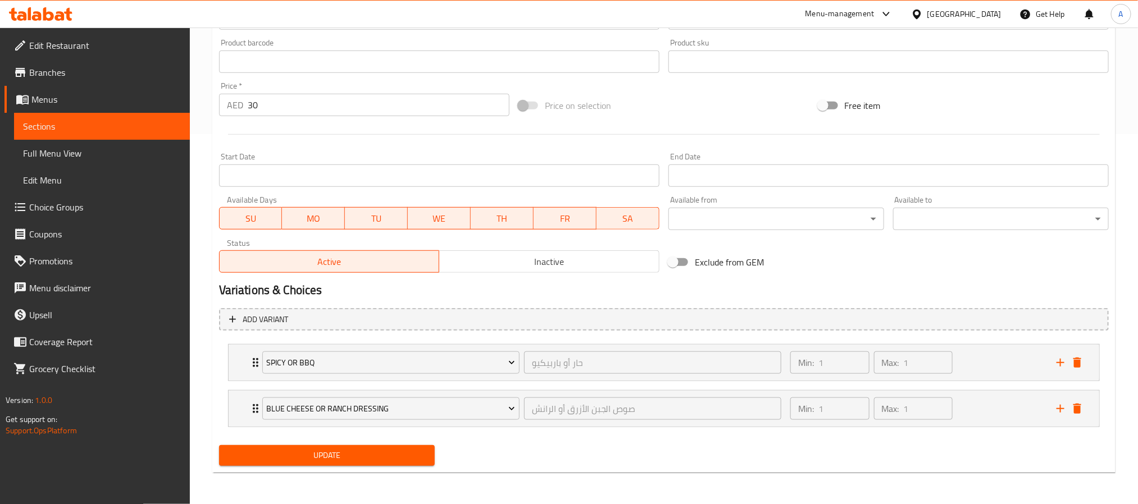
click at [407, 445] on div "Update" at bounding box center [327, 456] width 225 height 30
click at [404, 452] on span "Update" at bounding box center [327, 456] width 198 height 14
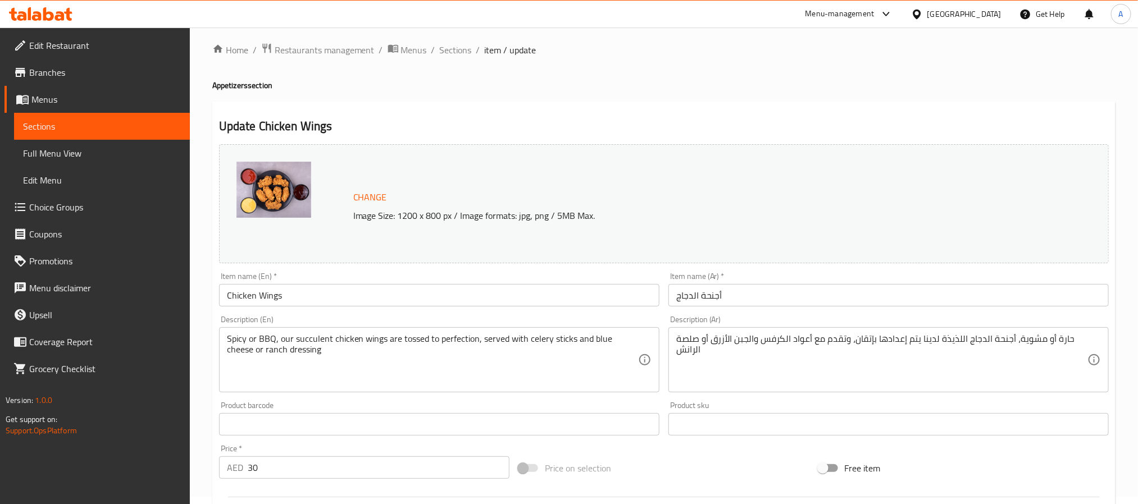
scroll to position [0, 0]
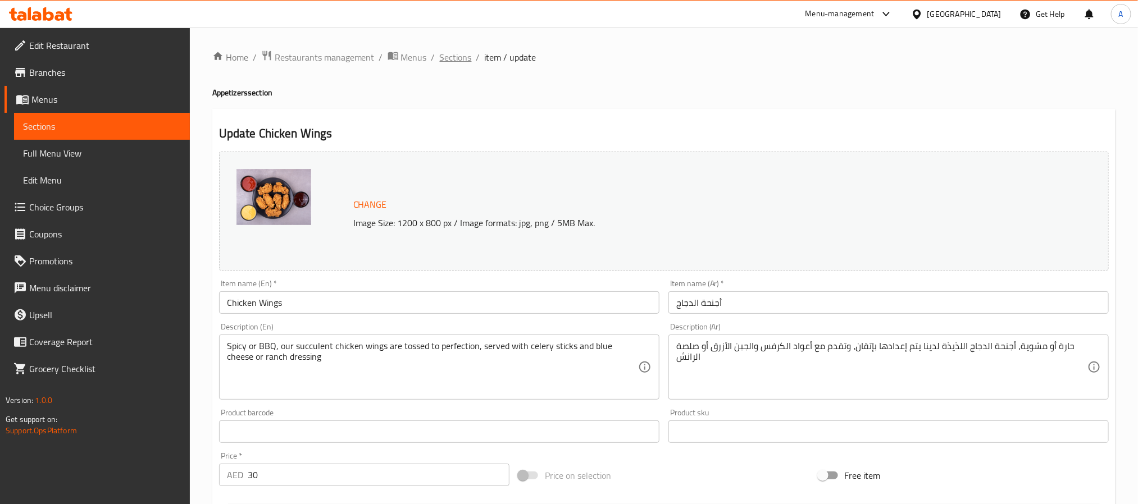
click at [452, 56] on span "Sections" at bounding box center [456, 57] width 32 height 13
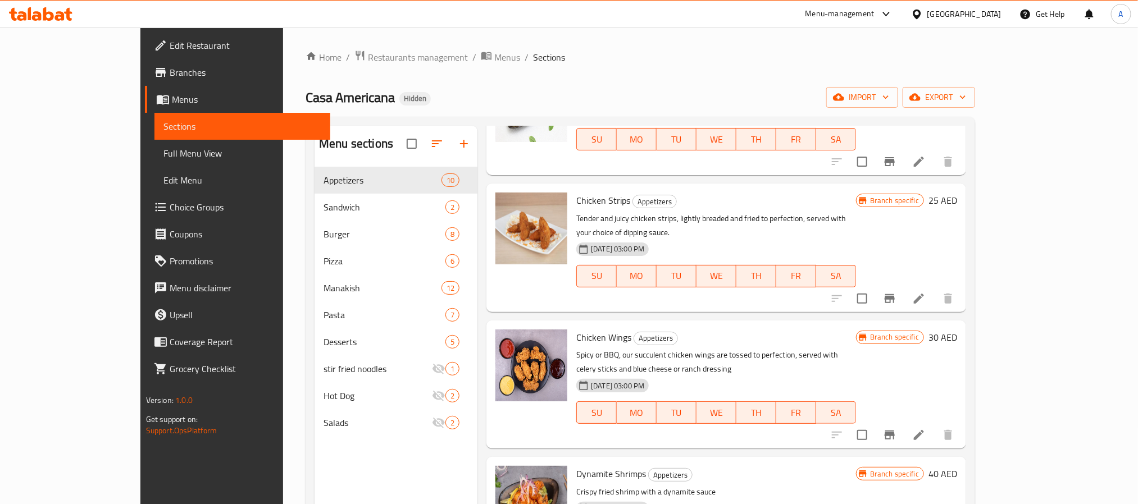
scroll to position [253, 0]
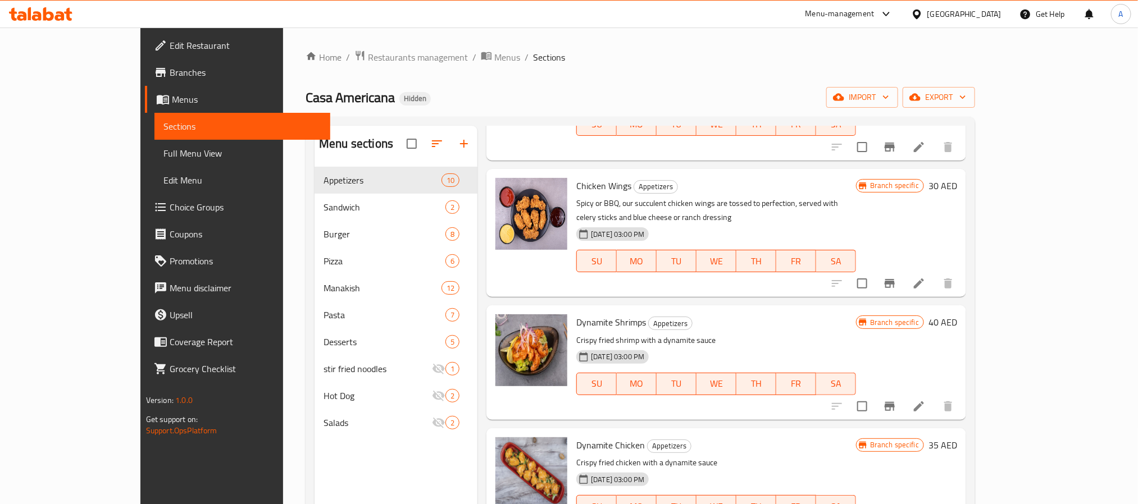
click at [896, 277] on icon "Branch-specific-item" at bounding box center [889, 283] width 13 height 13
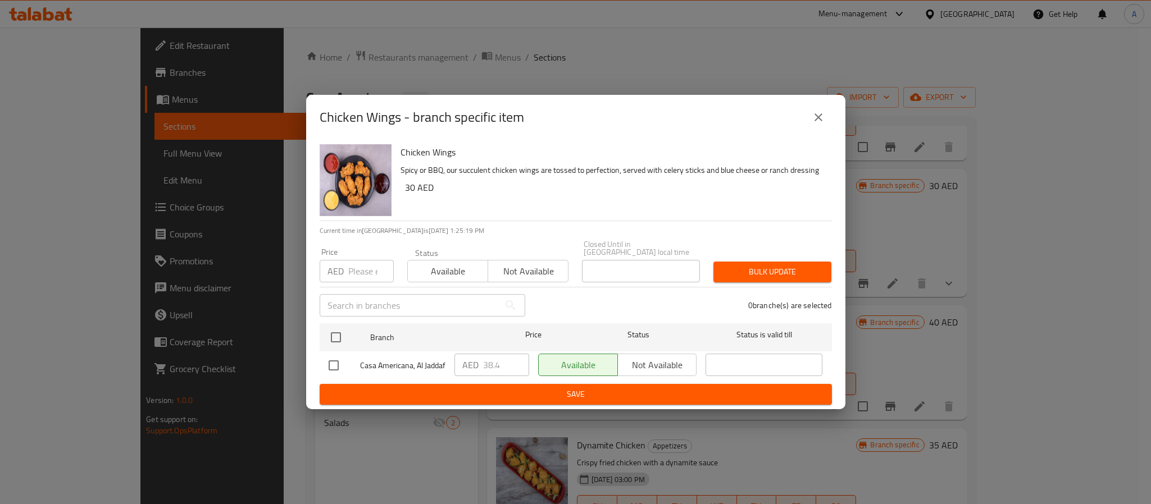
click at [804, 118] on div "Chicken Wings - branch specific item" at bounding box center [576, 117] width 512 height 27
click at [813, 113] on icon "close" at bounding box center [818, 117] width 13 height 13
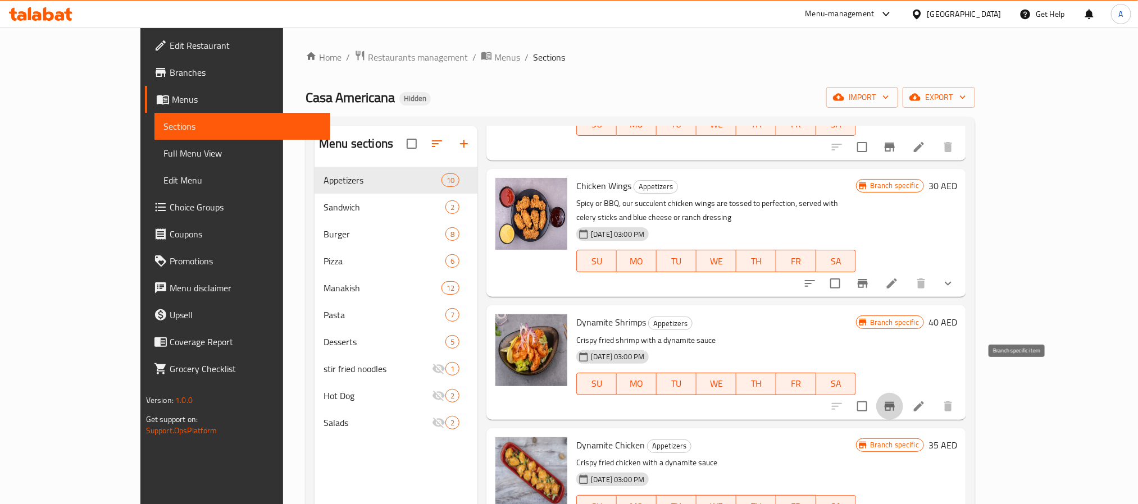
click at [896, 400] on icon "Branch-specific-item" at bounding box center [889, 406] width 13 height 13
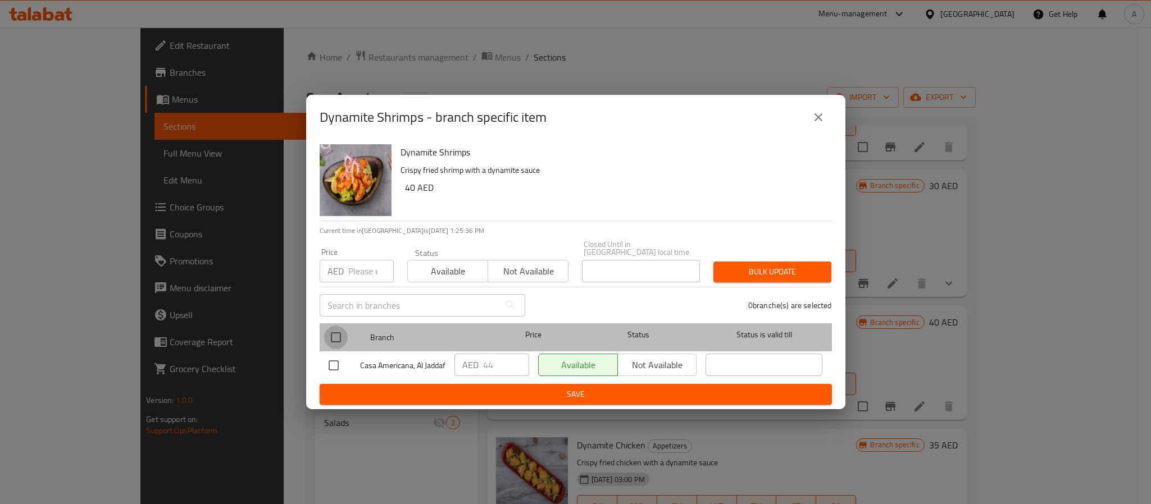
click at [343, 334] on input "checkbox" at bounding box center [336, 338] width 24 height 24
checkbox input "true"
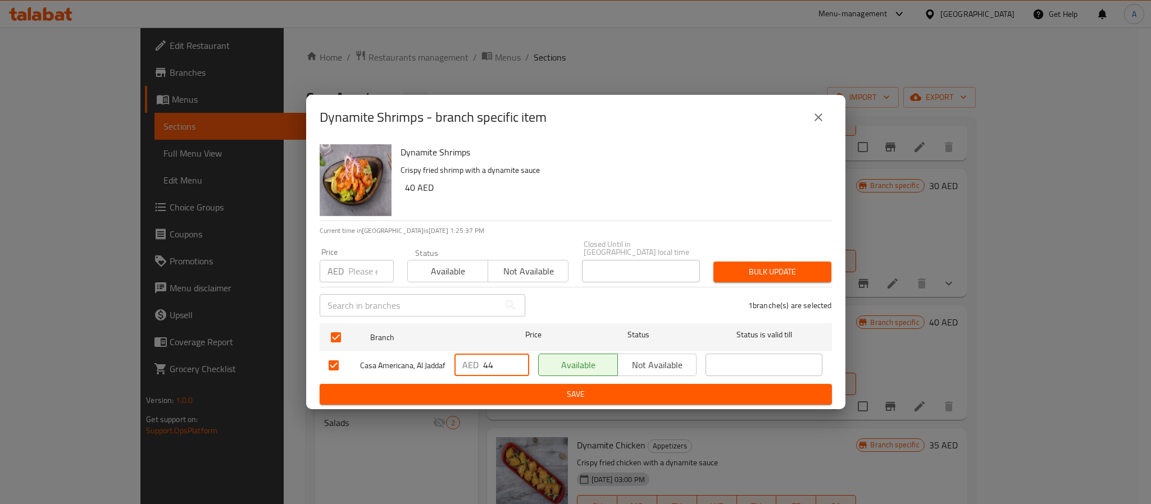
drag, startPoint x: 501, startPoint y: 356, endPoint x: 438, endPoint y: 358, distance: 62.9
click at [438, 358] on div "Casa Americana, Al Jaddaf AED 44 ​ Available Not available ​" at bounding box center [575, 365] width 503 height 33
paste input "51.2"
type input "51.2"
click at [474, 399] on span "Save" at bounding box center [576, 395] width 494 height 14
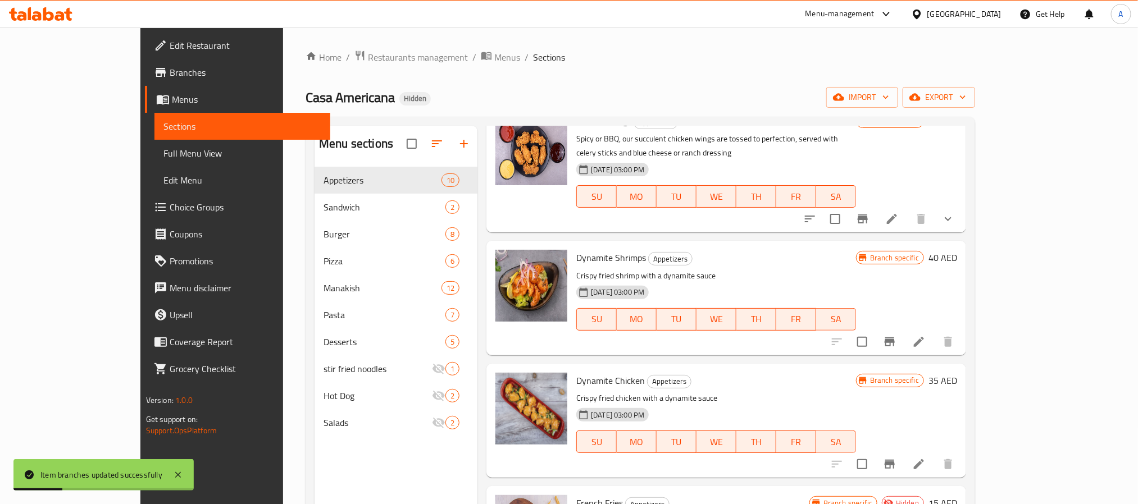
scroll to position [337, 0]
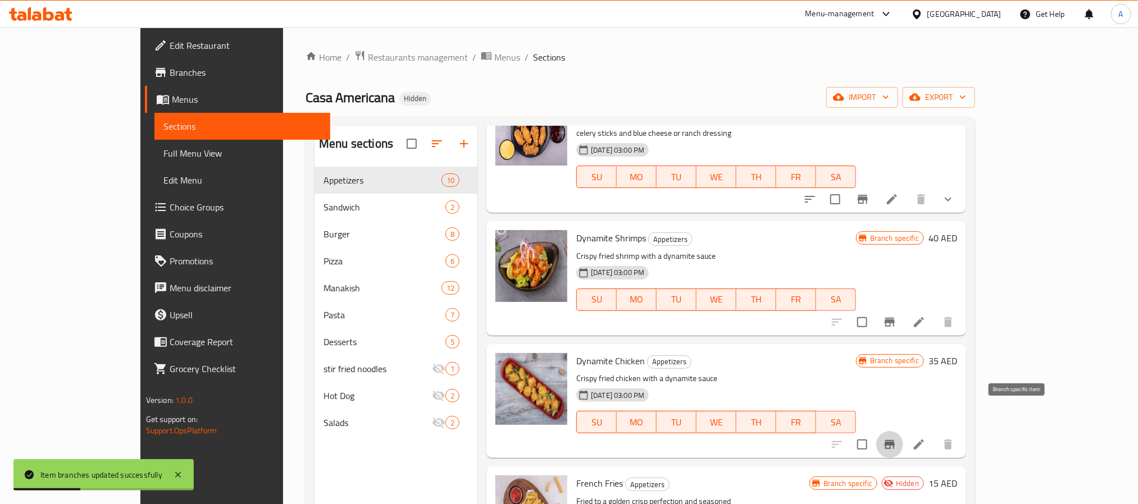
click at [896, 438] on icon "Branch-specific-item" at bounding box center [889, 444] width 13 height 13
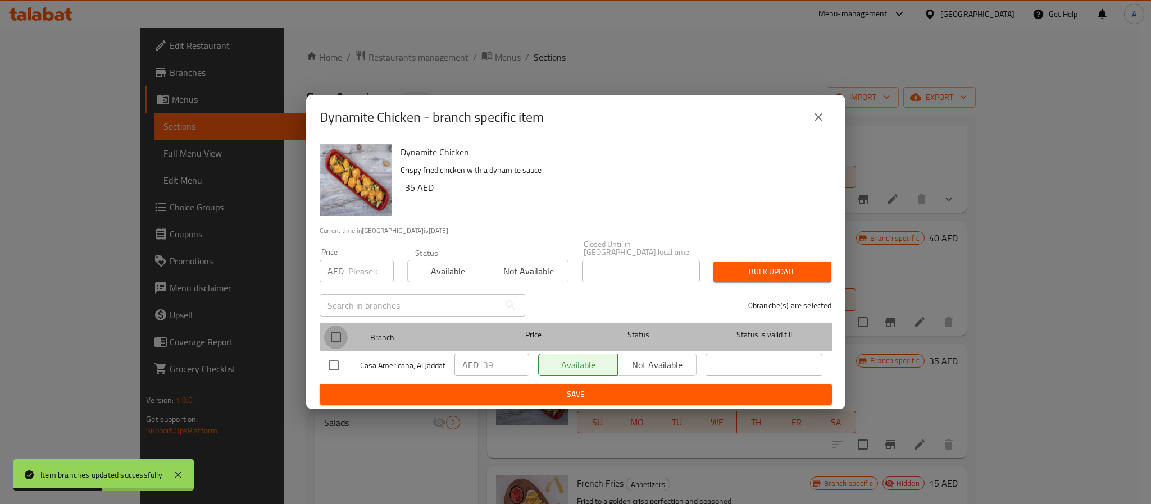
click at [337, 329] on input "checkbox" at bounding box center [336, 338] width 24 height 24
checkbox input "true"
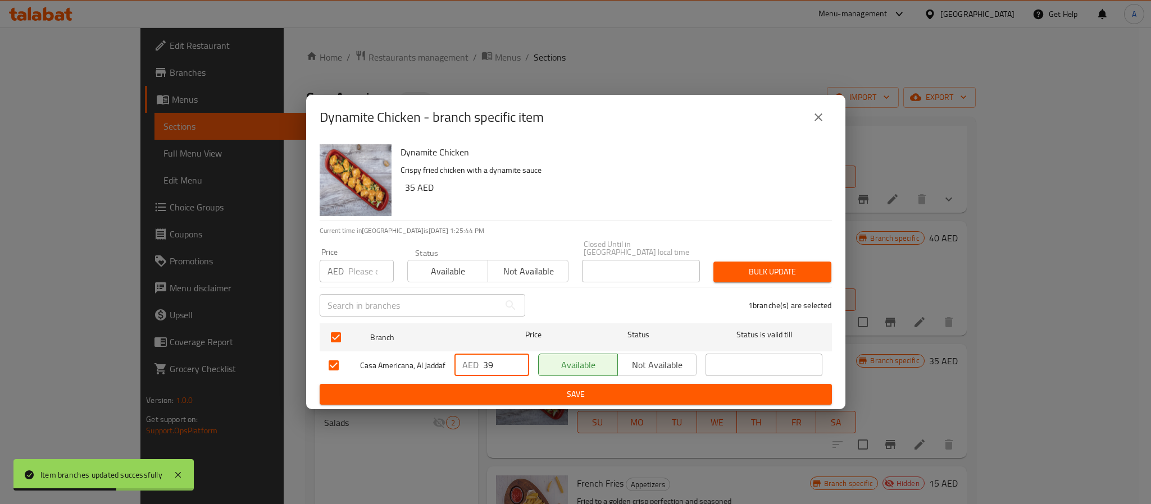
drag, startPoint x: 499, startPoint y: 356, endPoint x: 466, endPoint y: 359, distance: 33.8
click at [466, 359] on div "AED 39 ​" at bounding box center [491, 365] width 75 height 22
paste input "44.8"
type input "44.8"
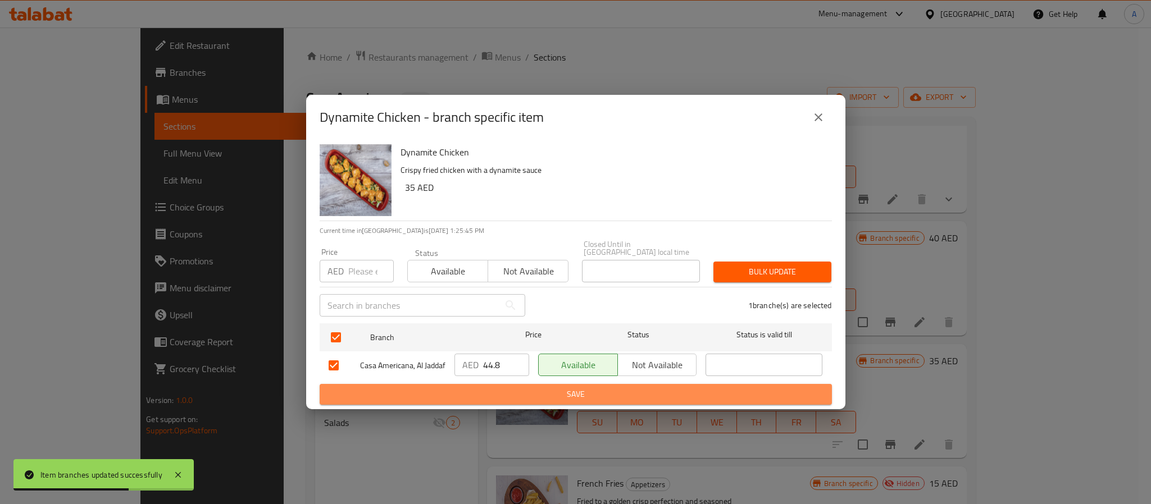
click at [484, 399] on span "Save" at bounding box center [576, 395] width 494 height 14
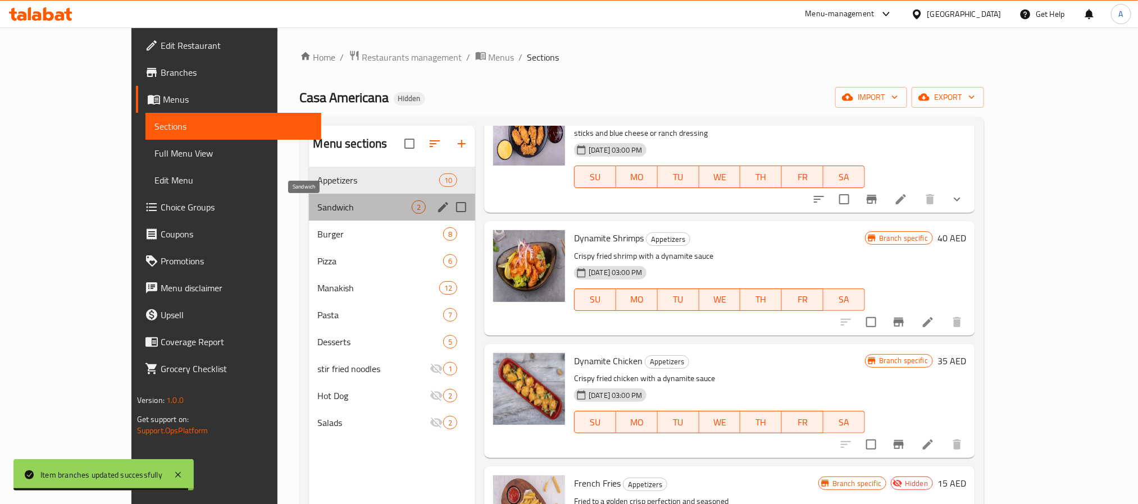
click at [318, 211] on span "Sandwich" at bounding box center [365, 207] width 94 height 13
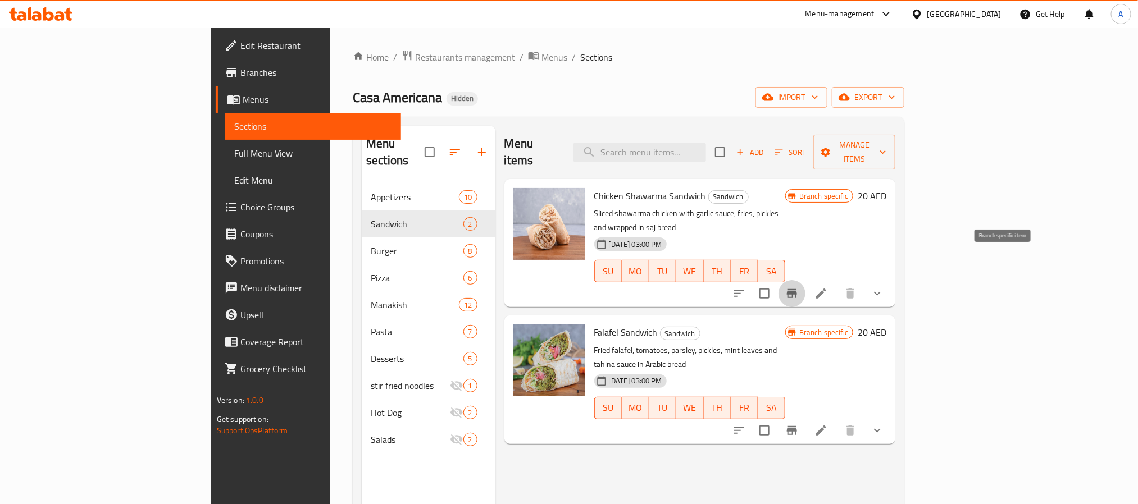
click at [797, 289] on icon "Branch-specific-item" at bounding box center [792, 293] width 10 height 9
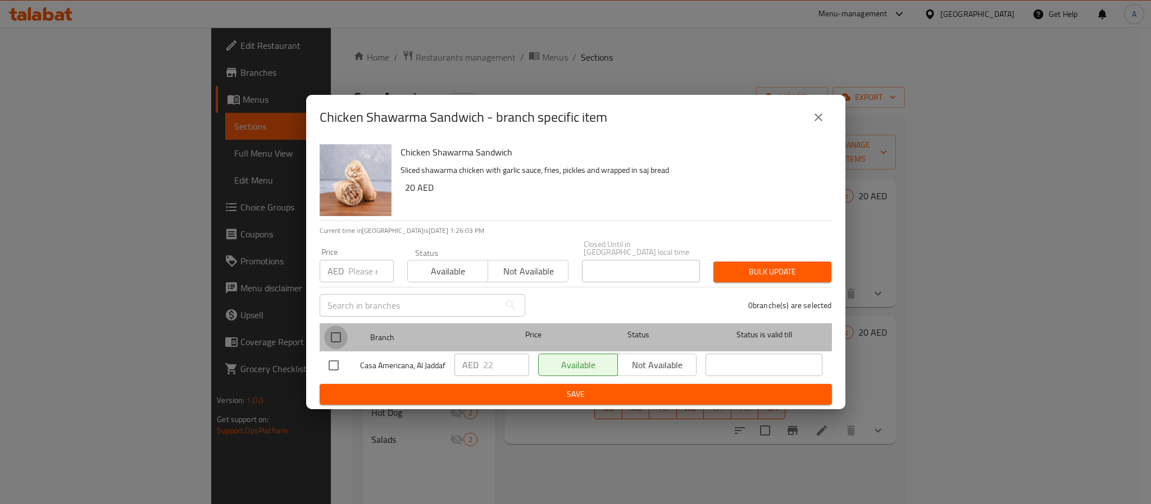
click at [341, 329] on input "checkbox" at bounding box center [336, 338] width 24 height 24
checkbox input "true"
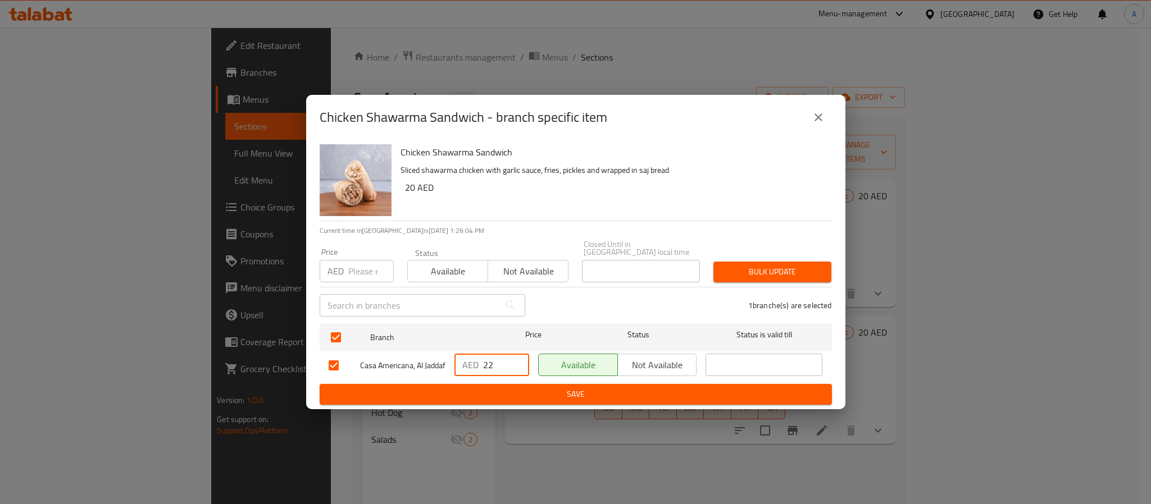
drag, startPoint x: 499, startPoint y: 358, endPoint x: 462, endPoint y: 359, distance: 37.1
click at [464, 359] on div "AED 22 ​" at bounding box center [491, 365] width 75 height 22
paste input "5.6"
type input "25.6"
click at [477, 399] on span "Save" at bounding box center [576, 395] width 494 height 14
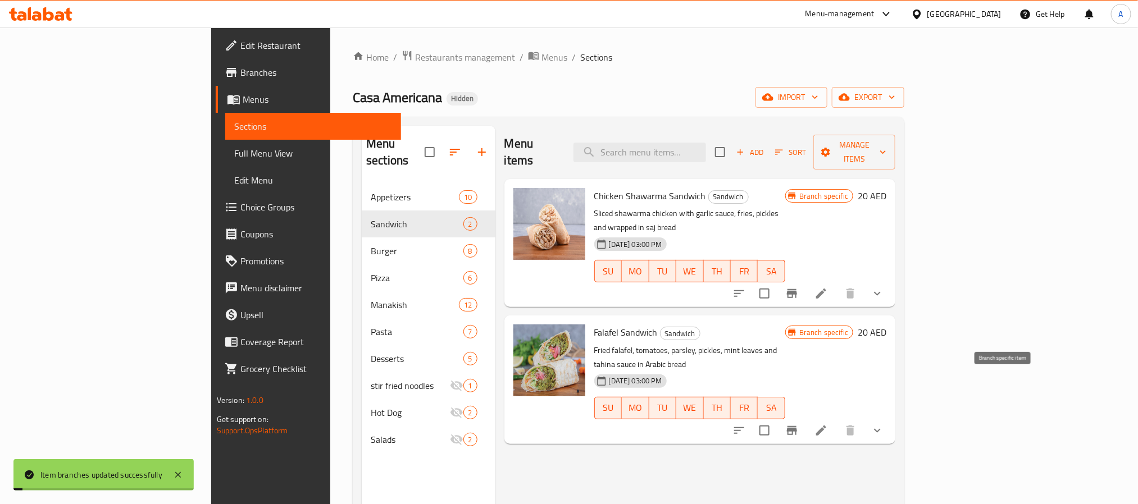
click at [799, 424] on icon "Branch-specific-item" at bounding box center [791, 430] width 13 height 13
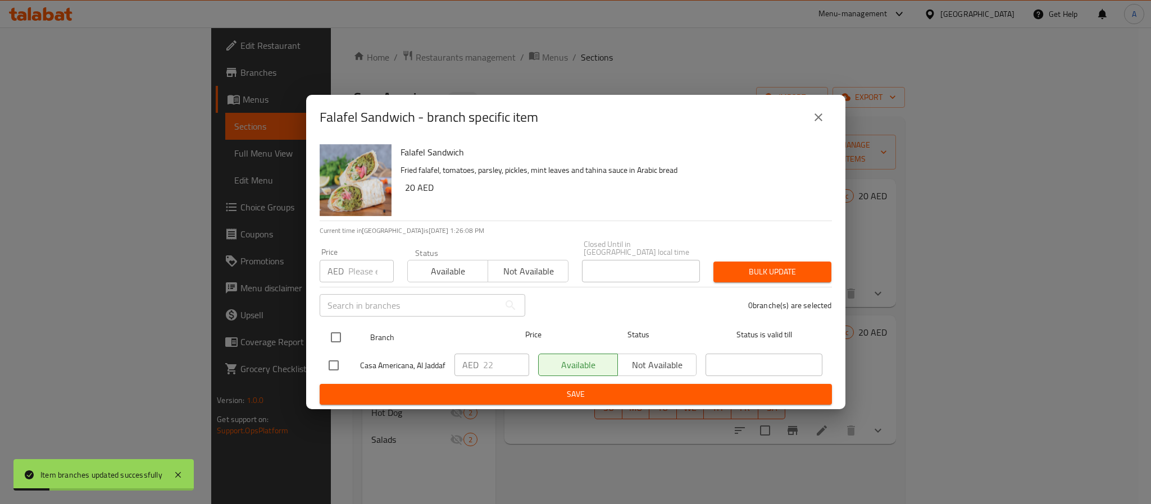
click at [335, 339] on input "checkbox" at bounding box center [336, 338] width 24 height 24
checkbox input "true"
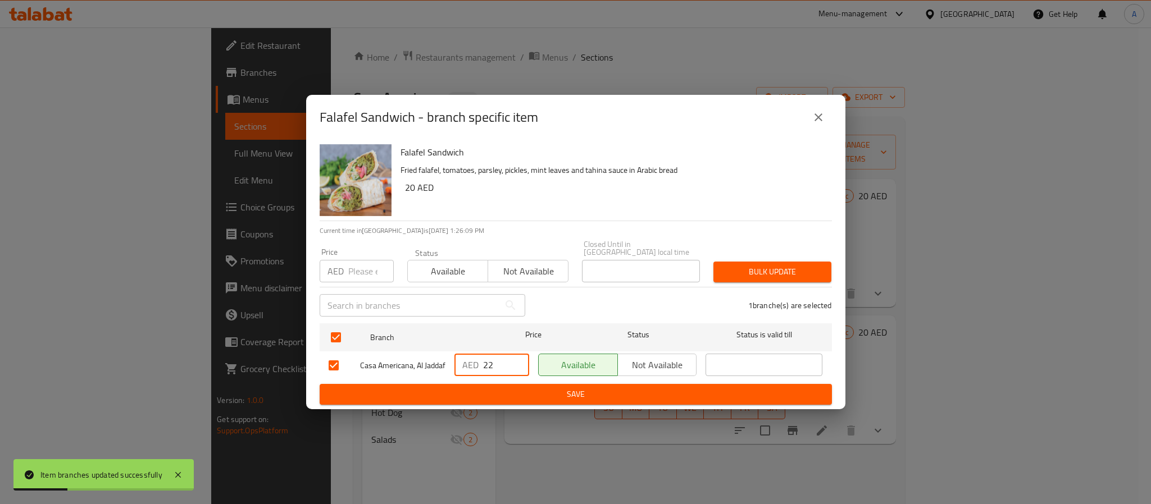
drag, startPoint x: 495, startPoint y: 357, endPoint x: 452, endPoint y: 357, distance: 43.2
click at [452, 357] on div "AED 22 ​" at bounding box center [492, 365] width 84 height 33
paste input "5.6"
type input "25.6"
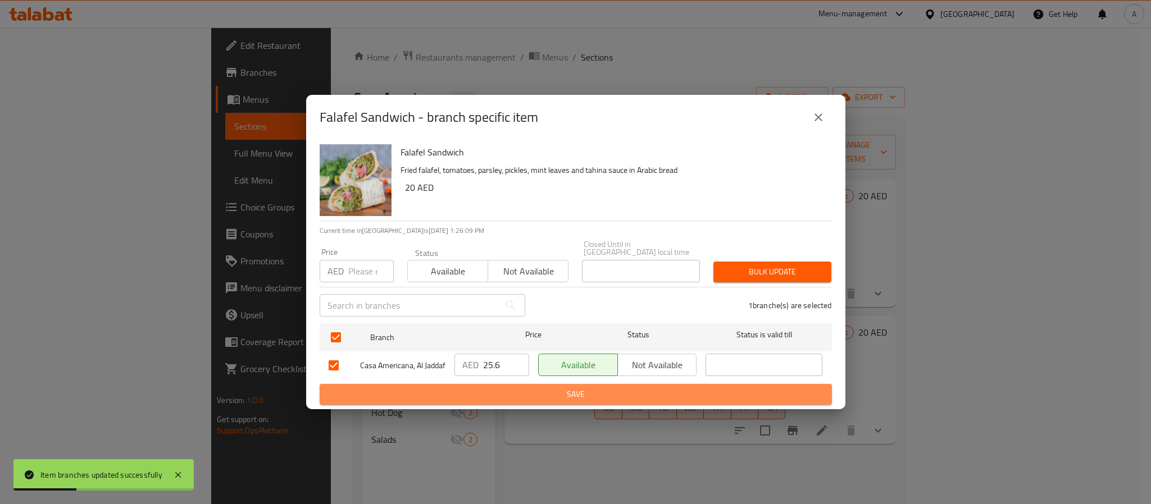
click at [477, 402] on span "Save" at bounding box center [576, 395] width 494 height 14
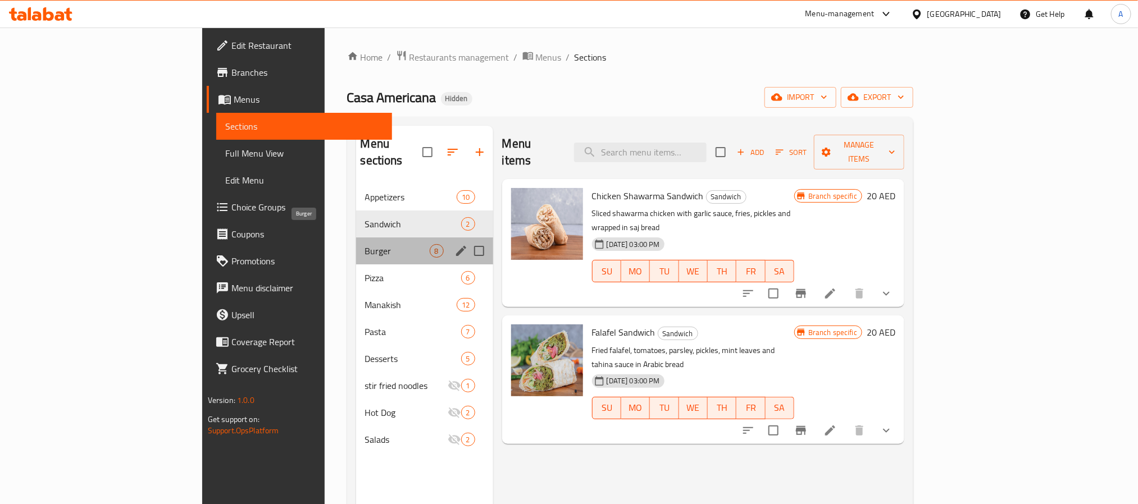
click at [365, 244] on span "Burger" at bounding box center [397, 250] width 65 height 13
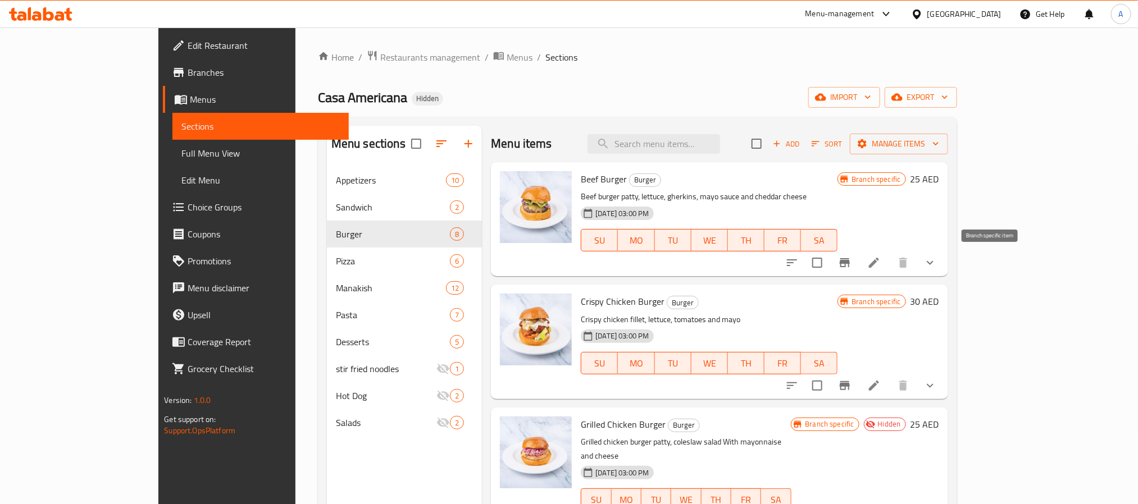
click at [850, 265] on icon "Branch-specific-item" at bounding box center [845, 262] width 10 height 9
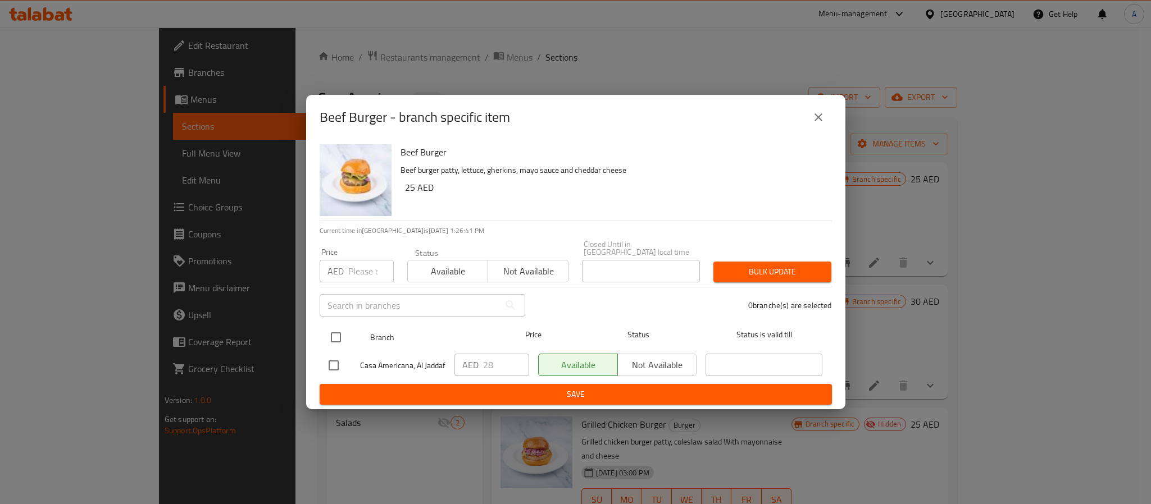
click at [330, 335] on input "checkbox" at bounding box center [336, 338] width 24 height 24
checkbox input "true"
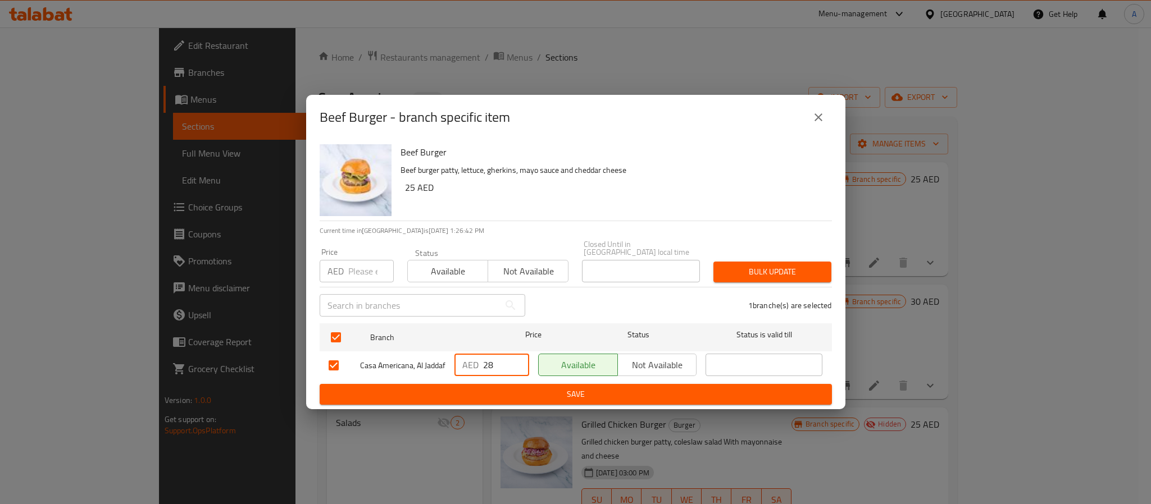
drag, startPoint x: 495, startPoint y: 359, endPoint x: 452, endPoint y: 356, distance: 43.3
click at [452, 356] on div "AED 28 ​" at bounding box center [492, 365] width 84 height 33
paste input "51.2"
type input "51.2"
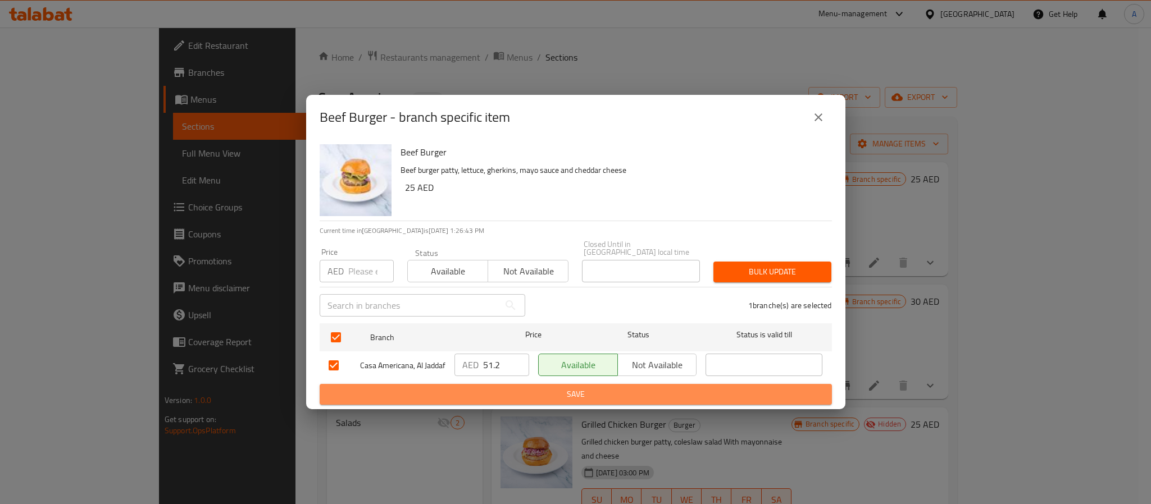
click at [476, 393] on span "Save" at bounding box center [576, 395] width 494 height 14
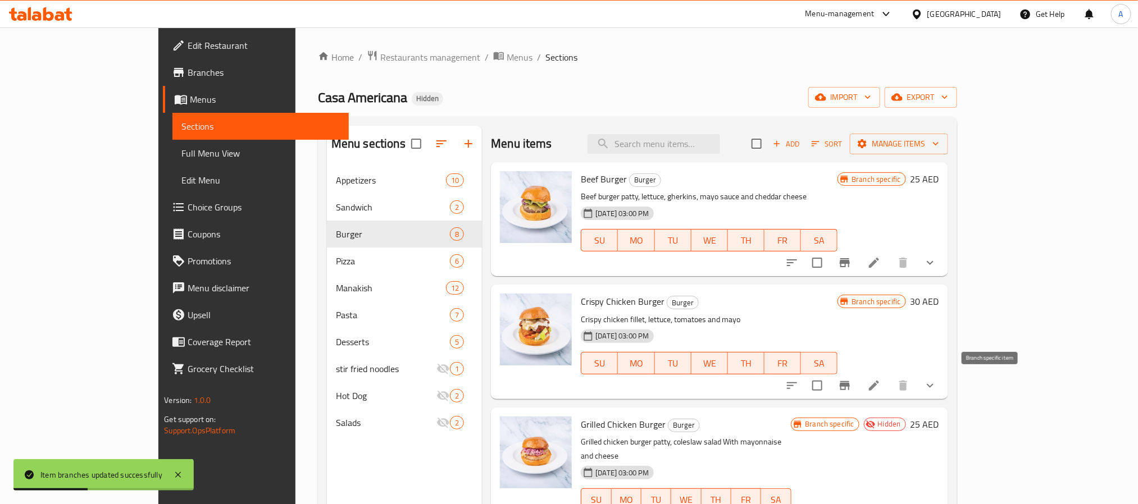
click at [850, 384] on icon "Branch-specific-item" at bounding box center [845, 385] width 10 height 9
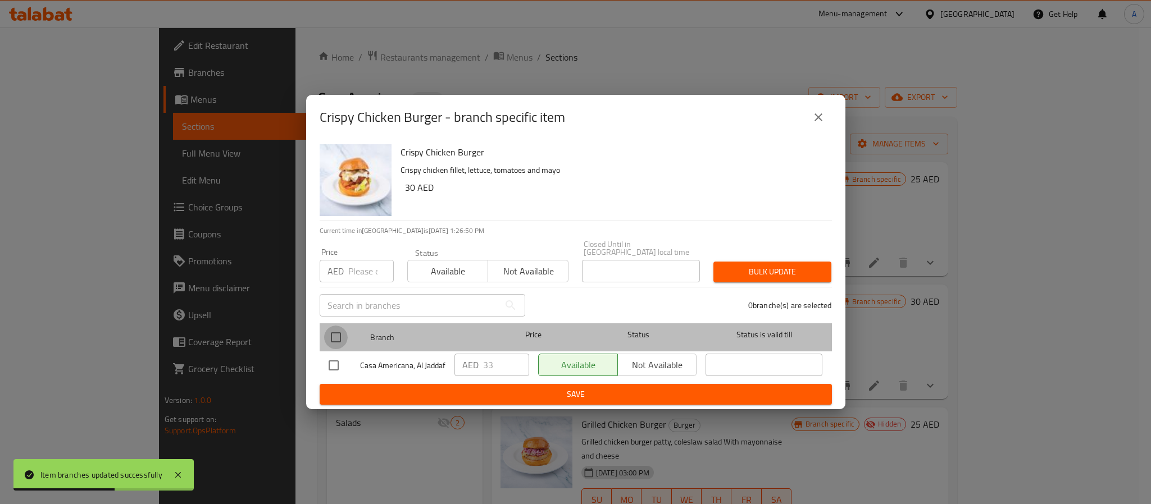
click at [341, 329] on input "checkbox" at bounding box center [336, 338] width 24 height 24
checkbox input "true"
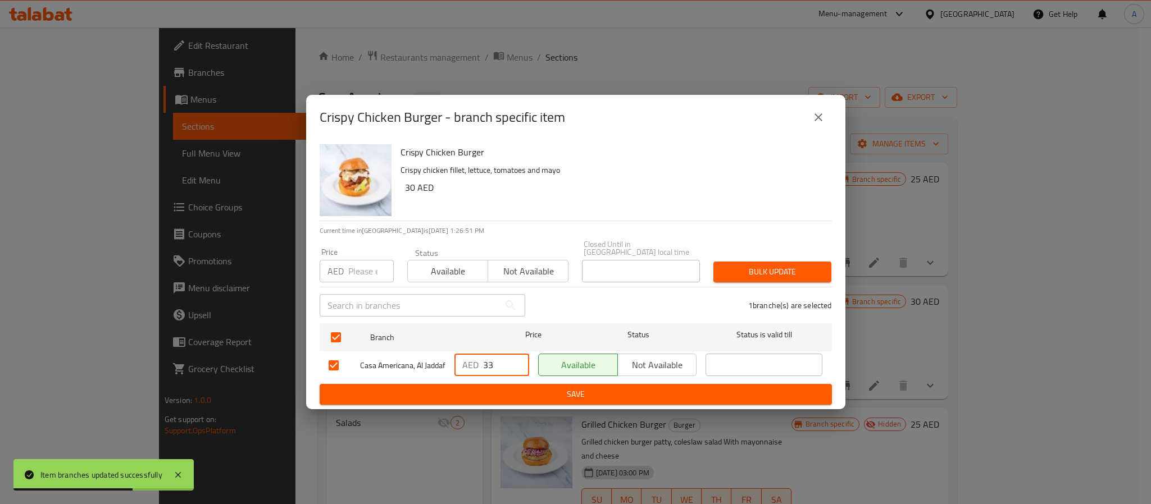
drag, startPoint x: 497, startPoint y: 359, endPoint x: 462, endPoint y: 357, distance: 34.9
click at [463, 357] on div "AED 33 ​" at bounding box center [491, 365] width 75 height 22
paste input "44.8"
type input "44.8"
click at [484, 399] on span "Save" at bounding box center [576, 395] width 494 height 14
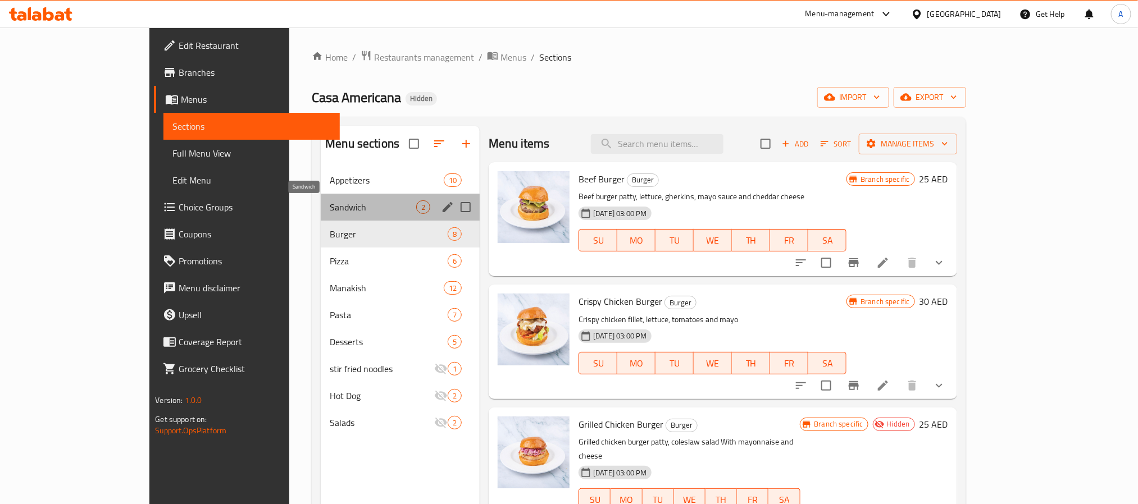
click at [330, 208] on span "Sandwich" at bounding box center [373, 207] width 86 height 13
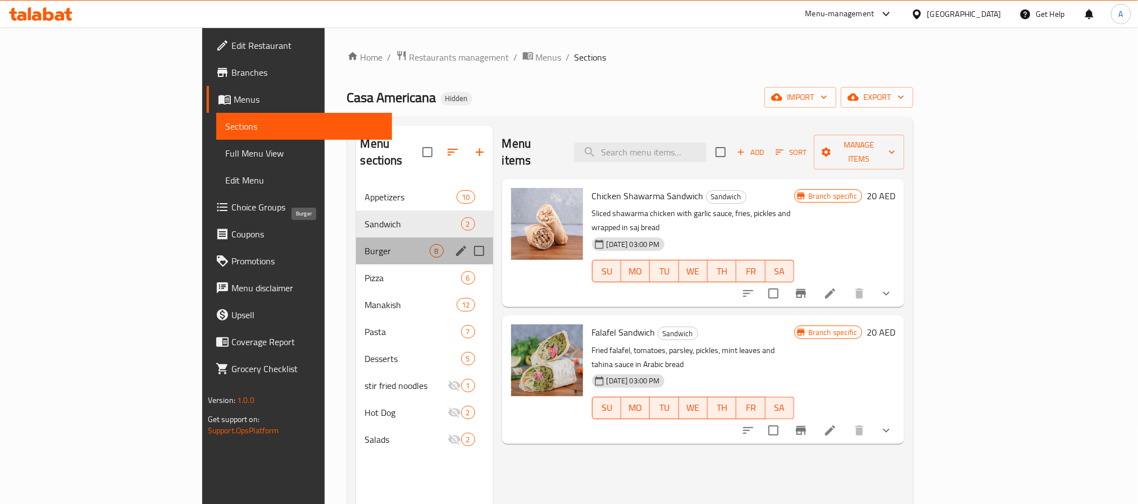
click at [365, 244] on span "Burger" at bounding box center [397, 250] width 65 height 13
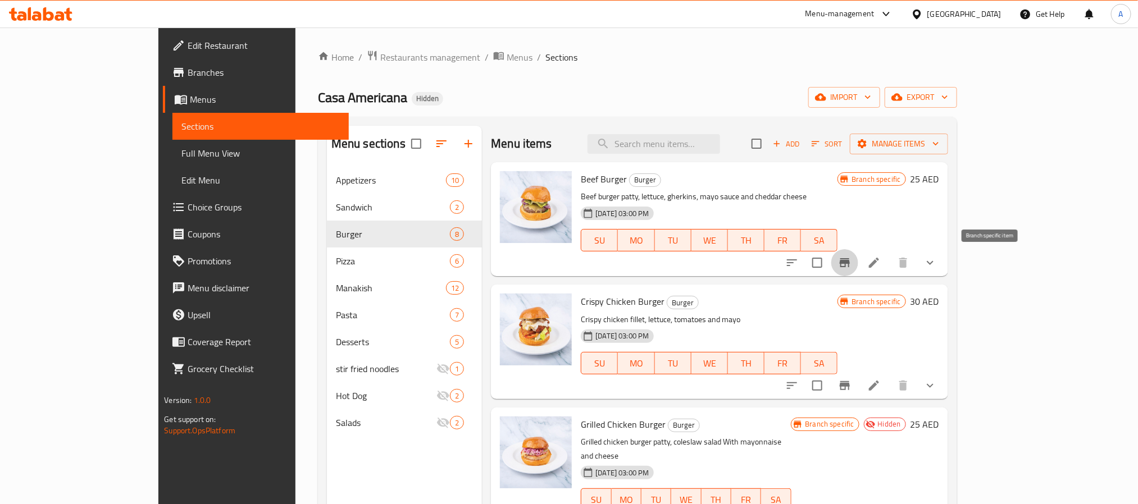
click at [858, 260] on button "Branch-specific-item" at bounding box center [844, 262] width 27 height 27
click at [851, 386] on icon "Branch-specific-item" at bounding box center [844, 385] width 13 height 13
click at [881, 260] on icon at bounding box center [873, 262] width 13 height 13
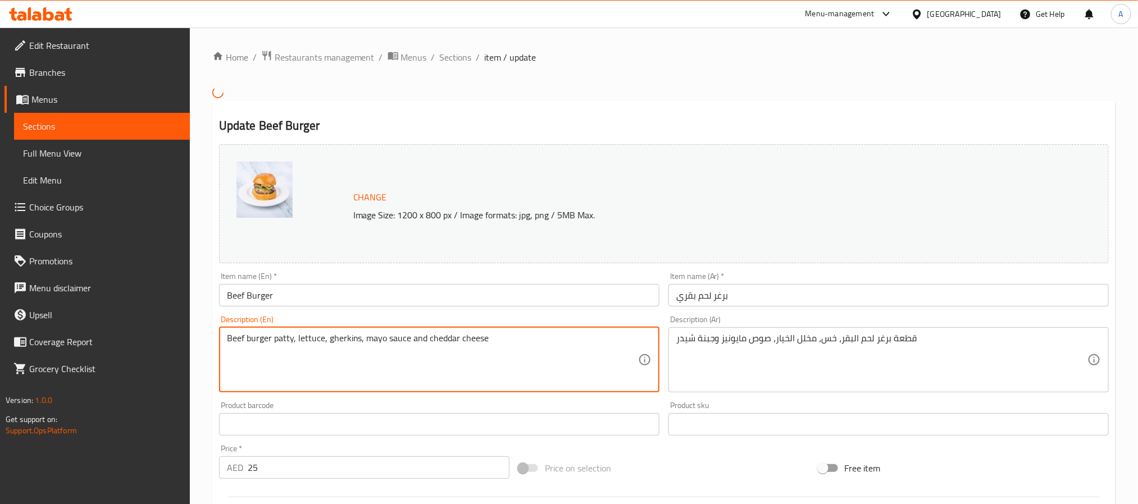
click at [388, 339] on textarea "Beef burger patty, lettuce, gherkins, mayo sauce and cheddar cheese" at bounding box center [432, 359] width 411 height 53
paste textarea "100% beef patty, cheddar cheese, lettuce, house pickle, mayo, skinny fries"
click at [388, 339] on textarea "100% beef patty, cheddar cheese, lettuce, house pickle, mayo, skinny fries" at bounding box center [432, 359] width 411 height 53
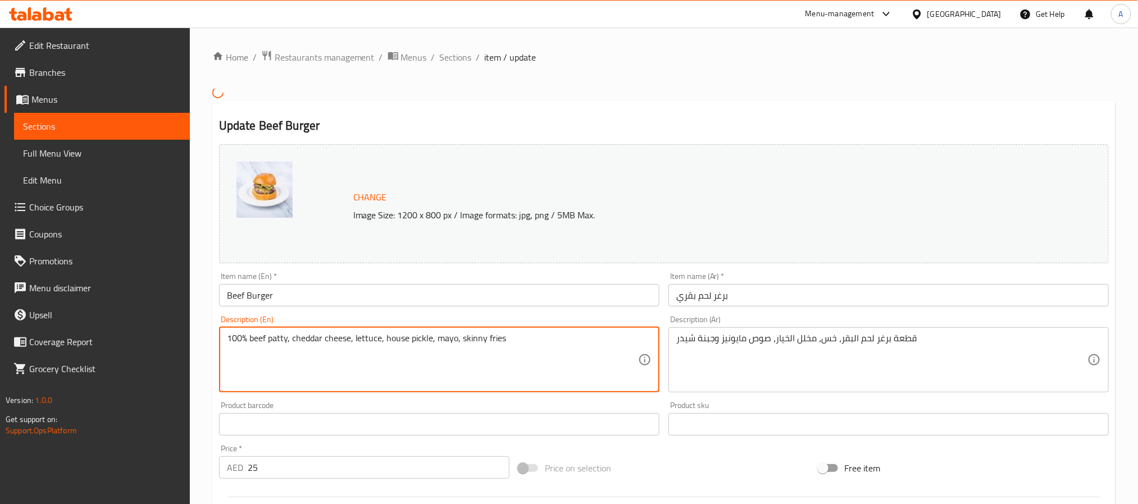
click at [388, 339] on textarea "100% beef patty, cheddar cheese, lettuce, house pickle, mayo, skinny fries" at bounding box center [432, 359] width 411 height 53
type textarea "100% beef patty, cheddar cheese, lettuce, house pickle, mayo, skinny fries"
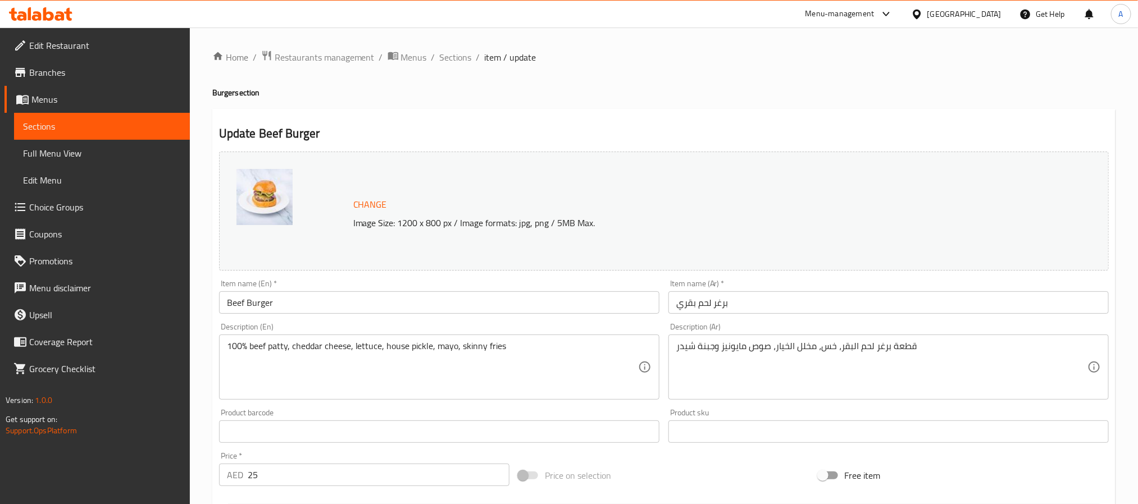
click at [790, 339] on div "قطعة برغر لحم البقر، خس، مخلل الخيار، صوص مايونيز وجبنة شيدر Description (Ar)" at bounding box center [888, 367] width 440 height 65
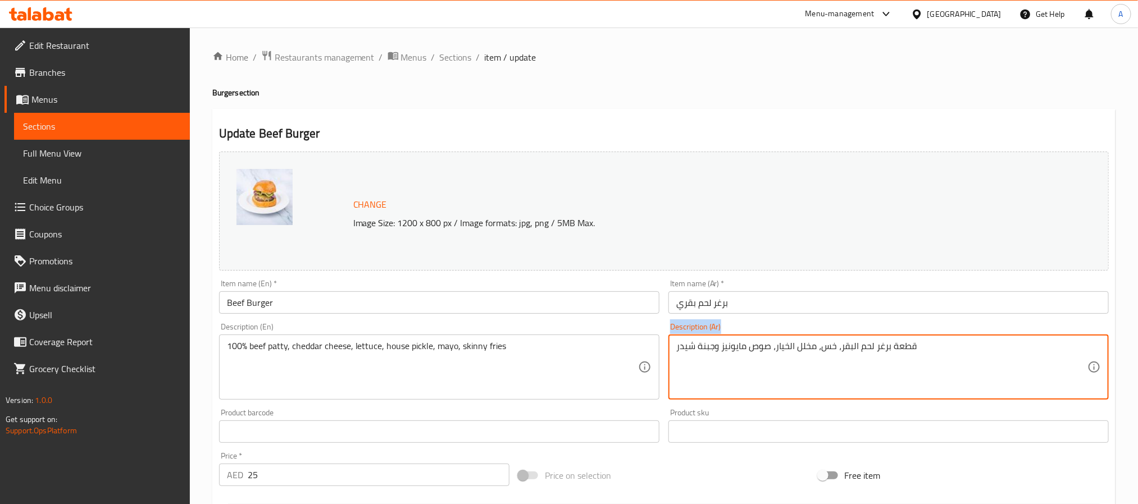
click at [790, 339] on div "قطعة برغر لحم البقر، خس، مخلل الخيار، صوص مايونيز وجبنة شيدر Description (Ar)" at bounding box center [888, 367] width 440 height 65
click at [779, 344] on textarea "قطعة برغر لحم البقر، خس، مخلل الخيار، صوص مايونيز وجبنة شيدر" at bounding box center [881, 367] width 411 height 53
paste textarea "طيرة لحم بقري ١٠٠٪، جبنة شيدر، خس، مخلل منزلي، مايونيز، بطاطس مقلية رفيعة"
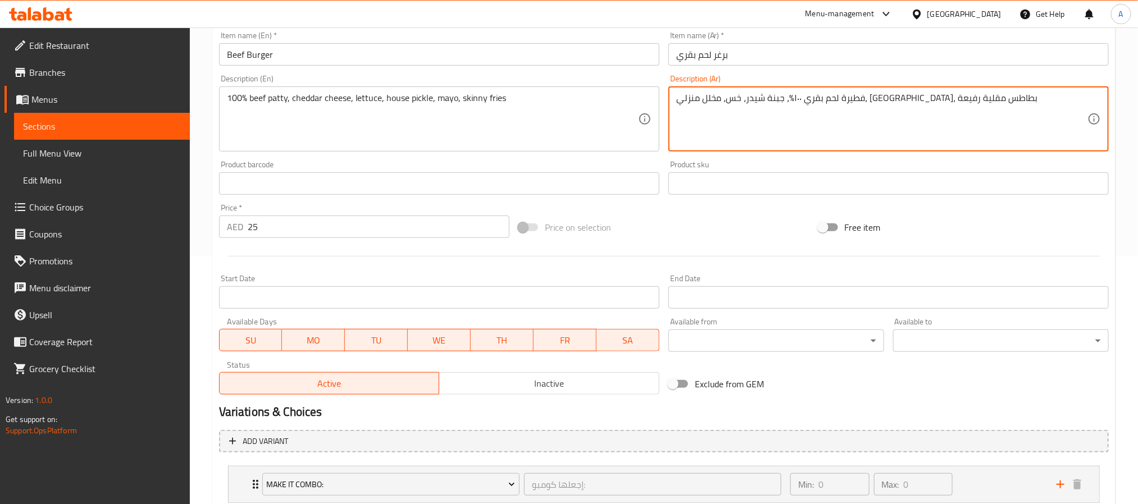
scroll to position [156, 0]
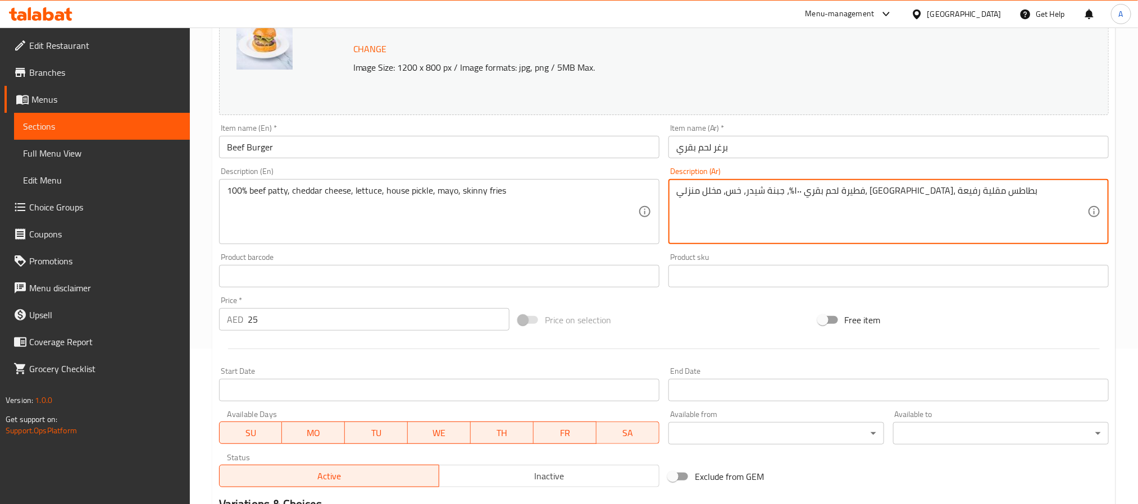
type textarea "فطيرة لحم بقري ١٠٠٪، جبنة شيدر، خس، مخلل منزلي، مايونيز، بطاطس مقلية رفيعة"
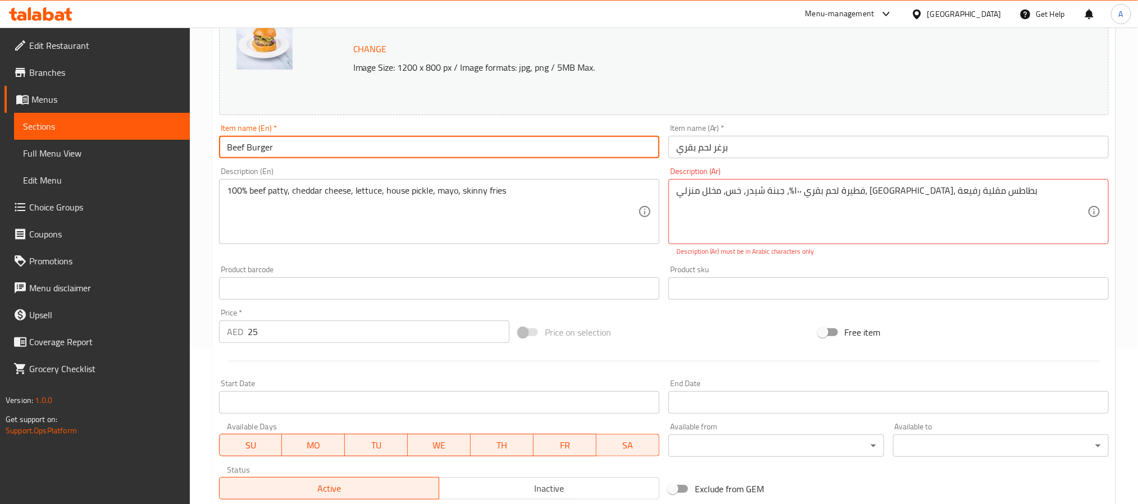
drag, startPoint x: 347, startPoint y: 153, endPoint x: 185, endPoint y: 140, distance: 162.3
click at [185, 140] on div "Edit Restaurant Branches Menus Sections Full Menu View Edit Menu Choice Groups …" at bounding box center [569, 278] width 1138 height 813
paste input "Cheese"
type input "Cheese Burger"
click at [287, 148] on input "Cheese Burger" at bounding box center [439, 147] width 440 height 22
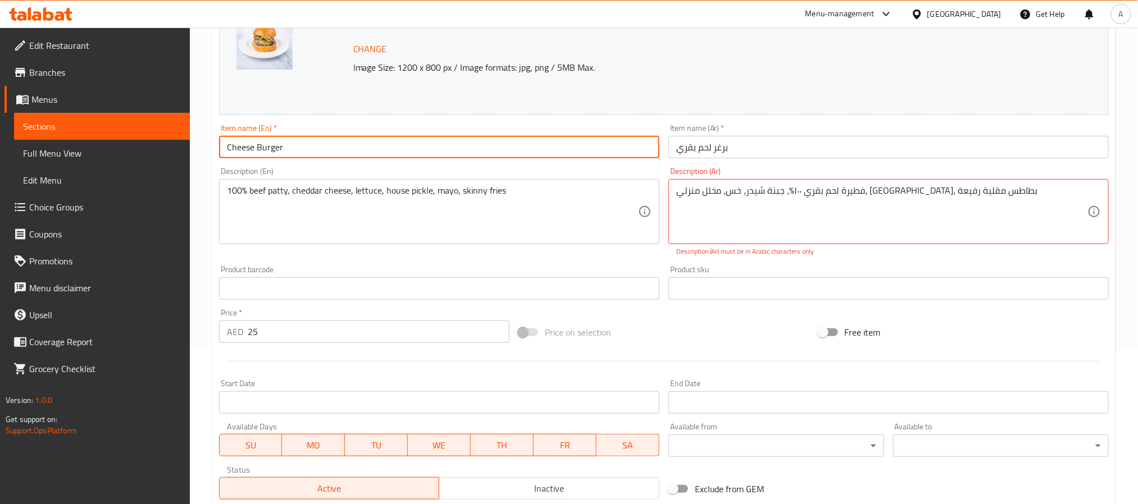
click at [287, 148] on input "Cheese Burger" at bounding box center [439, 147] width 440 height 22
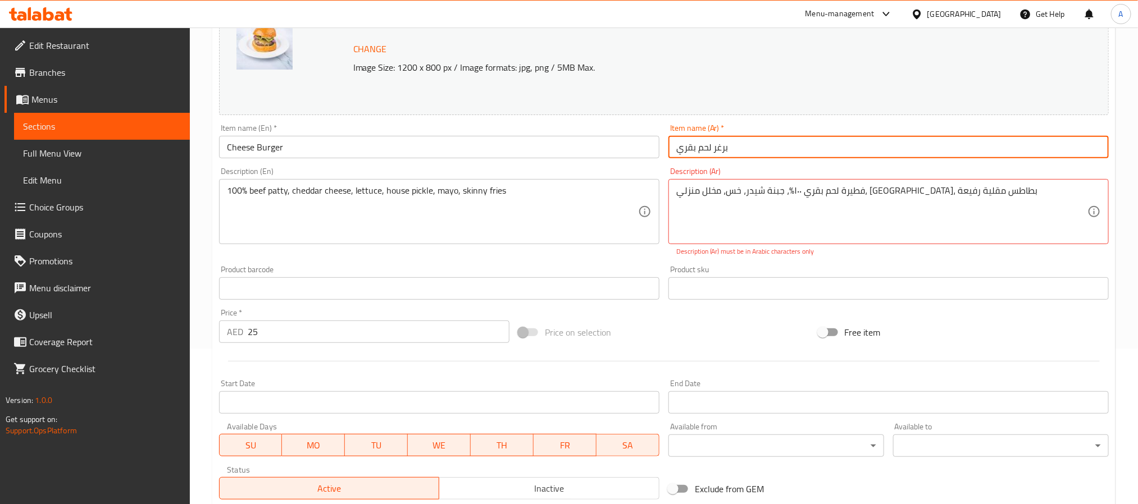
click at [1008, 140] on input "برغر لحم بقري" at bounding box center [888, 147] width 440 height 22
paste input "تشيز برجر"
drag, startPoint x: 830, startPoint y: 145, endPoint x: 543, endPoint y: 131, distance: 286.8
click at [543, 131] on div "Change Image Size: 1200 x 800 px / Image formats: jpg, png / 5MB Max. Item name…" at bounding box center [664, 248] width 899 height 513
paste input "text"
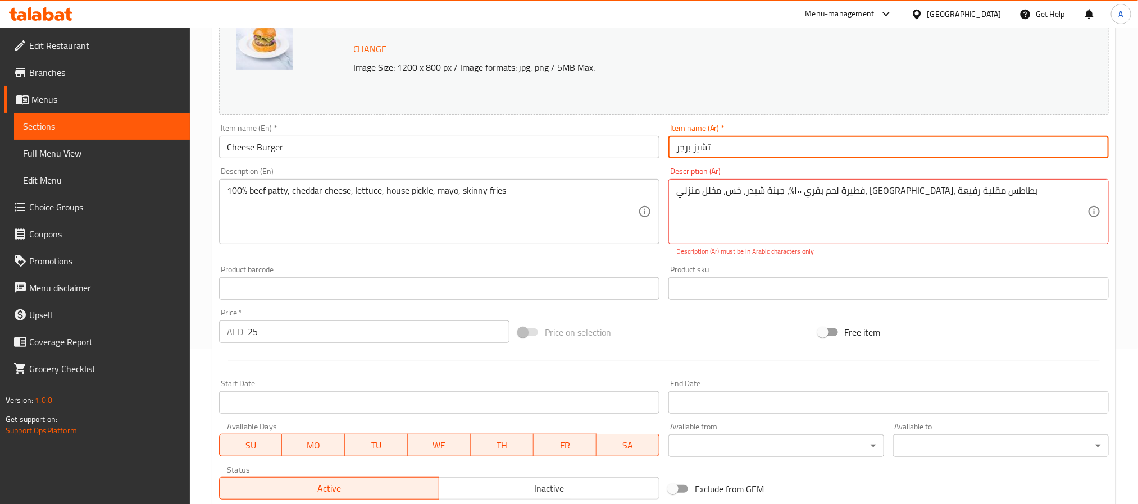
type input "تشيز برجر"
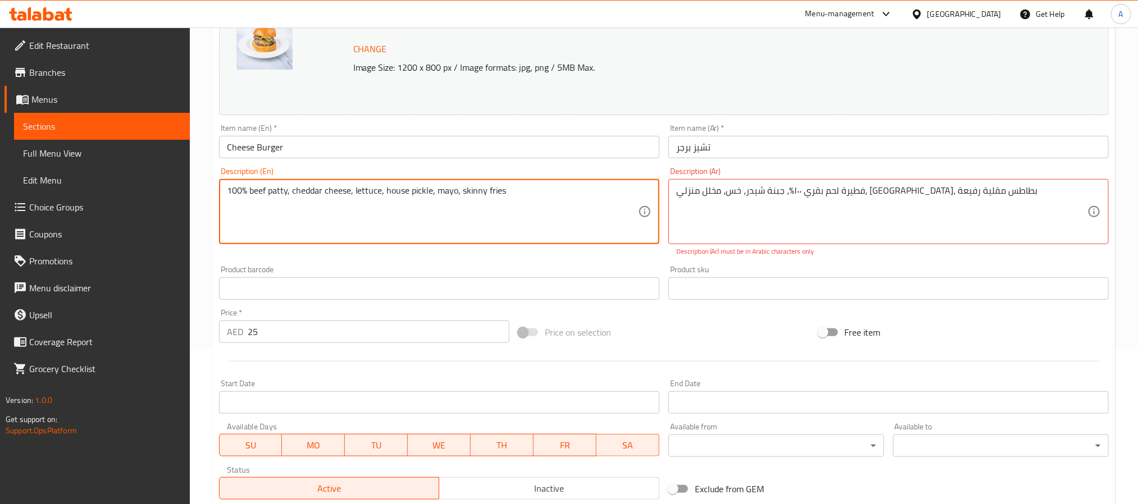
click at [253, 193] on textarea "100% beef patty, cheddar cheese, lettuce, house pickle, mayo, skinny fries" at bounding box center [432, 211] width 411 height 53
click at [277, 193] on textarea "100% Beef patty, cheddar cheese, lettuce, house pickle, mayo, skinny fries" at bounding box center [432, 211] width 411 height 53
type textarea "100% Beef patty, cheddar cheese, lettuce, house pickle, mayo, skinny fries"
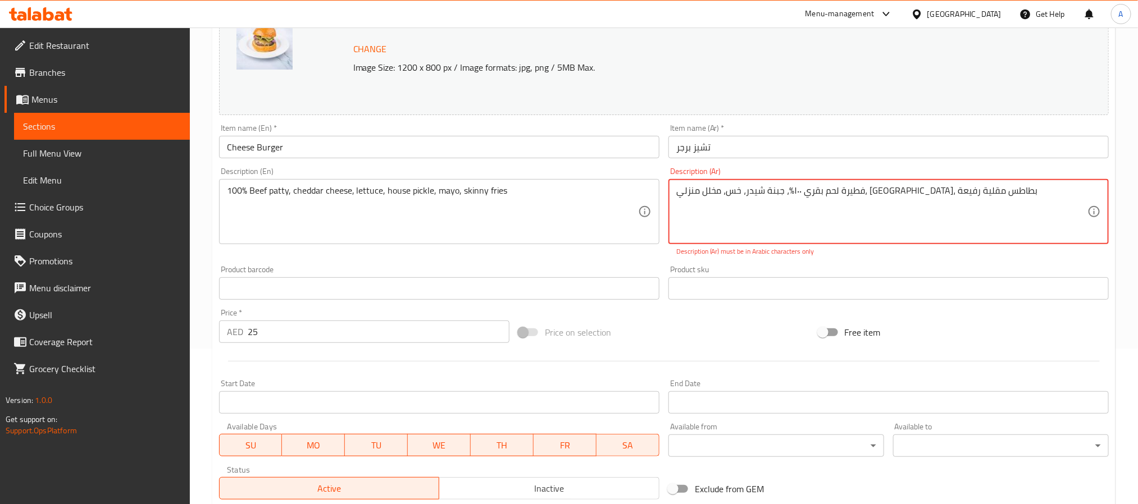
click at [966, 191] on textarea "فطيرة لحم بقري ١٠٠٪، جبنة شيدر، خس، مخلل منزلي، مايونيز، بطاطس مقلية رفيعة" at bounding box center [881, 211] width 411 height 53
click at [803, 191] on textarea "قطعة لحم بقري ١٠٠٪، جبنة شيدر، خس، مخلل منزلي، مايونيز، بطاطس مقلية رفيعة" at bounding box center [881, 211] width 411 height 53
click at [728, 193] on textarea "قطعة لحم بقري ١٠٠٪، جبنة شيدر، خس، مخلل بيتي، مايونيز، بطاطس مقلية رفيعة" at bounding box center [881, 211] width 411 height 53
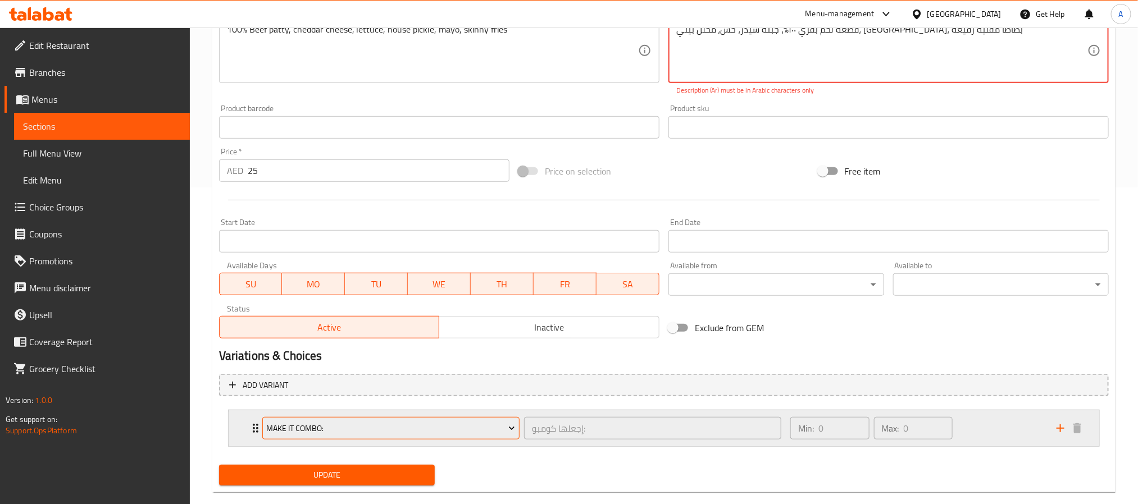
scroll to position [337, 0]
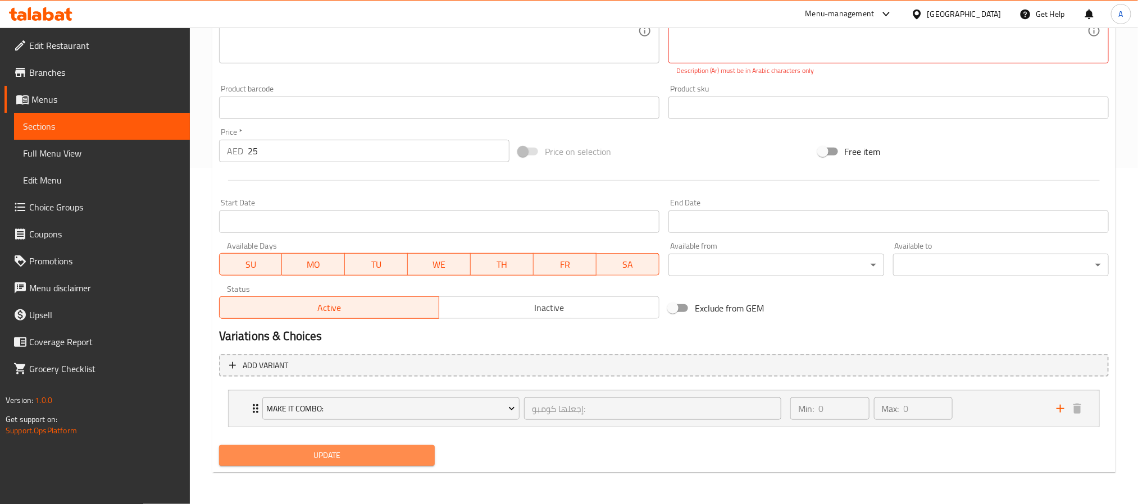
click at [400, 459] on span "Update" at bounding box center [327, 456] width 198 height 14
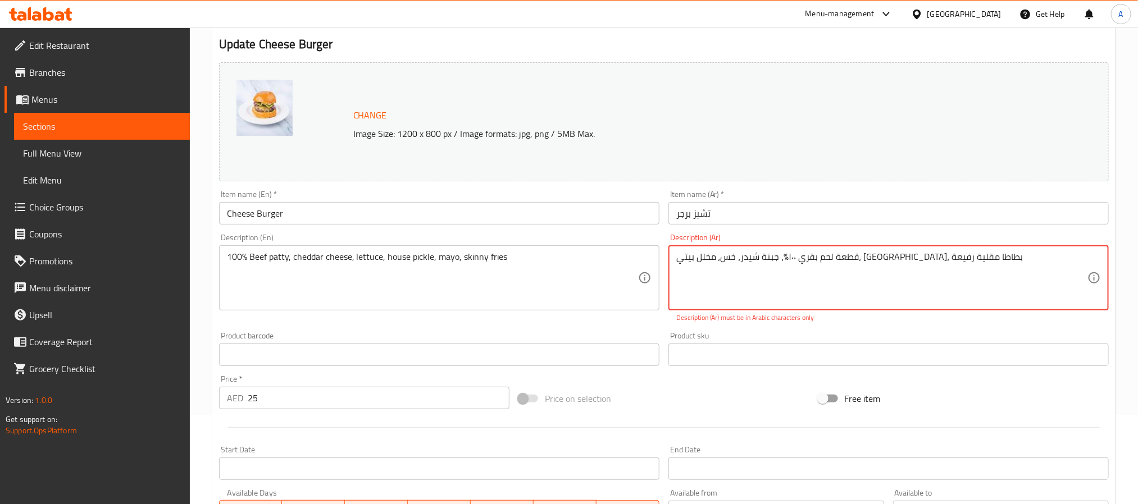
scroll to position [84, 0]
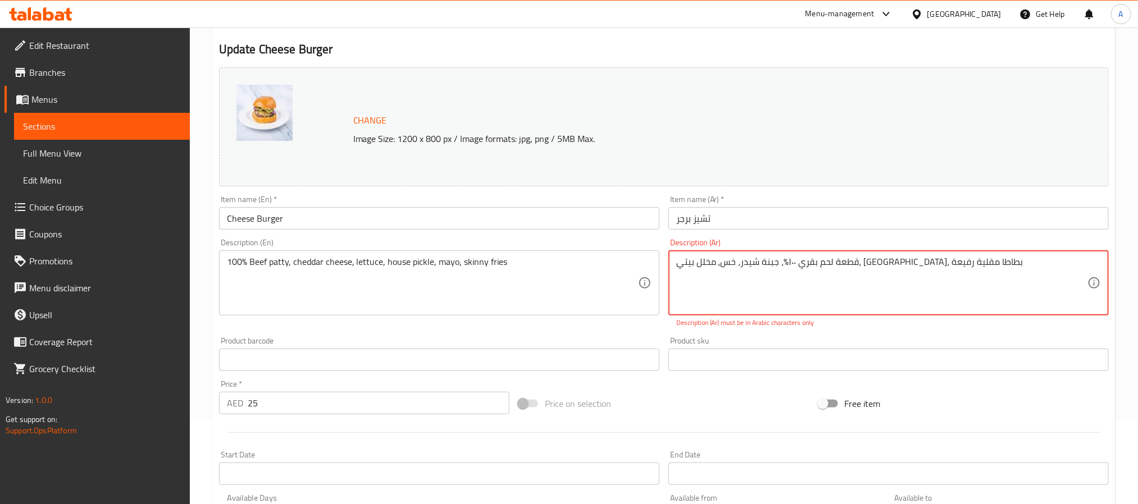
drag, startPoint x: 898, startPoint y: 261, endPoint x: 892, endPoint y: 262, distance: 6.2
click at [892, 262] on textarea "قطعة لحم بقري ١٠٠٪، جبنة شيدر، خس، مخلل بيتي، مايونيز، بطاطا مقلية رفيعة" at bounding box center [881, 283] width 411 height 53
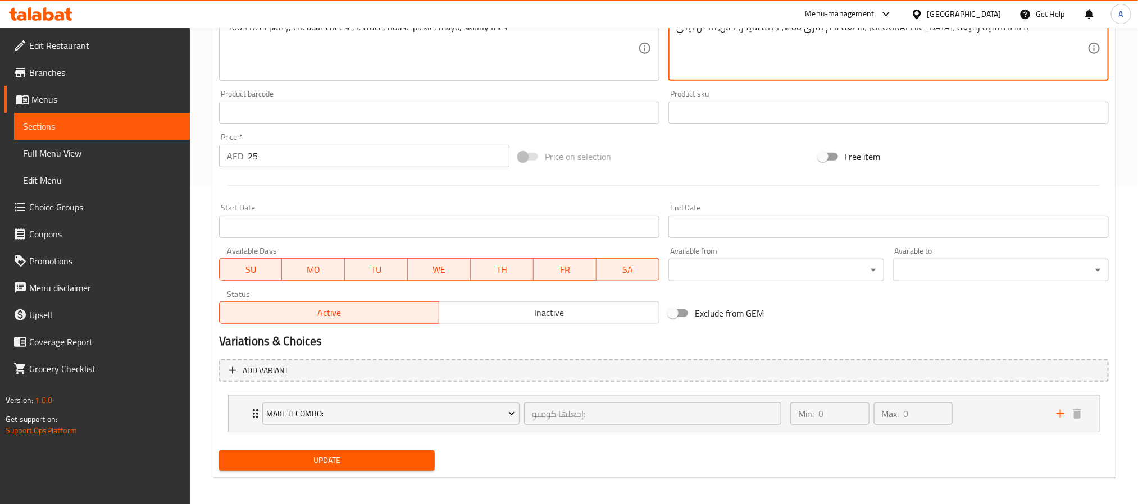
scroll to position [324, 0]
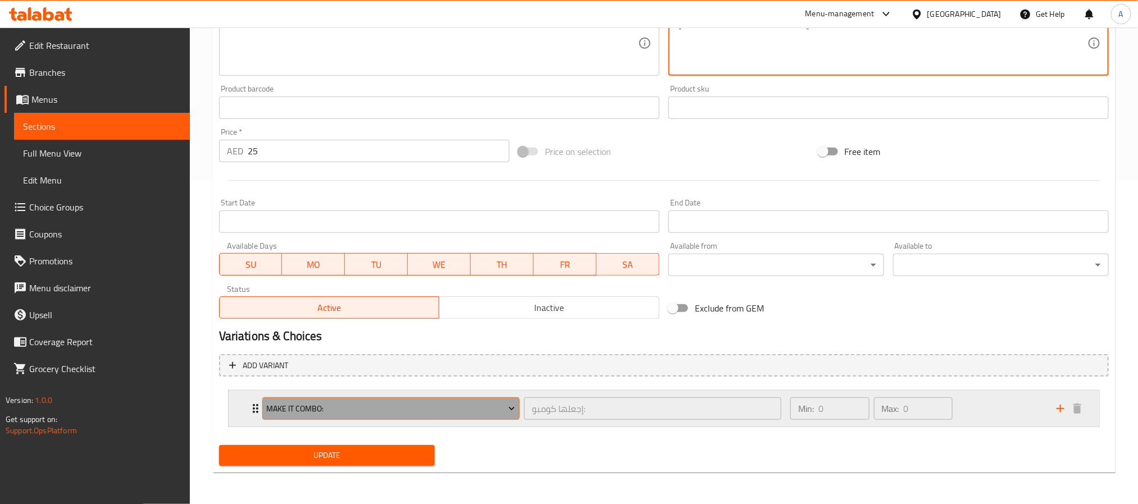
click at [511, 408] on icon "Expand" at bounding box center [511, 408] width 11 height 11
type textarea "قطعة لحم بقري ١00%، جبنة شيدر، خس، مخلل بيتي، [GEOGRAPHIC_DATA]، بطاطا [GEOGRAP…"
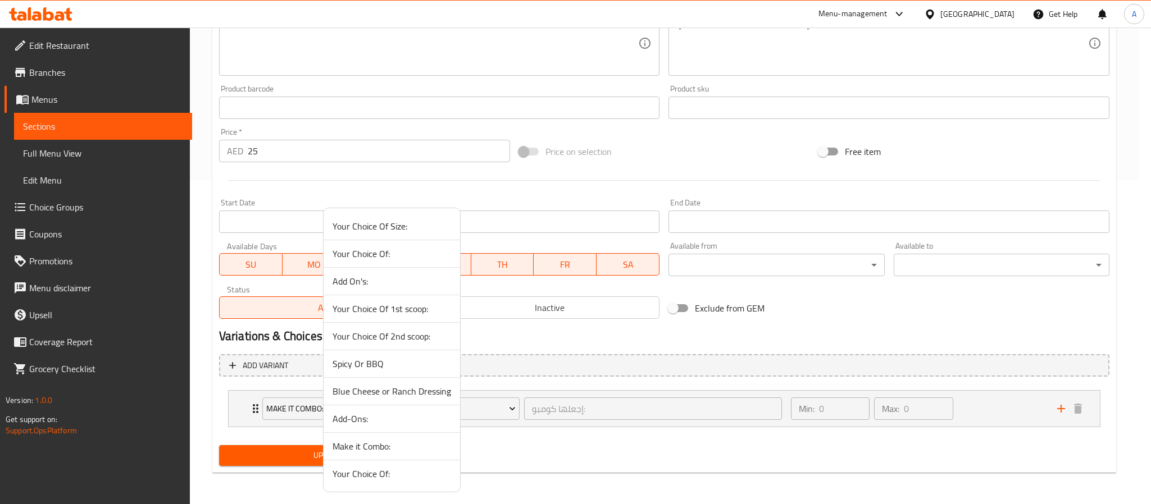
click at [402, 361] on span "Spicy Or BBQ" at bounding box center [392, 363] width 119 height 13
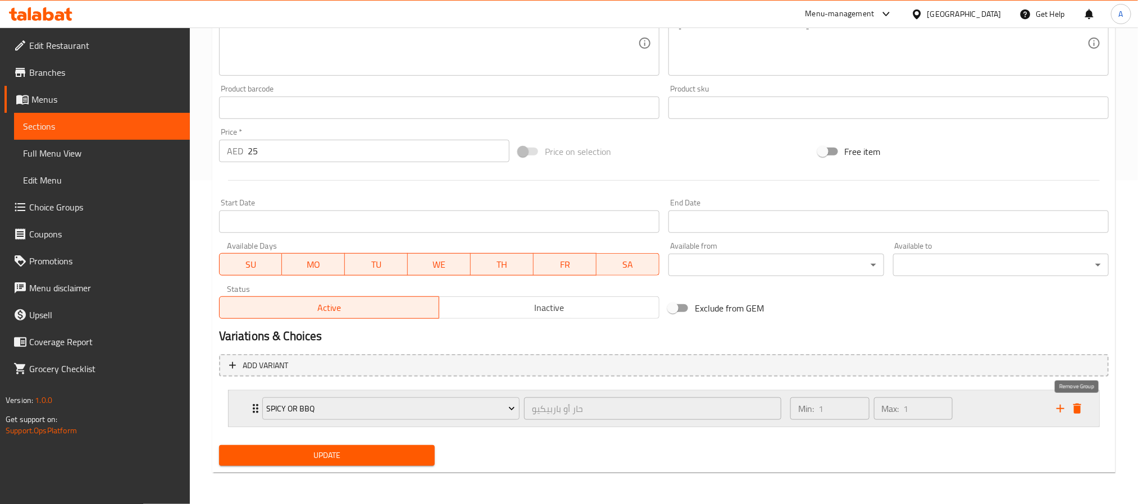
click at [1074, 409] on icon "delete" at bounding box center [1077, 409] width 8 height 10
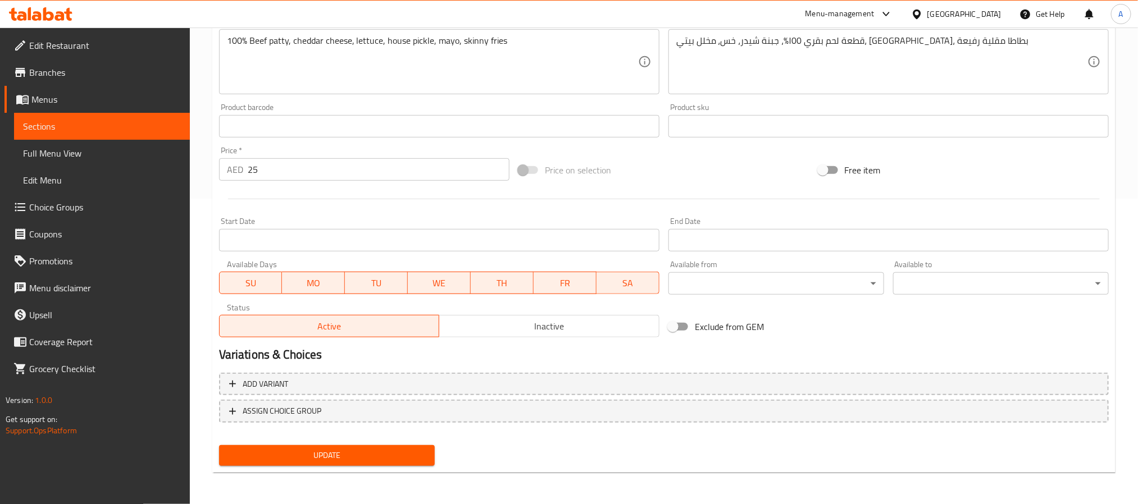
scroll to position [304, 0]
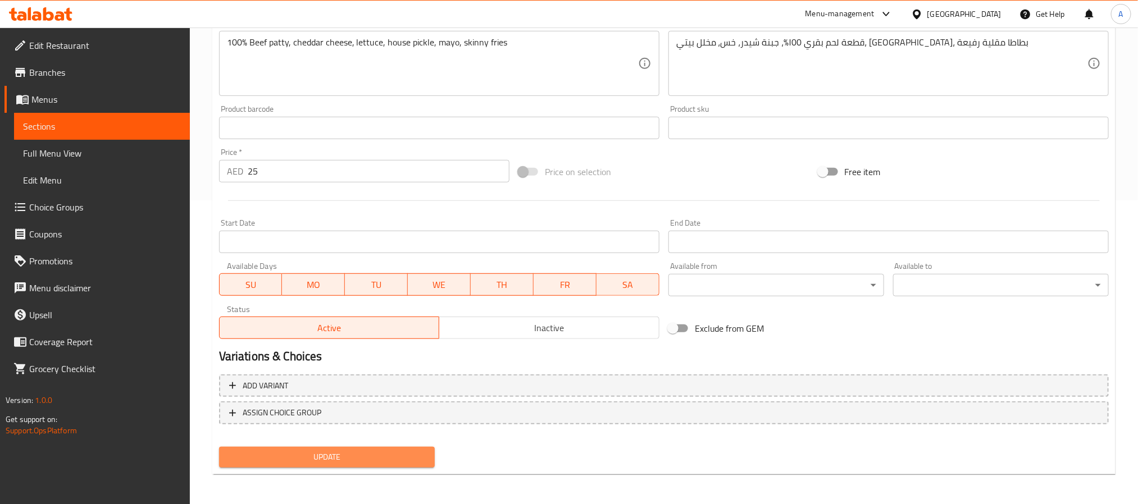
click at [372, 453] on span "Update" at bounding box center [327, 457] width 198 height 14
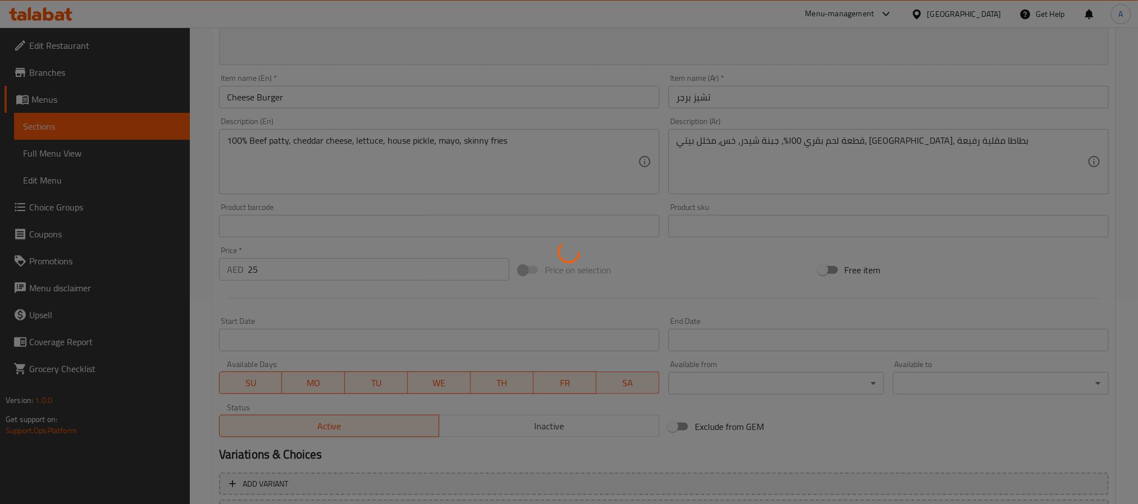
scroll to position [51, 0]
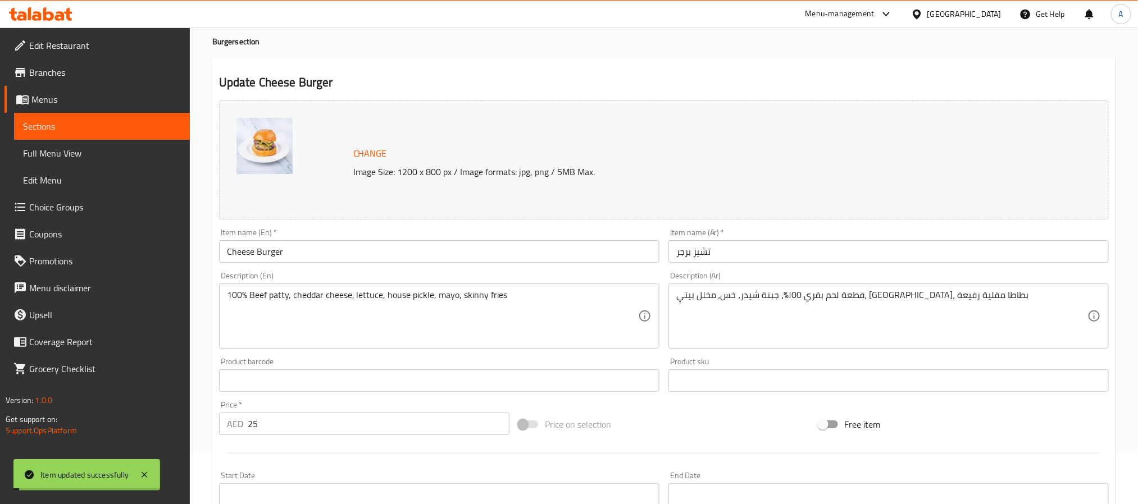
click at [260, 249] on input "Cheese Burger" at bounding box center [439, 251] width 440 height 22
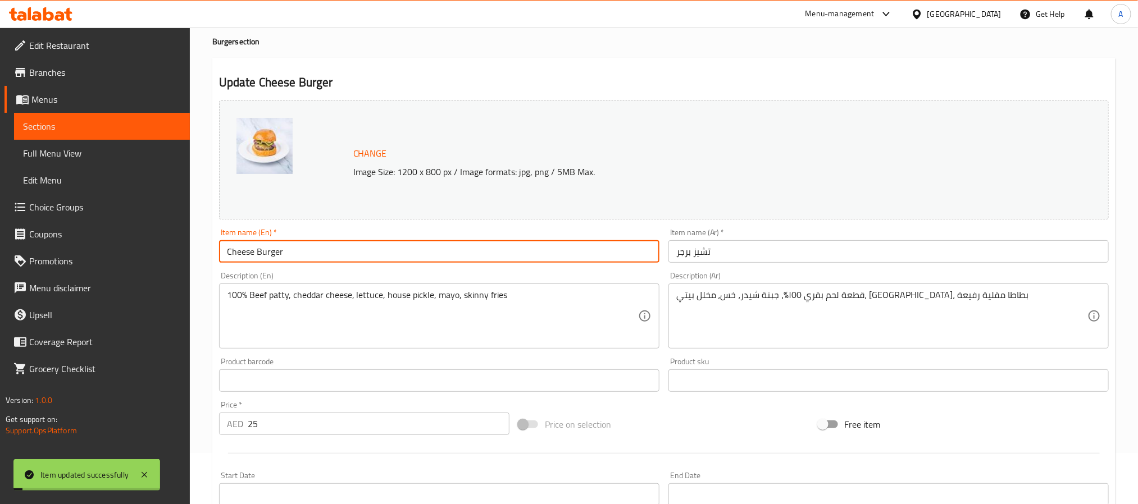
click at [260, 249] on input "Cheese Burger" at bounding box center [439, 251] width 440 height 22
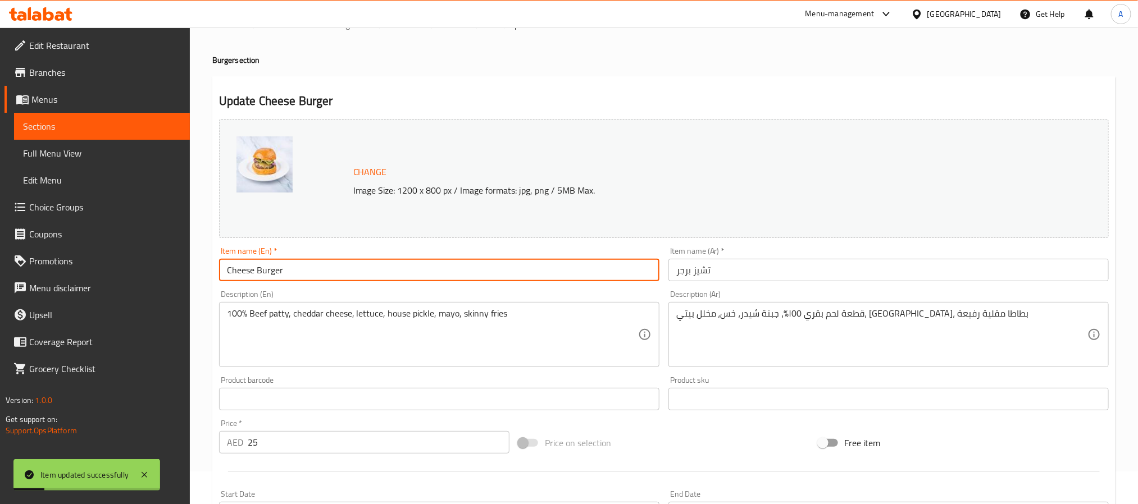
scroll to position [0, 0]
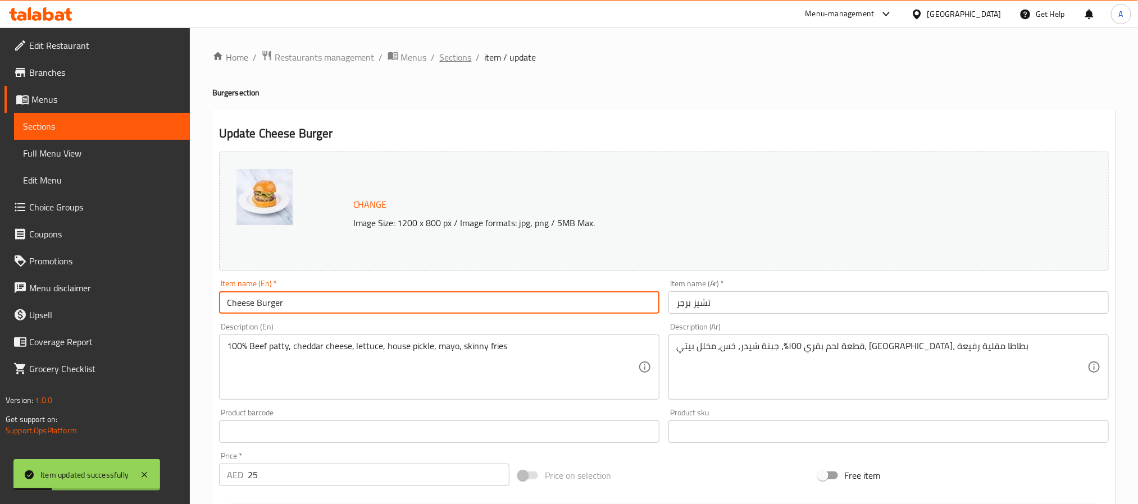
click at [443, 52] on span "Sections" at bounding box center [456, 57] width 32 height 13
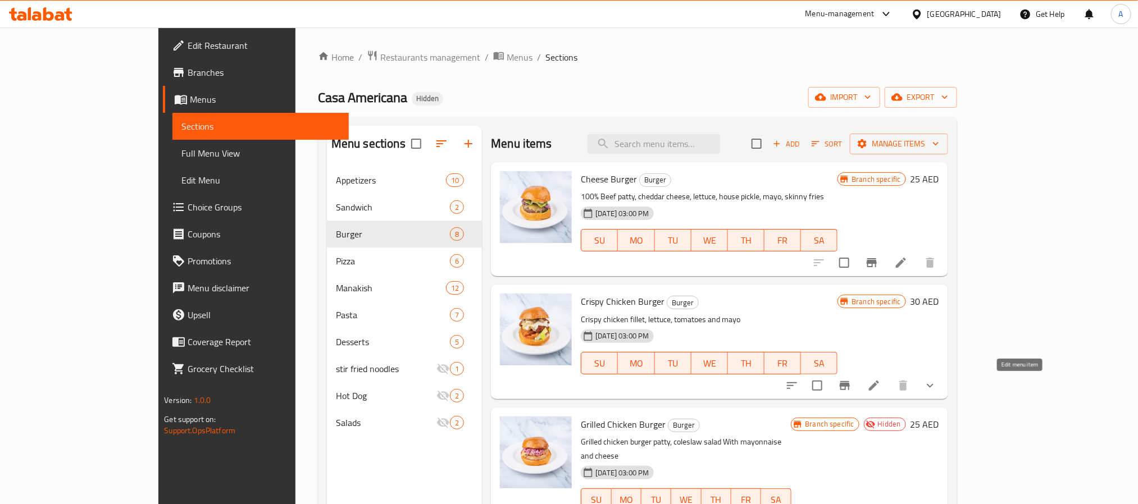
click at [879, 385] on icon at bounding box center [874, 386] width 10 height 10
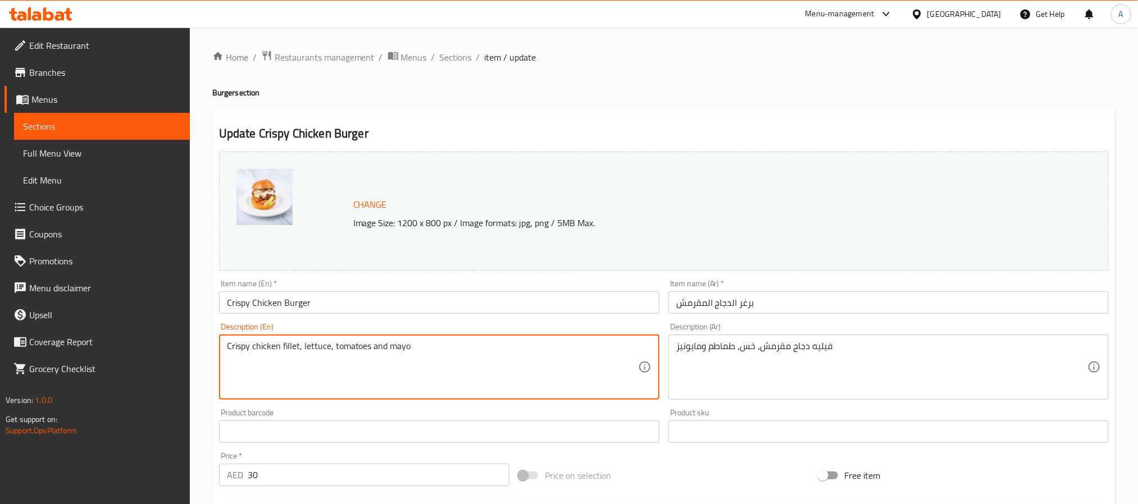
click at [394, 348] on textarea "Crispy chicken fillet, lettuce, tomatoes and mayo" at bounding box center [432, 367] width 411 height 53
paste textarea "Spicy crispy chicken fillet, cheddar cheese, tomato, lettuce, house pickle, may…"
click at [463, 344] on textarea "Spicy crispy chicken fillet, cheddar cheese, tomato, lettuce, house pickle, may…" at bounding box center [432, 367] width 411 height 53
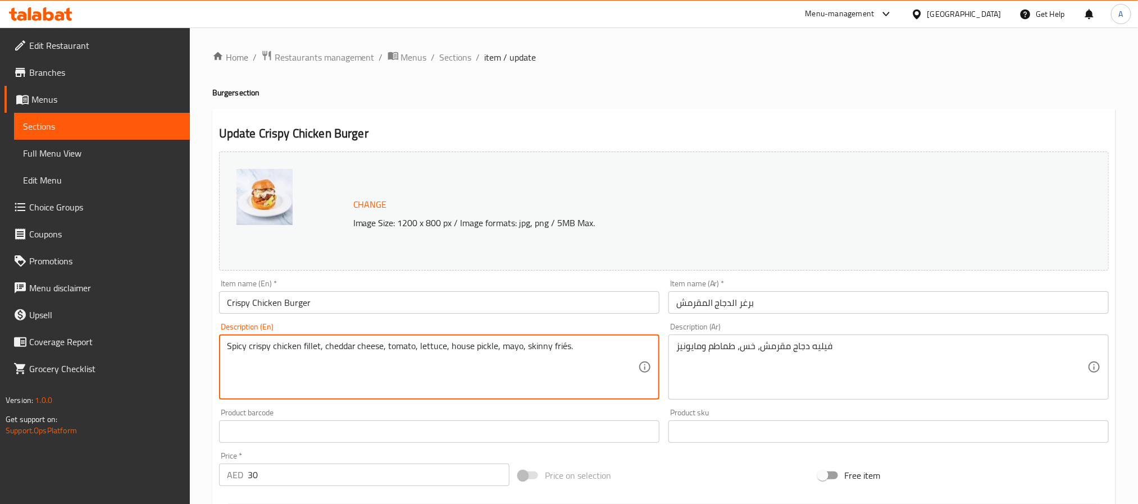
click at [463, 344] on textarea "Spicy crispy chicken fillet, cheddar cheese, tomato, lettuce, house pickle, may…" at bounding box center [432, 367] width 411 height 53
type textarea "Spicy crispy chicken fillet, cheddar cheese, tomato, lettuce, house pickle, may…"
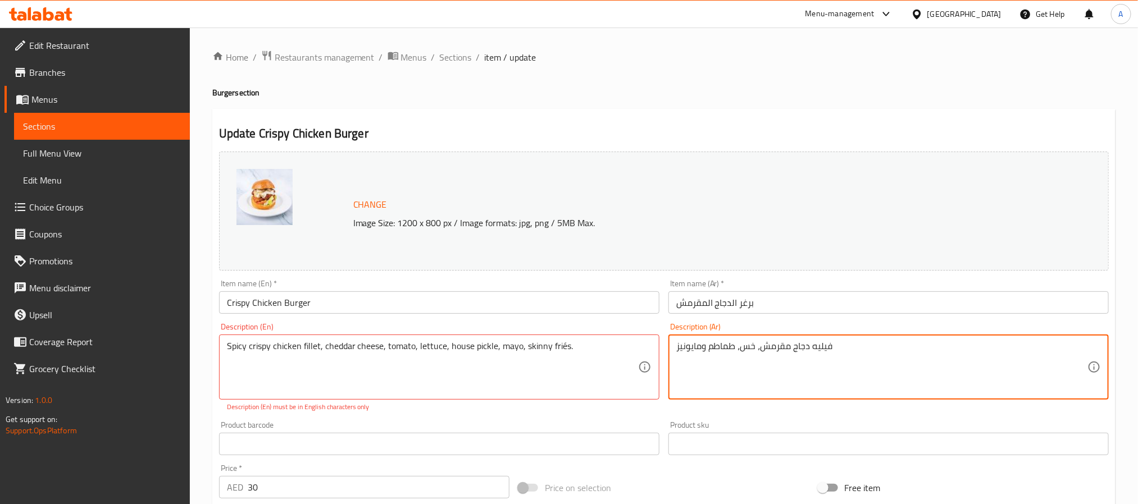
click at [799, 349] on textarea "فيليه دجاج مقرمش، خس، طماطم ومايونيز" at bounding box center [881, 367] width 411 height 53
paste textarea "حار، جبن شيدر، طماطم، خس، مخلل منزلي، مايونيز، بطاطس مقلية رفيعة."
click at [804, 344] on textarea "فيليه دجاج مقرمش حار، جبن شيدر، طماطم، خس، مخلل منزلي، مايونيز، بطاطس مقلية رفي…" at bounding box center [881, 367] width 411 height 53
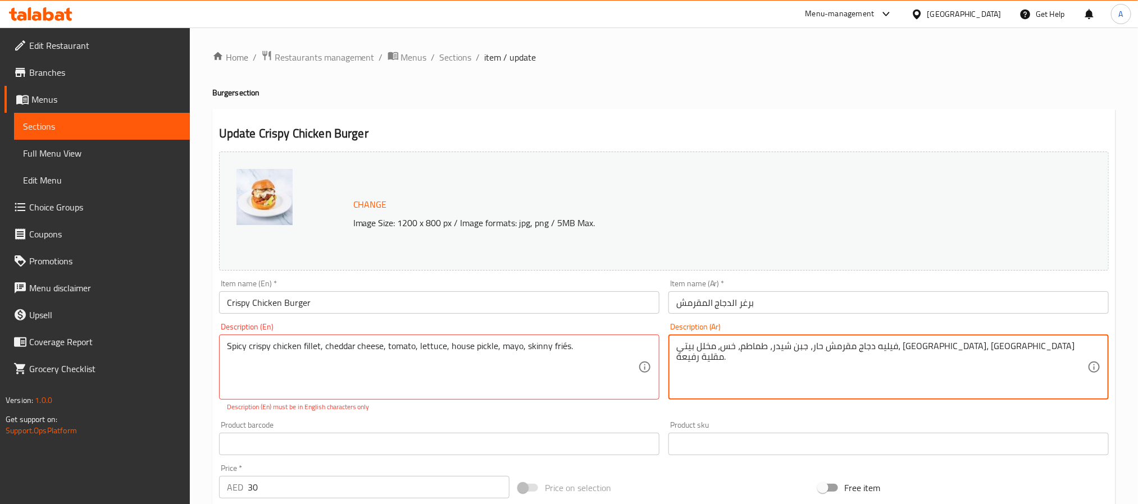
click at [728, 349] on textarea "فيليه دجاج مقرمش حار، جبن شيدر، طماطم، خس، مخلل بيتي، مايونيز، بطاطس مقلية رفيع…" at bounding box center [881, 367] width 411 height 53
type textarea "فيليه دجاج مقرمش حار، جبن شيدر، طماطم، خس، مخلل بيتي، [GEOGRAPHIC_DATA]، بطاطا …"
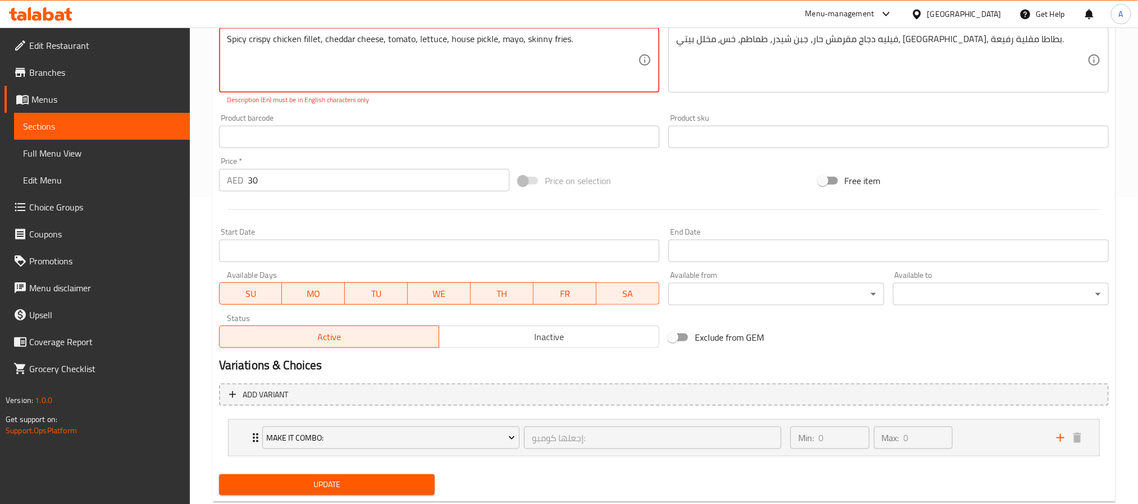
scroll to position [337, 0]
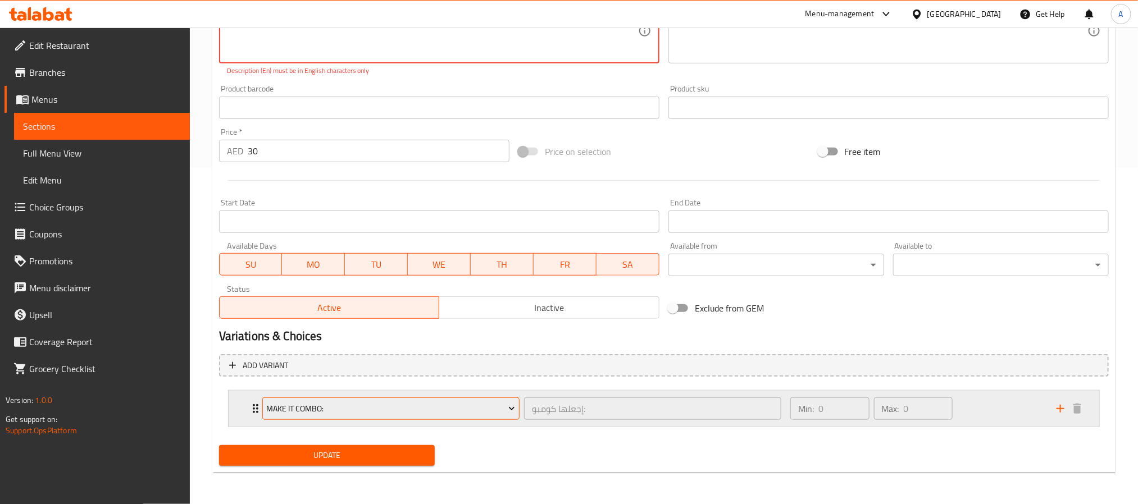
type textarea "Spicy crispy chicken fillet, cheddar cheese, tomato, lettuce, house pickle, may…"
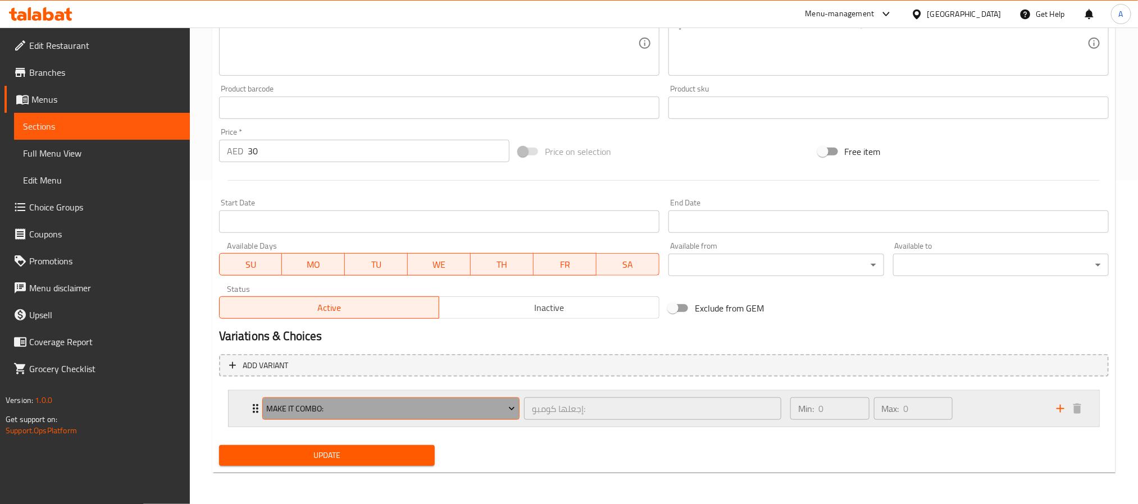
scroll to position [324, 0]
click at [422, 413] on span "Make it Combo:" at bounding box center [390, 409] width 249 height 14
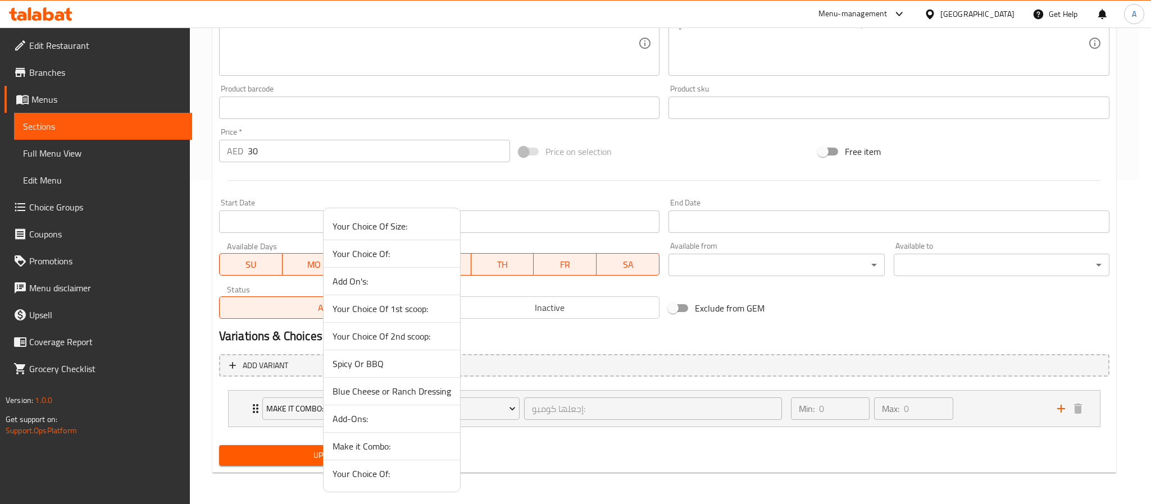
click at [394, 376] on li "Spicy Or BBQ" at bounding box center [392, 364] width 136 height 28
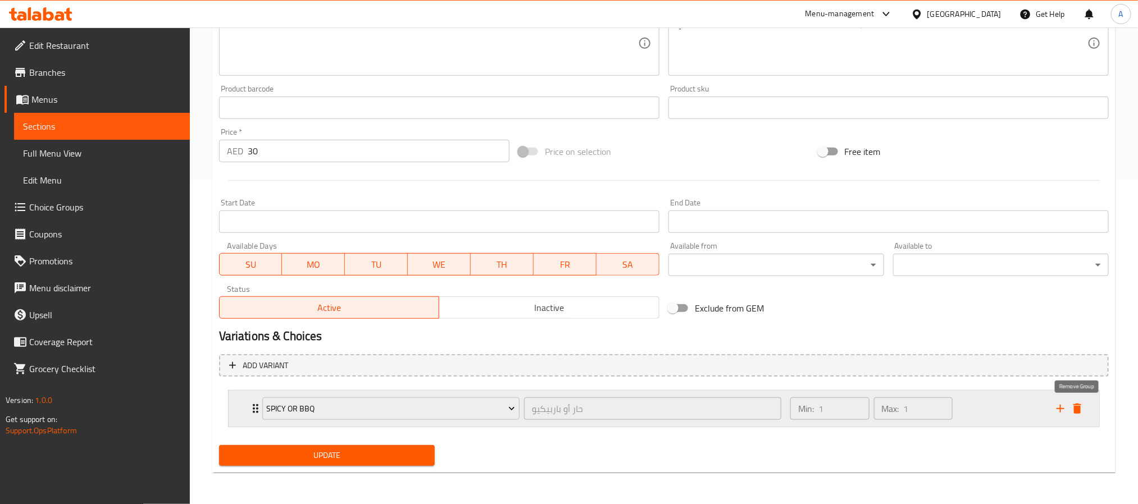
click at [1081, 415] on icon "delete" at bounding box center [1077, 408] width 13 height 13
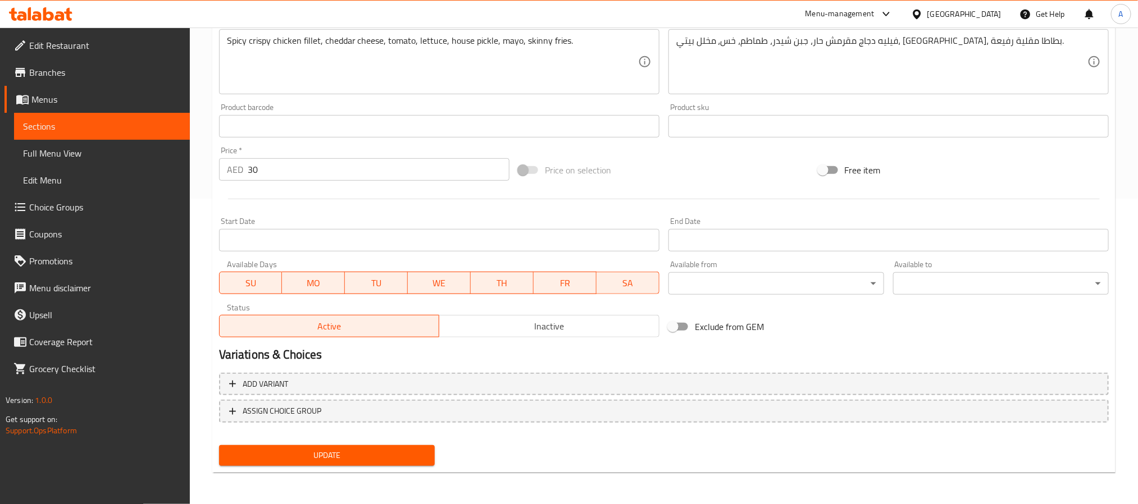
scroll to position [304, 0]
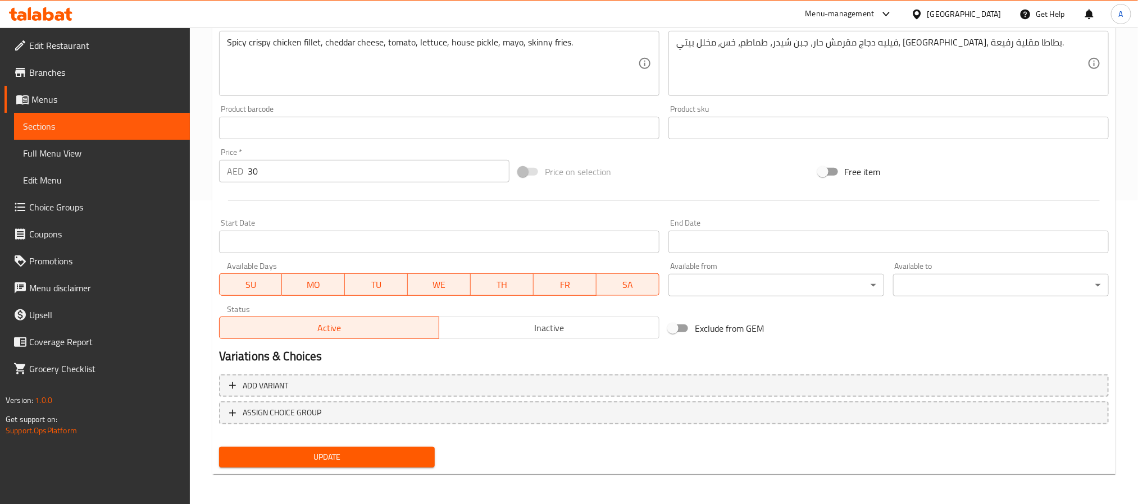
click at [411, 453] on span "Update" at bounding box center [327, 457] width 198 height 14
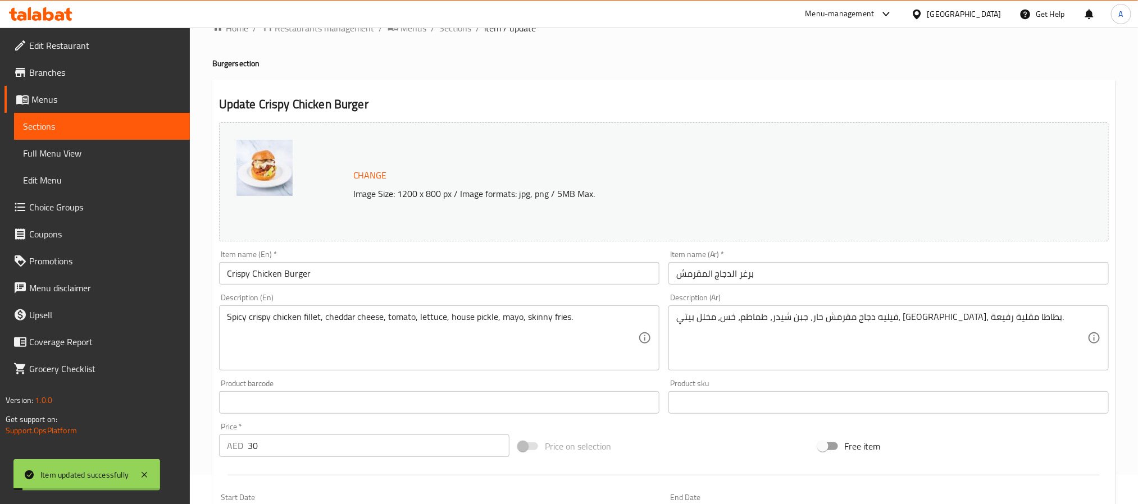
scroll to position [0, 0]
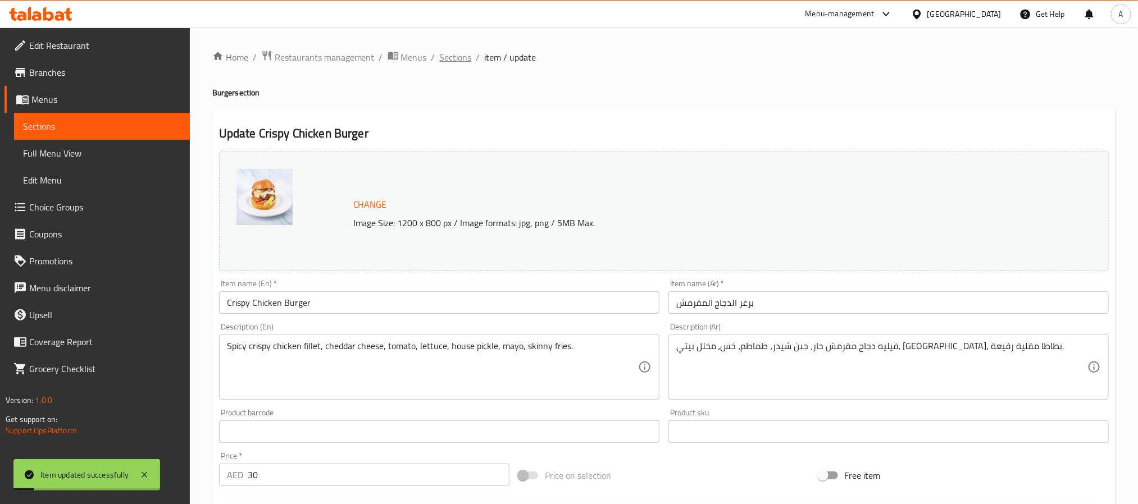
click at [460, 62] on span "Sections" at bounding box center [456, 57] width 32 height 13
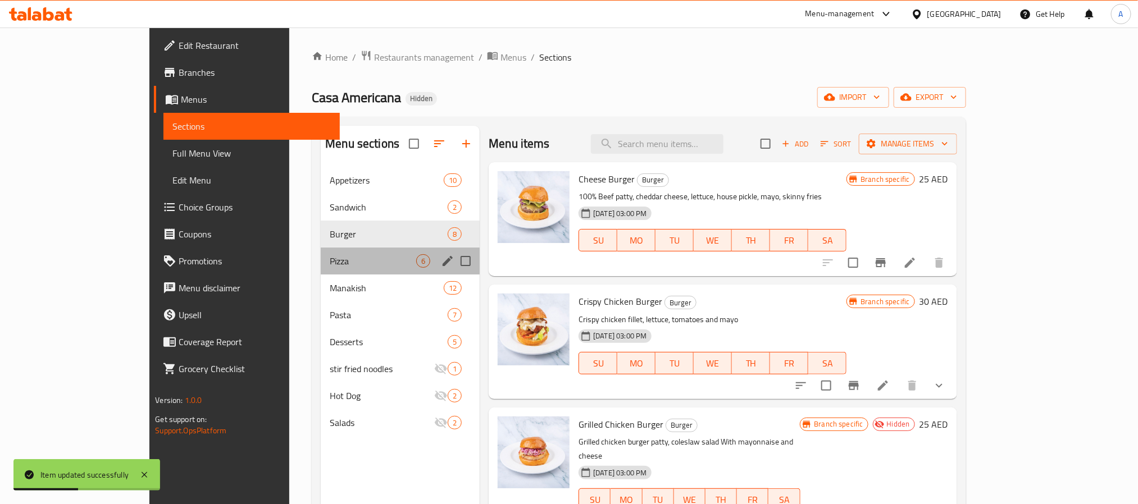
click at [321, 249] on div "Pizza 6" at bounding box center [400, 261] width 159 height 27
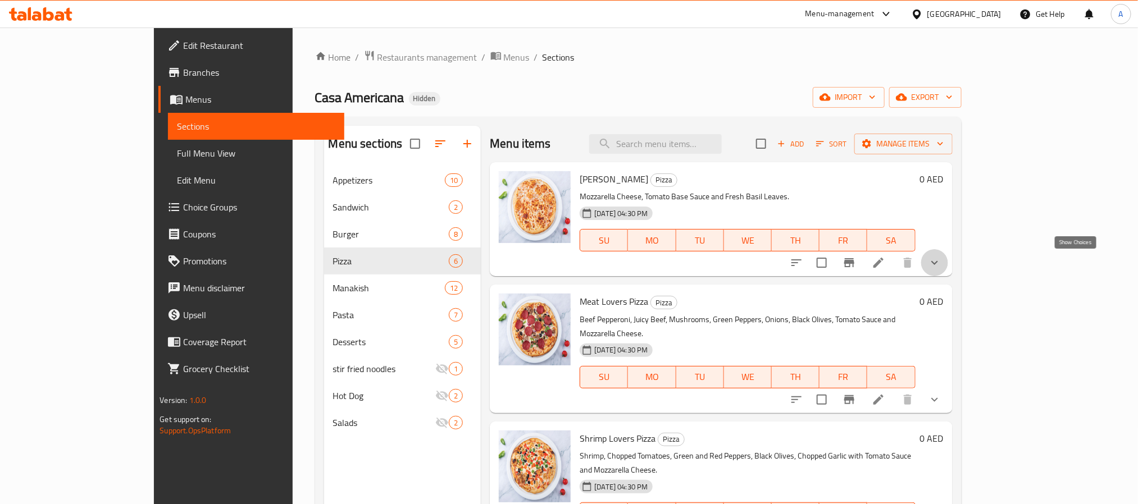
click at [941, 267] on icon "show more" at bounding box center [934, 262] width 13 height 13
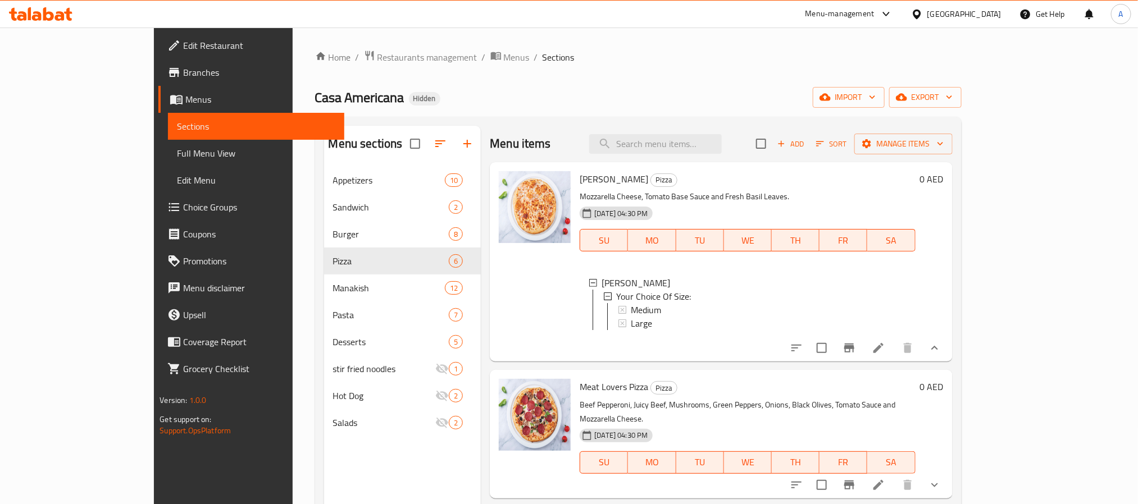
click at [941, 355] on icon "show more" at bounding box center [934, 347] width 13 height 13
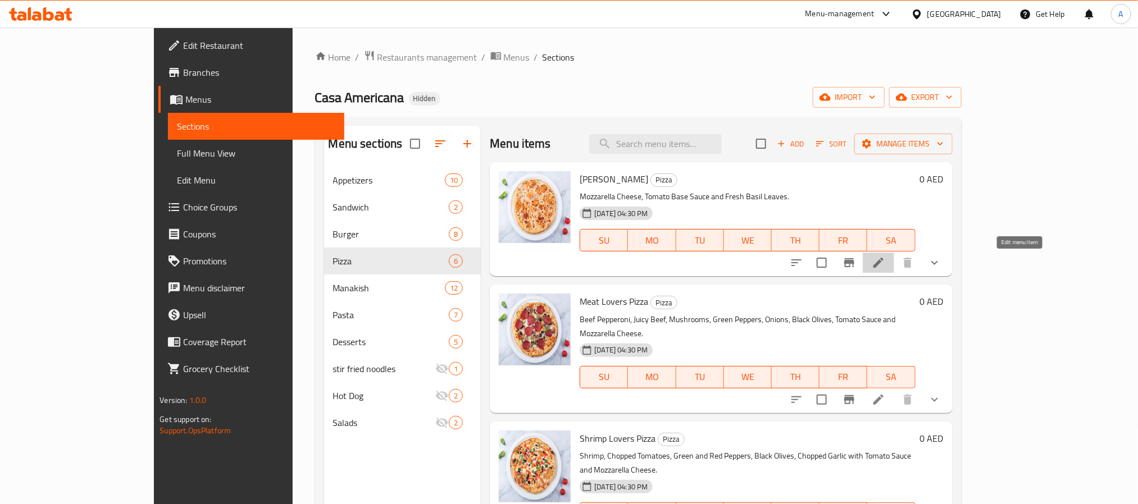
click at [883, 265] on icon at bounding box center [878, 263] width 10 height 10
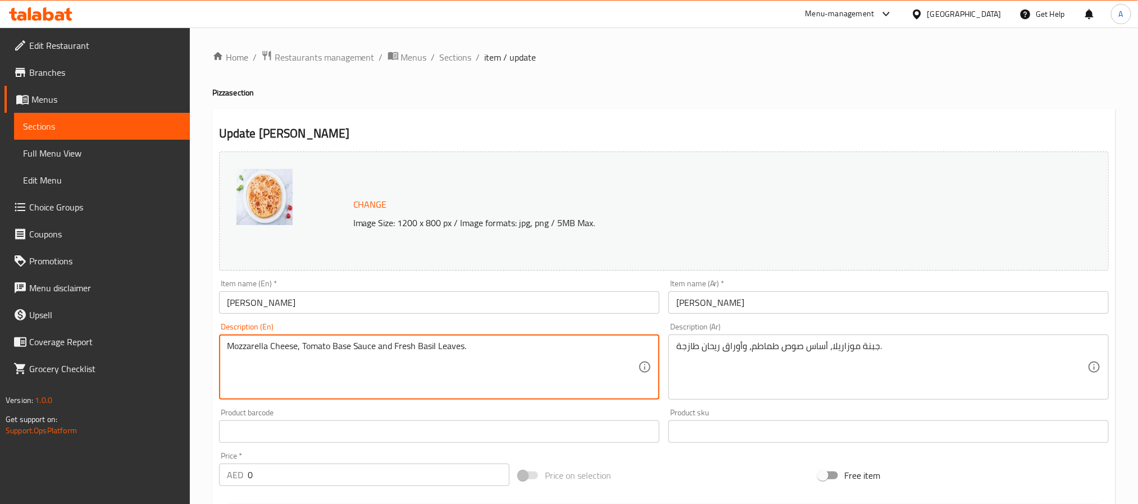
click at [437, 347] on textarea "Mozzarella Cheese, Tomato Base Sauce and Fresh Basil Leaves." at bounding box center [432, 367] width 411 height 53
paste textarea "Tomato Base, Tomato, Mozzarella, Basil"
click at [437, 347] on textarea "Tomato Base, Tomato, Mozzarella, Basil" at bounding box center [432, 367] width 411 height 53
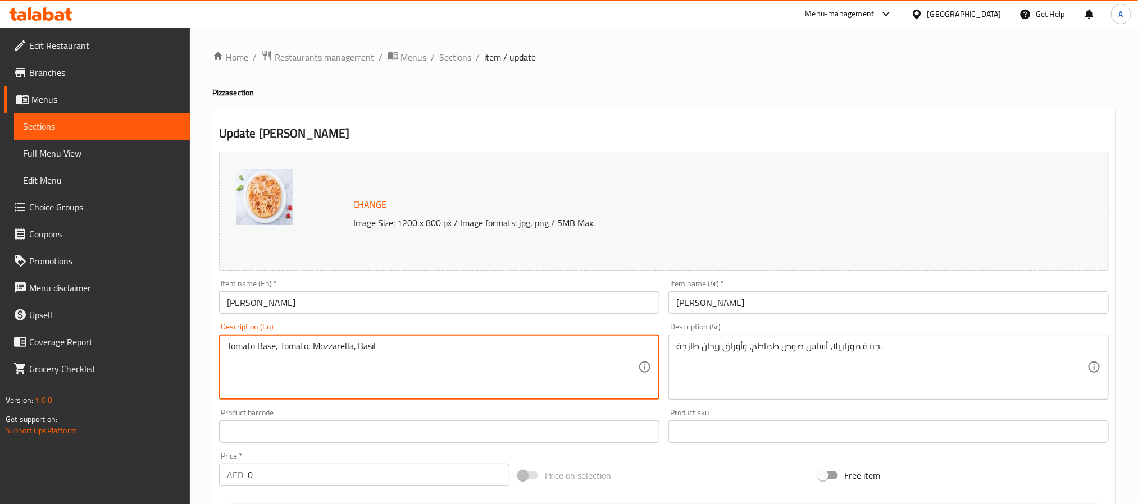
click at [437, 347] on textarea "Tomato Base, Tomato, Mozzarella, Basil" at bounding box center [432, 367] width 411 height 53
type textarea "Tomato base, tomato, mozzarella, basil"
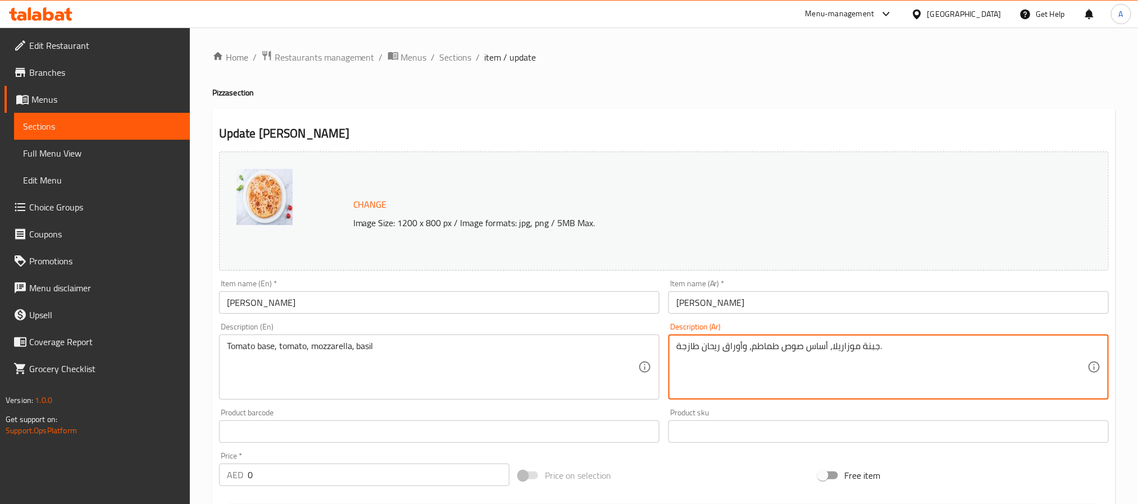
click at [753, 345] on textarea "جبنة موزاريلا، أساس صوص طماطم، وأوراق ريحان طازجة." at bounding box center [881, 367] width 411 height 53
paste textarea "قاعدة طماطم، طماطم، موزاريلا، ريحان"
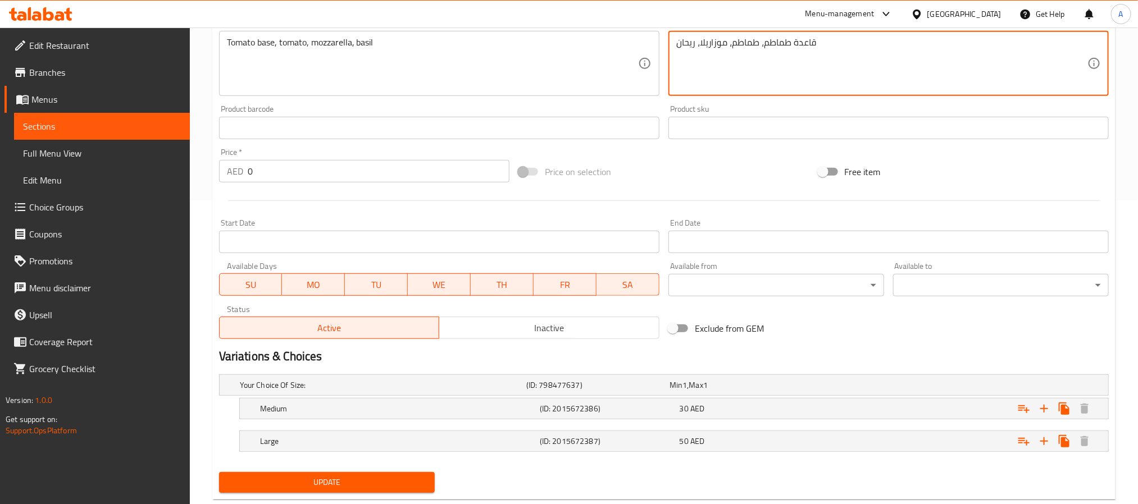
scroll to position [332, 0]
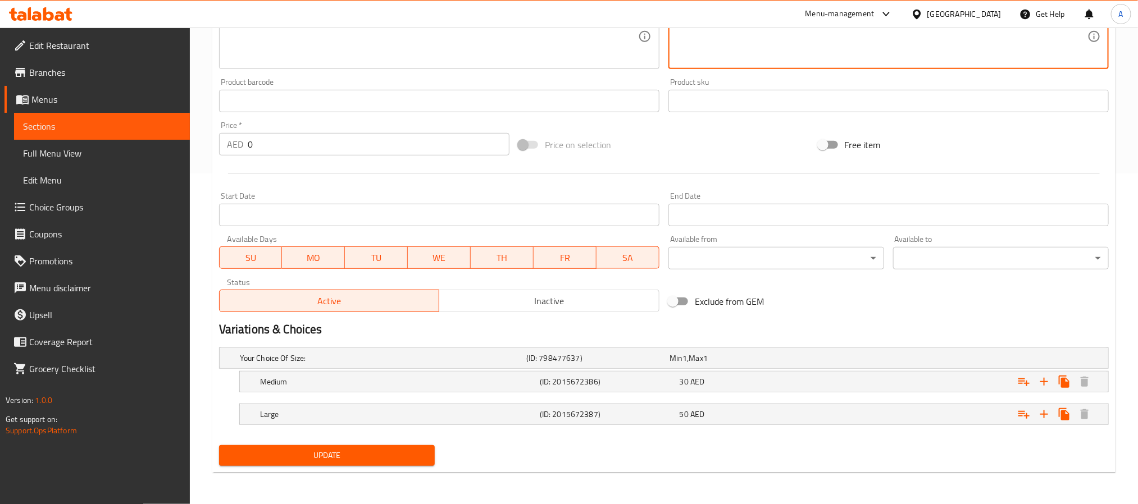
type textarea "قاعدة طماطم، طماطم، موزاريلا، ريحان"
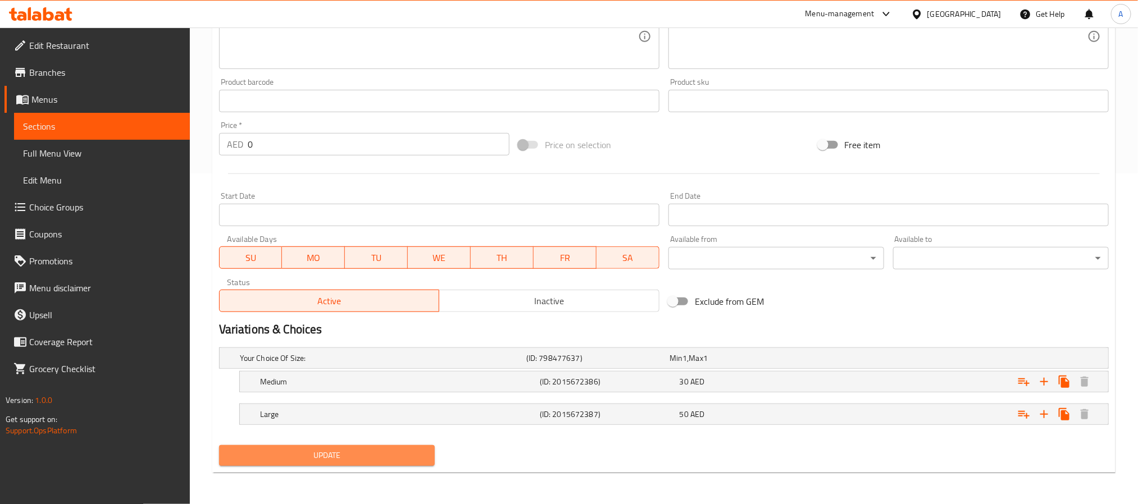
click at [391, 454] on span "Update" at bounding box center [327, 456] width 198 height 14
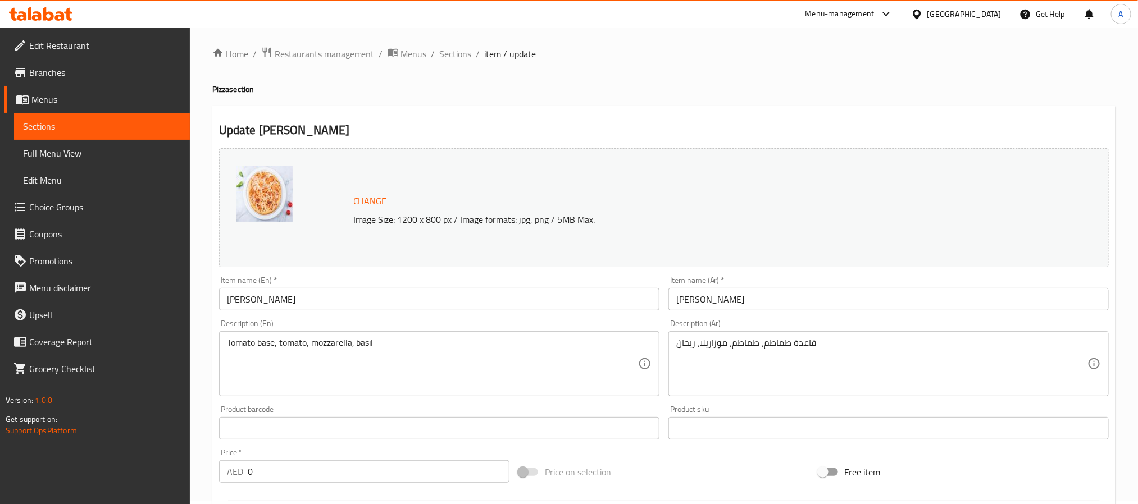
scroll to position [0, 0]
click at [454, 66] on div "Home / Restaurants management / Menus / Sections / item / update Pizza section …" at bounding box center [663, 431] width 903 height 763
click at [453, 57] on span "Sections" at bounding box center [456, 57] width 32 height 13
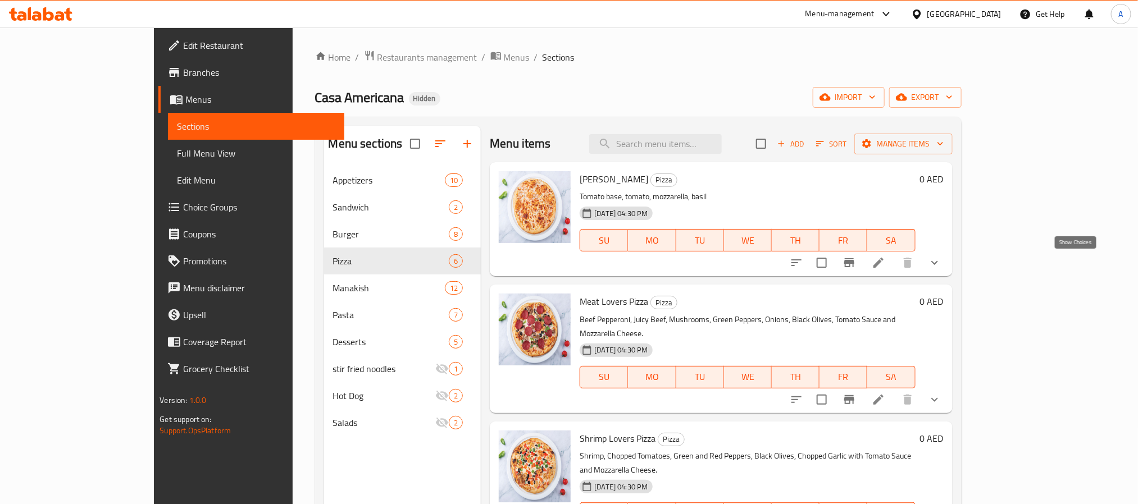
click at [941, 261] on icon "show more" at bounding box center [934, 262] width 13 height 13
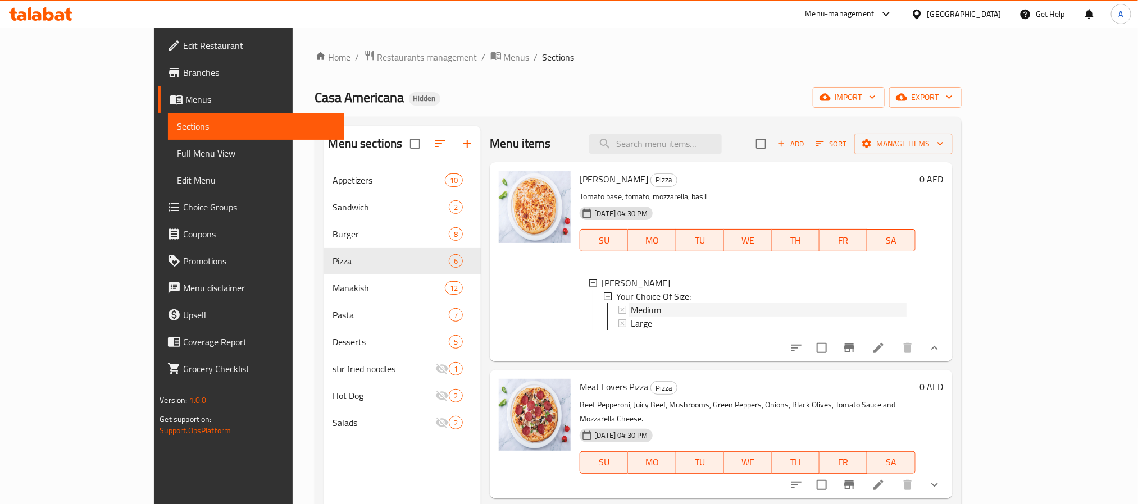
click at [666, 312] on div "Medium" at bounding box center [768, 309] width 275 height 13
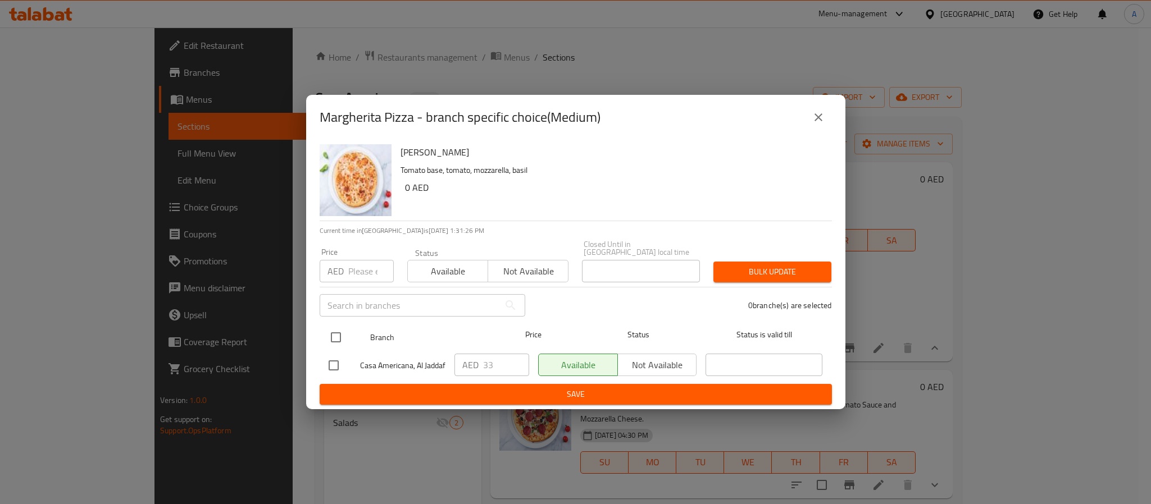
click at [339, 333] on input "checkbox" at bounding box center [336, 338] width 24 height 24
checkbox input "true"
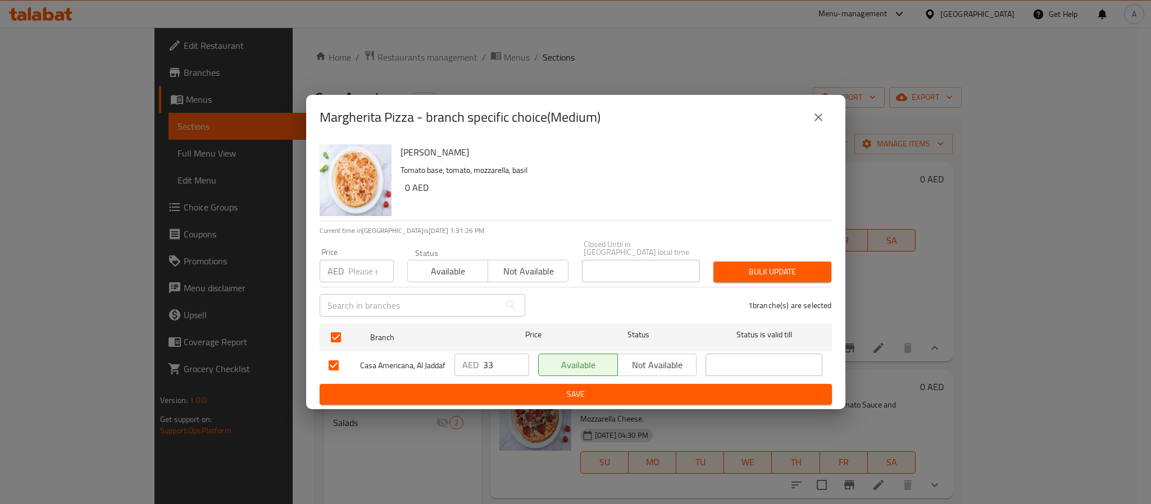
click at [486, 367] on input "33" at bounding box center [506, 365] width 46 height 22
paste input "8.4"
type input "38.4"
click at [715, 391] on button "Save" at bounding box center [576, 394] width 512 height 21
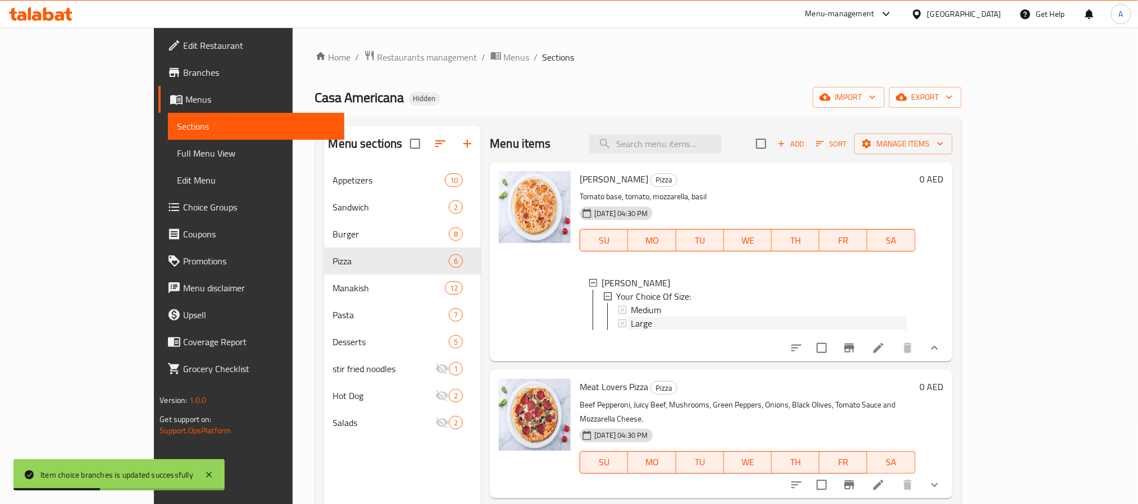
click at [645, 324] on div "Large" at bounding box center [768, 323] width 275 height 13
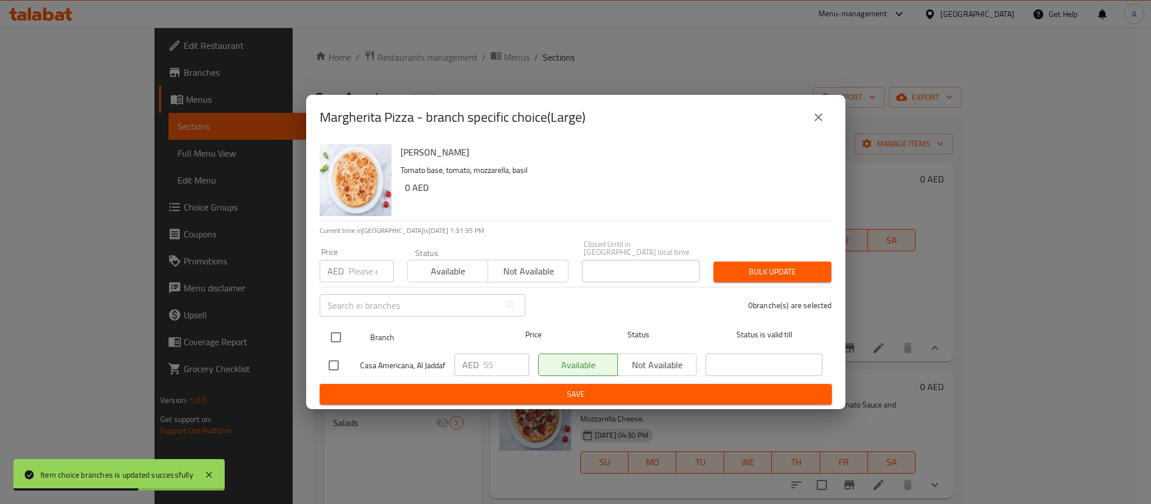
click at [334, 329] on input "checkbox" at bounding box center [336, 338] width 24 height 24
checkbox input "true"
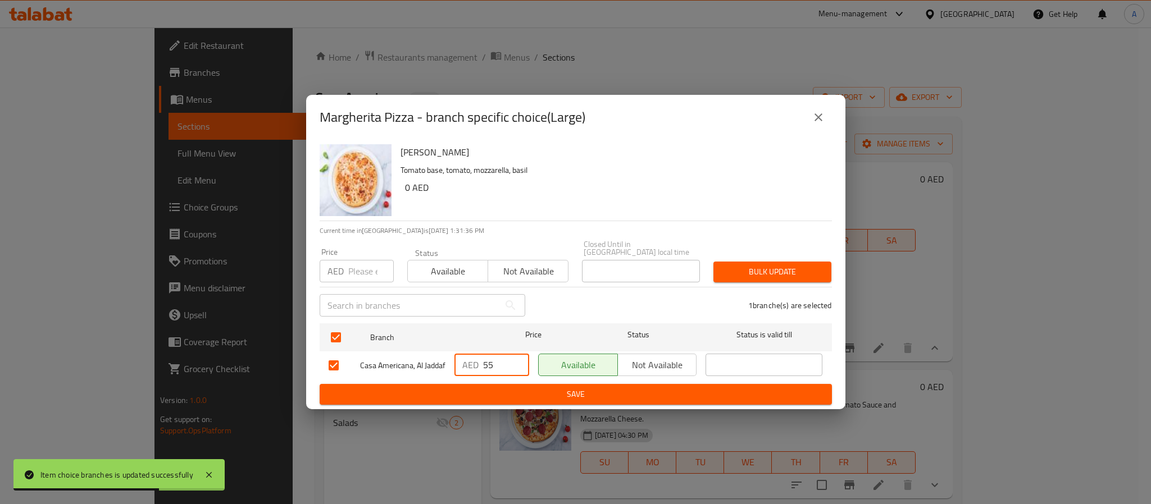
drag, startPoint x: 492, startPoint y: 359, endPoint x: 445, endPoint y: 354, distance: 46.8
click at [445, 354] on div "Casa Americana, Al Jaddaf AED 55 ​ Available Not available ​" at bounding box center [575, 365] width 503 height 33
paste input "64"
type input "64"
click at [490, 402] on span "Save" at bounding box center [576, 395] width 494 height 14
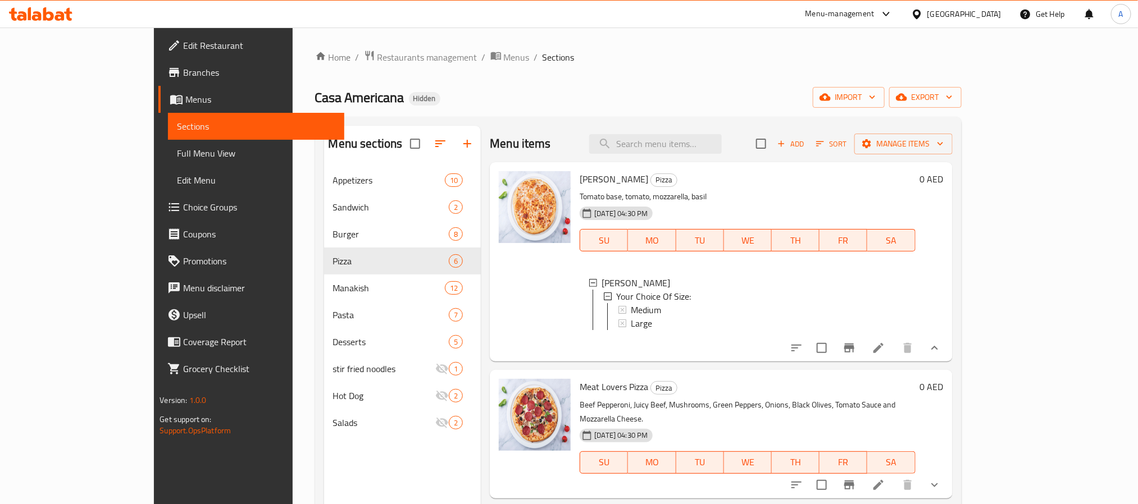
click at [804, 268] on div "Margherita Pizza Your Choice Of Size: Medium Large" at bounding box center [747, 305] width 335 height 76
click at [847, 144] on span "Sort" at bounding box center [831, 144] width 31 height 13
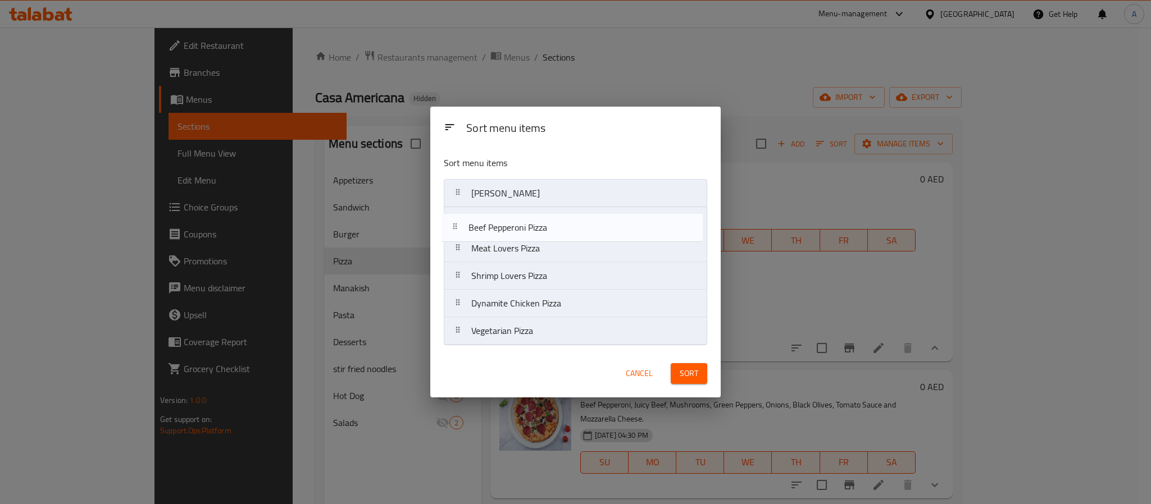
drag, startPoint x: 524, startPoint y: 284, endPoint x: 521, endPoint y: 231, distance: 52.3
click at [521, 231] on nav "Margherita Pizza Meat Lovers Pizza Shrimp Lovers Pizza Beef Pepperoni Pizza Dyn…" at bounding box center [575, 262] width 263 height 166
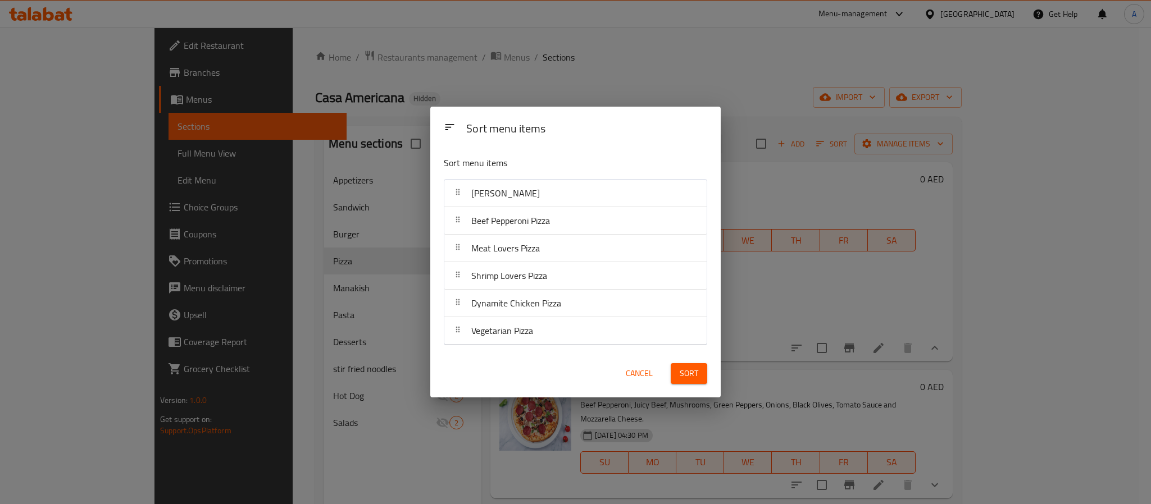
click at [682, 383] on button "Sort" at bounding box center [689, 373] width 37 height 21
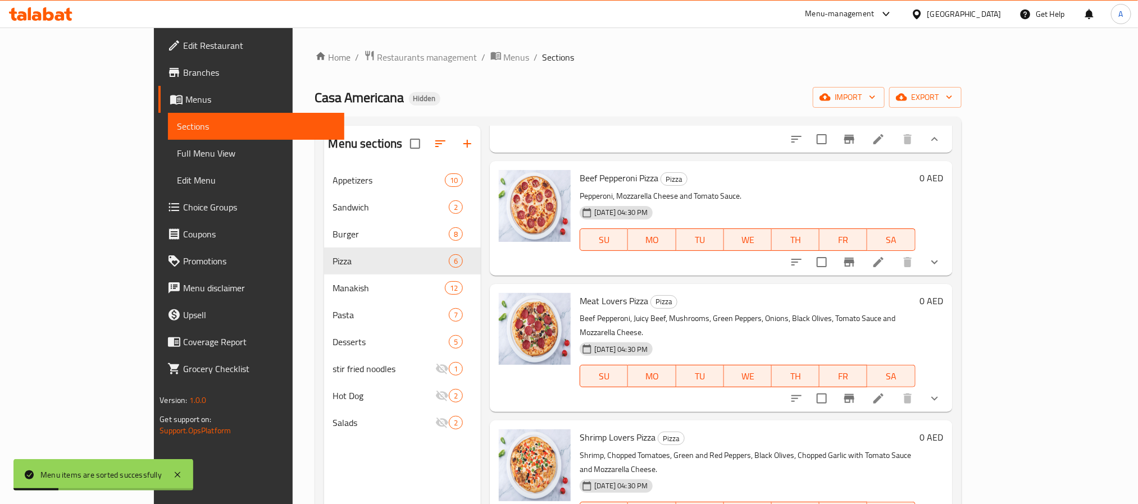
scroll to position [168, 0]
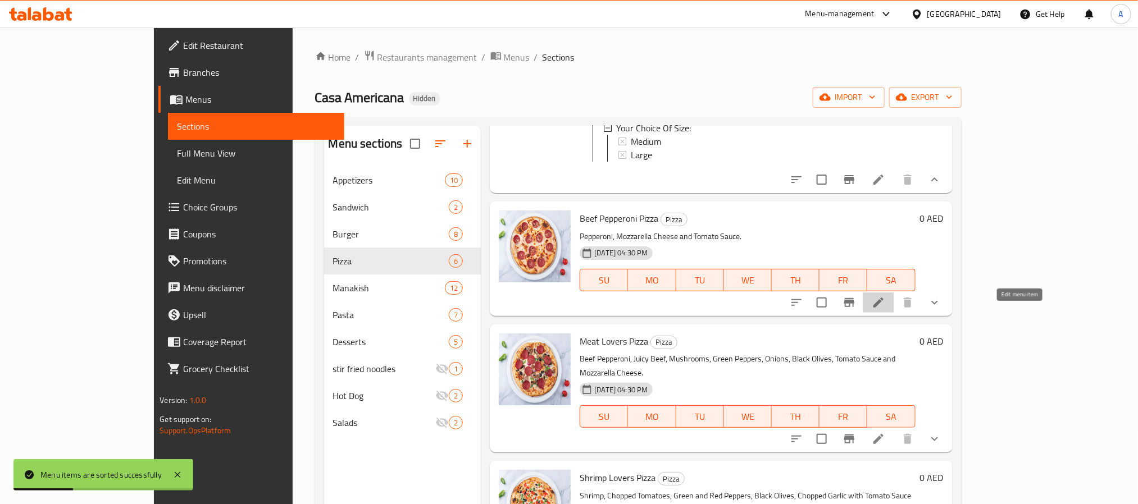
click at [885, 309] on icon at bounding box center [878, 302] width 13 height 13
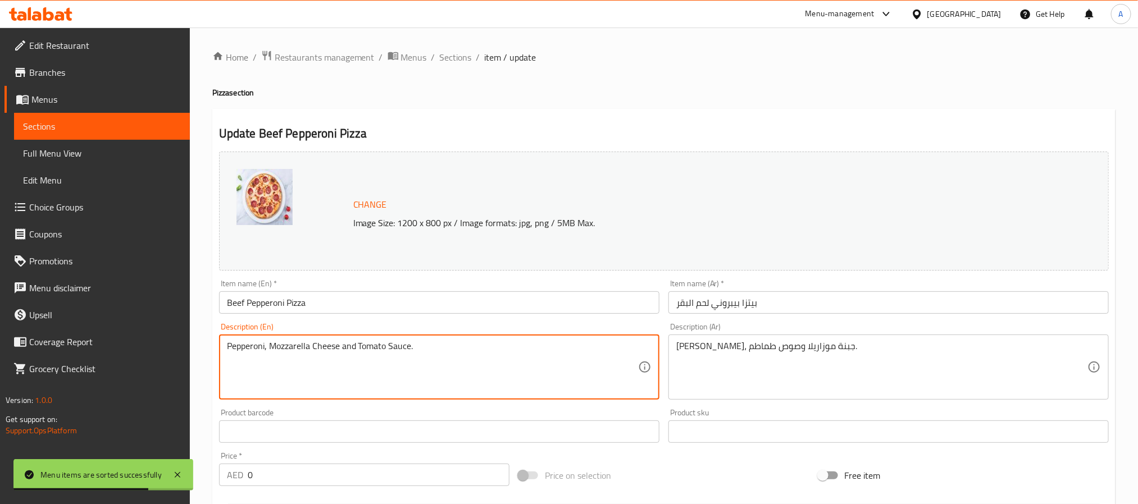
click at [385, 347] on textarea "Pepperoni, Mozzarella Cheese and Tomato Sauce." at bounding box center [432, 367] width 411 height 53
paste textarea "Tomato Base, Beef Pepperoni, Mozzarella"
click at [384, 347] on textarea "Tomato Base, Beef Pepperoni, Mozzarella" at bounding box center [432, 367] width 411 height 53
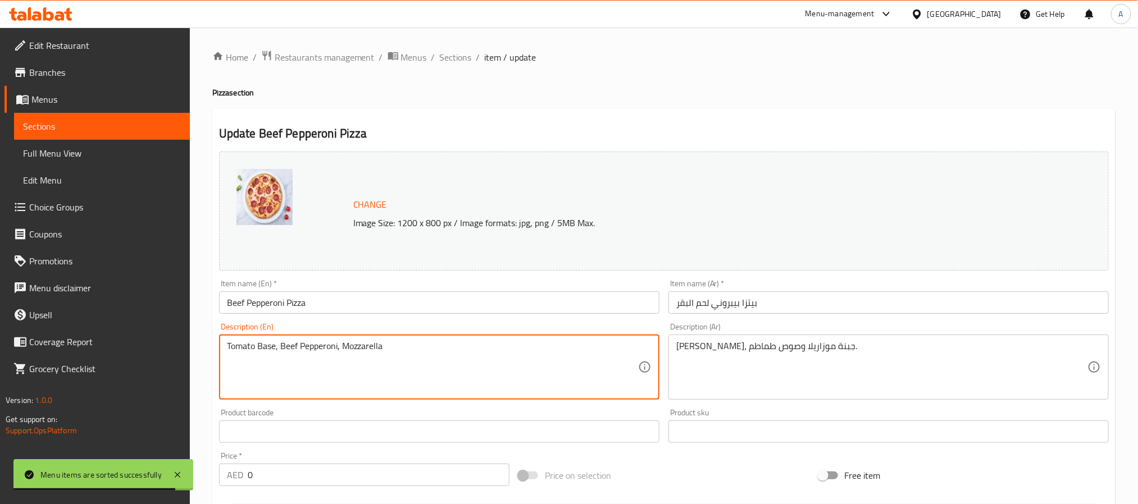
click at [384, 347] on textarea "Tomato Base, Beef Pepperoni, Mozzarella" at bounding box center [432, 367] width 411 height 53
type textarea "Tomato base, beef pepperoni, mozzarella"
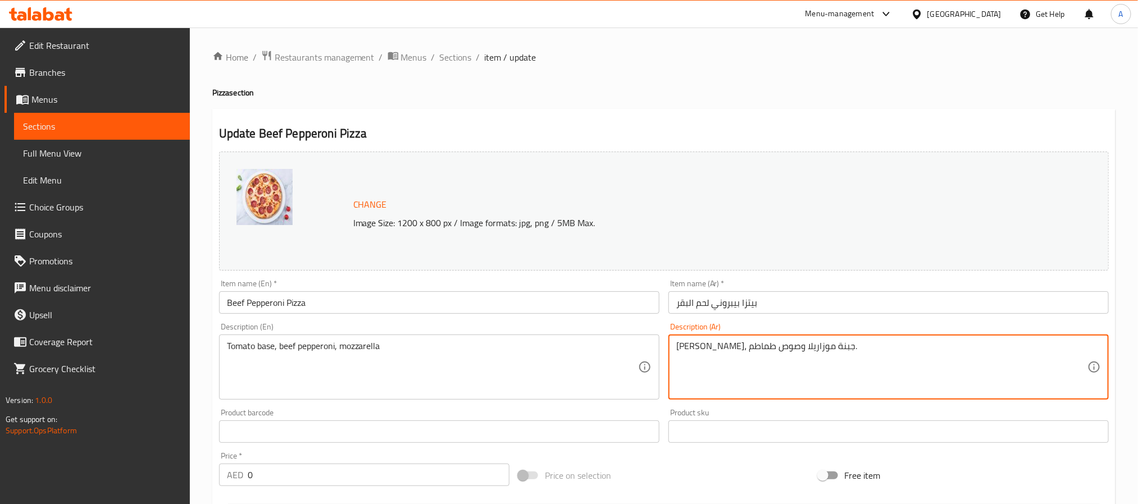
click at [750, 349] on textarea "[PERSON_NAME]، جبنة موزاريلا وصوص طماطم." at bounding box center [881, 367] width 411 height 53
paste textarea "قاعدة طماطم، بيبروني لحم بقري، موزاريلا"
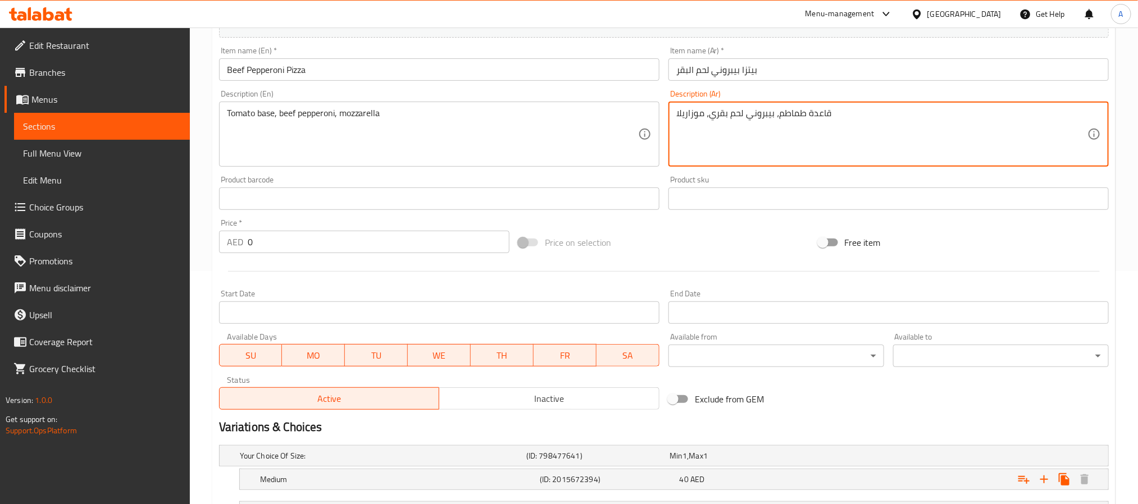
scroll to position [332, 0]
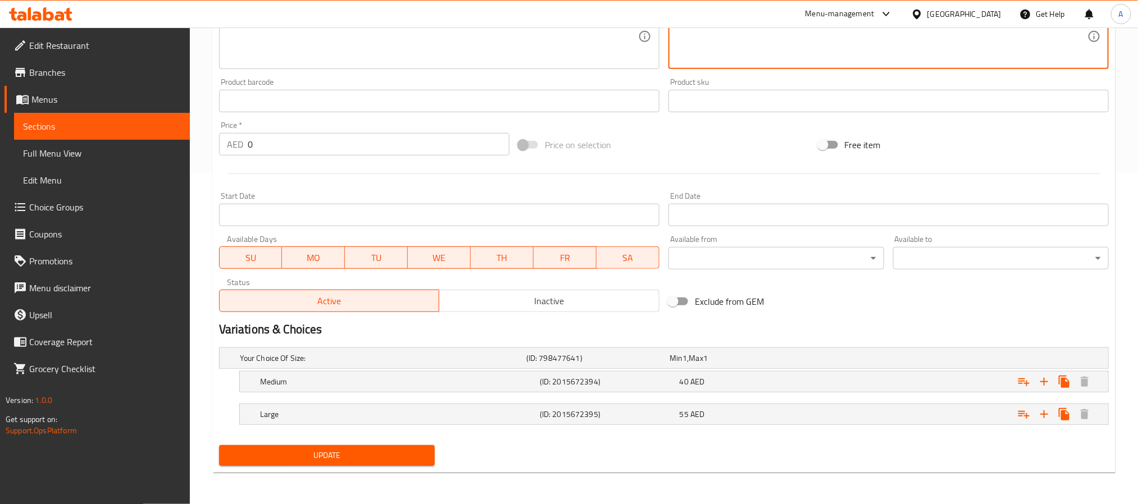
type textarea "قاعدة طماطم، بيبروني لحم بقري، موزاريلا"
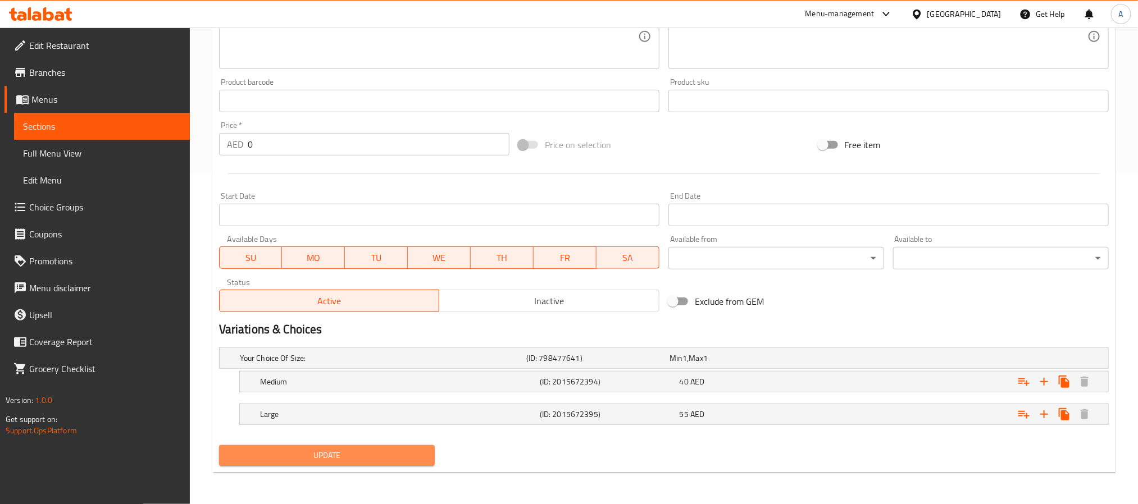
click at [398, 456] on span "Update" at bounding box center [327, 456] width 198 height 14
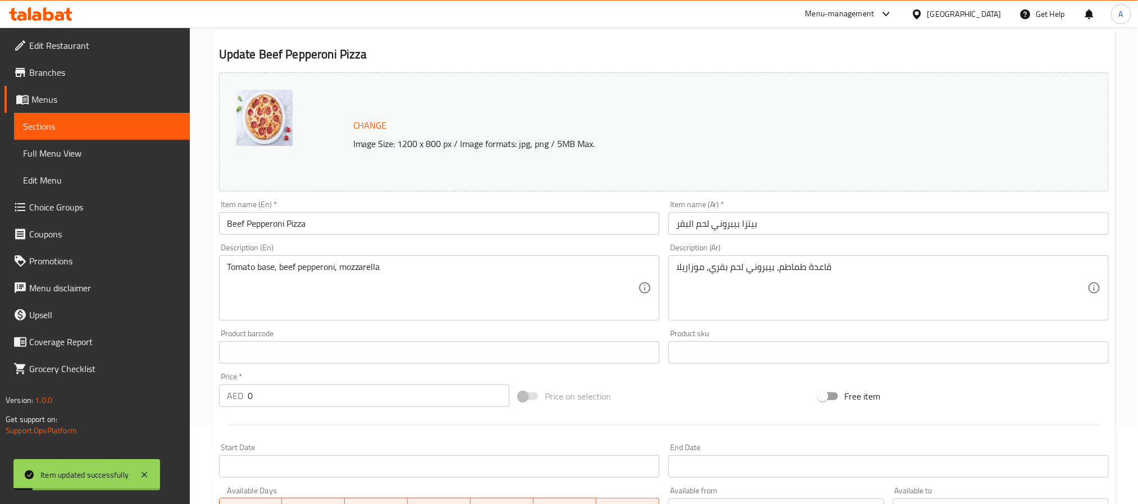
scroll to position [0, 0]
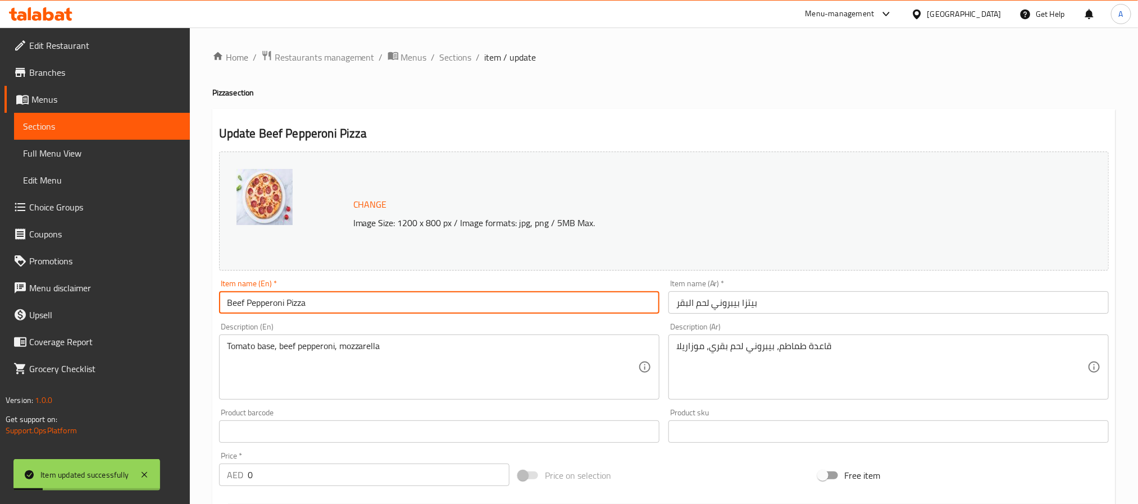
click at [334, 295] on input "Beef Pepperoni Pizza" at bounding box center [439, 303] width 440 height 22
click at [329, 295] on input "Beef Pepperoni Pizza" at bounding box center [439, 303] width 440 height 22
click at [447, 64] on span "Sections" at bounding box center [456, 57] width 32 height 13
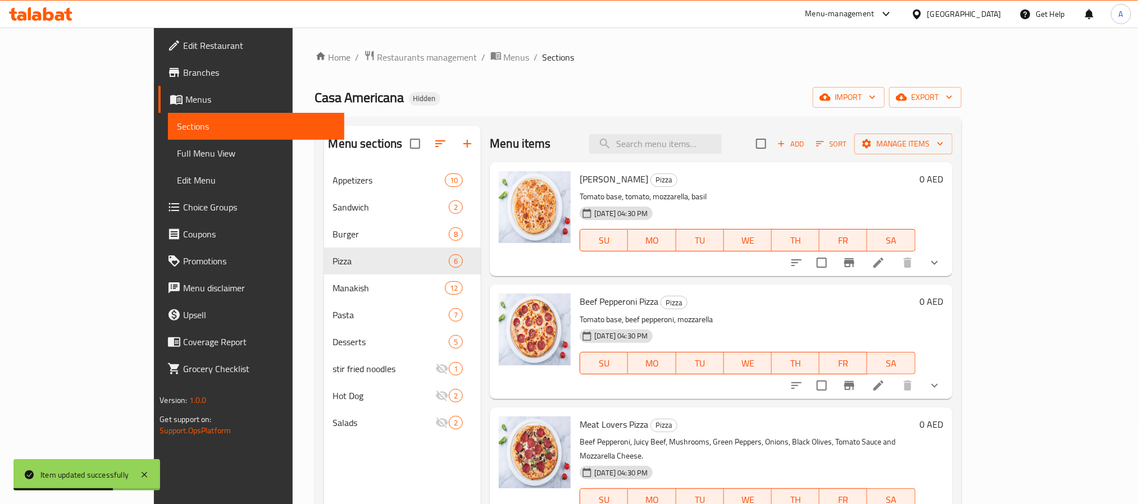
click at [941, 388] on icon "show more" at bounding box center [934, 385] width 13 height 13
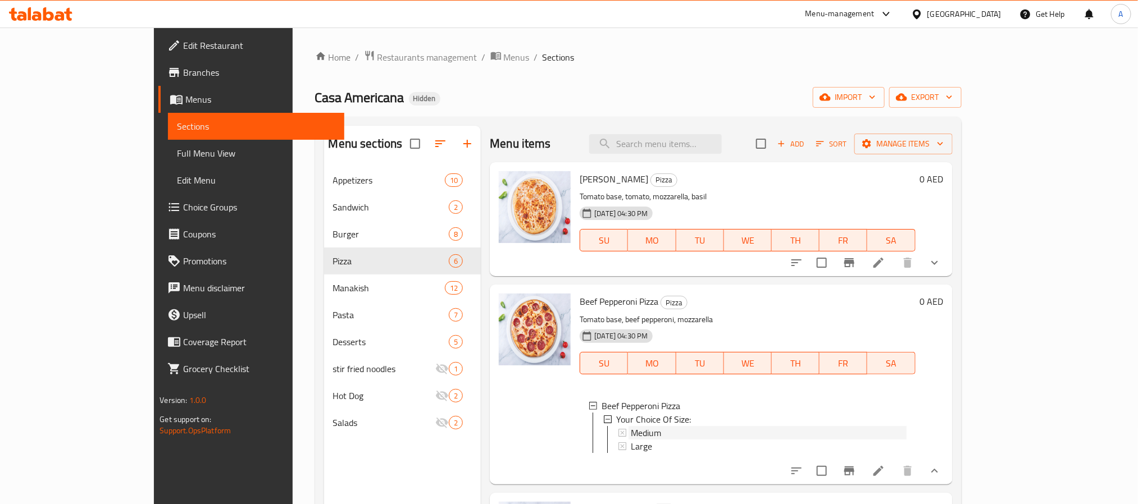
click at [631, 428] on span "Medium" at bounding box center [646, 432] width 30 height 13
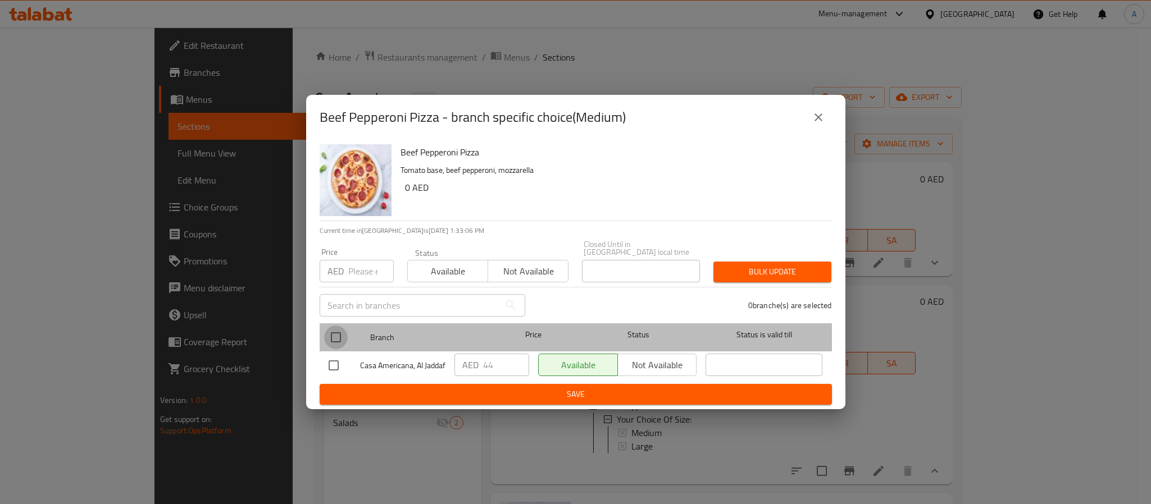
click at [335, 332] on input "checkbox" at bounding box center [336, 338] width 24 height 24
checkbox input "true"
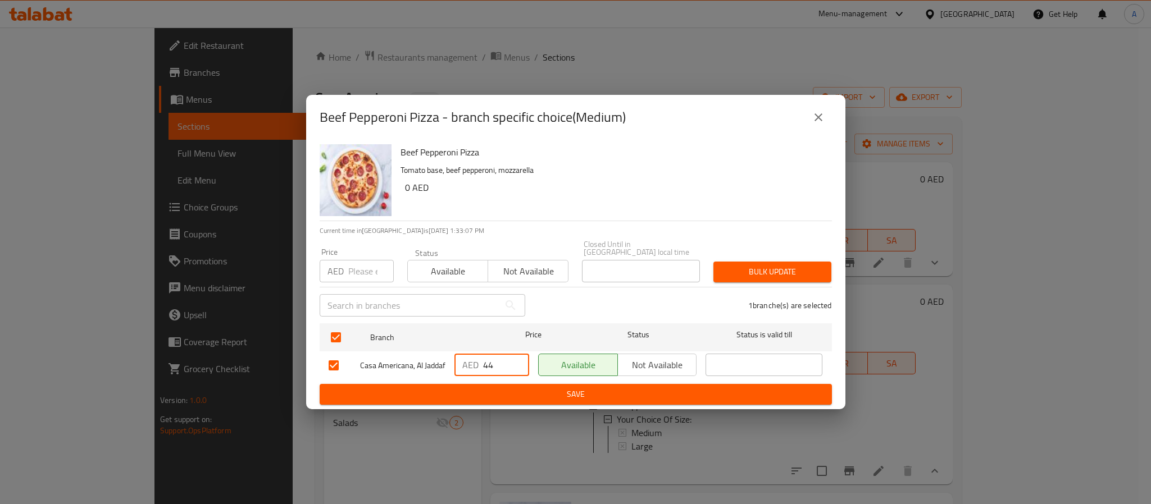
drag, startPoint x: 496, startPoint y: 359, endPoint x: 462, endPoint y: 359, distance: 33.7
click at [462, 359] on div "AED 44 ​" at bounding box center [491, 365] width 75 height 22
paste input "51.2"
type input "51.2"
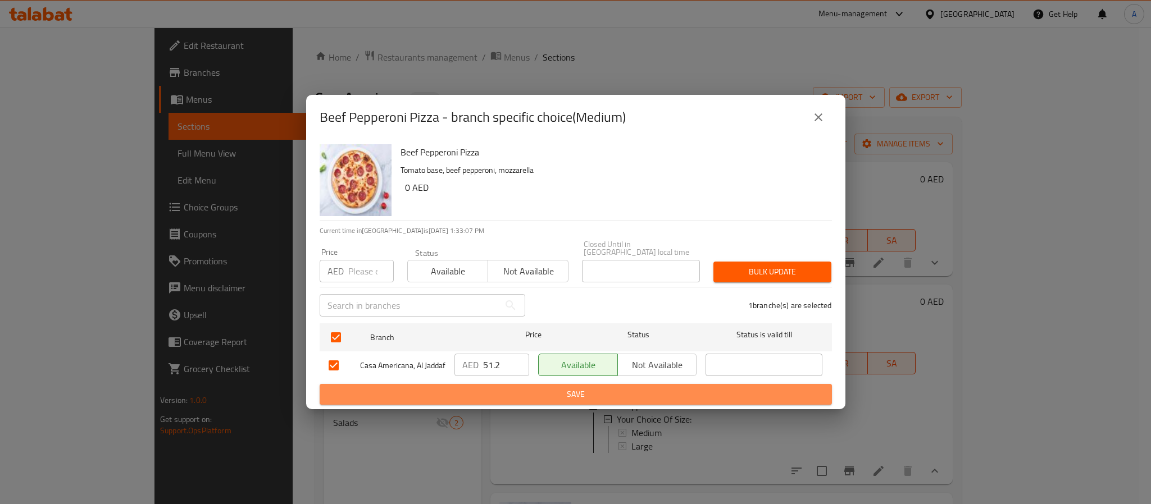
click at [485, 398] on span "Save" at bounding box center [576, 395] width 494 height 14
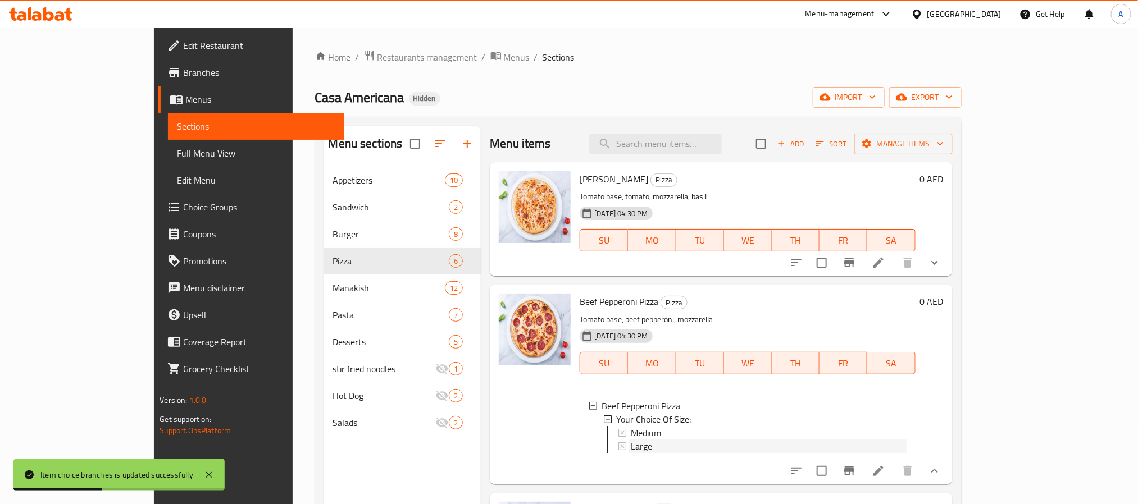
click at [635, 440] on div "Large" at bounding box center [768, 446] width 275 height 13
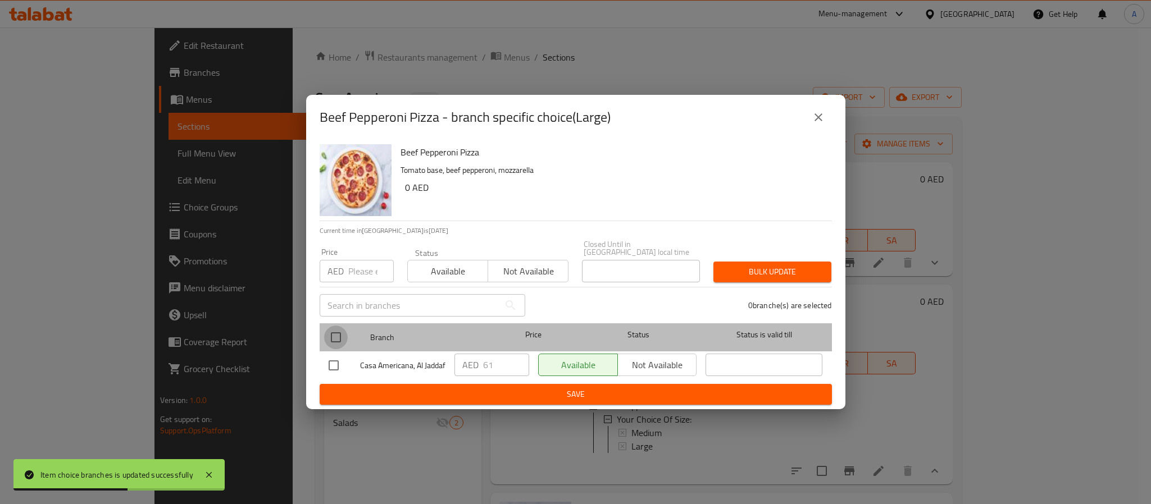
click at [334, 334] on input "checkbox" at bounding box center [336, 338] width 24 height 24
checkbox input "true"
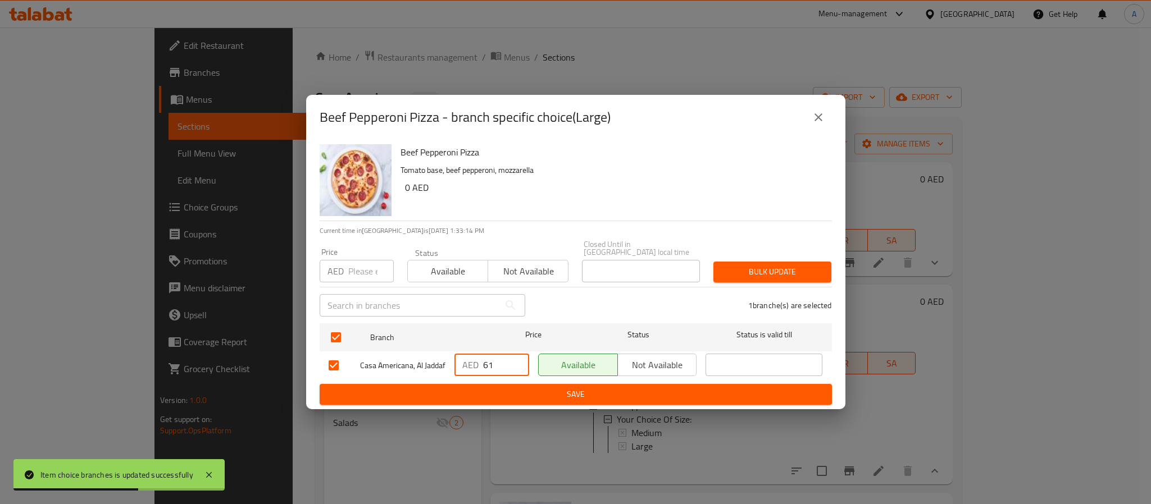
drag, startPoint x: 496, startPoint y: 362, endPoint x: 445, endPoint y: 359, distance: 51.2
click at [445, 359] on div "Casa Americana, Al Jaddaf AED 61 ​ Available Not available ​" at bounding box center [575, 365] width 503 height 33
paste input "70.4"
type input "70.4"
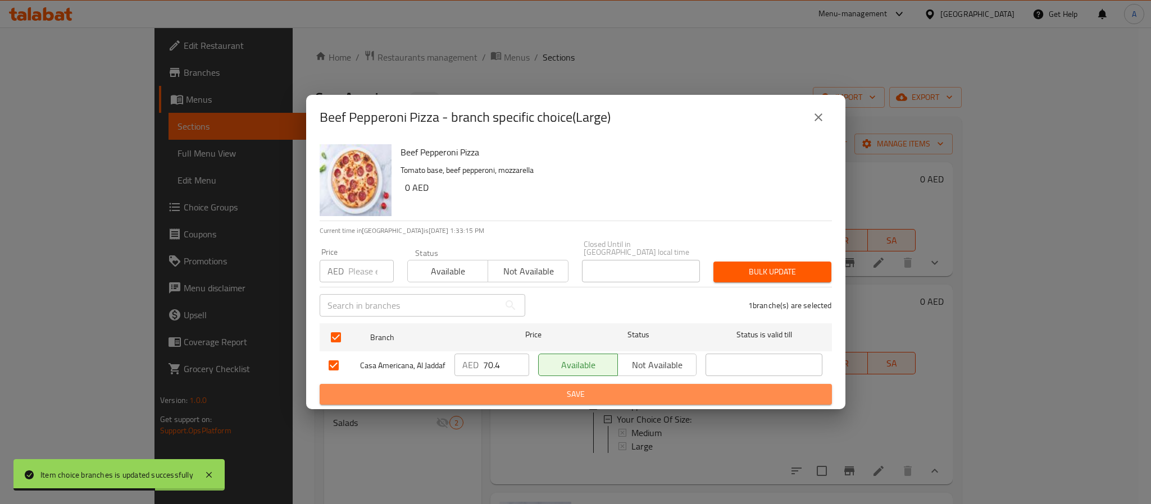
click at [477, 397] on span "Save" at bounding box center [576, 395] width 494 height 14
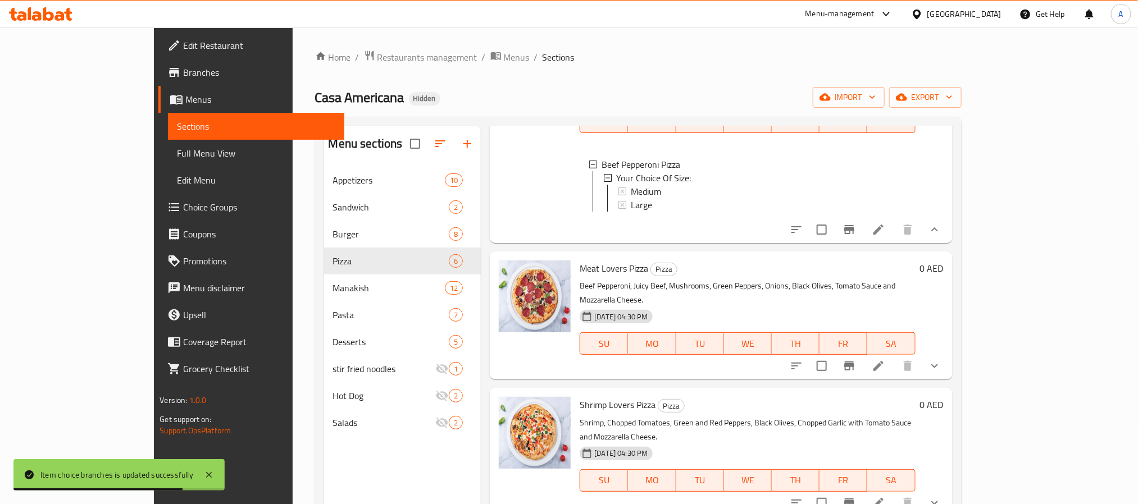
scroll to position [337, 0]
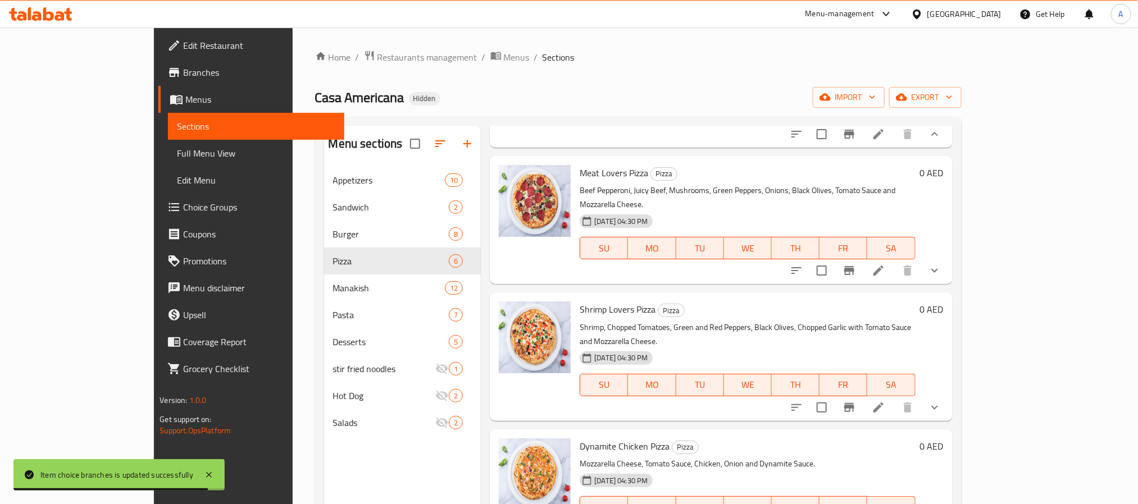
click at [883, 270] on icon at bounding box center [878, 271] width 10 height 10
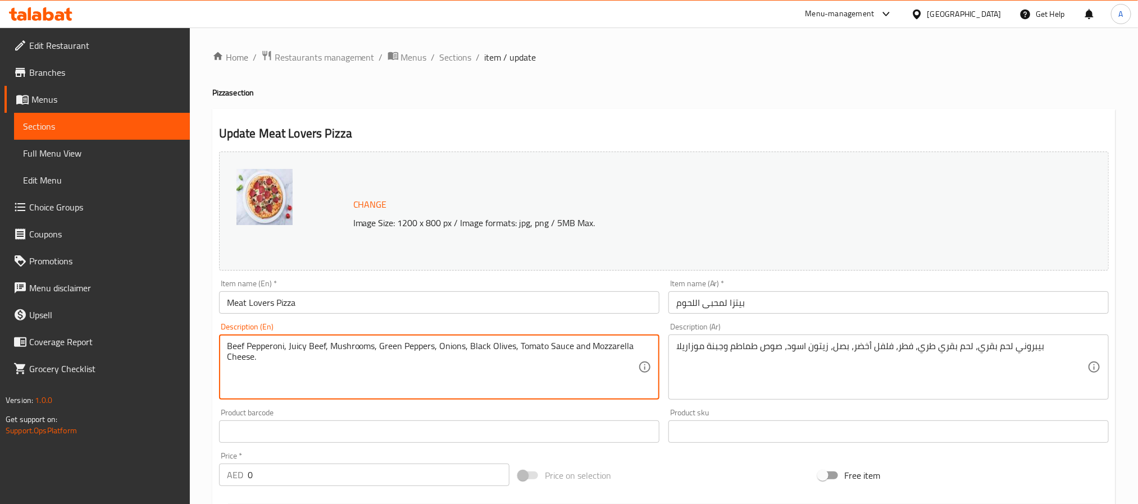
click at [498, 346] on textarea "Beef Pepperoni, Juicy Beef, Mushrooms, Green Peppers, Onions, Black Olives, Tom…" at bounding box center [432, 367] width 411 height 53
paste textarea "cy Beef,. Mushrooms, Green Peppers, Onions, Black Olives, Tomato Saute and Mozz…"
type textarea "Beef Pepperoni, Jucy Beef,. Mushrooms, Green Peppers, Onions, Black Olives, Tom…"
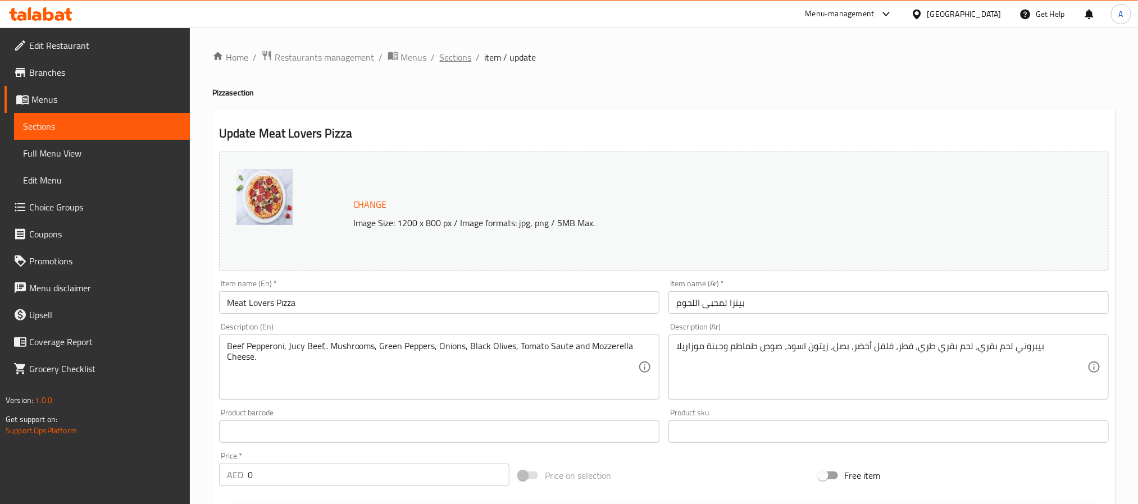
click at [457, 61] on span "Sections" at bounding box center [456, 57] width 32 height 13
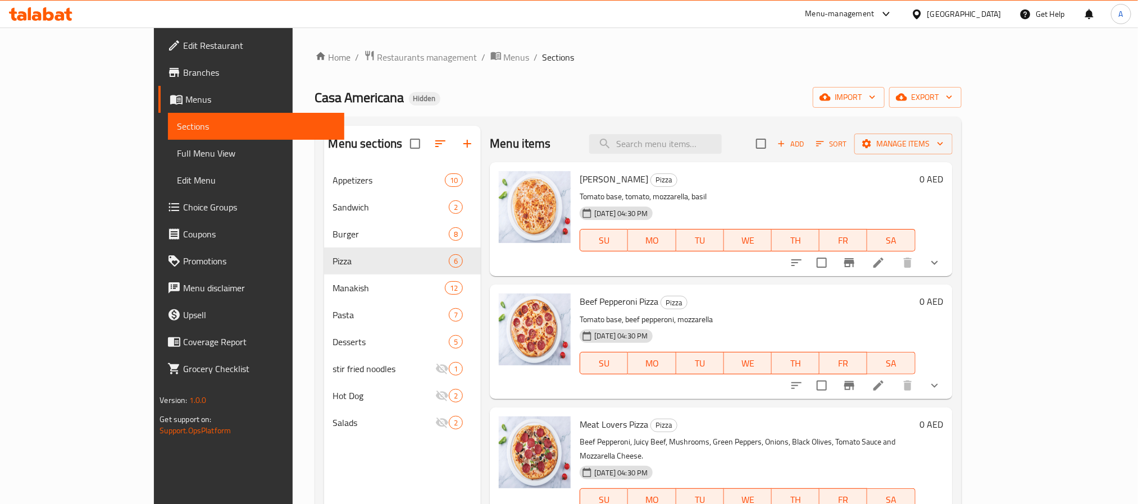
scroll to position [84, 0]
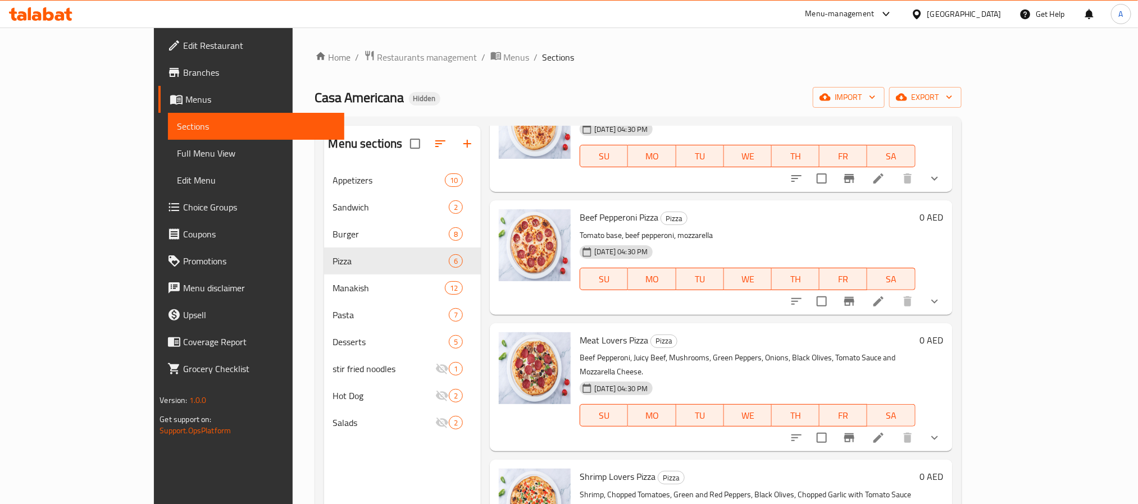
click at [948, 427] on button "show more" at bounding box center [934, 438] width 27 height 27
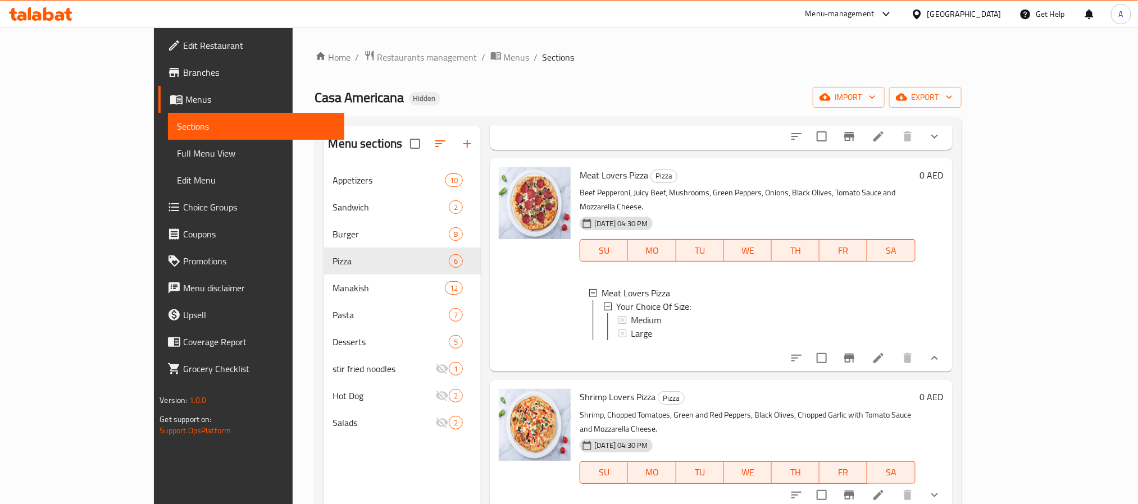
scroll to position [253, 0]
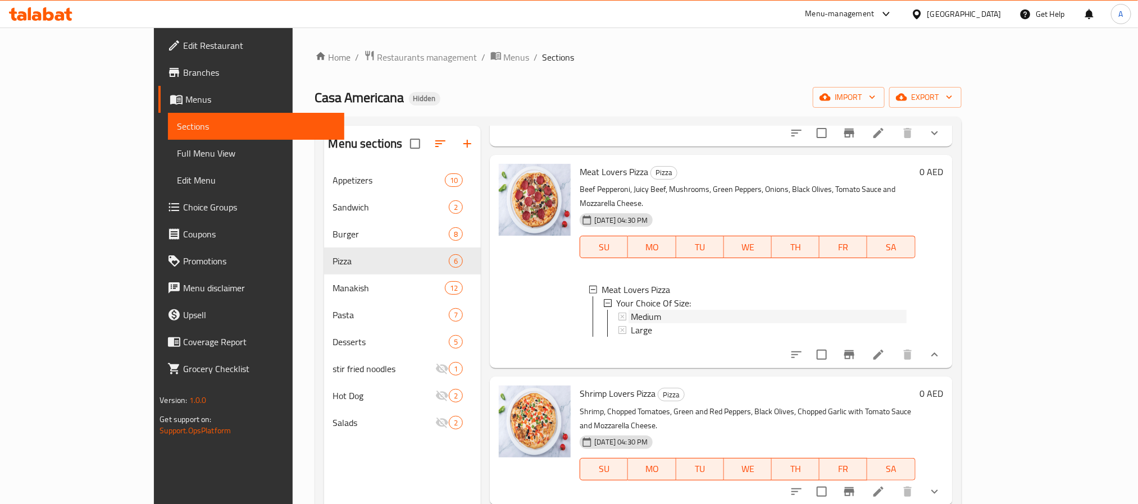
click at [631, 310] on span "Medium" at bounding box center [646, 316] width 30 height 13
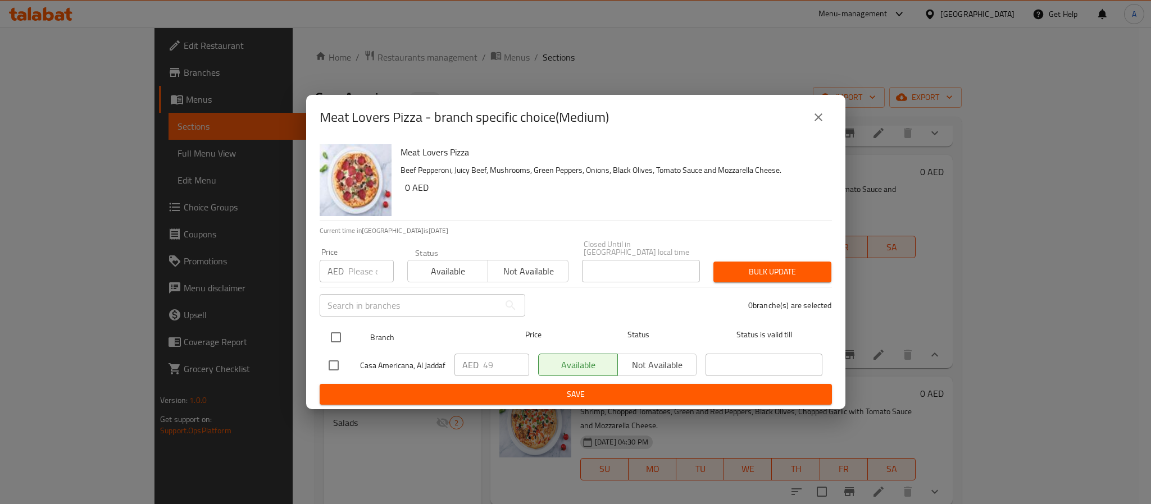
click at [337, 333] on input "checkbox" at bounding box center [336, 338] width 24 height 24
checkbox input "true"
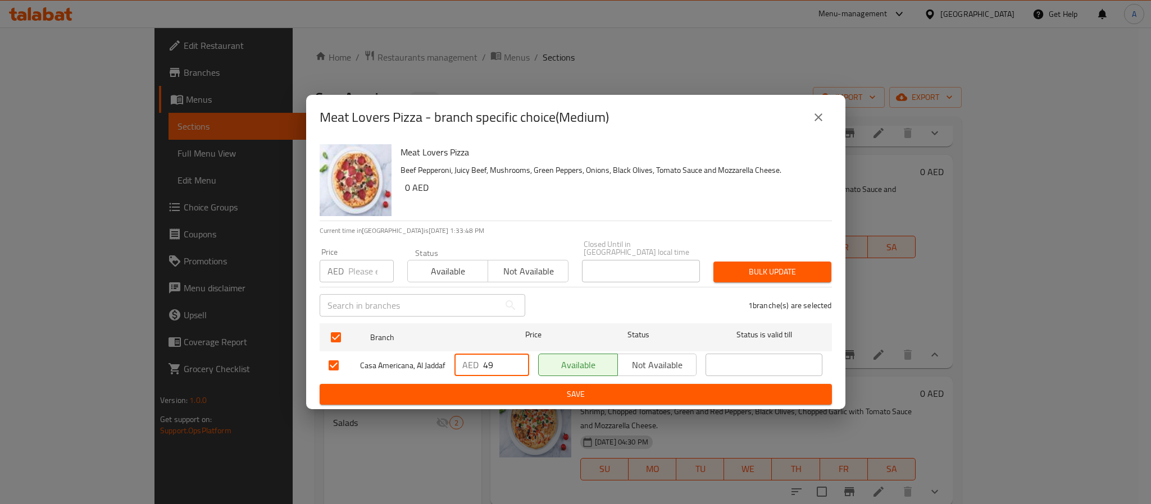
drag, startPoint x: 495, startPoint y: 358, endPoint x: 464, endPoint y: 361, distance: 31.6
click at [464, 361] on div "AED 49 ​" at bounding box center [491, 365] width 75 height 22
paste input "51.2"
type input "51.2"
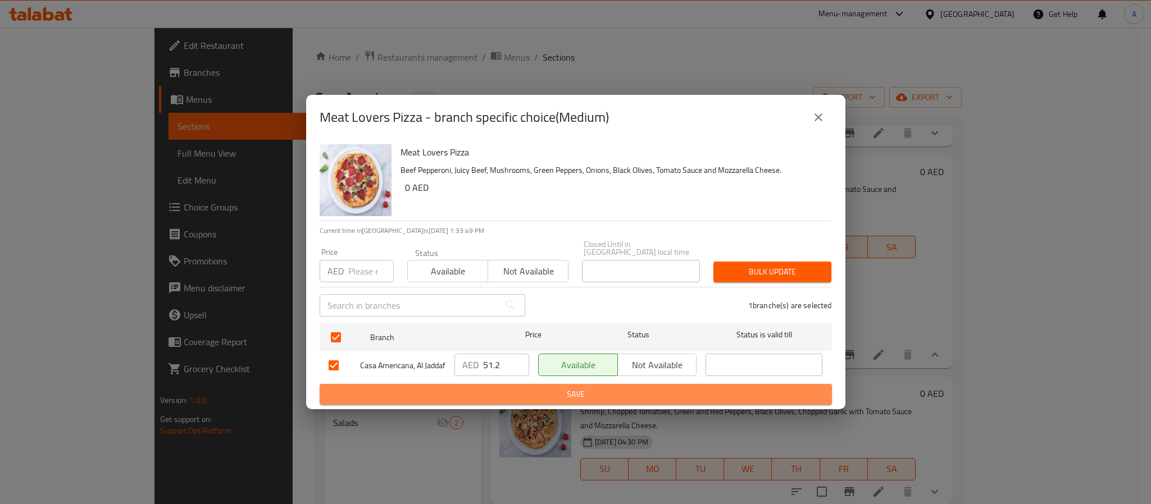
click at [481, 391] on button "Save" at bounding box center [576, 394] width 512 height 21
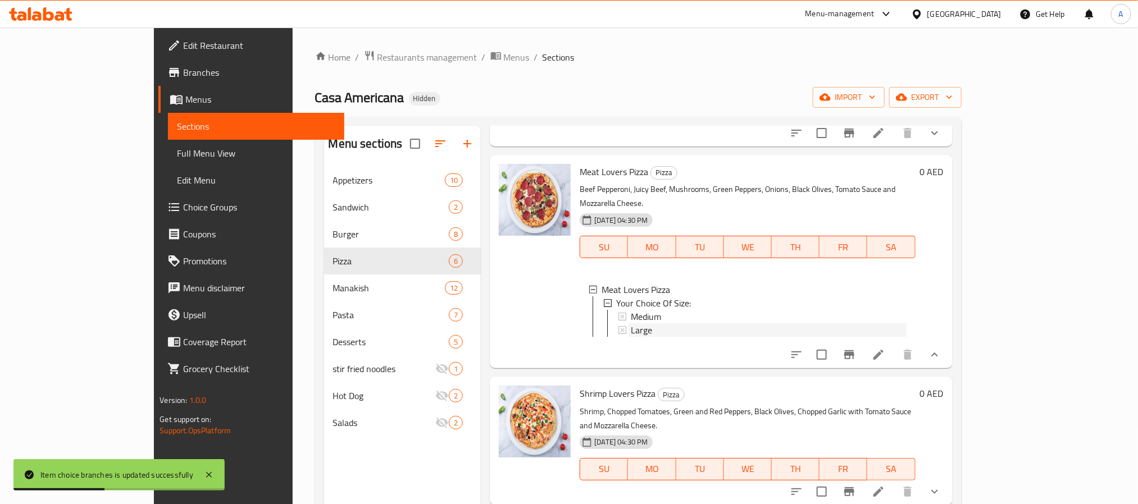
click at [635, 324] on div "Large" at bounding box center [768, 330] width 275 height 13
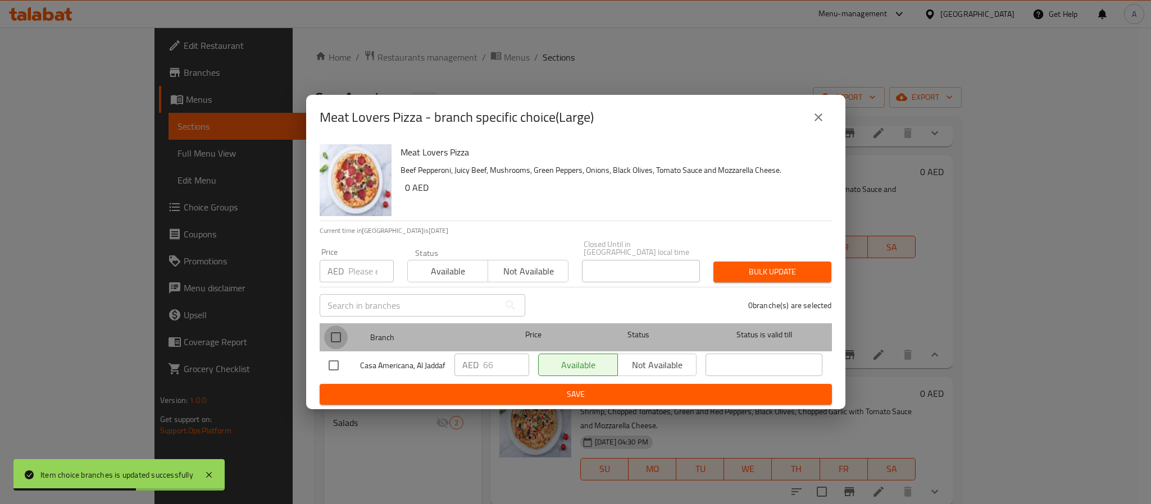
click at [332, 332] on input "checkbox" at bounding box center [336, 338] width 24 height 24
checkbox input "true"
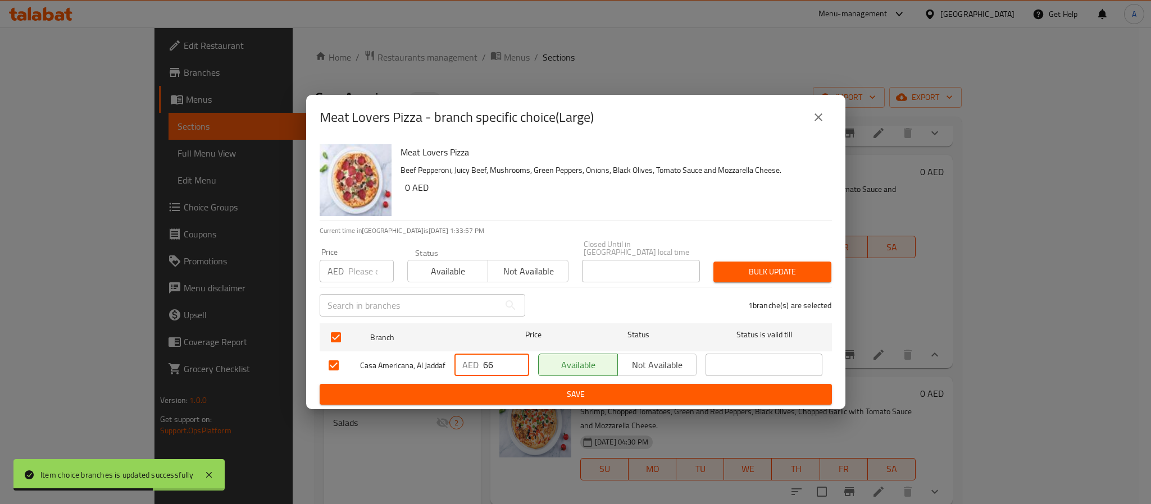
drag, startPoint x: 494, startPoint y: 361, endPoint x: 418, endPoint y: 351, distance: 75.9
click at [418, 351] on div "Casa Americana, Al Jaddaf AED 66 ​ Available Not available ​" at bounding box center [575, 365] width 503 height 33
paste input "76.8"
type input "76.8"
click at [470, 402] on span "Save" at bounding box center [576, 395] width 494 height 14
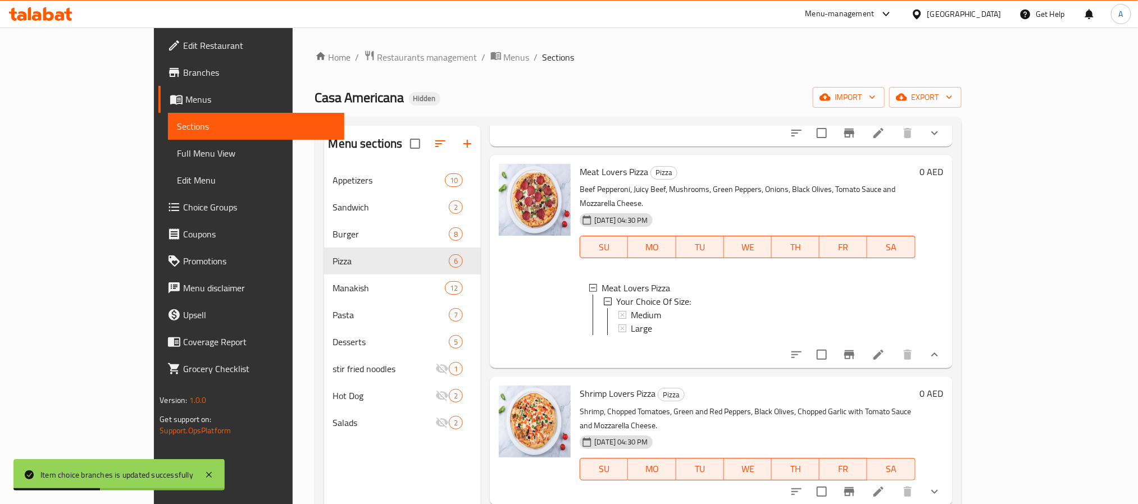
scroll to position [337, 0]
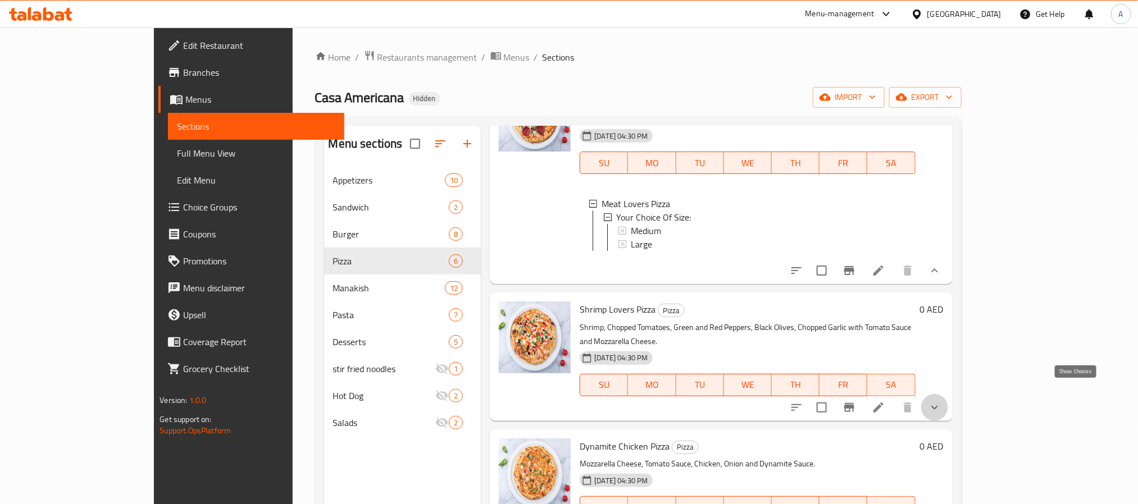
click at [941, 401] on icon "show more" at bounding box center [934, 407] width 13 height 13
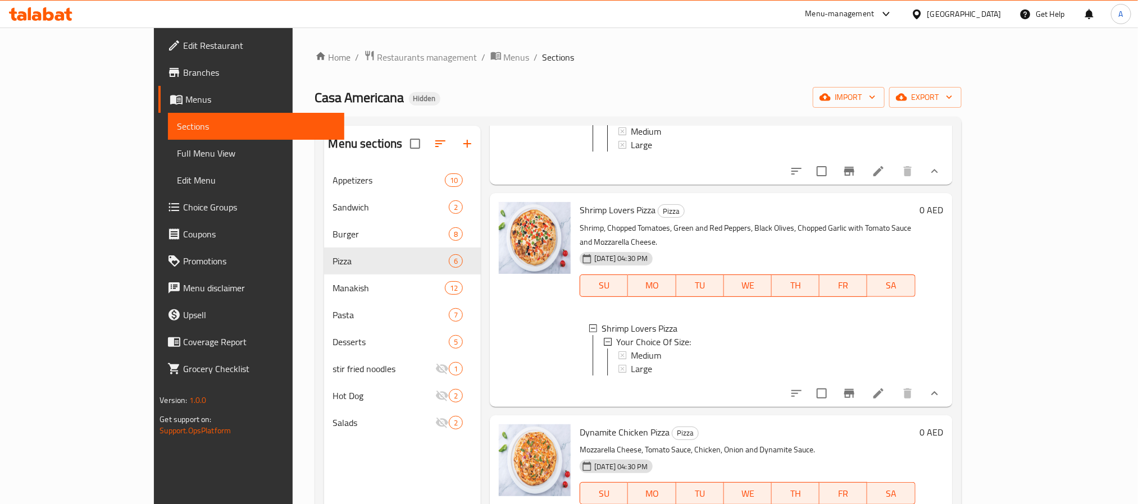
scroll to position [455, 0]
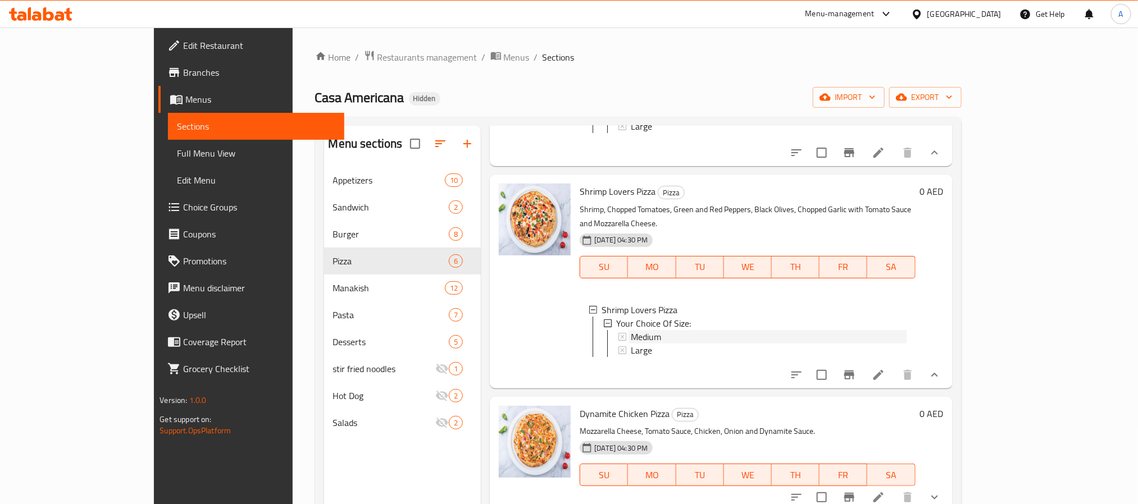
click at [631, 330] on span "Medium" at bounding box center [646, 336] width 30 height 13
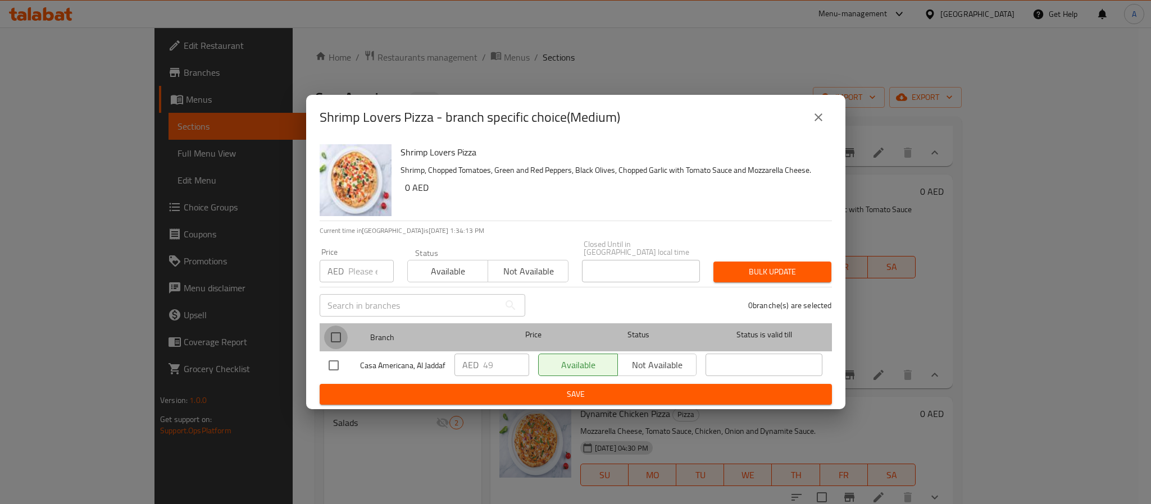
click at [339, 335] on input "checkbox" at bounding box center [336, 338] width 24 height 24
checkbox input "true"
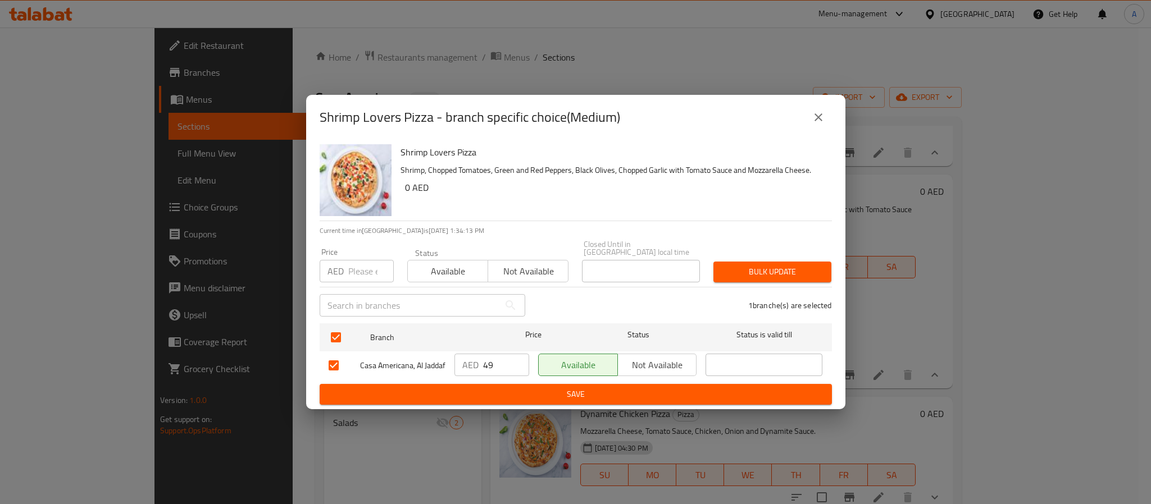
drag, startPoint x: 501, startPoint y: 354, endPoint x: 449, endPoint y: 356, distance: 52.3
click at [450, 356] on div "AED 49 ​" at bounding box center [492, 365] width 84 height 33
paste input "51.2"
type input "51.2"
click at [484, 394] on span "Save" at bounding box center [576, 395] width 494 height 14
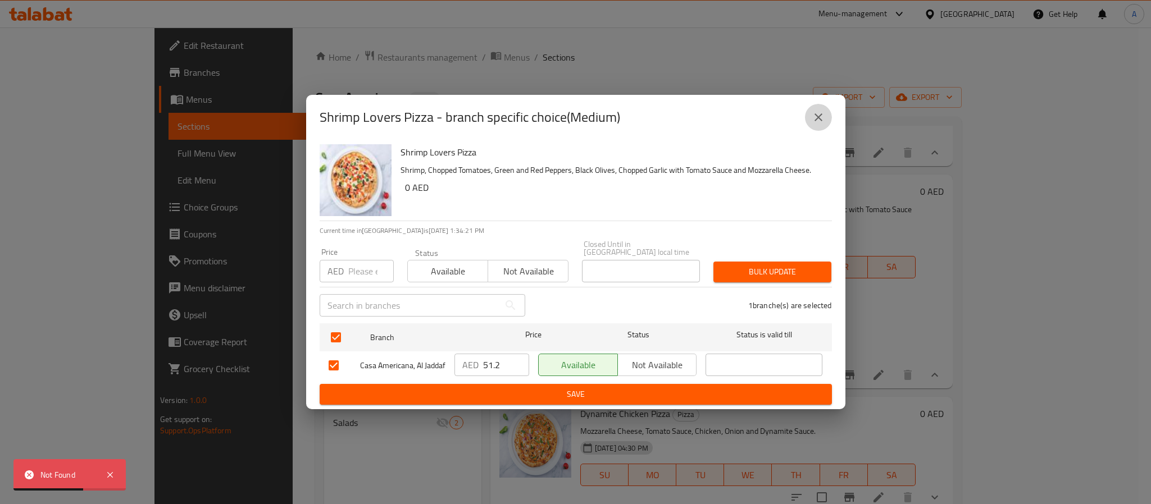
click at [819, 105] on button "close" at bounding box center [818, 117] width 27 height 27
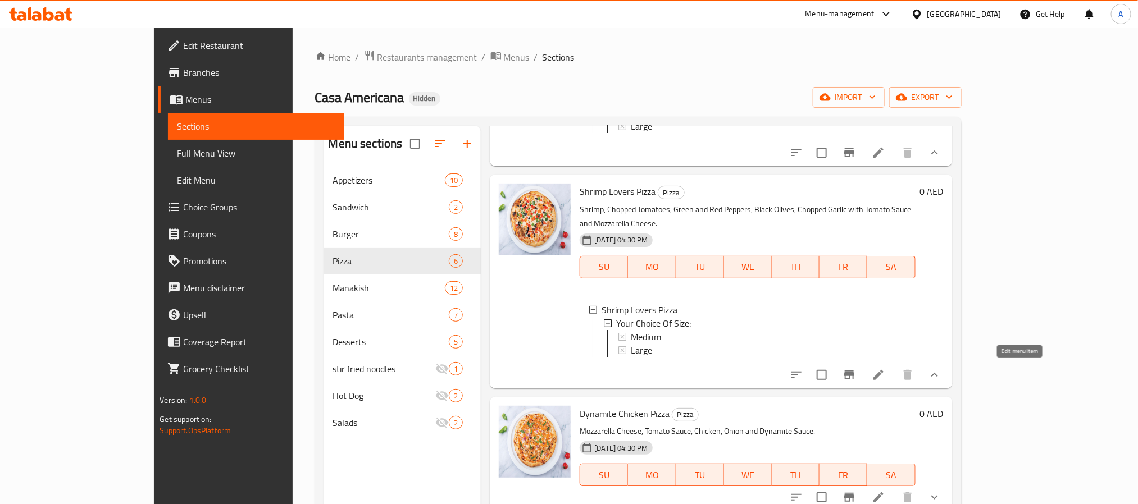
click at [885, 371] on icon at bounding box center [878, 374] width 13 height 13
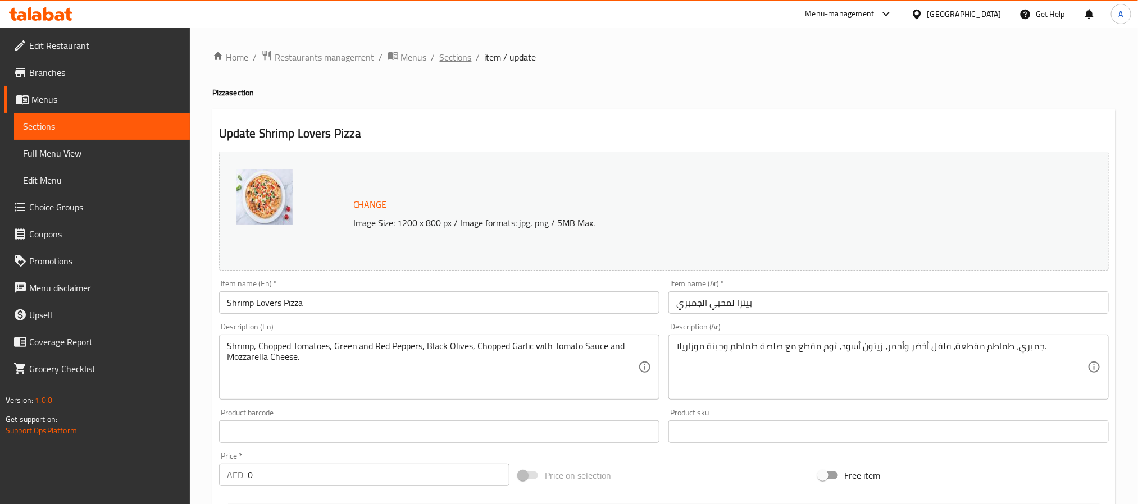
click at [463, 61] on span "Sections" at bounding box center [456, 57] width 32 height 13
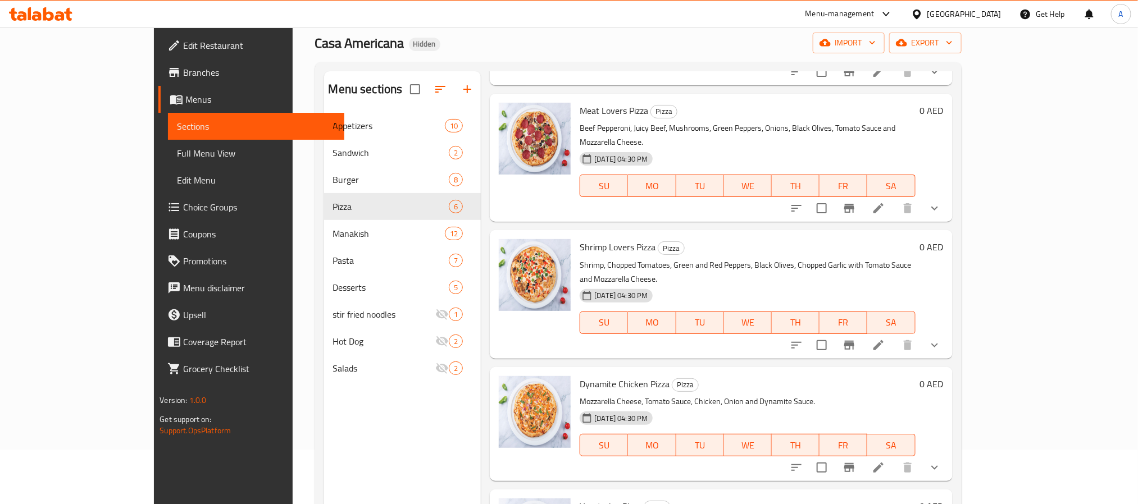
scroll to position [84, 0]
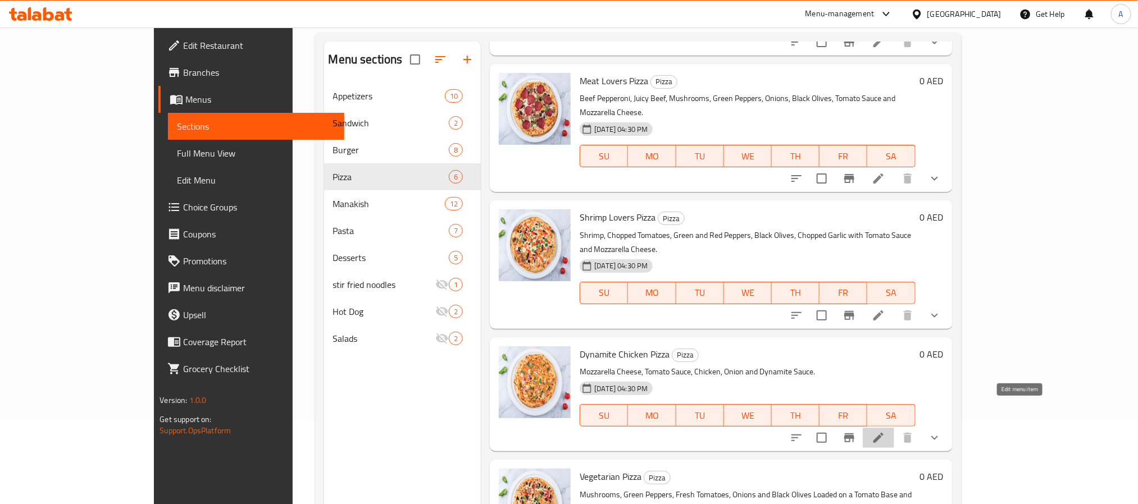
click at [885, 431] on icon at bounding box center [878, 437] width 13 height 13
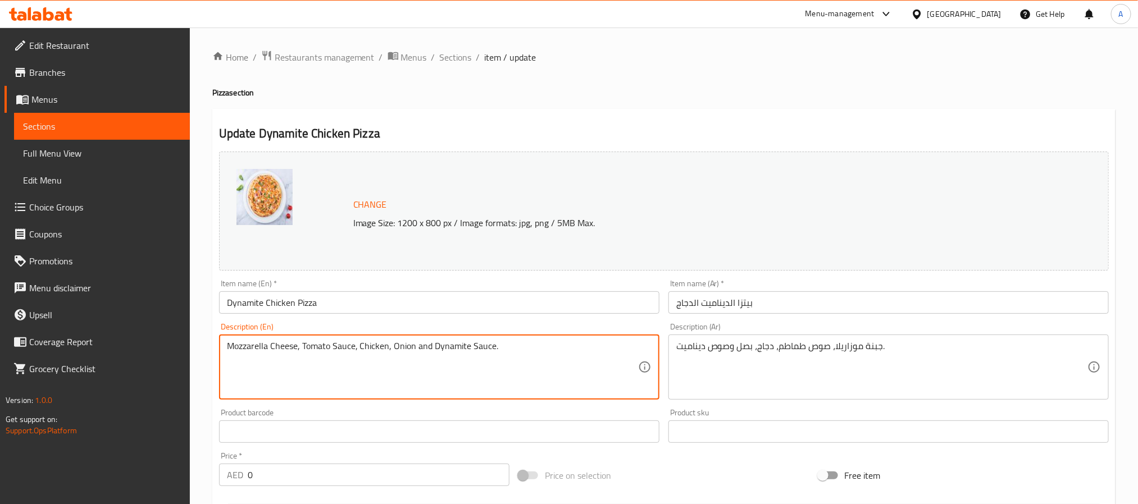
click at [408, 349] on textarea "Mozzarella Cheese, Tomato Sauce, Chicken, Onion and Dynamite Sauce." at bounding box center [432, 367] width 411 height 53
paste textarea "Tomato Base, Roasted Chicken, Mozzarella, Dynamite sauce"
click at [408, 349] on textarea "Tomato Base, Roasted Chicken, Mozzarella, Dynamite sauce" at bounding box center [432, 367] width 411 height 53
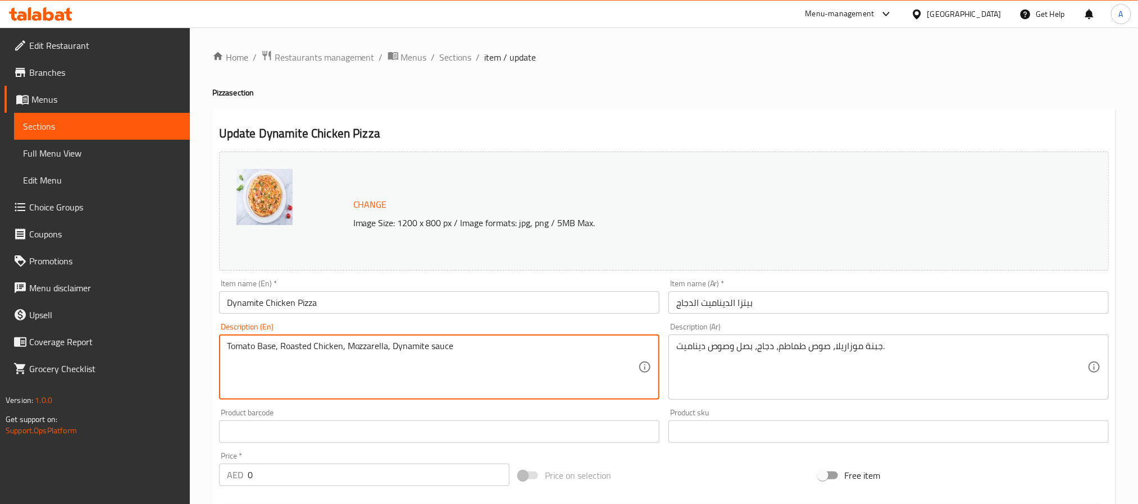
click at [408, 349] on textarea "Tomato Base, Roasted Chicken, Mozzarella, Dynamite sauce" at bounding box center [432, 367] width 411 height 53
type textarea "Tomato base, roasted chicken, mozzarella, dynamite sauce"
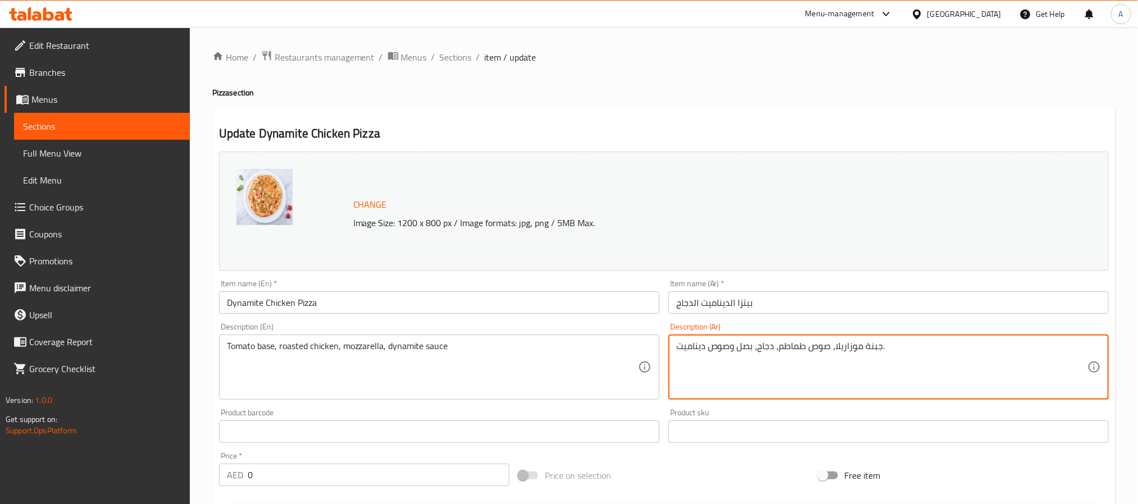
click at [778, 344] on textarea "جبنة موزاريلا، صوص طماطم، دجاج، بصل وصوص ديناميت." at bounding box center [881, 367] width 411 height 53
paste textarea "قاعدة طماطم، دجاج مشوي، موزاريلا، صلصة ديناميت"
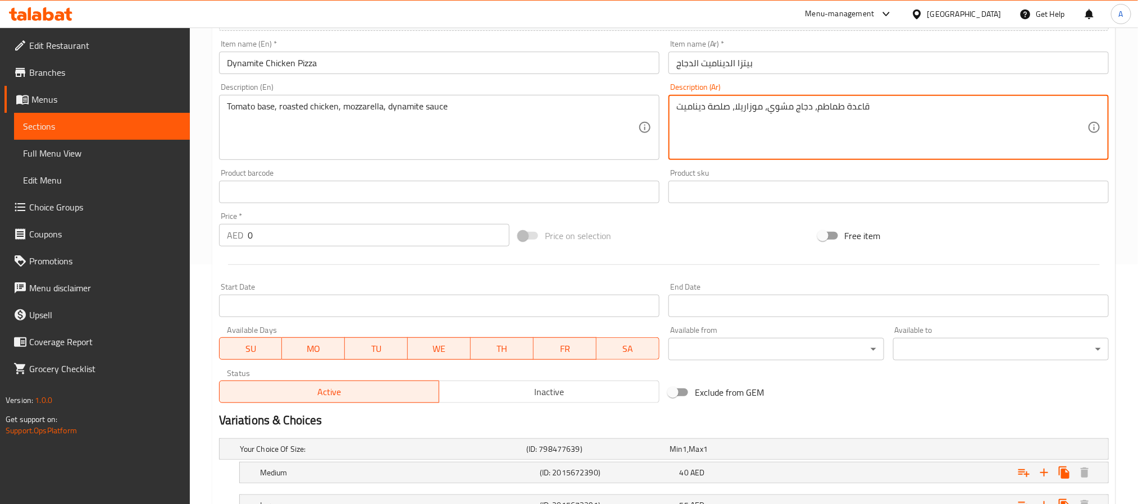
scroll to position [332, 0]
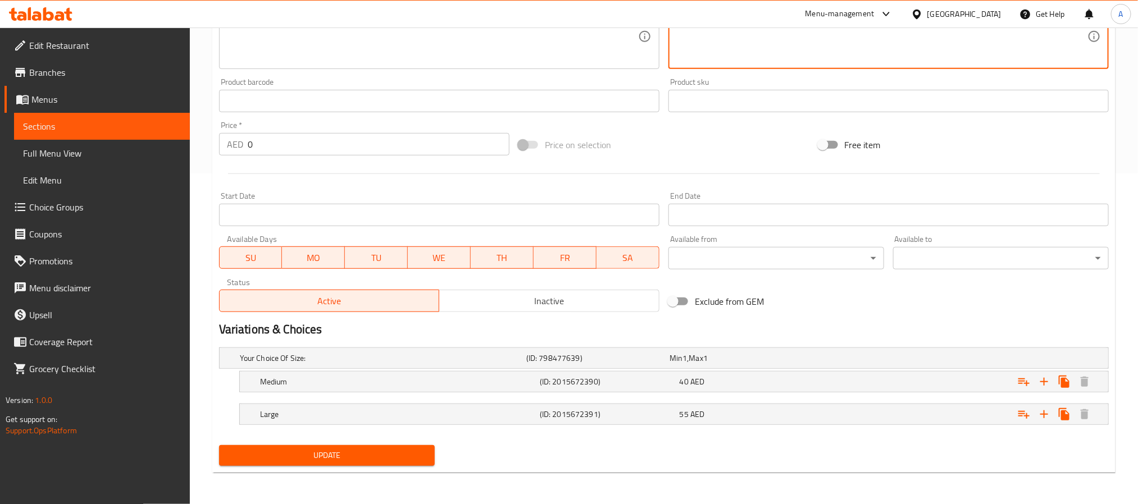
type textarea "قاعدة طماطم، دجاج مشوي، موزاريلا، صلصة ديناميت"
click at [415, 445] on div "Update" at bounding box center [327, 456] width 225 height 30
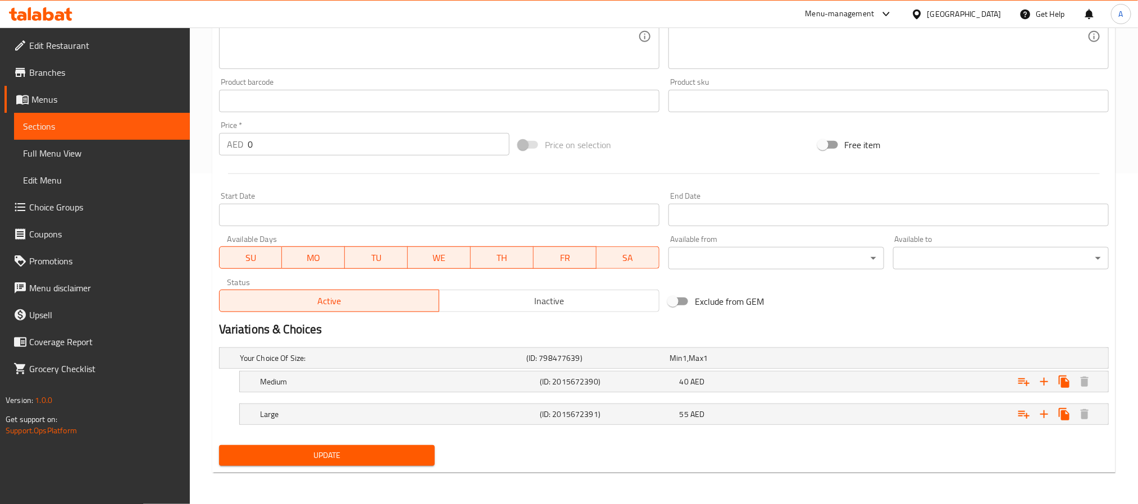
click at [404, 457] on span "Update" at bounding box center [327, 456] width 198 height 14
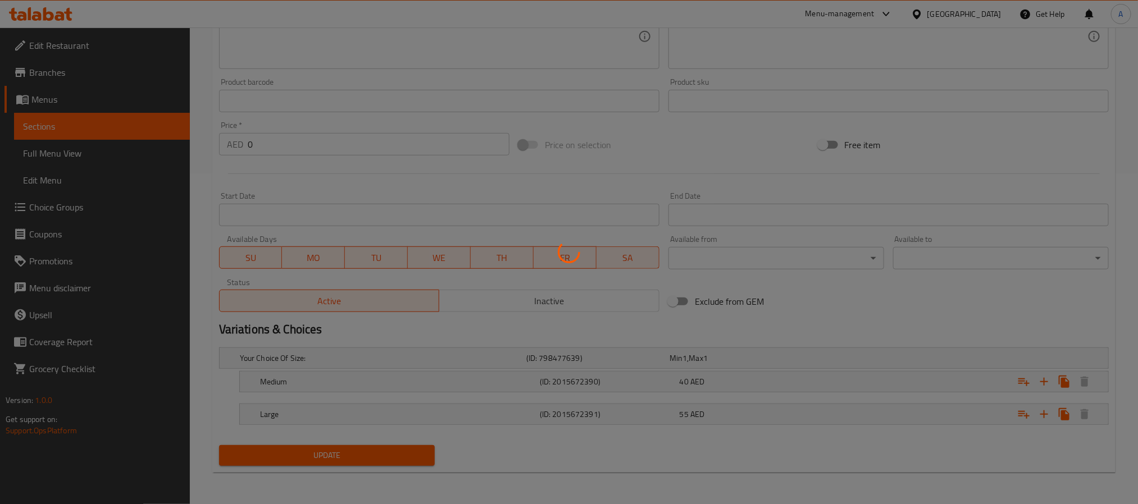
scroll to position [0, 0]
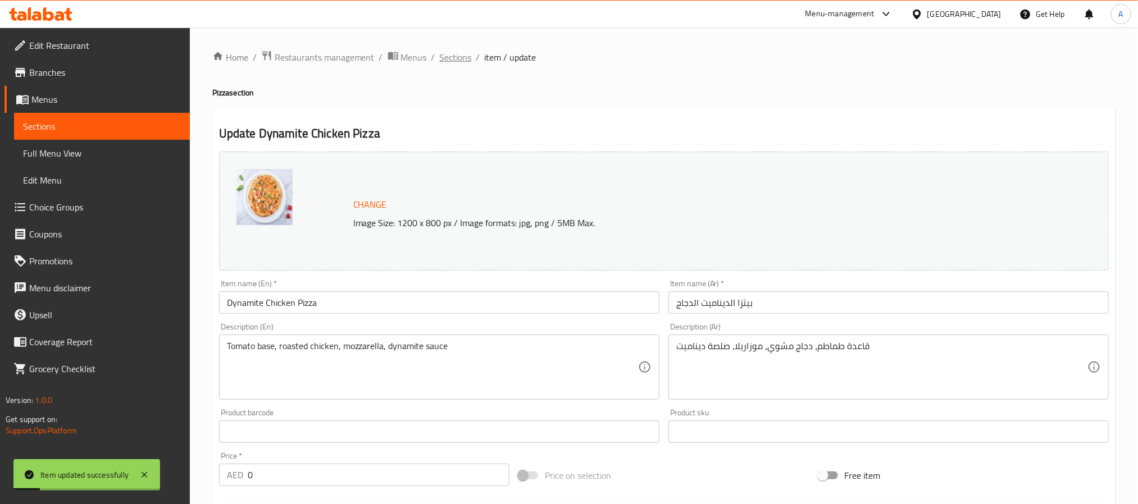
click at [452, 59] on span "Sections" at bounding box center [456, 57] width 32 height 13
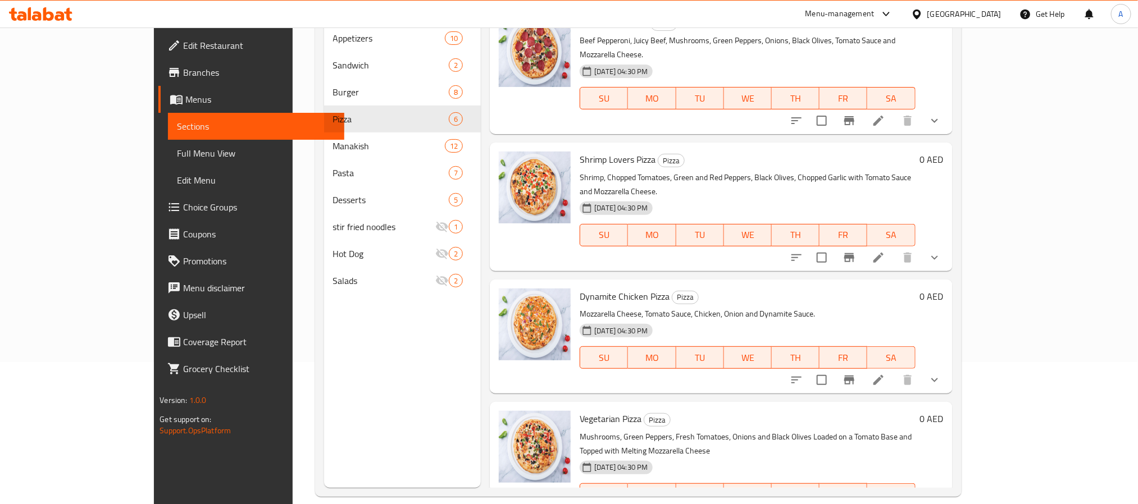
scroll to position [157, 0]
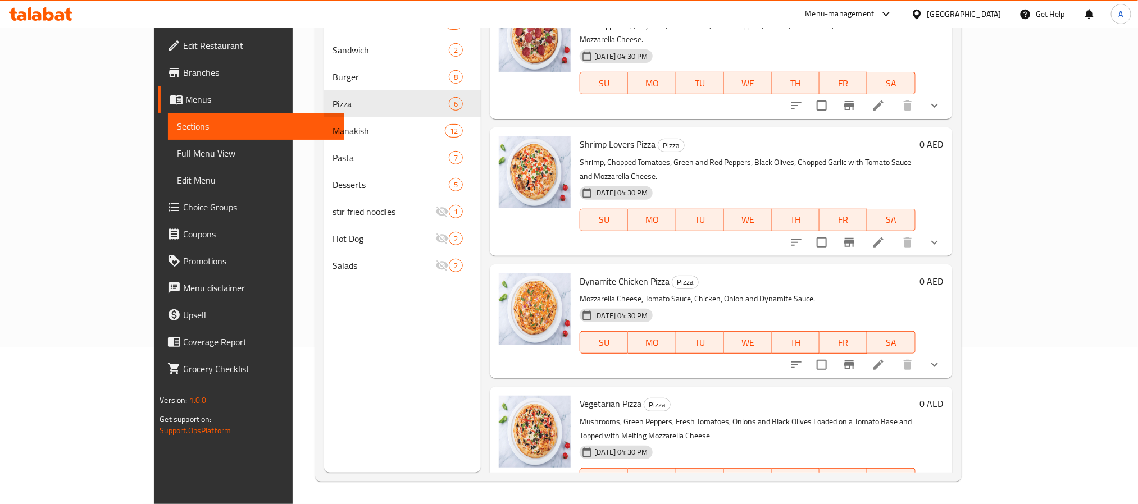
click at [948, 352] on button "show more" at bounding box center [934, 365] width 27 height 27
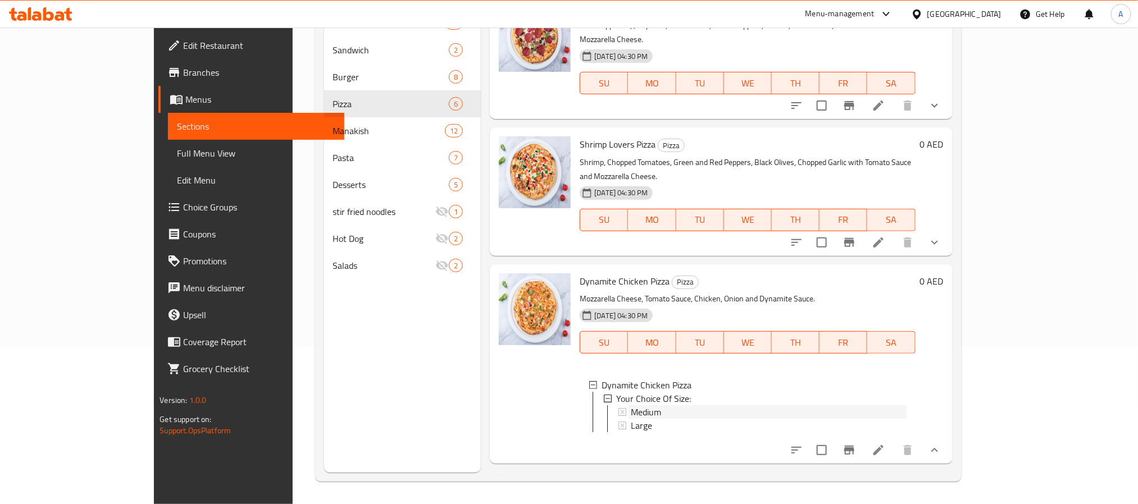
click at [657, 406] on div "Medium" at bounding box center [768, 412] width 275 height 13
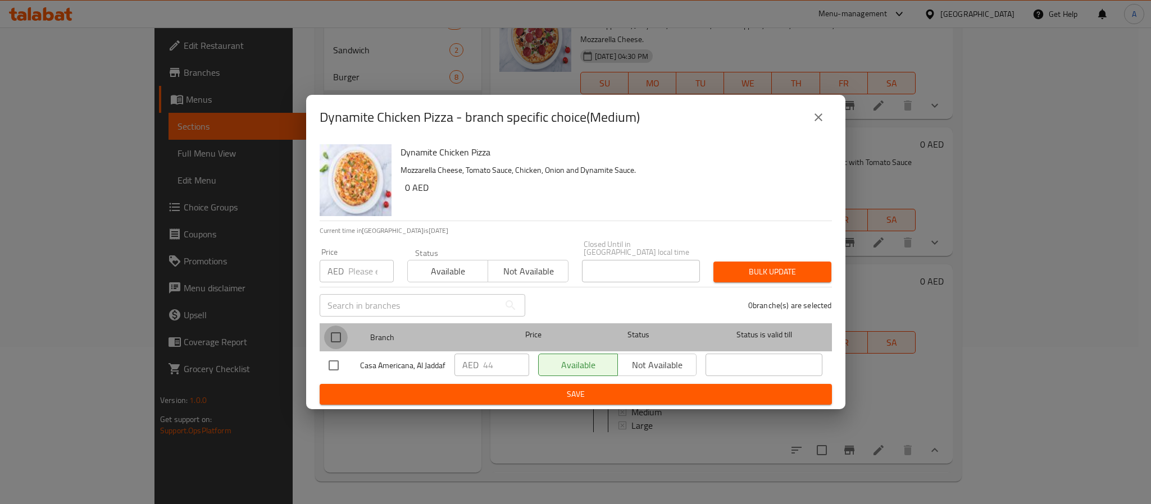
click at [341, 335] on input "checkbox" at bounding box center [336, 338] width 24 height 24
checkbox input "true"
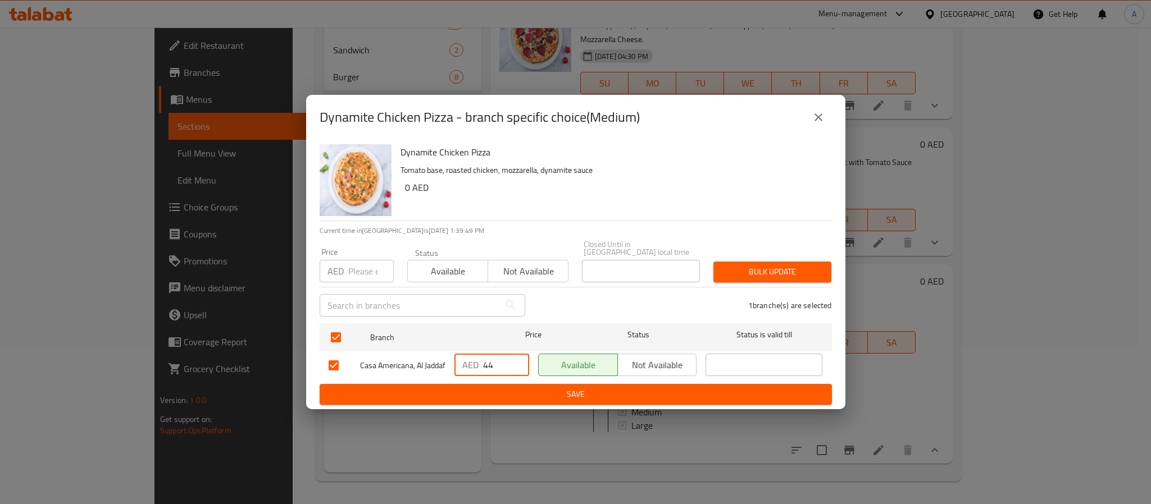
drag, startPoint x: 496, startPoint y: 358, endPoint x: 449, endPoint y: 361, distance: 47.3
click at [450, 361] on div "AED 44 ​" at bounding box center [492, 365] width 84 height 33
paste input "51.2"
type input "51.2"
click at [484, 402] on span "Save" at bounding box center [576, 395] width 494 height 14
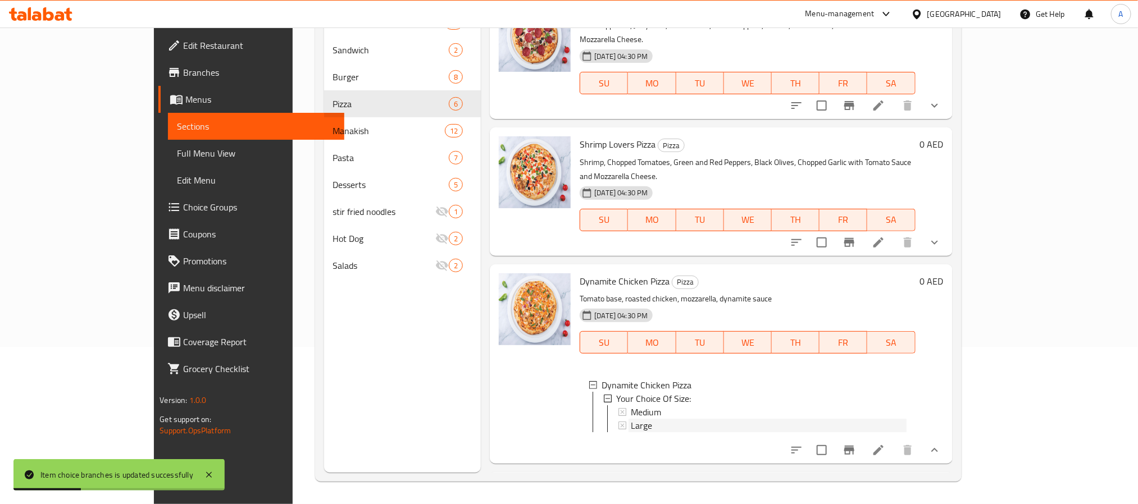
click at [631, 419] on span "Large" at bounding box center [641, 425] width 21 height 13
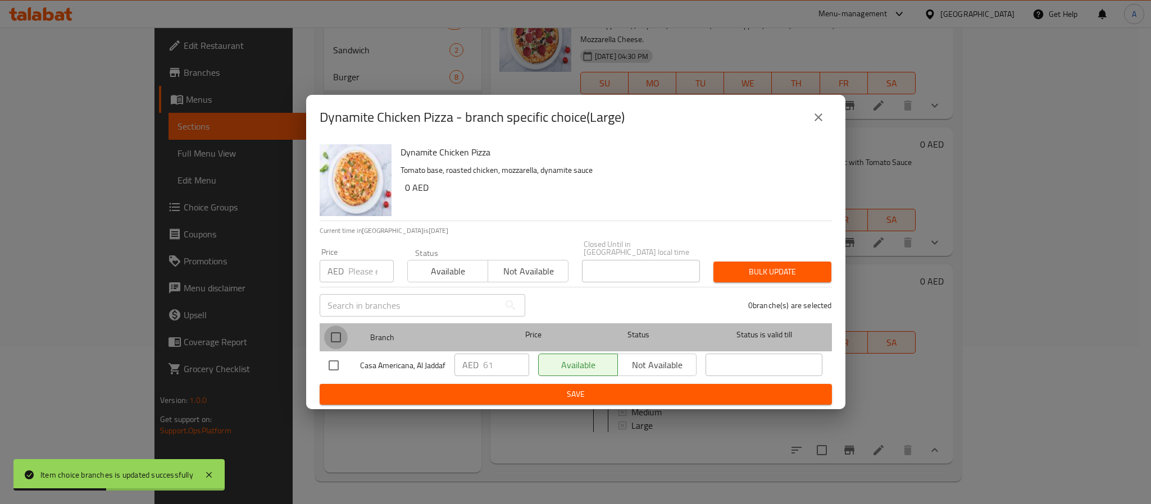
click at [335, 330] on input "checkbox" at bounding box center [336, 338] width 24 height 24
checkbox input "true"
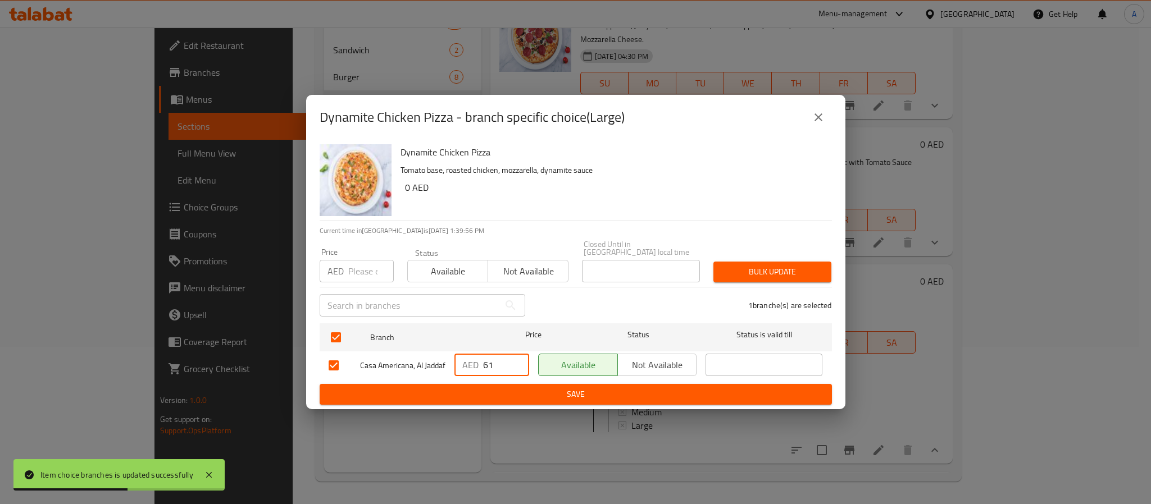
drag, startPoint x: 496, startPoint y: 356, endPoint x: 447, endPoint y: 352, distance: 49.6
click at [447, 352] on div "Casa Americana, Al Jaddaf AED 61 ​ Available Not available ​" at bounding box center [575, 365] width 503 height 33
paste input "70.4"
type input "70.4"
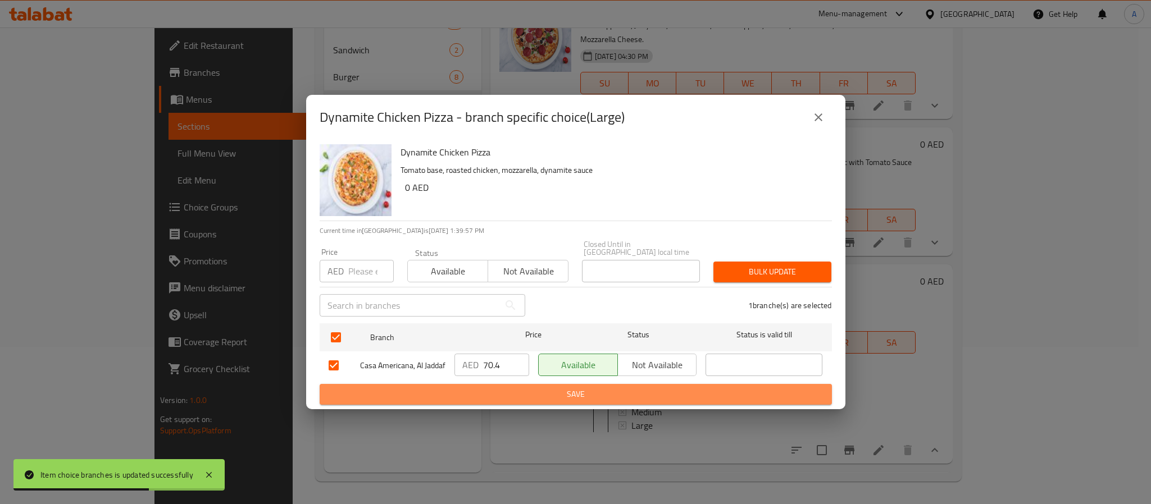
click at [475, 398] on span "Save" at bounding box center [576, 395] width 494 height 14
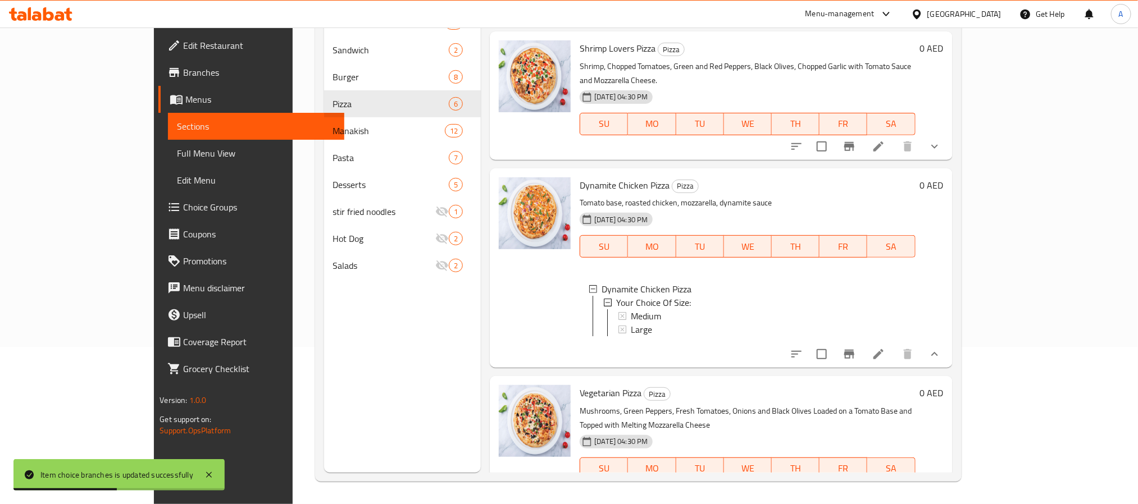
scroll to position [357, 0]
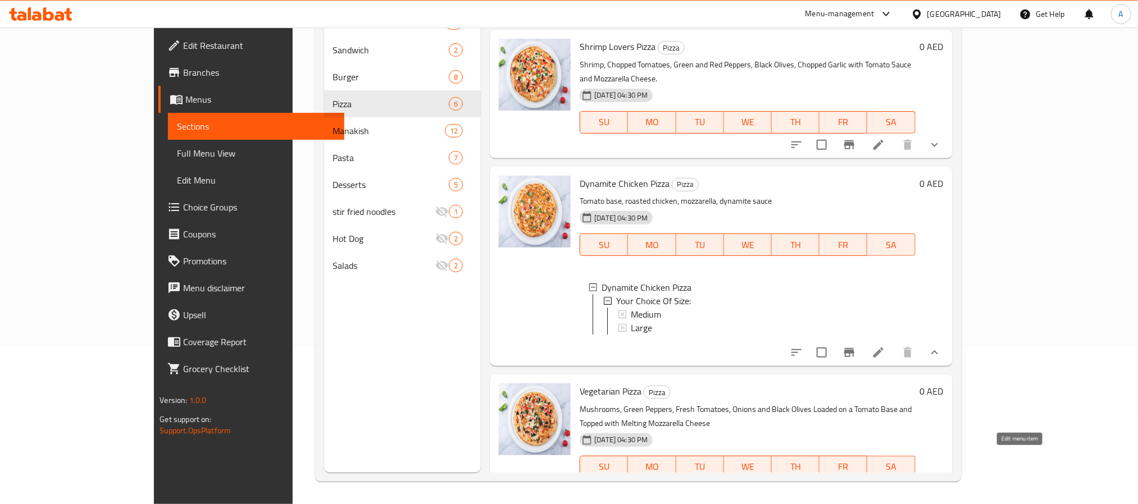
click at [885, 483] on icon at bounding box center [878, 489] width 13 height 13
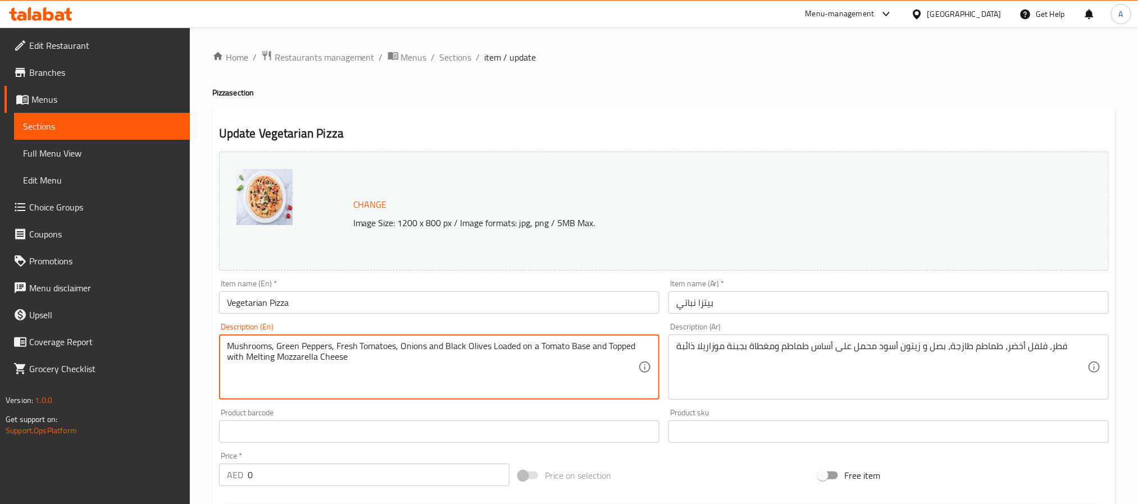
click at [416, 349] on textarea "Mushrooms, Green Peppers, Fresh Tomatoes, Onions and Black Olives Loaded on a T…" at bounding box center [432, 367] width 411 height 53
paste textarea "Tomato Sauce, Green Pepper, Tomato, Onion, Olives, Mushroom, Mozzarella, basil"
click at [416, 349] on textarea "Tomato Sauce, Green Pepper, Tomato, Onion, Olives, Mushroom, Mozzarella, basil" at bounding box center [432, 367] width 411 height 53
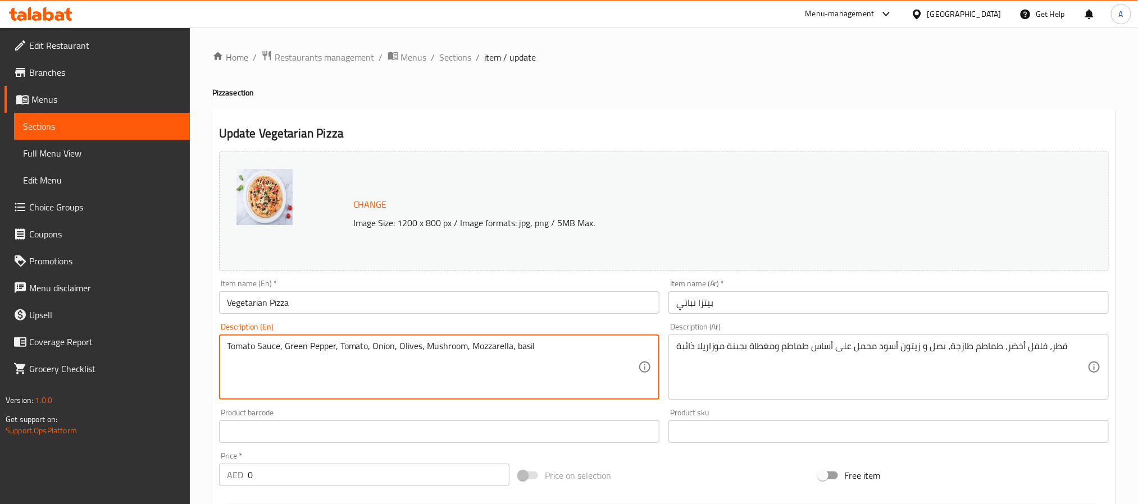
click at [416, 349] on textarea "Tomato Sauce, Green Pepper, Tomato, Onion, Olives, Mushroom, Mozzarella, basil" at bounding box center [432, 367] width 411 height 53
type textarea "Tomato sauce, green pepper, tomato, onion, olives, mushroom, mozzarella, basil"
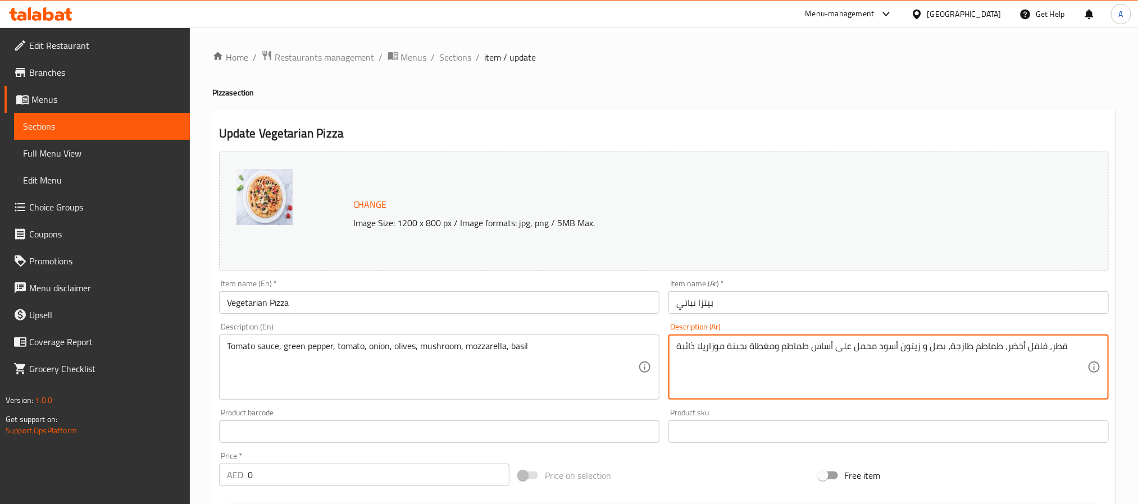
click at [793, 343] on textarea "فطر، فلفل أخضر، طماطم طازجة، بصل و زيتون أسود محمل على أساس طماطم ومغطاة بجبنة …" at bounding box center [881, 367] width 411 height 53
paste textarea "صلصة الطماطم، الفلفل الأخضر، الطماطم، البصل، الزيتون، الفطر، الموزاريلا، الريحان"
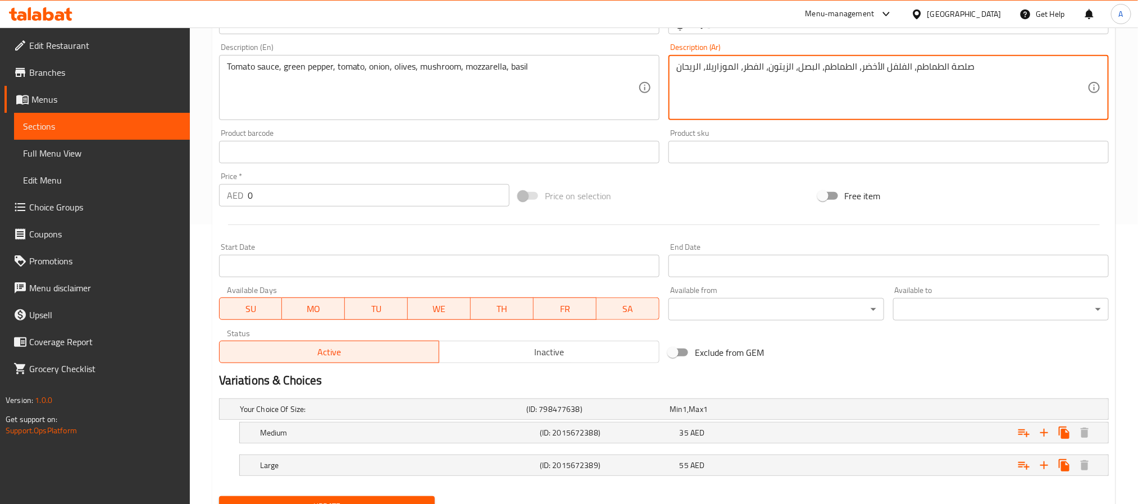
scroll to position [332, 0]
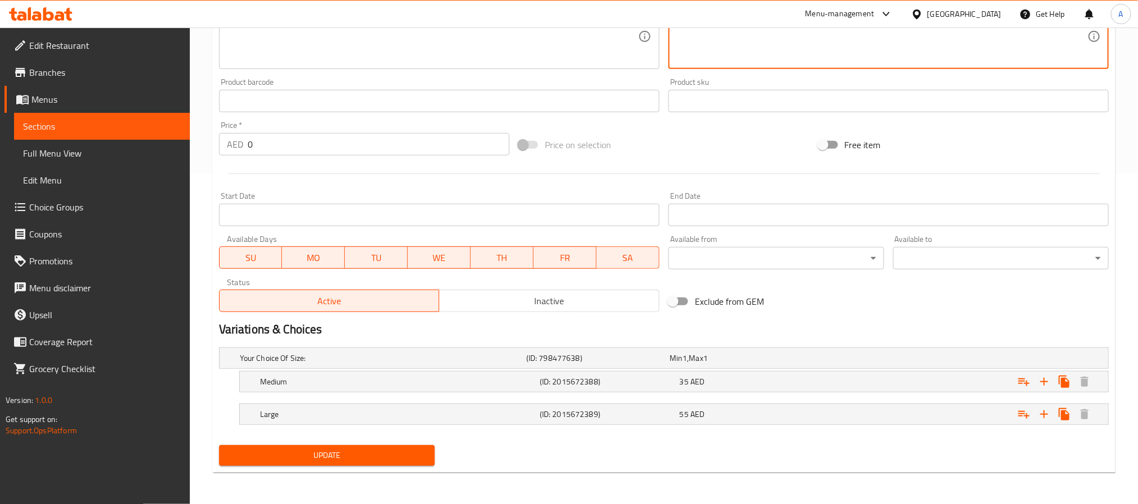
type textarea "صلصة الطماطم، الفلفل الأخضر، الطماطم، البصل، الزيتون، الفطر، الموزاريلا، الريحان"
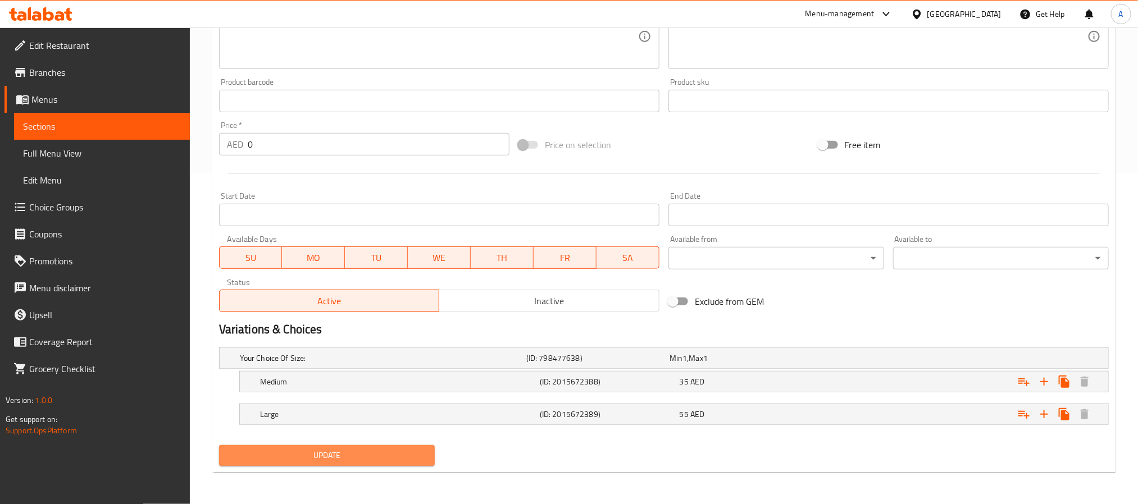
click at [400, 452] on span "Update" at bounding box center [327, 456] width 198 height 14
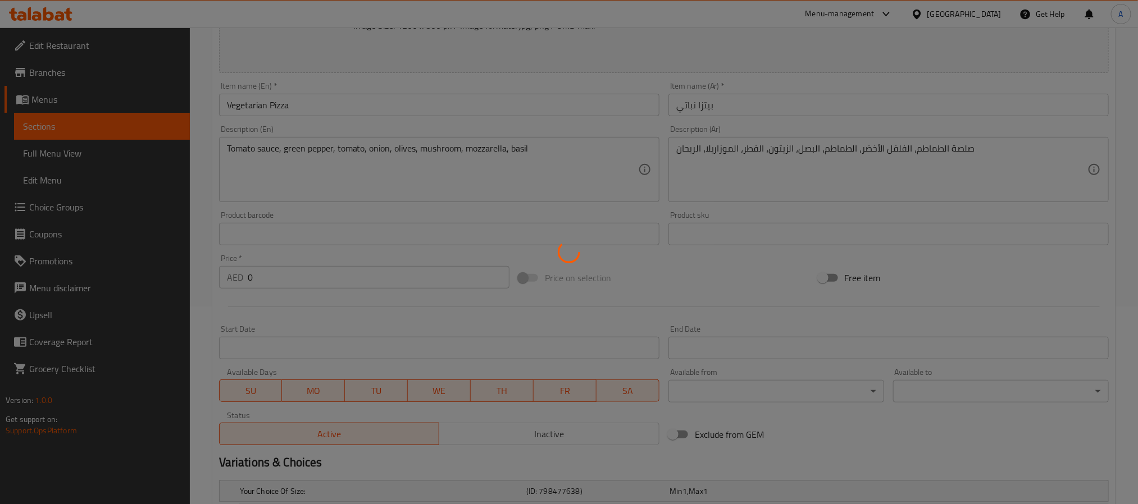
scroll to position [0, 0]
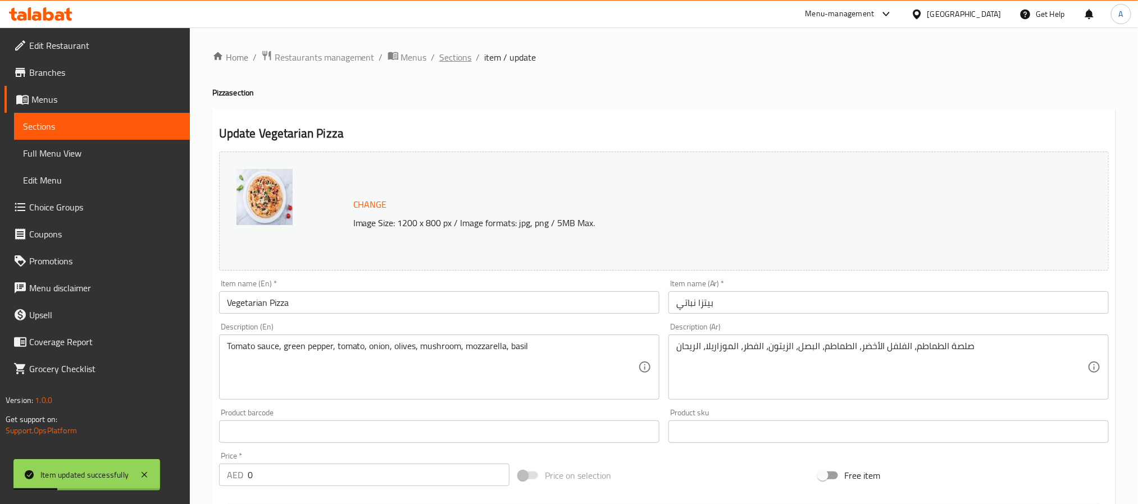
click at [440, 58] on span "Sections" at bounding box center [456, 57] width 32 height 13
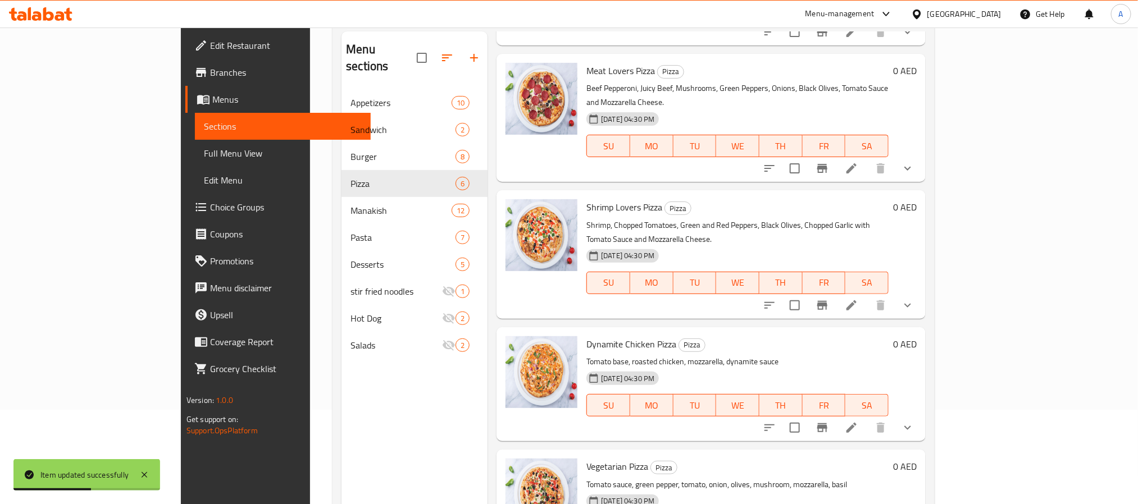
scroll to position [157, 0]
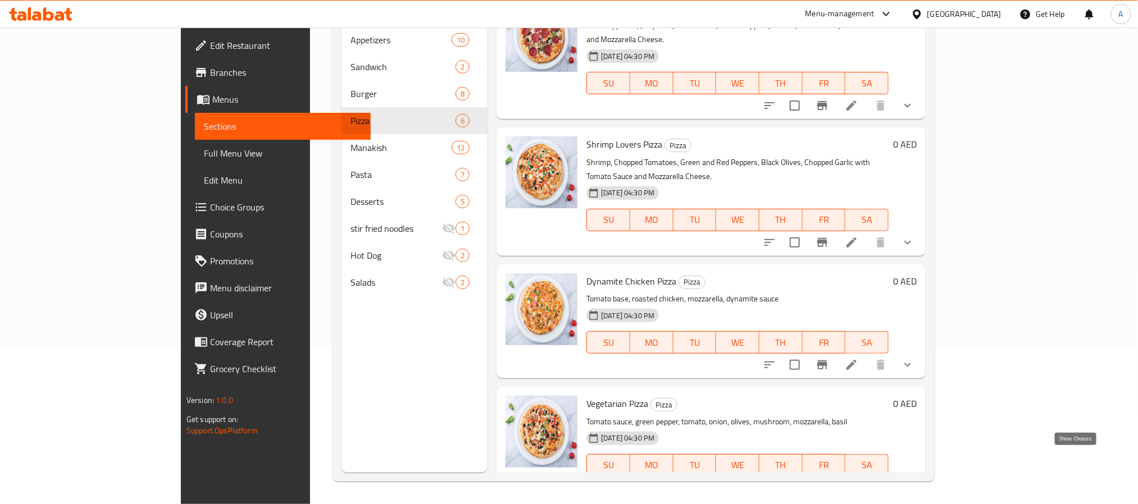
click at [914, 481] on icon "show more" at bounding box center [907, 487] width 13 height 13
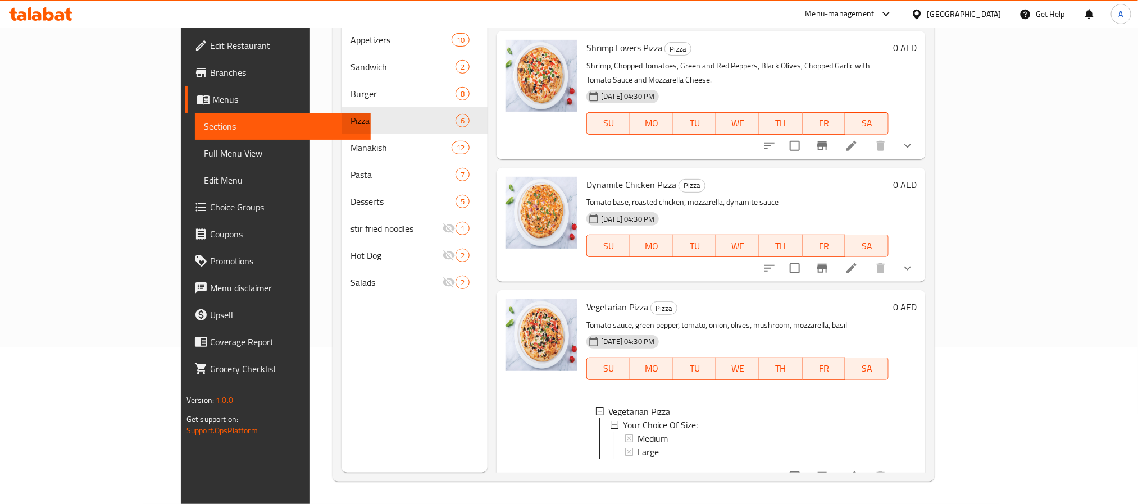
scroll to position [357, 0]
click at [637, 431] on span "Medium" at bounding box center [652, 437] width 30 height 13
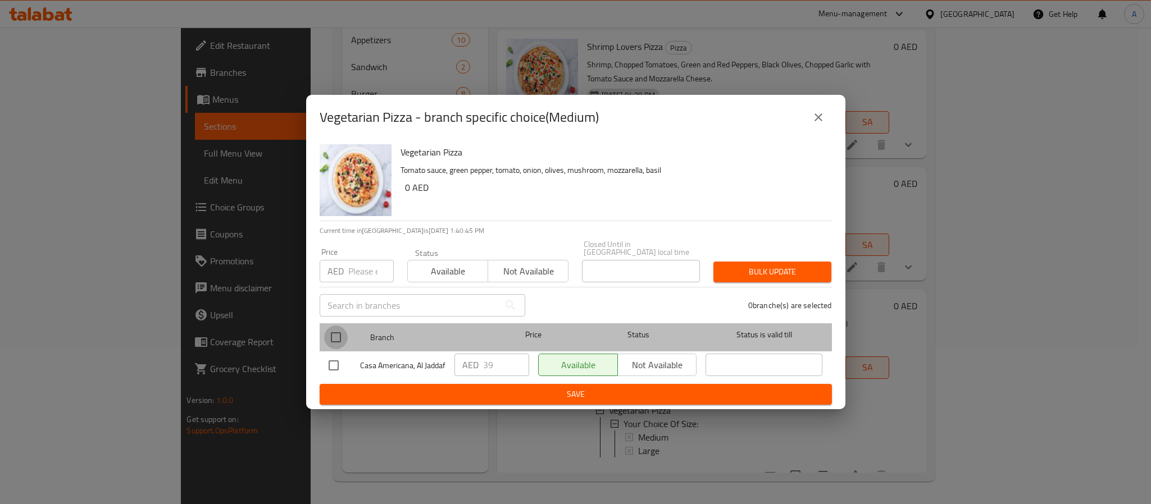
click at [334, 333] on input "checkbox" at bounding box center [336, 338] width 24 height 24
checkbox input "true"
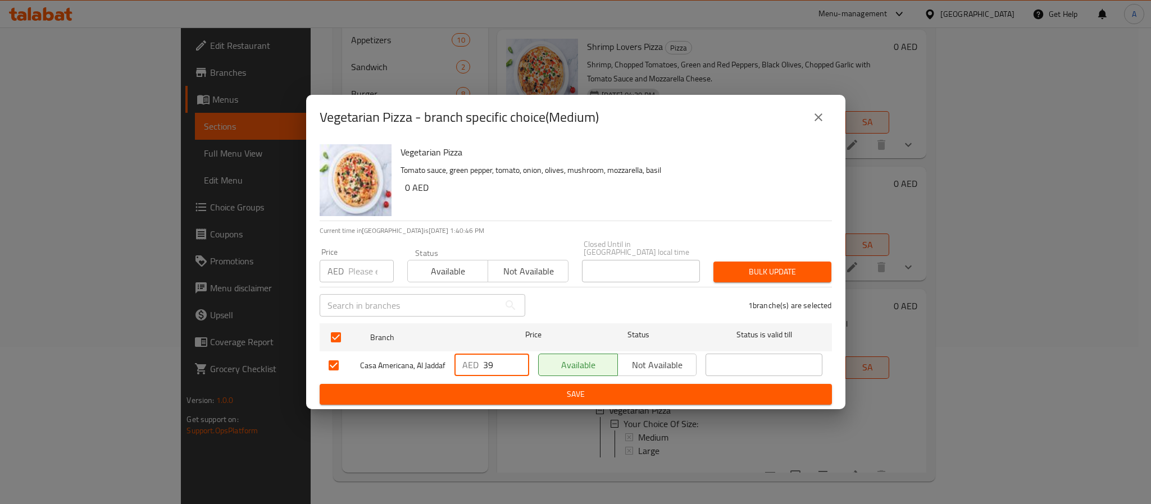
drag, startPoint x: 496, startPoint y: 357, endPoint x: 453, endPoint y: 354, distance: 42.8
click at [454, 354] on div "AED 39 ​" at bounding box center [491, 365] width 75 height 22
paste input "8.4"
type input "38.4"
click at [489, 398] on span "Save" at bounding box center [576, 395] width 494 height 14
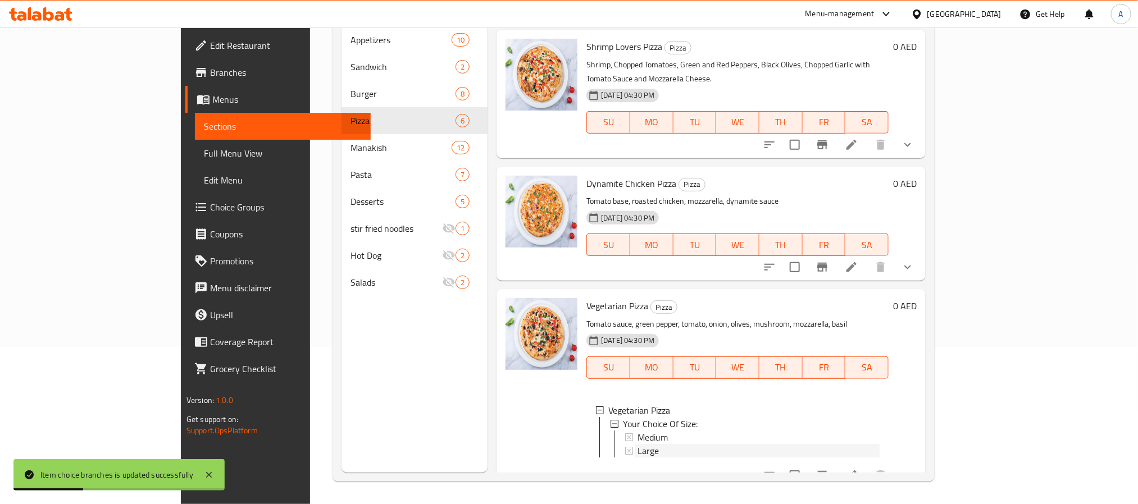
click at [657, 444] on div "Large" at bounding box center [758, 450] width 242 height 13
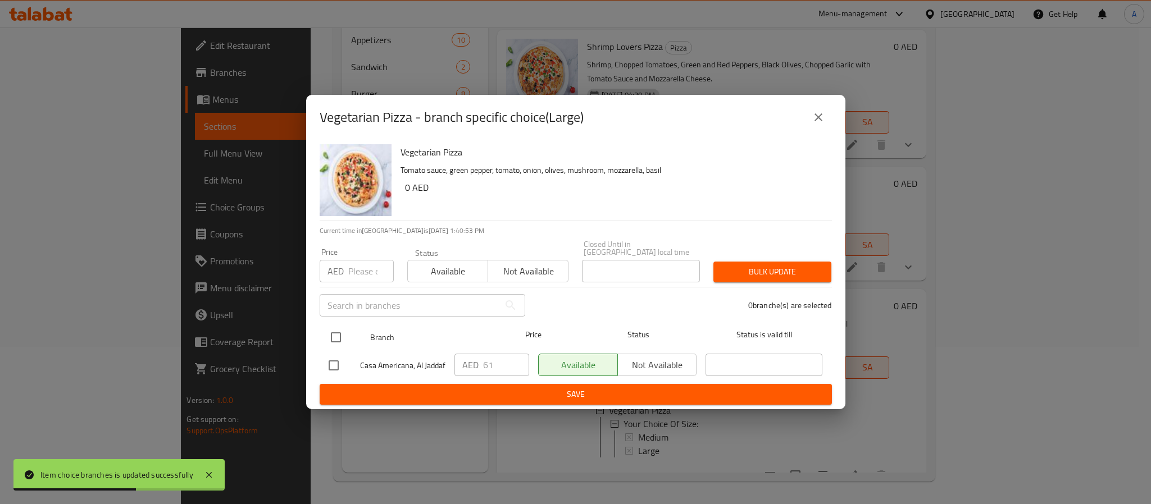
click at [334, 334] on input "checkbox" at bounding box center [336, 338] width 24 height 24
checkbox input "true"
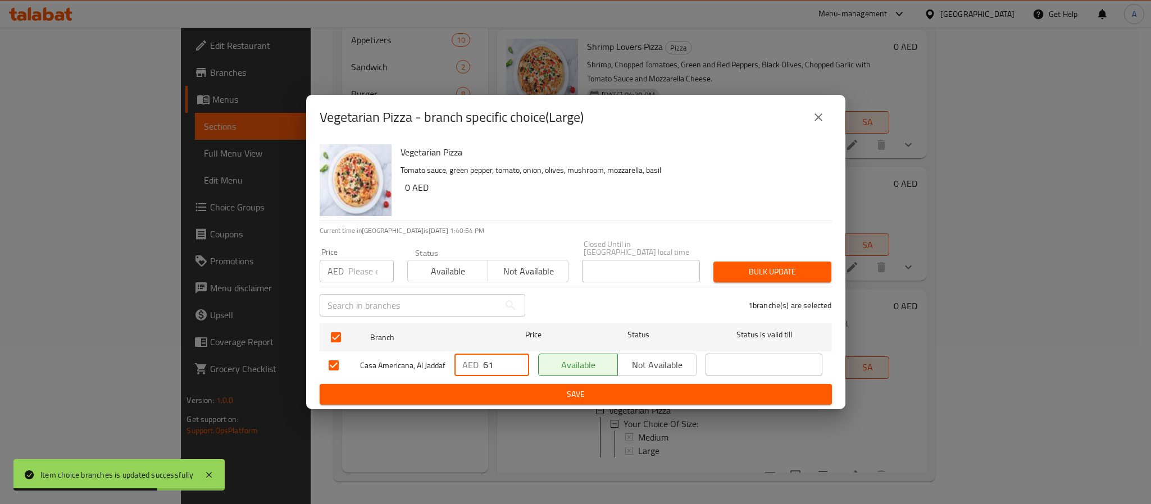
drag, startPoint x: 491, startPoint y: 359, endPoint x: 466, endPoint y: 361, distance: 25.3
click at [466, 361] on div "AED 61 ​" at bounding box center [491, 365] width 75 height 22
paste input "4"
type input "64"
click at [500, 391] on button "Save" at bounding box center [576, 394] width 512 height 21
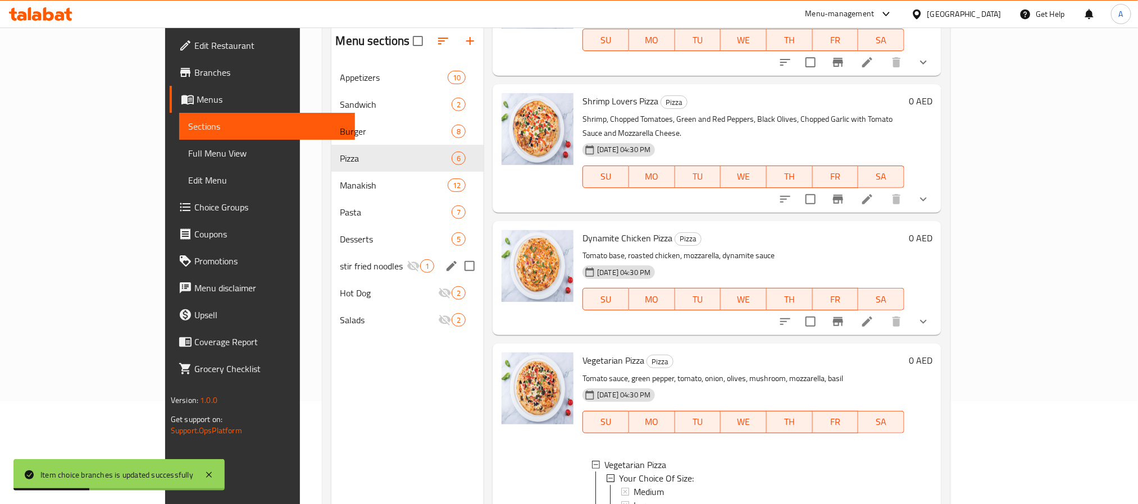
scroll to position [73, 0]
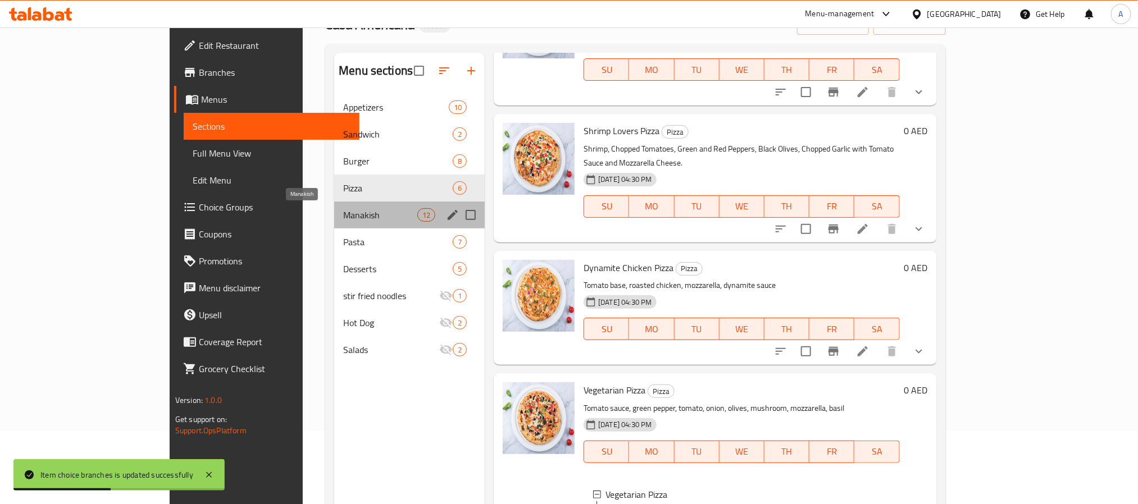
click at [343, 213] on span "Manakish" at bounding box center [380, 214] width 74 height 13
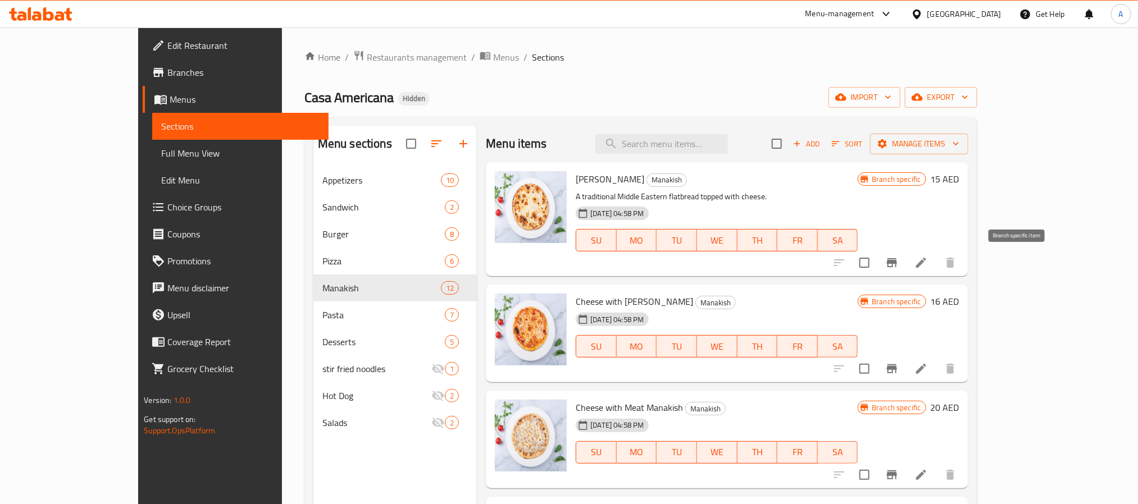
click at [899, 260] on icon "Branch-specific-item" at bounding box center [891, 262] width 13 height 13
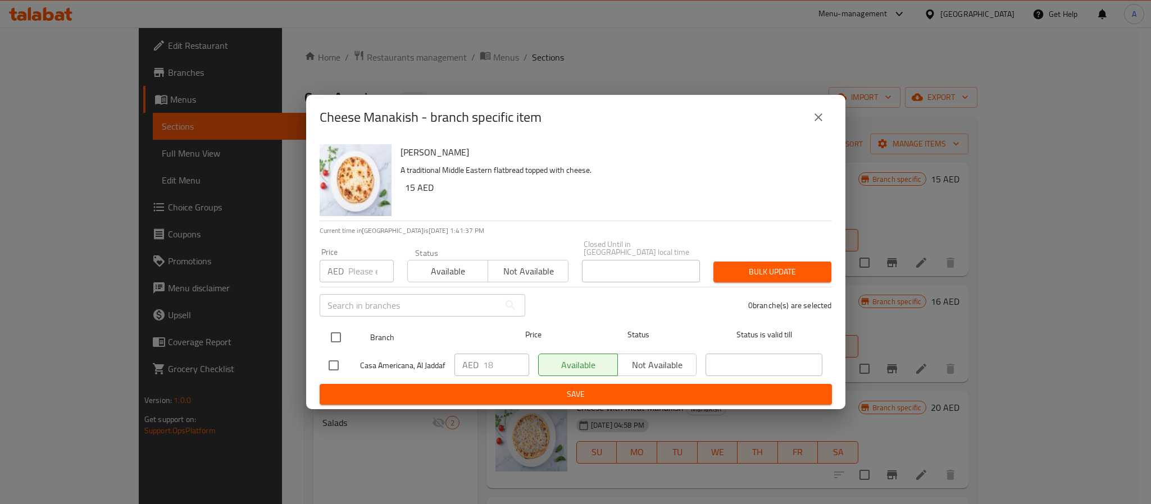
click at [335, 330] on input "checkbox" at bounding box center [336, 338] width 24 height 24
checkbox input "true"
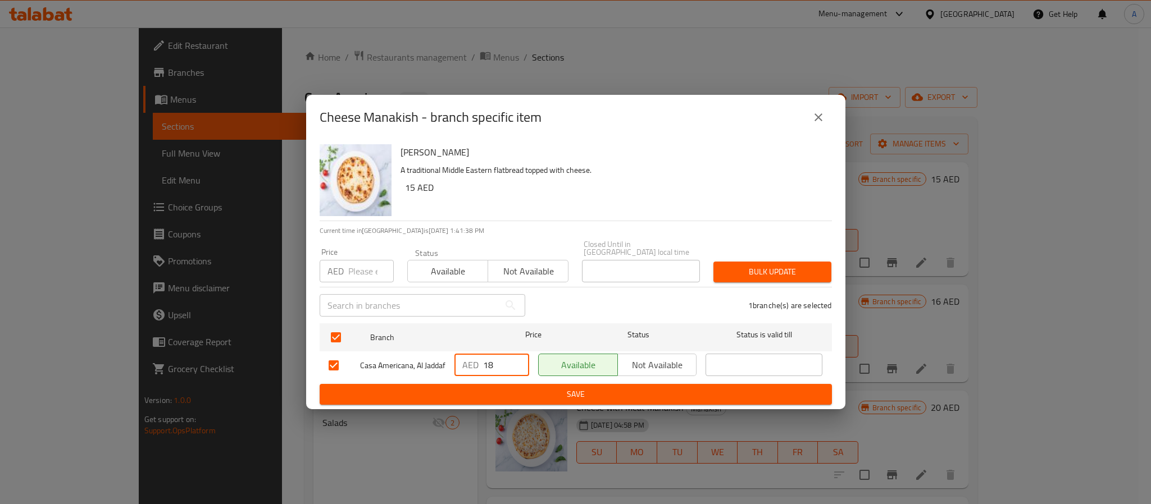
drag, startPoint x: 506, startPoint y: 361, endPoint x: 474, endPoint y: 356, distance: 32.4
click at [474, 356] on div "AED 18 ​" at bounding box center [491, 365] width 75 height 22
paste input "9.2"
type input "19.2"
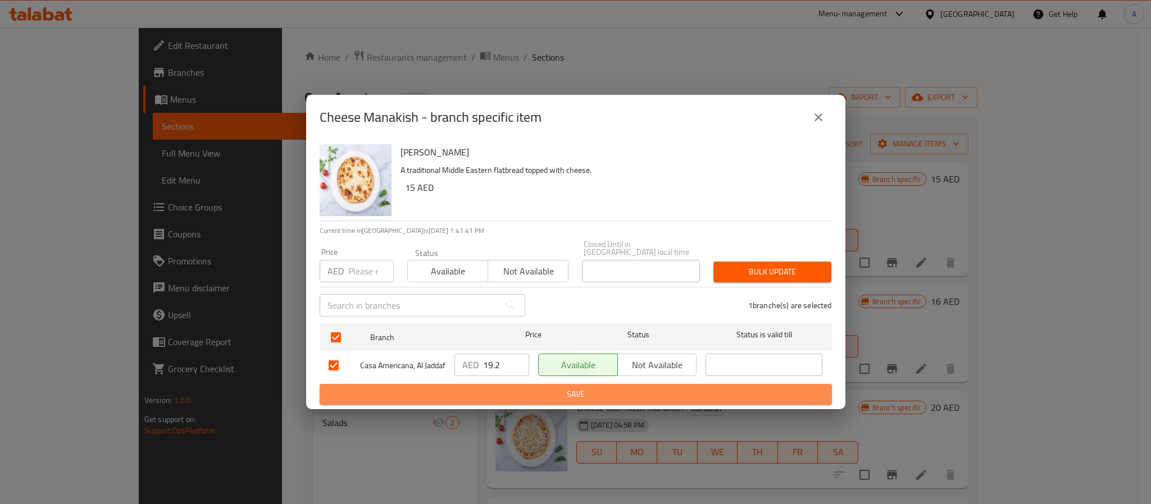
click at [580, 396] on span "Save" at bounding box center [576, 395] width 494 height 14
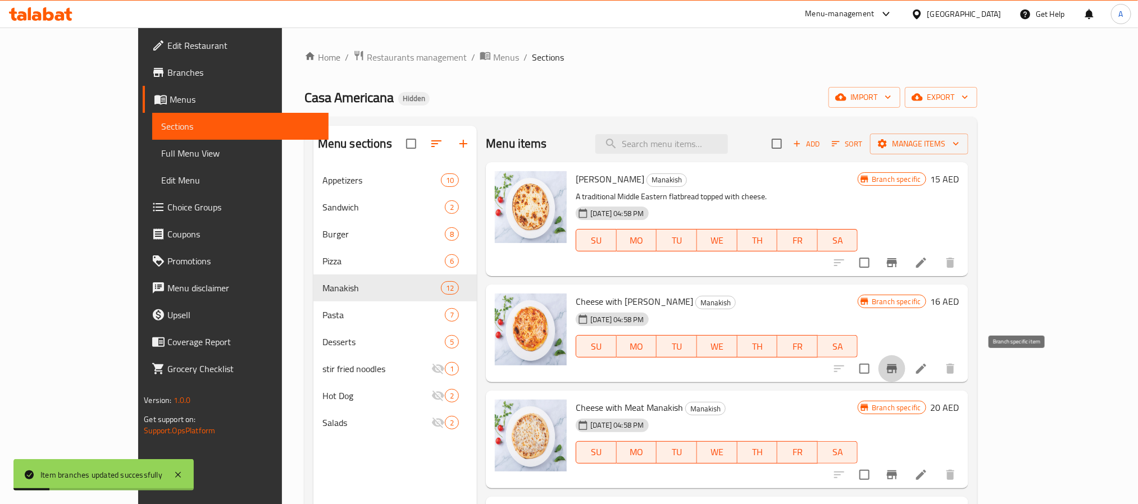
click at [897, 367] on icon "Branch-specific-item" at bounding box center [892, 369] width 10 height 9
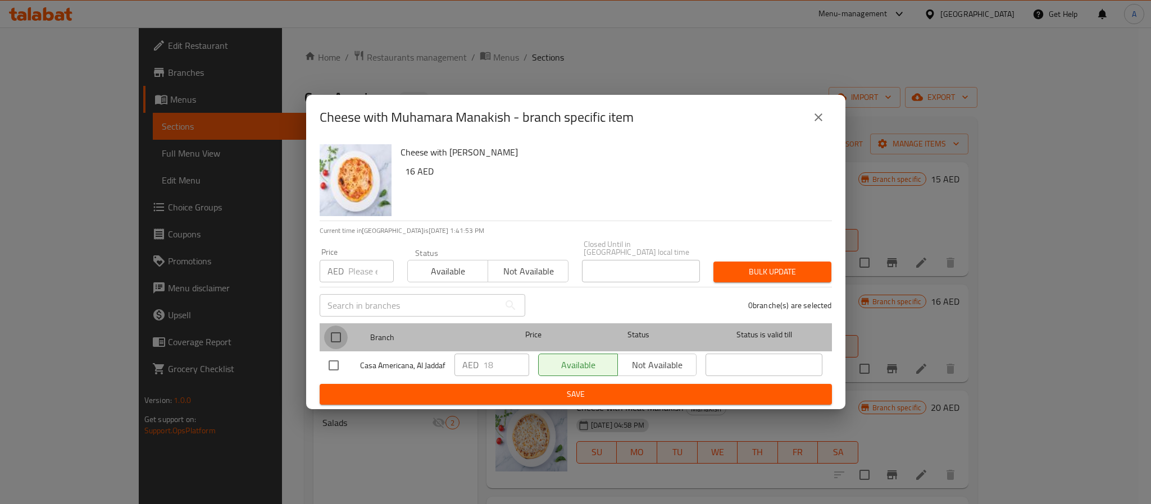
click at [335, 335] on input "checkbox" at bounding box center [336, 338] width 24 height 24
checkbox input "true"
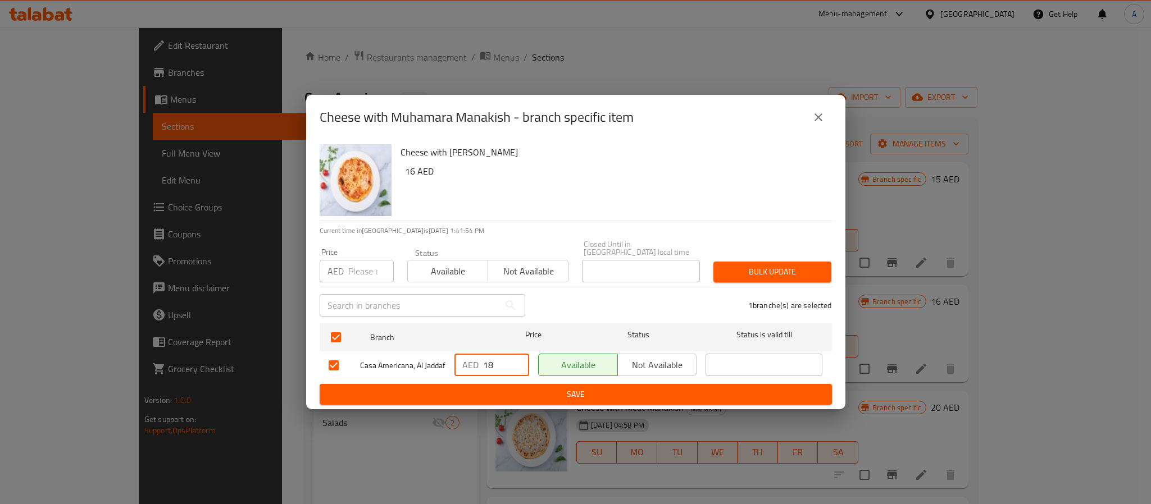
drag, startPoint x: 496, startPoint y: 354, endPoint x: 458, endPoint y: 354, distance: 37.6
click at [458, 354] on div "AED 18 ​" at bounding box center [491, 365] width 75 height 22
paste input "9.2"
type input "19.2"
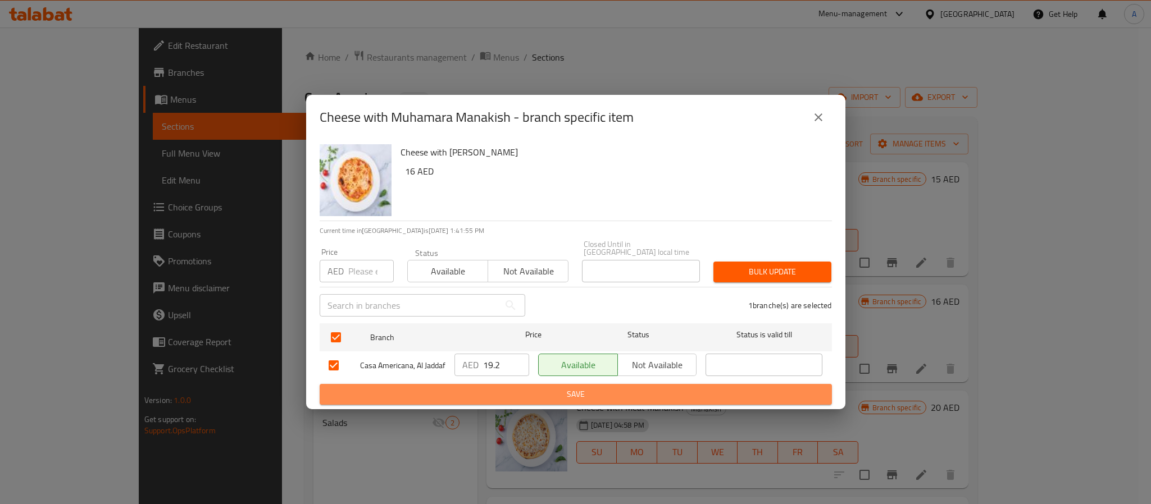
click at [482, 393] on span "Save" at bounding box center [576, 395] width 494 height 14
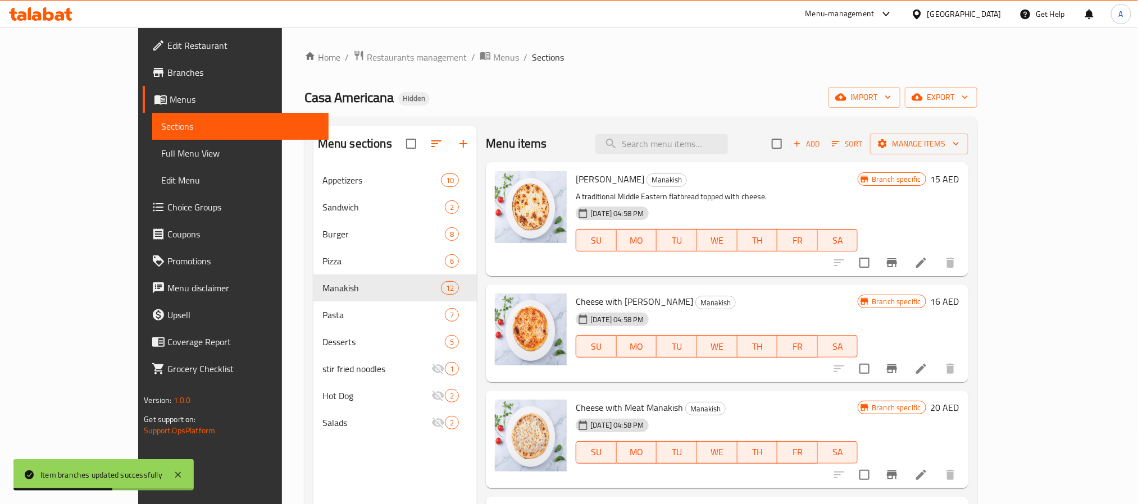
scroll to position [84, 0]
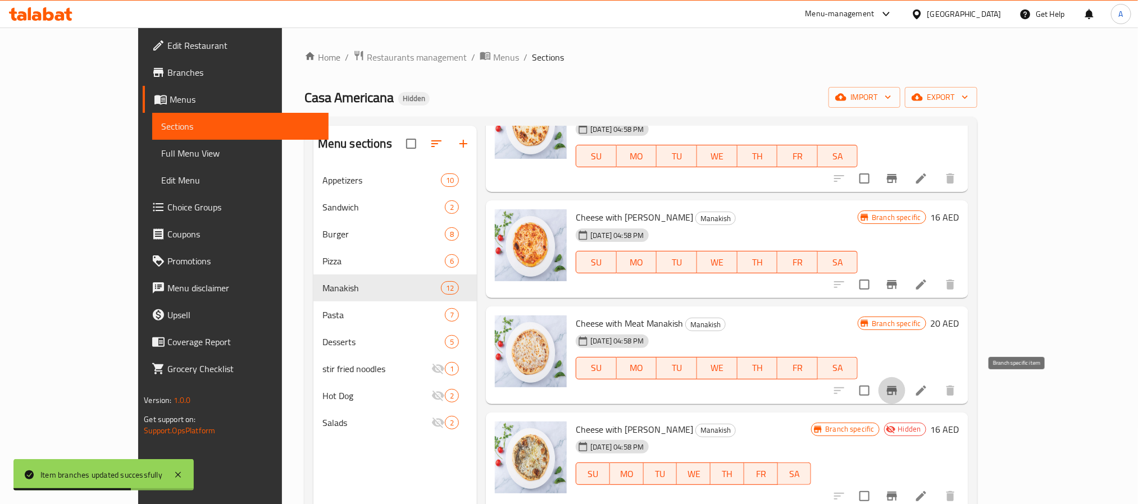
click at [899, 386] on icon "Branch-specific-item" at bounding box center [891, 390] width 13 height 13
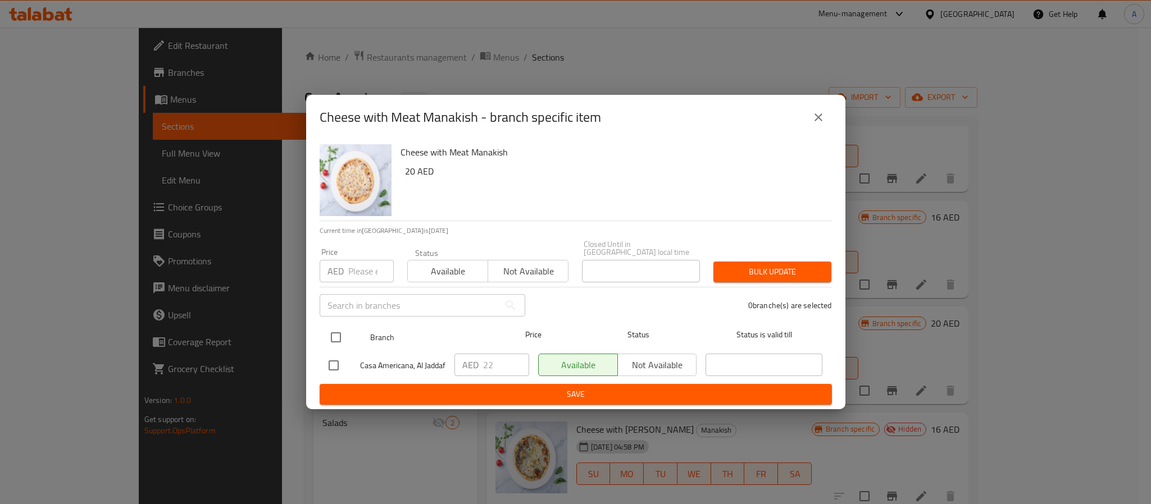
click at [336, 335] on input "checkbox" at bounding box center [336, 338] width 24 height 24
checkbox input "true"
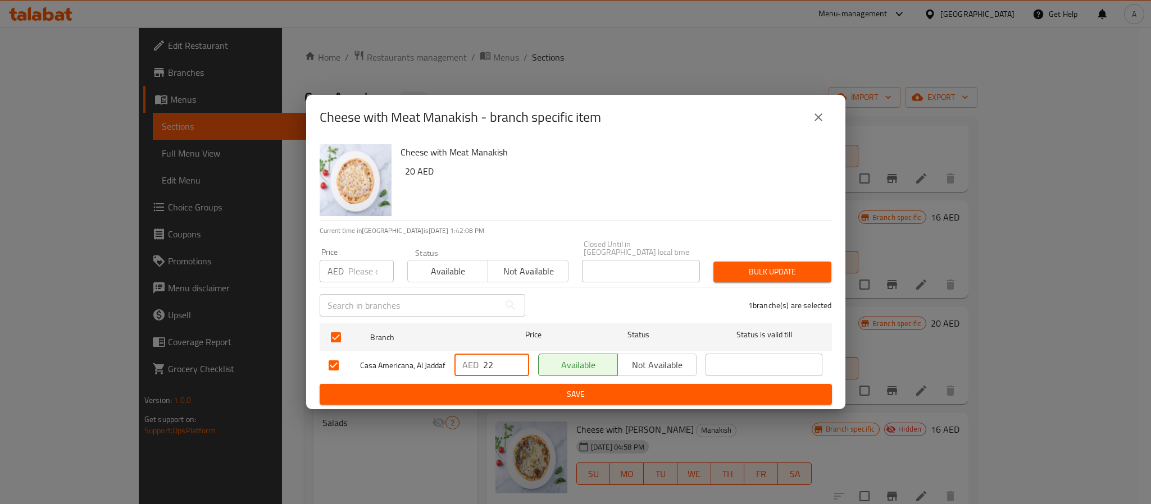
drag, startPoint x: 495, startPoint y: 357, endPoint x: 435, endPoint y: 353, distance: 60.8
click at [435, 353] on div "Casa Americana, Al Jaddaf AED 22 ​ Available Not available ​" at bounding box center [575, 365] width 503 height 33
paste input "19."
type input "19.2"
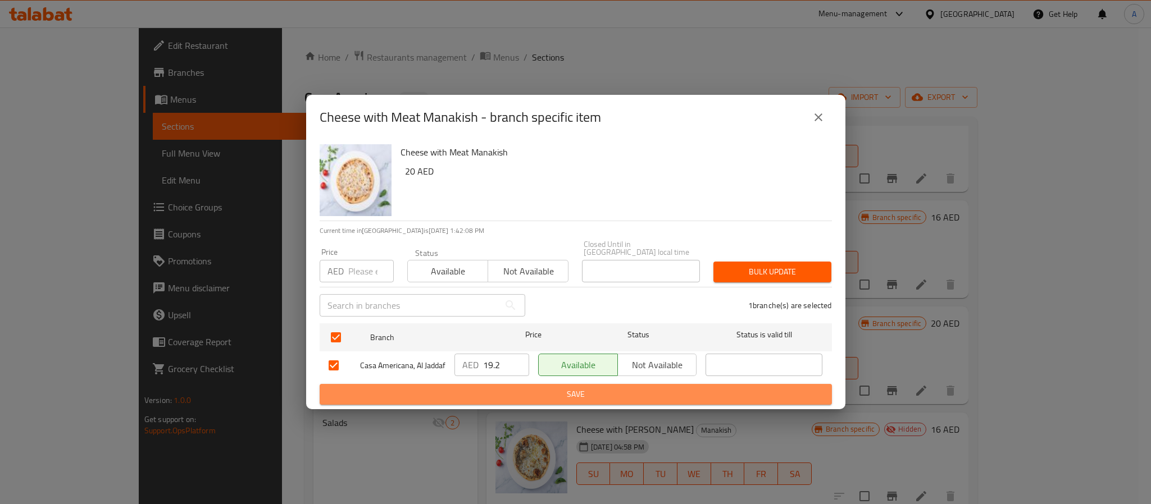
click at [482, 402] on span "Save" at bounding box center [576, 395] width 494 height 14
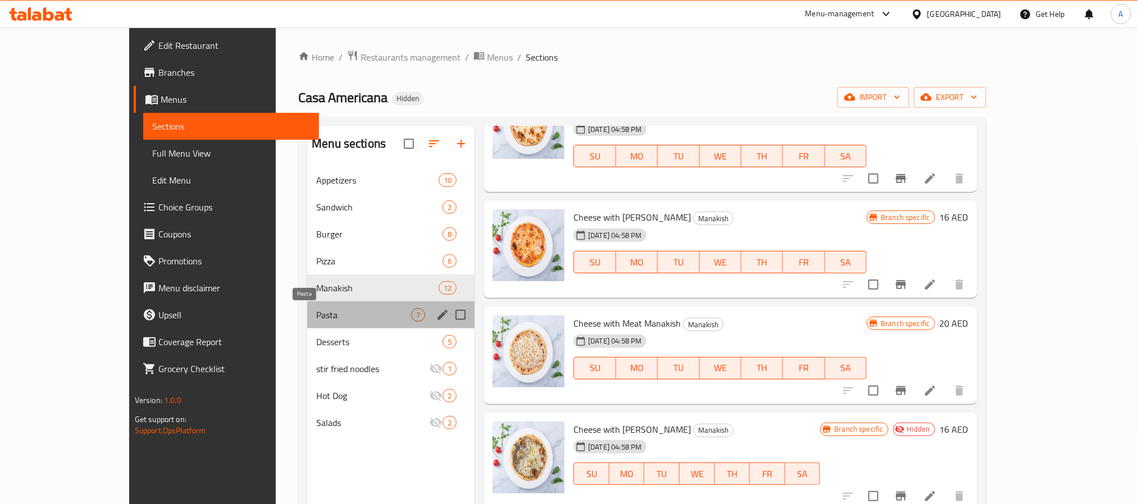
click at [316, 309] on span "Pasta" at bounding box center [363, 314] width 95 height 13
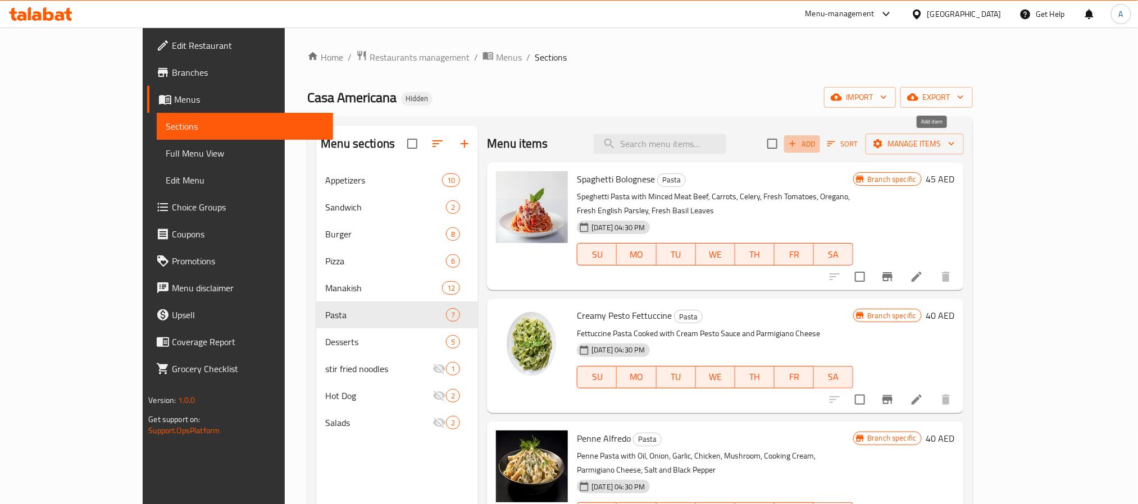
click at [817, 143] on span "Add" at bounding box center [802, 144] width 30 height 13
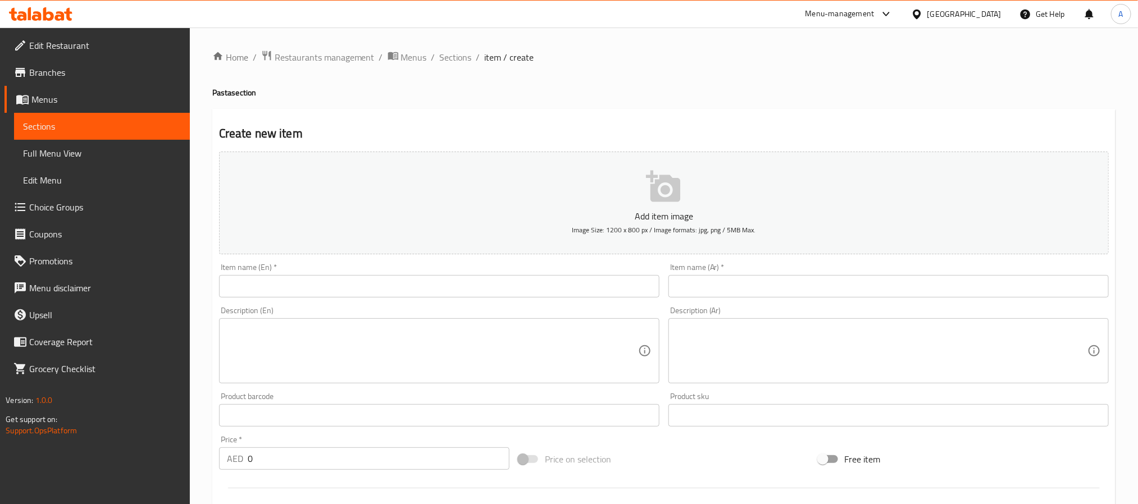
click at [521, 283] on input "text" at bounding box center [439, 286] width 440 height 22
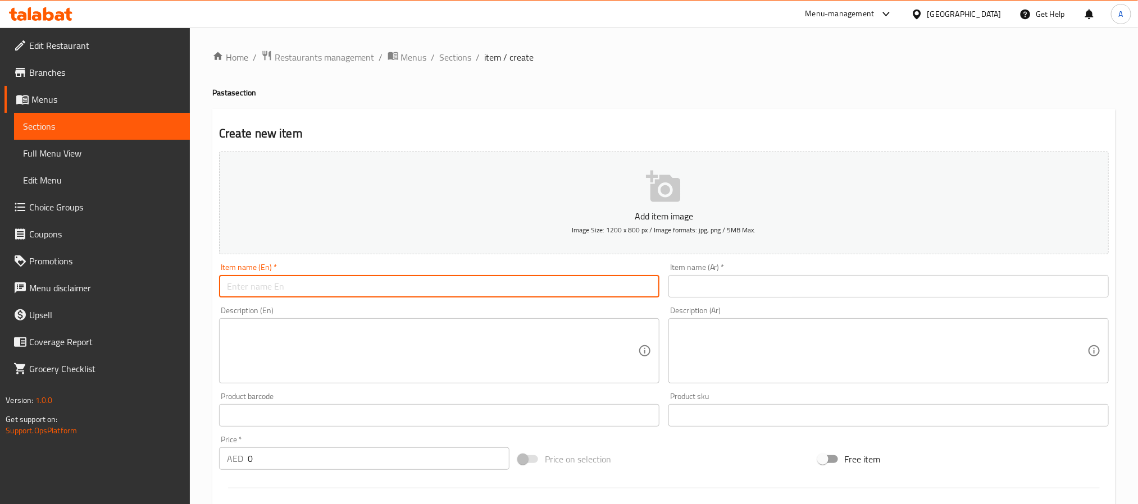
paste input "Spaghetti Arrabbiata (V)"
type input "Spaghetti Arrabbiata (V)"
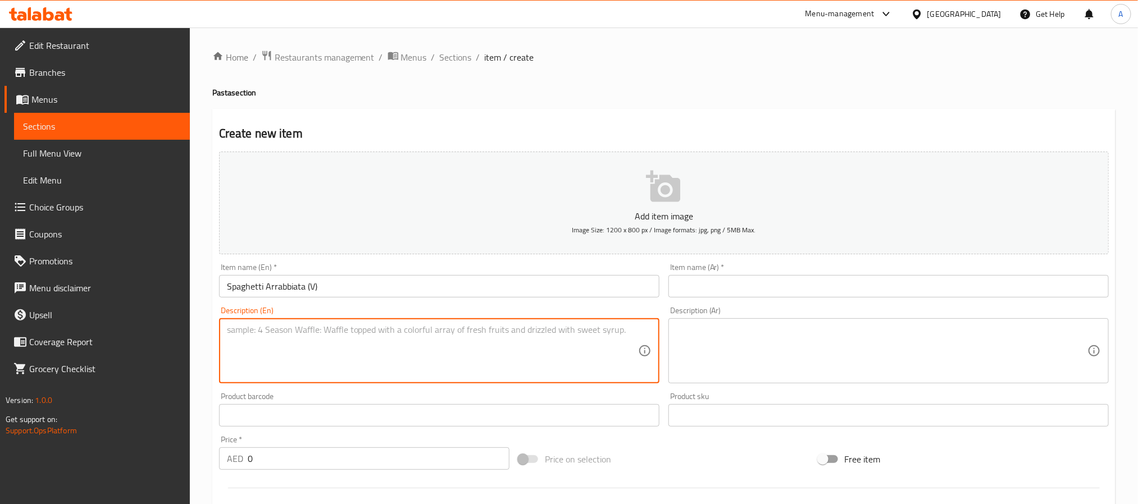
click at [528, 327] on textarea at bounding box center [432, 351] width 411 height 53
paste textarea "Roasted Tomato Sauce, Chili, Olive Oil, Basil, Parmesan"
type textarea "Roasted Tomato Sauce, Chili, Olive Oil, Basil, Parmesan"
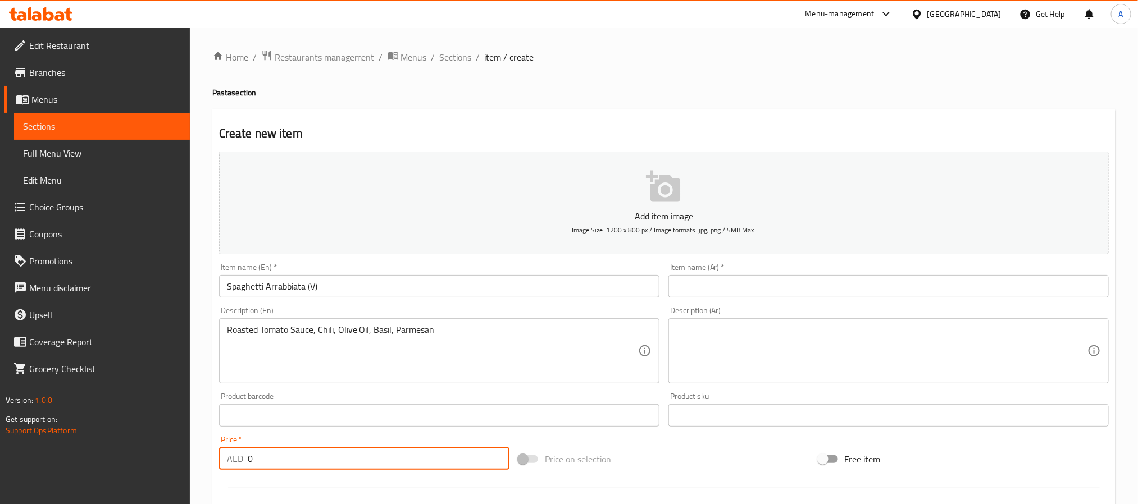
drag, startPoint x: 234, startPoint y: 457, endPoint x: 221, endPoint y: 452, distance: 13.7
click at [221, 452] on div "AED 0 Price *" at bounding box center [364, 459] width 290 height 22
paste input "57.6"
type input "57.6"
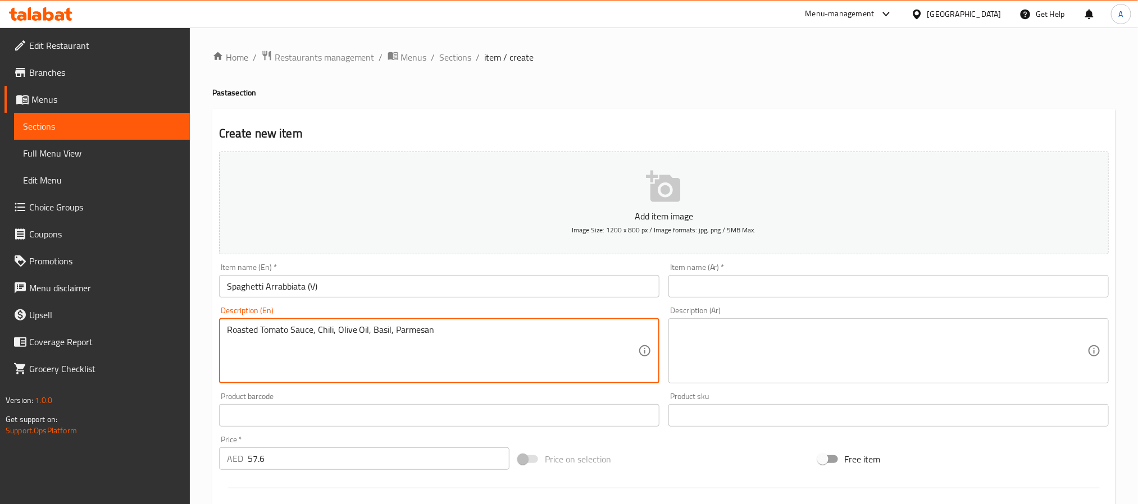
click at [329, 329] on textarea "Roasted Tomato Sauce, Chili, Olive Oil, Basil, Parmesan" at bounding box center [432, 351] width 411 height 53
type textarea "Roasted tomato sauce, chili, olive oil, basil, parmesan"
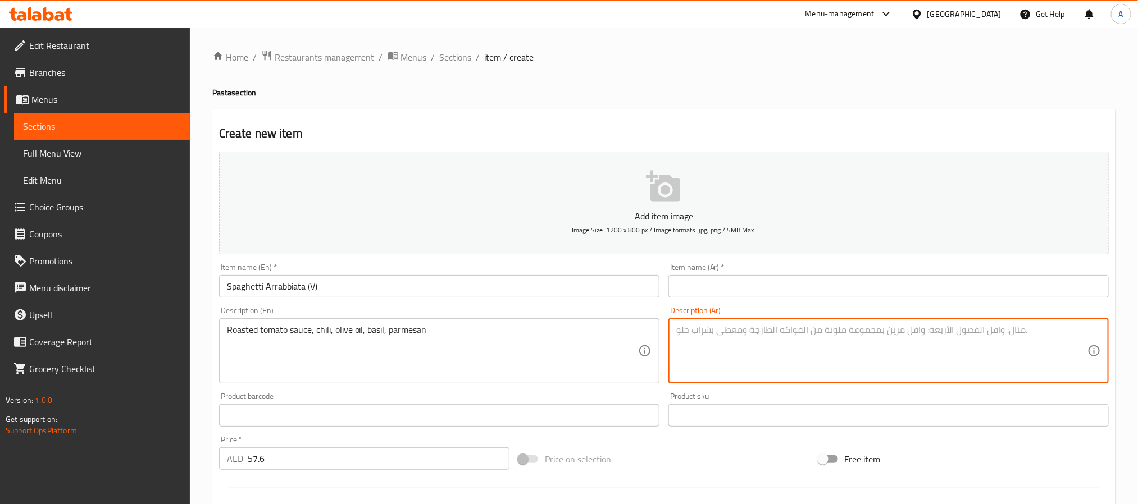
click at [762, 325] on textarea at bounding box center [881, 351] width 411 height 53
paste textarea "صلصة الطماطم المحمصة، الفلفل الحار، زيت الزيتون، الريحان، البارميزان"
type textarea "صلصة الطماطم المحمصة، الفلفل الحار، زيت الزيتون، الريحان، البارميزان"
click at [417, 284] on input "Spaghetti Arrabbiata (V)" at bounding box center [439, 286] width 440 height 22
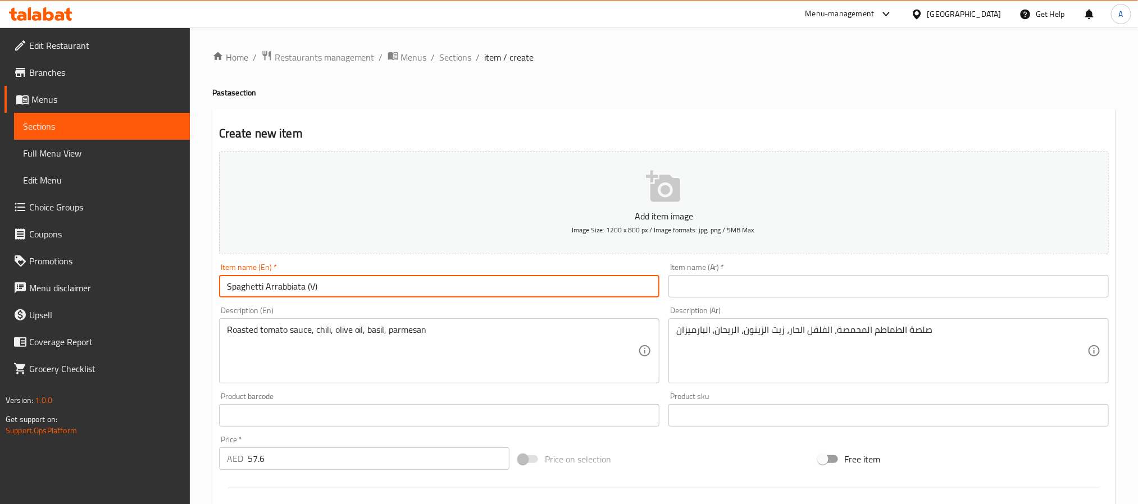
click at [417, 284] on input "Spaghetti Arrabbiata (V)" at bounding box center [439, 286] width 440 height 22
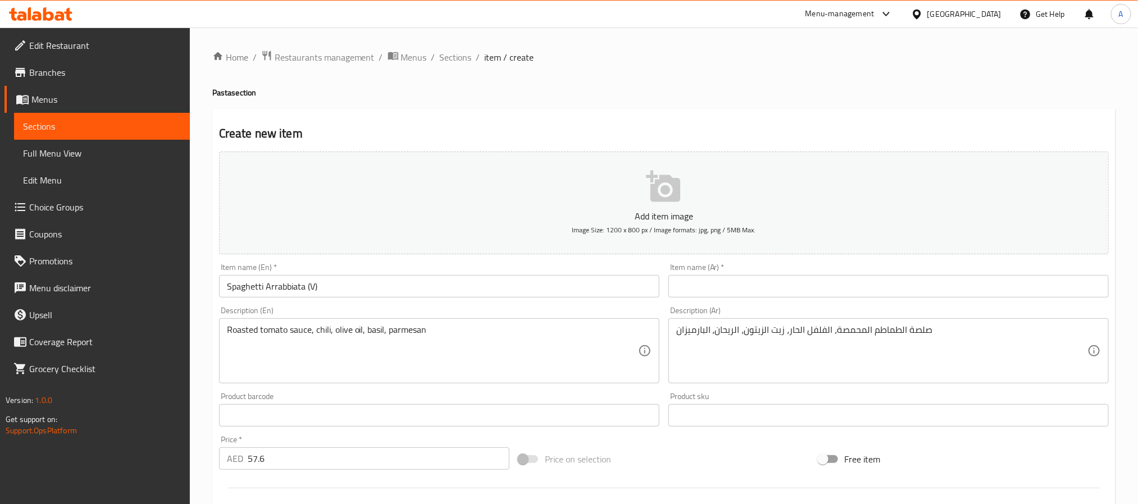
paste input "سباغيتي أرابياتا (نباتي)"
click at [774, 285] on input "سباغيتي أرابياتا (نباتي)" at bounding box center [888, 286] width 440 height 22
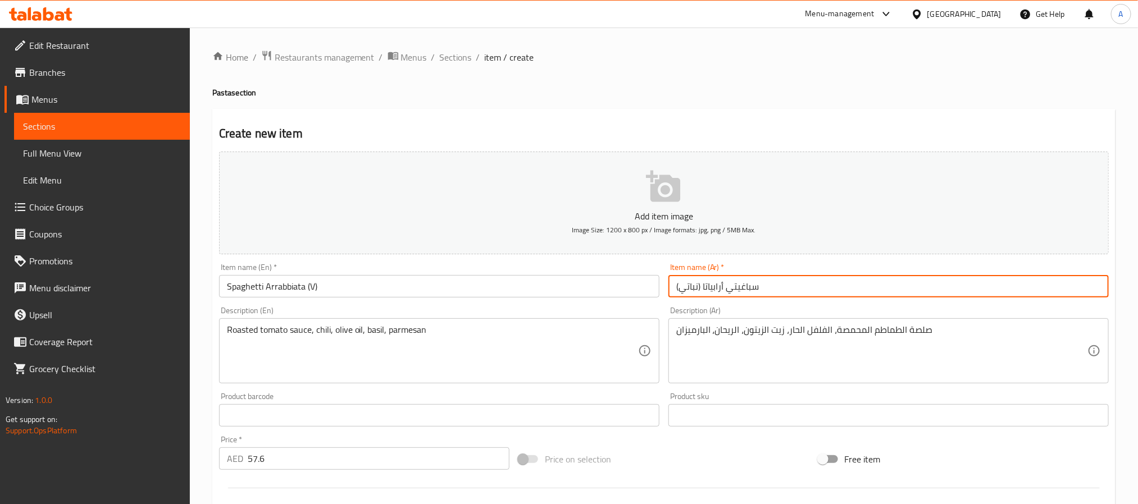
type input "سباغيتي أرابياتا (نباتي)"
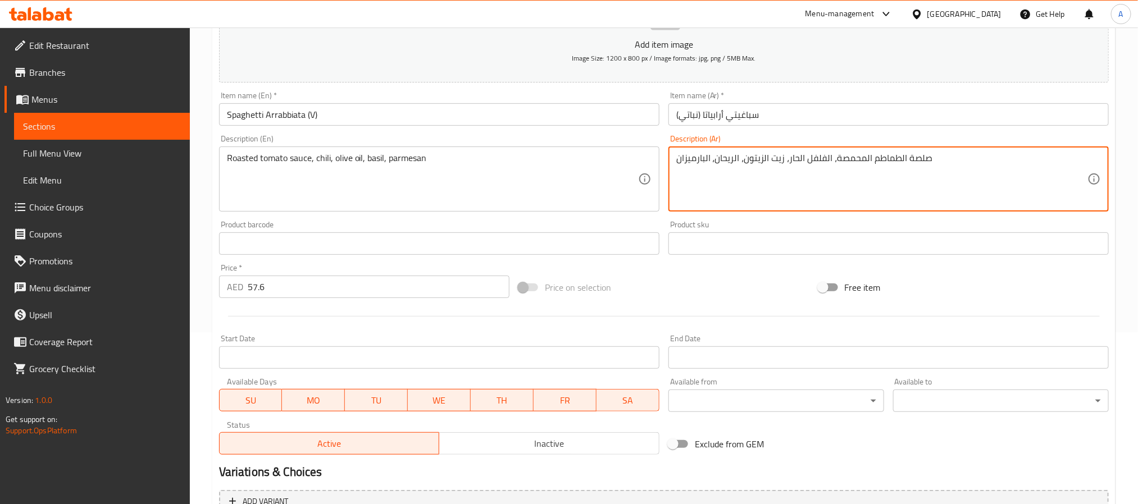
scroll to position [253, 0]
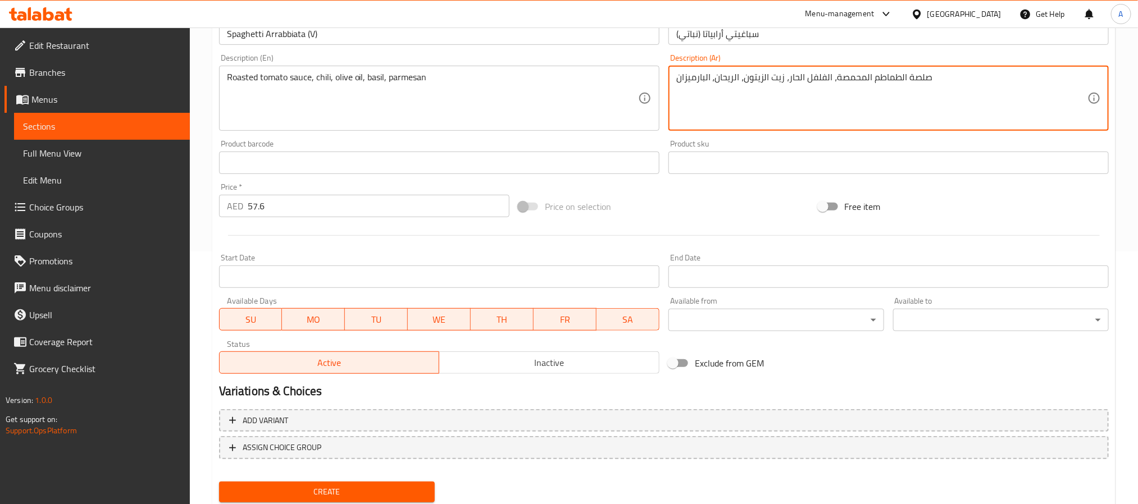
click at [386, 490] on span "Create" at bounding box center [327, 492] width 198 height 14
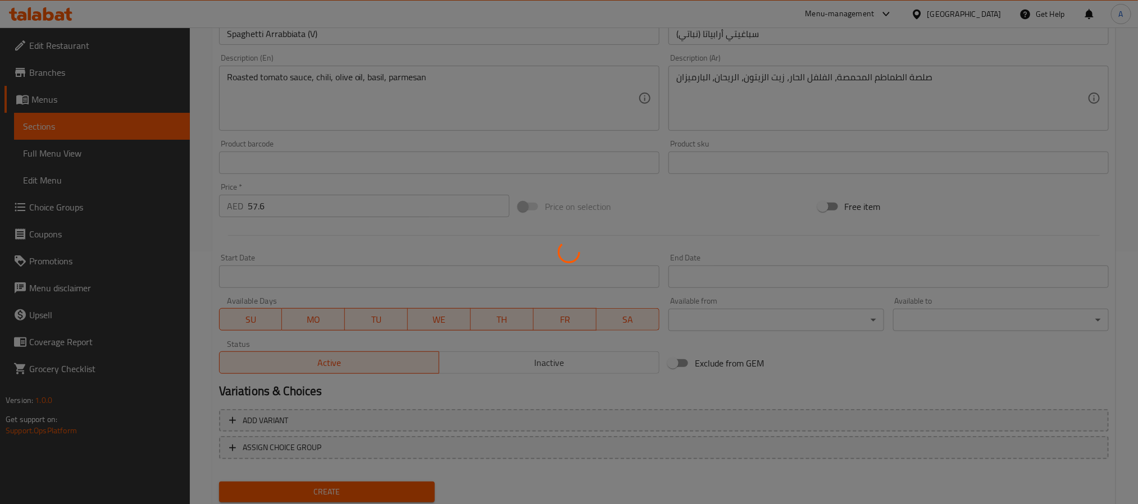
type input "0"
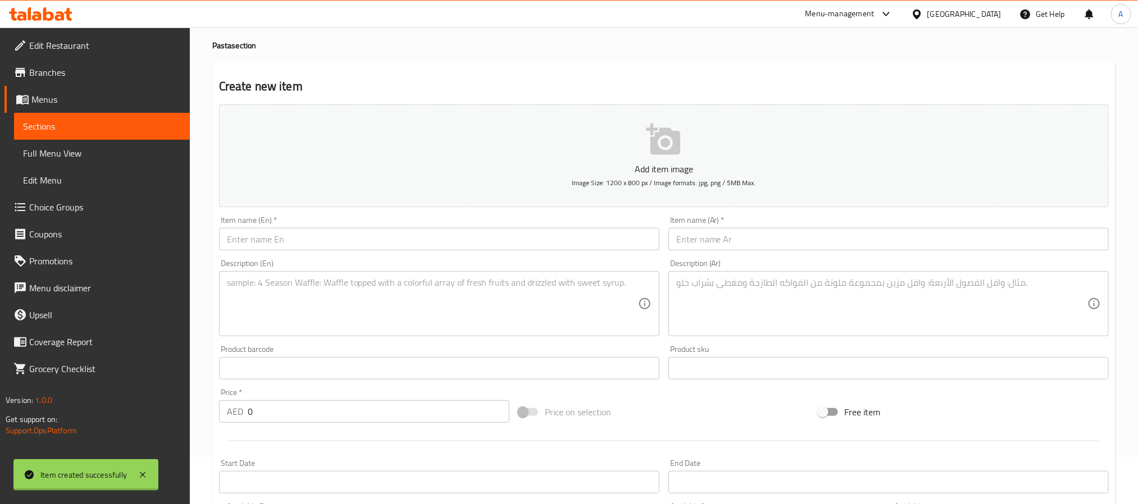
scroll to position [0, 0]
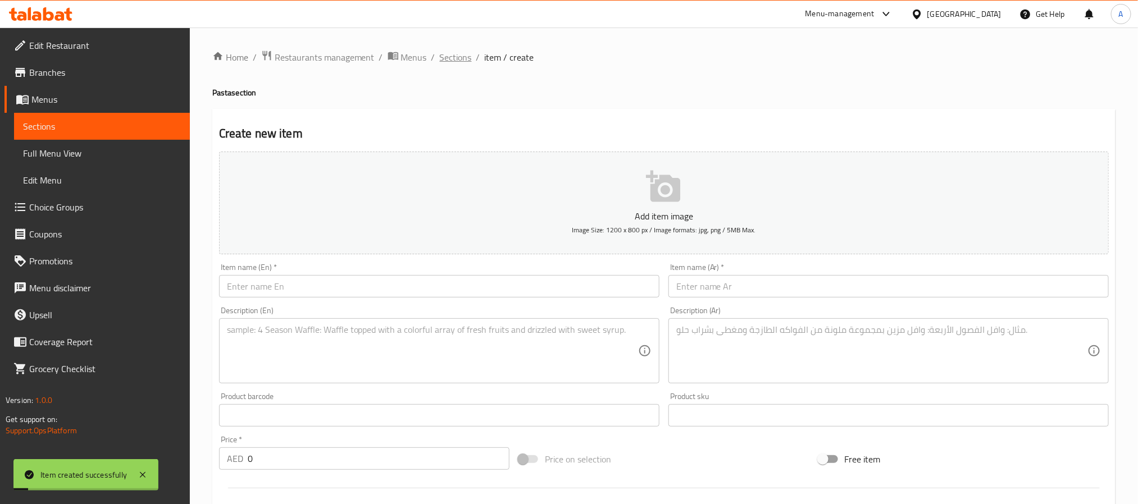
click at [447, 59] on span "Sections" at bounding box center [456, 57] width 32 height 13
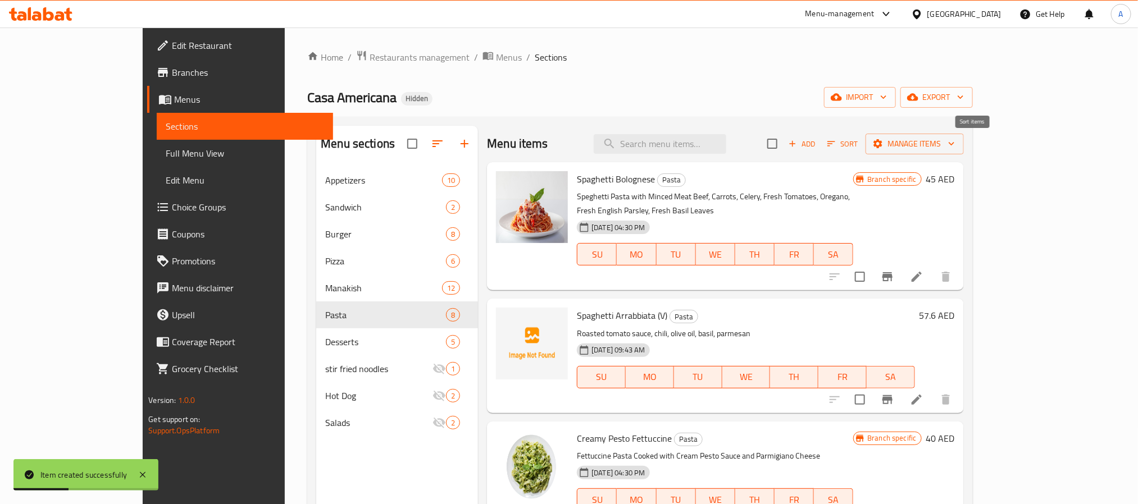
click at [858, 140] on span "Sort" at bounding box center [842, 144] width 31 height 13
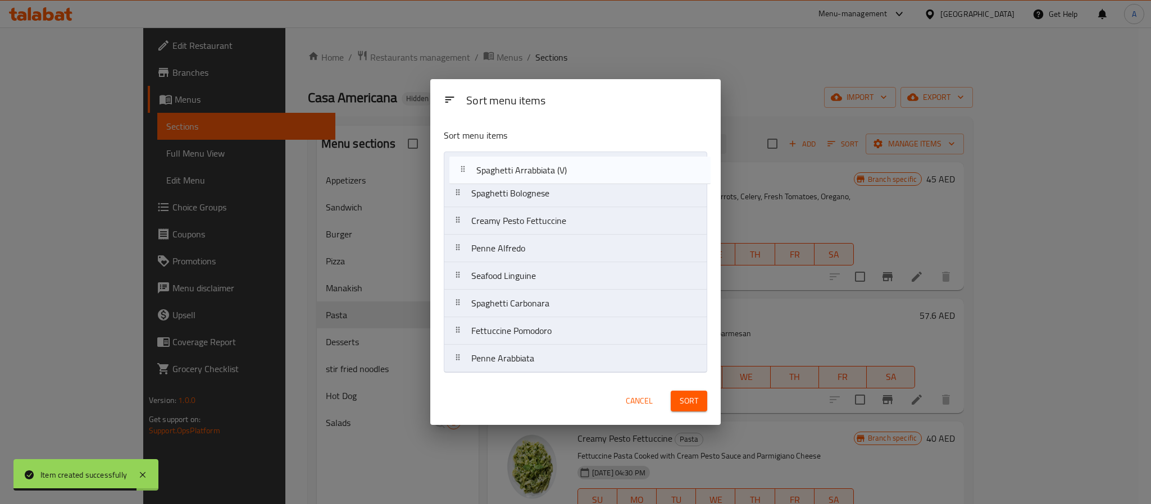
drag, startPoint x: 564, startPoint y: 202, endPoint x: 570, endPoint y: 166, distance: 36.9
click at [570, 166] on nav "Spaghetti Bolognese Spaghetti Arrabbiata (V) Creamy Pesto Fettuccine Penne Alfr…" at bounding box center [575, 262] width 263 height 221
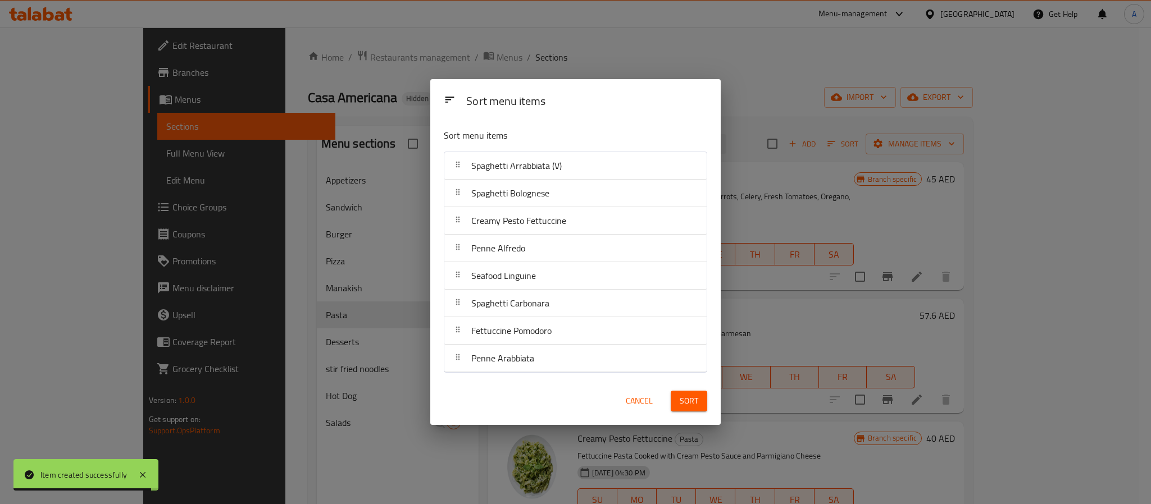
click at [693, 407] on span "Sort" at bounding box center [689, 401] width 19 height 14
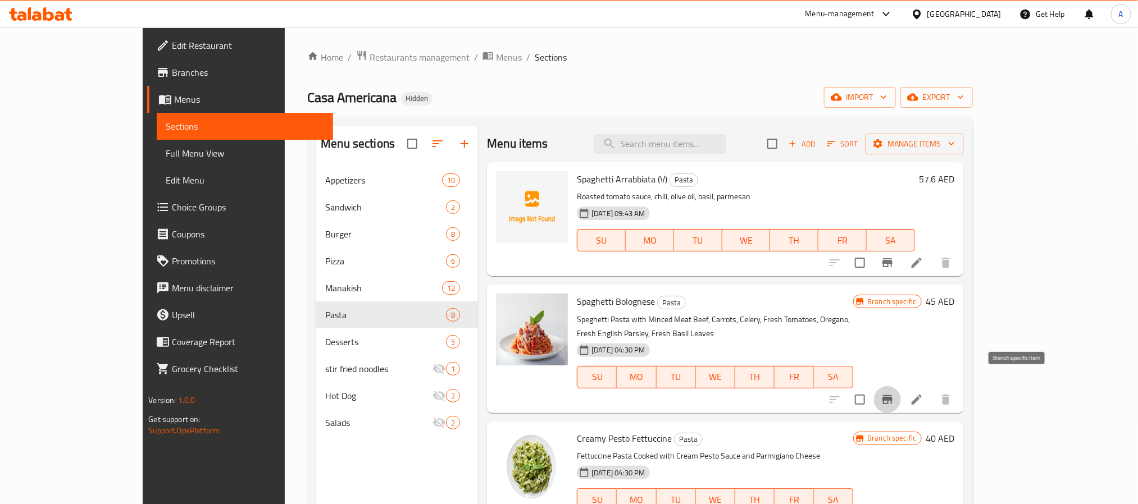
click at [892, 395] on icon "Branch-specific-item" at bounding box center [887, 399] width 10 height 9
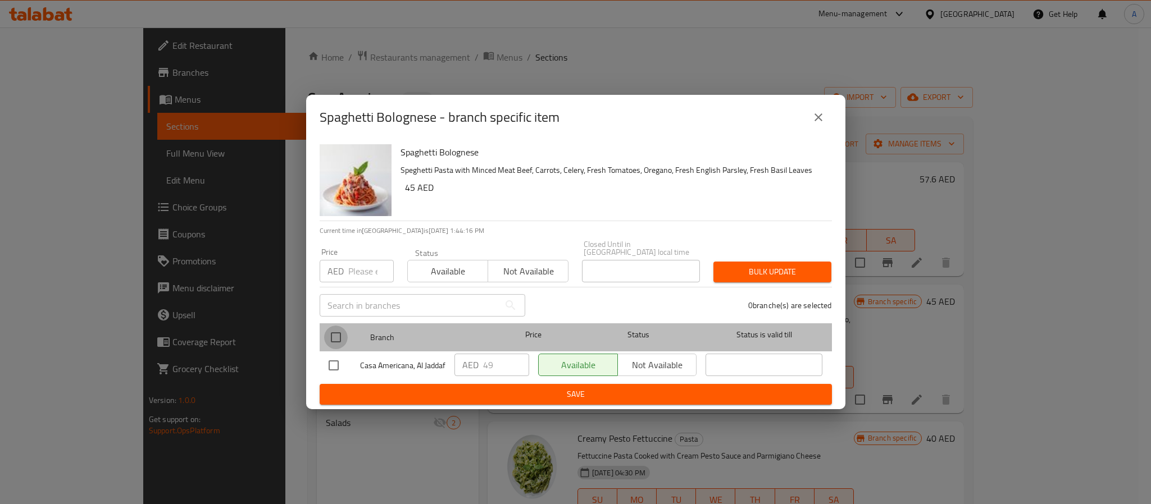
click at [337, 331] on input "checkbox" at bounding box center [336, 338] width 24 height 24
checkbox input "true"
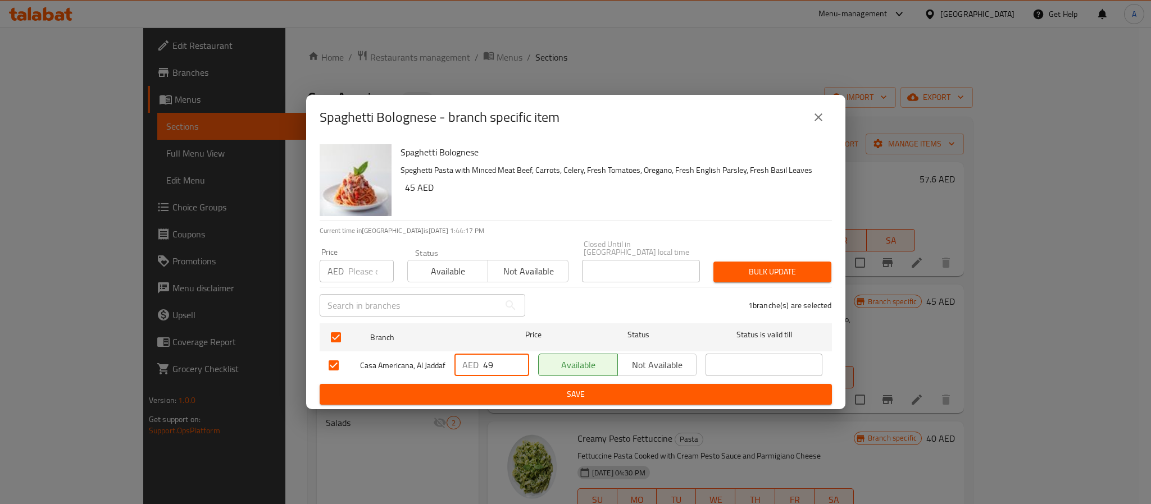
drag, startPoint x: 499, startPoint y: 361, endPoint x: 449, endPoint y: 359, distance: 50.0
click at [450, 359] on div "AED 49 ​" at bounding box center [492, 365] width 84 height 33
paste input "64"
type input "64"
click at [467, 384] on ul "Branch Price Status Status is valid till Casa Americana, Al Jaddaf AED 64 ​ Ava…" at bounding box center [576, 351] width 512 height 65
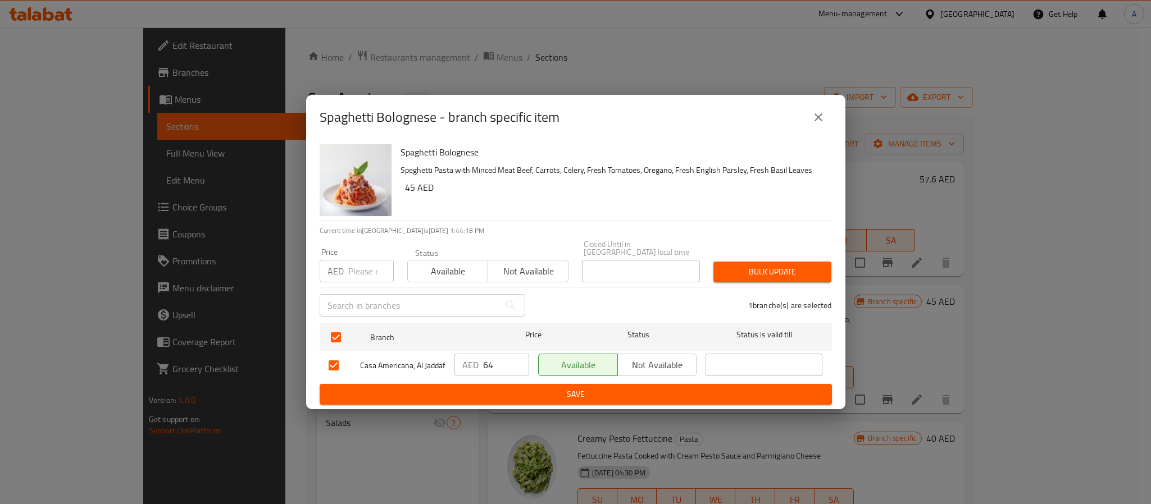
click at [474, 399] on span "Save" at bounding box center [576, 395] width 494 height 14
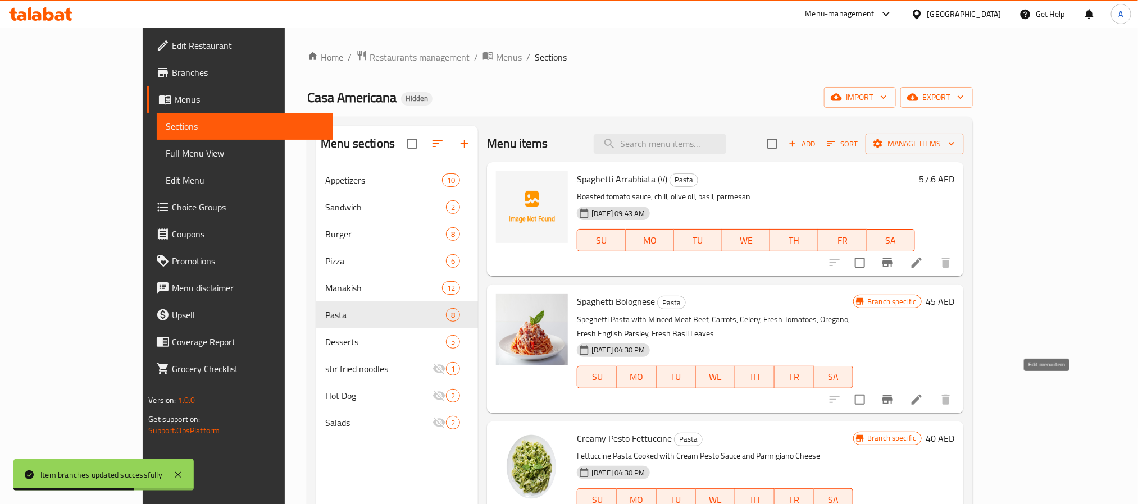
click at [923, 393] on icon at bounding box center [916, 399] width 13 height 13
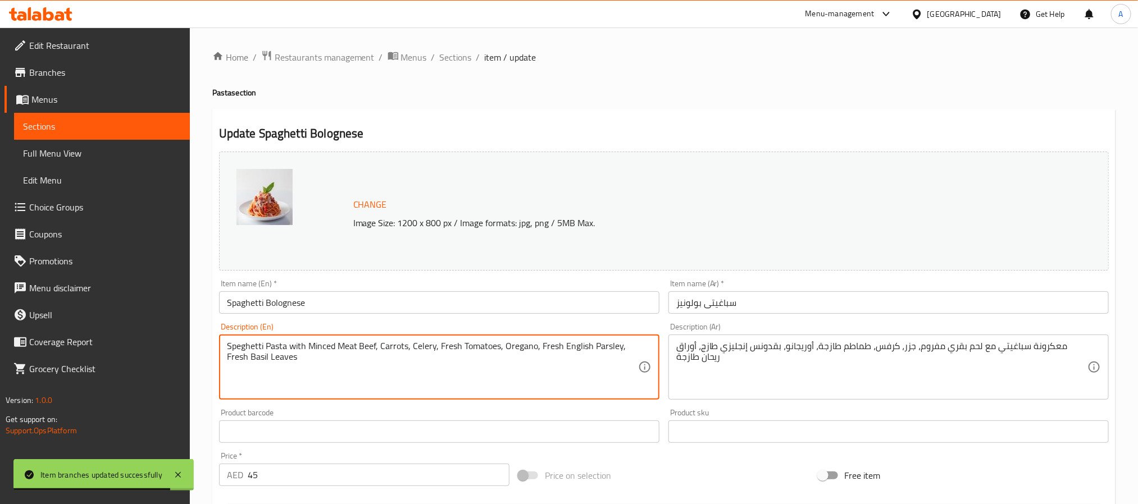
click at [320, 349] on textarea "Speghetti Pasta with Minced Meat Beef, Carrots, Celery, Fresh Tomatoes, Oregano…" at bounding box center [432, 367] width 411 height 53
paste textarea "Bolognaise Ragout, Parmesan and Spaghetti"
click at [320, 349] on textarea "Bolognaise Ragout, Parmesan and Spaghetti" at bounding box center [432, 367] width 411 height 53
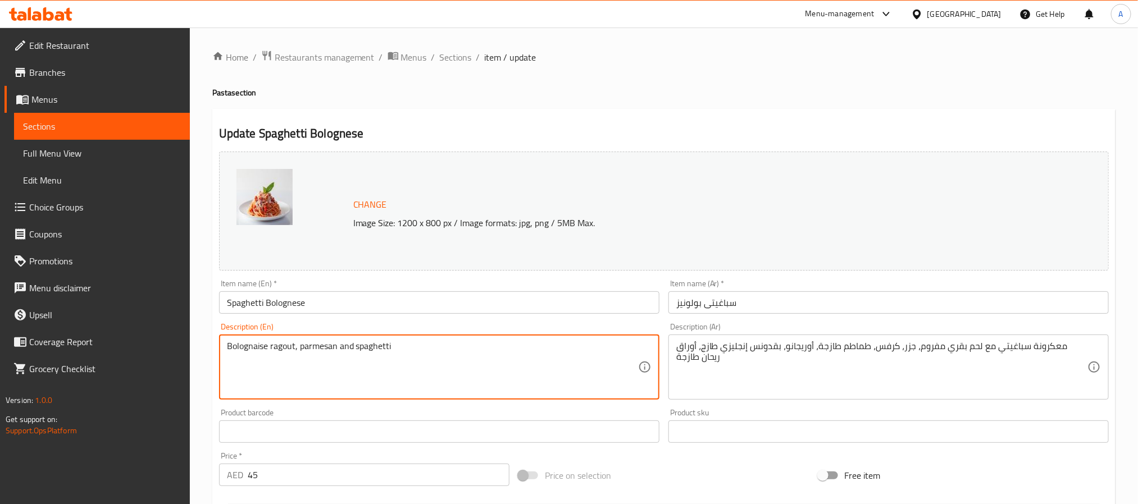
type textarea "Bolognaise ragout, parmesan and spaghetti"
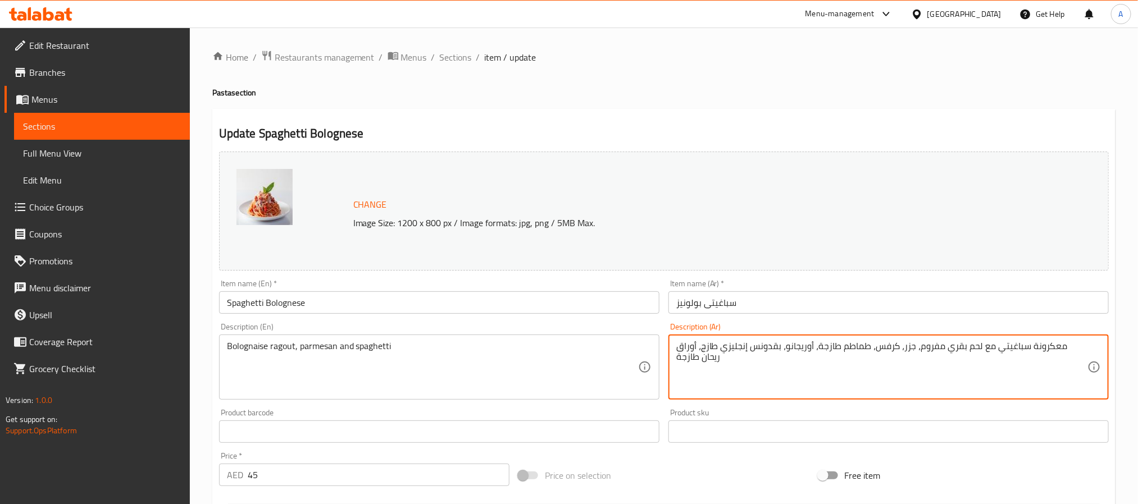
click at [826, 341] on textarea "معكرونة سباغيتي مع لحم بقري مفروم، جزر، كرفس، طماطم طازجة، أوريجانو، بقدونس إنج…" at bounding box center [881, 367] width 411 height 53
paste textarea "خنة بولونيز، بارميزان و سباجيتي"
click at [712, 349] on textarea "يخنة بولونيز، بارميزان و سباجيتي" at bounding box center [881, 367] width 411 height 53
type textarea "يخنة بولونيز، بارميزان وسباجيتي"
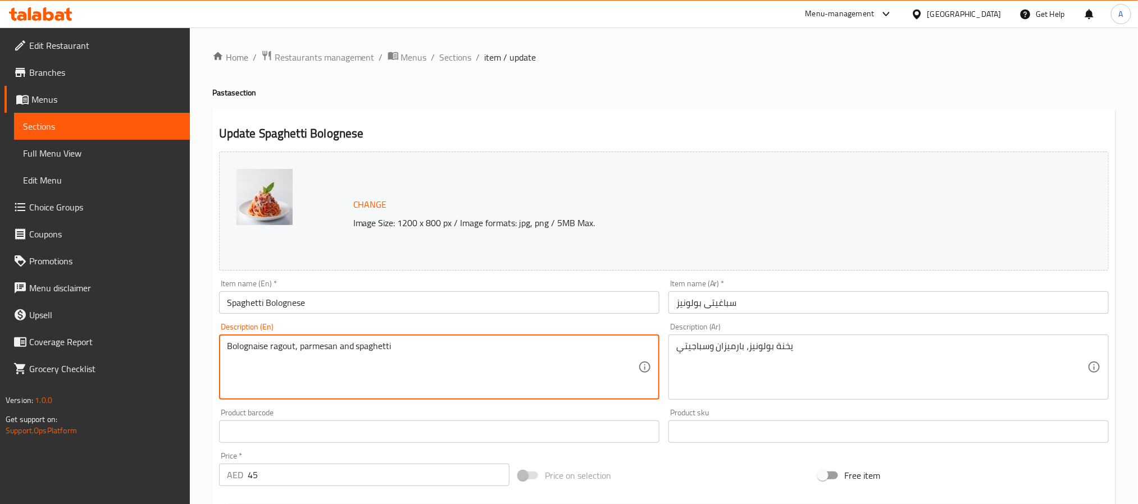
click at [281, 344] on textarea "Bolognaise ragout, parmesan and spaghetti" at bounding box center [432, 367] width 411 height 53
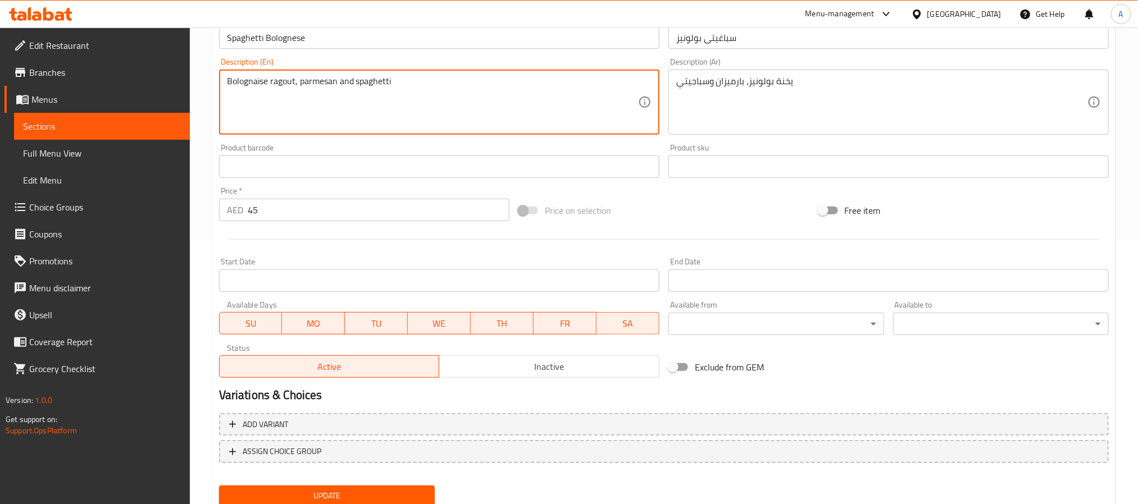
scroll to position [304, 0]
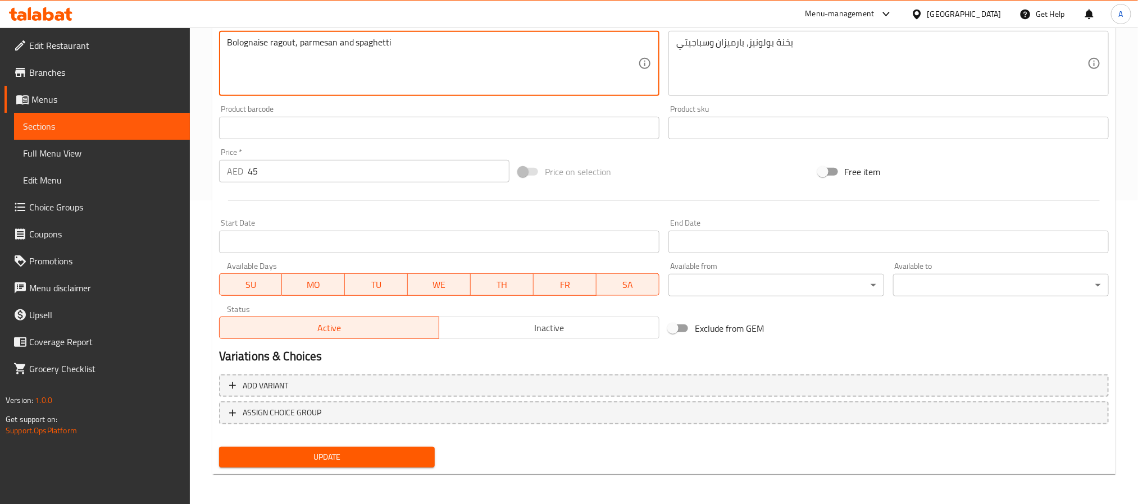
click at [413, 452] on span "Update" at bounding box center [327, 457] width 198 height 14
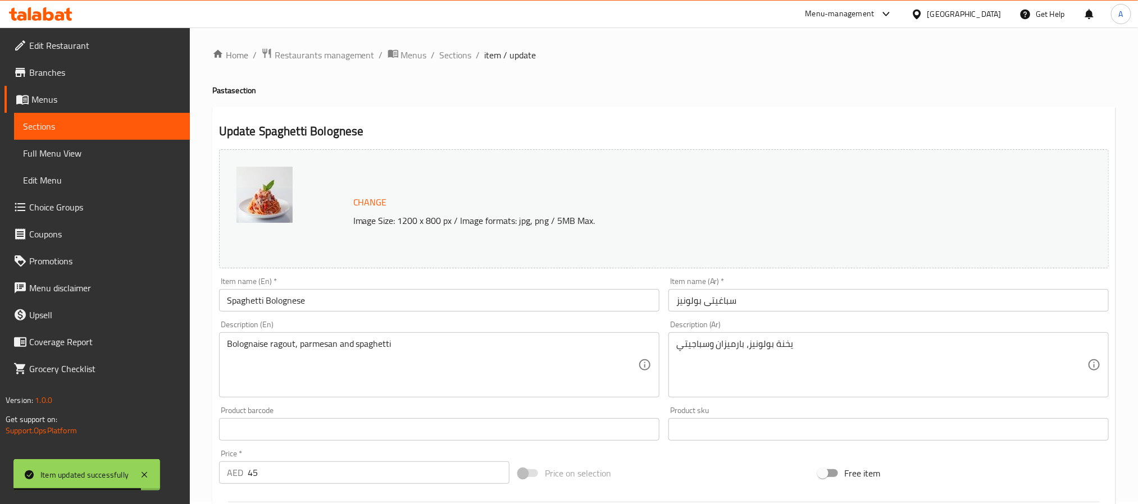
scroll to position [0, 0]
click at [449, 62] on span "Sections" at bounding box center [456, 57] width 32 height 13
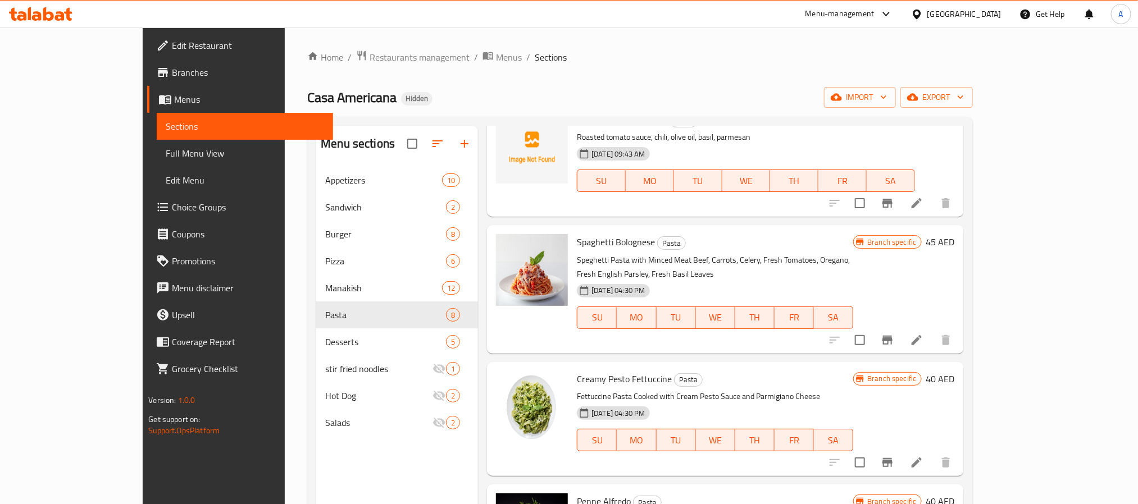
scroll to position [84, 0]
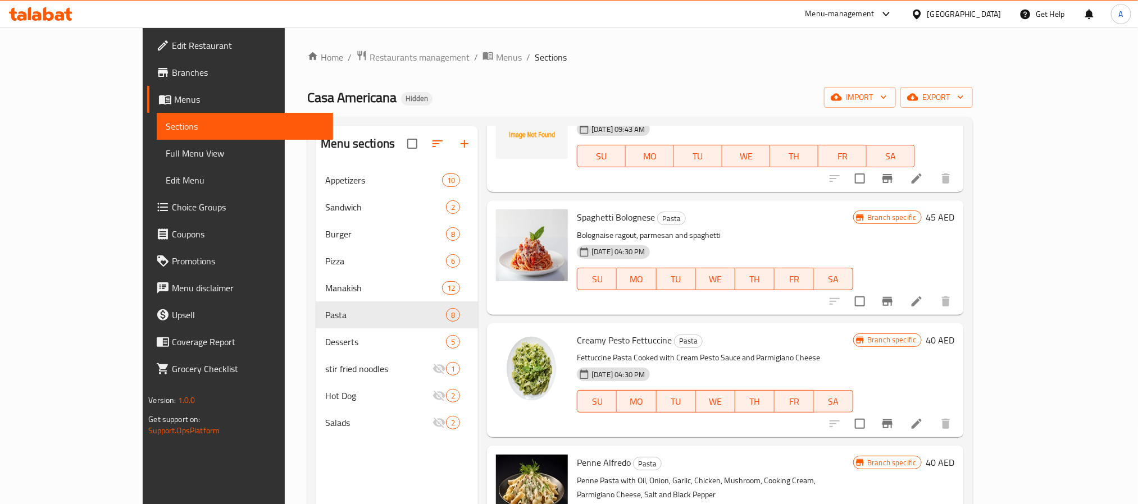
click at [923, 418] on icon at bounding box center [916, 423] width 13 height 13
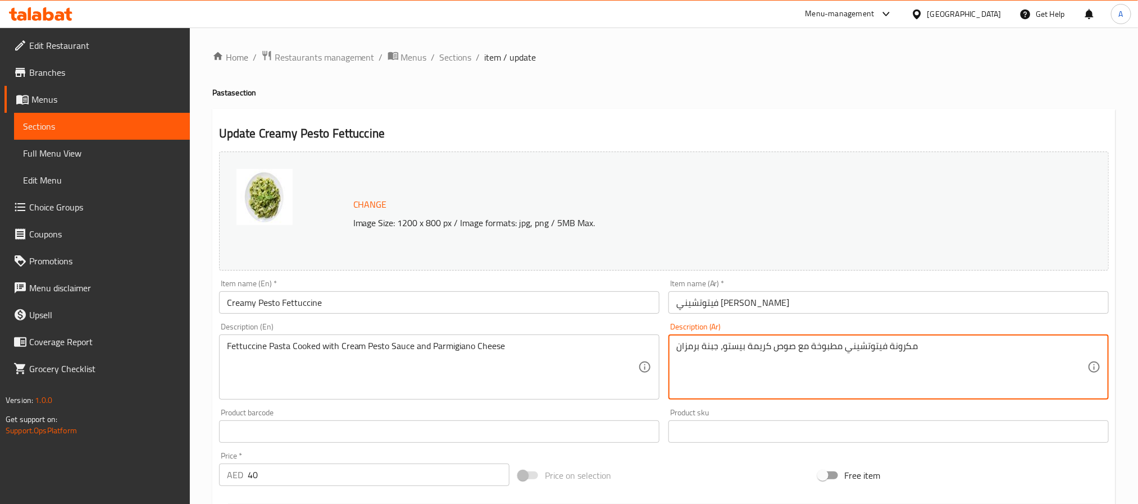
type textarea "مكرونة فيتوتشيني مطبوخة مع صوص كريمة بيستو، جبنة برمزان"
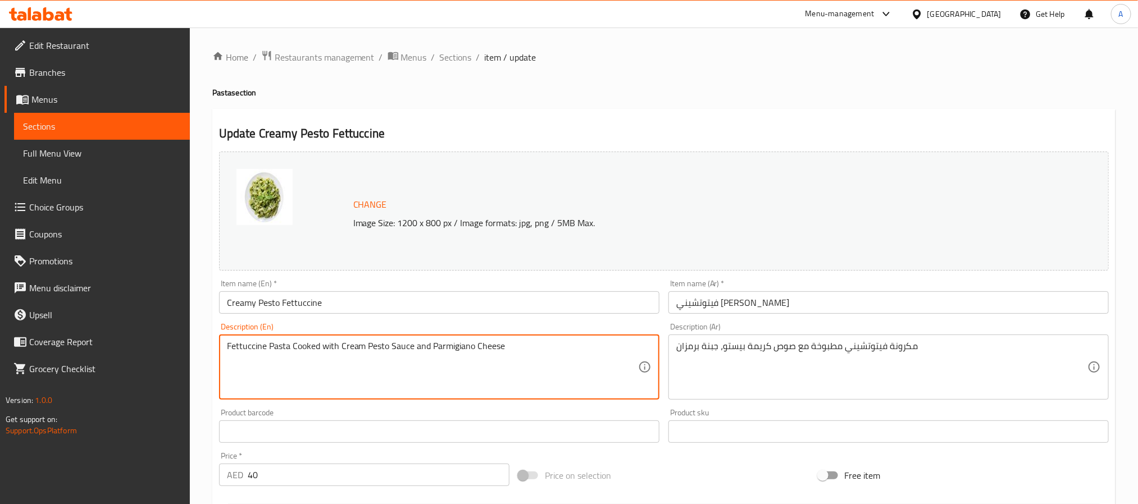
click at [398, 344] on textarea "Fettuccine Pasta Cooked with Cream Pesto Sauce and Parmigiano Cheese" at bounding box center [432, 367] width 411 height 53
paste textarea "Your Choice of Pasta Cooked with Cream Pesto Sauce and Parmigiano Cheese."
click at [398, 344] on textarea "Your Choice of Pasta Cooked with Cream Pesto Sauce and Parmigiano Cheese." at bounding box center [432, 367] width 411 height 53
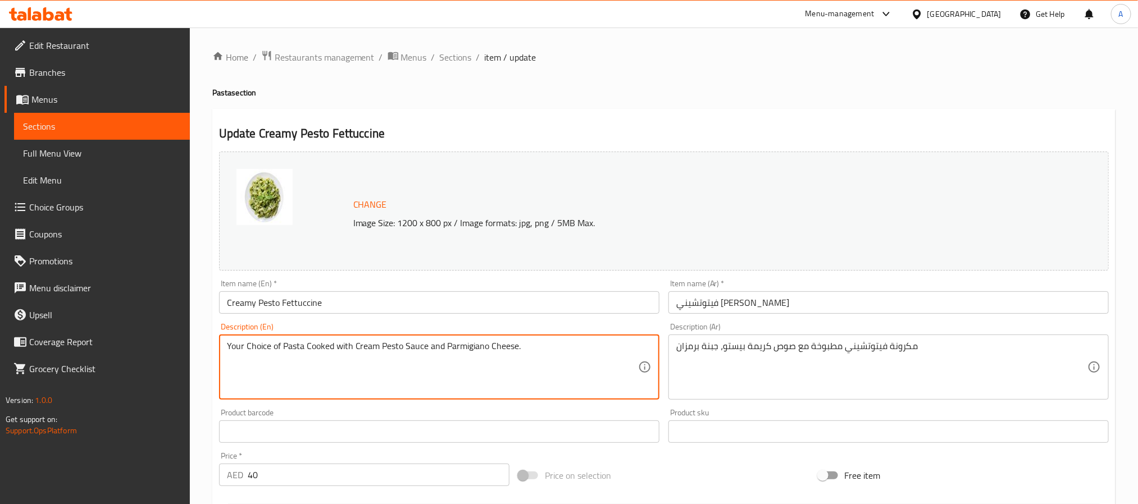
click at [398, 344] on textarea "Your Choice of Pasta Cooked with Cream Pesto Sauce and Parmigiano Cheese." at bounding box center [432, 367] width 411 height 53
type textarea "Your choice of pasta cooked with cream pesto sauce and parmigiano cheese."
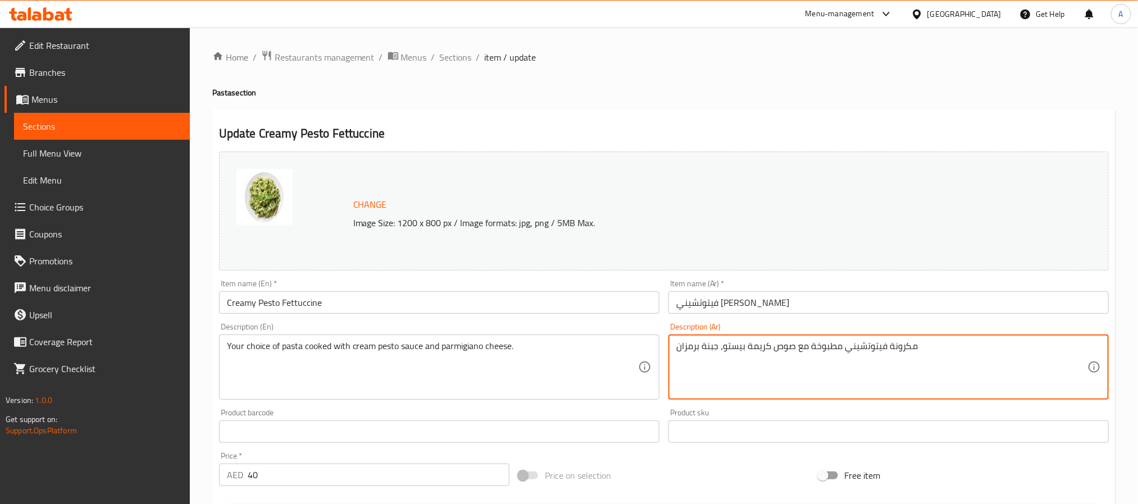
click at [841, 341] on textarea "مكرونة فيتوتشيني مطبوخة مع صوص كريمة بيستو، جبنة برمزان" at bounding box center [881, 367] width 411 height 53
paste textarea "اختيارك من المعكرونة المطبوخة مع صلصة البيستو الكريمية وجبن البارميزان."
click at [900, 340] on div "اختيارك من المعكرونة المطبوخة مع صلصة البيستو الكريمية وجبن البارميزان. Descrip…" at bounding box center [888, 367] width 440 height 65
click at [899, 345] on textarea "اختيارك من المعكرونة المطبوخة مع صلصة البيستو الكريمية وجبن البارميزان." at bounding box center [881, 367] width 411 height 53
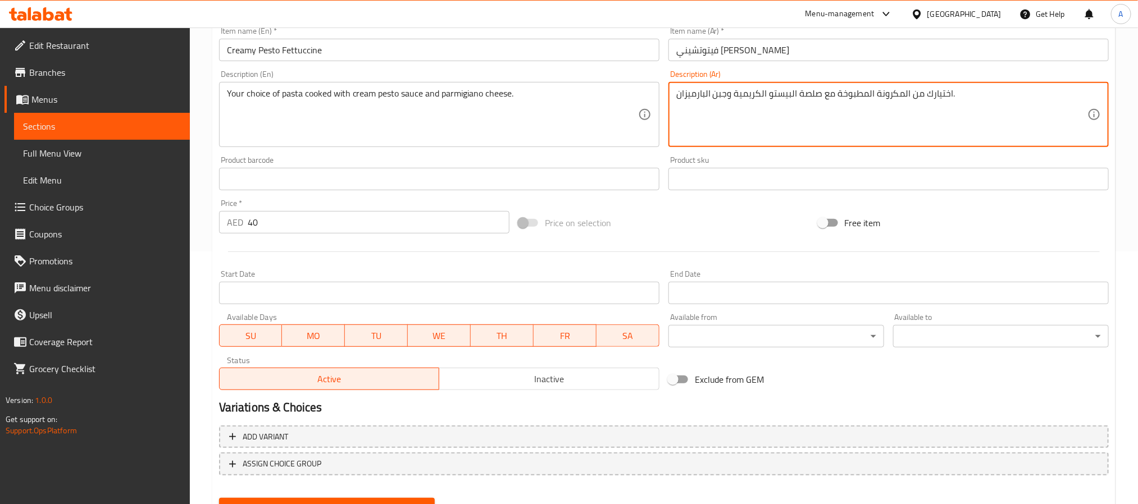
scroll to position [304, 0]
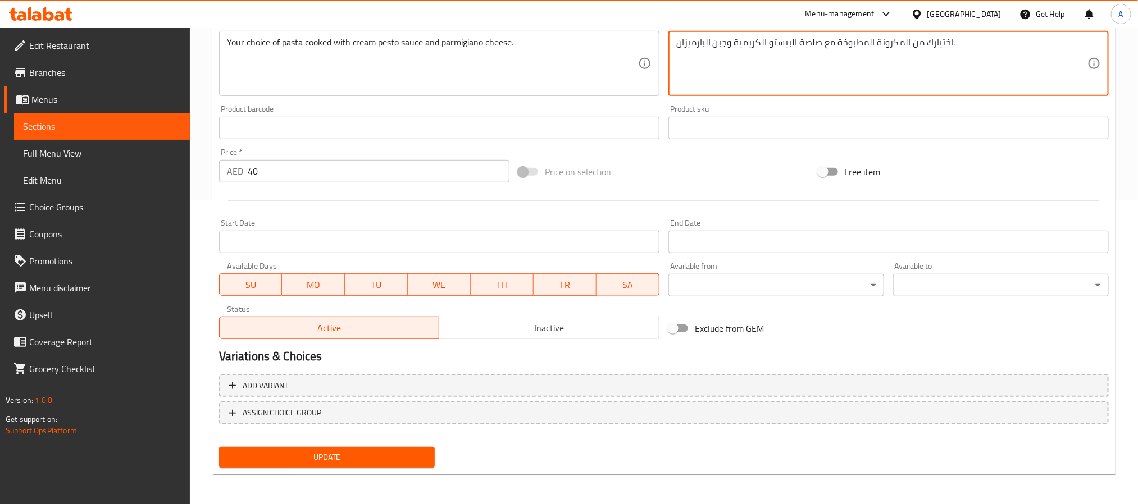
type textarea "اختيارك من المكرونة المطبوخة مع صلصة البيستو الكريمية وجبن البارميزان."
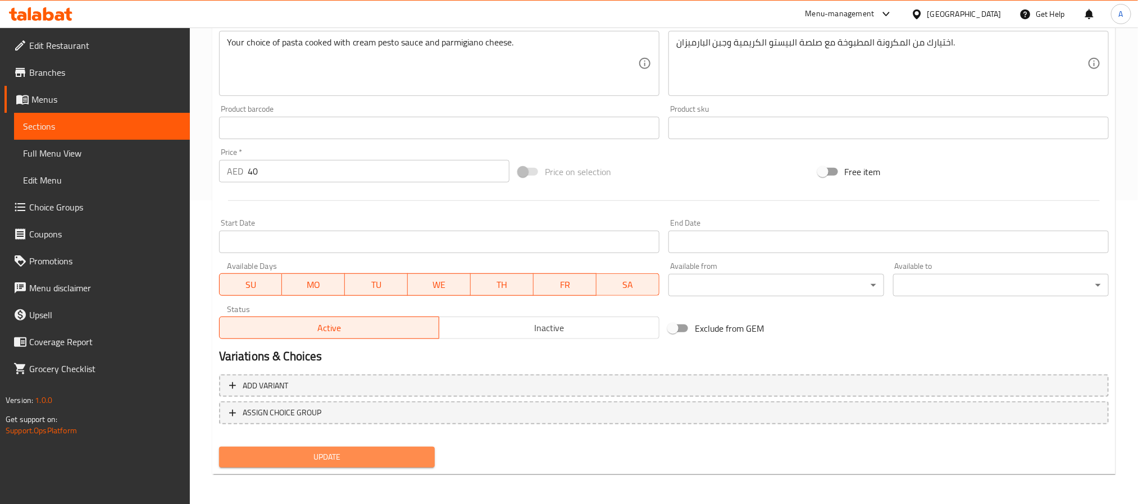
click at [388, 456] on span "Update" at bounding box center [327, 457] width 198 height 14
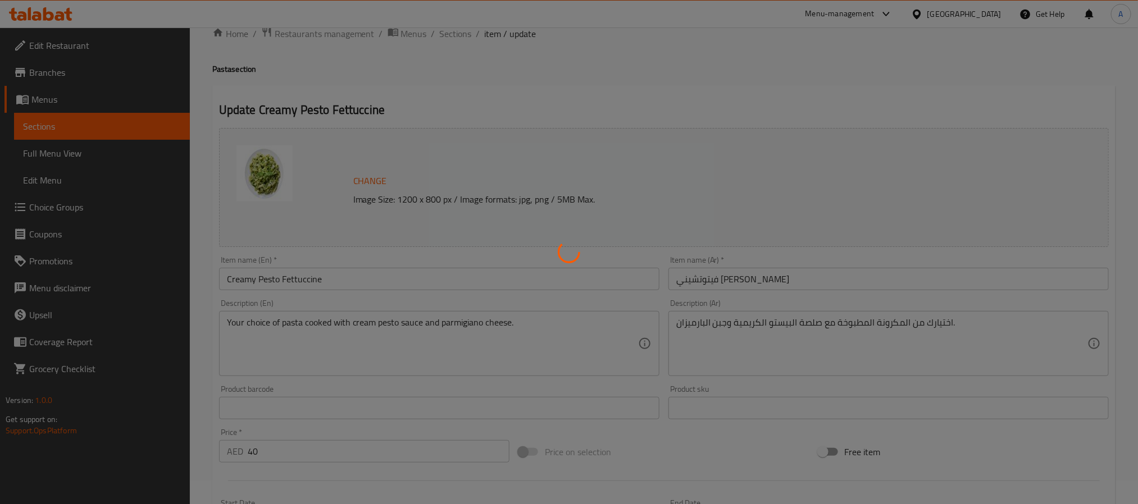
scroll to position [0, 0]
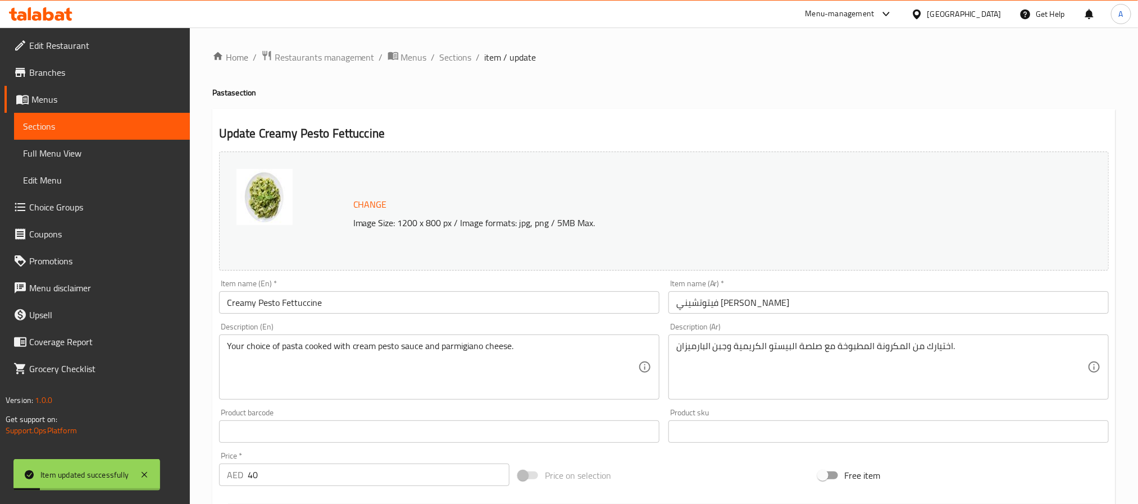
click at [338, 303] on input "Creamy Pesto Fettuccine" at bounding box center [439, 303] width 440 height 22
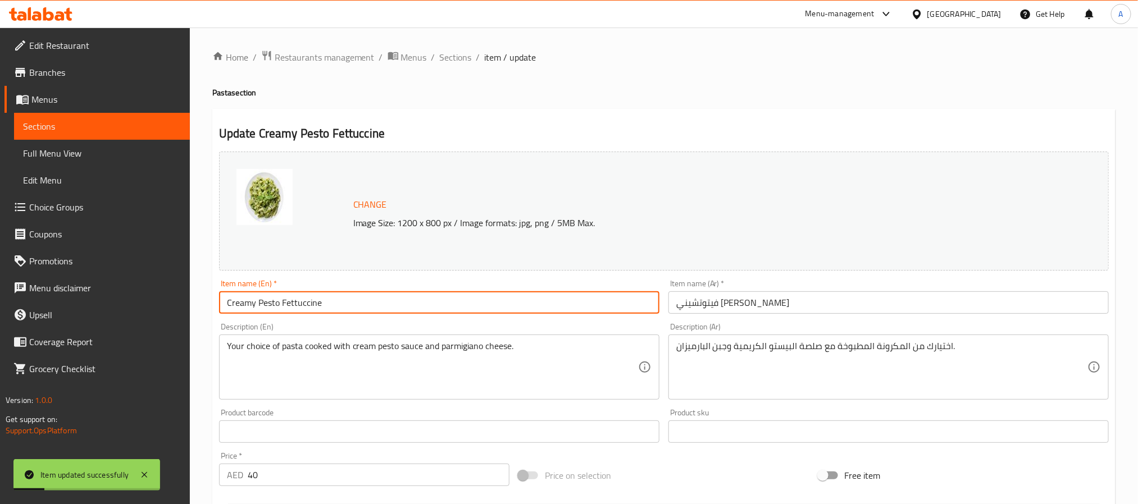
click at [338, 303] on input "Creamy Pesto Fettuccine" at bounding box center [439, 303] width 440 height 22
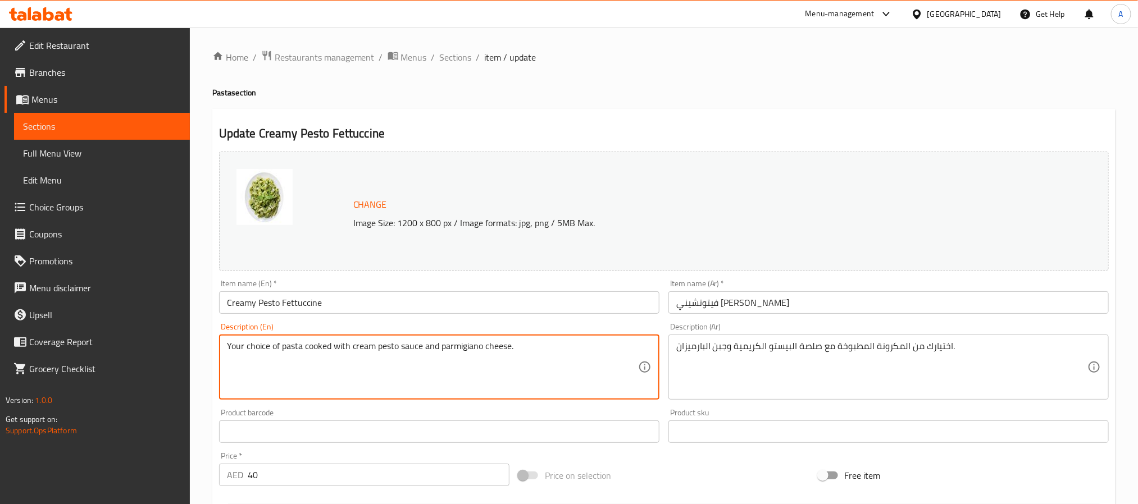
click at [293, 344] on textarea "Your choice of pasta cooked with cream pesto sauce and parmigiano cheese." at bounding box center [432, 367] width 411 height 53
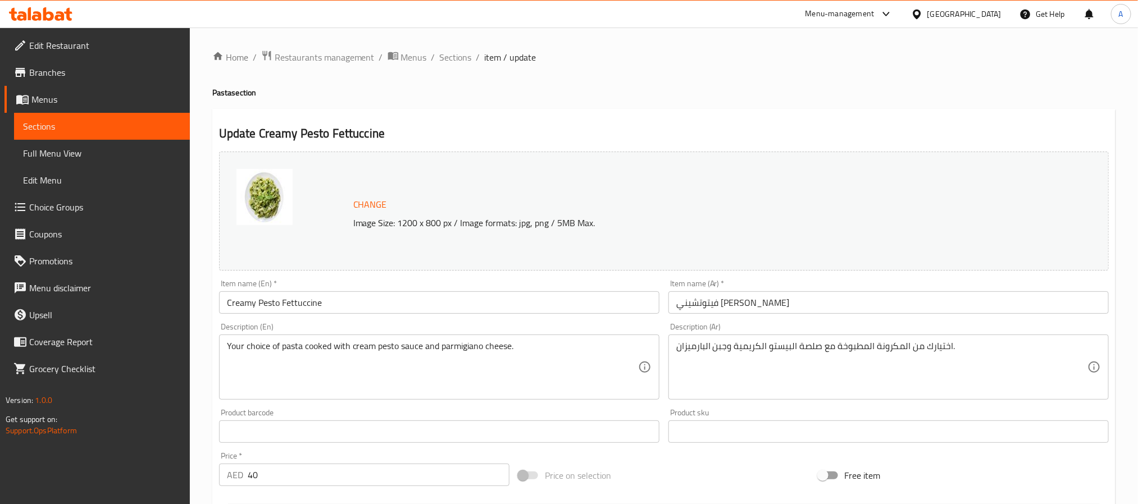
click at [315, 308] on input "Creamy Pesto Fettuccine" at bounding box center [439, 303] width 440 height 22
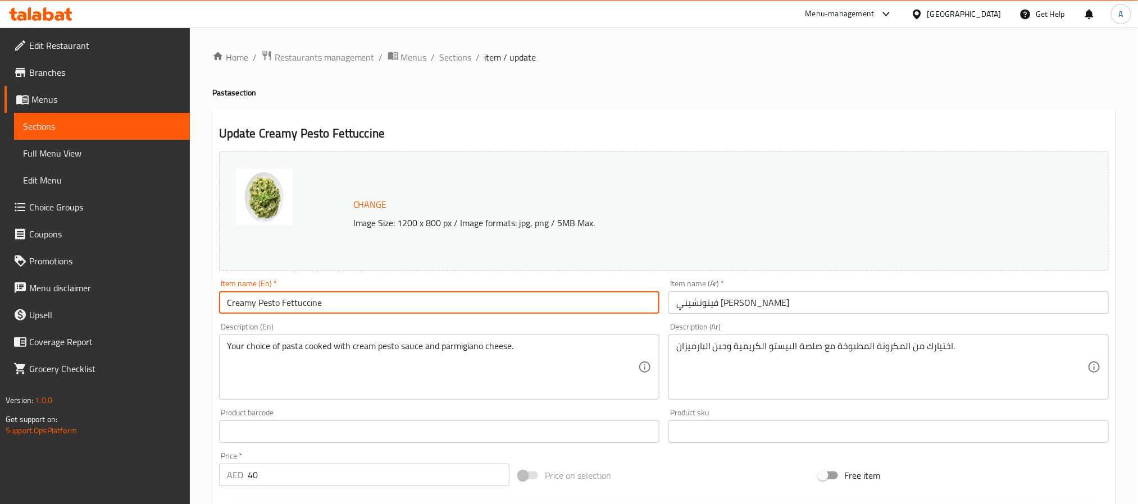
click at [315, 308] on input "Creamy Pesto Fettuccine" at bounding box center [439, 303] width 440 height 22
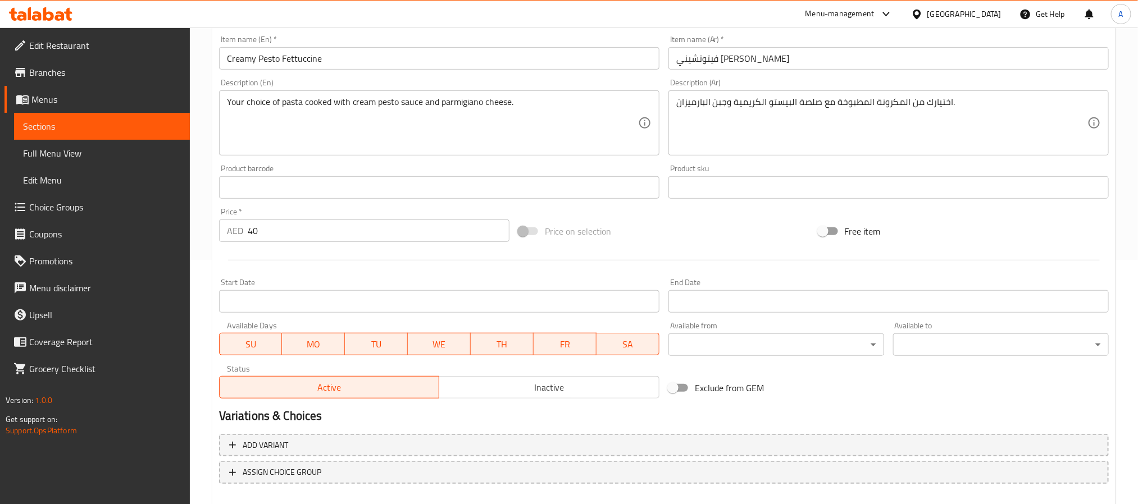
scroll to position [304, 0]
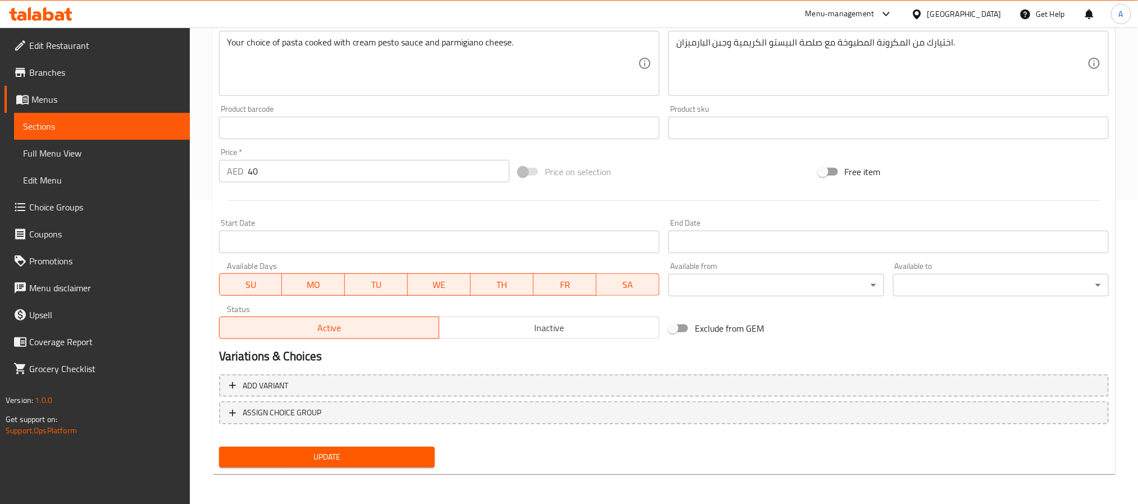
click at [374, 458] on span "Update" at bounding box center [327, 457] width 198 height 14
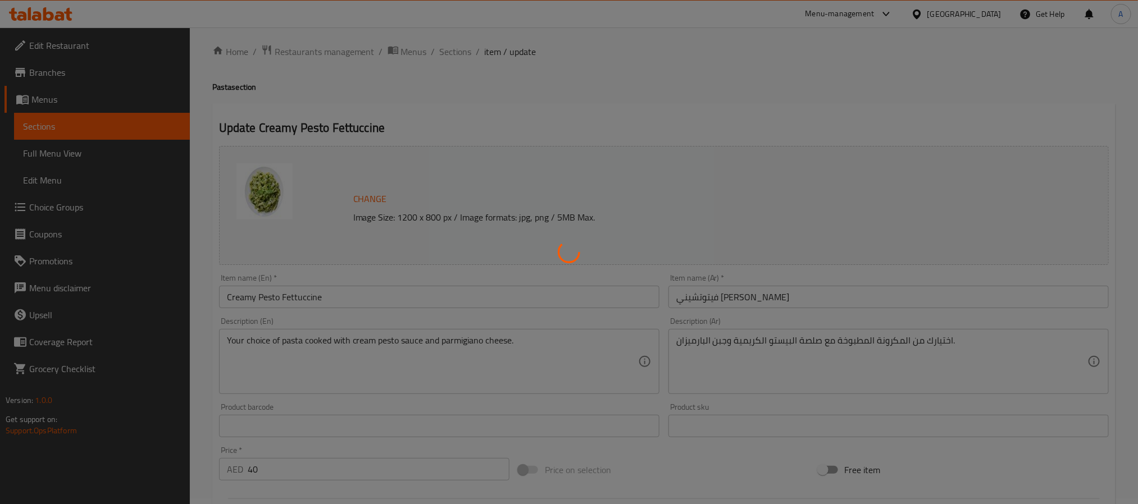
scroll to position [0, 0]
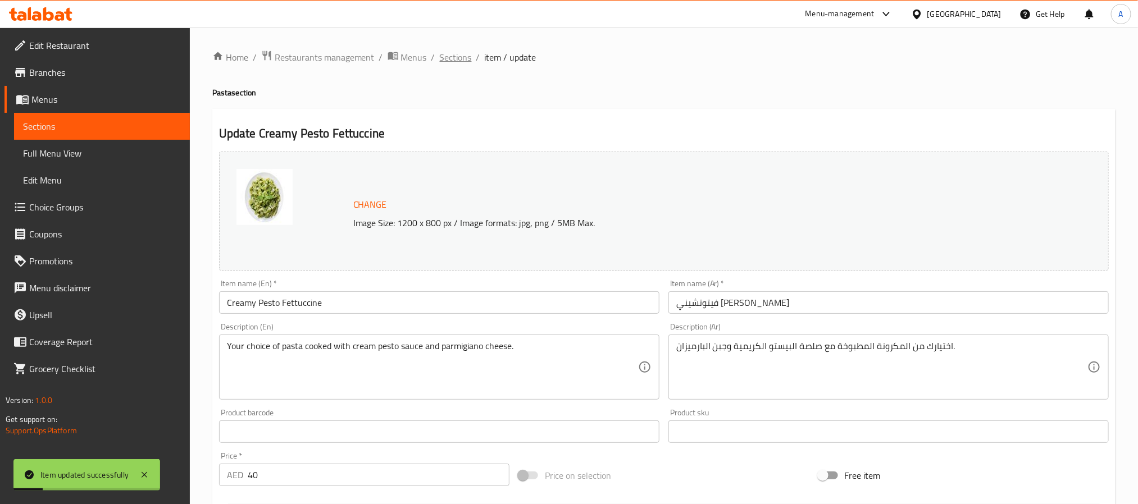
click at [447, 56] on span "Sections" at bounding box center [456, 57] width 32 height 13
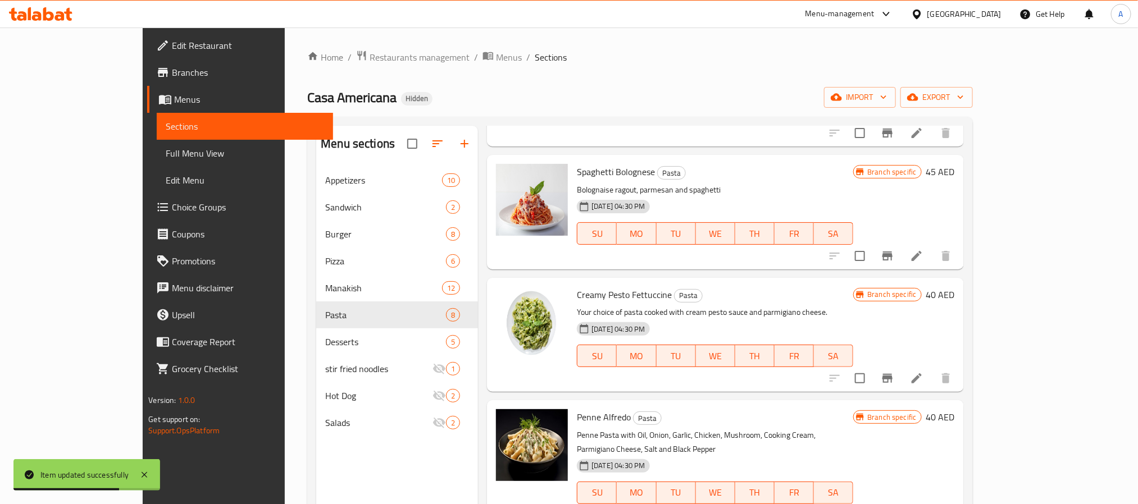
scroll to position [168, 0]
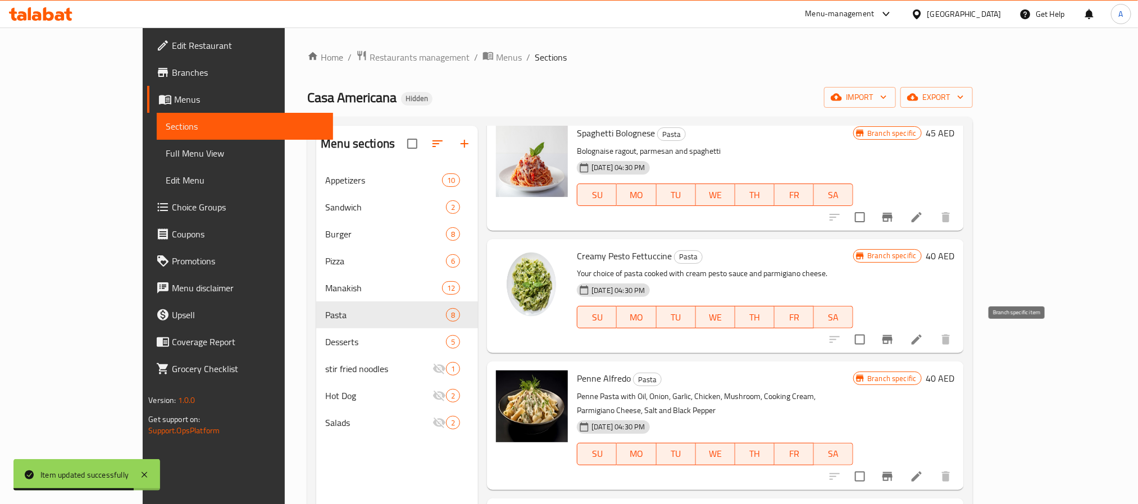
click at [892, 344] on icon "Branch-specific-item" at bounding box center [887, 339] width 10 height 9
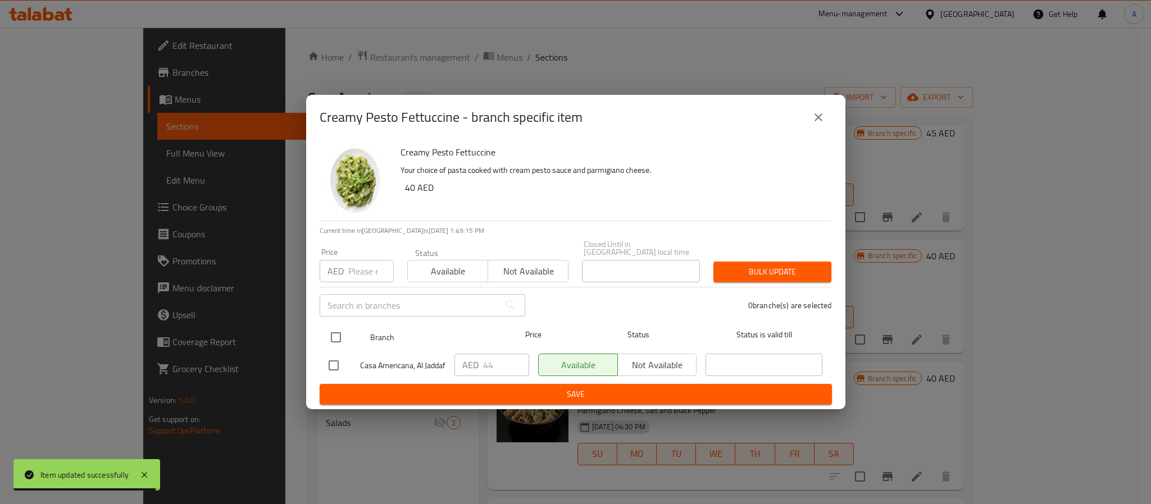
click at [334, 331] on input "checkbox" at bounding box center [336, 338] width 24 height 24
checkbox input "true"
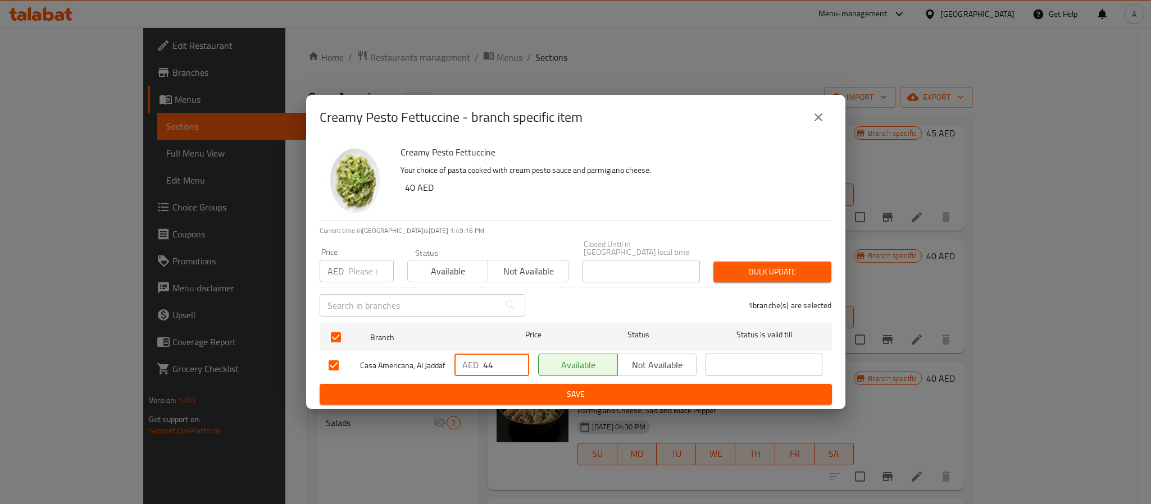
drag, startPoint x: 497, startPoint y: 363, endPoint x: 465, endPoint y: 363, distance: 32.0
click at [465, 363] on div "AED 44 ​" at bounding box center [491, 365] width 75 height 22
paste input "51.2"
type input "51.2"
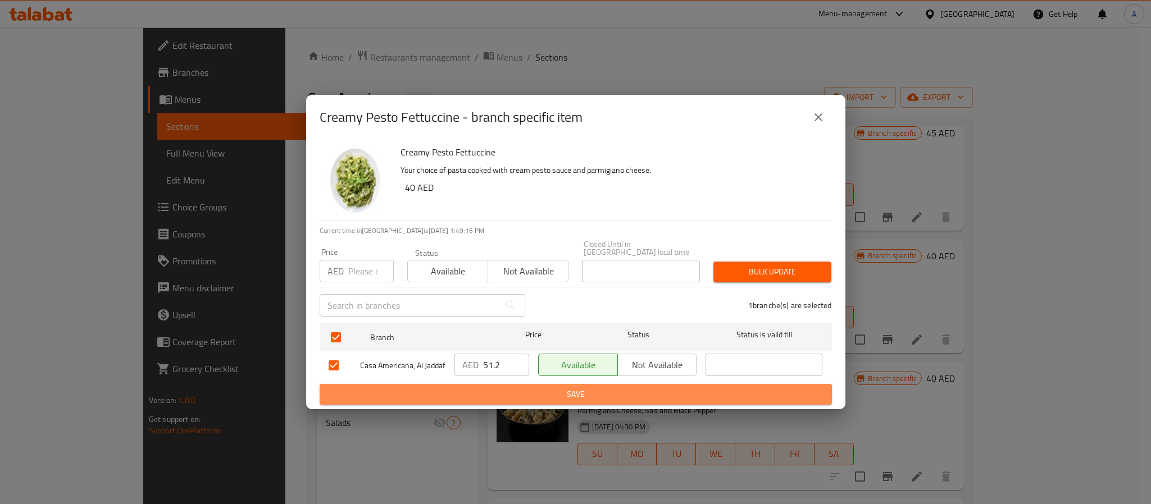
click at [484, 402] on span "Save" at bounding box center [576, 395] width 494 height 14
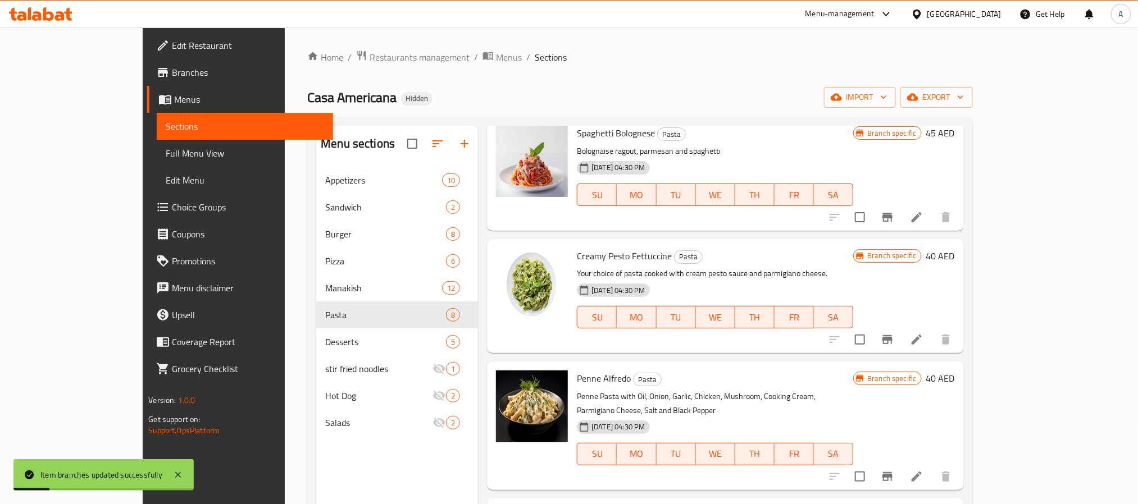
click at [894, 219] on icon "Branch-specific-item" at bounding box center [887, 217] width 13 height 13
click at [894, 470] on icon "Branch-specific-item" at bounding box center [887, 476] width 13 height 13
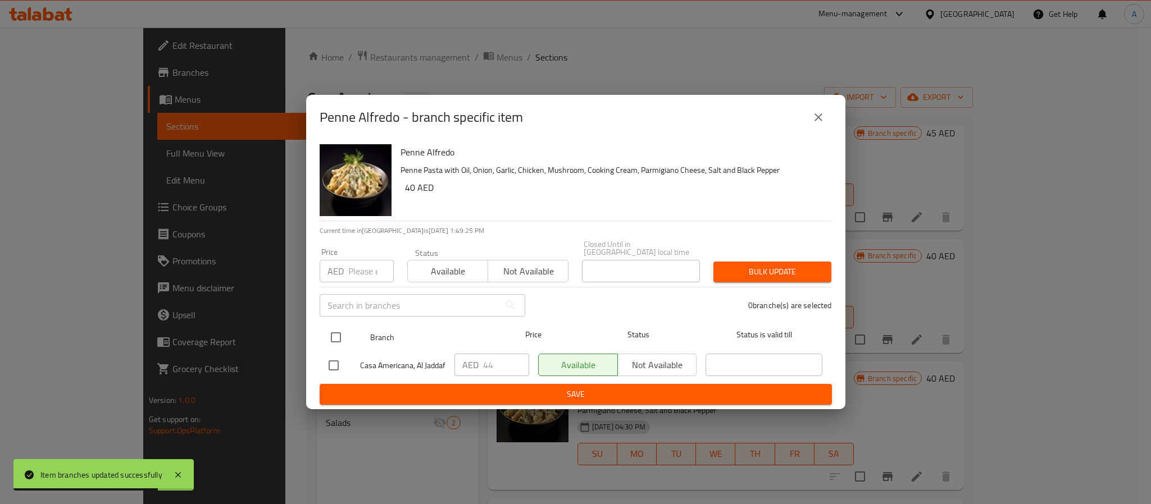
click at [339, 333] on input "checkbox" at bounding box center [336, 338] width 24 height 24
checkbox input "true"
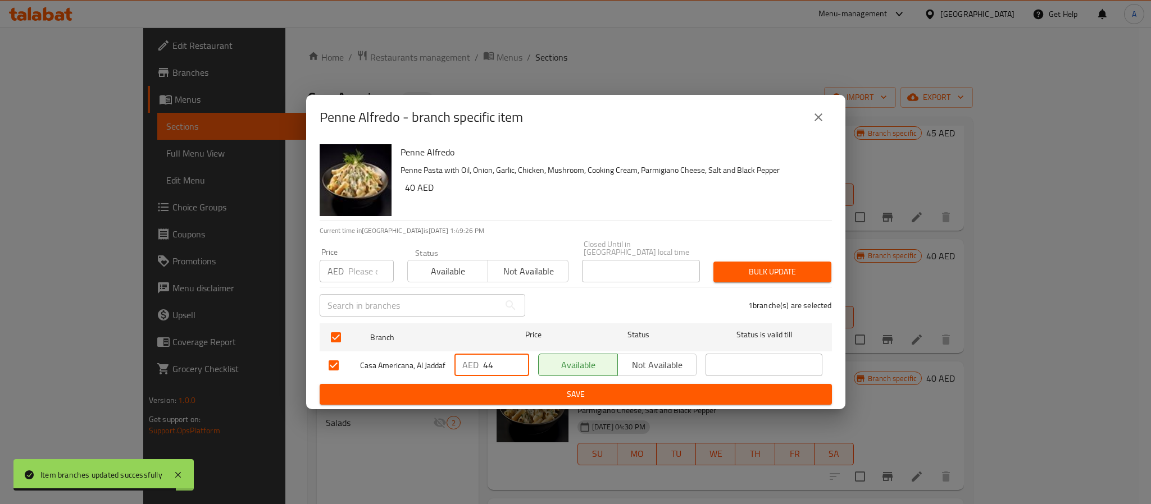
drag, startPoint x: 480, startPoint y: 362, endPoint x: 468, endPoint y: 361, distance: 11.8
click at [468, 361] on div "AED 44 ​" at bounding box center [491, 365] width 75 height 22
paste input "51.2"
type input "51.2"
click at [488, 389] on button "Save" at bounding box center [576, 394] width 512 height 21
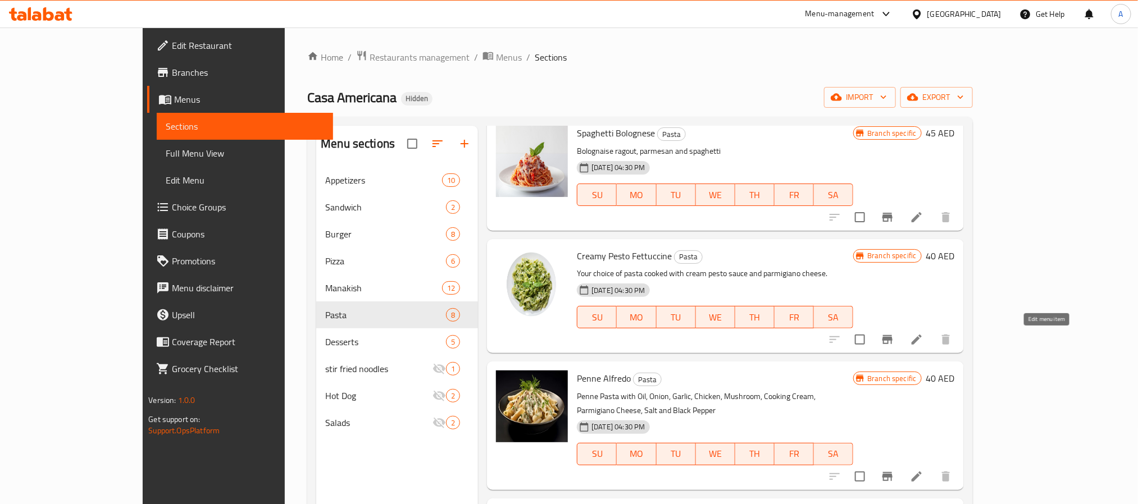
click at [923, 333] on icon at bounding box center [916, 339] width 13 height 13
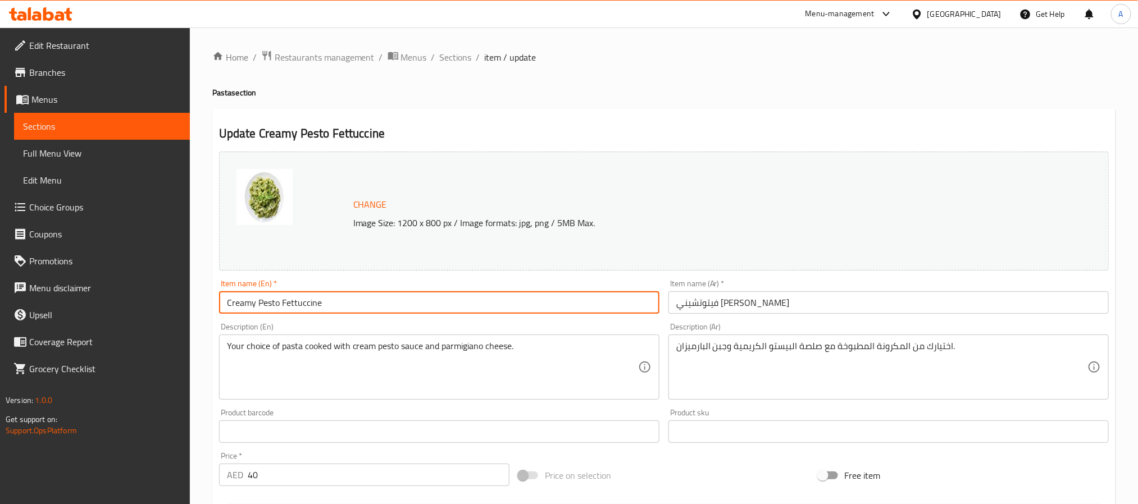
click at [340, 312] on input "Creamy Pesto Fettuccine" at bounding box center [439, 303] width 440 height 22
paste input "Sauc"
click at [340, 312] on input "Creamy Pesto Sauce" at bounding box center [439, 303] width 440 height 22
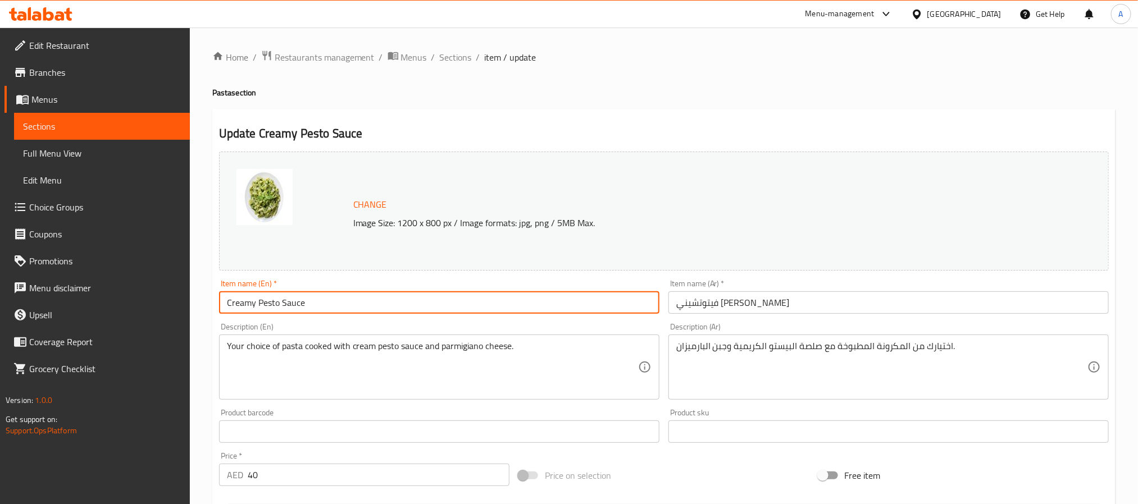
click at [340, 312] on input "Creamy Pesto Sauce" at bounding box center [439, 303] width 440 height 22
type input "Creamy Pesto Sauce"
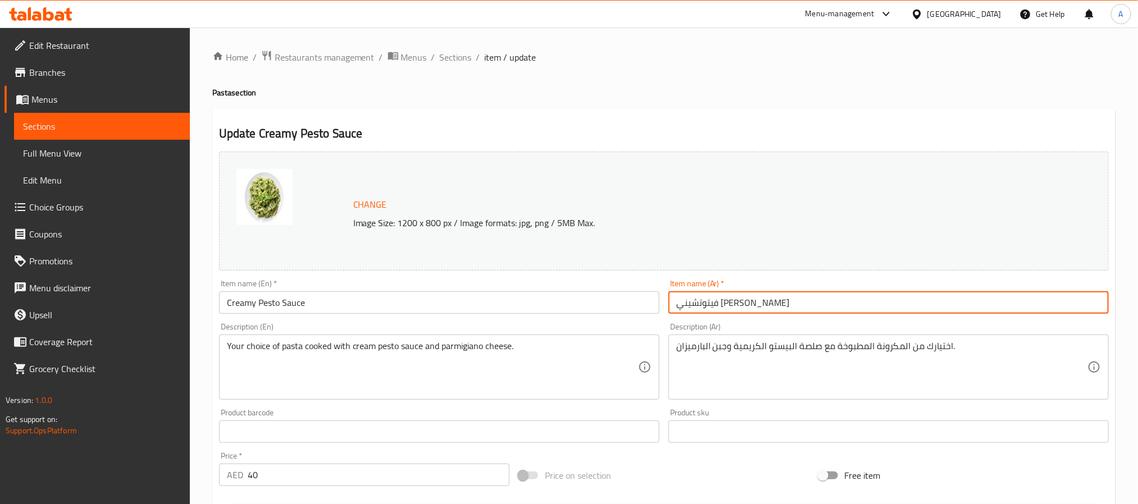
click at [762, 300] on input "فيتوتشيني ال[PERSON_NAME]" at bounding box center [888, 303] width 440 height 22
paste input "صلصة البيستو الكريمية"
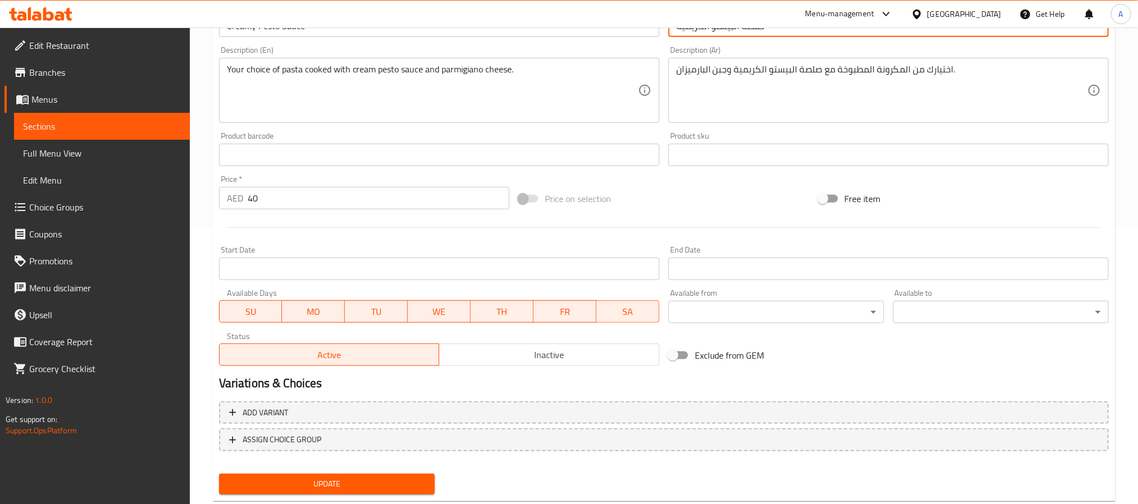
scroll to position [304, 0]
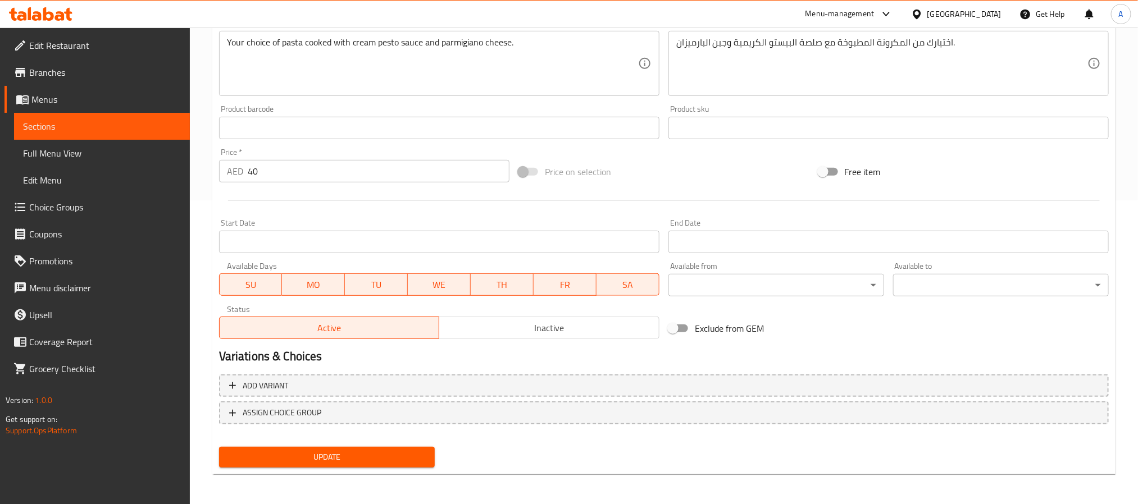
type input "صلصة البيستو الكريمية"
click at [376, 452] on span "Update" at bounding box center [327, 457] width 198 height 14
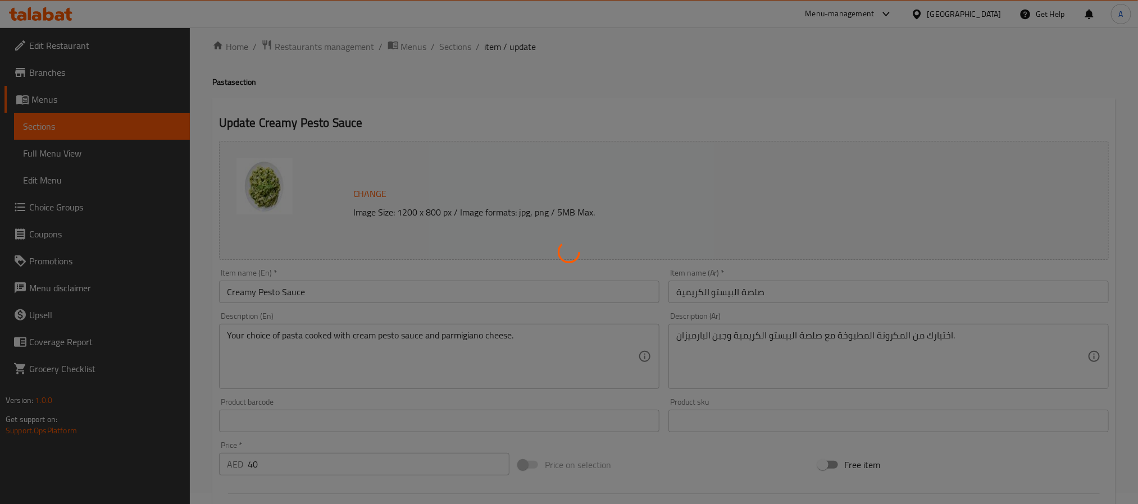
scroll to position [0, 0]
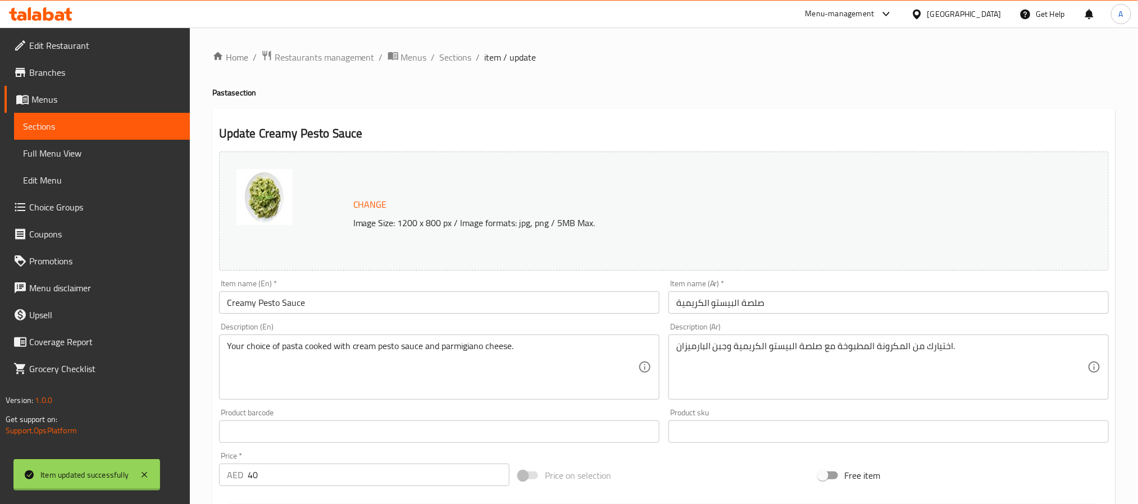
click at [259, 304] on div "Home / Restaurants management / Menus / Sections / item / update Pasta section …" at bounding box center [663, 418] width 903 height 737
click at [259, 304] on input "Creamy Pesto Sauce" at bounding box center [439, 303] width 440 height 22
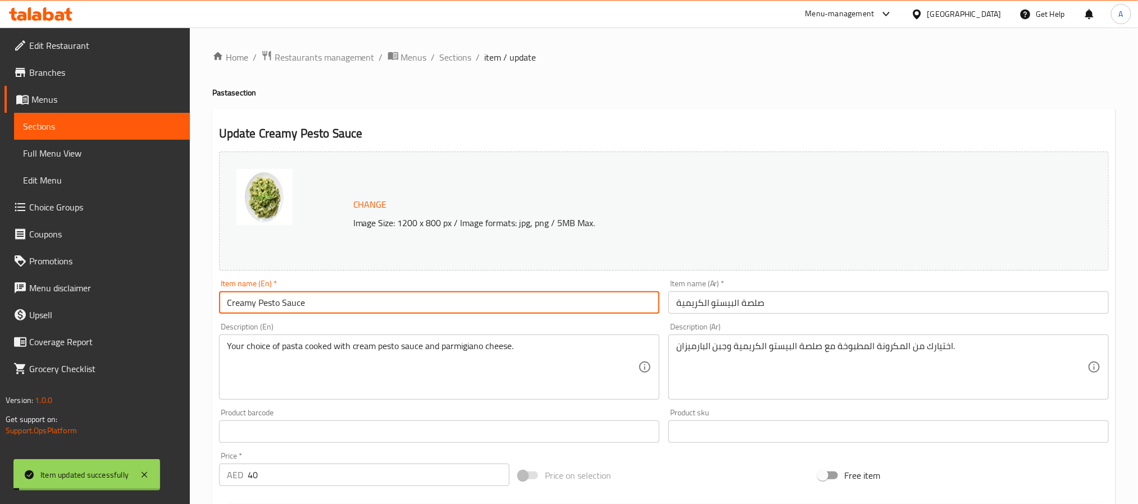
click at [259, 304] on input "Creamy Pesto Sauce" at bounding box center [439, 303] width 440 height 22
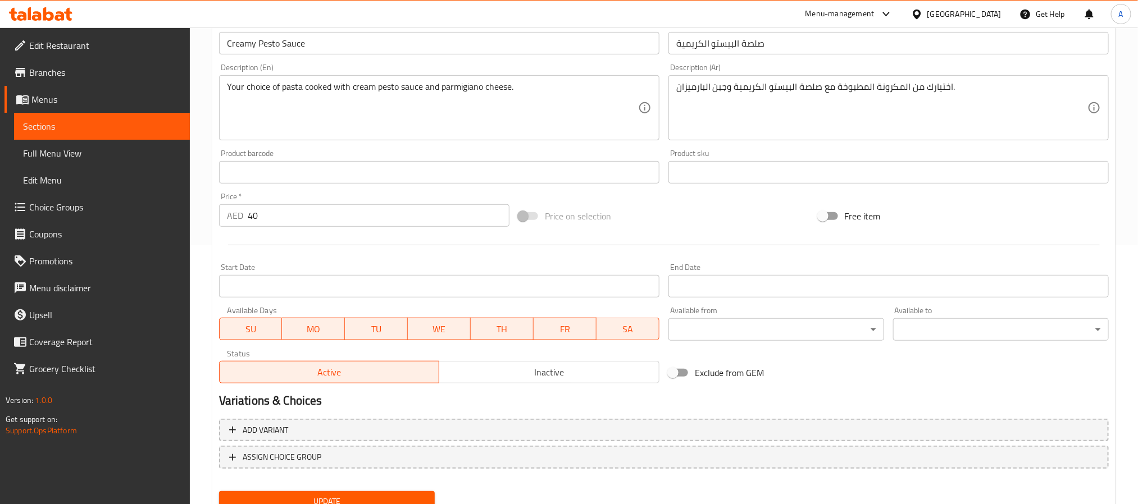
scroll to position [304, 0]
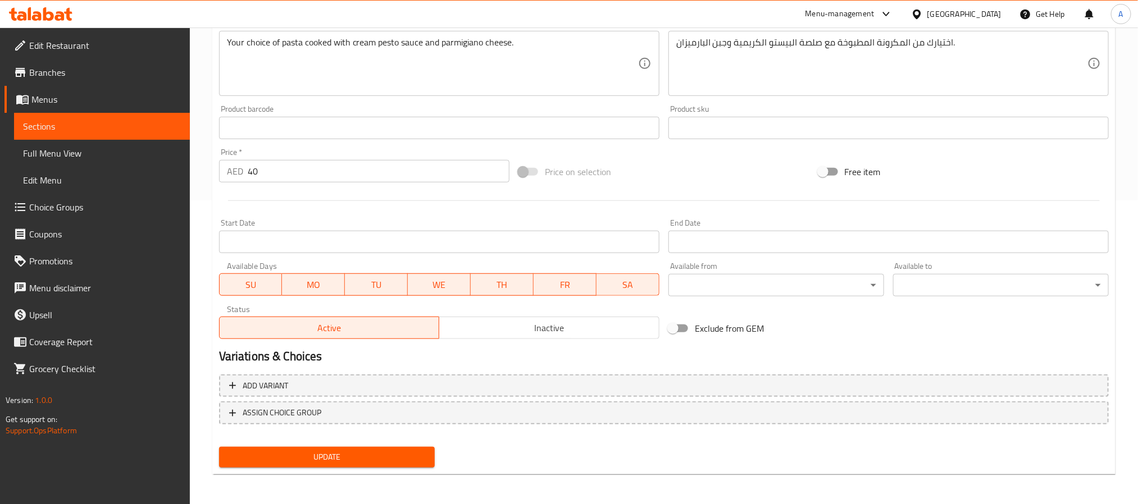
click at [371, 450] on span "Update" at bounding box center [327, 457] width 198 height 14
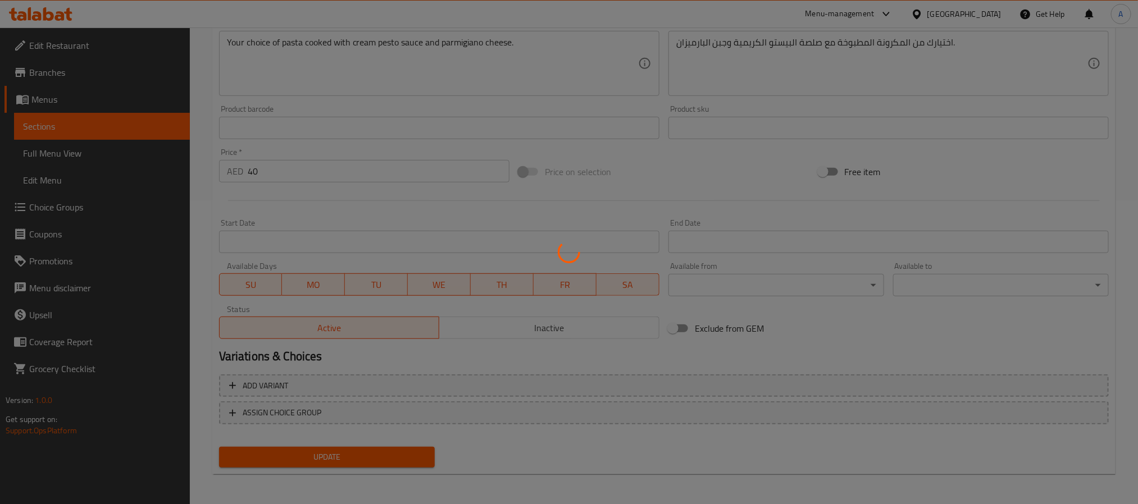
scroll to position [51, 0]
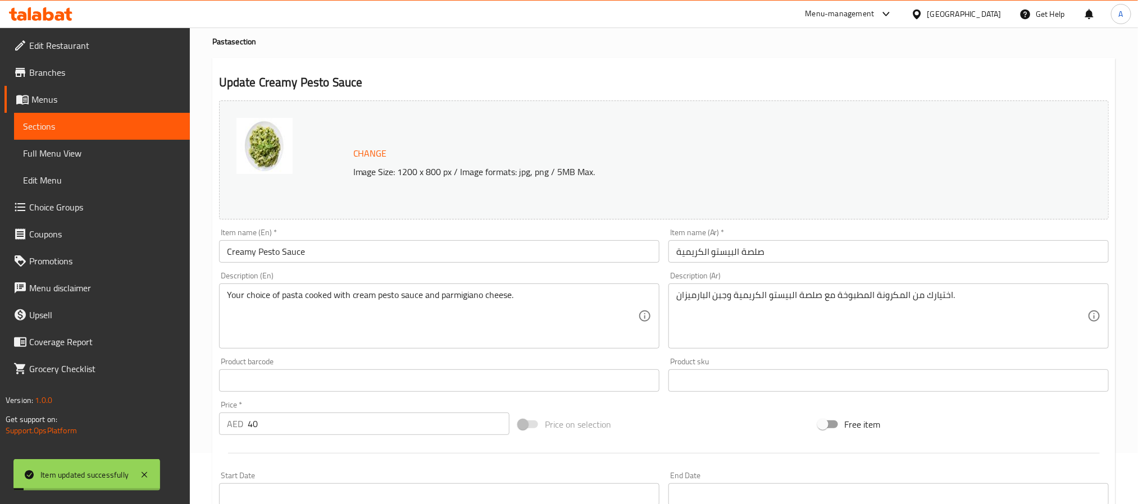
click at [329, 249] on input "Creamy Pesto Sauce" at bounding box center [439, 251] width 440 height 22
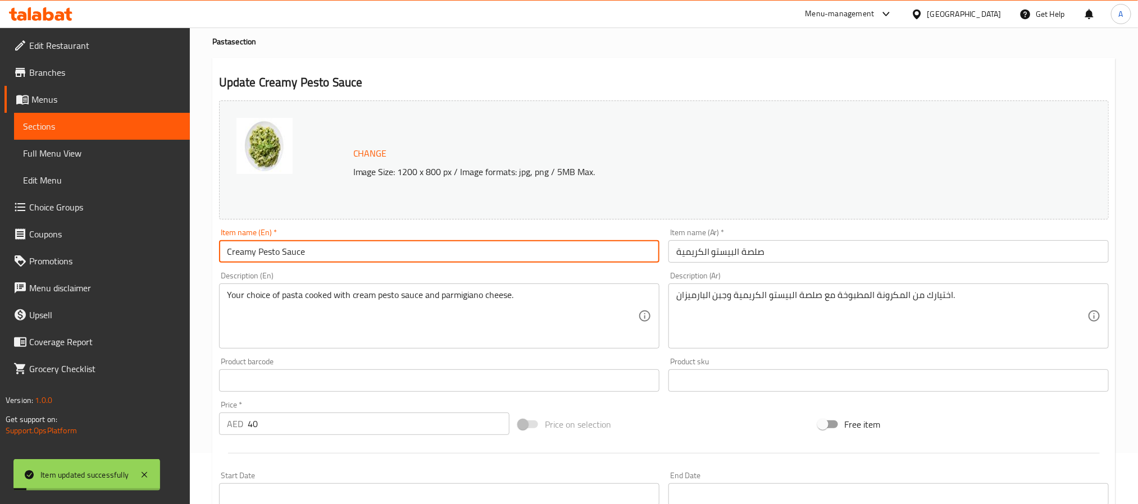
click at [329, 249] on input "Creamy Pesto Sauce" at bounding box center [439, 251] width 440 height 22
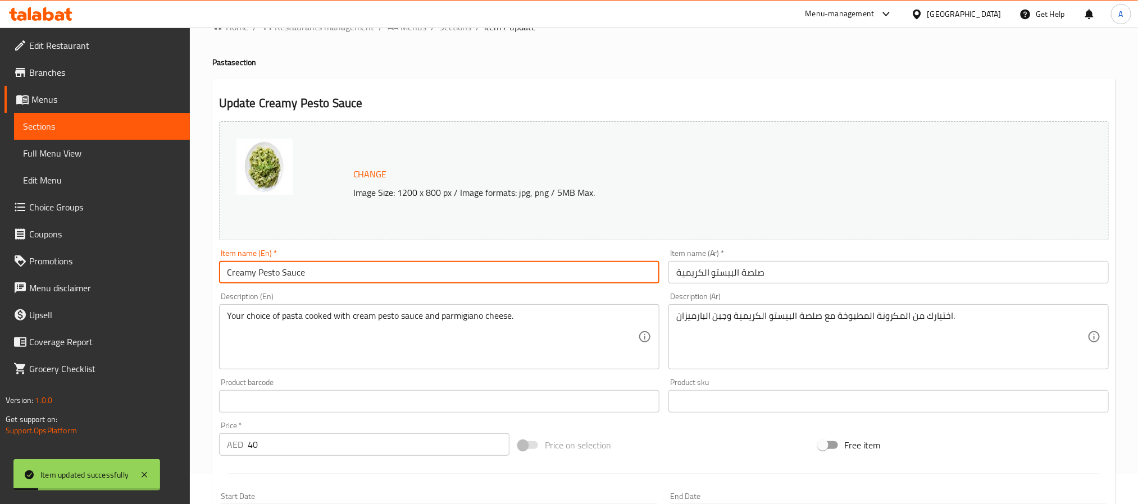
scroll to position [0, 0]
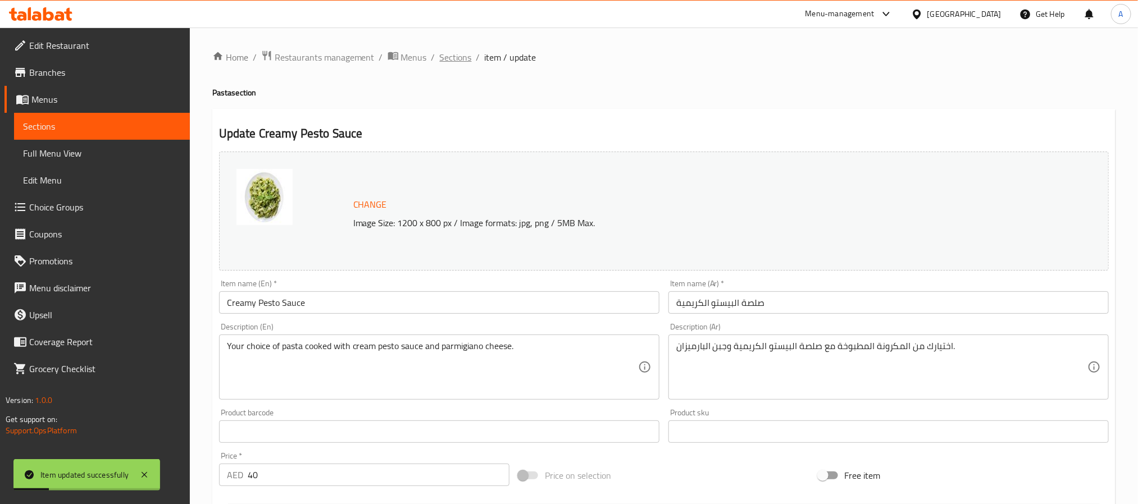
click at [450, 61] on span "Sections" at bounding box center [456, 57] width 32 height 13
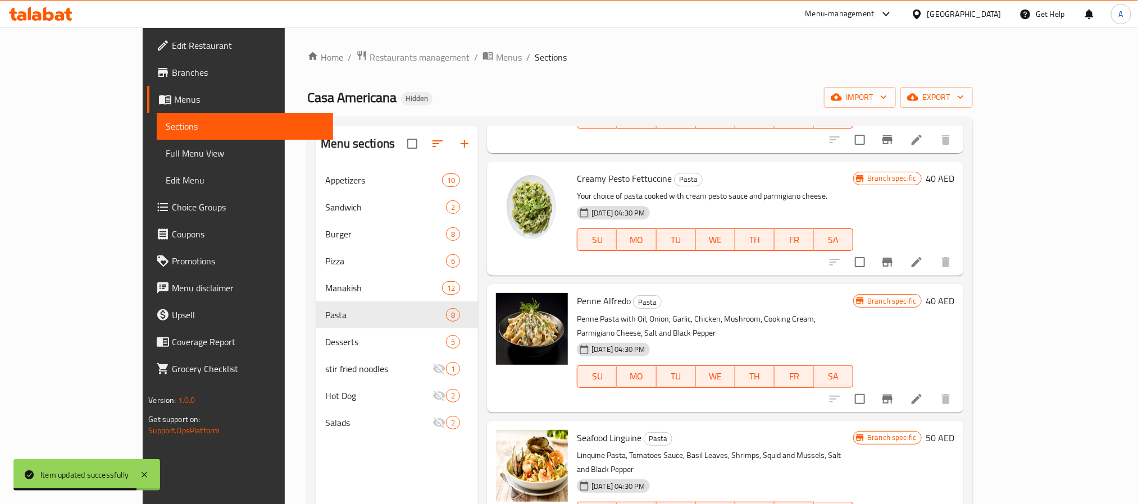
scroll to position [253, 0]
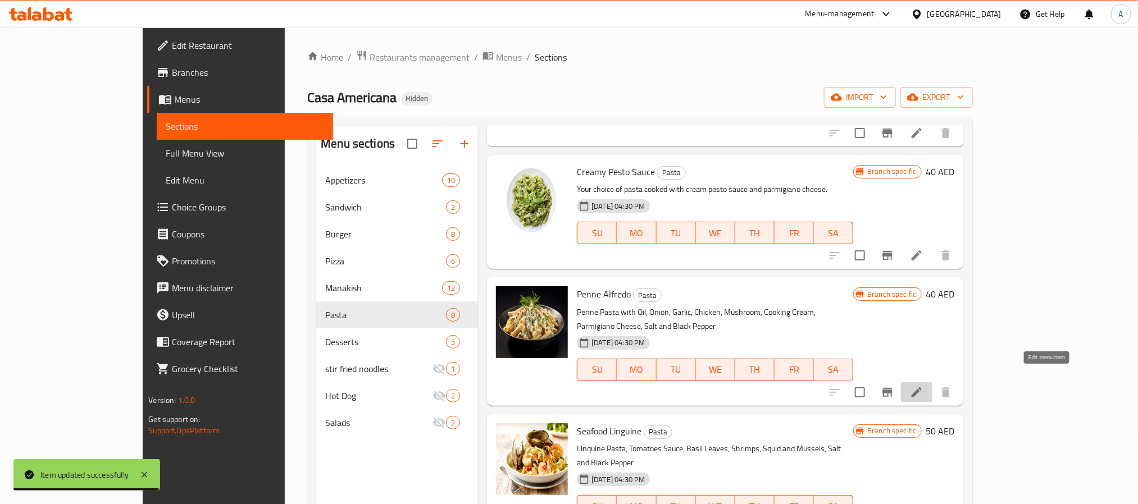
click at [922, 388] on icon at bounding box center [917, 393] width 10 height 10
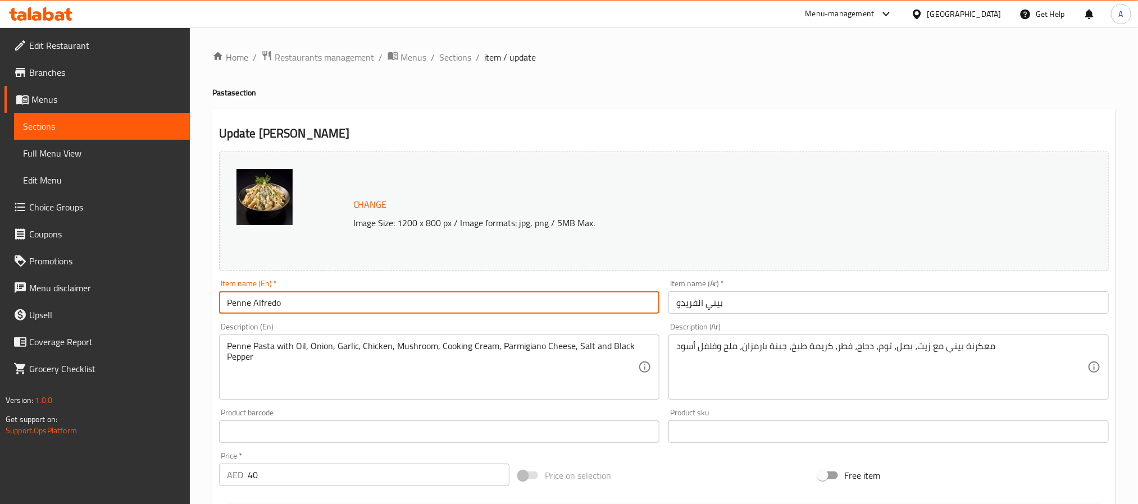
click at [343, 303] on input "Penne Alfredo" at bounding box center [439, 303] width 440 height 22
paste input "[PERSON_NAME]"
type input "[PERSON_NAME]"
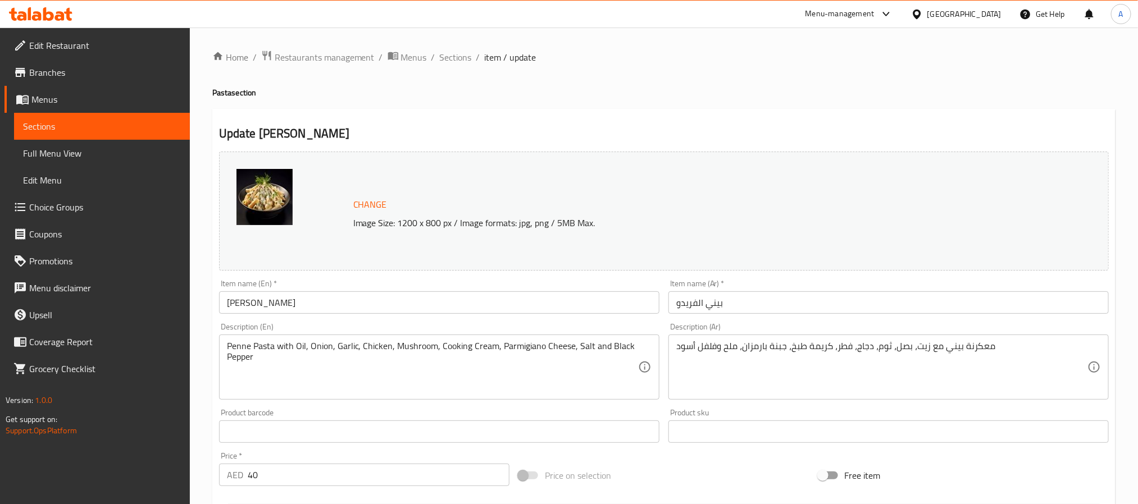
click at [359, 309] on input "[PERSON_NAME]" at bounding box center [439, 303] width 440 height 22
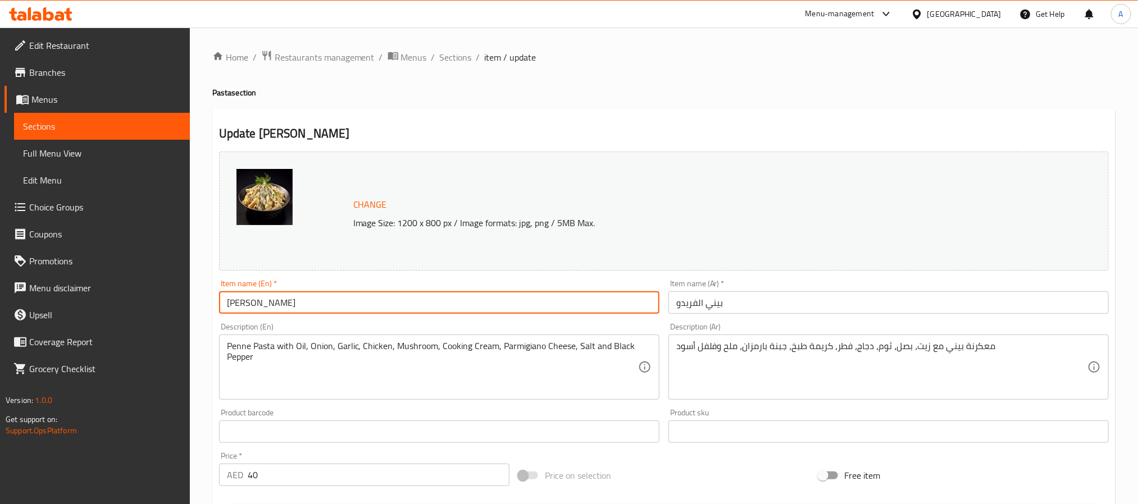
click at [359, 309] on input "[PERSON_NAME]" at bounding box center [439, 303] width 440 height 22
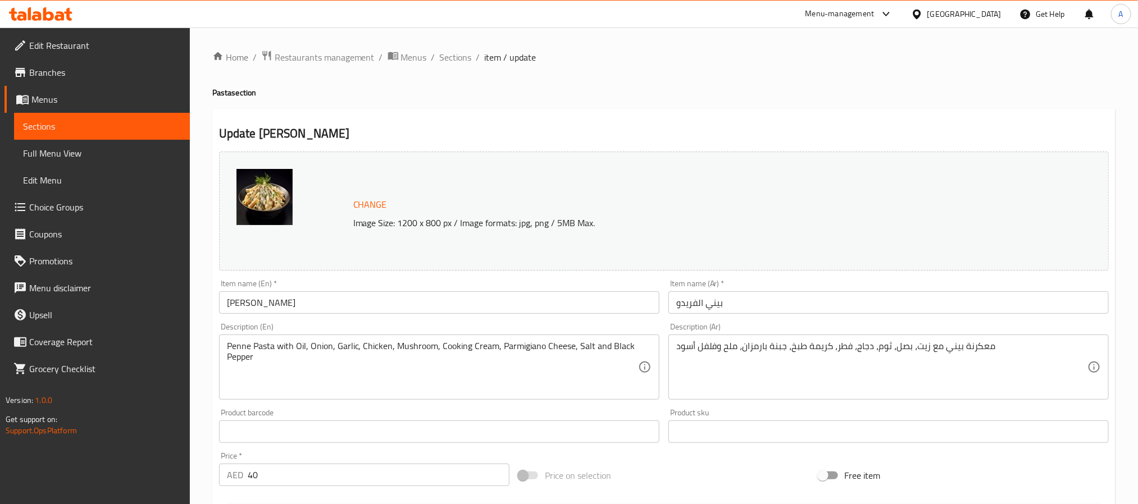
click at [696, 309] on input "بيني الفريدو" at bounding box center [888, 303] width 440 height 22
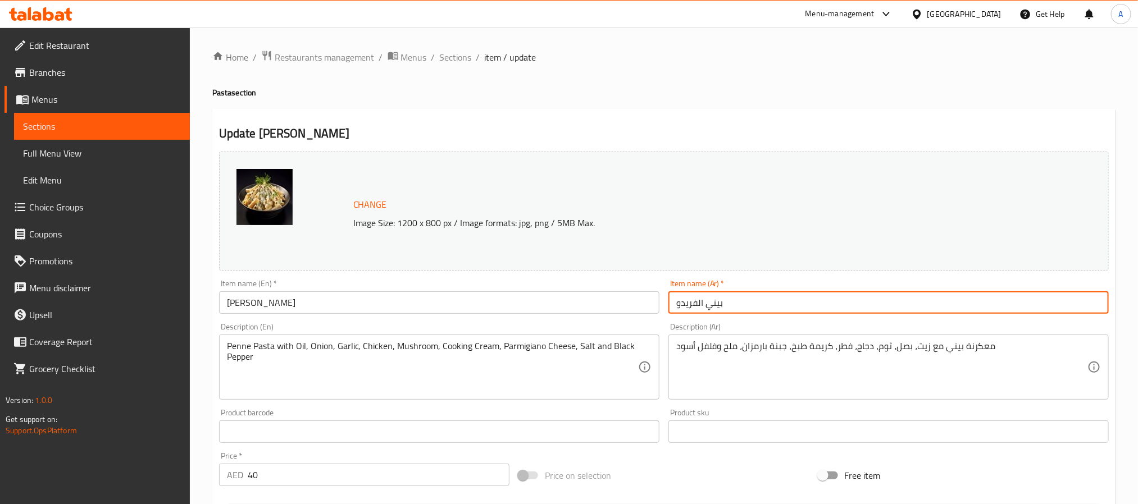
click at [696, 309] on input "بيني الفريدو" at bounding box center [888, 303] width 440 height 22
paste input "لصة أ"
type input "صلصة ألفريدو"
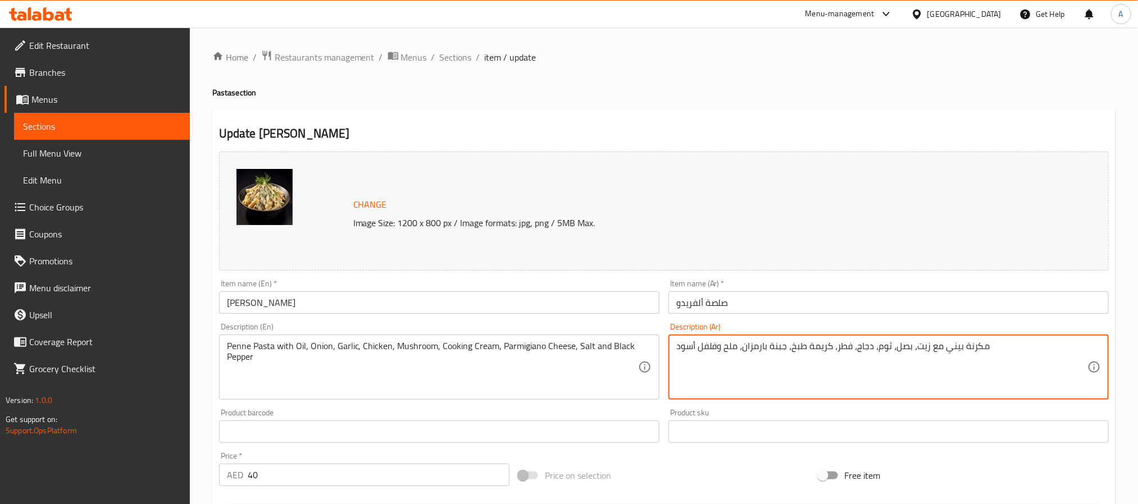
type textarea "مكرنة بيني مع زيت، بصل، ثوم، دجاج، فطر، كريمة طبخ، جبنة بارمزان، ملح وفلفل أسود"
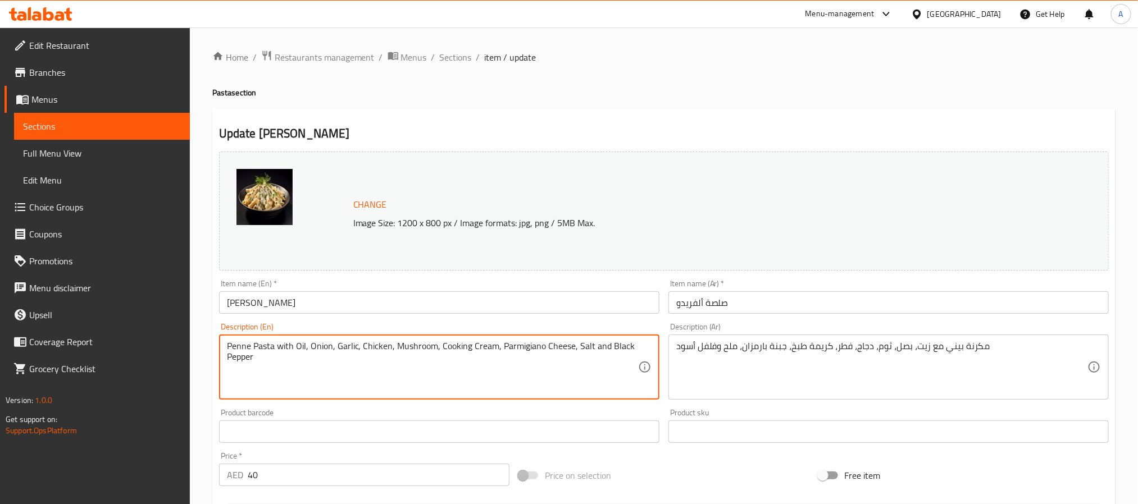
click at [354, 346] on textarea "Penne Pasta with Oil, Onion, Garlic, Chicken, Mushroom, Cooking Cream, Parmigia…" at bounding box center [432, 367] width 411 height 53
paste textarea "Your Choice of Pasta with Oil, Onion, Garlic, Chicken, Mushroom, Cooking Cream,…"
click at [354, 346] on textarea "Your Choice of Pasta with Oil, Onion, Garlic, Chicken, Mushroom, Cooking Cream,…" at bounding box center [432, 367] width 411 height 53
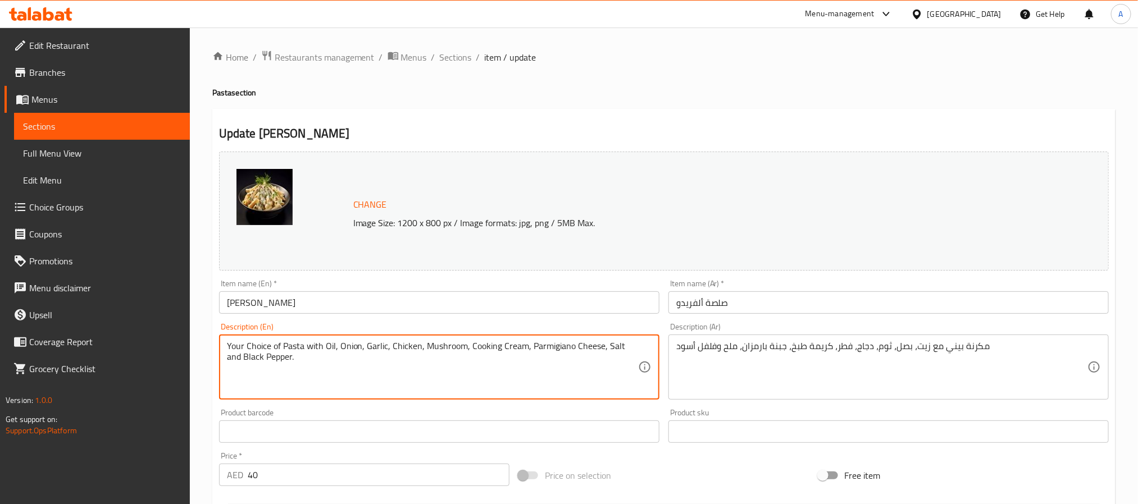
click at [354, 346] on textarea "Your Choice of Pasta with Oil, Onion, Garlic, Chicken, Mushroom, Cooking Cream,…" at bounding box center [432, 367] width 411 height 53
type textarea "Your choice of pasta with oil, onion, garlic, chicken, mushroom, cooking cream,…"
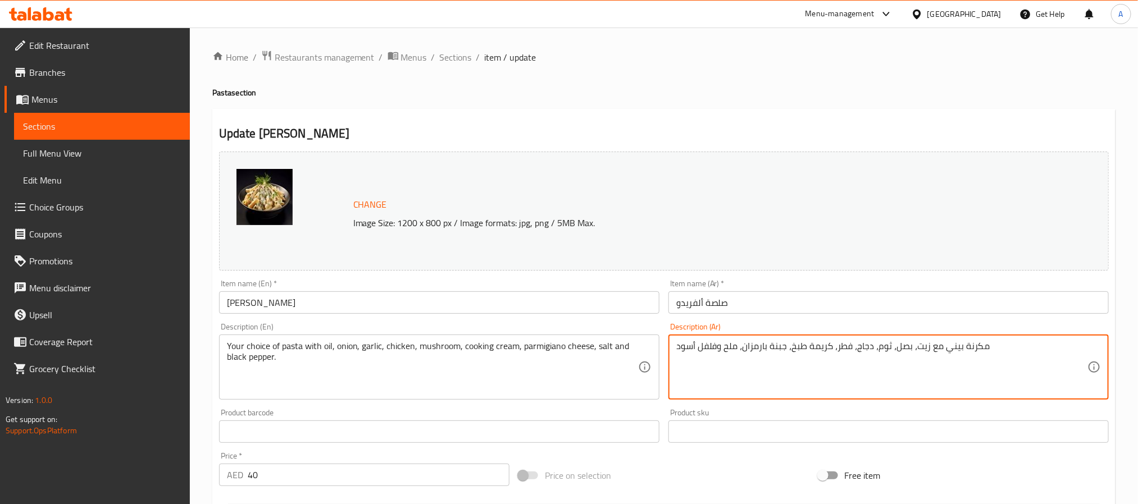
click at [838, 344] on textarea "مكرنة بيني مع زيت، بصل، ثوم، دجاج، فطر، كريمة طبخ، جبنة بارمزان، ملح وفلفل أسود" at bounding box center [881, 367] width 411 height 53
paste textarea "اختيارك من المعكرونة مع الزيت والبصل والثوم والدجاج والفطر والكريمة للطبخ وجبن …"
click at [1016, 344] on textarea "اختيارك من المعكرونة مع الزيت والبصل والثوم والدجاج والفطر والكريمة للطبخ وجبن …" at bounding box center [881, 367] width 411 height 53
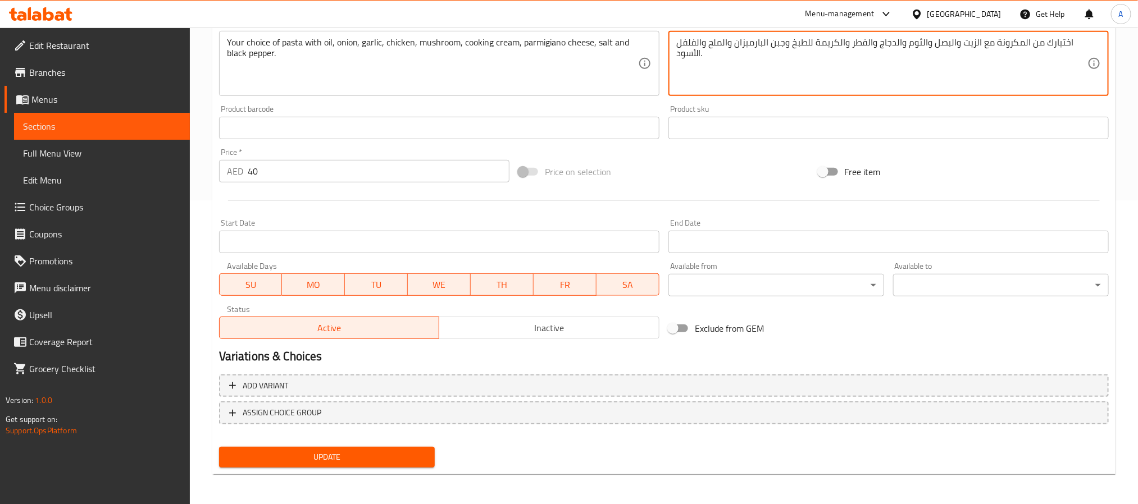
type textarea "اختيارك من المكرونة مع الزيت والبصل والثوم والدجاج والفطر والكريمة للطبخ وجبن ا…"
click at [410, 462] on span "Update" at bounding box center [327, 457] width 198 height 14
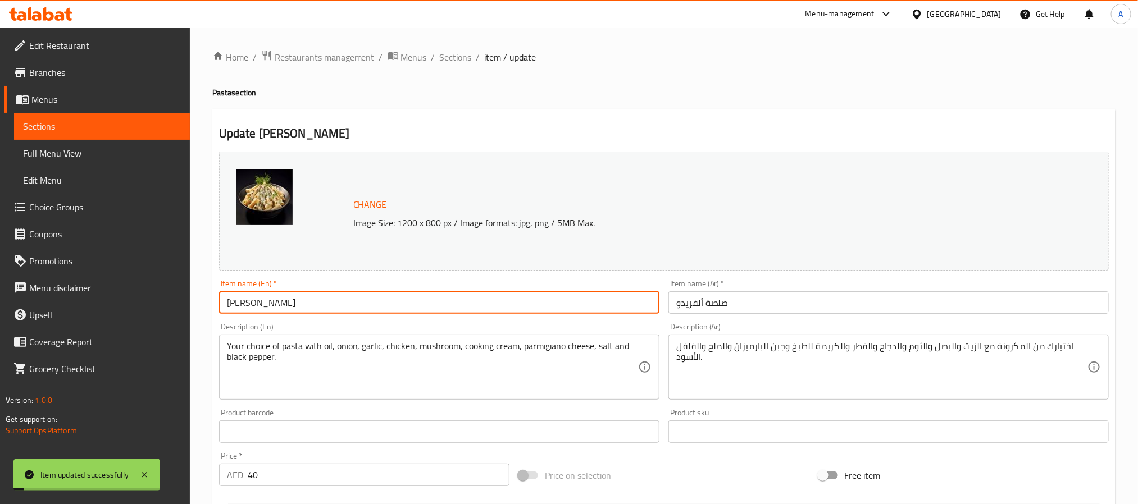
click at [261, 307] on input "[PERSON_NAME]" at bounding box center [439, 303] width 440 height 22
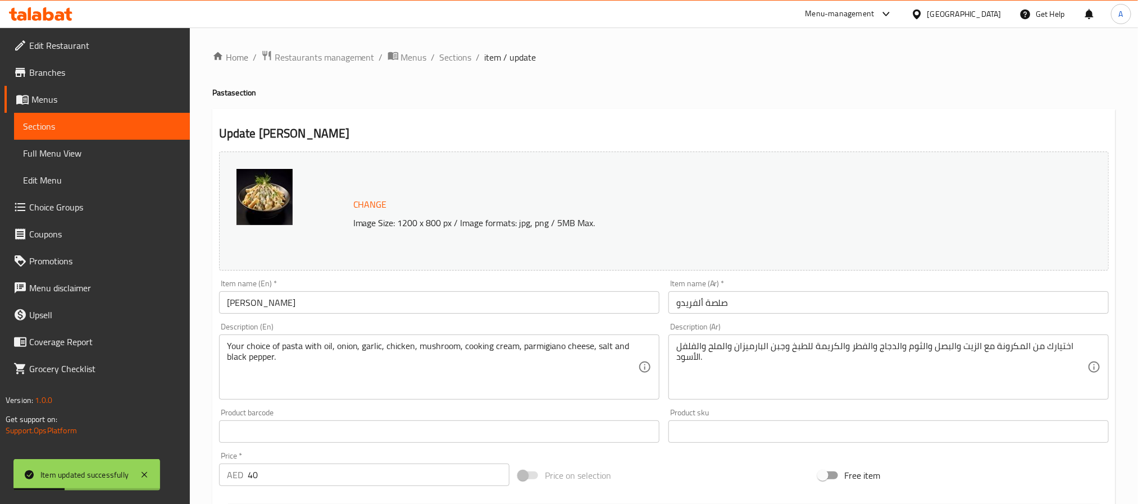
click at [765, 107] on div "Home / Restaurants management / Menus / Sections / item / update Pasta section …" at bounding box center [663, 418] width 903 height 737
click at [457, 54] on span "Sections" at bounding box center [456, 57] width 32 height 13
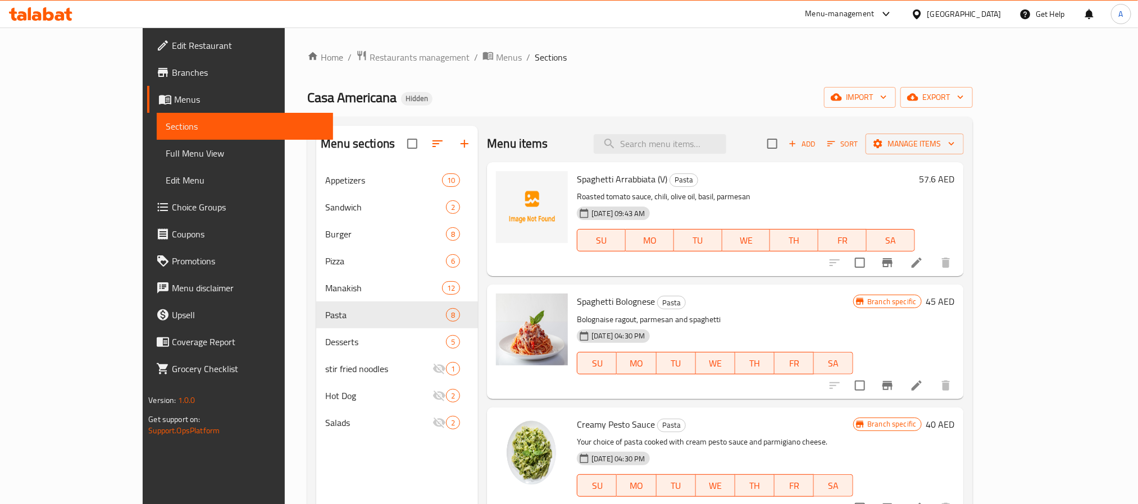
click at [873, 407] on div "Menu items Add Sort Manage items Spaghetti Arrabbiata (V) Pasta Roasted tomato …" at bounding box center [720, 378] width 485 height 504
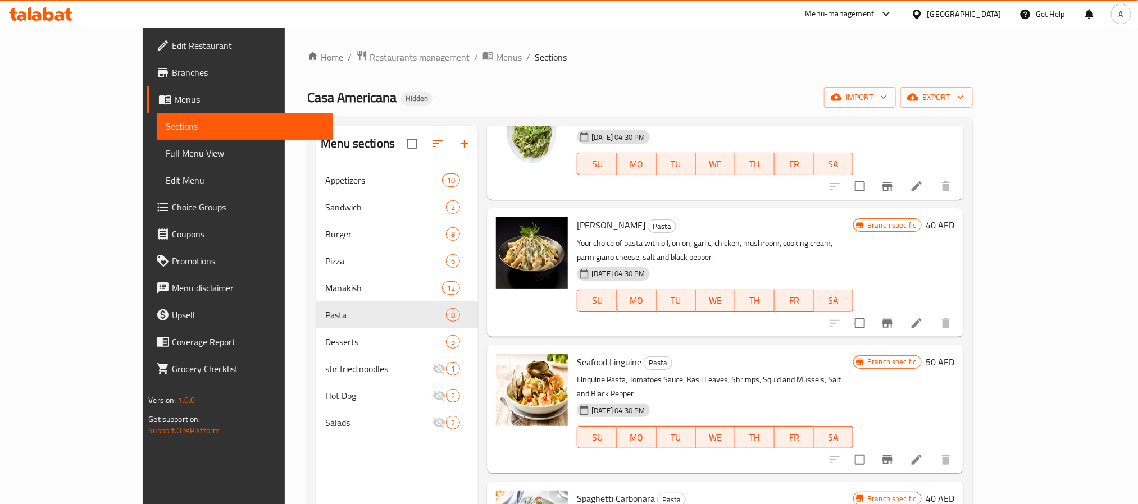
scroll to position [337, 0]
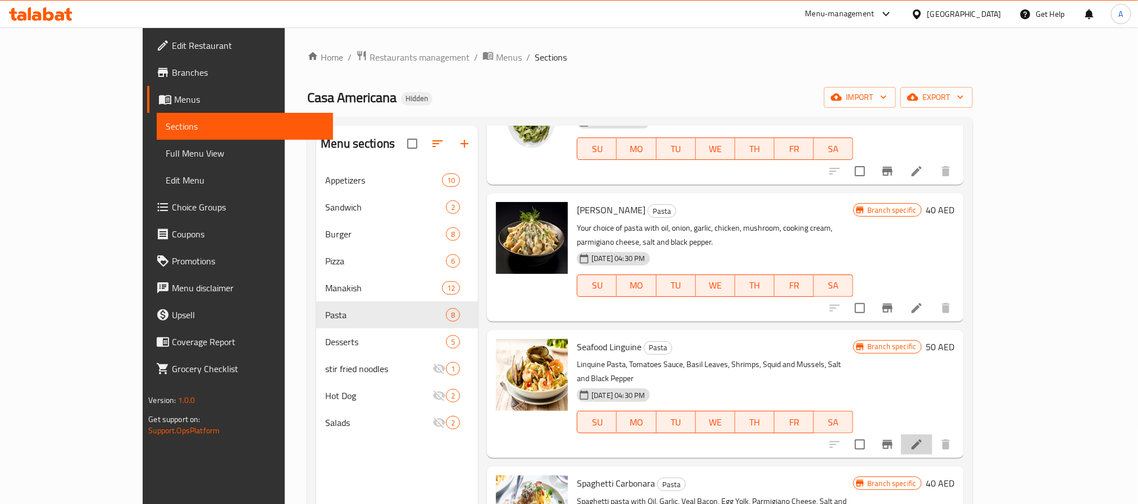
click at [932, 435] on li at bounding box center [916, 445] width 31 height 20
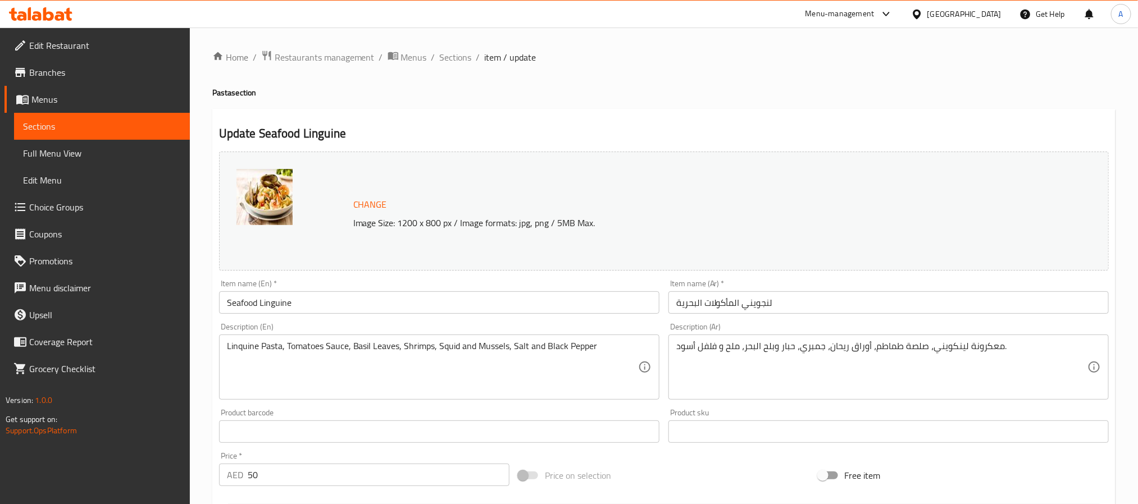
click at [454, 311] on input "Seafood Linguine" at bounding box center [439, 303] width 440 height 22
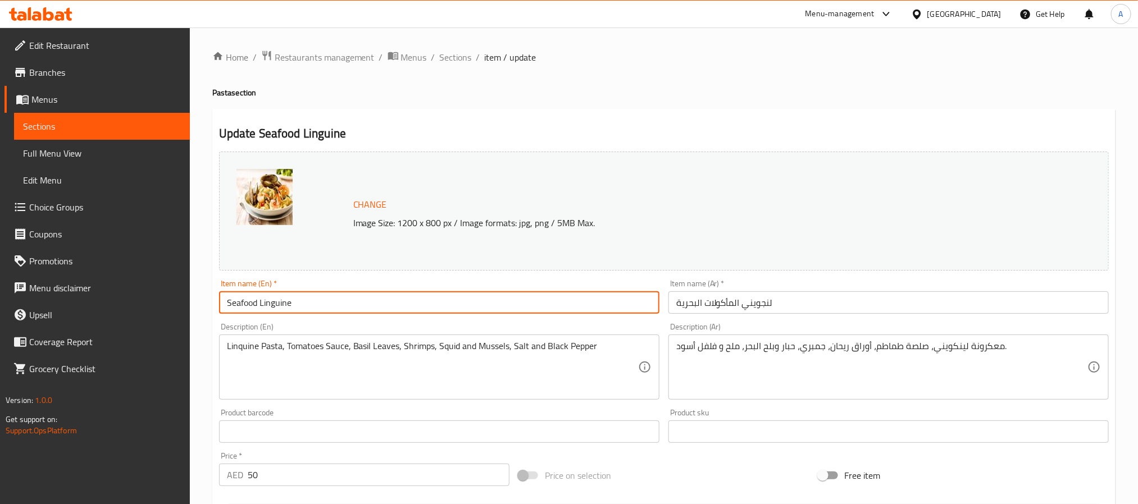
click at [454, 311] on input "Seafood Linguine" at bounding box center [439, 303] width 440 height 22
paste input "Sauc"
click at [454, 311] on input "Seafood Sauce" at bounding box center [439, 303] width 440 height 22
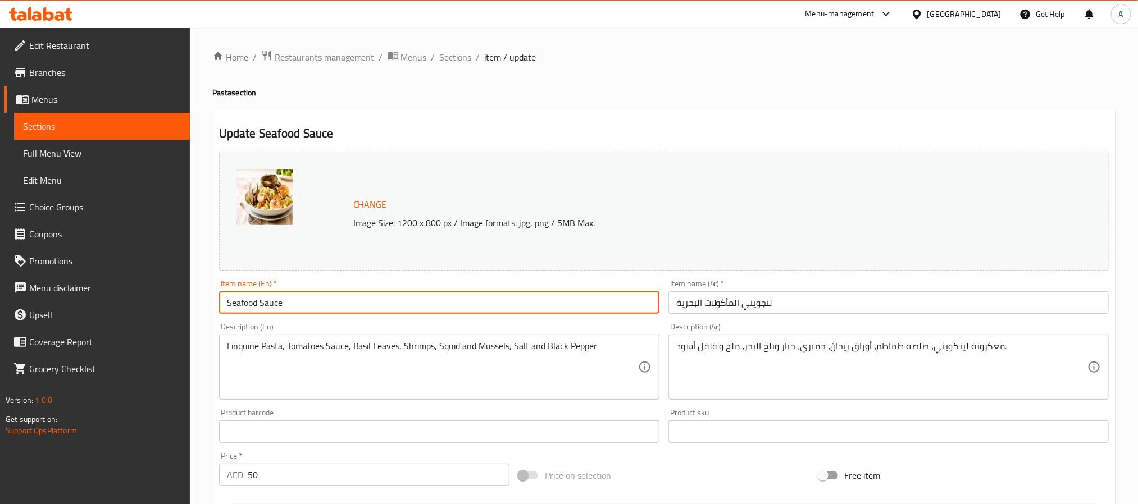
click at [454, 311] on input "Seafood Sauce" at bounding box center [439, 303] width 440 height 22
type input "Seafood Sauce"
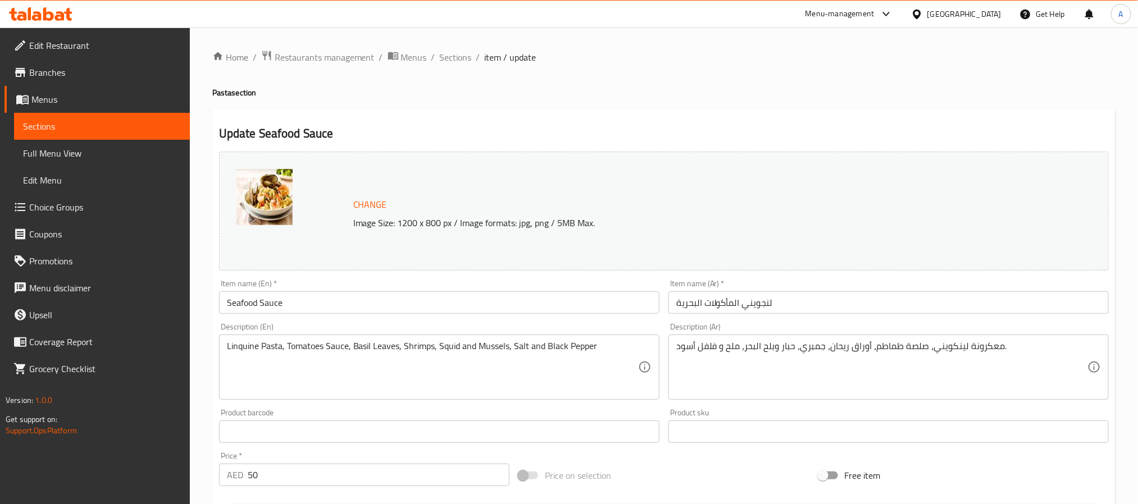
click at [750, 297] on input "لنجويني المأكولات البحرية" at bounding box center [888, 303] width 440 height 22
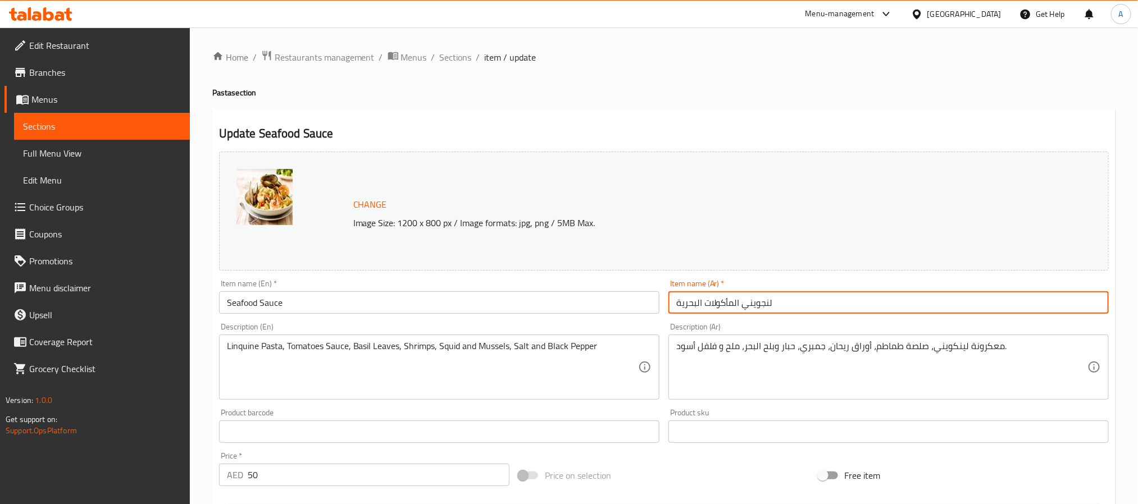
click at [750, 297] on input "لنجويني المأكولات البحرية" at bounding box center [888, 303] width 440 height 22
paste input "صلصة"
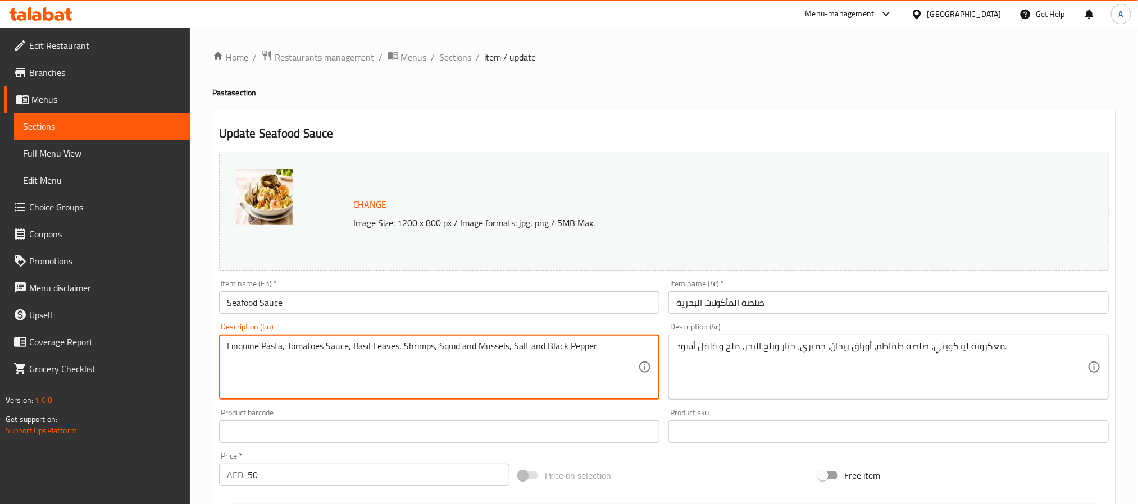
click at [404, 345] on textarea "Linquine Pasta, Tomatoes Sauce, Basil Leaves, Shrimps, Squid and Mussels, Salt …" at bounding box center [432, 367] width 411 height 53
paste textarea "Your Choice of Pasta, Tomatoes Sauce, Basil Leaves, Shrimps, Squid and Mussels,…"
click at [404, 345] on textarea "Your Choice of Pasta, Tomatoes Sauce, Basil Leaves, Shrimps, Squid and Mussels,…" at bounding box center [432, 367] width 411 height 53
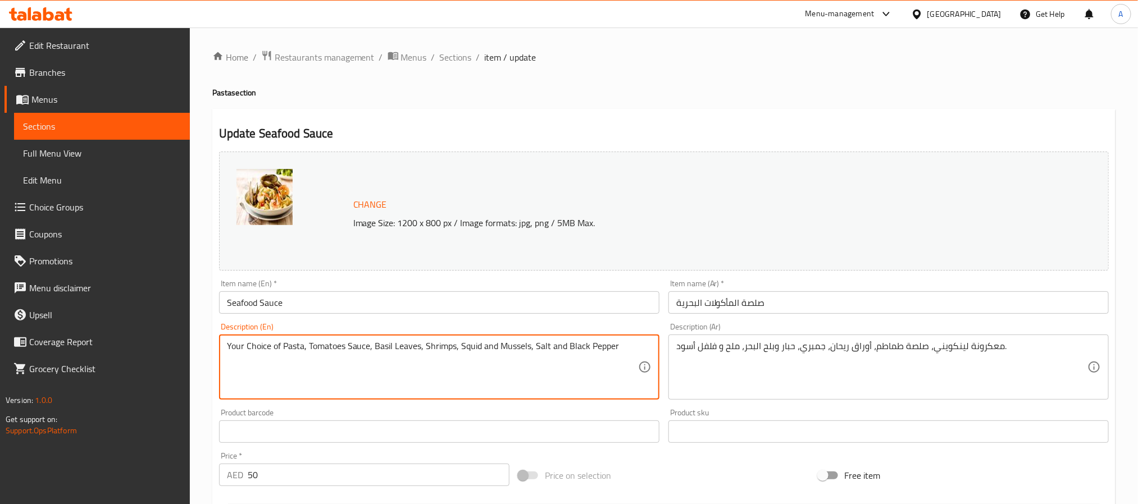
click at [404, 345] on textarea "Your Choice of Pasta, Tomatoes Sauce, Basil Leaves, Shrimps, Squid and Mussels,…" at bounding box center [432, 367] width 411 height 53
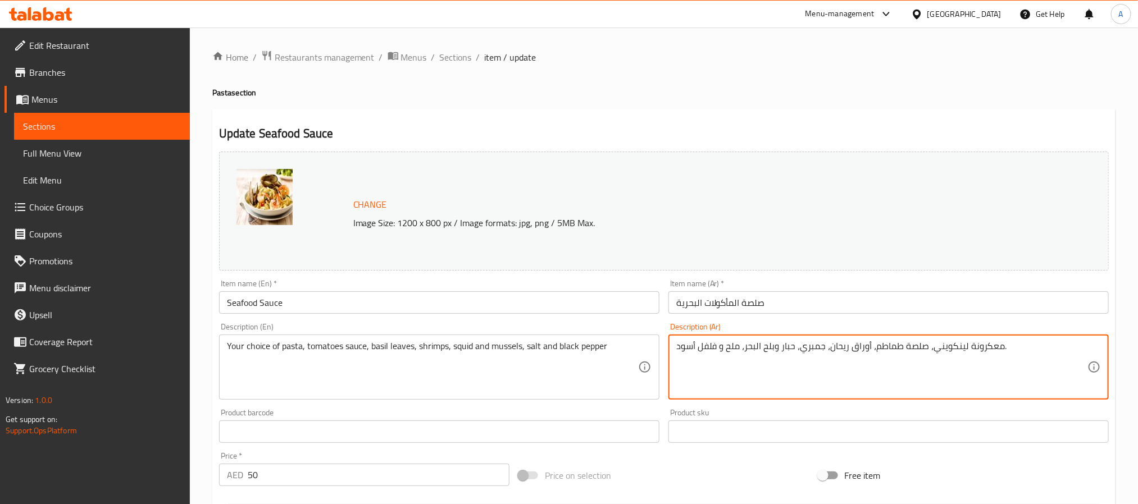
click at [851, 344] on textarea "معكرونة لينكويني، صلصة طماطم، أوراق ريحان، جمبري، حبار وبلح البحر، ملح و فلفل أ…" at bounding box center [881, 367] width 411 height 53
paste textarea "اختيارك من المعكرونة، صلصة الطماطم، أوراق الريحان، الجمبري، الحبار وبلح البحر، …"
click at [989, 349] on textarea "اختيارك من المعكرونة، صلصة الطماطم، أوراق الريحان، الجمبري، الحبار وبلح البحر، …" at bounding box center [881, 367] width 411 height 53
click at [315, 312] on input "Seafood Sauce" at bounding box center [439, 303] width 440 height 22
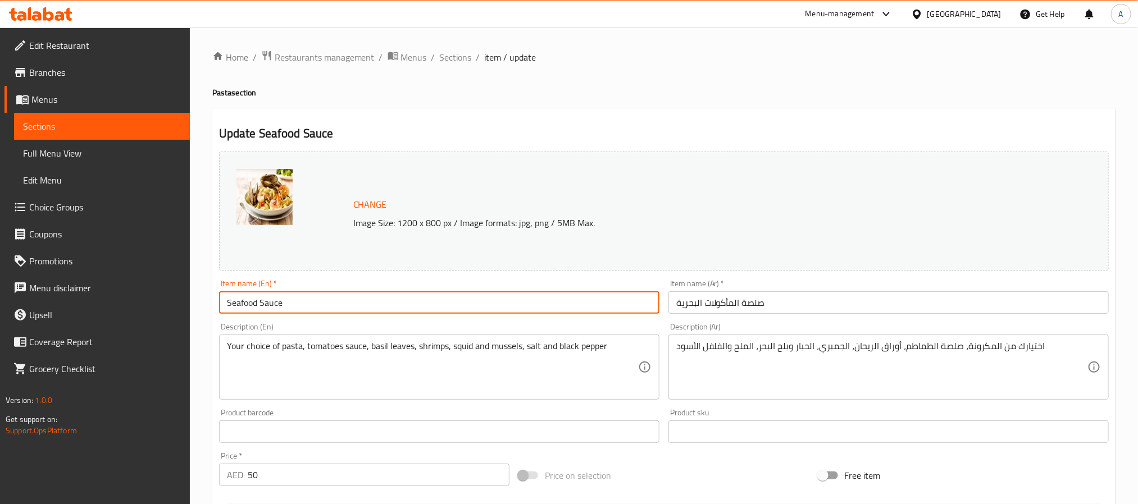
click at [315, 312] on input "Seafood Sauce" at bounding box center [439, 303] width 440 height 22
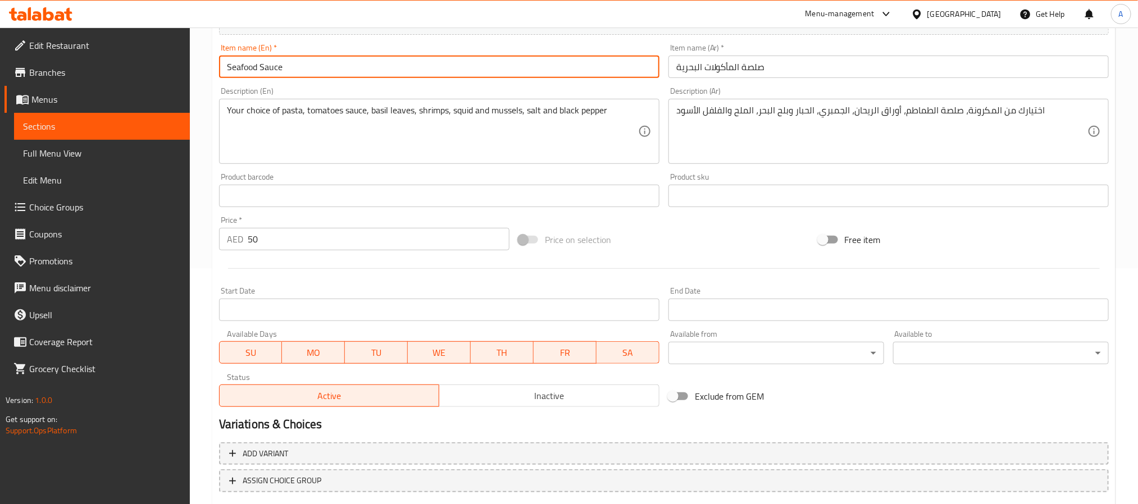
scroll to position [304, 0]
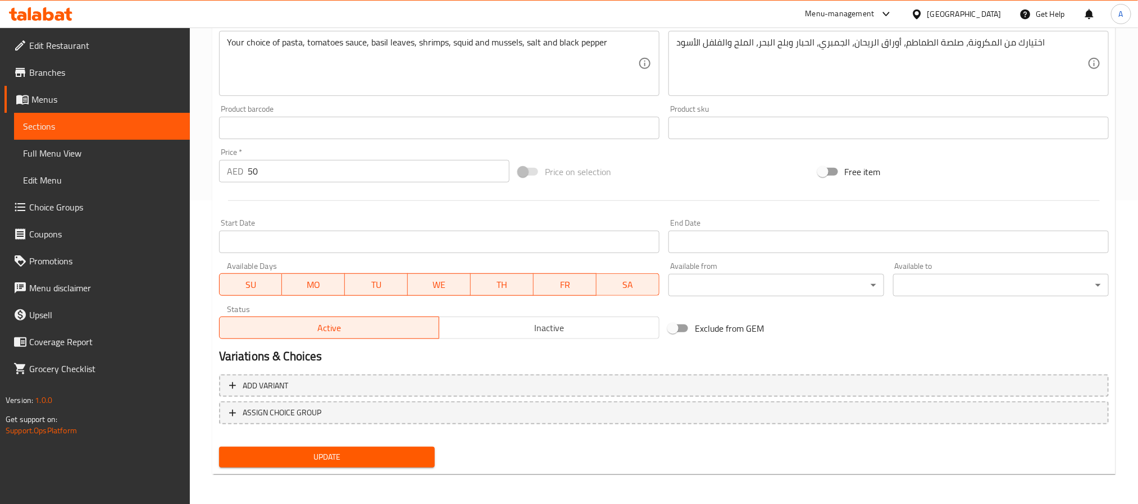
click at [403, 450] on span "Update" at bounding box center [327, 457] width 198 height 14
click at [789, 322] on div "Exclude from GEM" at bounding box center [813, 328] width 299 height 30
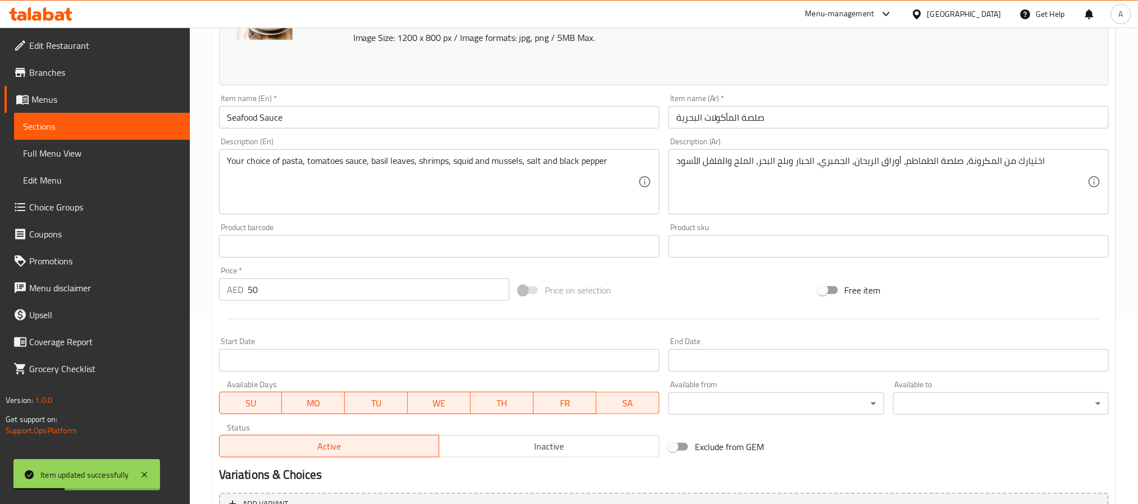
scroll to position [0, 0]
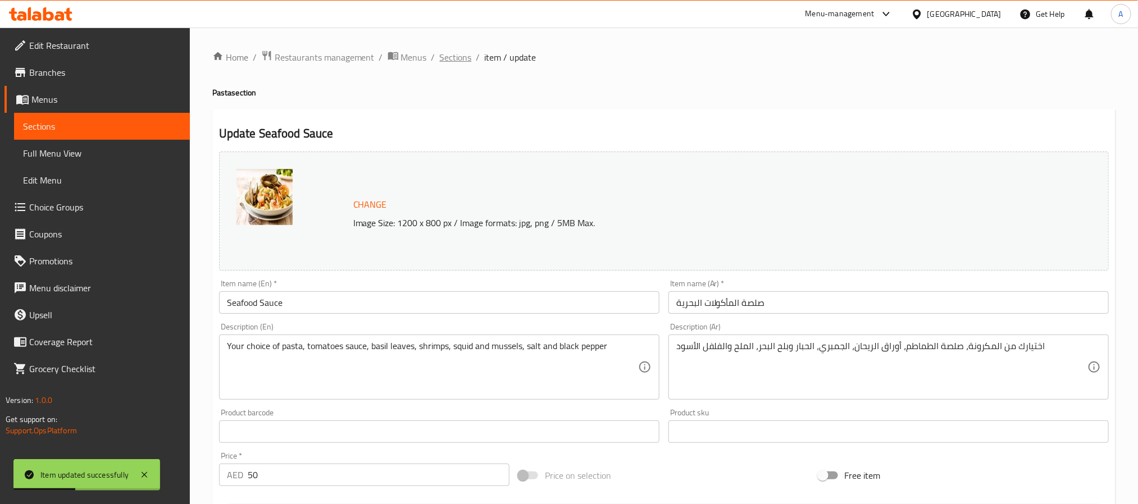
click at [460, 54] on span "Sections" at bounding box center [456, 57] width 32 height 13
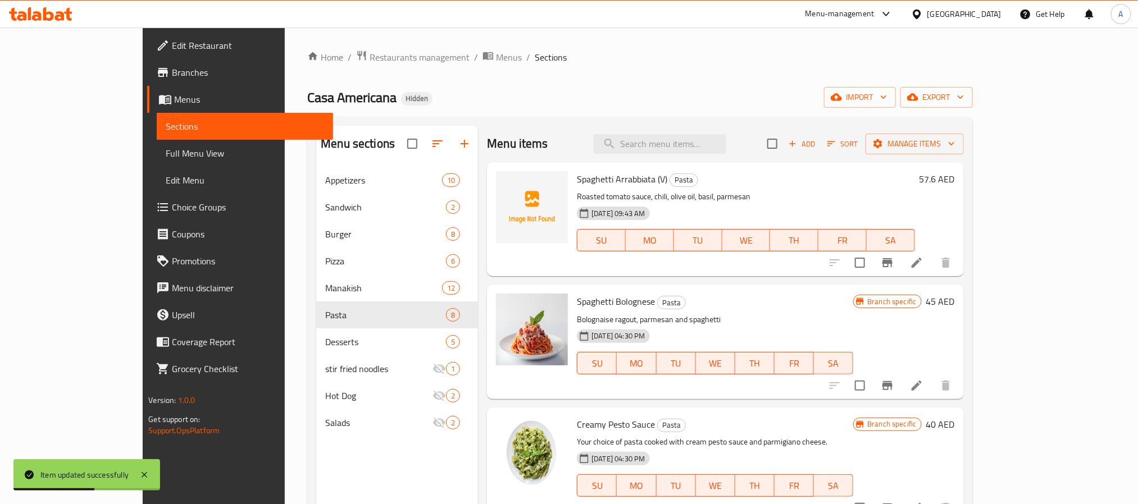
click at [695, 314] on p "Bolognaise ragout, parmesan and spaghetti" at bounding box center [715, 320] width 276 height 14
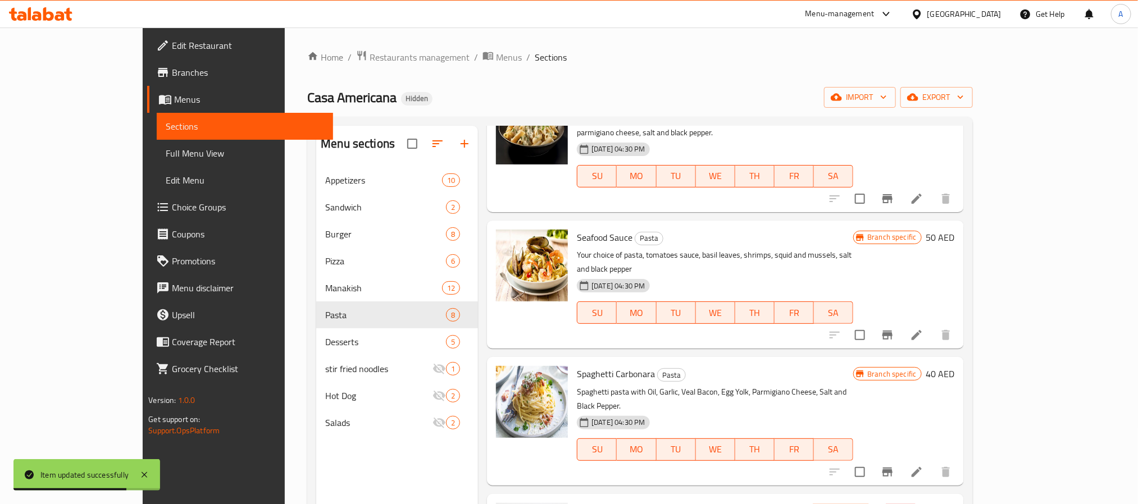
scroll to position [460, 0]
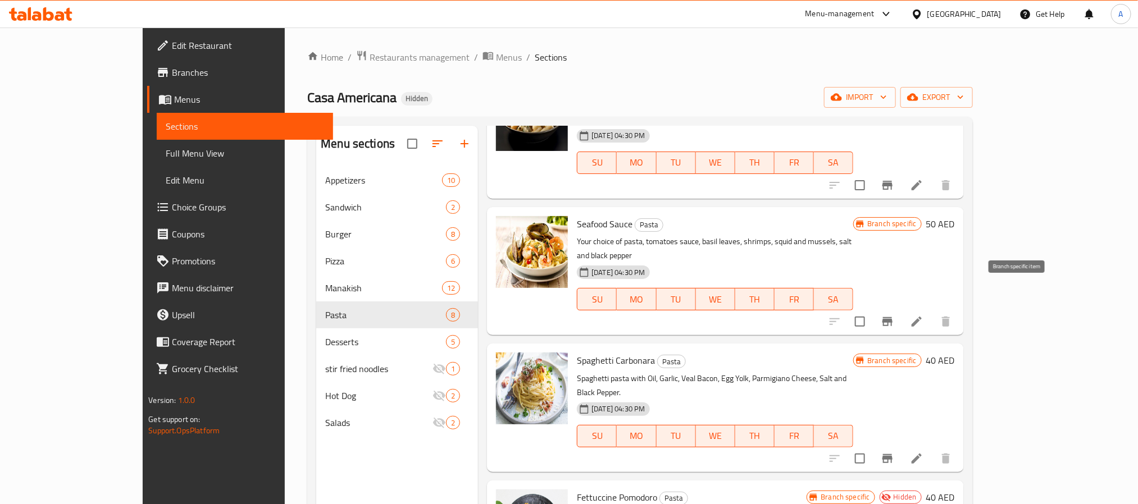
click at [894, 315] on icon "Branch-specific-item" at bounding box center [887, 321] width 13 height 13
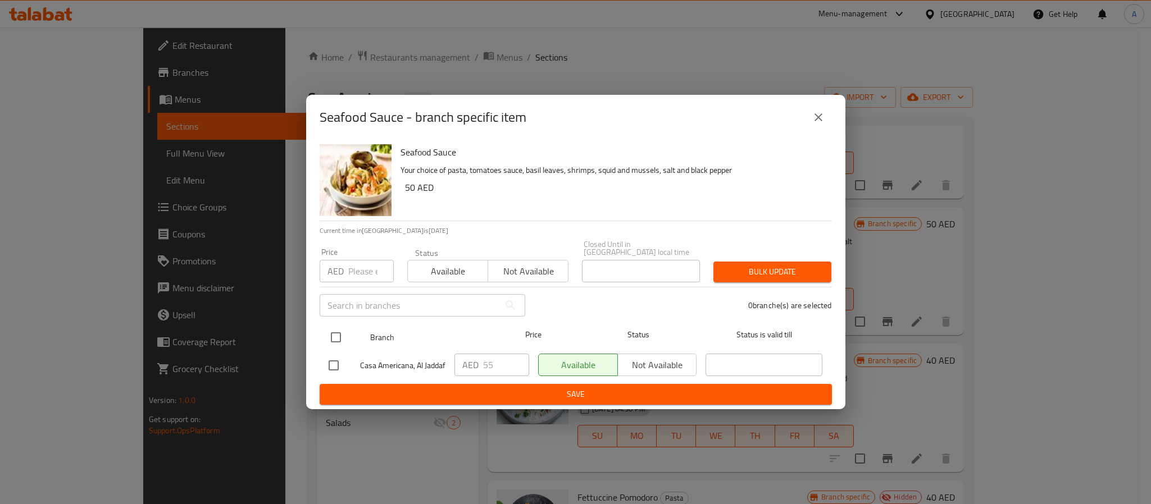
click at [334, 337] on input "checkbox" at bounding box center [336, 338] width 24 height 24
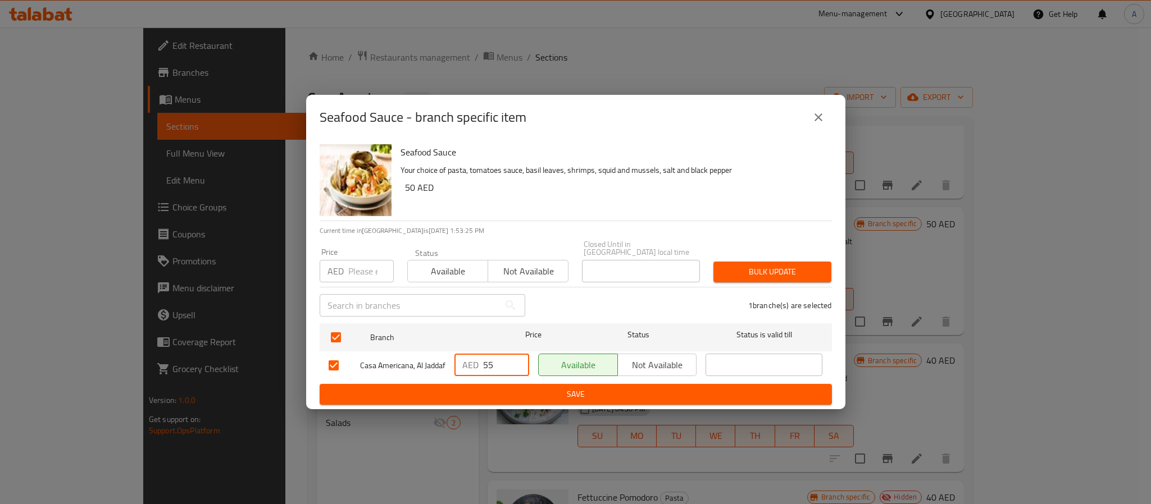
drag, startPoint x: 494, startPoint y: 357, endPoint x: 462, endPoint y: 362, distance: 31.9
click at [462, 362] on div "AED 55 ​" at bounding box center [491, 365] width 75 height 22
paste input "64"
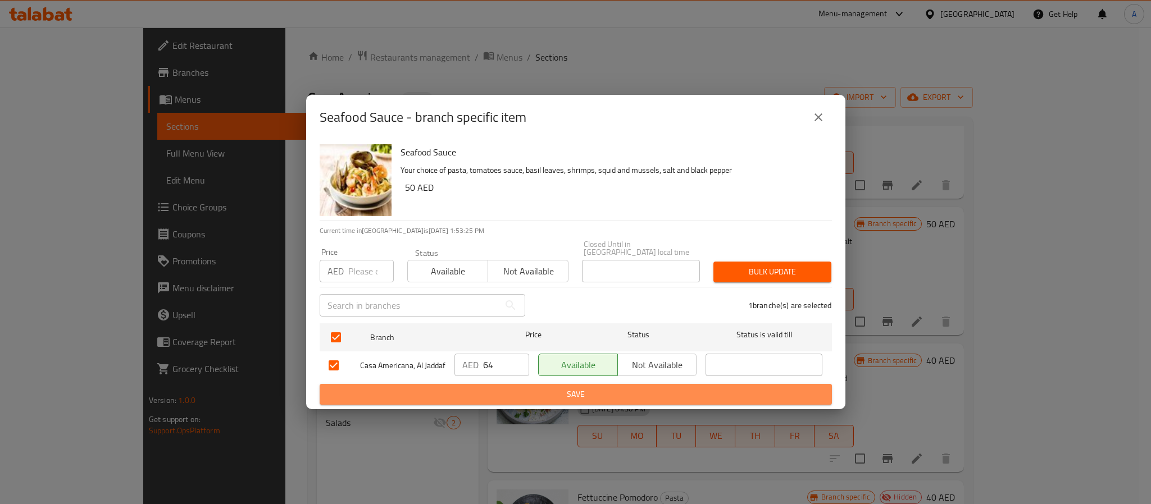
click at [476, 402] on span "Save" at bounding box center [576, 395] width 494 height 14
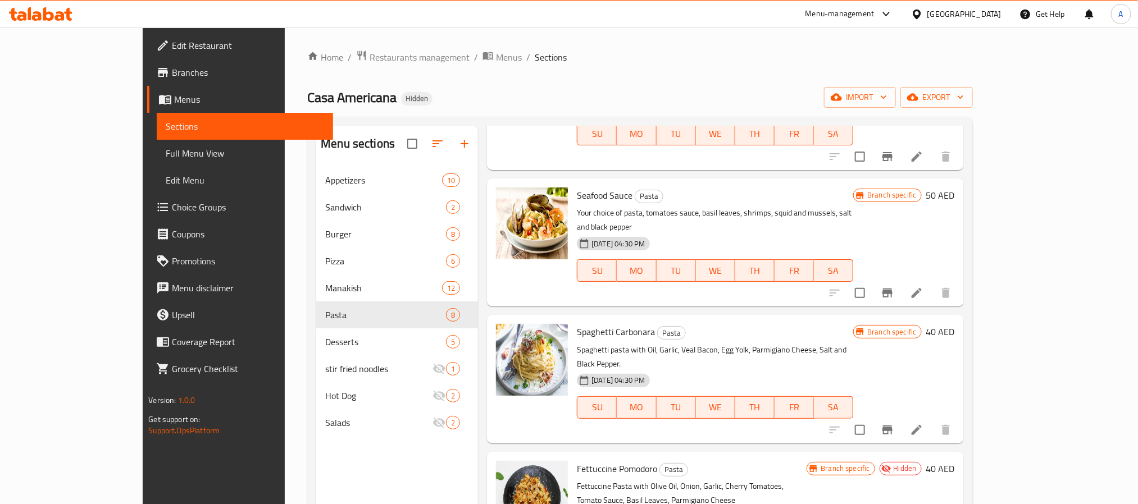
scroll to position [504, 0]
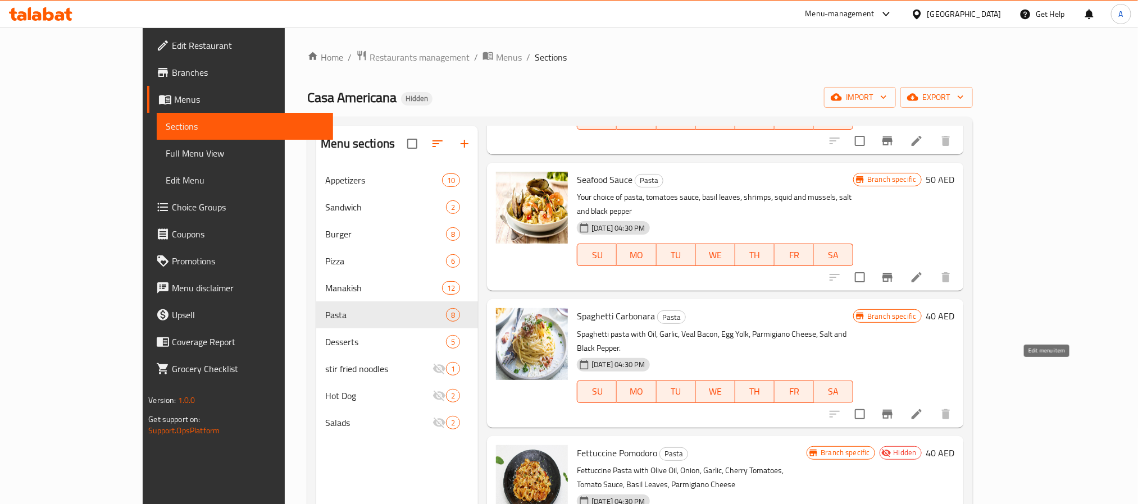
click at [923, 408] on icon at bounding box center [916, 414] width 13 height 13
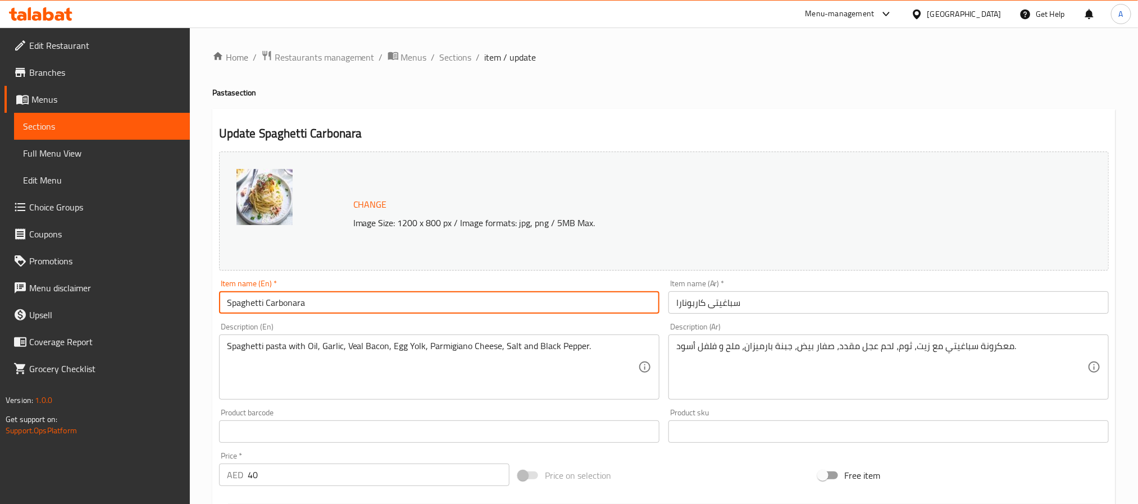
click at [347, 306] on input "Spaghetti Carbonara" at bounding box center [439, 303] width 440 height 22
paste input "Carbonara Sauce"
click at [322, 300] on input "Carbonara Sauce" at bounding box center [439, 303] width 440 height 22
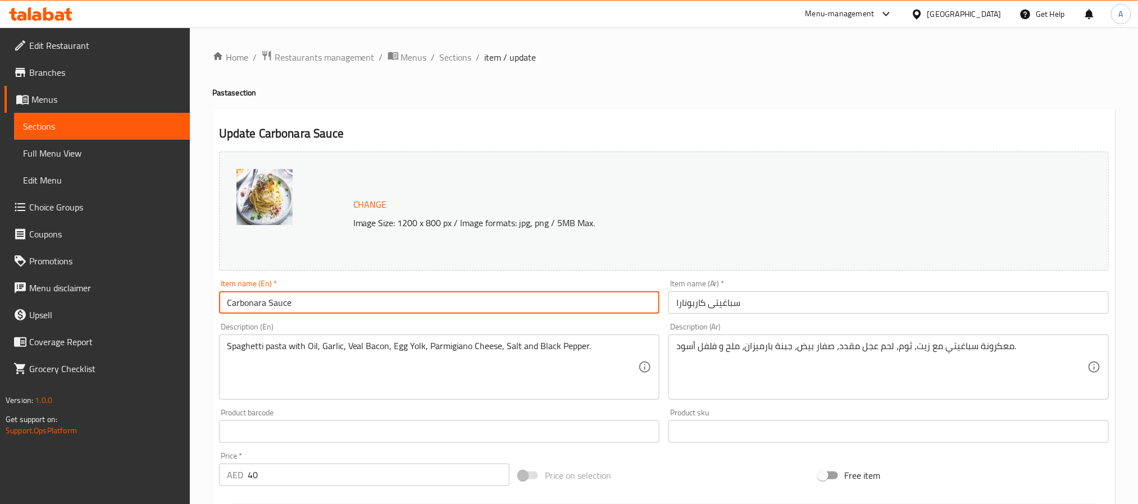
click at [322, 300] on input "Carbonara Sauce" at bounding box center [439, 303] width 440 height 22
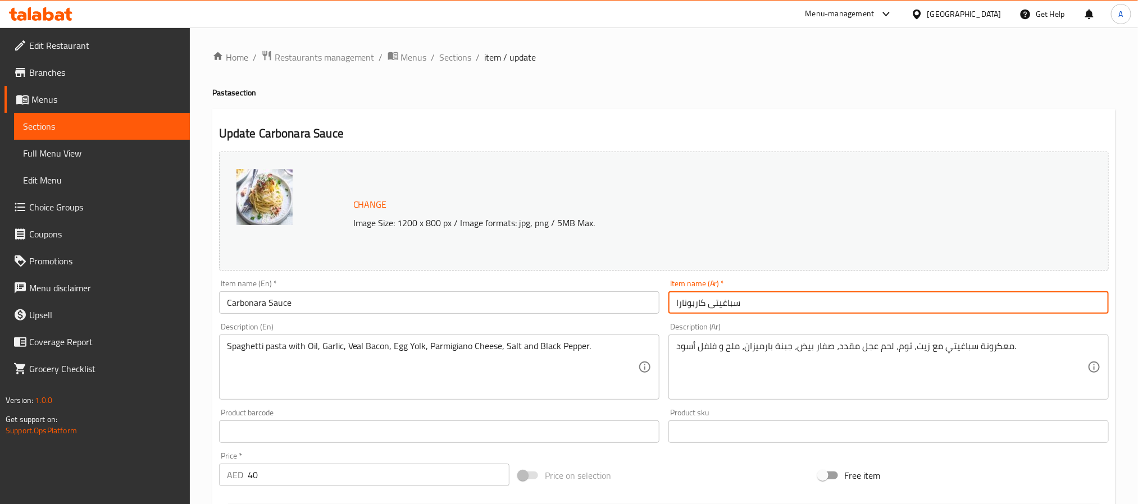
drag, startPoint x: 713, startPoint y: 293, endPoint x: 718, endPoint y: 297, distance: 6.0
click at [713, 293] on input "سباغيتى كاربونارا" at bounding box center [888, 303] width 440 height 22
click at [722, 302] on input "سباغيتى كاربونارا" at bounding box center [888, 303] width 440 height 22
paste input "لصة"
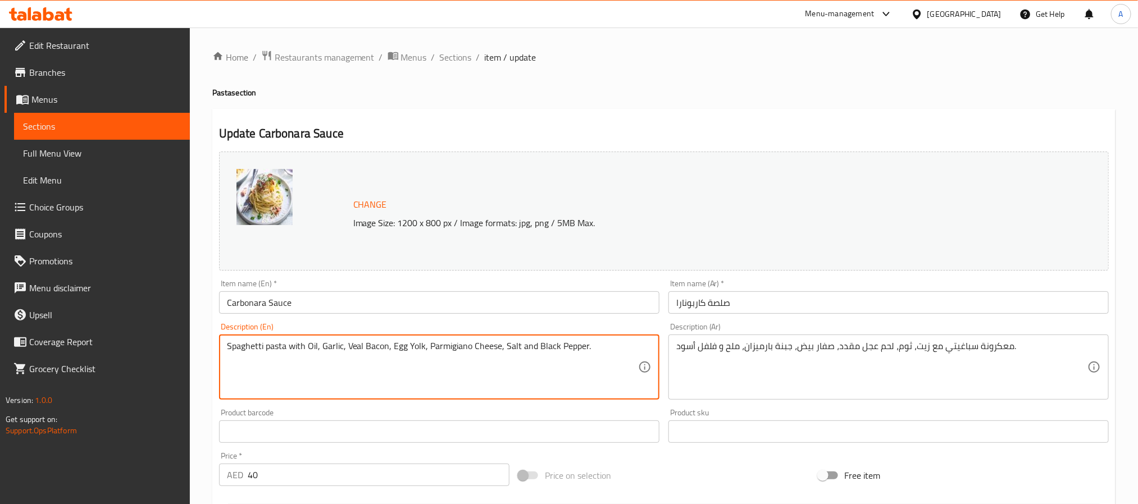
click at [430, 356] on textarea "Spaghetti pasta with Oil, Garlic, Veal Bacon, Egg Yolk, Parmigiano Cheese, Salt…" at bounding box center [432, 367] width 411 height 53
paste textarea "Your Choice of pasta with Oil, Garlic, Veal Beacon, Egg Yolk, Parmigiano Cheese…"
click at [430, 345] on textarea "Your Choice of pasta with Oil, Garlic, Veal Beacon, Egg Yolk, Parmigiano Cheese…" at bounding box center [432, 367] width 411 height 53
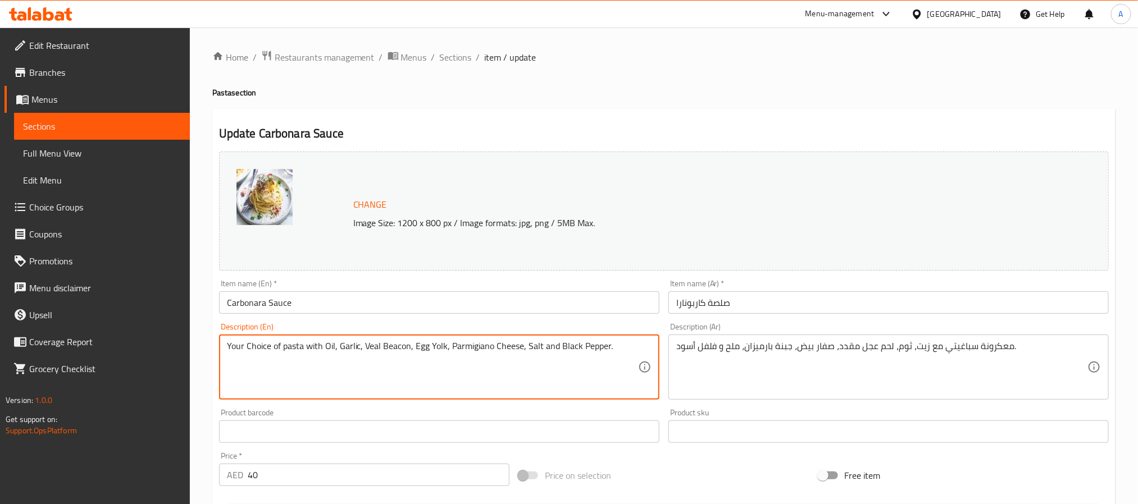
click at [430, 345] on textarea "Your Choice of pasta with Oil, Garlic, Veal Beacon, Egg Yolk, Parmigiano Cheese…" at bounding box center [432, 367] width 411 height 53
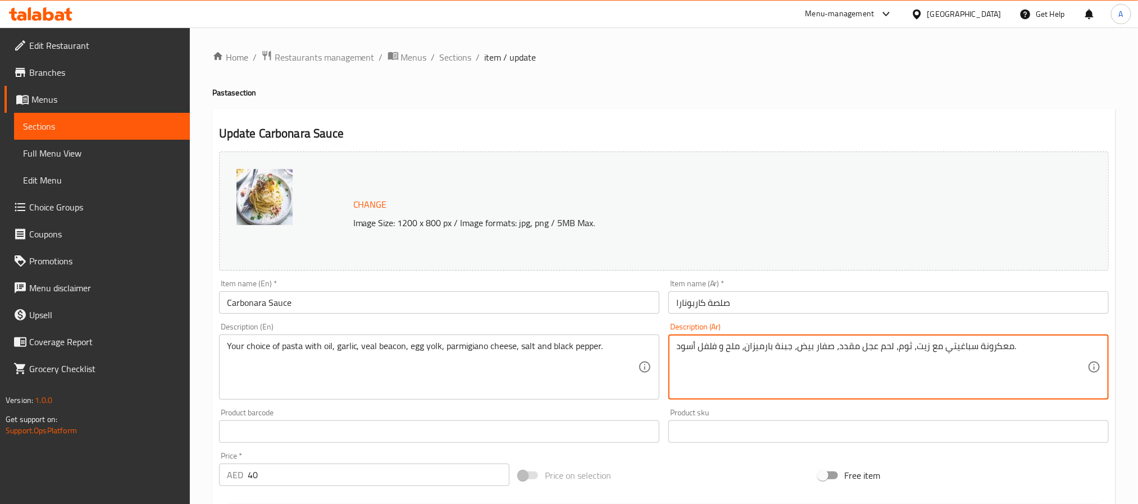
click at [891, 346] on textarea "معكرونة سباغيتي مع زيت، ثوم، لحم عجل مقدد، صفار بيض، جبنة بارميزان، ملح و فلفل …" at bounding box center [881, 367] width 411 height 53
paste textarea "اختيارك من المعكرونة مع الزيت والثوم ولحم العجل وصفار البيض وجبن البارميزان وال…"
click at [991, 348] on textarea "اختيارك من المعكرونة مع الزيت والثوم ولحم العجل وصفار البيض وجبن البارميزان وال…" at bounding box center [881, 367] width 411 height 53
click at [320, 297] on input "Carbonara Sauce" at bounding box center [439, 303] width 440 height 22
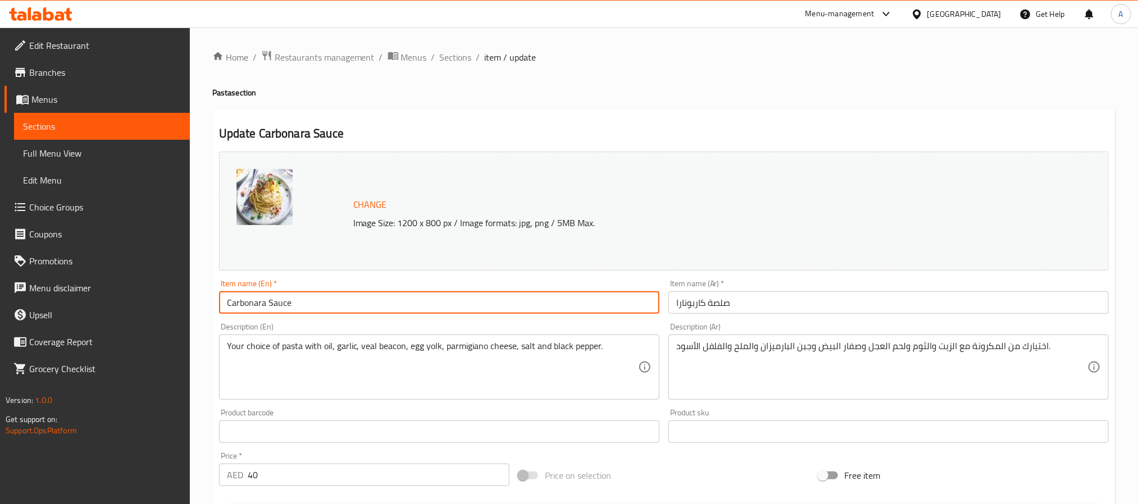
click at [320, 297] on input "Carbonara Sauce" at bounding box center [439, 303] width 440 height 22
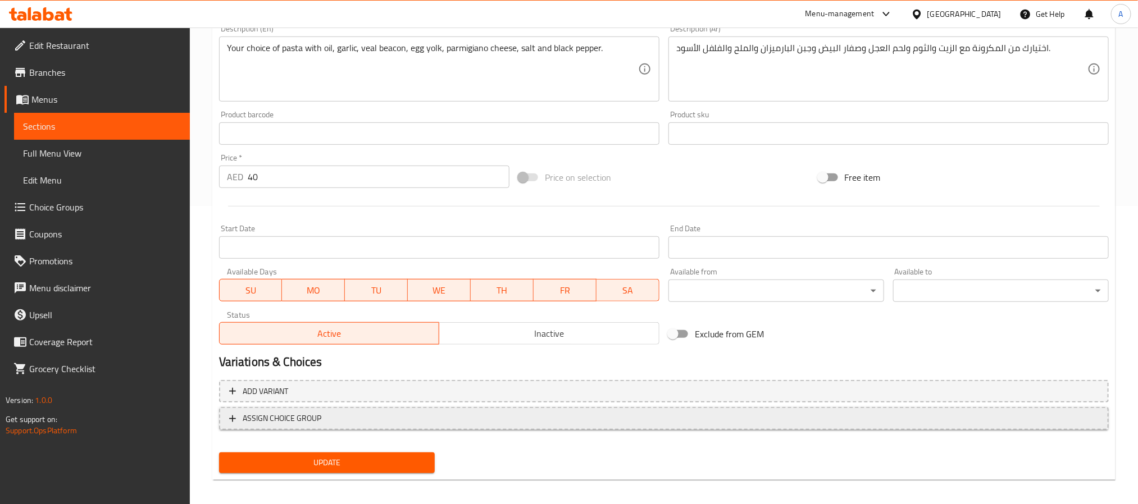
scroll to position [304, 0]
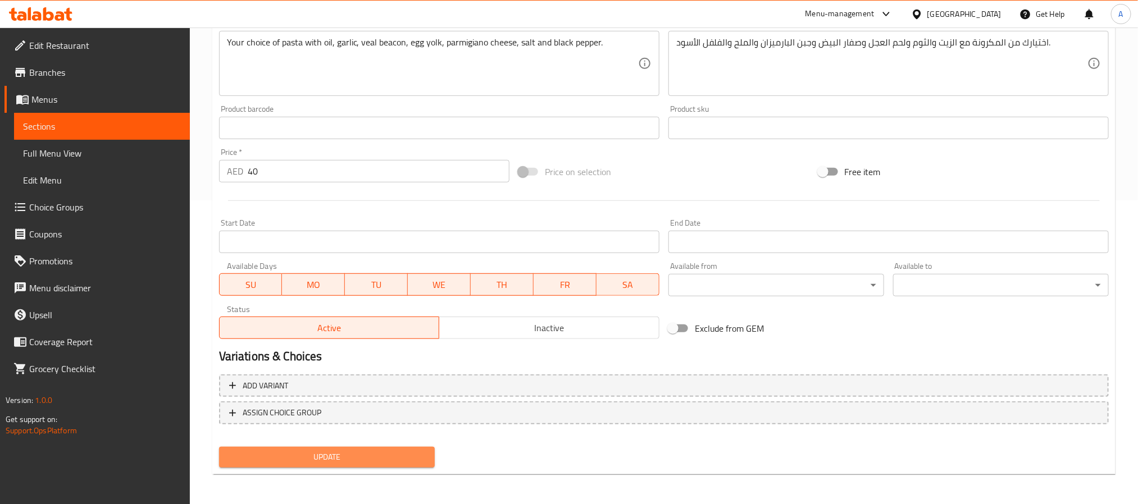
click at [410, 454] on span "Update" at bounding box center [327, 457] width 198 height 14
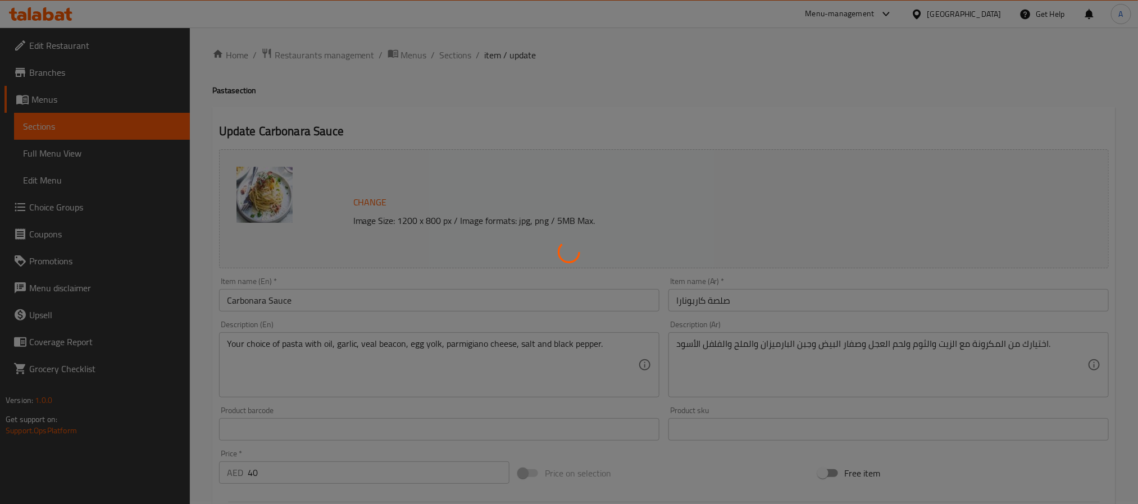
scroll to position [0, 0]
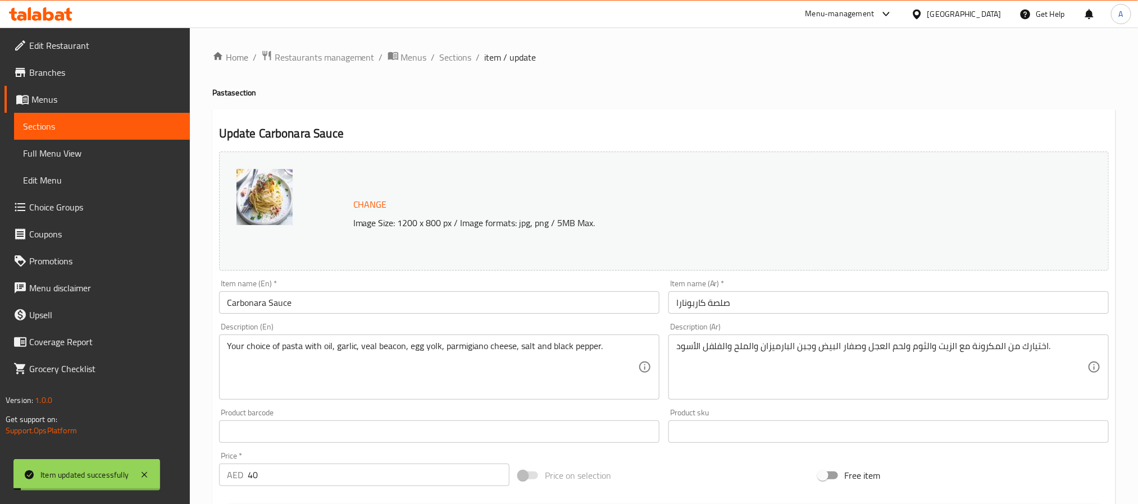
click at [457, 66] on div "Home / Restaurants management / Menus / Sections / item / update Pasta section …" at bounding box center [663, 418] width 903 height 737
click at [457, 54] on span "Sections" at bounding box center [456, 57] width 32 height 13
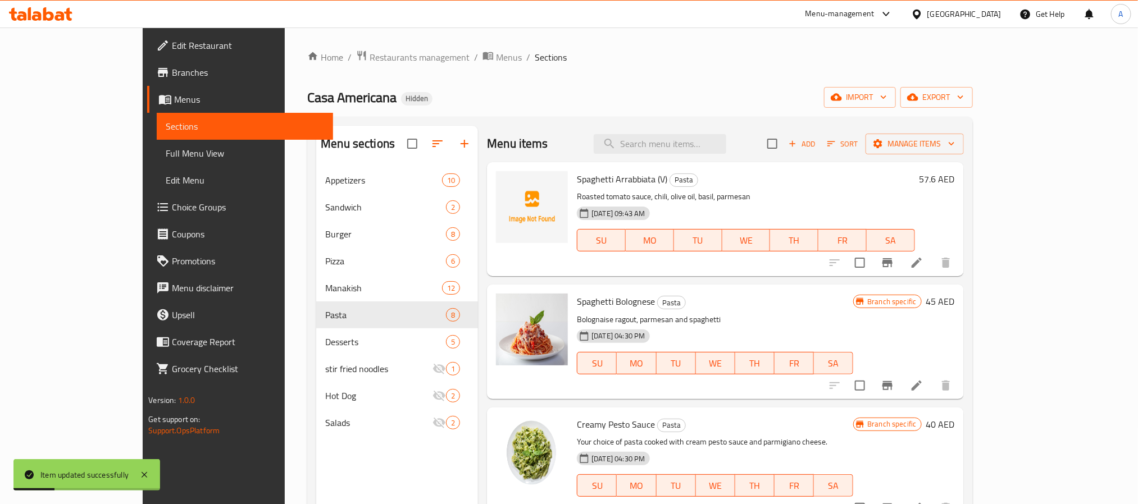
scroll to position [413, 0]
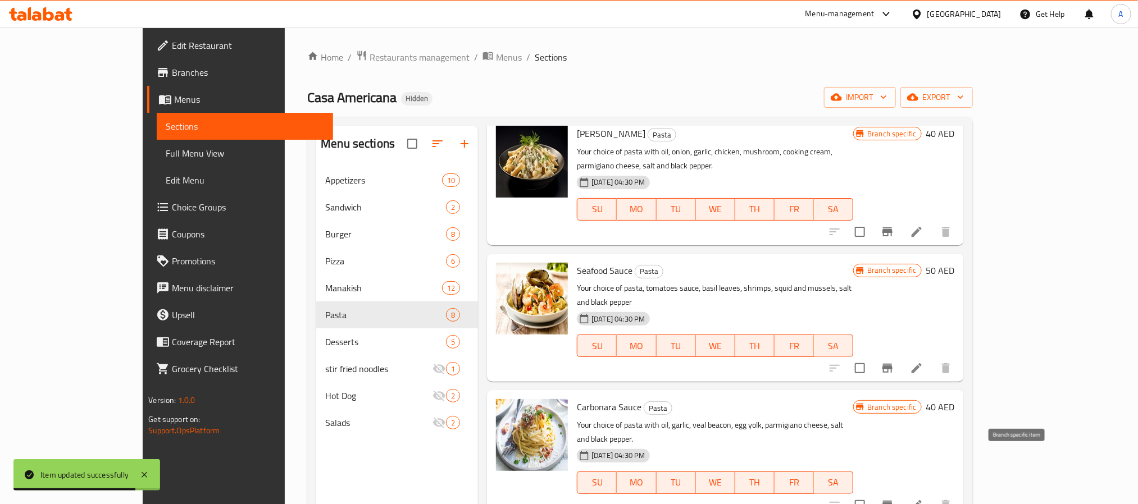
click at [892, 501] on icon "Branch-specific-item" at bounding box center [887, 505] width 10 height 9
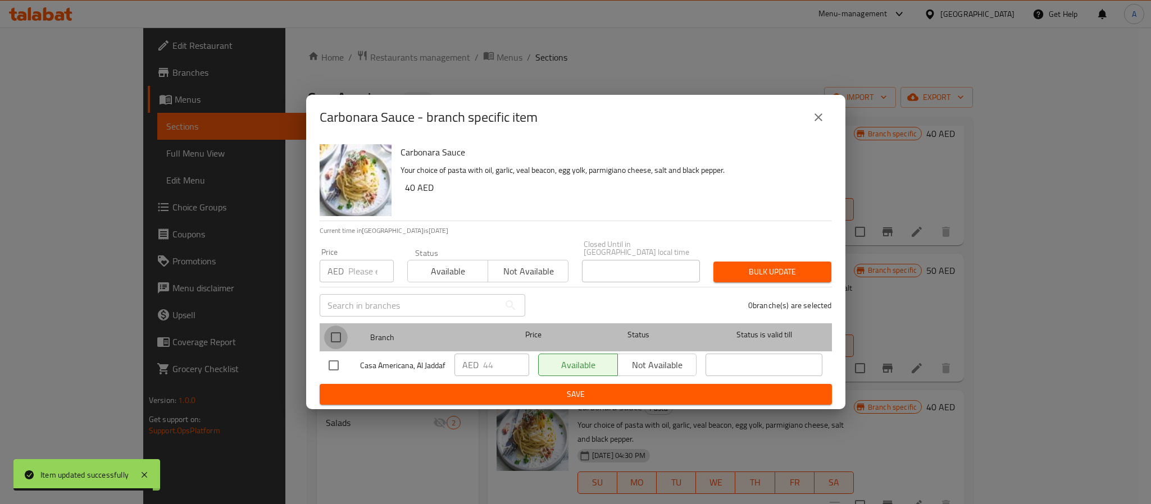
click at [339, 333] on input "checkbox" at bounding box center [336, 338] width 24 height 24
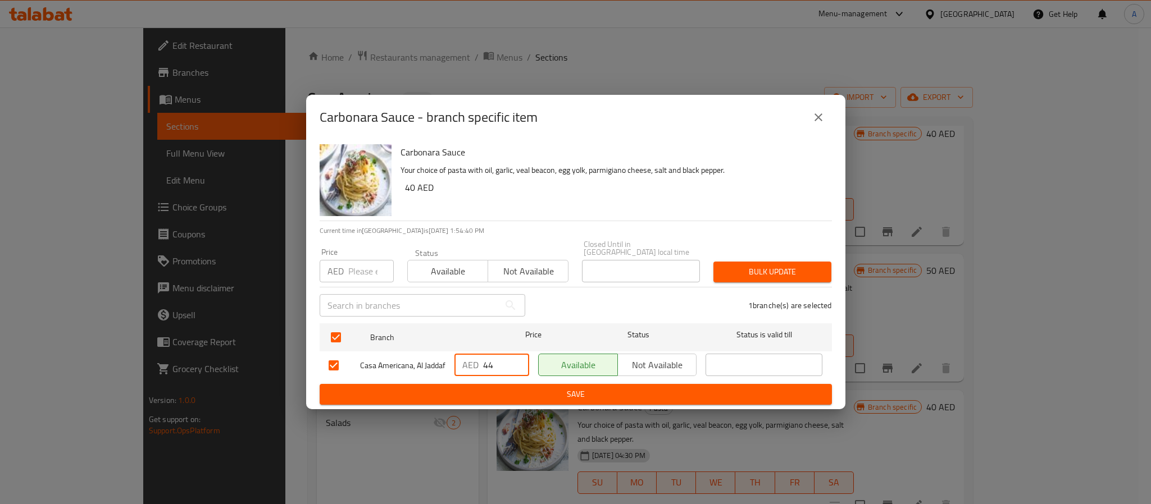
drag, startPoint x: 496, startPoint y: 362, endPoint x: 461, endPoint y: 364, distance: 35.4
click at [461, 364] on div "AED 44 ​" at bounding box center [491, 365] width 75 height 22
paste input "51.2"
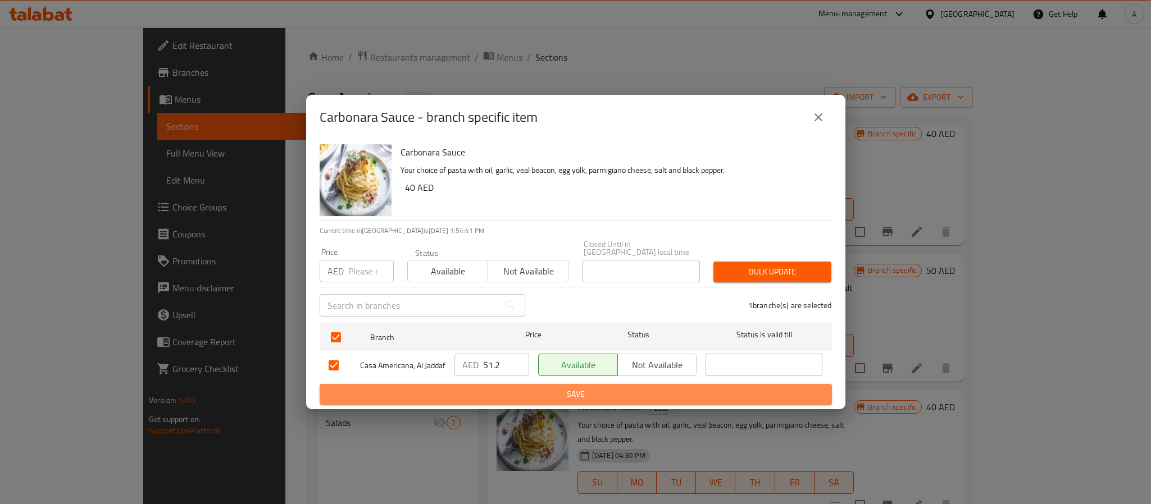
click at [485, 396] on span "Save" at bounding box center [576, 395] width 494 height 14
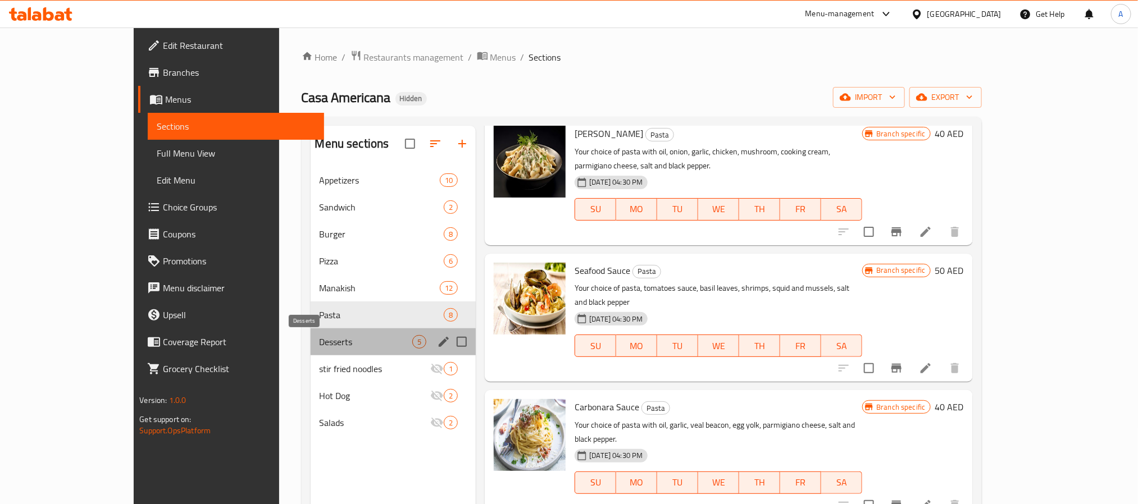
click at [320, 346] on span "Desserts" at bounding box center [366, 341] width 93 height 13
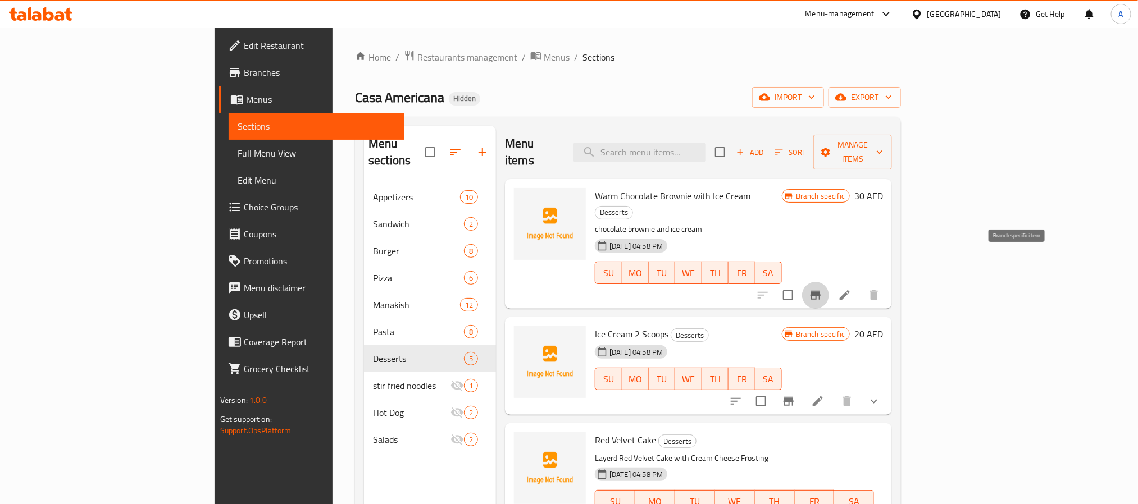
click at [821, 291] on icon "Branch-specific-item" at bounding box center [815, 295] width 10 height 9
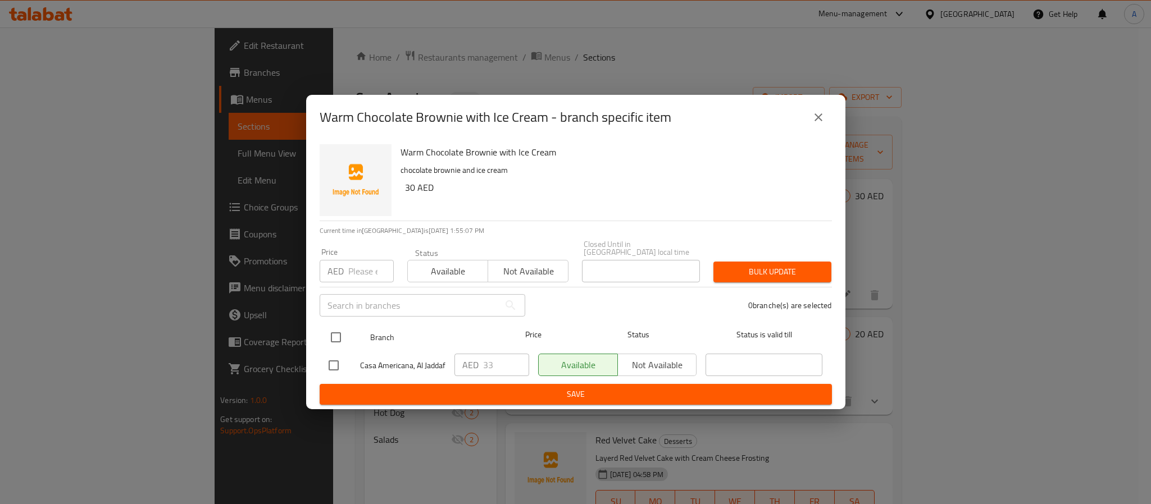
click at [340, 340] on input "checkbox" at bounding box center [336, 338] width 24 height 24
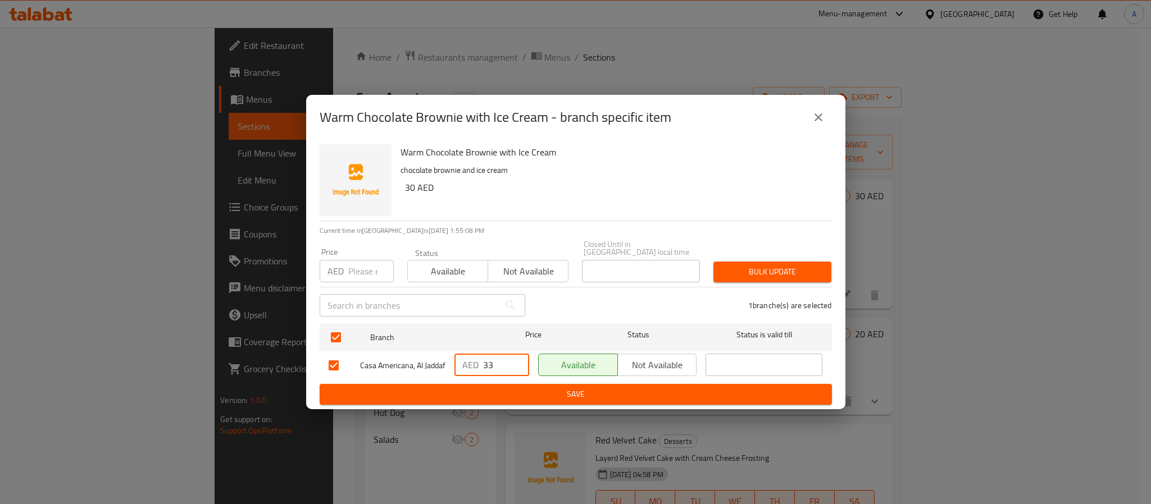
drag, startPoint x: 494, startPoint y: 363, endPoint x: 470, endPoint y: 362, distance: 24.2
click at [470, 362] on div "AED 33 ​" at bounding box center [491, 365] width 75 height 22
paste input "44.8"
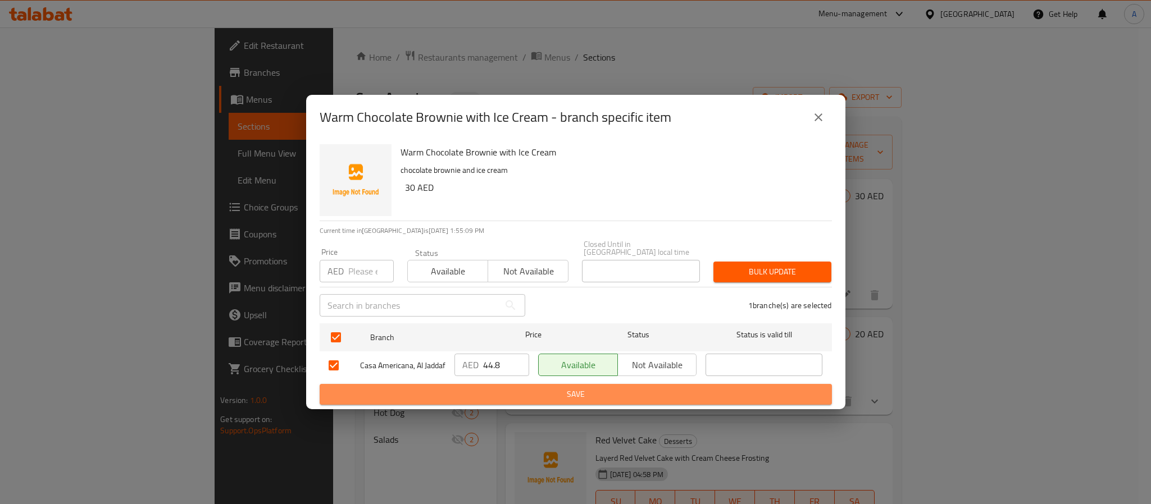
click at [484, 395] on span "Save" at bounding box center [576, 395] width 494 height 14
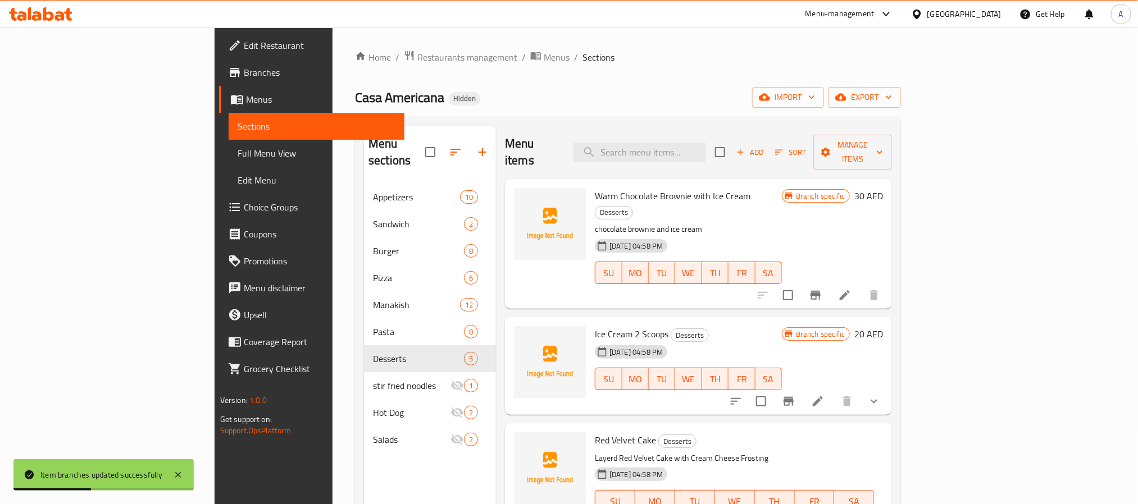
click at [860, 285] on li at bounding box center [844, 295] width 31 height 20
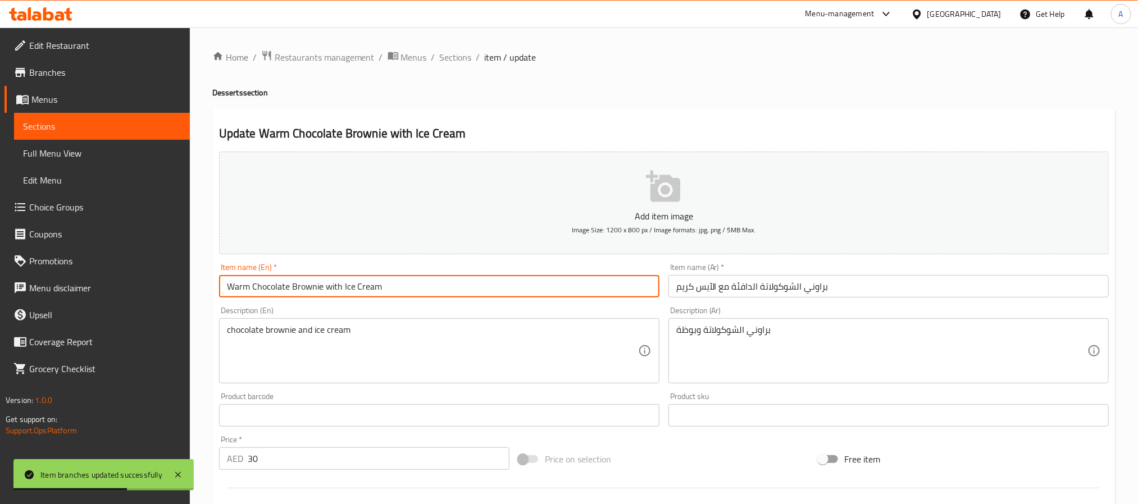
click at [311, 285] on input "Warm Chocolate Brownie with Ice Cream" at bounding box center [439, 286] width 440 height 22
paste input "Chocolate Brownie"
click at [311, 285] on input "Chocolate Brownie" at bounding box center [439, 286] width 440 height 22
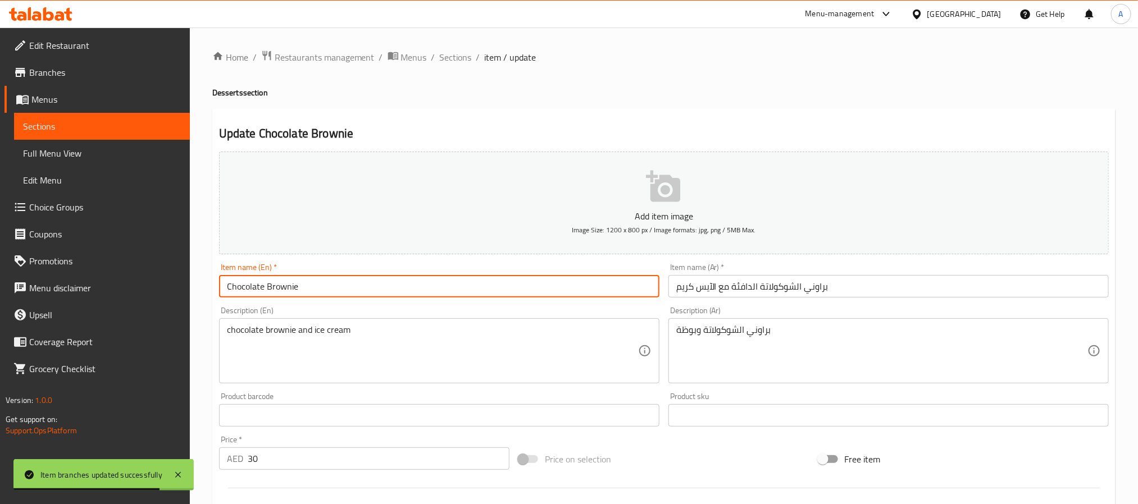
click at [311, 285] on input "Chocolate Brownie" at bounding box center [439, 286] width 440 height 22
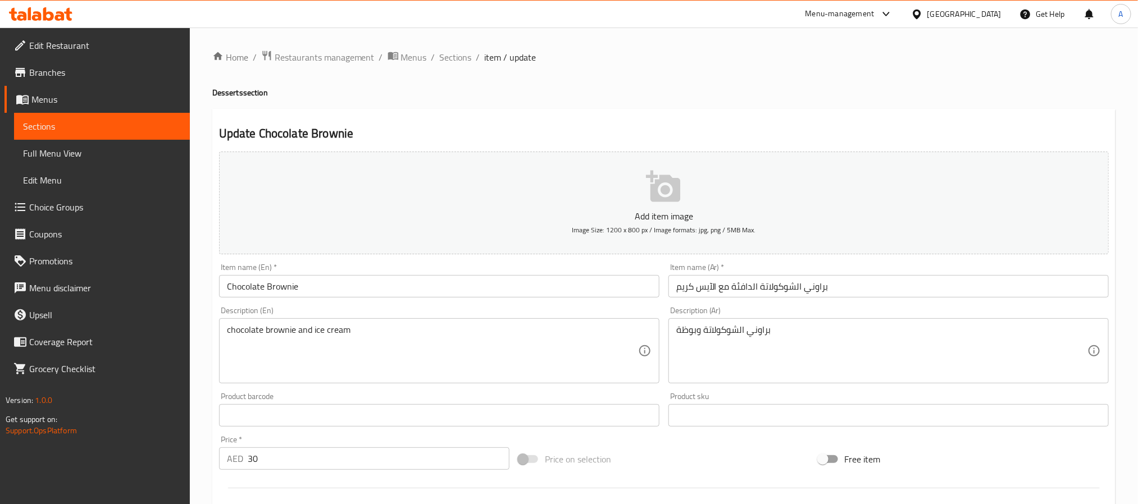
click at [762, 285] on input "براوني الشوكولاتة الدافئة مع الآيس كريم" at bounding box center [888, 286] width 440 height 22
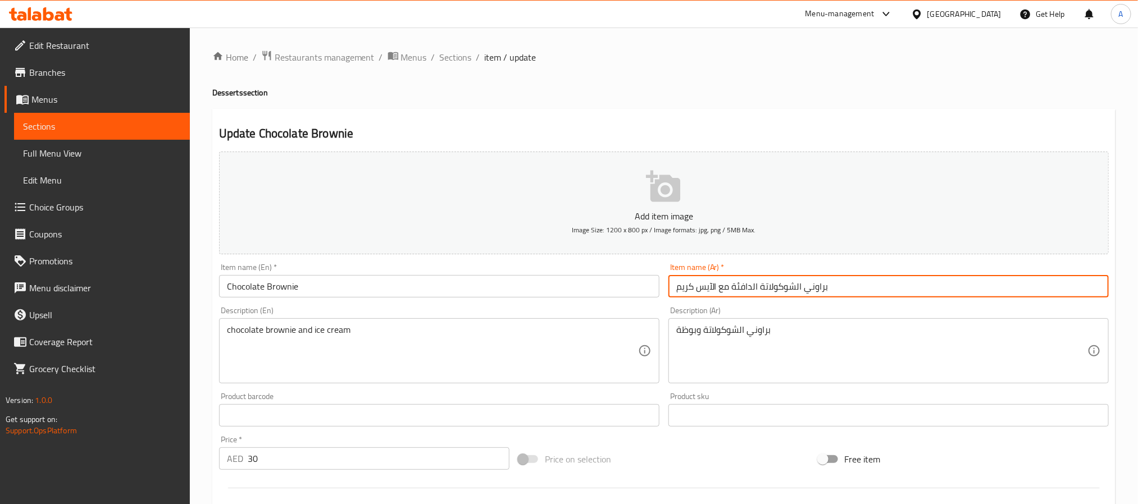
drag, startPoint x: 762, startPoint y: 285, endPoint x: 662, endPoint y: 297, distance: 100.1
click at [662, 297] on div "Add item image Image Size: 1200 x 800 px / Image formats: jpg, png / 5MB Max. I…" at bounding box center [664, 389] width 899 height 484
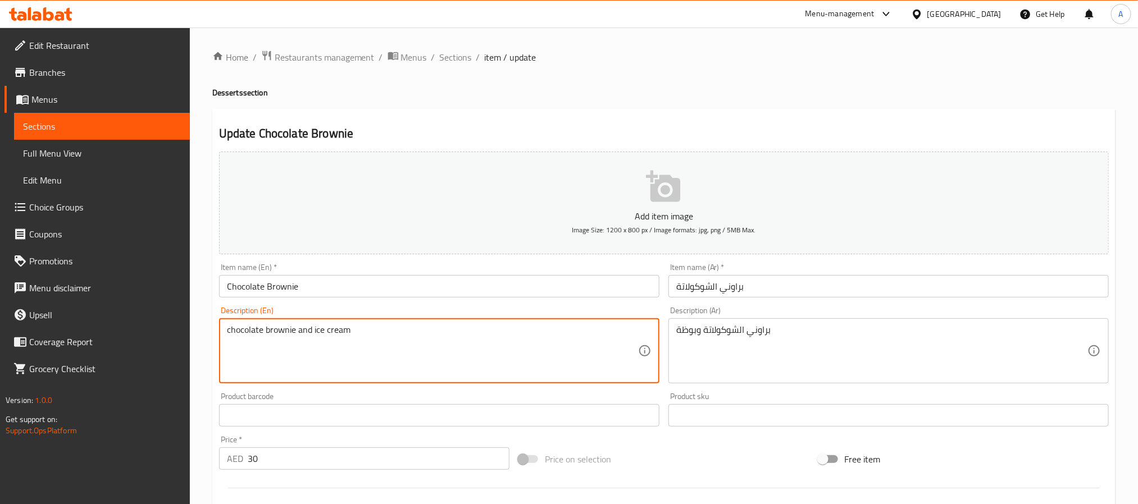
click at [308, 326] on textarea "chocolate brownie and ice cream" at bounding box center [432, 351] width 411 height 53
paste textarea "Served warm with vanilla ice cream"
click at [300, 332] on textarea "Served warm with vanilla ice cream" at bounding box center [432, 351] width 411 height 53
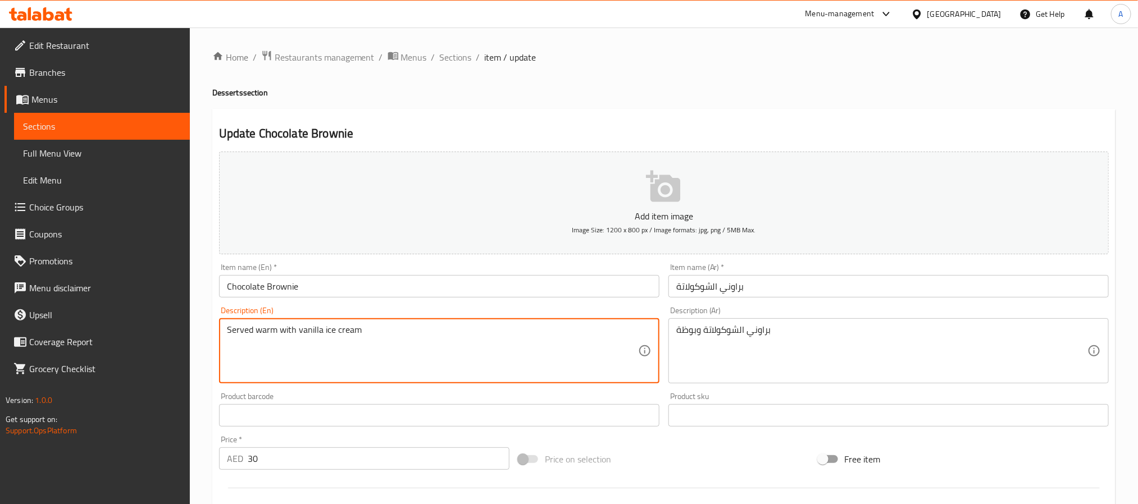
click at [300, 332] on textarea "Served warm with vanilla ice cream" at bounding box center [432, 351] width 411 height 53
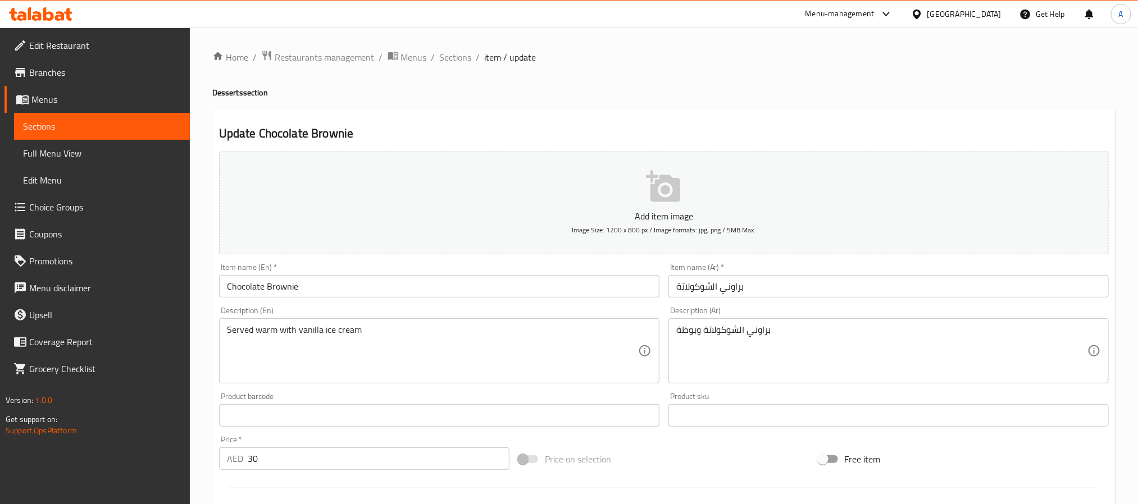
click at [712, 322] on div "براوني الشوكولاتة وبوظة Description (Ar)" at bounding box center [888, 350] width 440 height 65
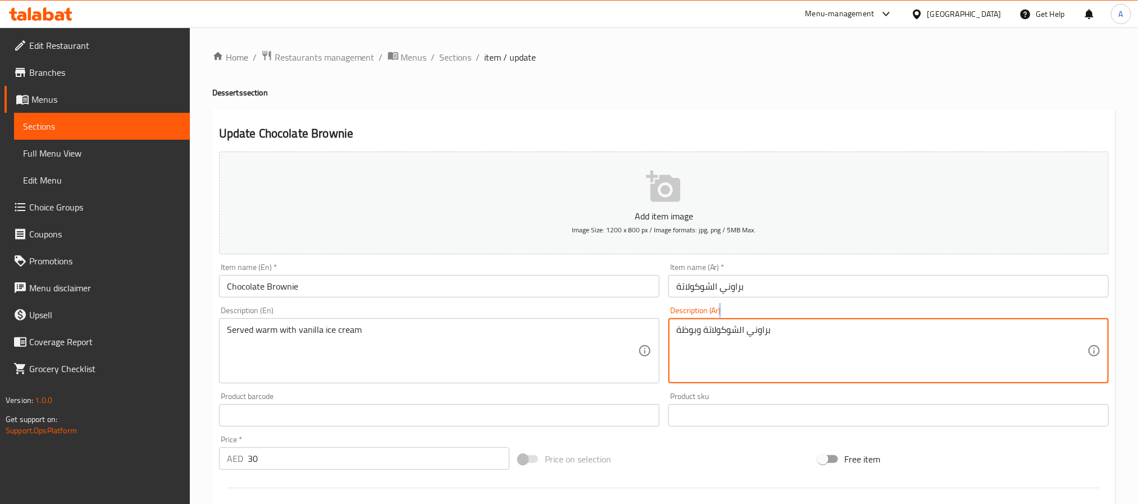
click at [712, 322] on div "براوني الشوكولاتة وبوظة Description (Ar)" at bounding box center [888, 350] width 440 height 65
click at [703, 327] on textarea "براوني الشوكولاتة وبوظة" at bounding box center [881, 351] width 411 height 53
paste textarea "قدم دافئة مع آيس كريم الفانيليا"
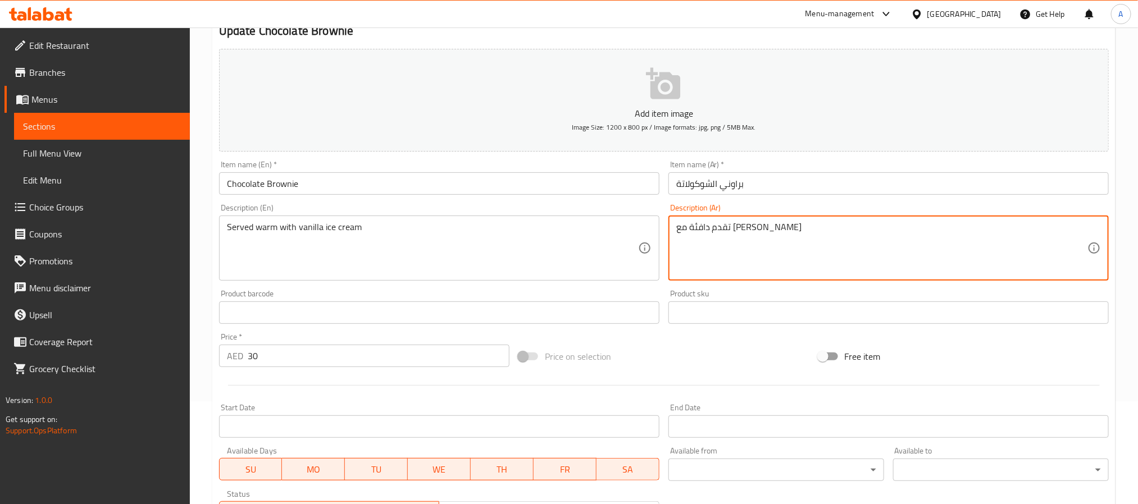
scroll to position [253, 0]
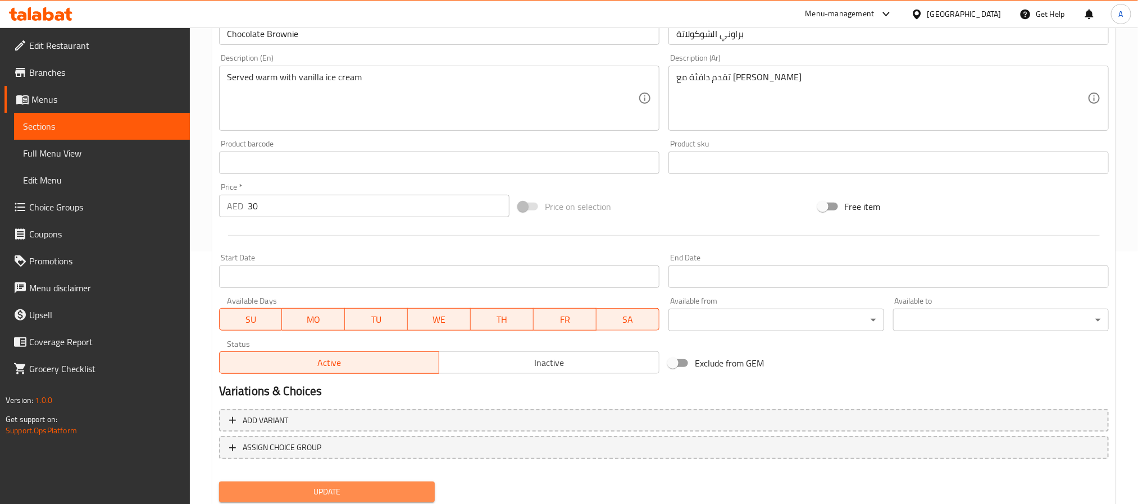
click at [403, 487] on span "Update" at bounding box center [327, 492] width 198 height 14
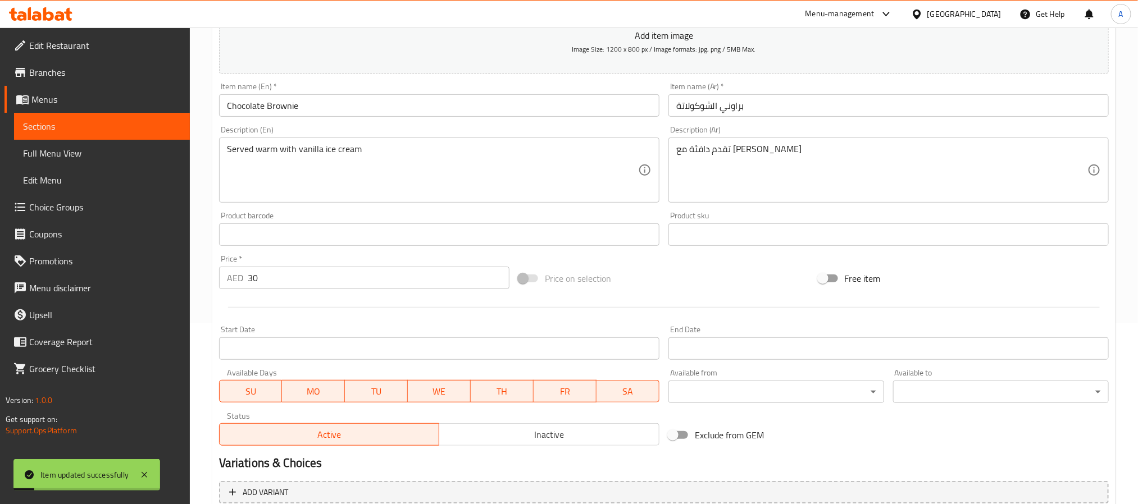
scroll to position [0, 0]
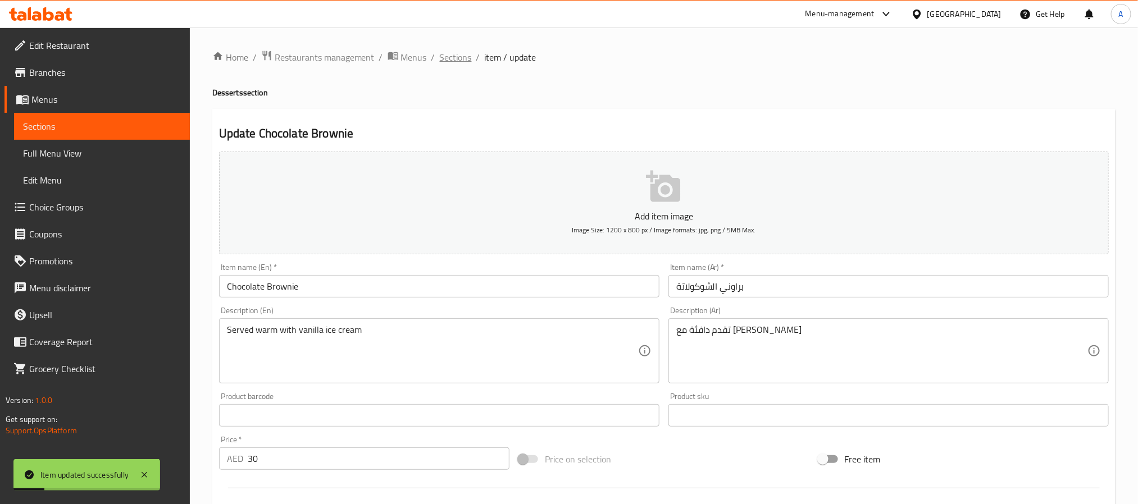
click at [457, 62] on span "Sections" at bounding box center [456, 57] width 32 height 13
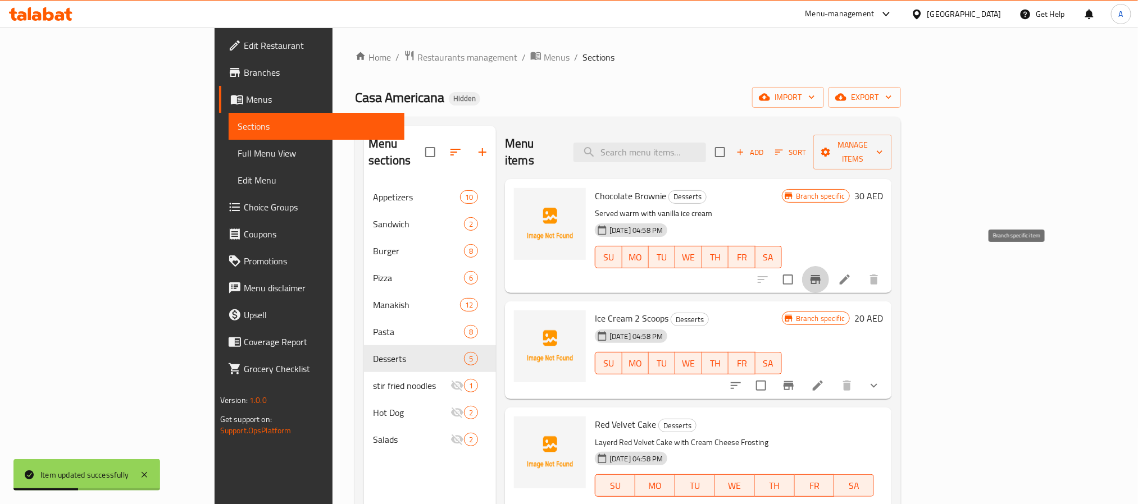
click at [822, 273] on icon "Branch-specific-item" at bounding box center [815, 279] width 13 height 13
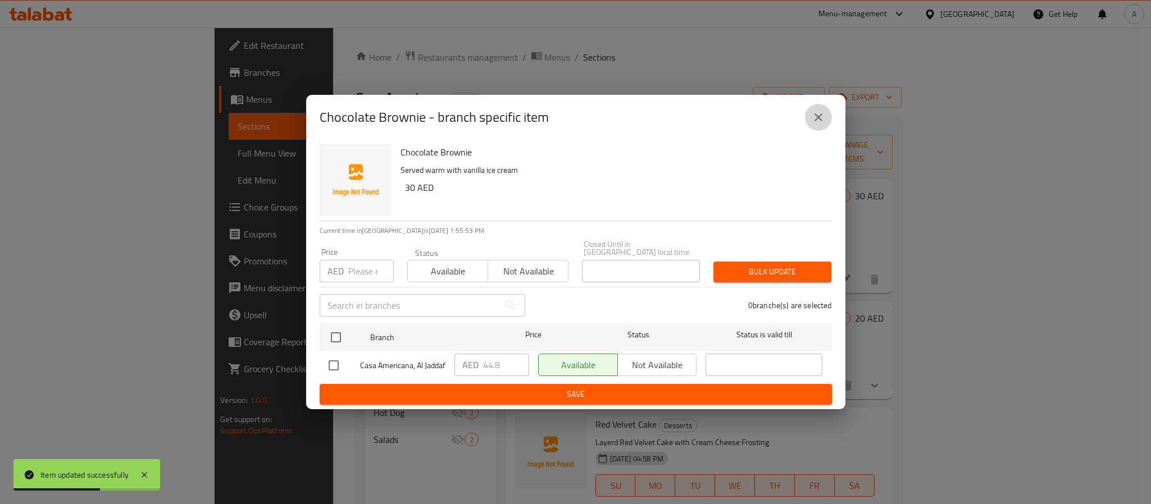
click at [813, 115] on icon "close" at bounding box center [818, 117] width 13 height 13
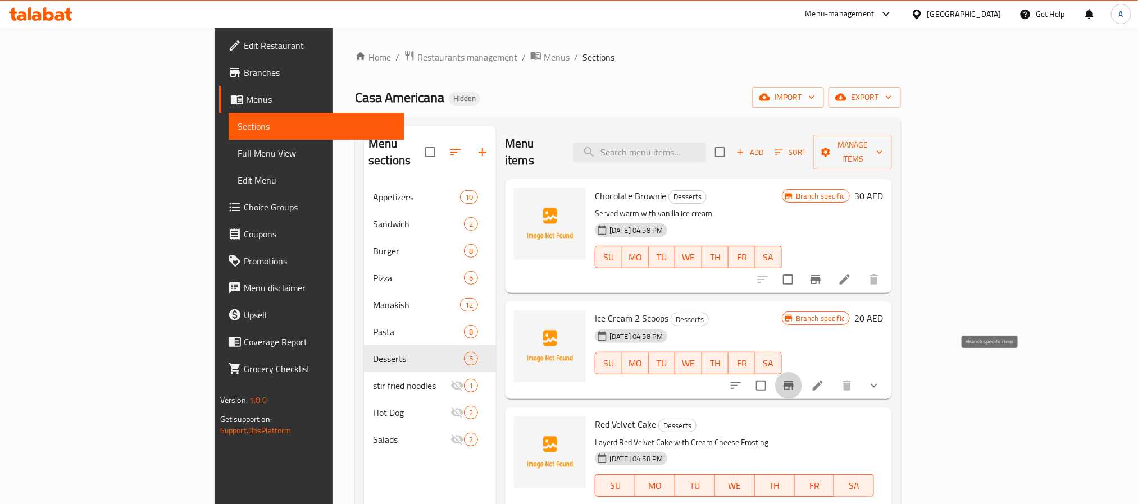
click at [795, 379] on icon "Branch-specific-item" at bounding box center [788, 385] width 13 height 13
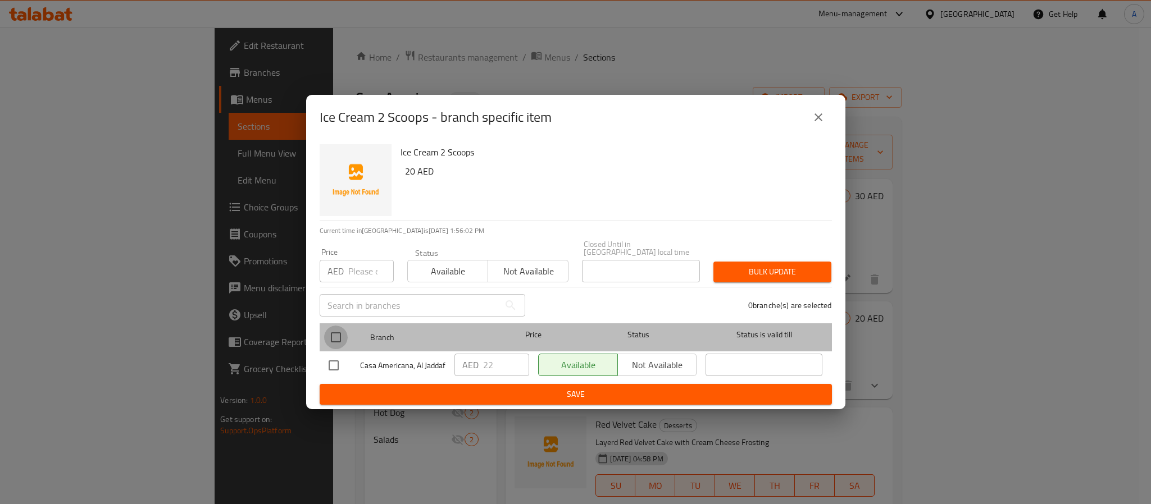
click at [338, 330] on input "checkbox" at bounding box center [336, 338] width 24 height 24
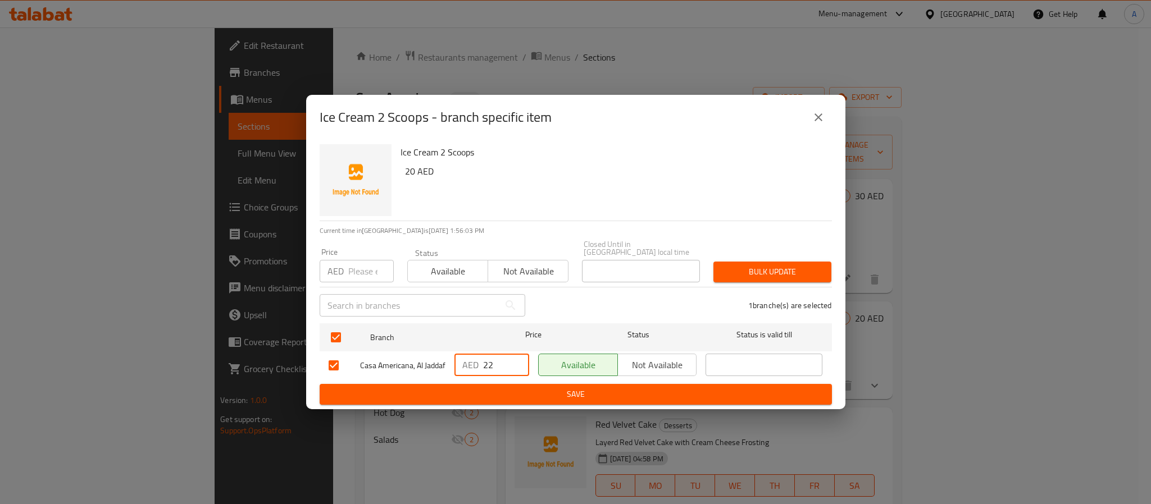
drag, startPoint x: 494, startPoint y: 361, endPoint x: 462, endPoint y: 361, distance: 32.0
click at [462, 361] on div "AED 22 ​" at bounding box center [491, 365] width 75 height 22
paste input "5.6"
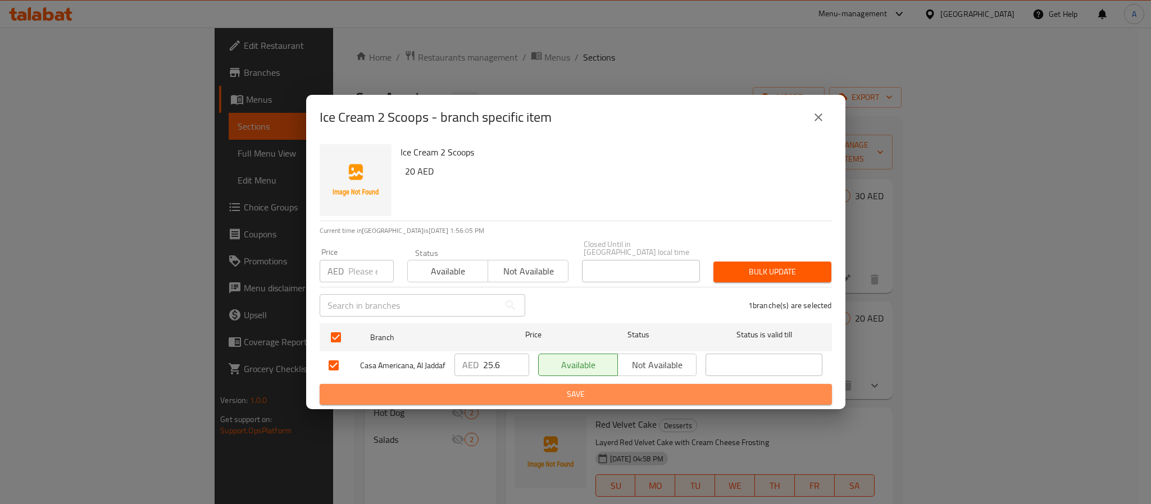
click at [484, 396] on span "Save" at bounding box center [576, 395] width 494 height 14
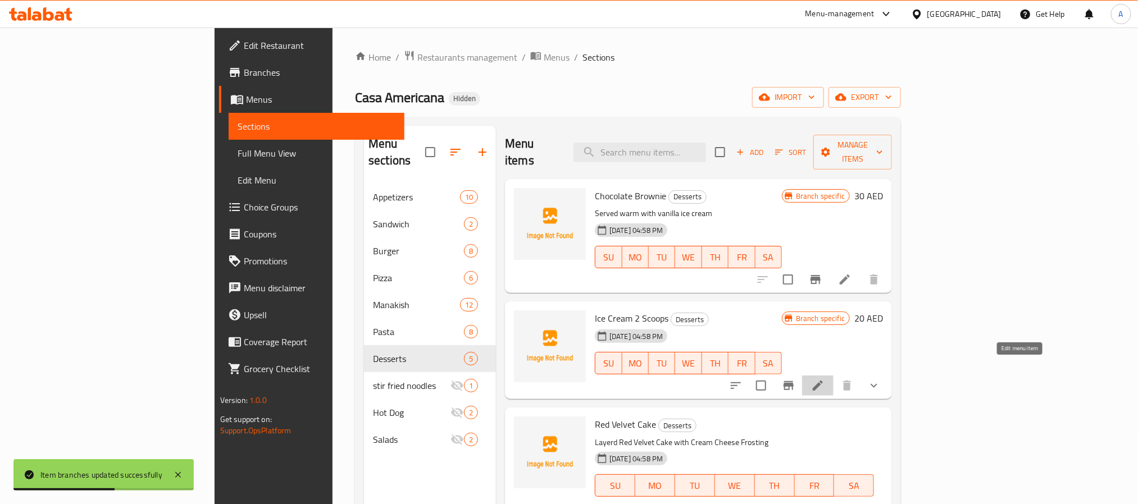
click at [825, 379] on icon at bounding box center [817, 385] width 13 height 13
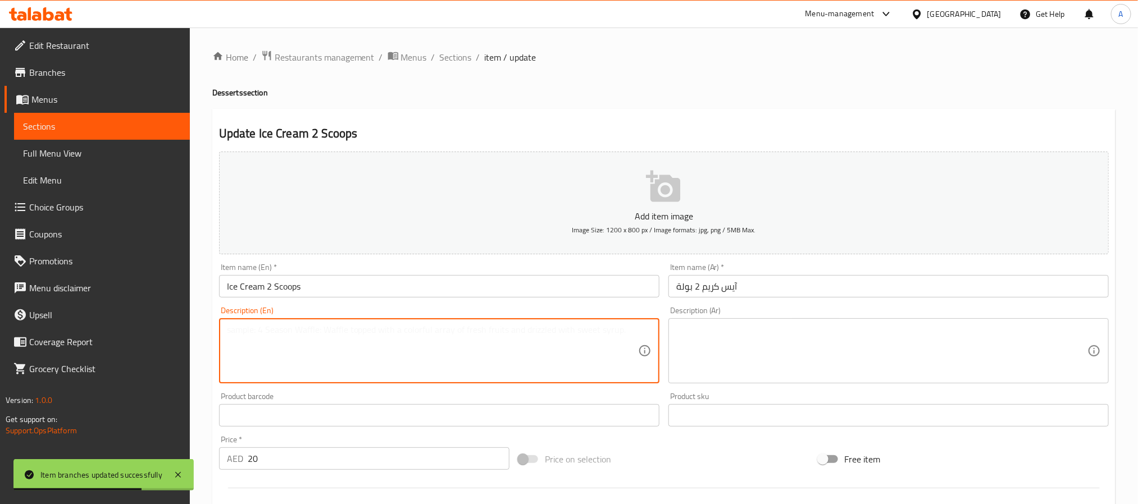
click at [316, 341] on textarea at bounding box center [432, 351] width 411 height 53
paste textarea "Vanilla/Chocolate/Strawberry"
click at [313, 333] on textarea "Vanilla/Chocolate/Strawberry" at bounding box center [432, 351] width 411 height 53
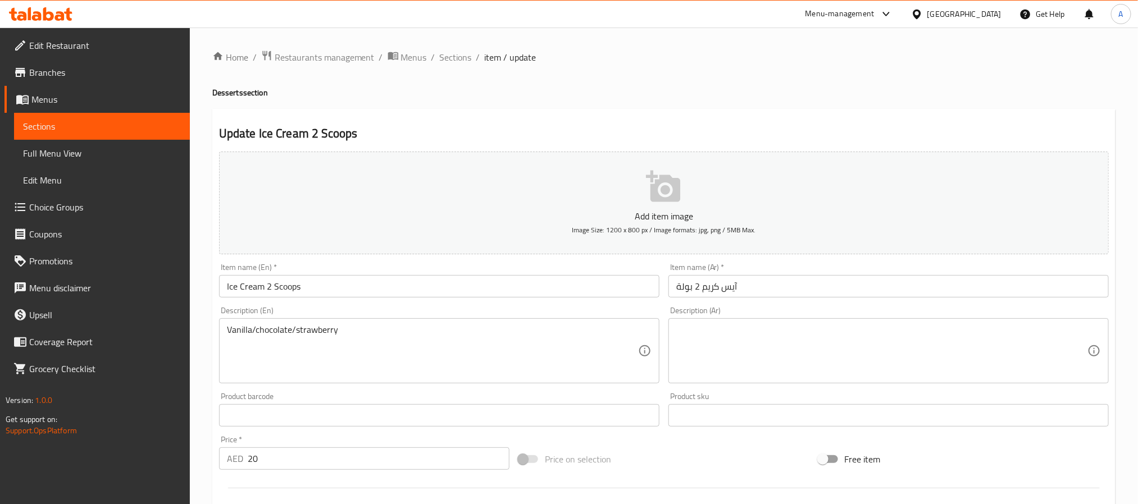
click at [737, 324] on div "Description (Ar)" at bounding box center [888, 350] width 440 height 65
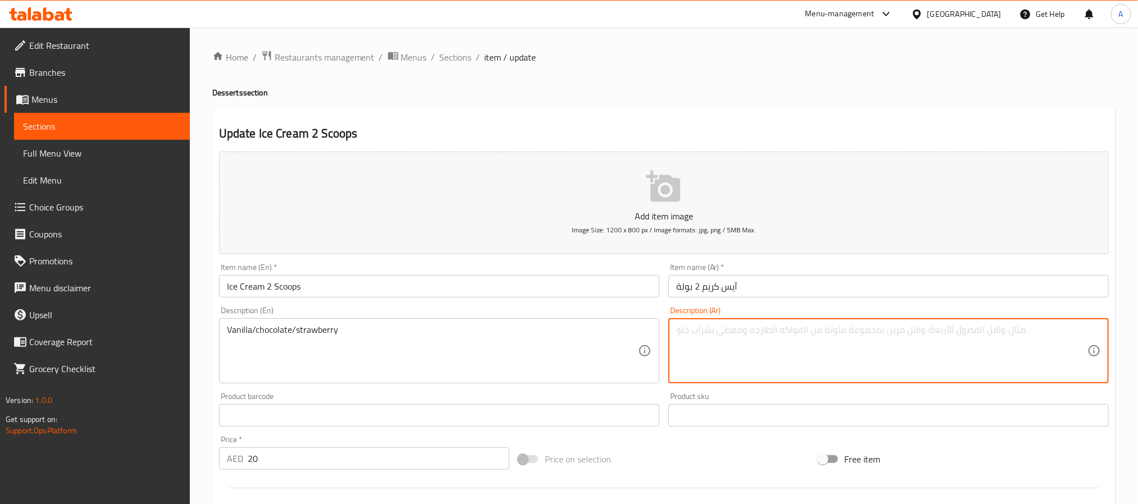
paste textarea "فانيليا/شوكولاتة/فراولة"
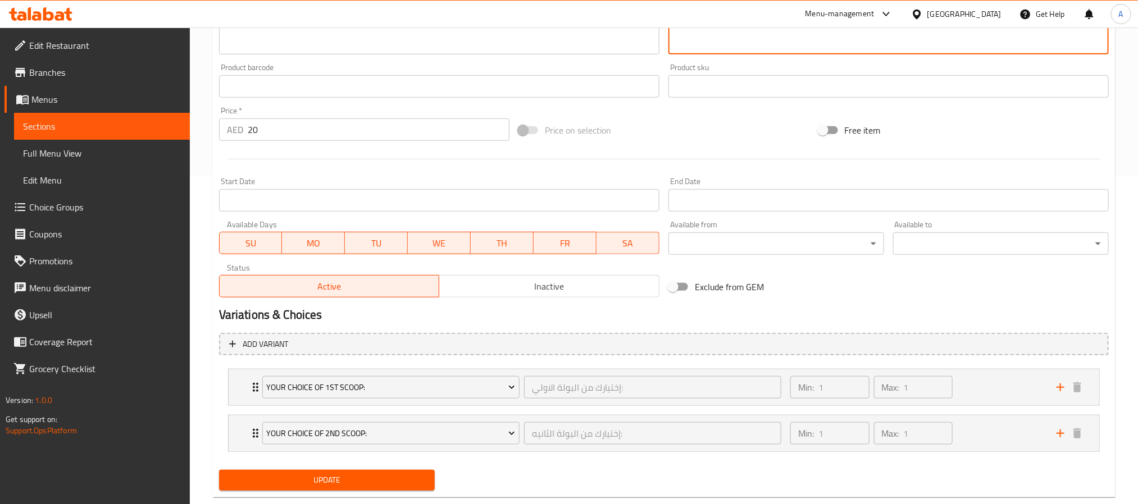
scroll to position [356, 0]
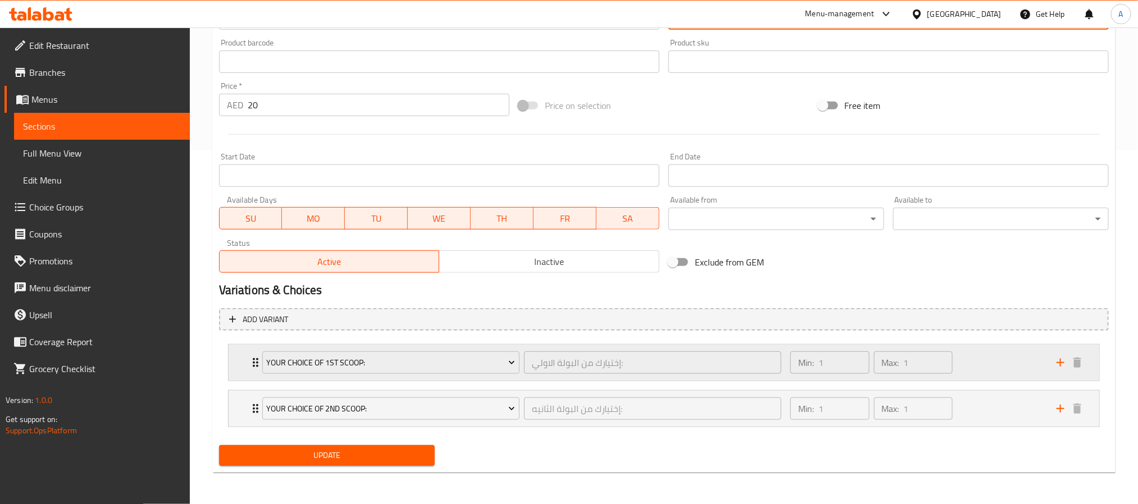
click at [253, 367] on icon "Expand" at bounding box center [255, 362] width 13 height 13
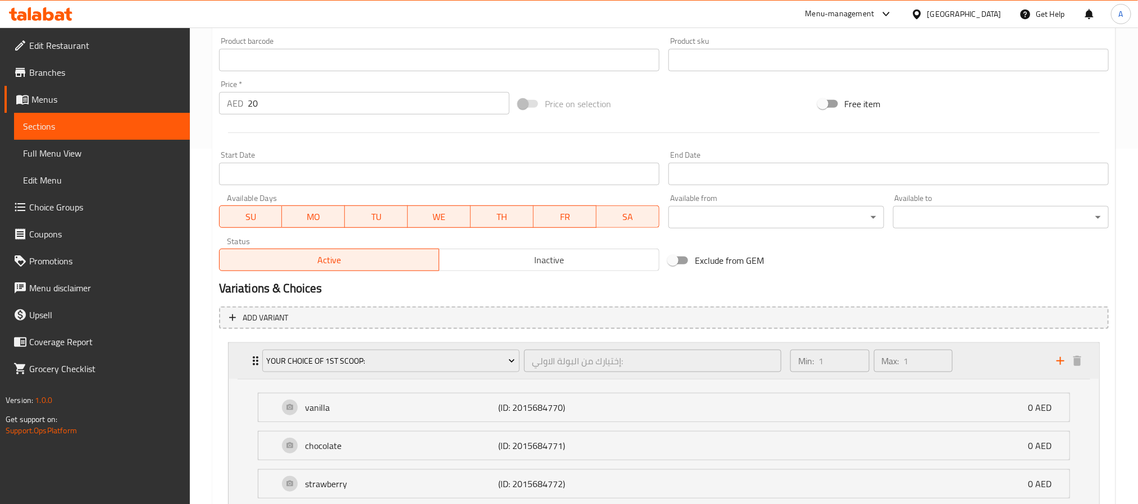
click at [256, 361] on div "Your Choice Of 1st scoop: إختيارك من البولة الاولي: ​" at bounding box center [522, 361] width 532 height 36
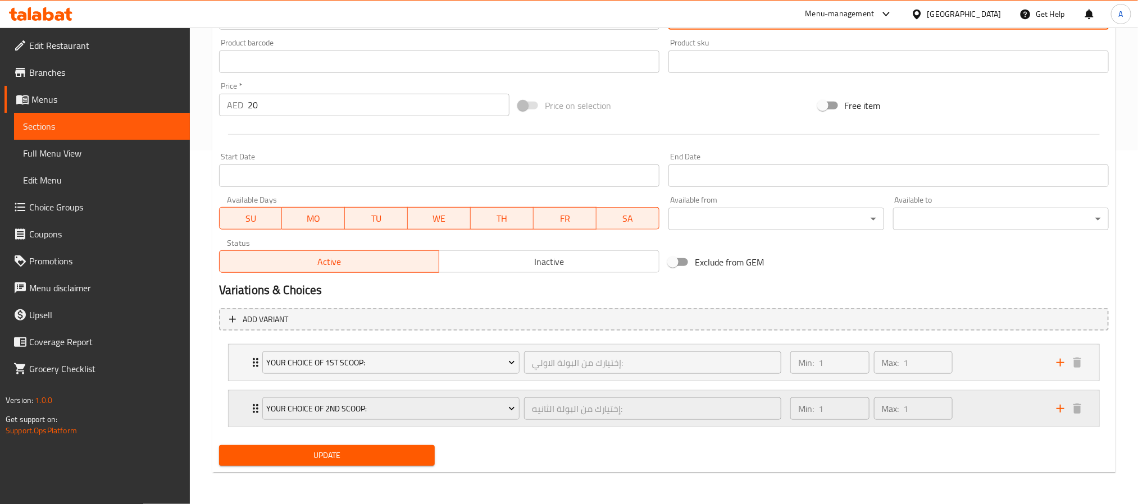
click at [249, 410] on icon "Expand" at bounding box center [255, 408] width 13 height 13
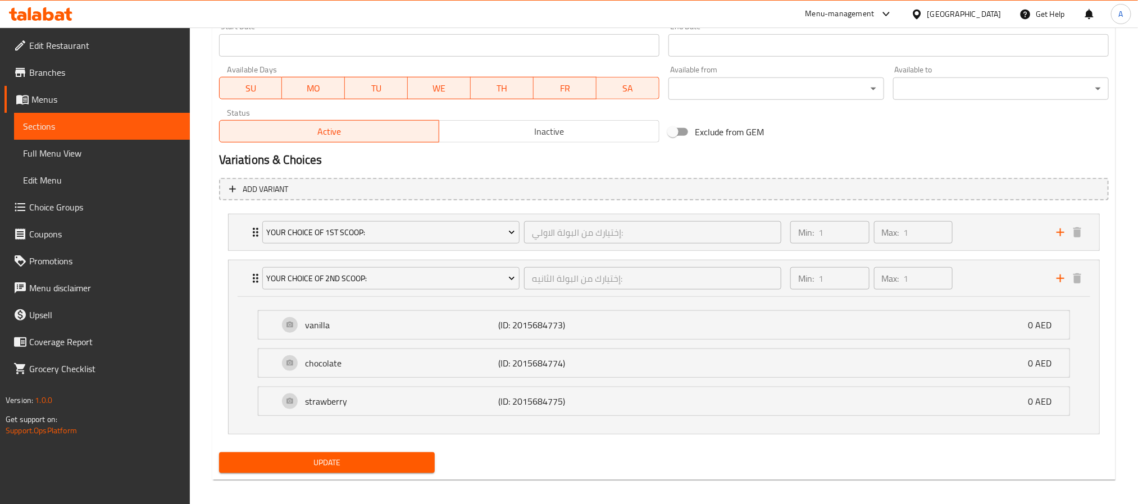
scroll to position [494, 0]
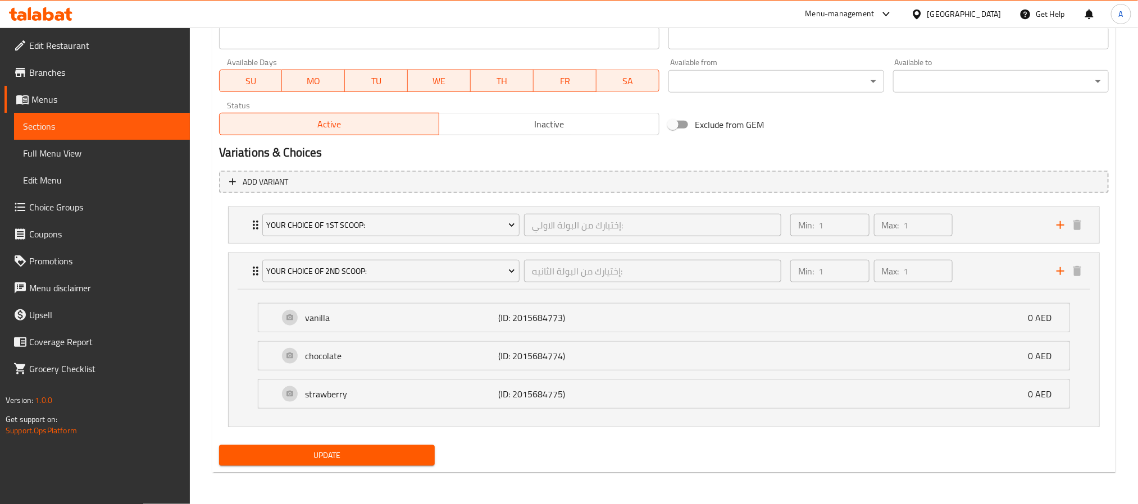
click at [318, 458] on span "Update" at bounding box center [327, 456] width 198 height 14
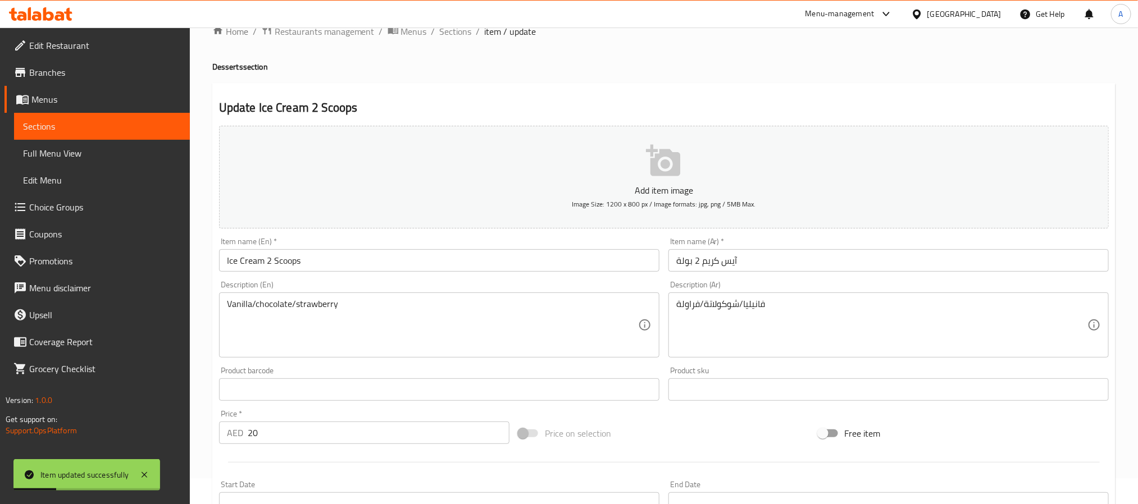
scroll to position [0, 0]
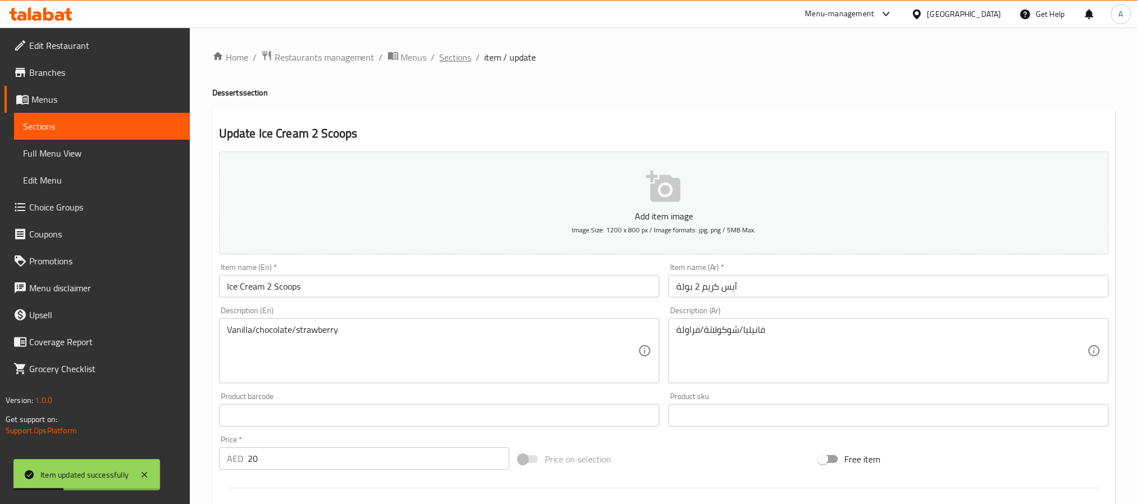
click at [460, 57] on span "Sections" at bounding box center [456, 57] width 32 height 13
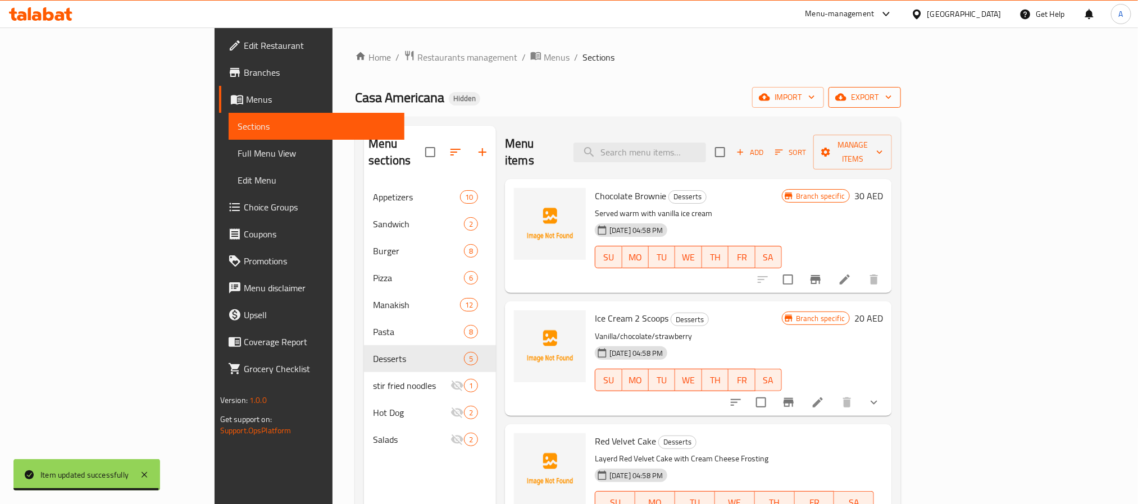
click at [892, 91] on span "export" at bounding box center [864, 97] width 54 height 14
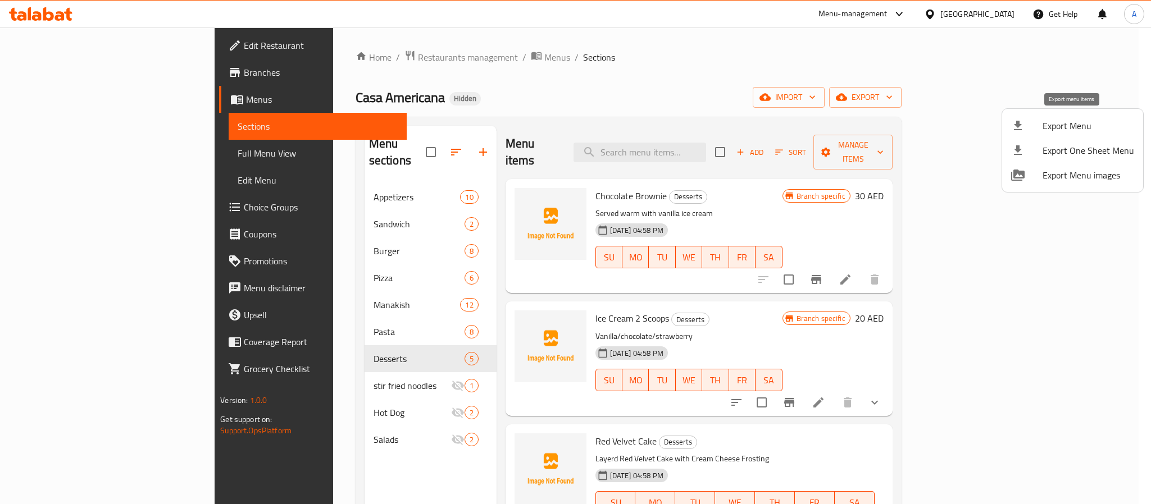
click at [1067, 124] on span "Export Menu" at bounding box center [1088, 125] width 92 height 13
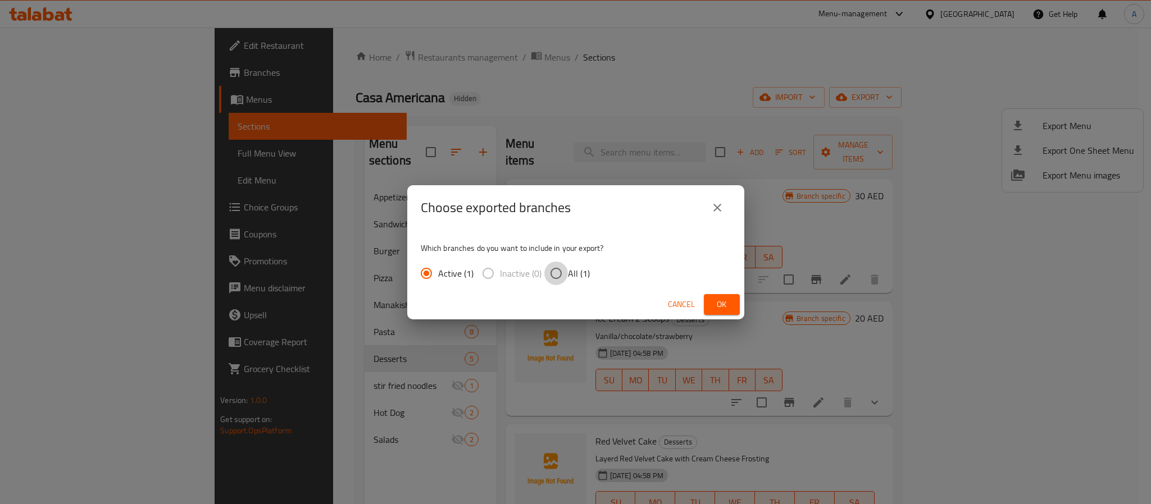
click at [557, 275] on input "All (1)" at bounding box center [556, 274] width 24 height 24
click at [718, 302] on span "Ok" at bounding box center [722, 305] width 18 height 14
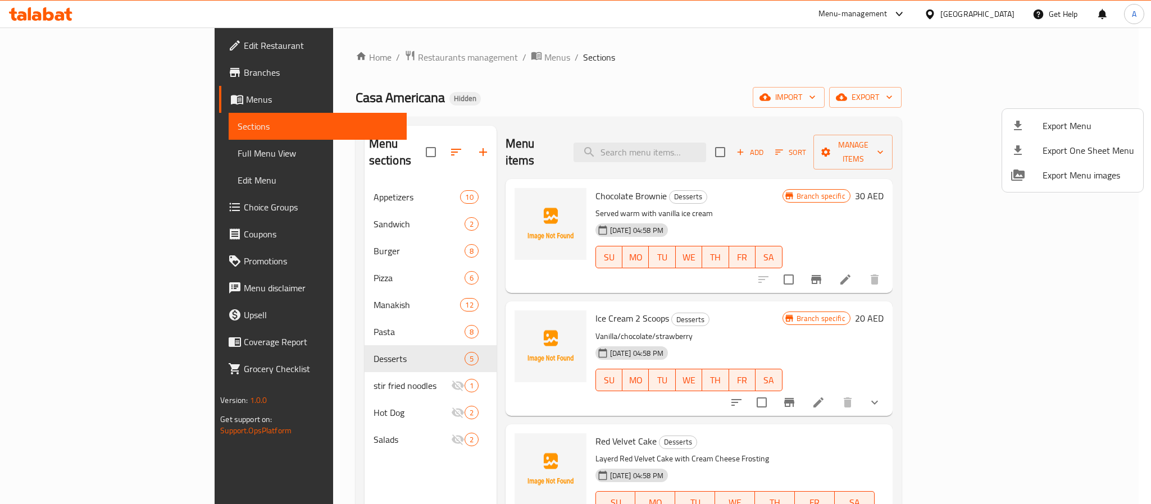
click at [293, 317] on div at bounding box center [575, 252] width 1151 height 504
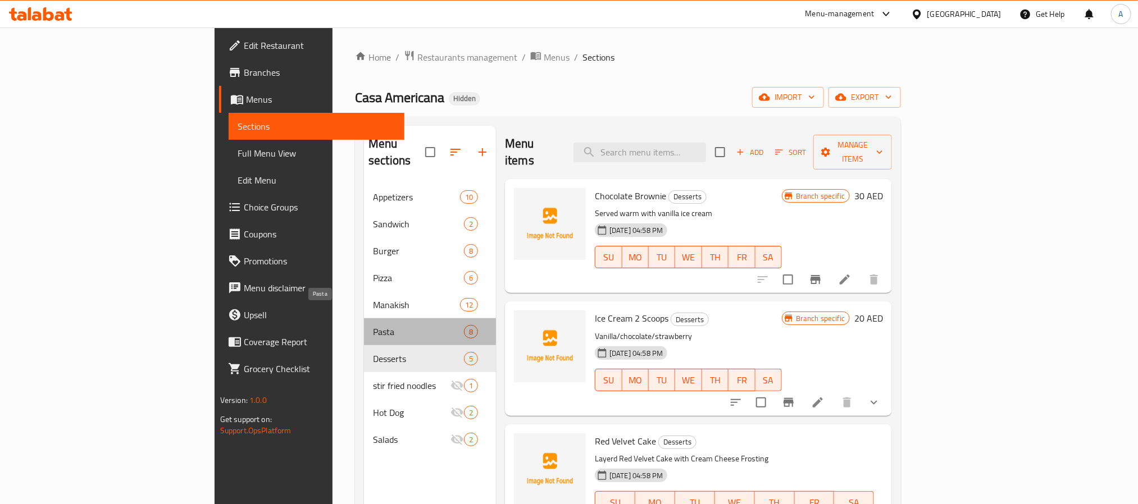
click at [373, 325] on span "Pasta" at bounding box center [418, 331] width 91 height 13
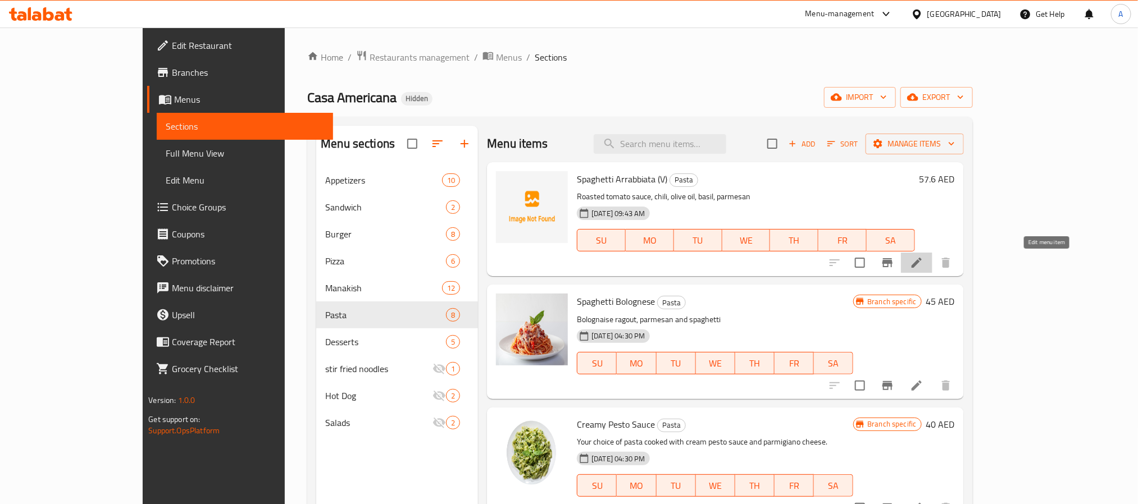
click at [923, 260] on icon at bounding box center [916, 262] width 13 height 13
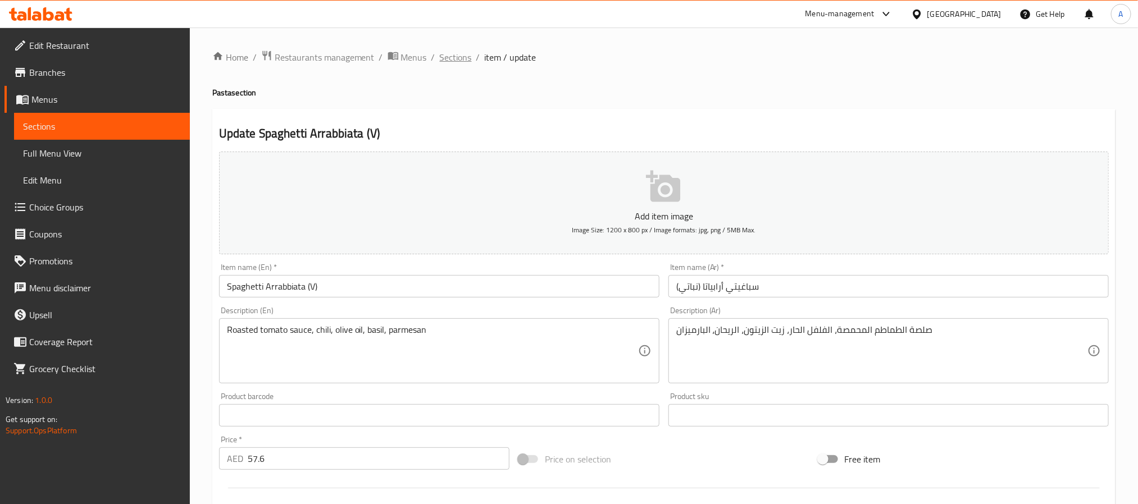
click at [458, 61] on span "Sections" at bounding box center [456, 57] width 32 height 13
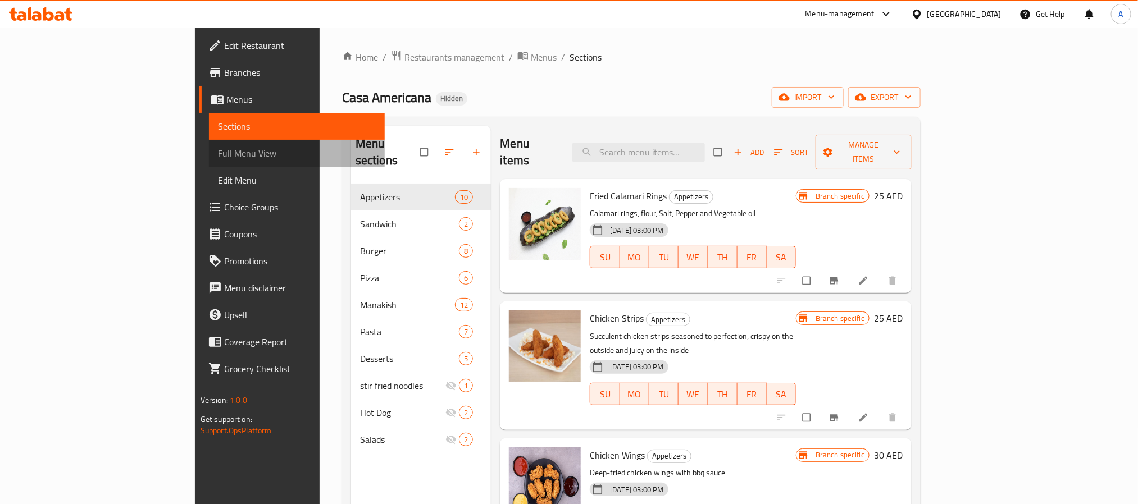
click at [218, 147] on span "Full Menu View" at bounding box center [297, 153] width 158 height 13
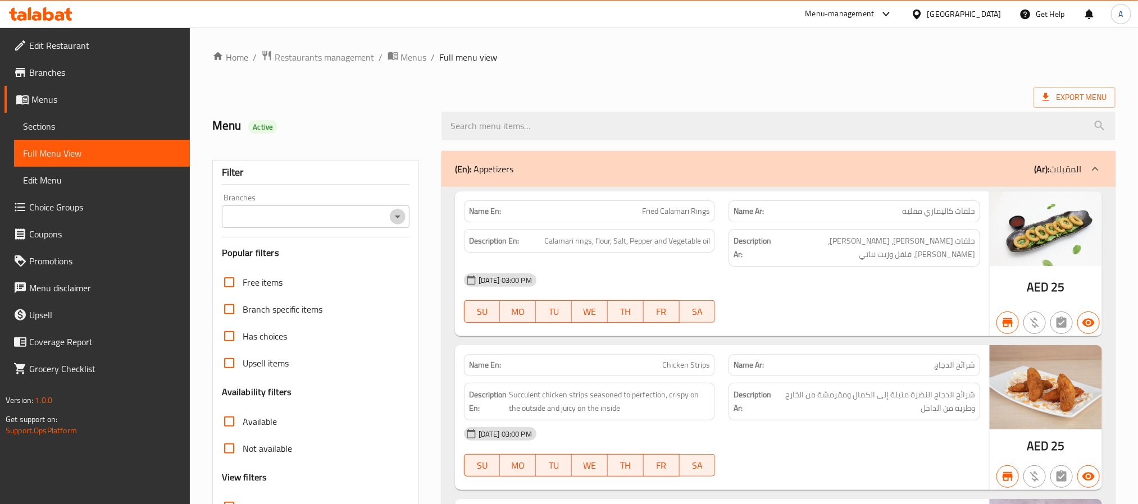
click at [396, 218] on icon "Open" at bounding box center [397, 216] width 13 height 13
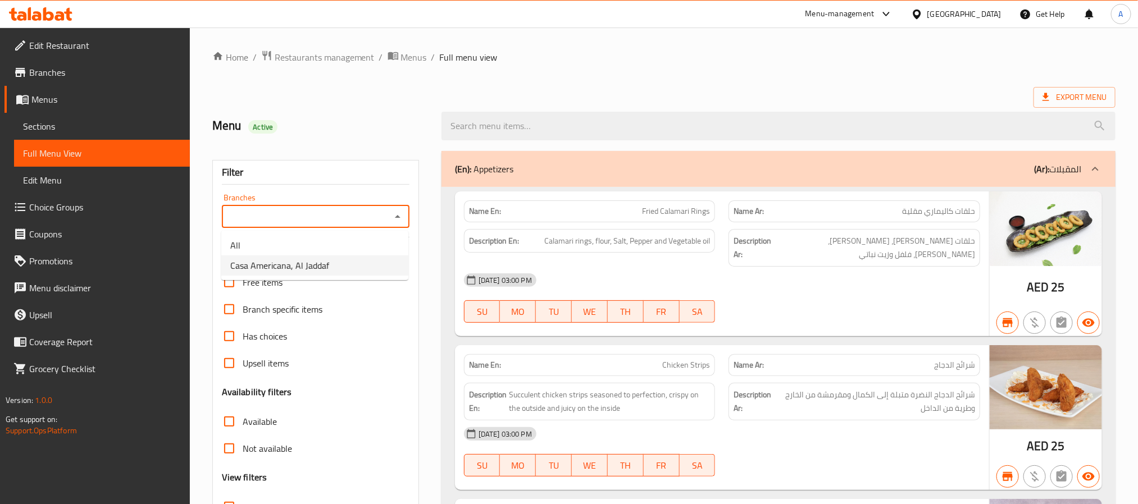
click at [344, 270] on li "Casa Americana, Al Jaddaf" at bounding box center [314, 266] width 187 height 20
type input "Casa Americana, Al Jaddaf"
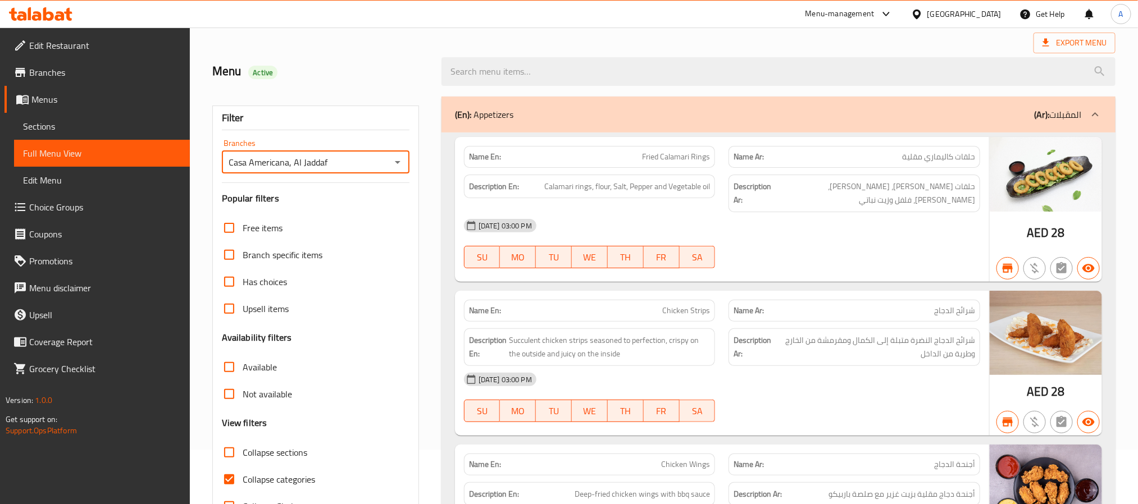
scroll to position [84, 0]
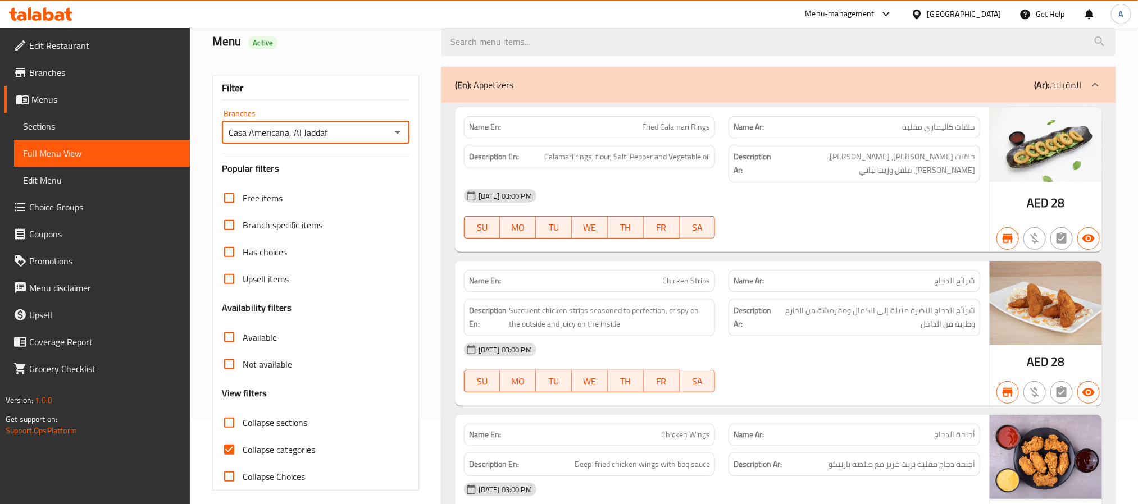
click at [402, 128] on icon "Open" at bounding box center [397, 132] width 13 height 13
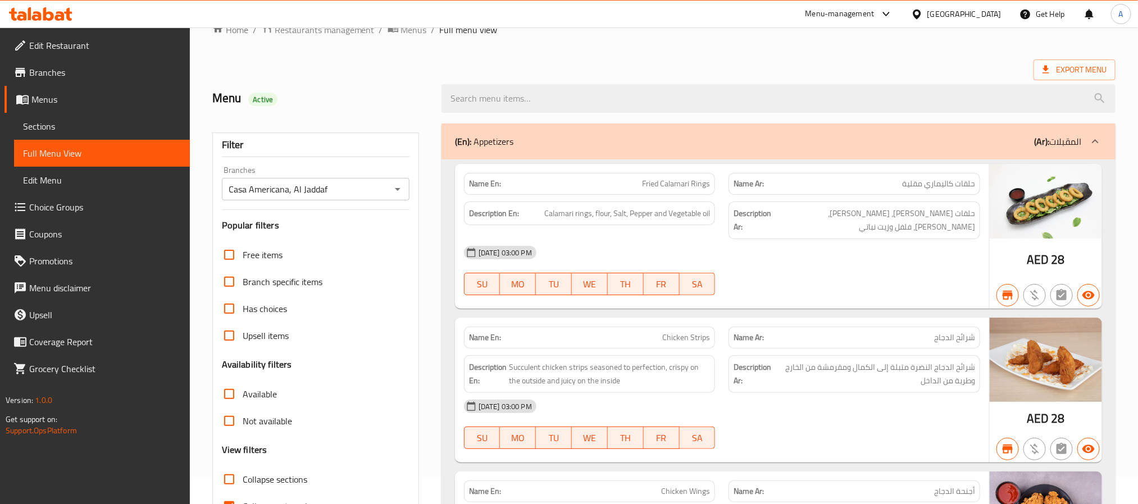
scroll to position [0, 0]
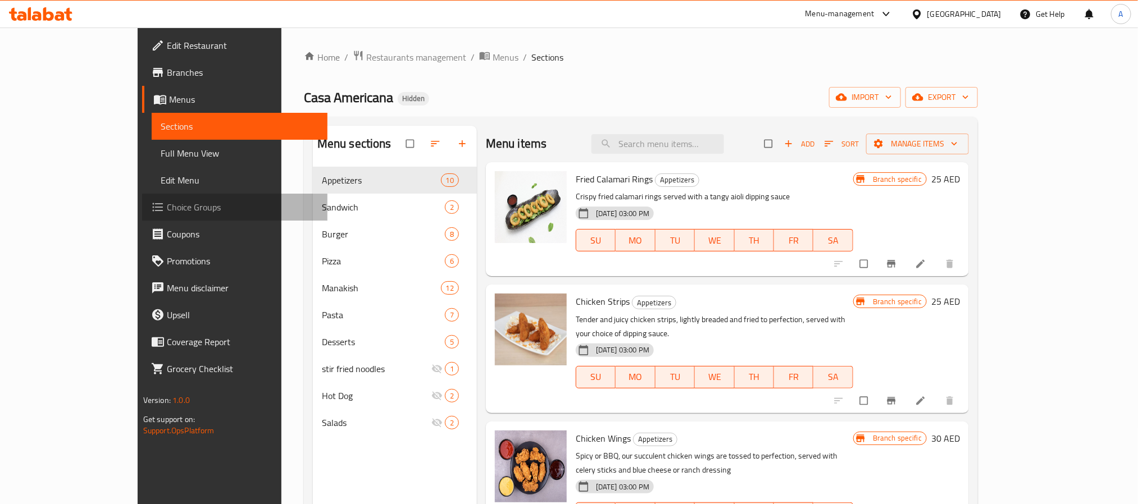
click at [167, 207] on span "Choice Groups" at bounding box center [243, 207] width 152 height 13
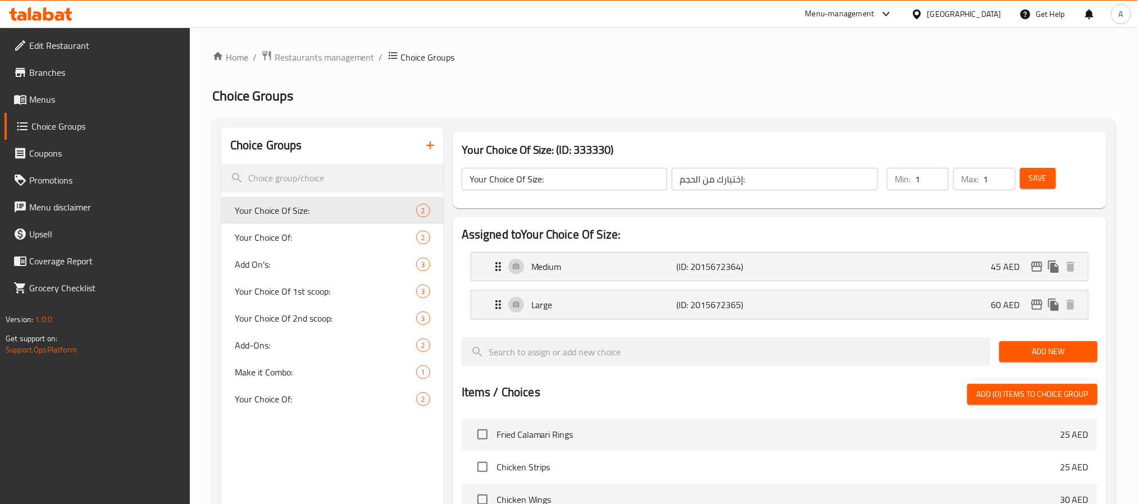
click at [429, 139] on icon "button" at bounding box center [429, 145] width 13 height 13
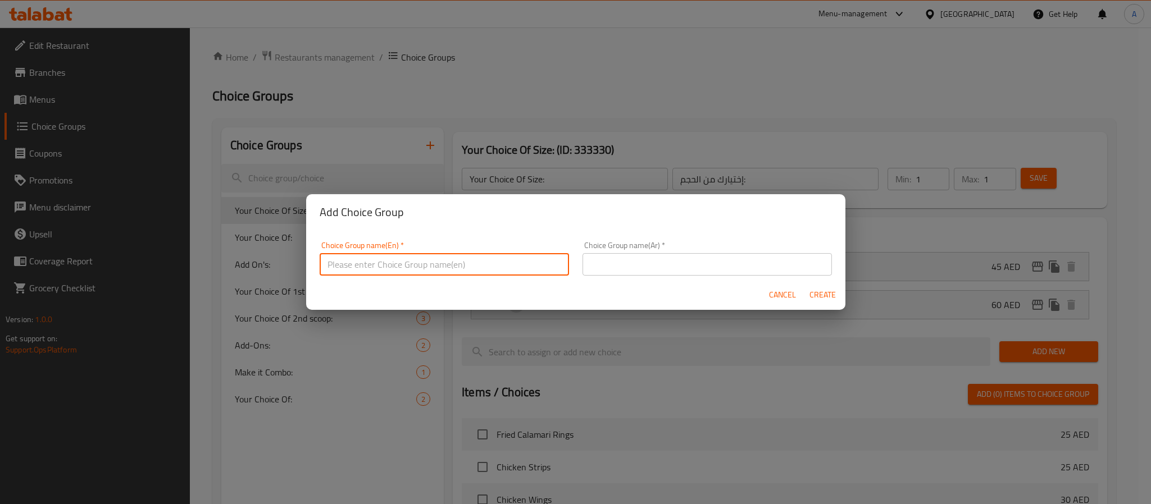
click at [398, 257] on input "text" at bounding box center [444, 264] width 249 height 22
click at [398, 257] on input "Spicy Or BBQ" at bounding box center [444, 264] width 249 height 22
type input "Spicy Or BBQ"
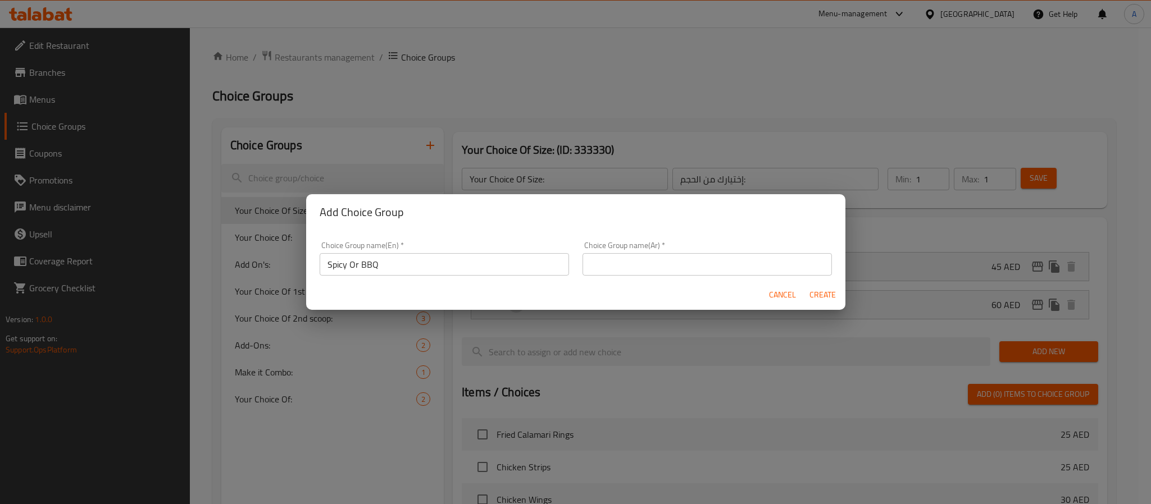
paste input "حار أو مشوي"
click at [673, 260] on input "حار أو مشوي" at bounding box center [706, 264] width 249 height 22
click at [598, 263] on input "حار أو مشوي" at bounding box center [706, 264] width 249 height 22
click at [373, 260] on input "Spicy Or BBQ" at bounding box center [444, 264] width 249 height 22
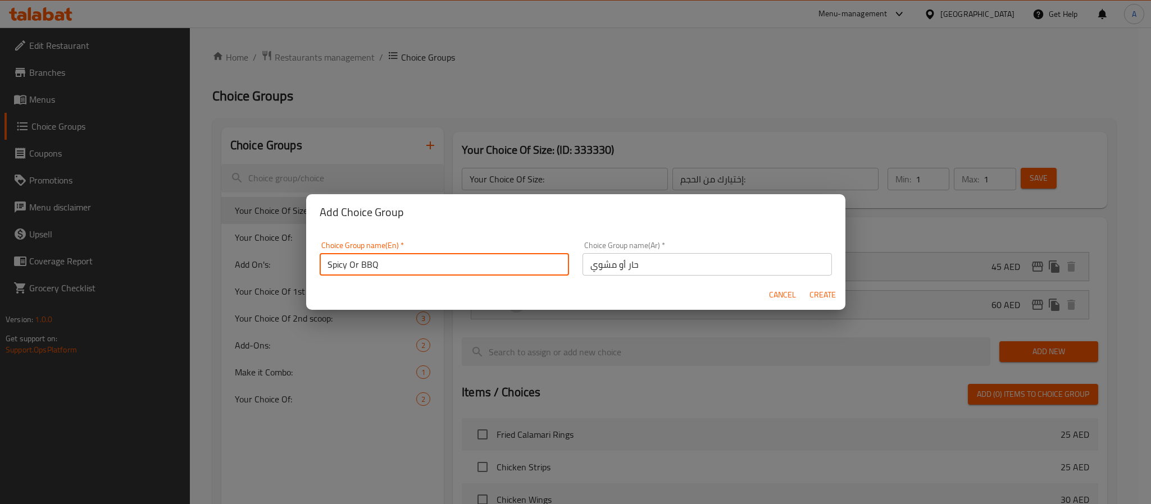
click at [373, 260] on input "Spicy Or BBQ" at bounding box center [444, 264] width 249 height 22
click at [600, 260] on input "حار أو مشوي" at bounding box center [706, 264] width 249 height 22
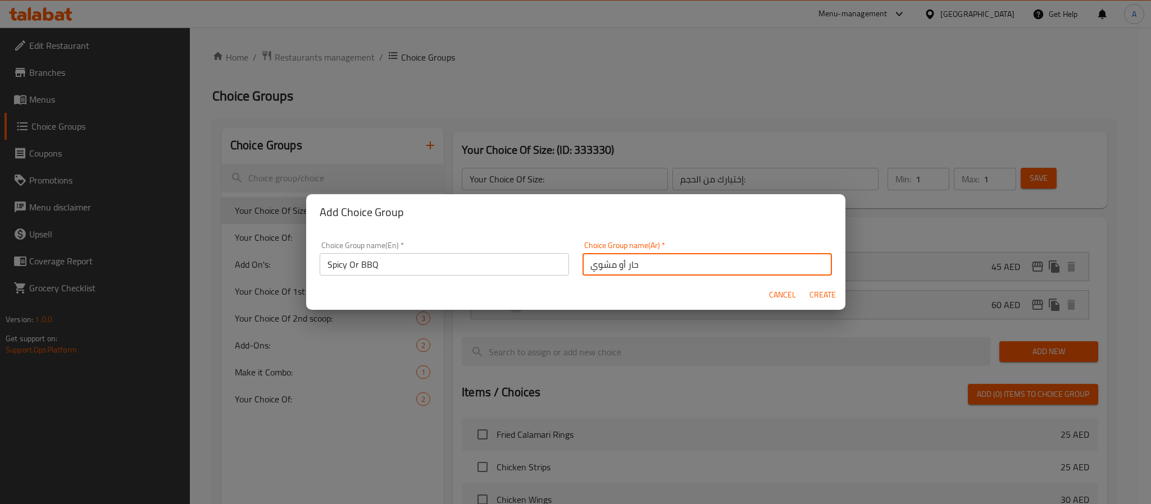
click at [600, 260] on input "حار أو مشوي" at bounding box center [706, 264] width 249 height 22
paste input "صوص باربيكيو"
click at [627, 259] on input "حار أو صوص باربيكيو" at bounding box center [706, 264] width 249 height 22
type input "حار أو باربيكيو"
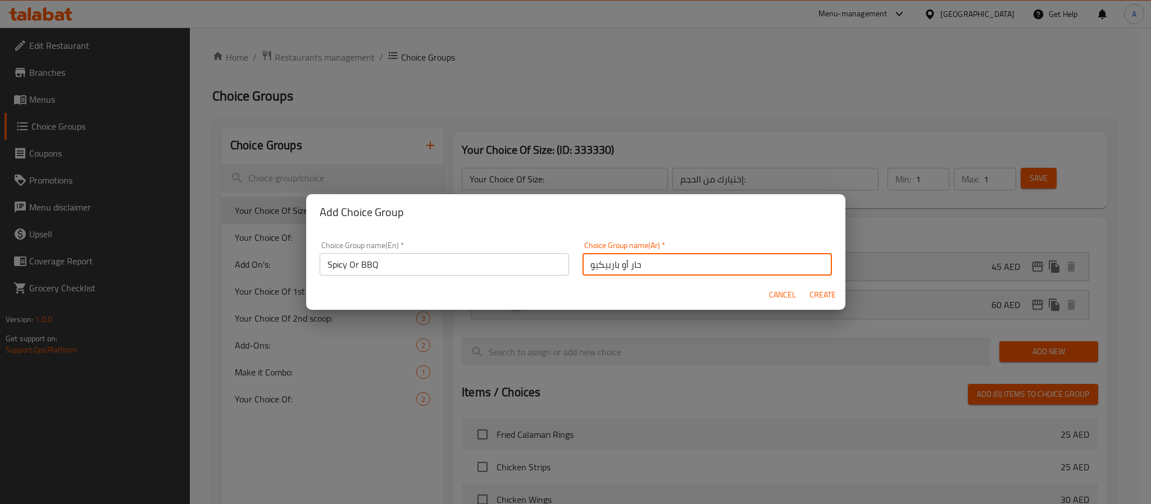
click at [822, 295] on span "Create" at bounding box center [822, 295] width 27 height 14
type input "Spicy Or BBQ"
type input "حار أو باربيكيو"
type input "0"
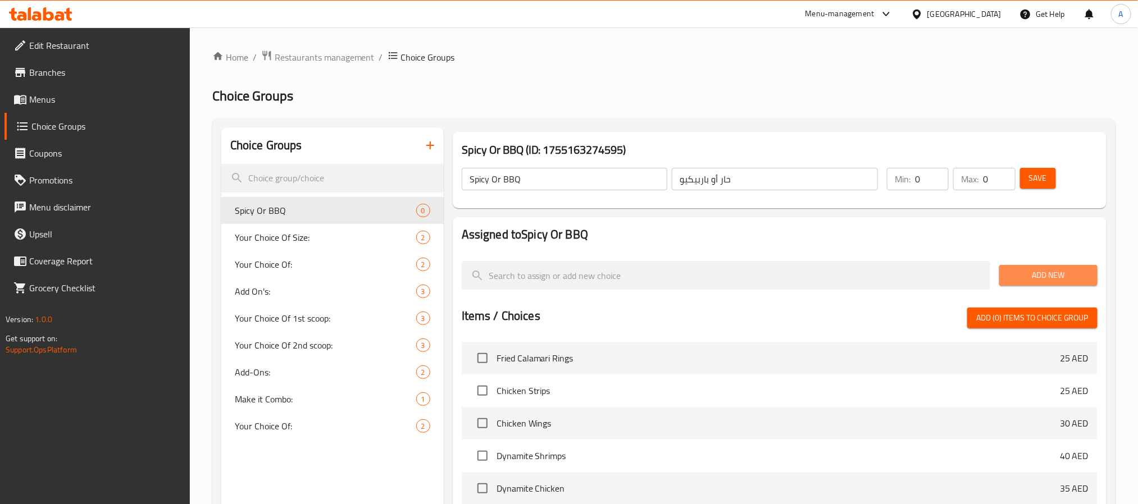
click at [1037, 274] on span "Add New" at bounding box center [1048, 275] width 80 height 14
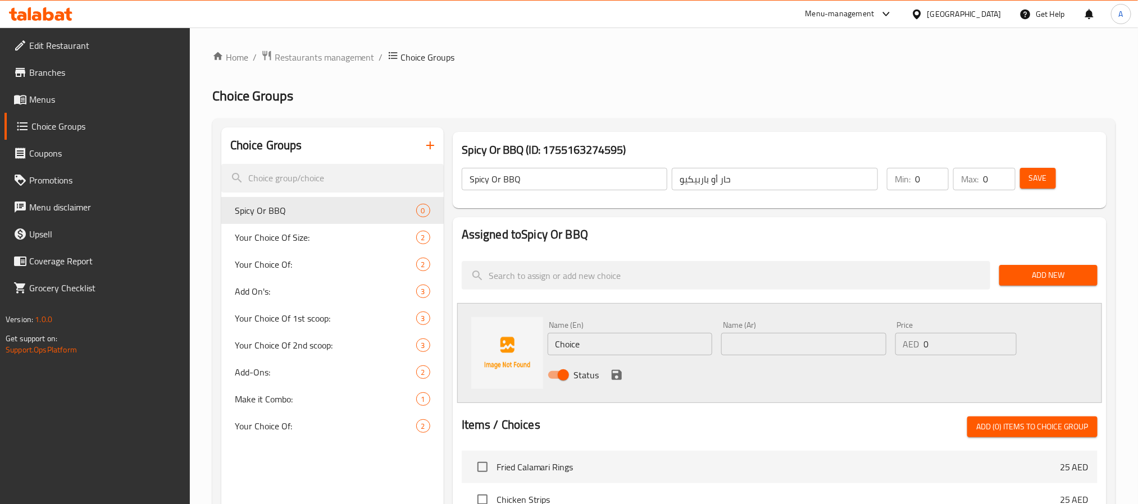
click at [477, 183] on input "Spicy Or BBQ" at bounding box center [565, 179] width 206 height 22
click at [576, 338] on input "Choice" at bounding box center [630, 344] width 165 height 22
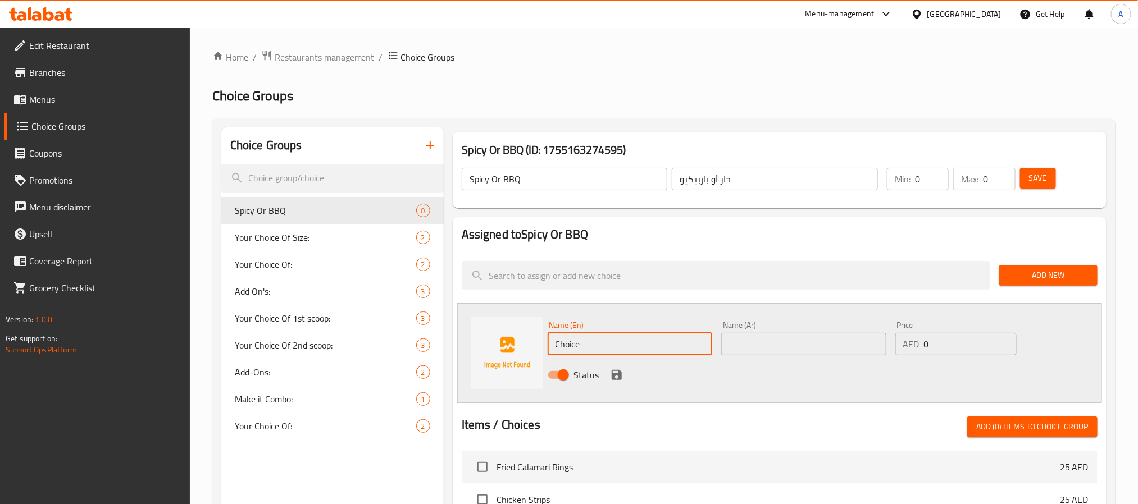
paste input "Spicy"
type input "Spicy"
click at [841, 180] on input "حار أو باربيكيو" at bounding box center [775, 179] width 206 height 22
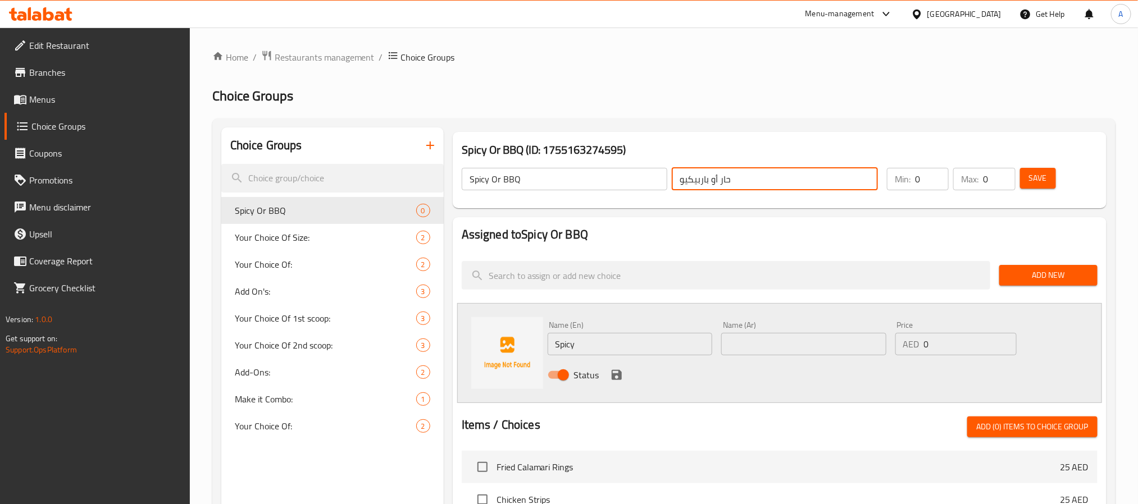
click at [725, 179] on input "حار أو باربيكيو" at bounding box center [775, 179] width 206 height 22
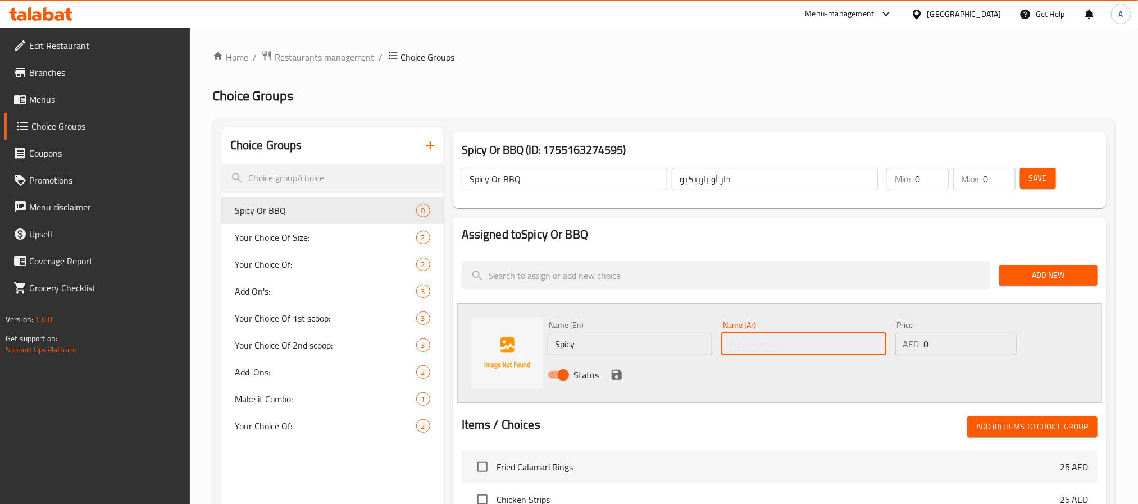
paste input "حار"
click at [750, 341] on input "text" at bounding box center [803, 344] width 165 height 22
type input "حار"
click at [616, 372] on icon "save" at bounding box center [616, 374] width 13 height 13
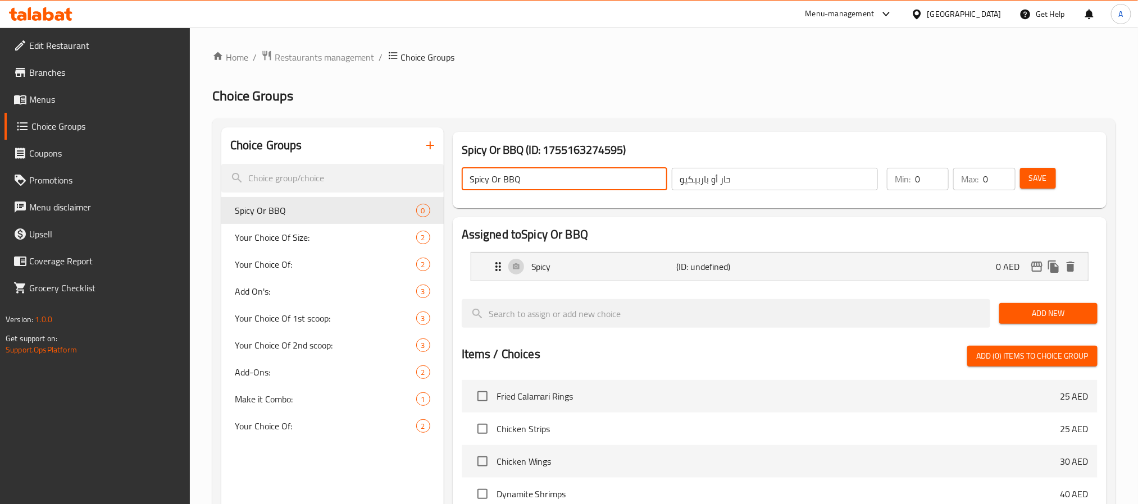
click at [511, 177] on input "Spicy Or BBQ" at bounding box center [565, 179] width 206 height 22
click at [1040, 308] on span "Add New" at bounding box center [1048, 314] width 80 height 14
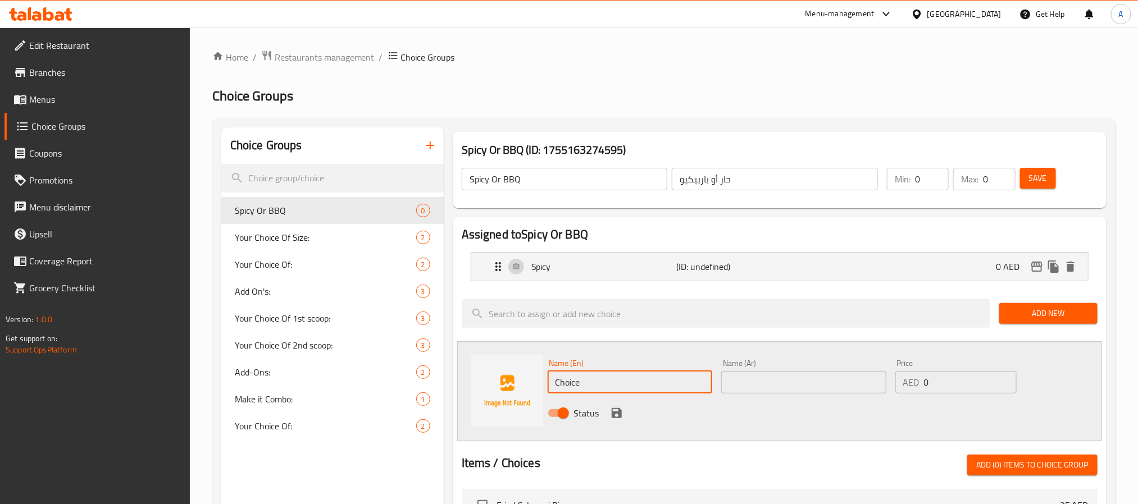
click at [586, 377] on input "Choice" at bounding box center [630, 382] width 165 height 22
paste input "BBQ"
type input "BBQ"
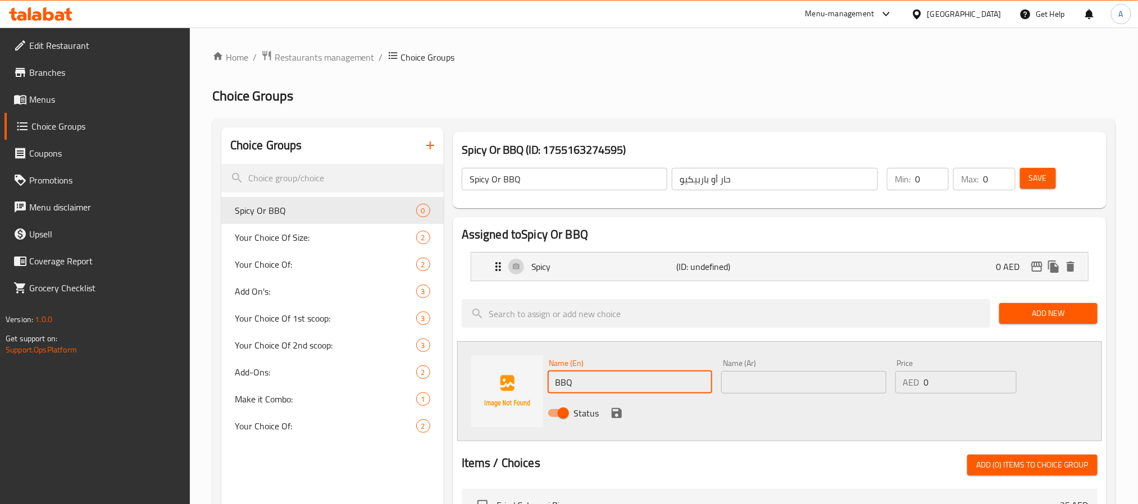
click at [723, 149] on h3 "Spicy Or BBQ (ID: 1755163274595)" at bounding box center [780, 150] width 636 height 18
click at [699, 177] on input "حار أو باربيكيو" at bounding box center [775, 179] width 206 height 22
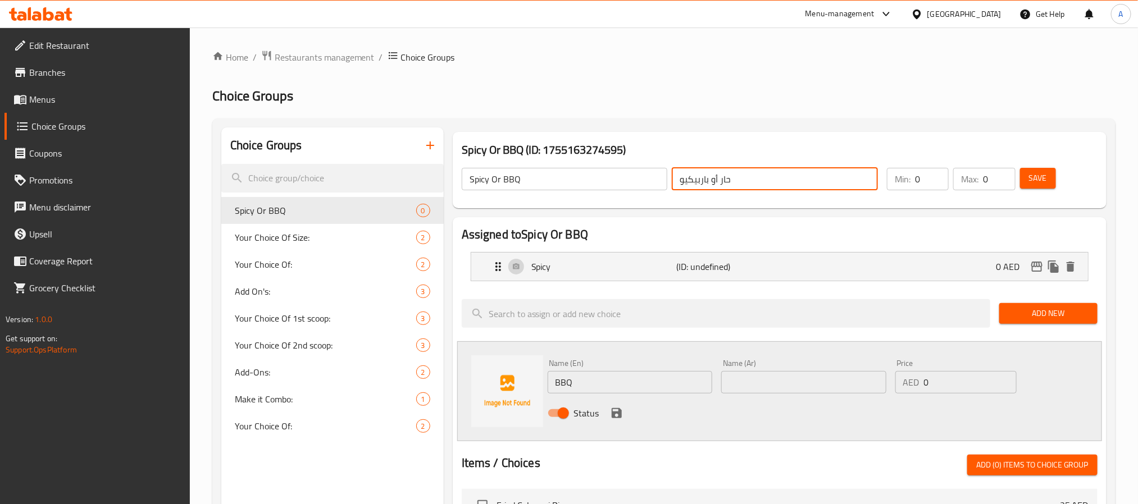
click at [699, 177] on input "حار أو باربيكيو" at bounding box center [775, 179] width 206 height 22
paste input "باربيكيو"
click at [760, 381] on input "باربيكيو" at bounding box center [803, 382] width 165 height 22
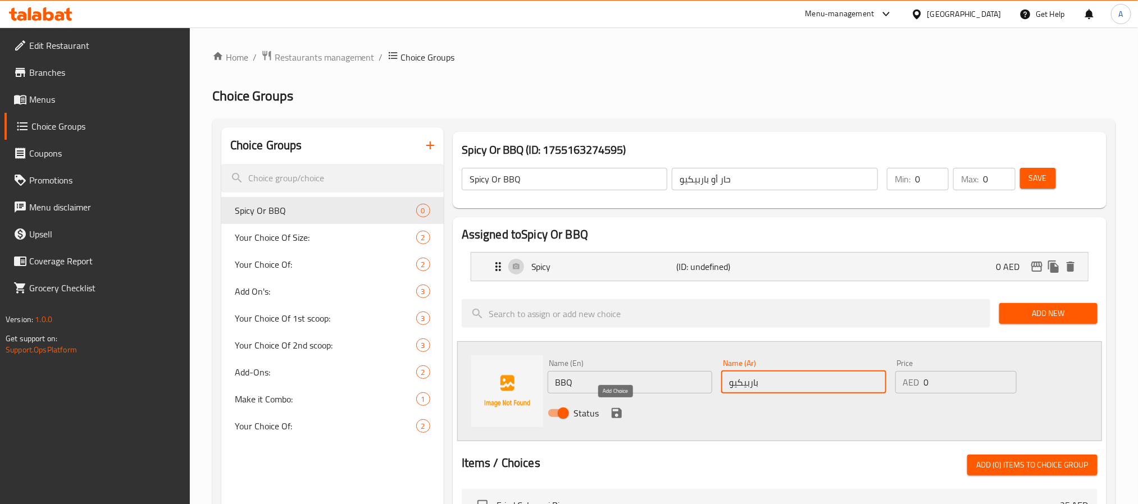
type input "باربيكيو"
click at [616, 413] on icon "save" at bounding box center [617, 413] width 10 height 10
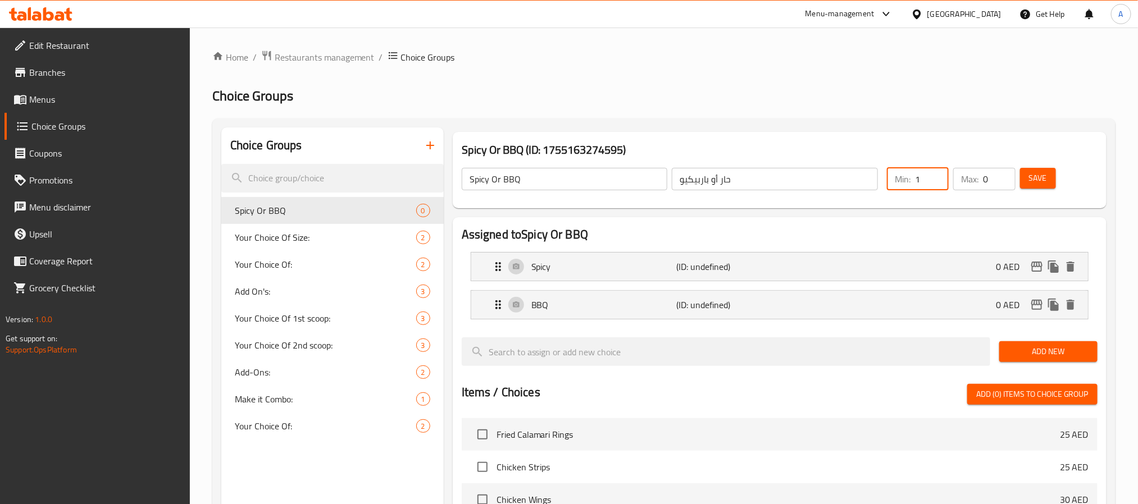
type input "1"
click at [937, 172] on input "1" at bounding box center [932, 179] width 34 height 22
type input "1"
click at [1003, 174] on input "1" at bounding box center [999, 179] width 32 height 22
click at [1038, 174] on span "Save" at bounding box center [1038, 178] width 18 height 14
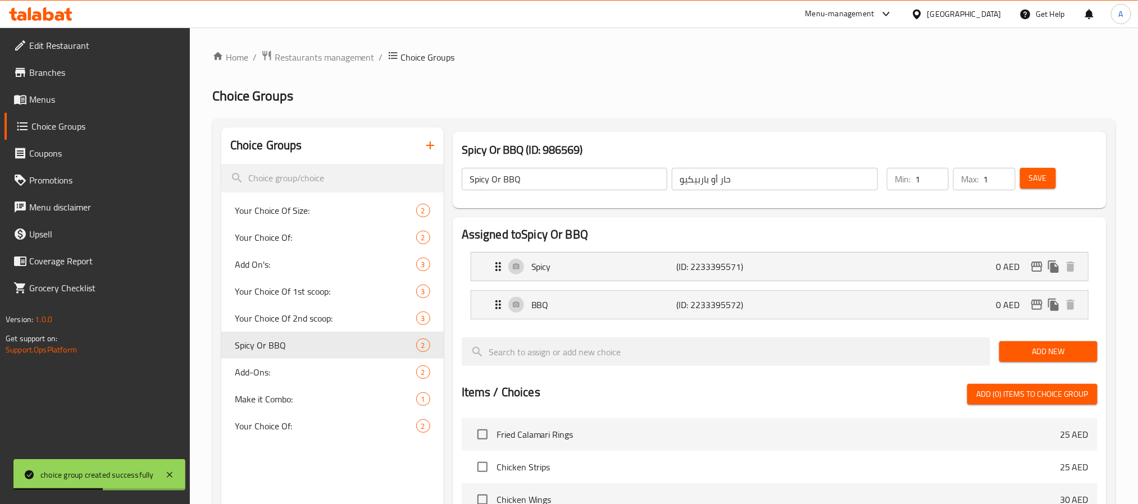
click at [423, 144] on icon "button" at bounding box center [429, 145] width 13 height 13
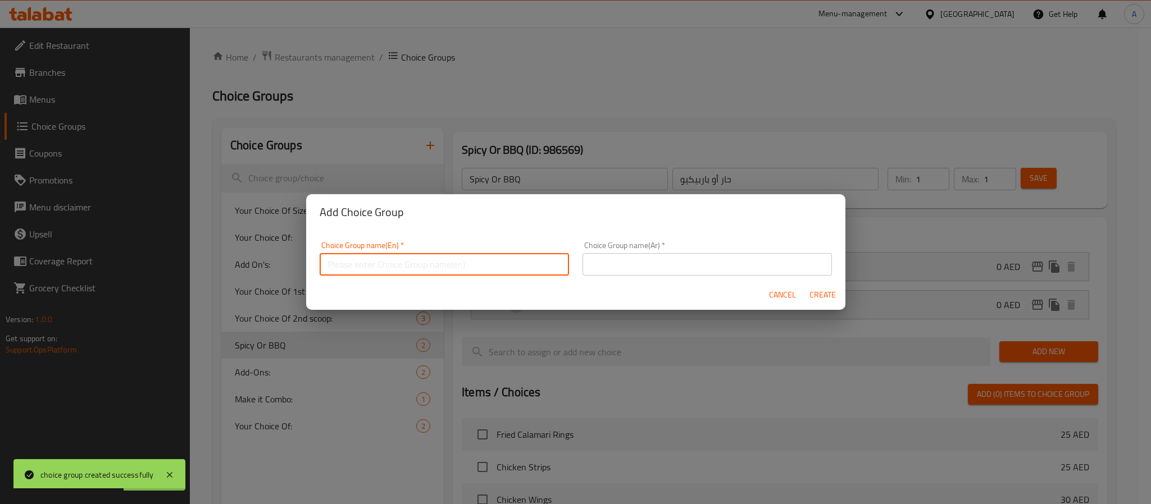
click at [452, 258] on input "text" at bounding box center [444, 264] width 249 height 22
paste input "Spicy or BBQ, our succulent chicken wings are tossed to perfection, served with…"
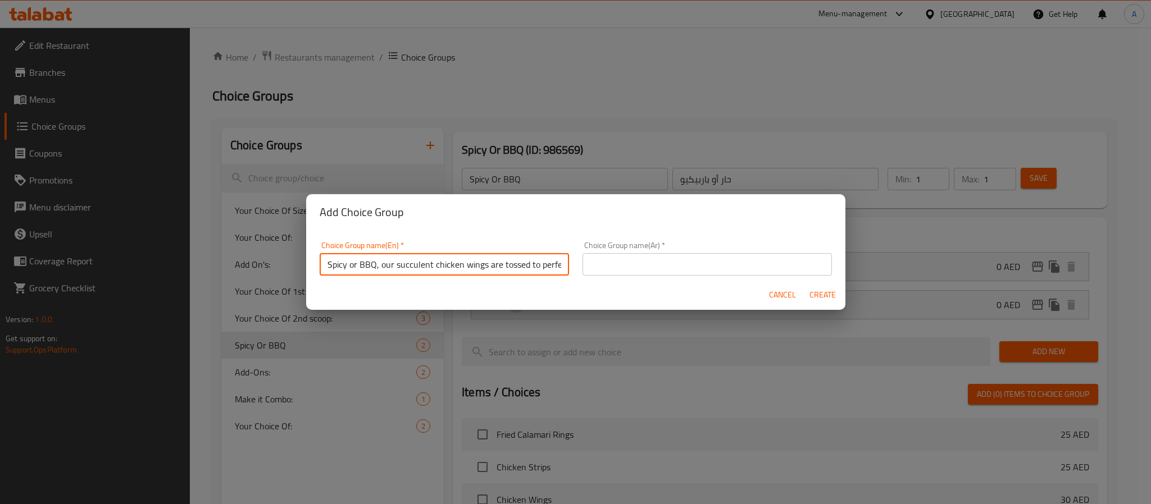
drag, startPoint x: 443, startPoint y: 265, endPoint x: 204, endPoint y: 270, distance: 239.3
click at [204, 270] on div "Add Choice Group Choice Group name(En)   * Spicy or BBQ, our succulent chicken …" at bounding box center [575, 252] width 1151 height 504
click at [361, 268] on input "blue cheese or ranch dressing" at bounding box center [444, 264] width 249 height 22
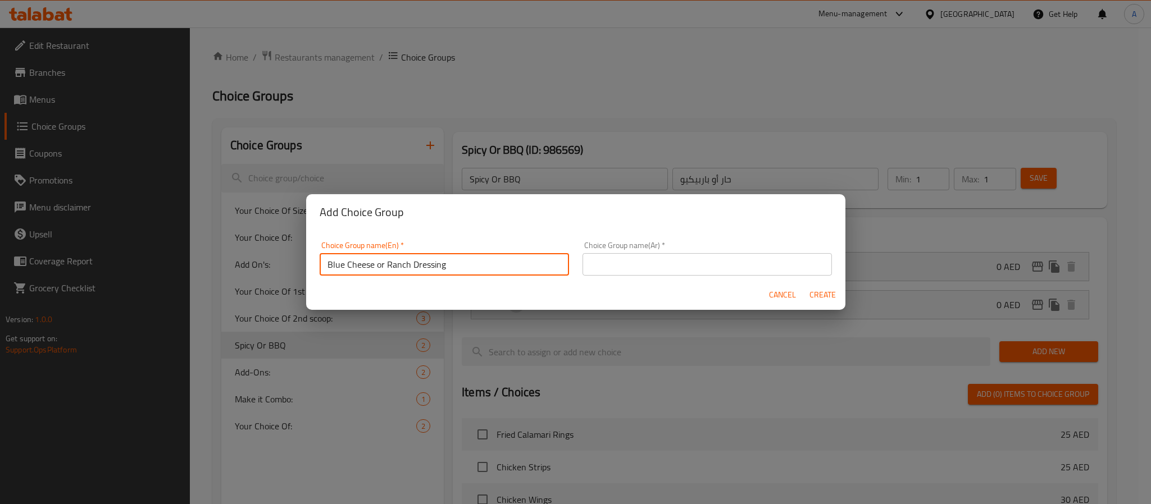
click at [361, 268] on input "Blue Cheese or Ranch Dressing" at bounding box center [444, 264] width 249 height 22
type input "Blue Cheese or Ranch Dressing"
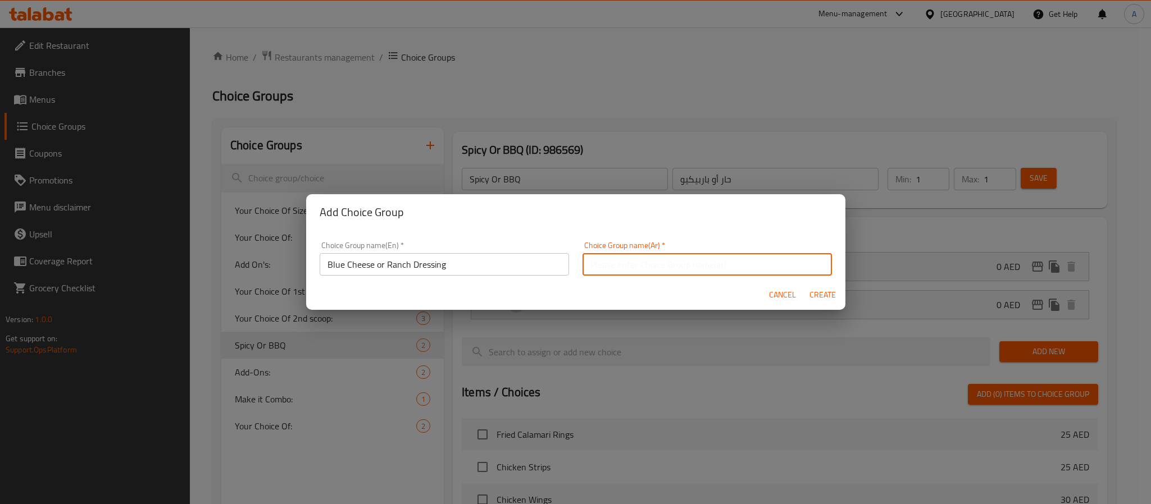
click at [709, 265] on input "text" at bounding box center [706, 264] width 249 height 22
paste input "صلصة الجبن الأزرق أو الرانش"
click at [335, 263] on input "Blue Cheese or Ranch Dressing" at bounding box center [444, 264] width 249 height 22
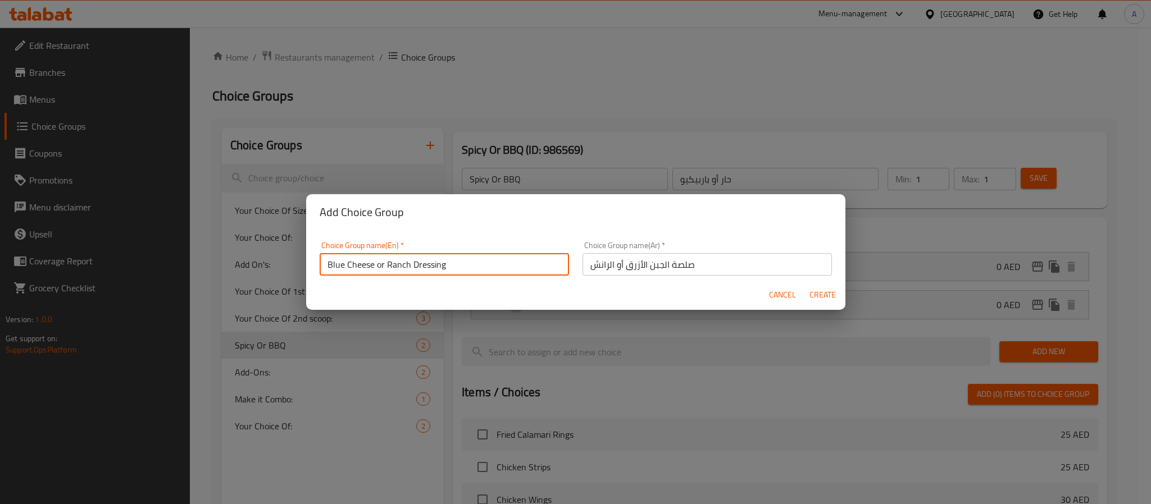
click at [335, 263] on input "Blue Cheese or Ranch Dressing" at bounding box center [444, 264] width 249 height 22
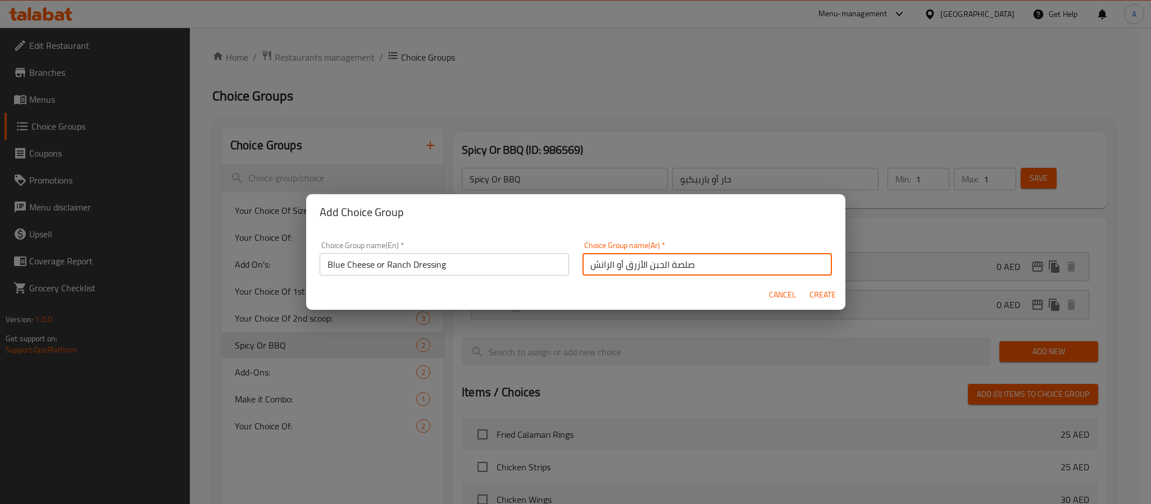
click at [676, 265] on input "صلصة الجبن الأزرق أو الرانش" at bounding box center [706, 264] width 249 height 22
type input "صوص الجبن الأزرق أو الرانش"
click at [817, 293] on span "Create" at bounding box center [822, 295] width 27 height 14
type input "Blue Cheese or Ranch Dressing"
type input "صوص الجبن الأزرق أو الرانش"
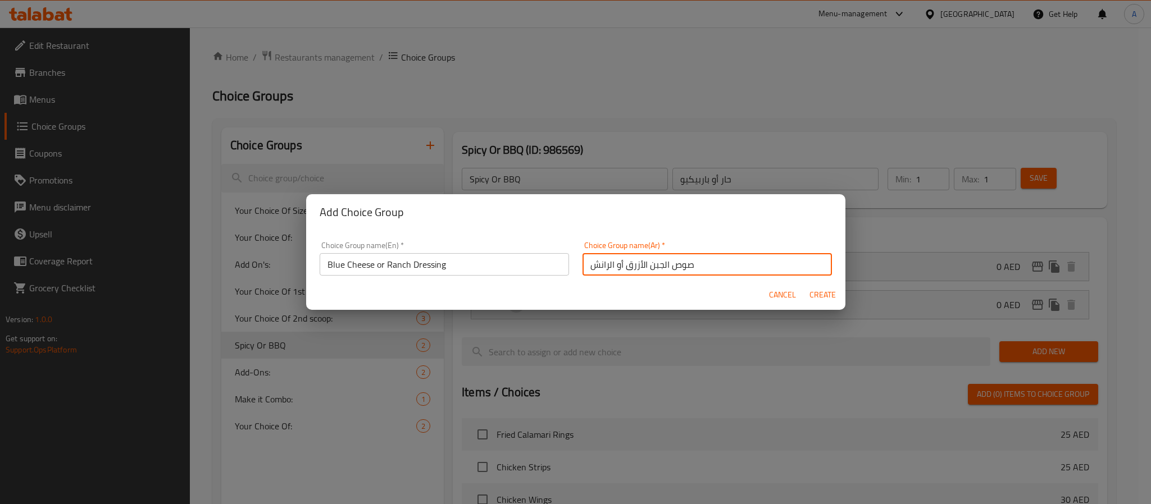
type input "0"
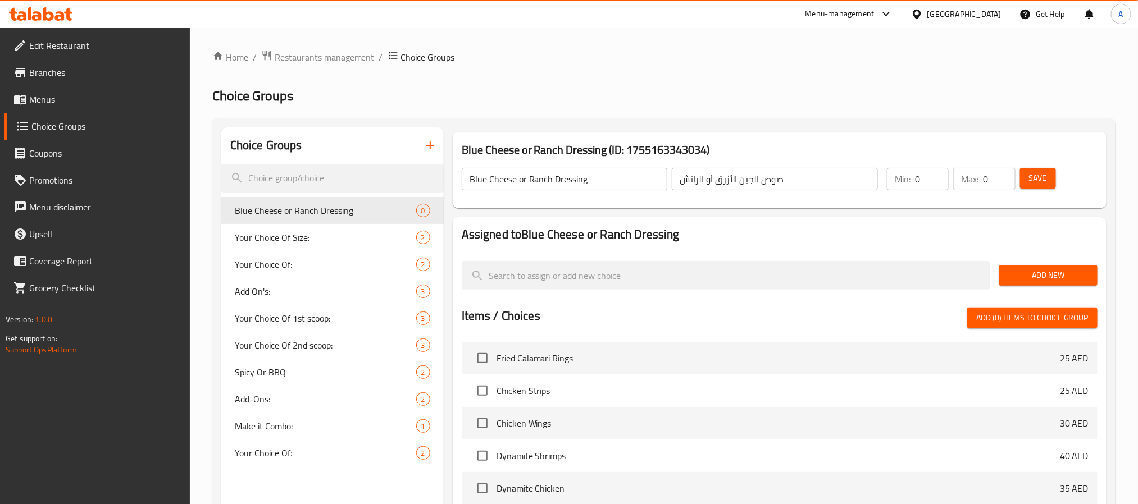
click at [1057, 273] on span "Add New" at bounding box center [1048, 275] width 80 height 14
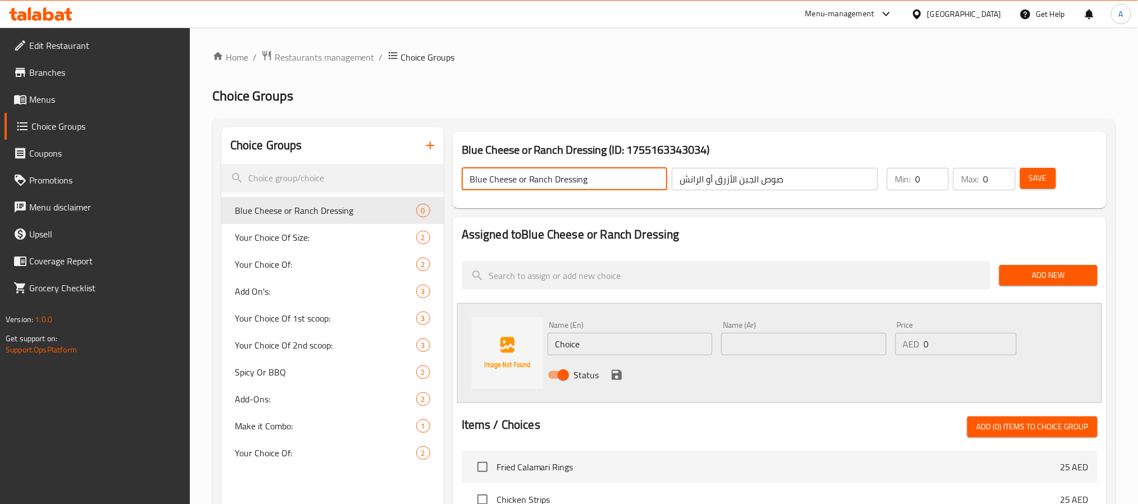
drag, startPoint x: 517, startPoint y: 181, endPoint x: 462, endPoint y: 184, distance: 55.1
click at [462, 184] on input "Blue Cheese or Ranch Dressing" at bounding box center [565, 179] width 206 height 22
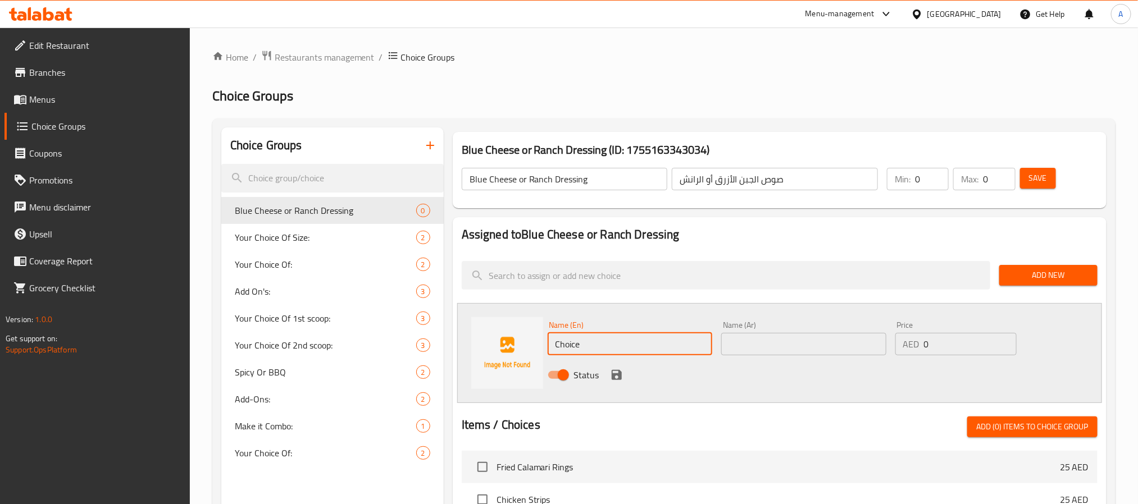
click at [599, 343] on input "Choice" at bounding box center [630, 344] width 165 height 22
paste input "Blue Cheese"
type input "Blue Cheese"
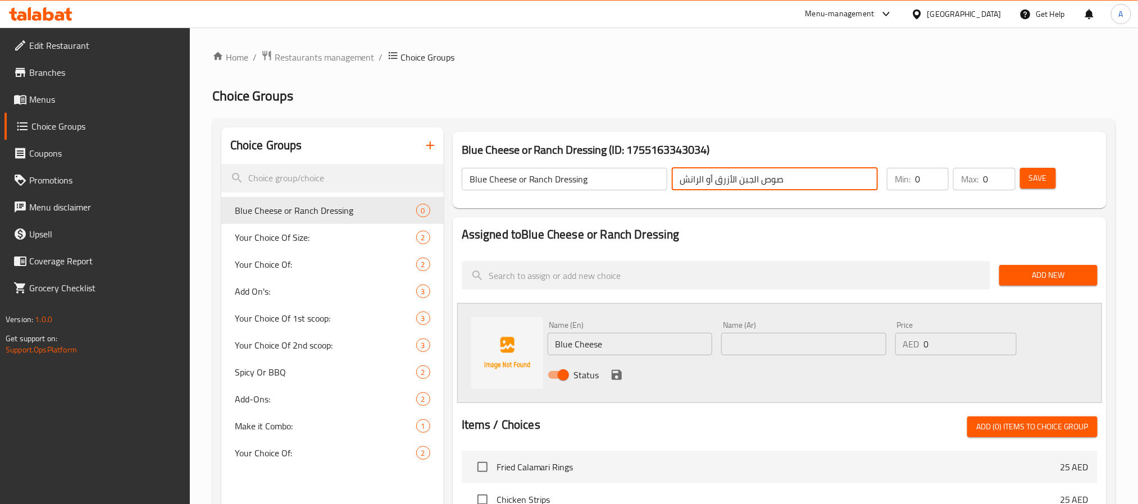
drag, startPoint x: 784, startPoint y: 179, endPoint x: 716, endPoint y: 180, distance: 67.4
click at [716, 180] on input "صوص الجبن الأزرق أو الرانش" at bounding box center [775, 179] width 206 height 22
click at [738, 177] on input "صوص الجبن الأزرق أو الرانش" at bounding box center [775, 179] width 206 height 22
drag, startPoint x: 754, startPoint y: 183, endPoint x: 716, endPoint y: 183, distance: 37.6
click at [716, 183] on input "صوص الجبن الأزرق أو الرانش" at bounding box center [775, 179] width 206 height 22
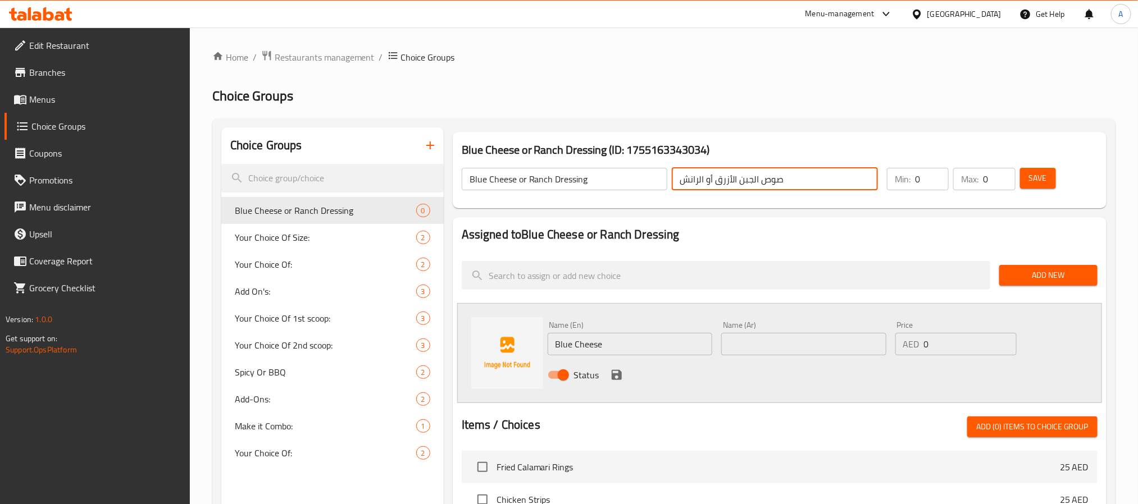
paste input "جبن الأزرق"
click at [746, 340] on input "جبن الأزرق" at bounding box center [803, 344] width 165 height 22
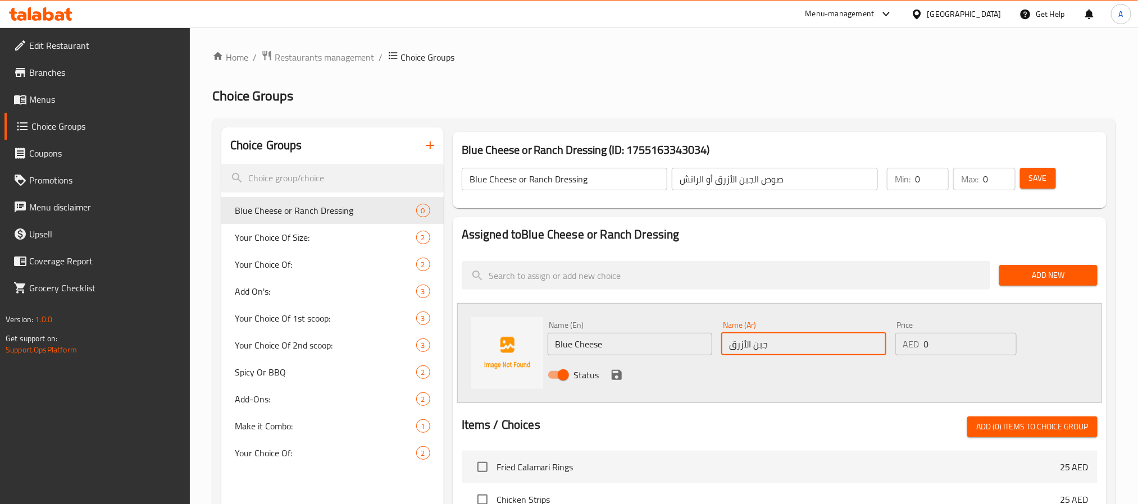
click at [746, 340] on input "جبن الأزرق" at bounding box center [803, 344] width 165 height 22
type input "جبن أزرق"
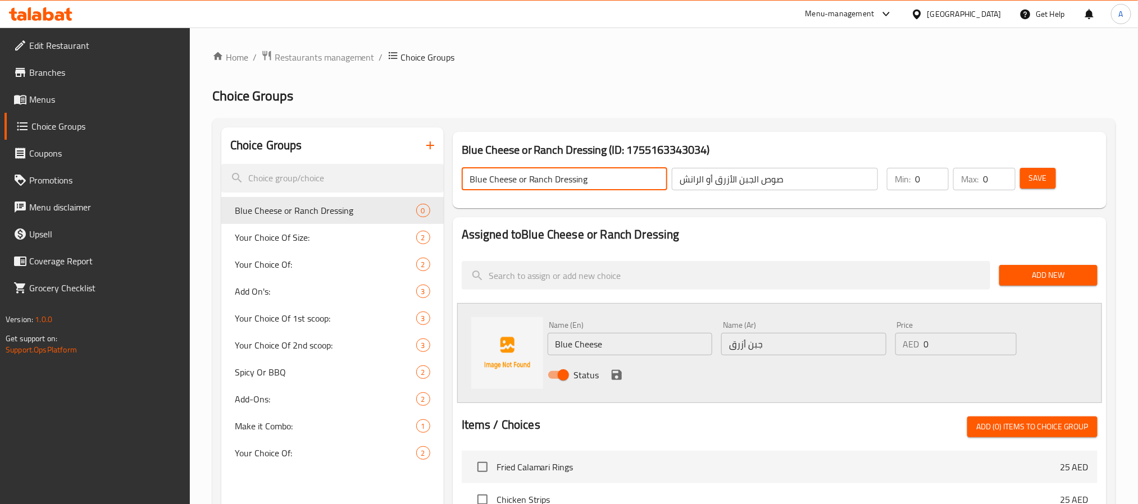
drag, startPoint x: 590, startPoint y: 177, endPoint x: 527, endPoint y: 180, distance: 63.0
click at [527, 180] on input "Blue Cheese or Ranch Dressing" at bounding box center [565, 179] width 206 height 22
click at [617, 373] on icon "save" at bounding box center [616, 374] width 13 height 13
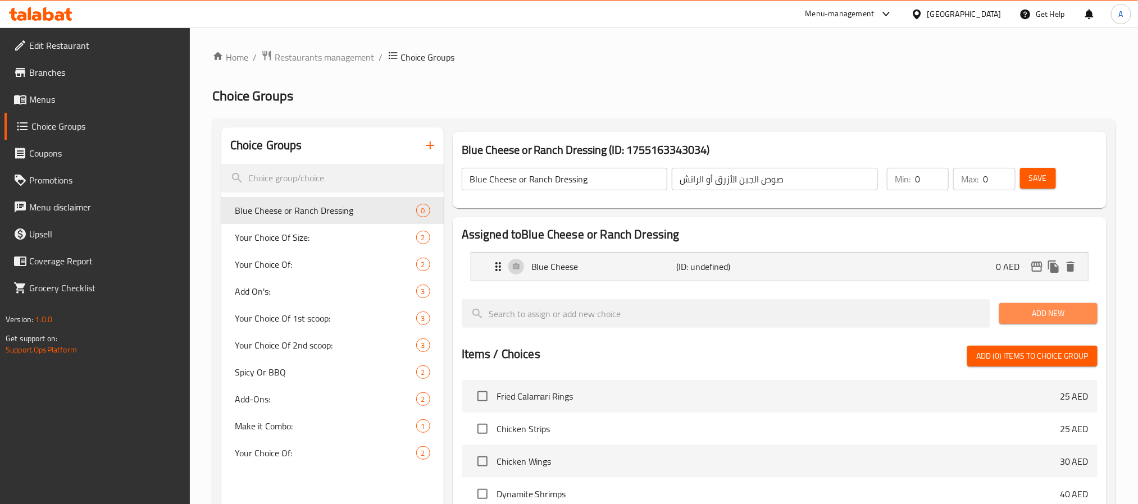
click at [1018, 305] on button "Add New" at bounding box center [1048, 313] width 98 height 21
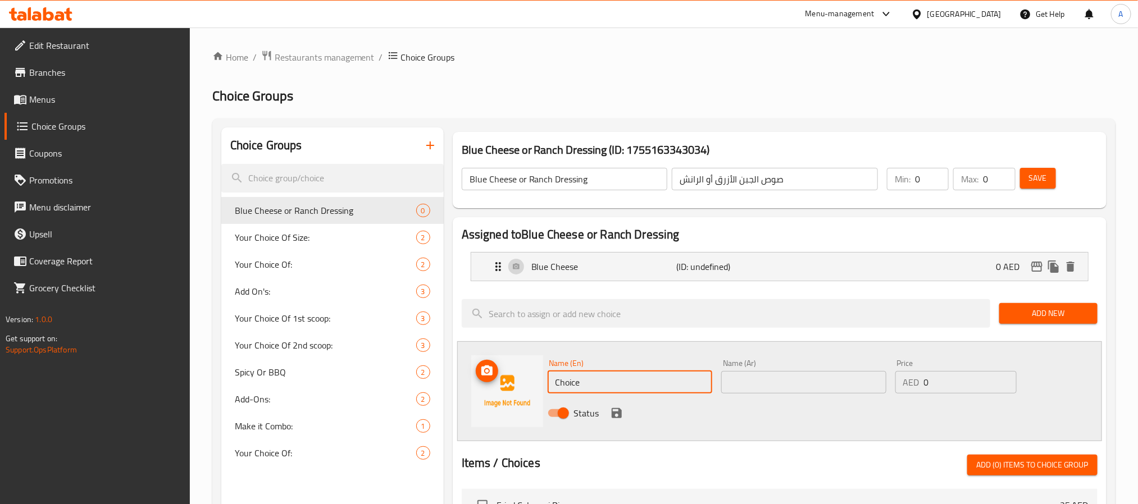
drag, startPoint x: 587, startPoint y: 377, endPoint x: 509, endPoint y: 372, distance: 77.7
click at [509, 372] on div "Name (En) Choice Name (En) Name (Ar) Name (Ar) Price AED 0 Price Status" at bounding box center [779, 391] width 645 height 100
paste input "Ranch Dressing"
click at [590, 378] on input "Ranch Dressing" at bounding box center [630, 382] width 165 height 22
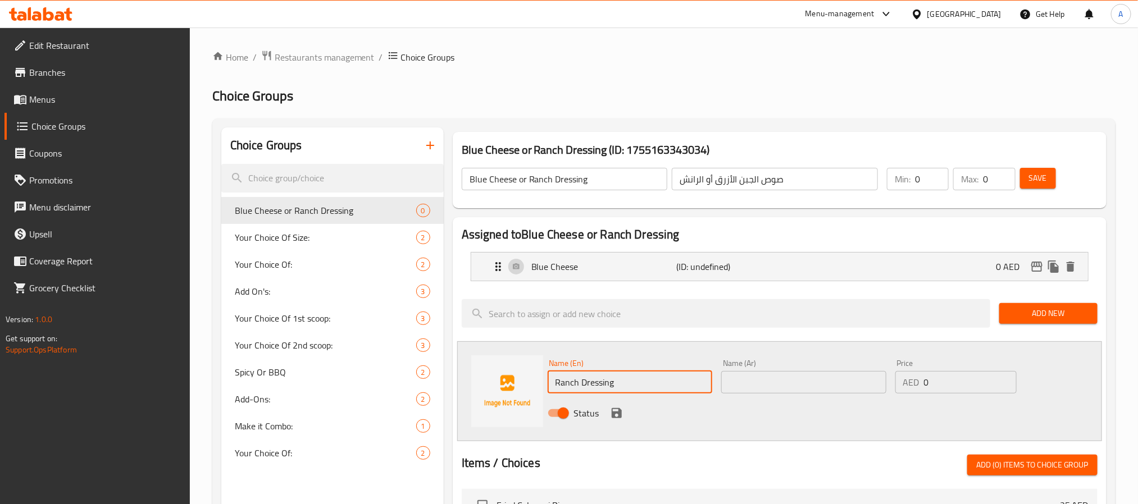
click at [590, 378] on input "Ranch Dressing" at bounding box center [630, 382] width 165 height 22
type input "Ranch Dressing"
click at [767, 373] on input "text" at bounding box center [803, 382] width 165 height 22
paste input "صلصة الرانش"
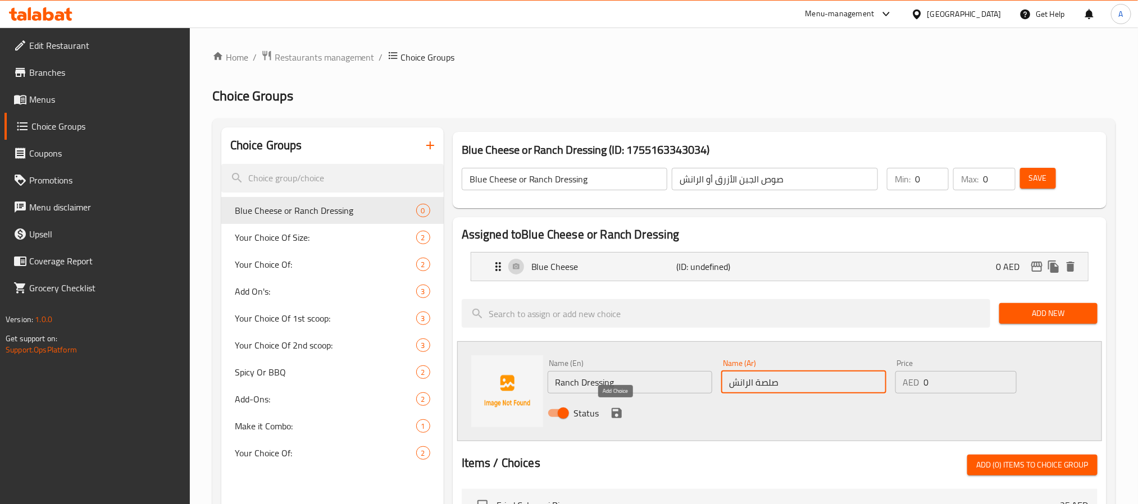
type input "صلصة الرانش"
click at [610, 411] on icon "save" at bounding box center [616, 413] width 13 height 13
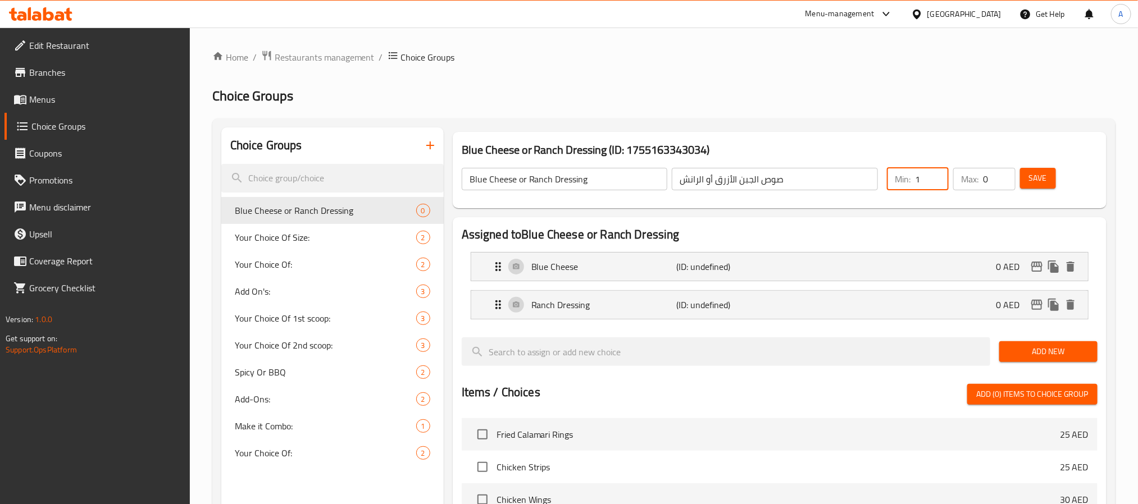
type input "1"
click at [934, 174] on input "1" at bounding box center [932, 179] width 34 height 22
type input "1"
click at [1001, 174] on input "1" at bounding box center [999, 179] width 32 height 22
click at [1030, 174] on span "Save" at bounding box center [1038, 178] width 18 height 14
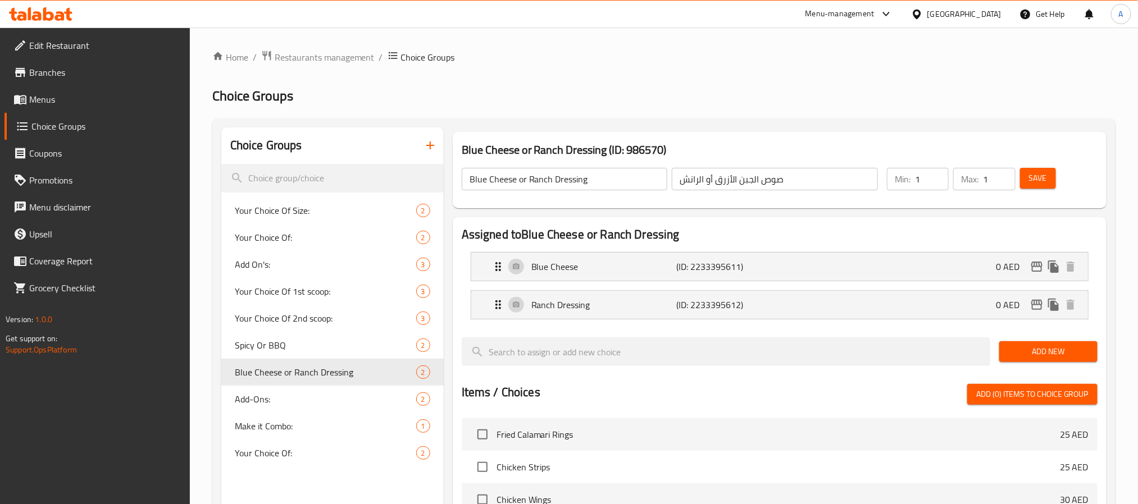
click at [447, 85] on div "Home / Restaurants management / Choice Groups Choice Groups Choice Groups Your …" at bounding box center [663, 434] width 903 height 768
click at [317, 213] on span "Your Choice Of Size:" at bounding box center [309, 210] width 148 height 13
type input "Your Choice Of Size:"
type input "إختيارك من الحجم:"
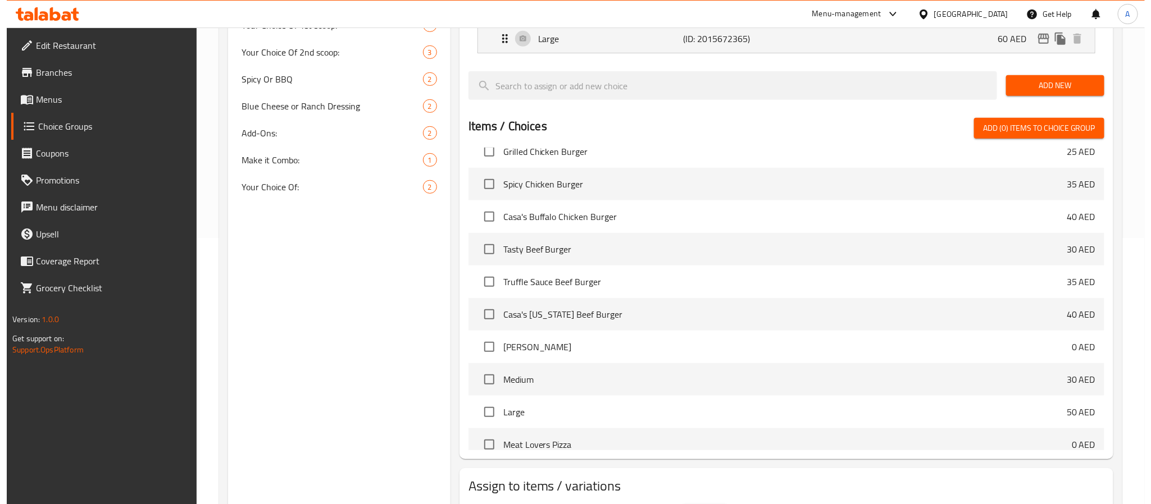
scroll to position [336, 0]
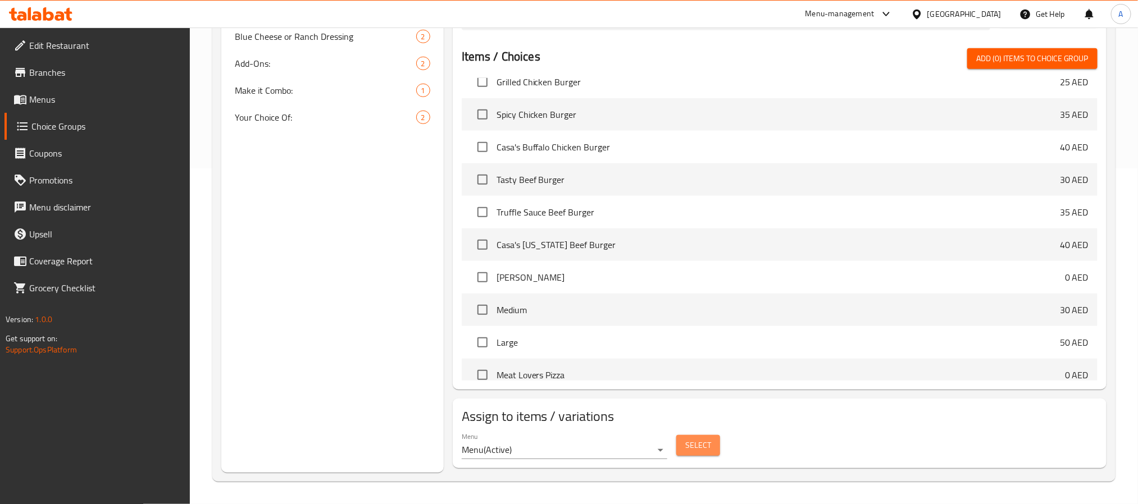
click at [689, 441] on span "Select" at bounding box center [698, 446] width 26 height 14
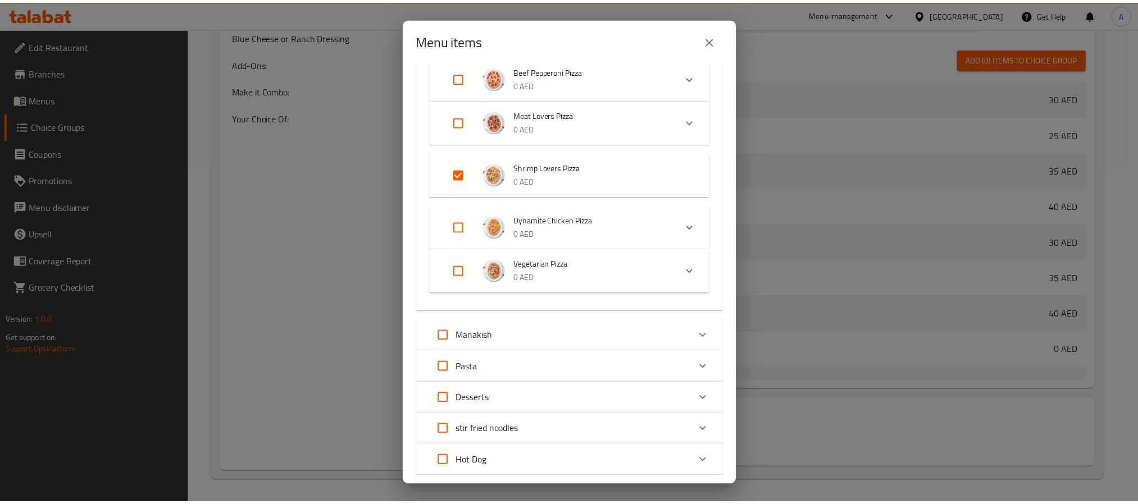
scroll to position [0, 0]
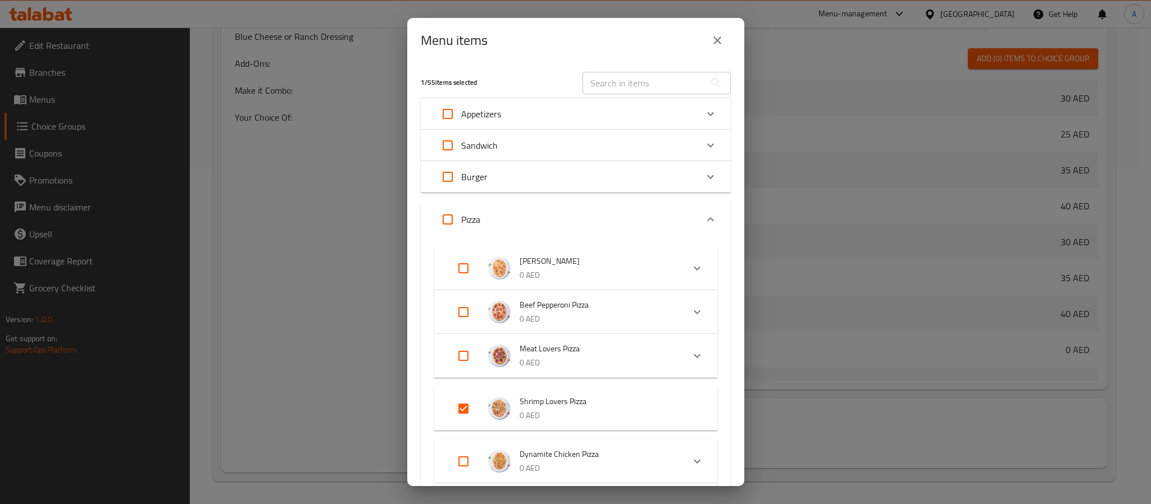
click at [713, 38] on icon "close" at bounding box center [716, 40] width 13 height 13
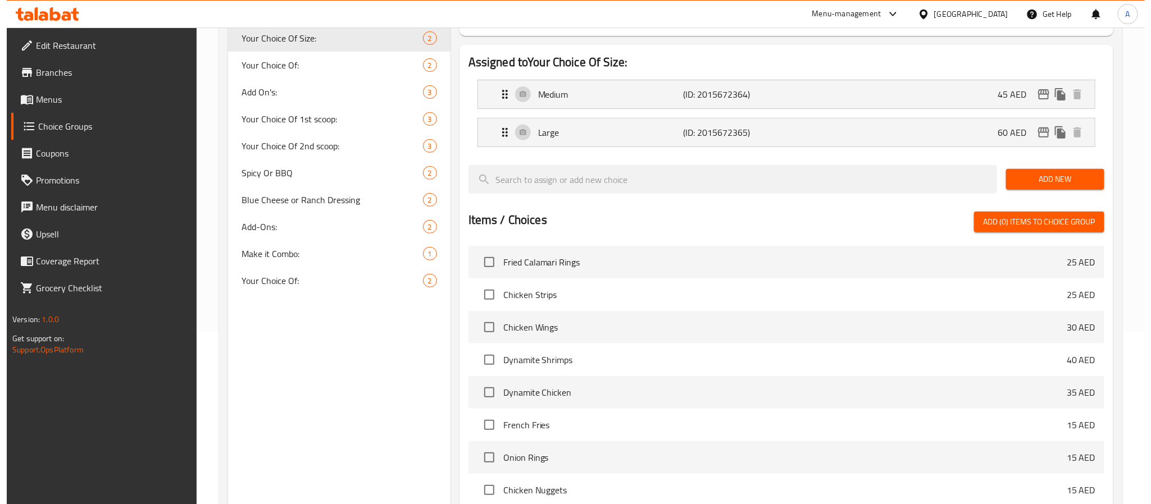
scroll to position [167, 0]
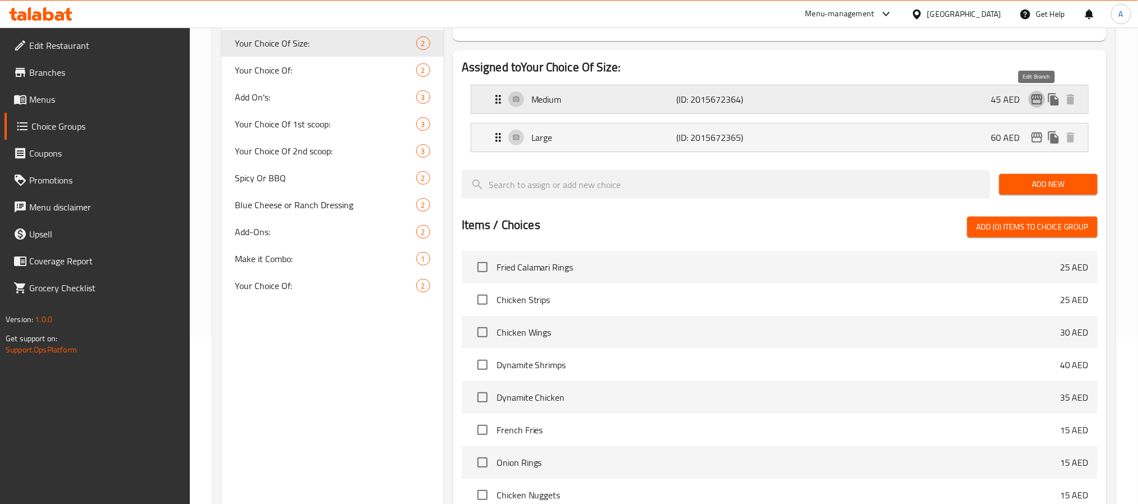
click at [1035, 103] on icon "edit" at bounding box center [1036, 99] width 11 height 10
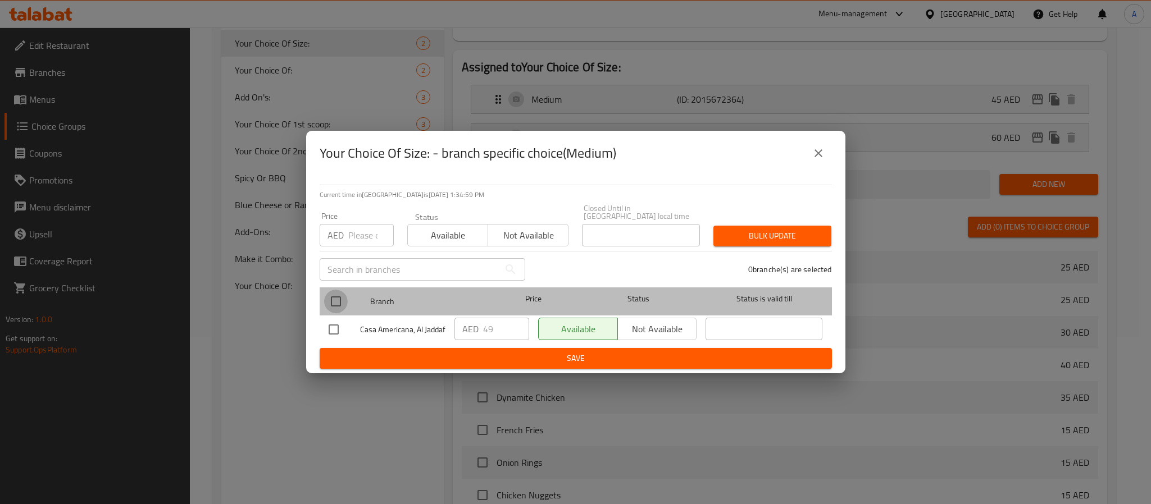
click at [336, 298] on input "checkbox" at bounding box center [336, 302] width 24 height 24
checkbox input "true"
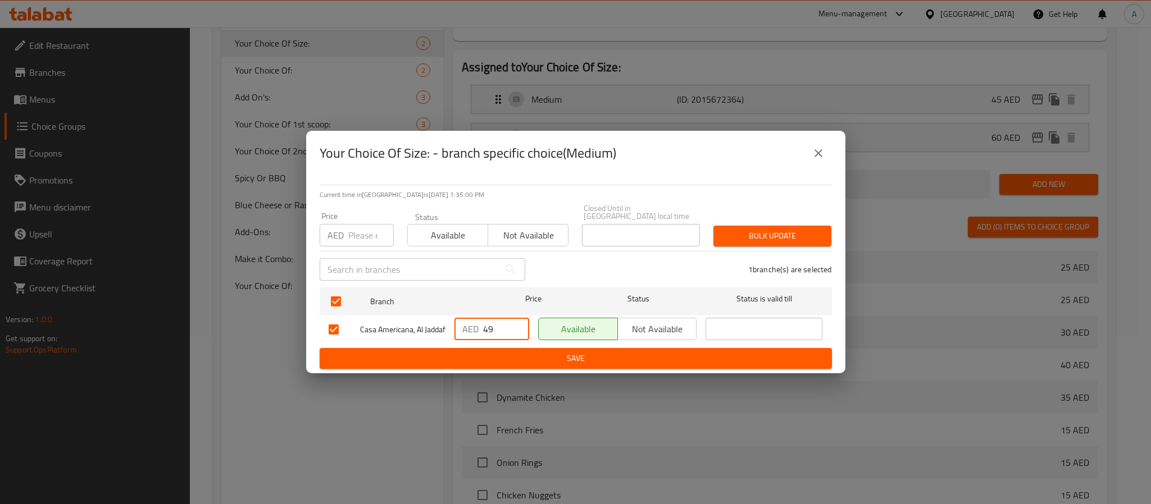
drag, startPoint x: 504, startPoint y: 322, endPoint x: 462, endPoint y: 322, distance: 42.1
click at [462, 322] on div "AED 49 ​" at bounding box center [491, 329] width 75 height 22
paste input "51.2"
type input "51.2"
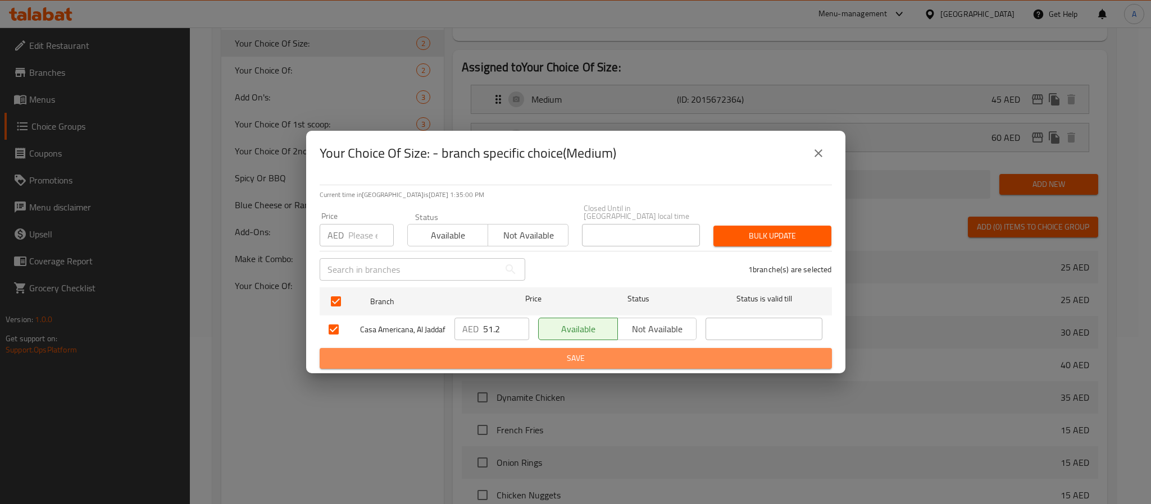
click at [482, 363] on span "Save" at bounding box center [576, 359] width 494 height 14
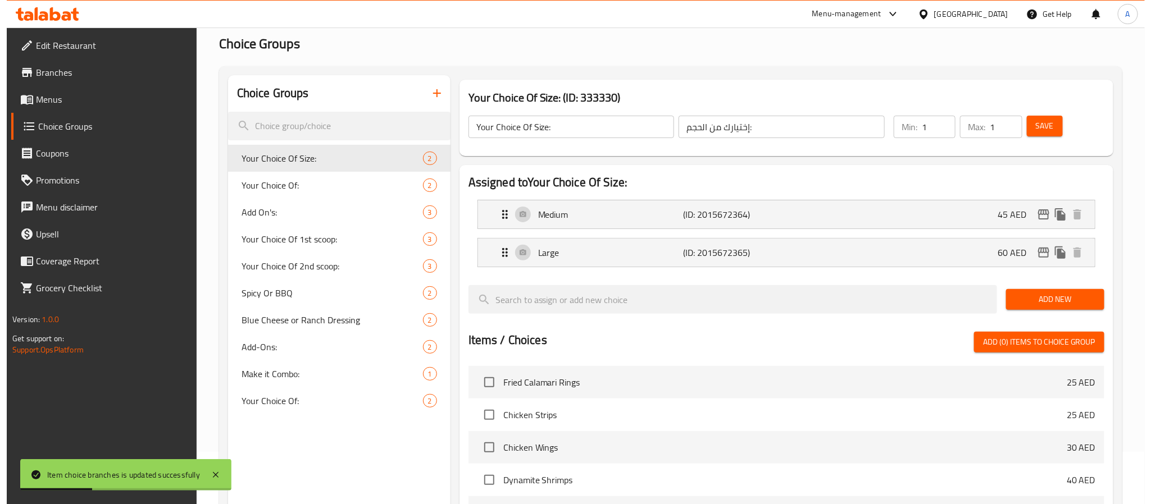
scroll to position [0, 0]
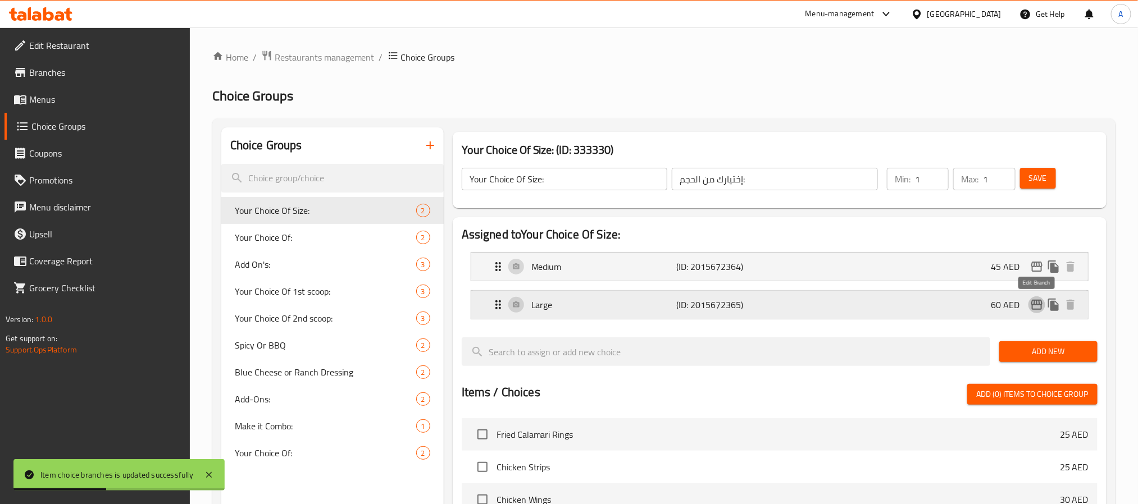
click at [1040, 300] on icon "edit" at bounding box center [1036, 305] width 11 height 10
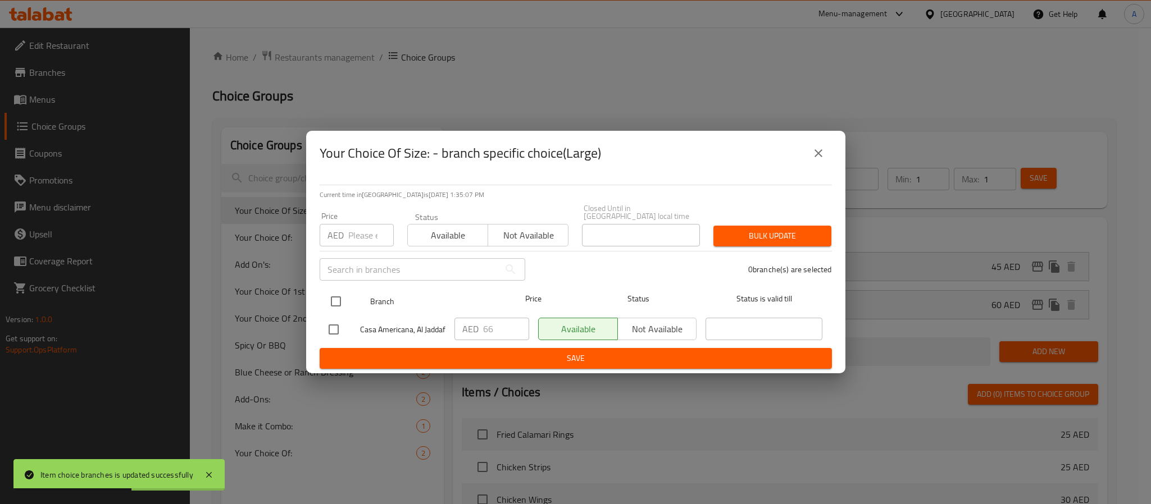
click at [334, 302] on input "checkbox" at bounding box center [336, 302] width 24 height 24
checkbox input "true"
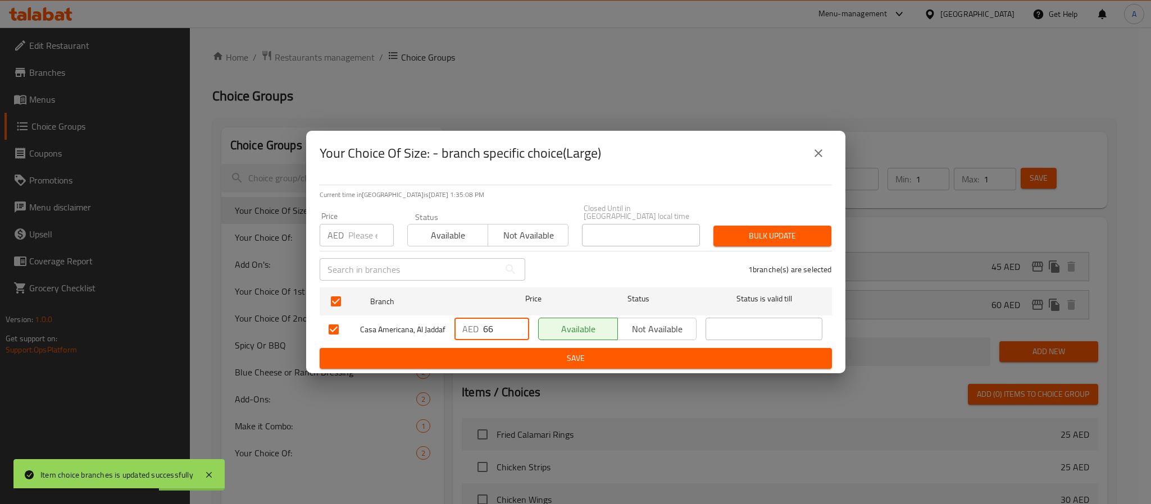
drag, startPoint x: 496, startPoint y: 316, endPoint x: 457, endPoint y: 317, distance: 38.8
click at [457, 318] on div "AED 66 ​" at bounding box center [491, 329] width 75 height 22
paste input "76.8"
type input "76.8"
click at [484, 365] on span "Save" at bounding box center [576, 359] width 494 height 14
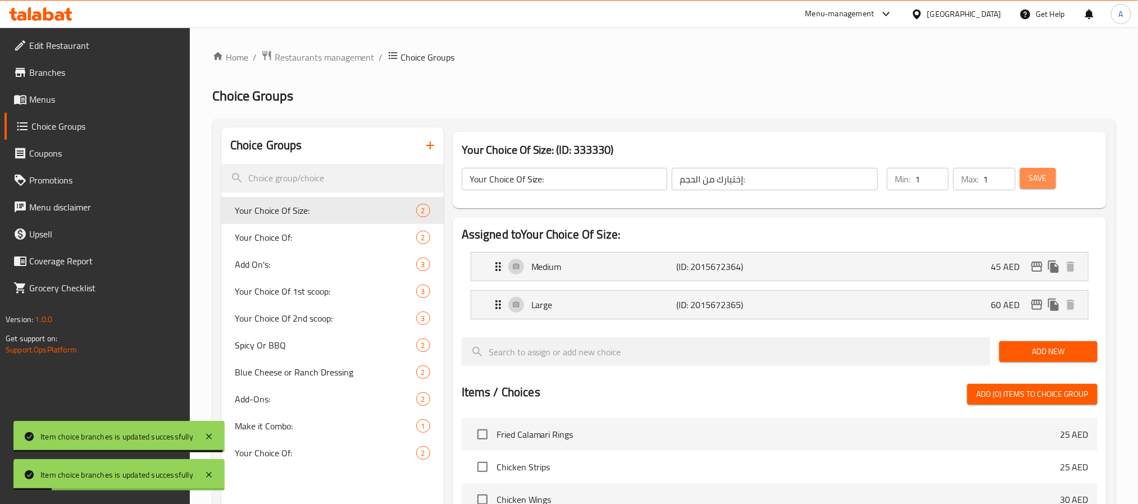
click at [1030, 177] on span "Save" at bounding box center [1038, 178] width 18 height 14
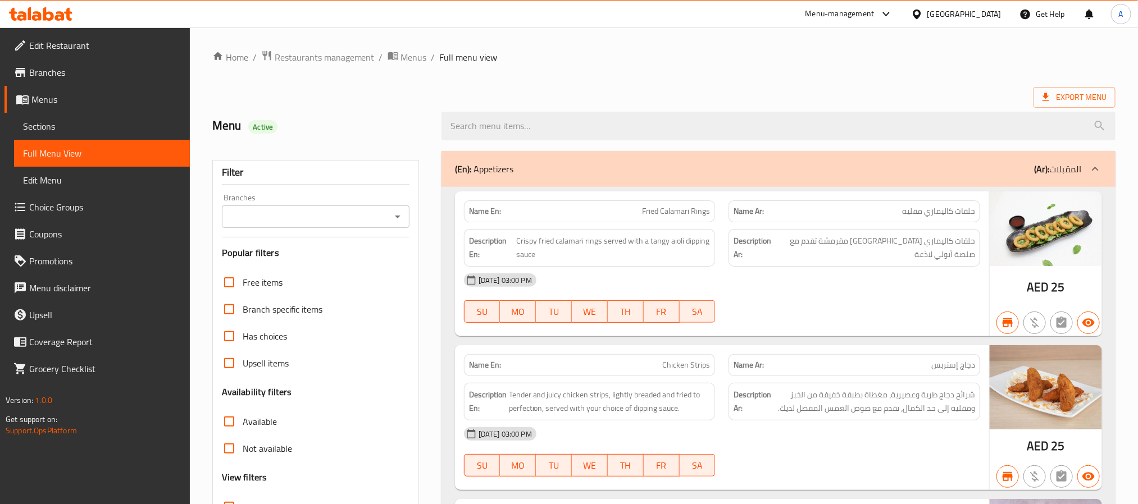
click at [393, 212] on icon "Open" at bounding box center [397, 216] width 13 height 13
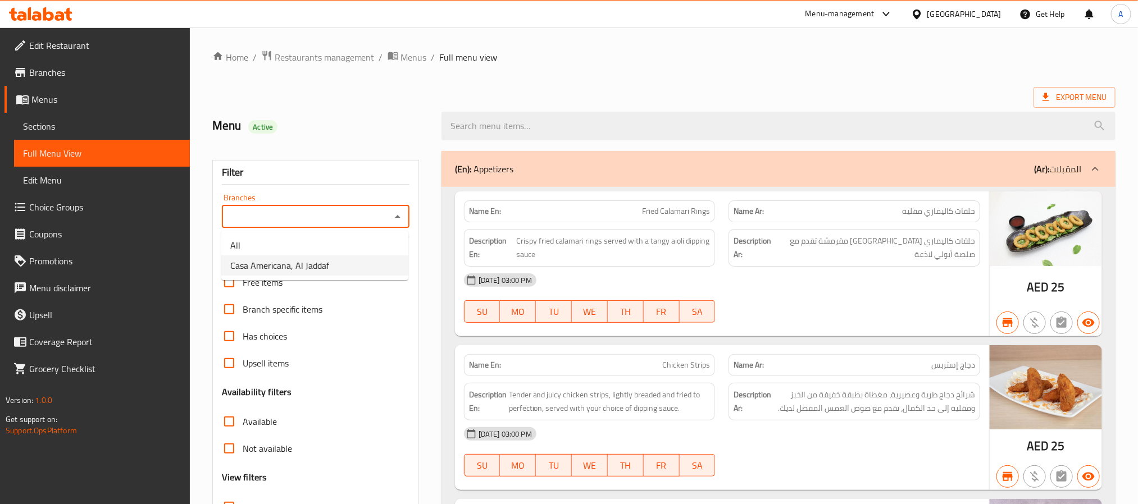
click at [352, 257] on li "Casa Americana, Al Jaddaf" at bounding box center [314, 266] width 187 height 20
type input "Casa Americana, Al Jaddaf"
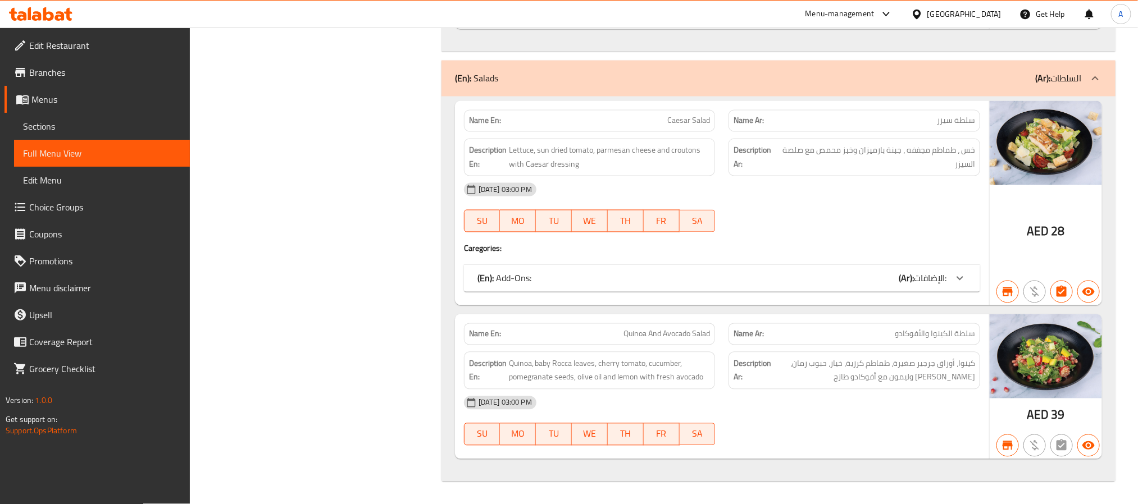
scroll to position [10144, 0]
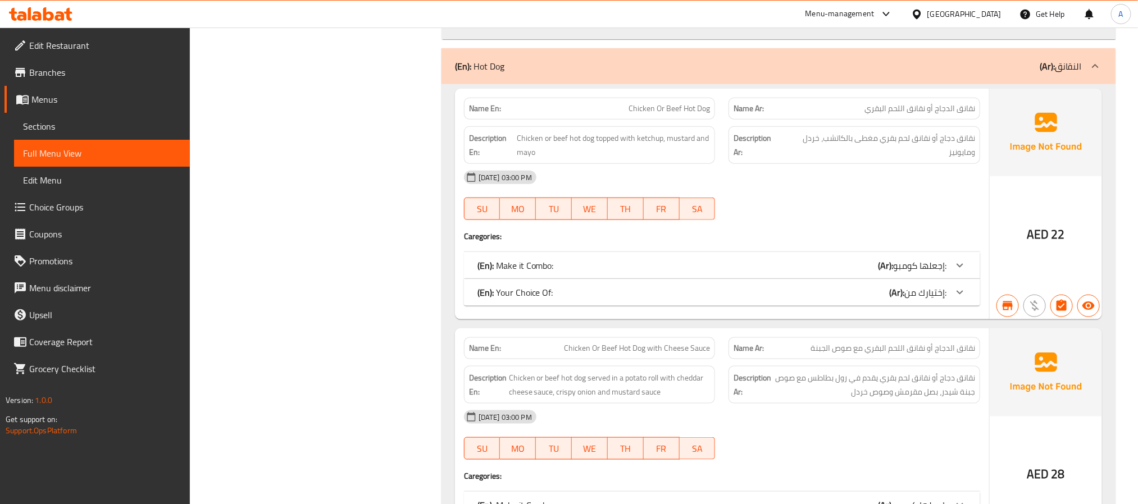
scroll to position [9664, 0]
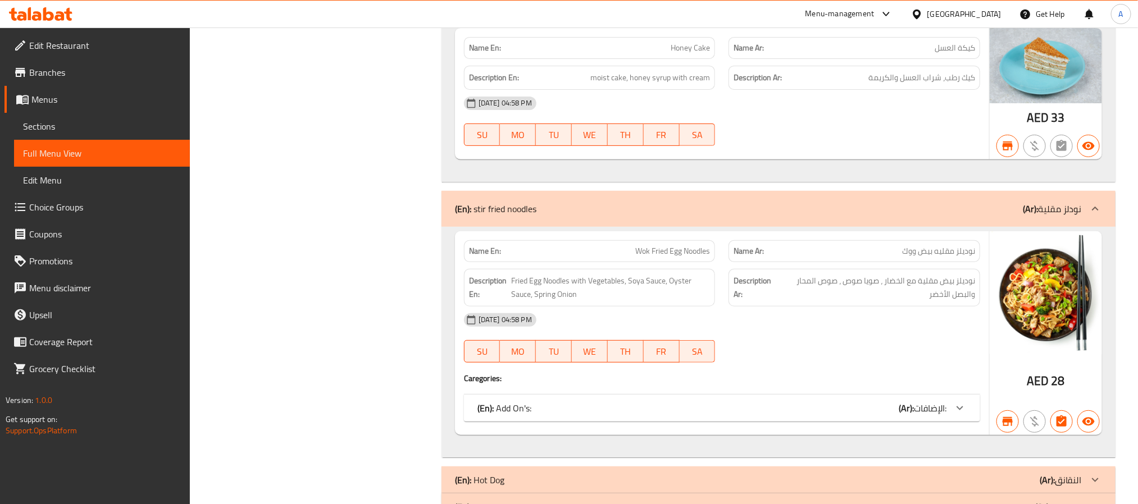
scroll to position [9230, 0]
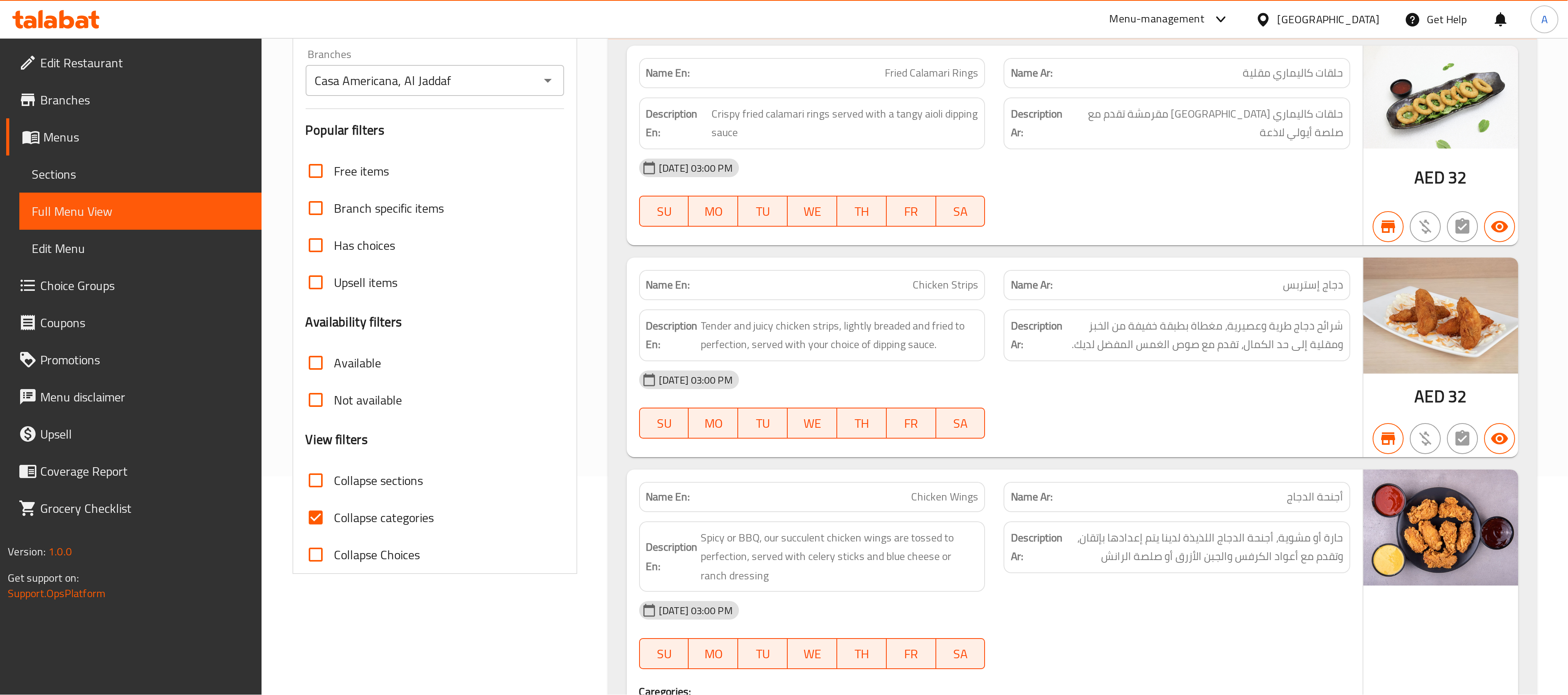
scroll to position [116, 0]
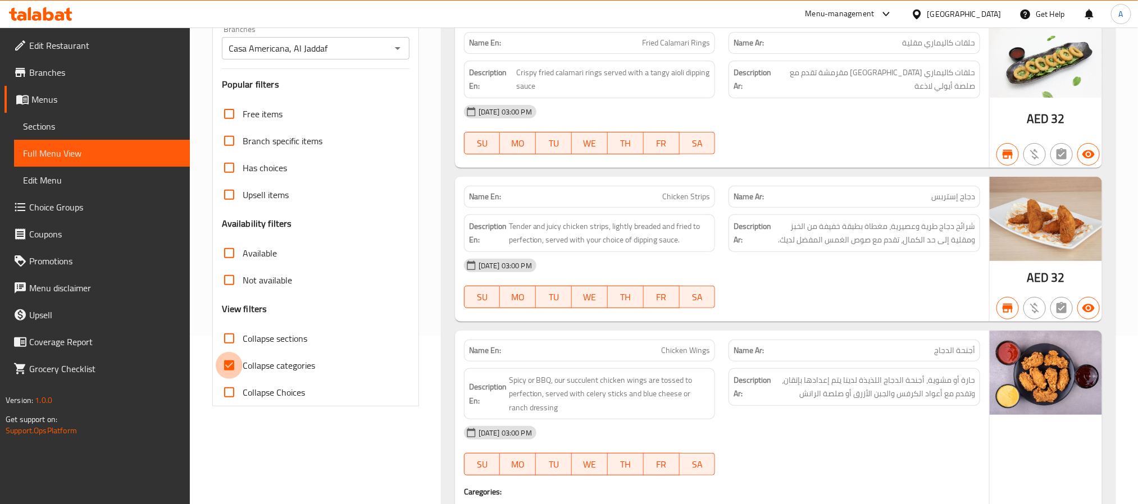
click at [225, 365] on input "Collapse categories" at bounding box center [229, 365] width 27 height 27
checkbox input "false"
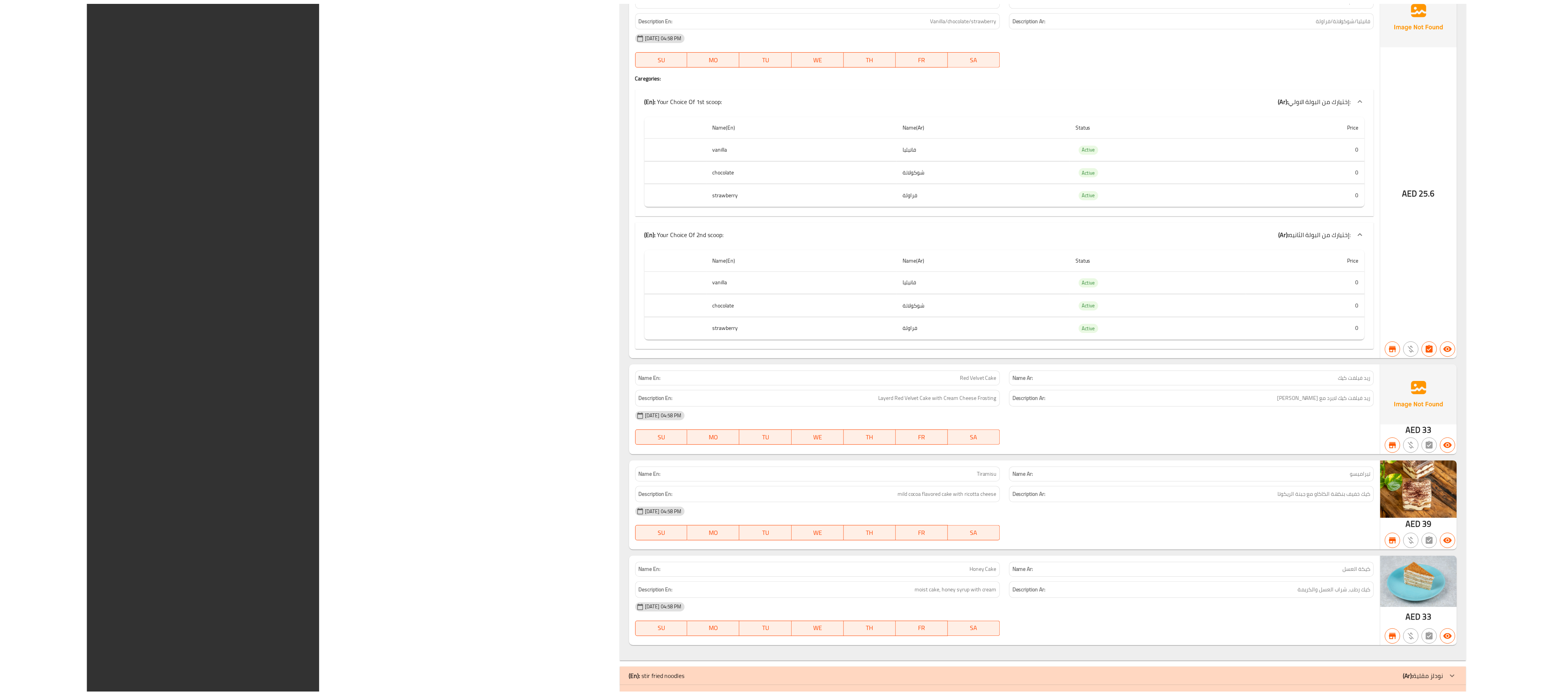
scroll to position [7044, 0]
